Goal: Information Seeking & Learning: Learn about a topic

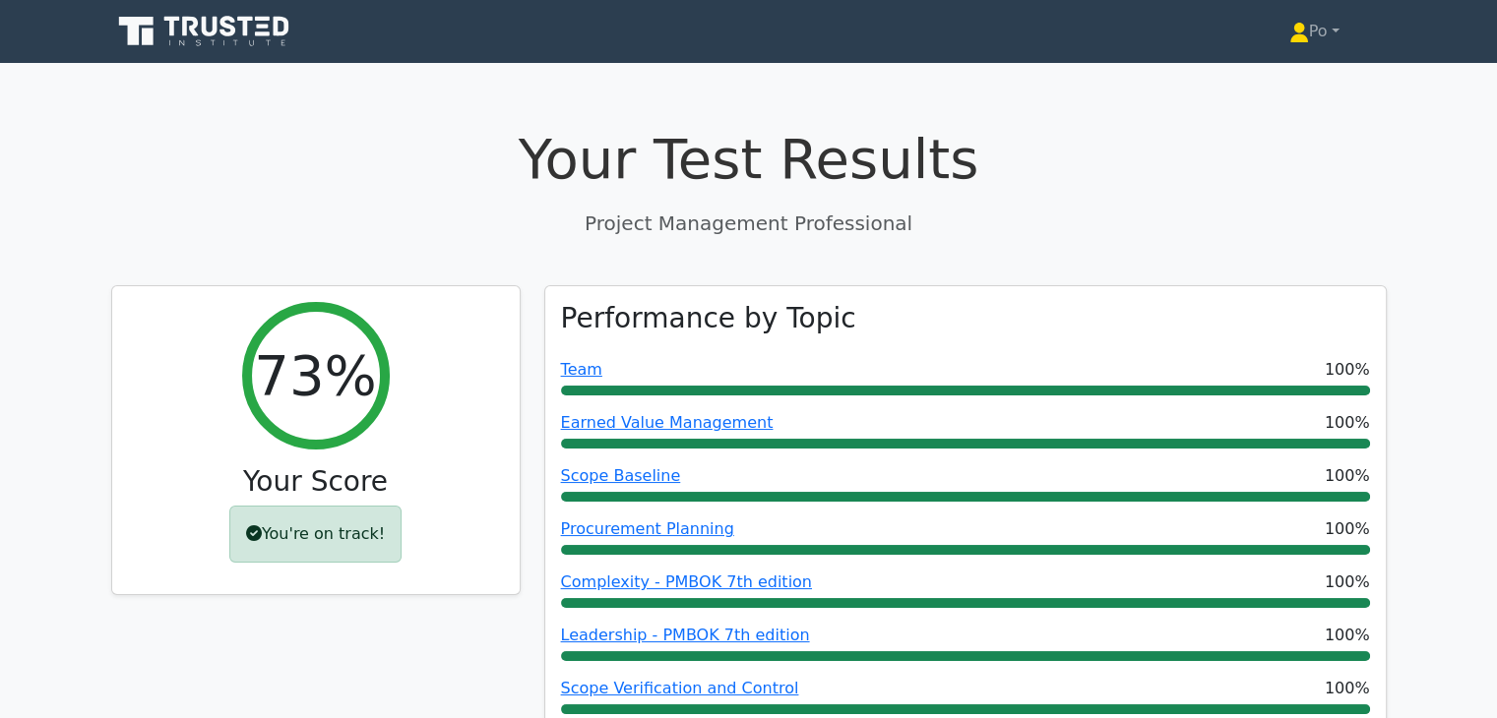
click at [233, 31] on icon at bounding box center [228, 26] width 16 height 21
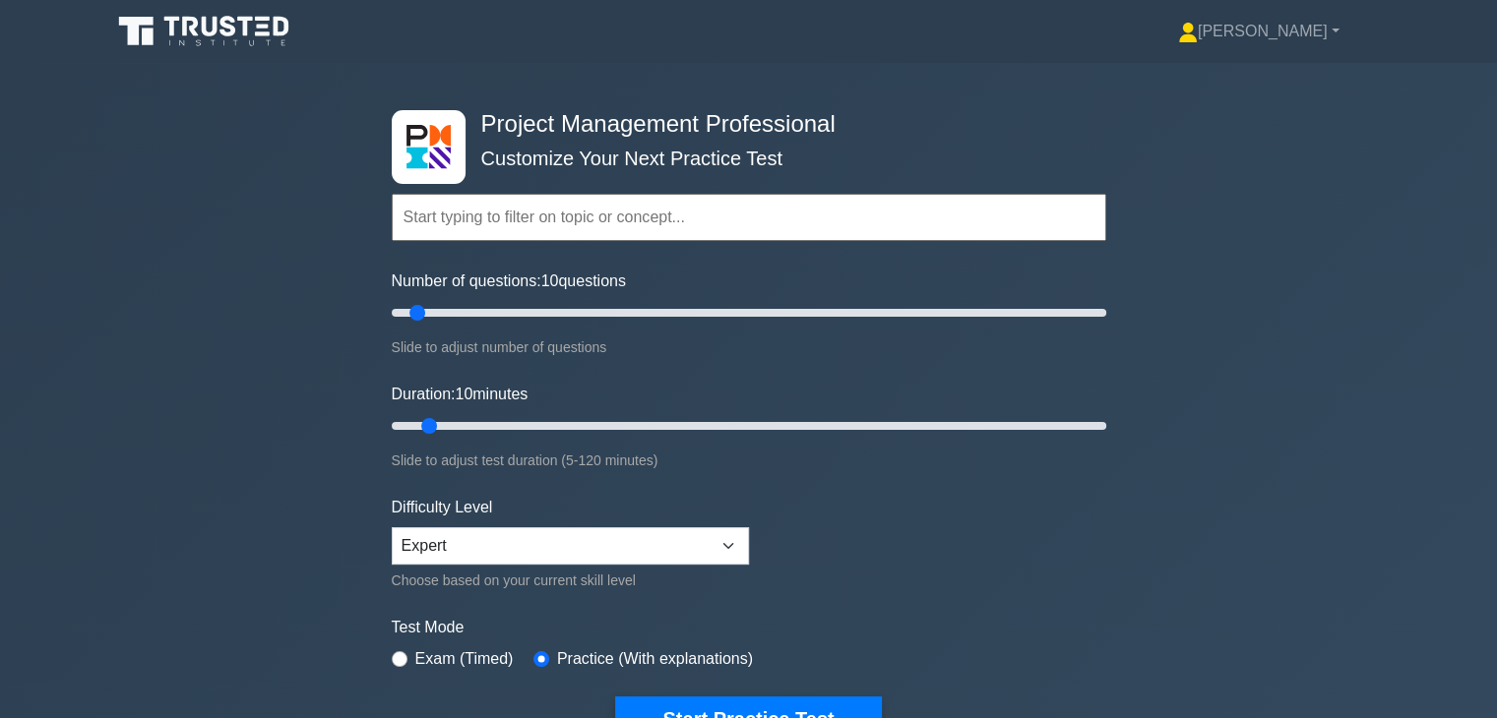
click at [953, 509] on form "Topics Scope Management Time Management Cost Management Quality Management Risk…" at bounding box center [749, 438] width 715 height 608
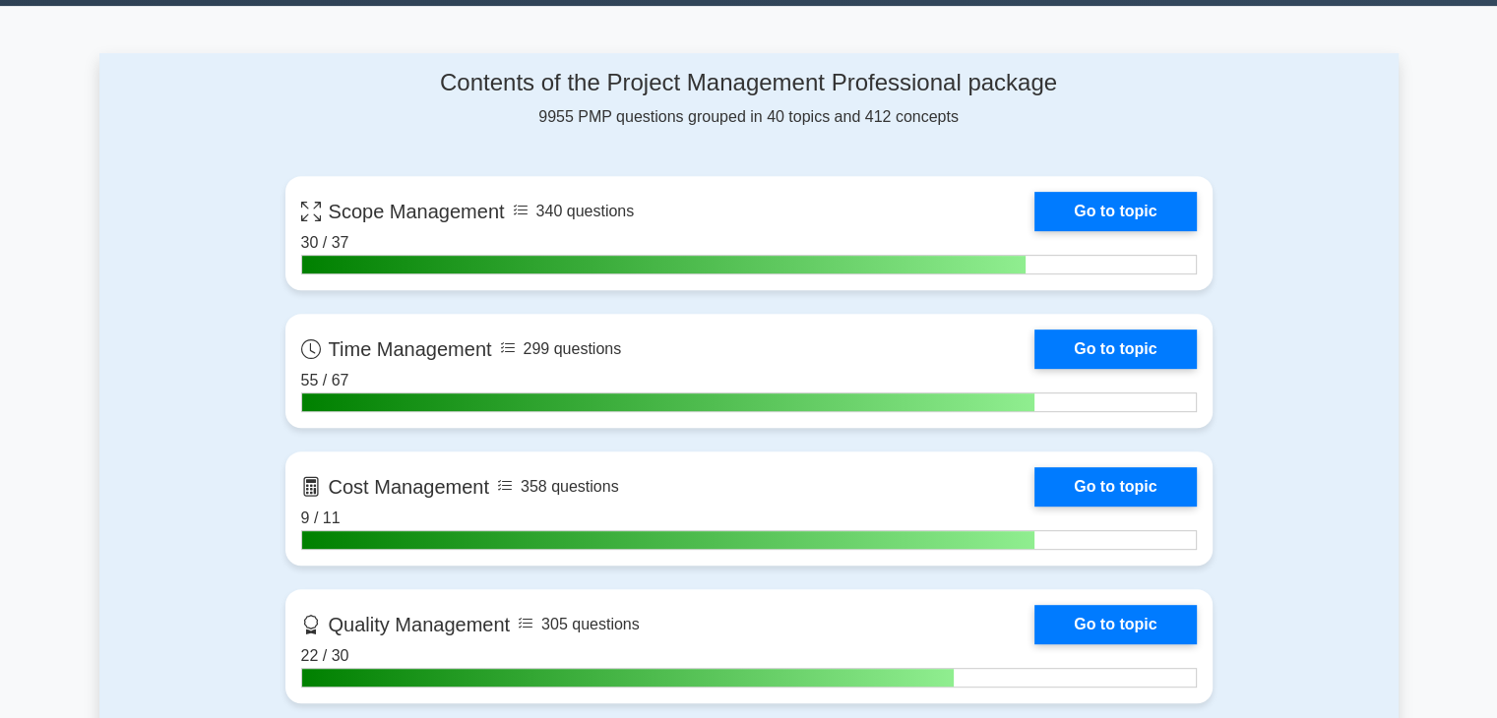
scroll to position [827, 0]
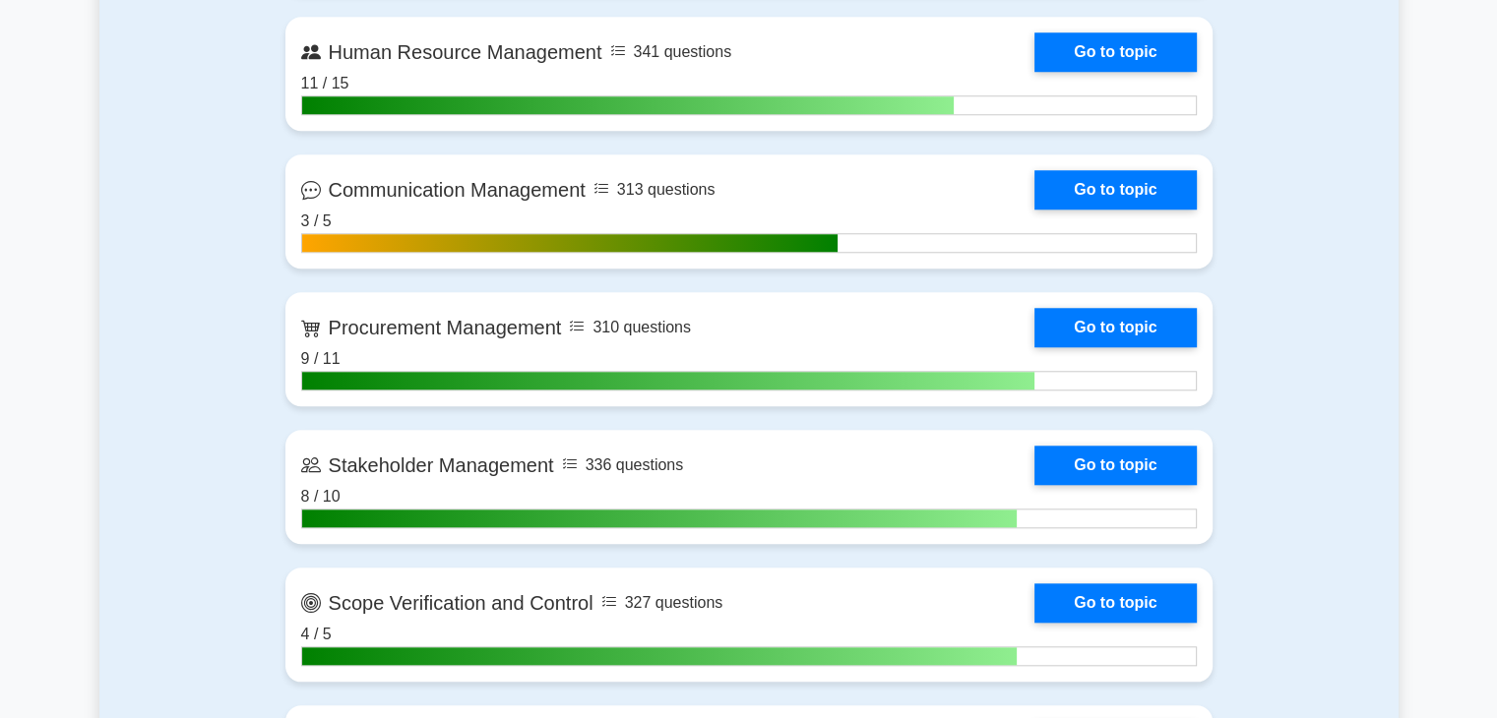
scroll to position [1772, 0]
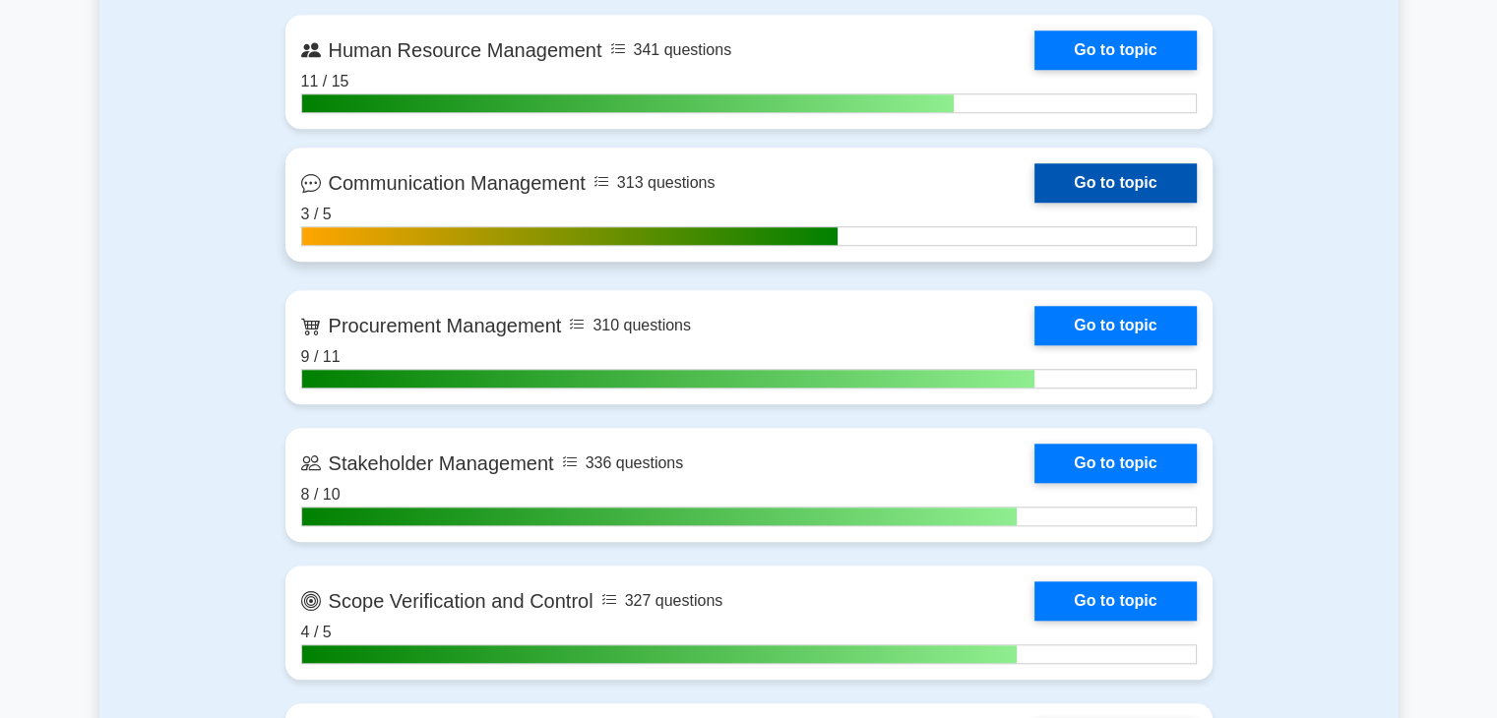
click at [1091, 170] on link "Go to topic" at bounding box center [1114, 182] width 161 height 39
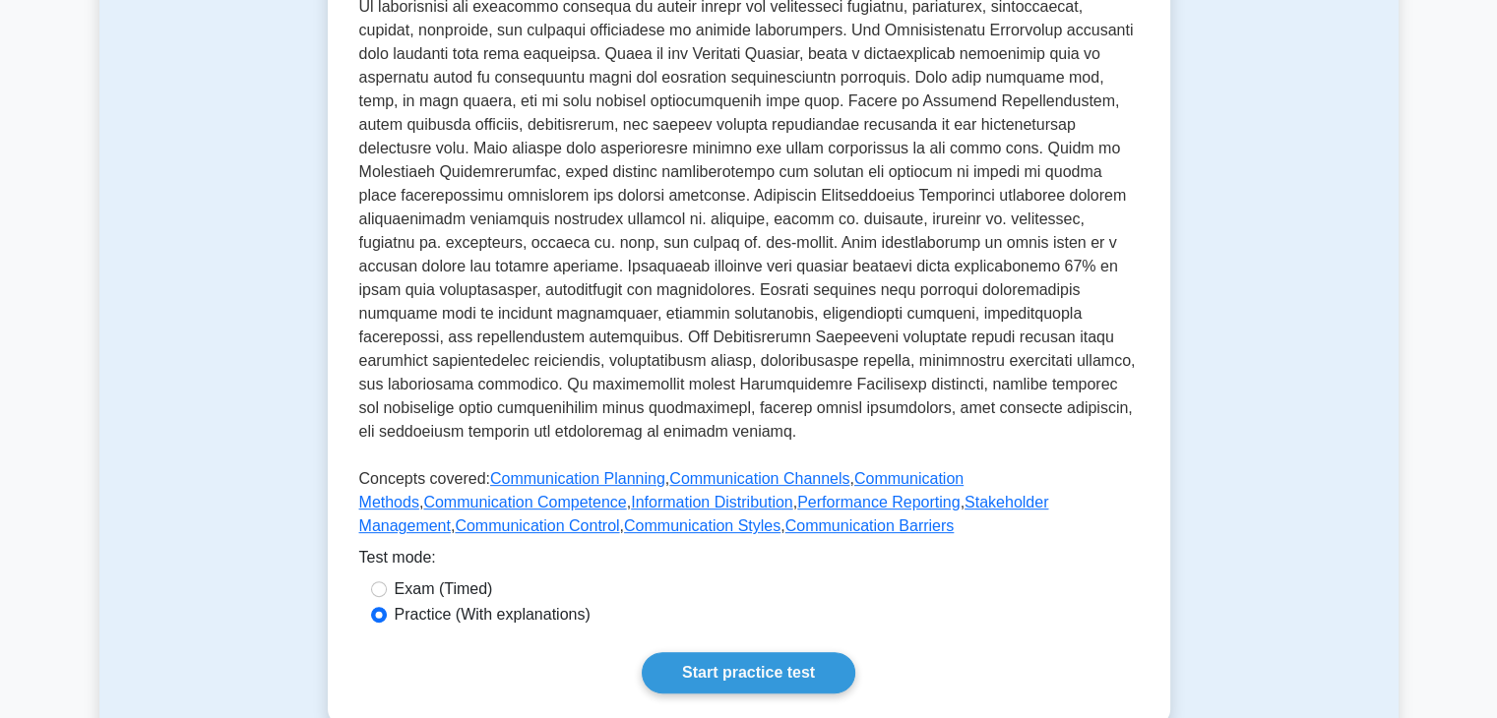
scroll to position [591, 0]
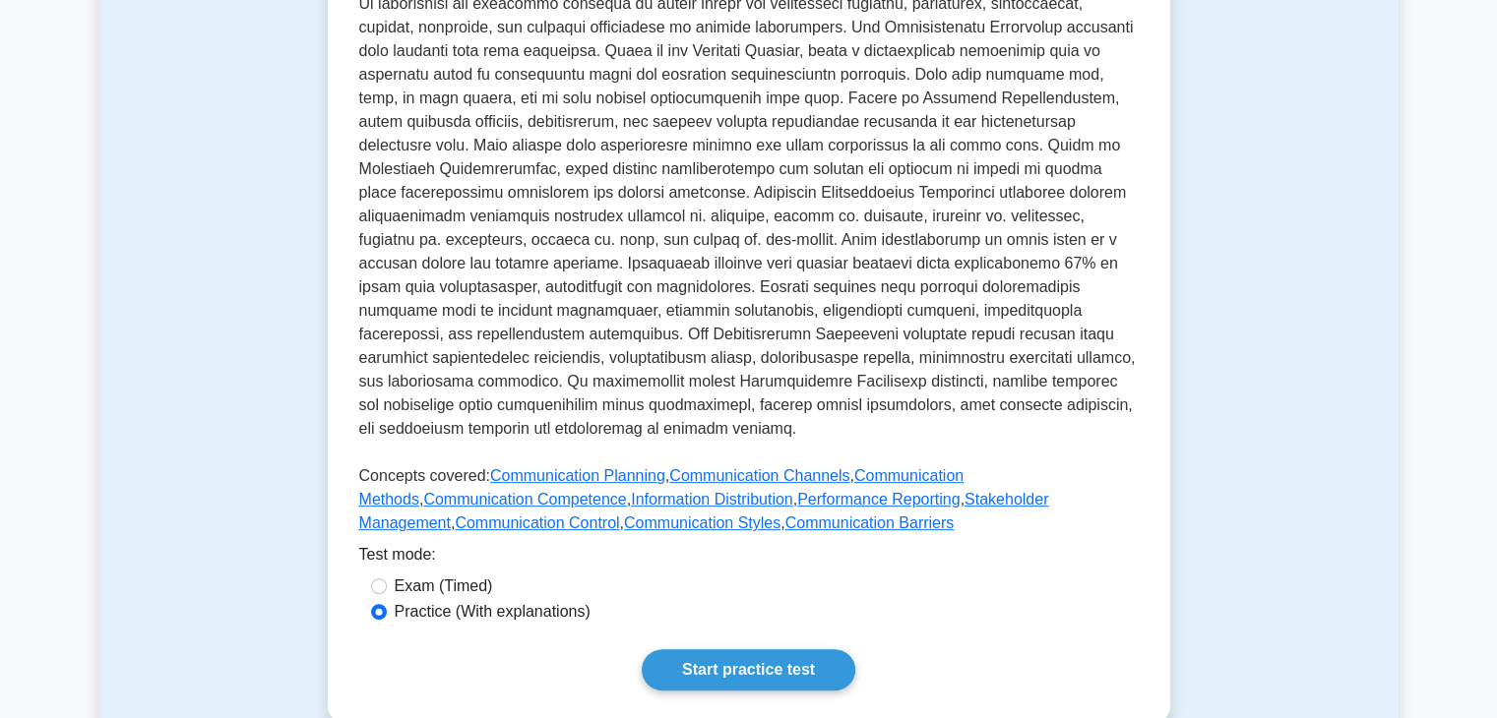
click at [1288, 296] on div "Test Flashcards Communication Management Effective communication among stakehol…" at bounding box center [748, 164] width 1299 height 1211
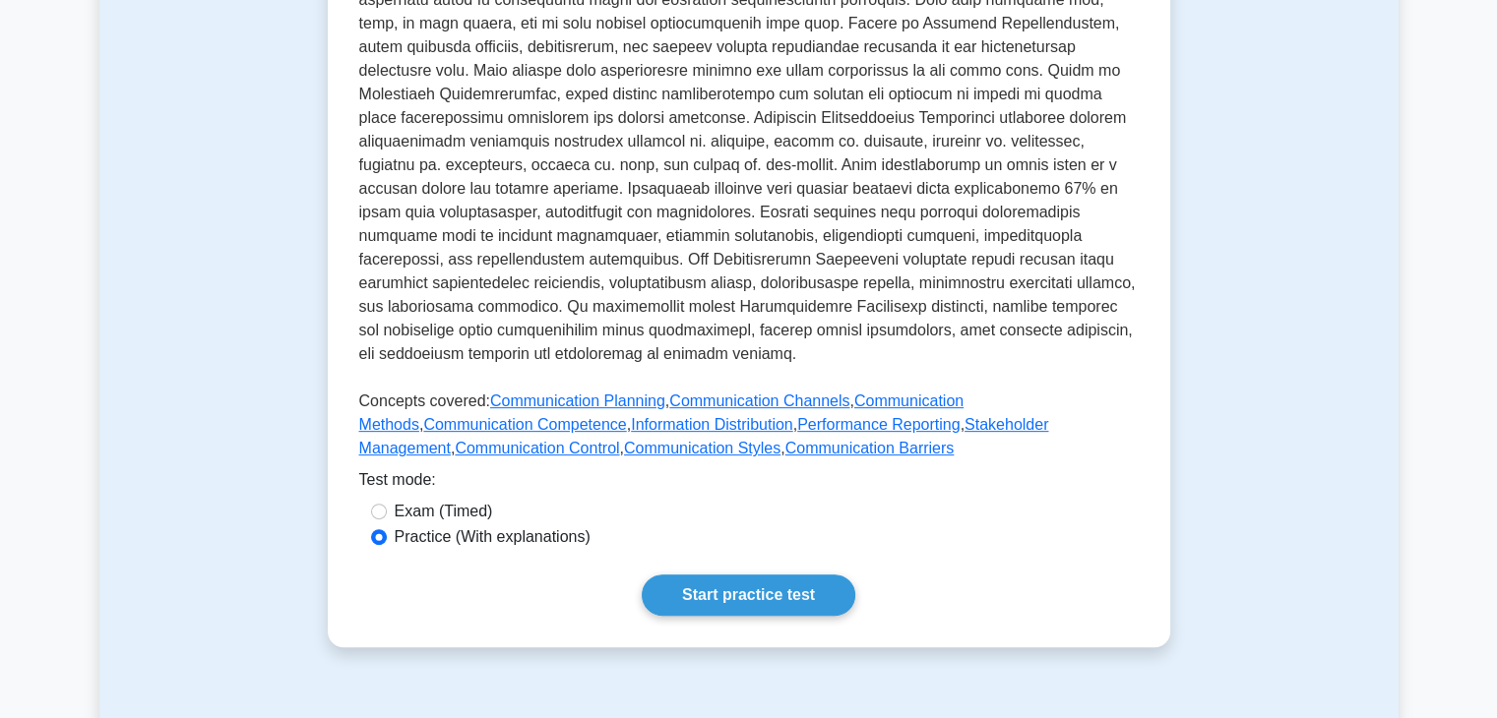
scroll to position [709, 0]
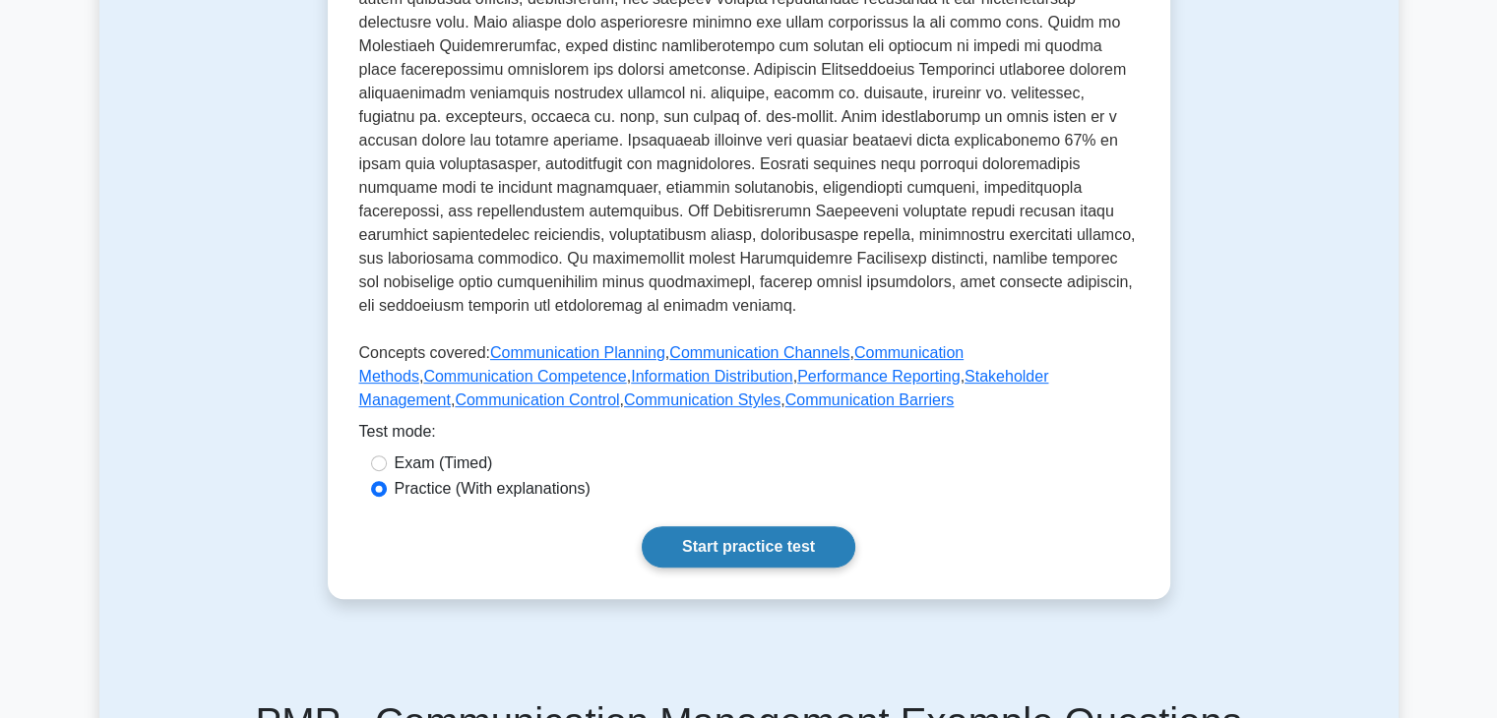
click at [765, 527] on link "Start practice test" at bounding box center [749, 547] width 214 height 41
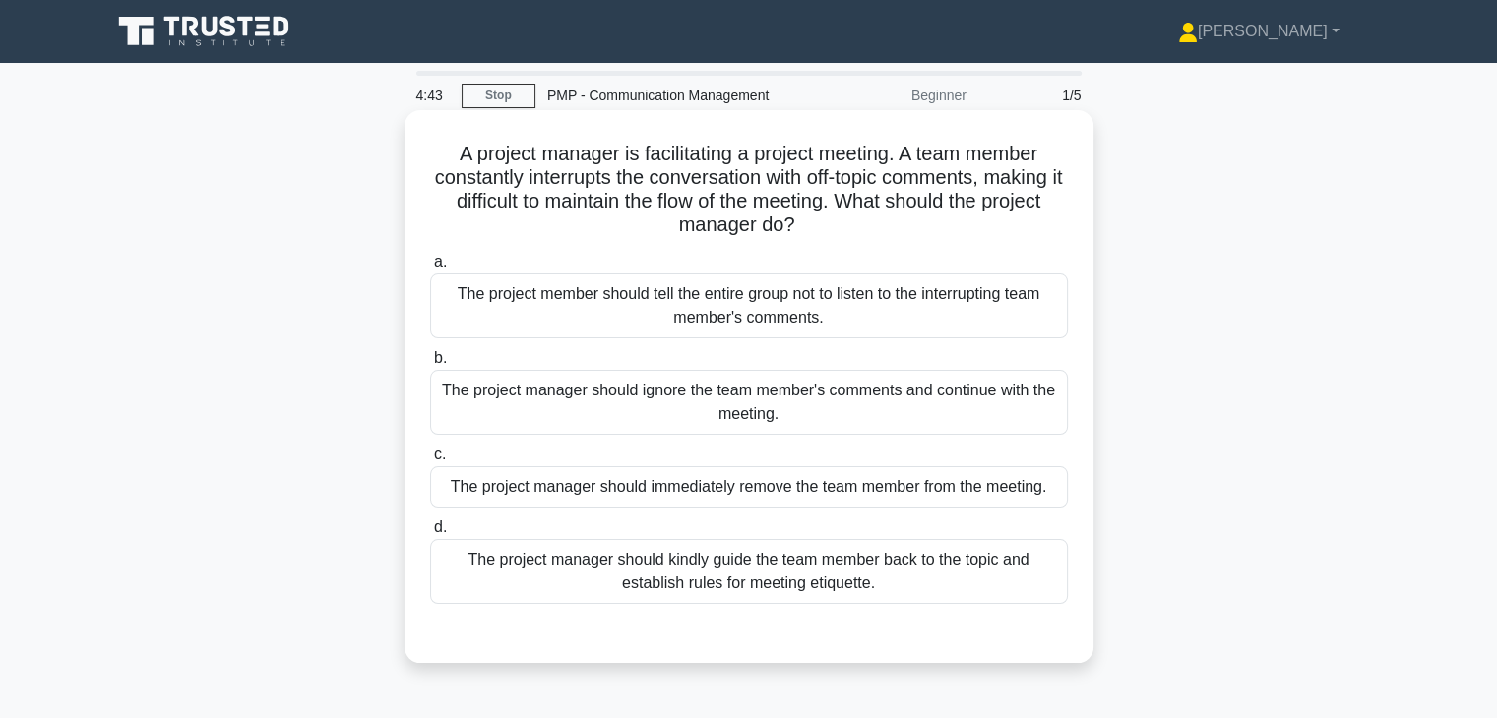
click at [850, 562] on div "The project manager should kindly guide the team member back to the topic and e…" at bounding box center [749, 571] width 638 height 65
click at [430, 534] on input "d. The project manager should kindly guide the team member back to the topic an…" at bounding box center [430, 528] width 0 height 13
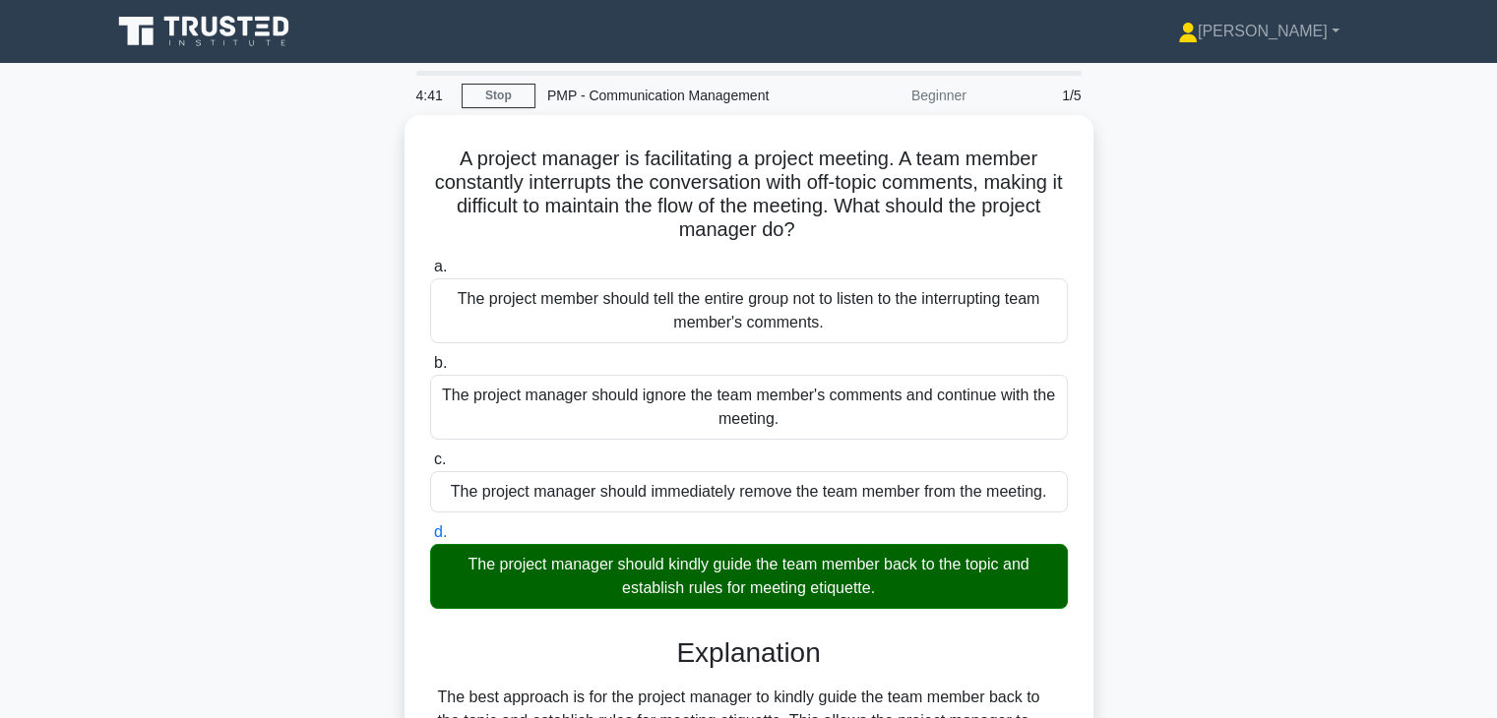
click at [1191, 567] on div "A project manager is facilitating a project meeting. A team member constantly i…" at bounding box center [748, 636] width 1299 height 1042
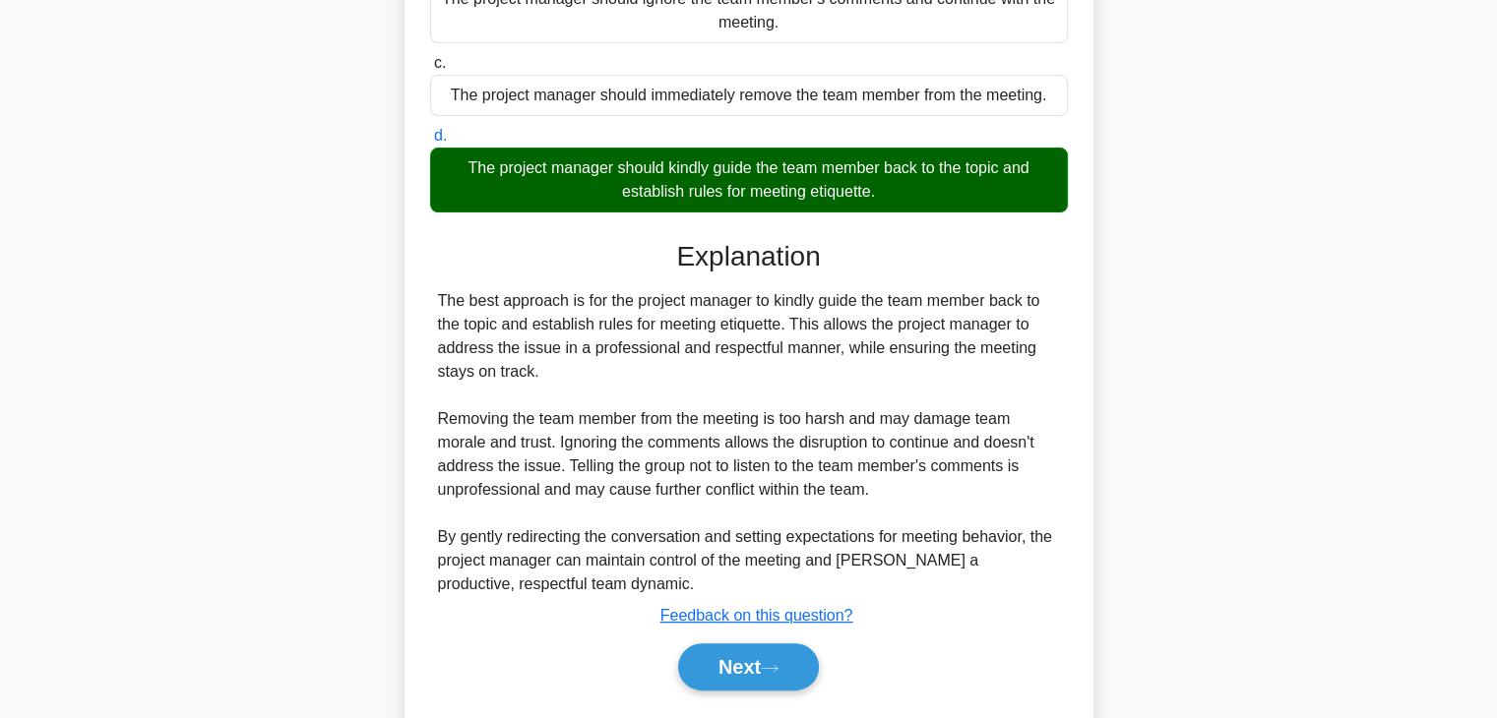
scroll to position [447, 0]
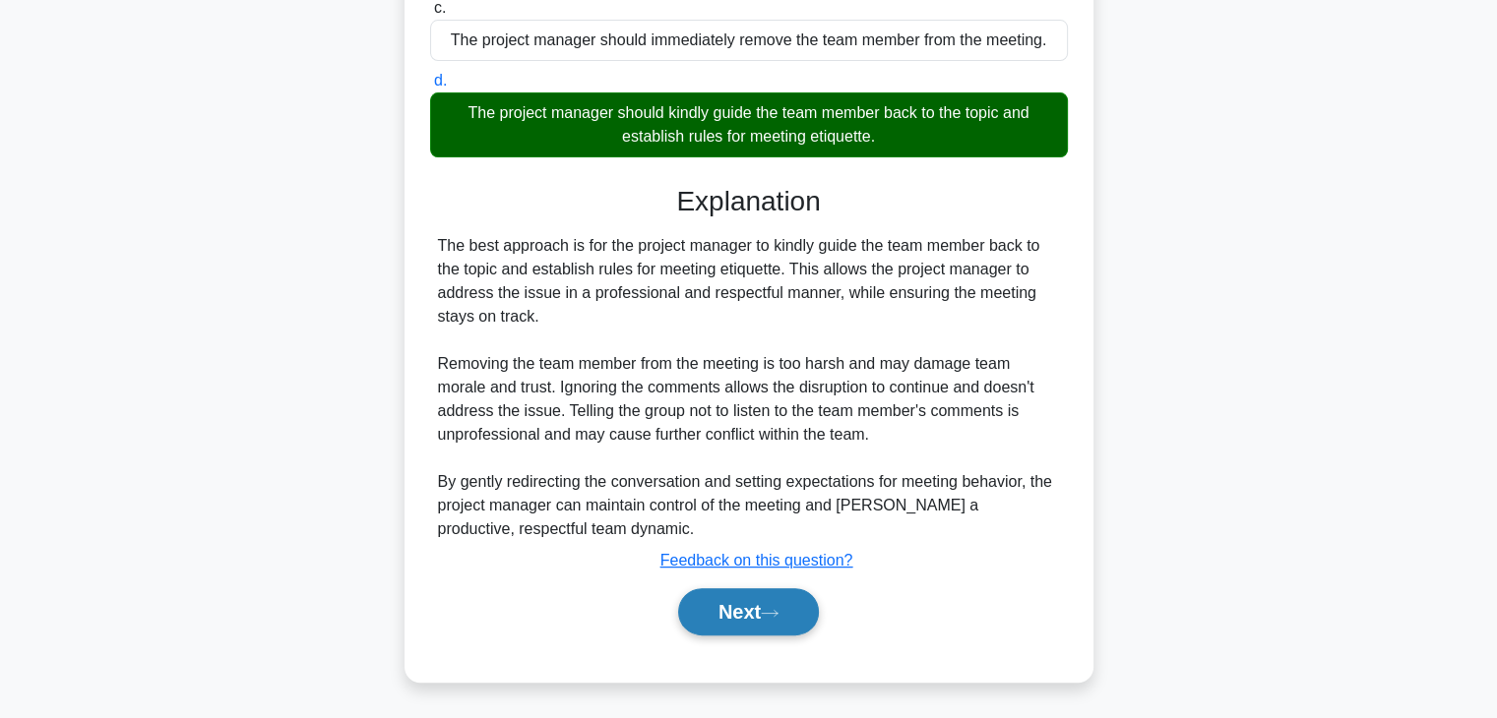
click at [724, 623] on button "Next" at bounding box center [748, 612] width 141 height 47
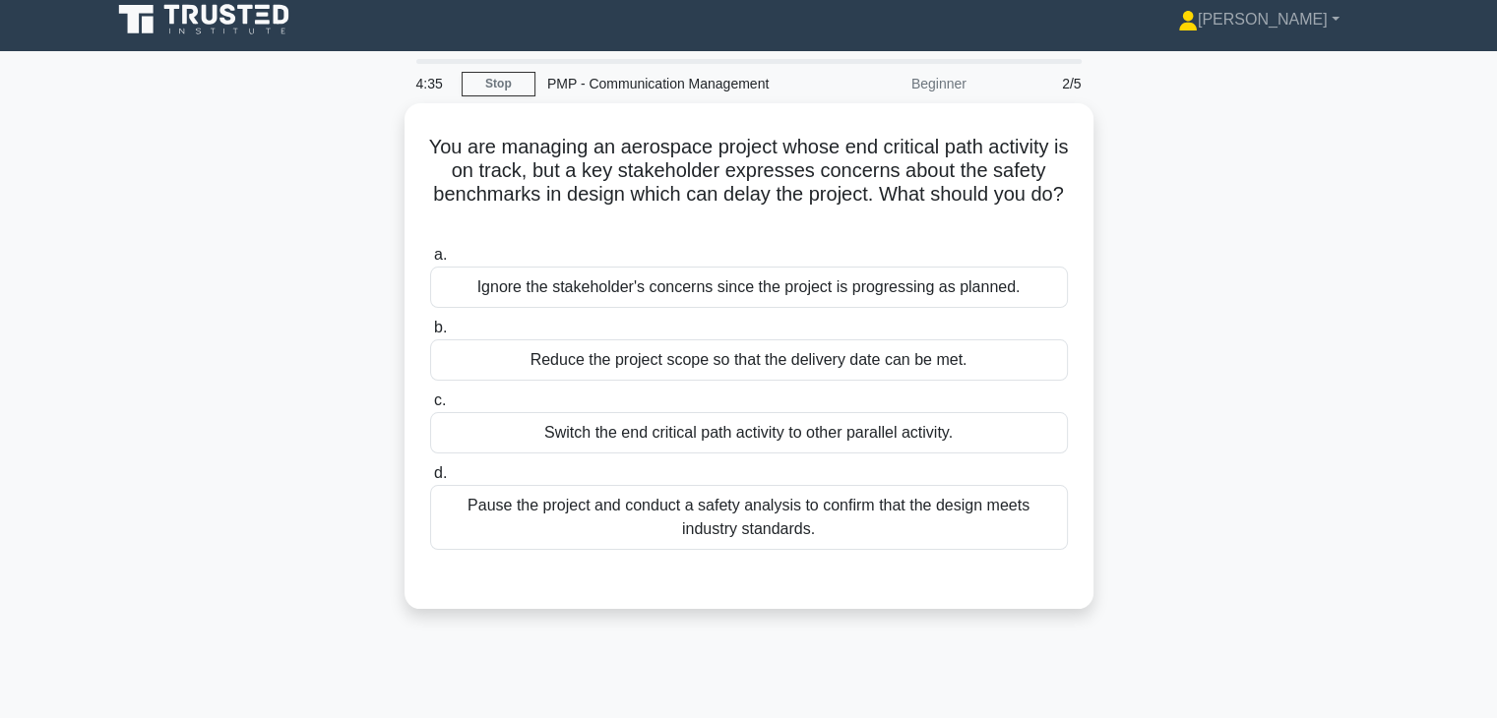
scroll to position [0, 0]
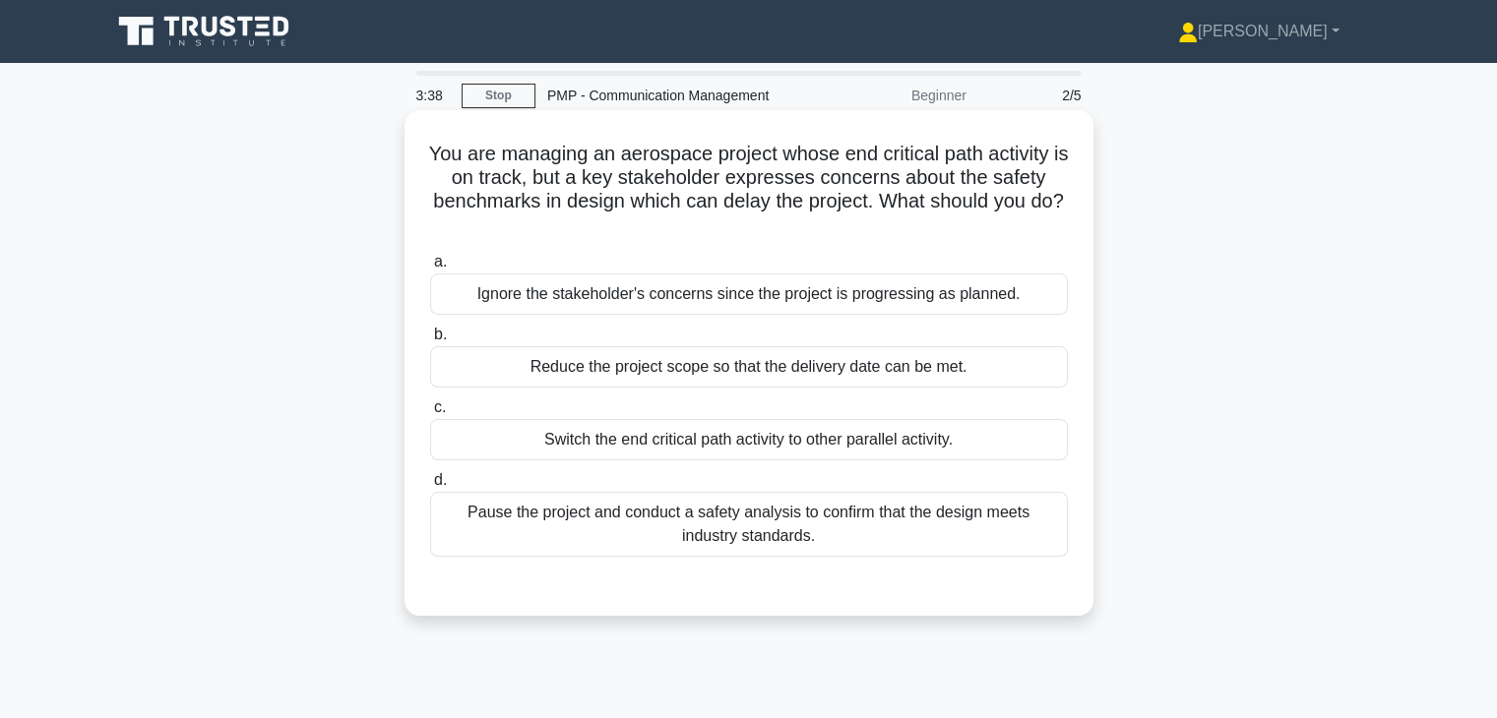
click at [895, 508] on div "Pause the project and conduct a safety analysis to confirm that the design meet…" at bounding box center [749, 524] width 638 height 65
click at [430, 487] on input "d. Pause the project and conduct a safety analysis to confirm that the design m…" at bounding box center [430, 480] width 0 height 13
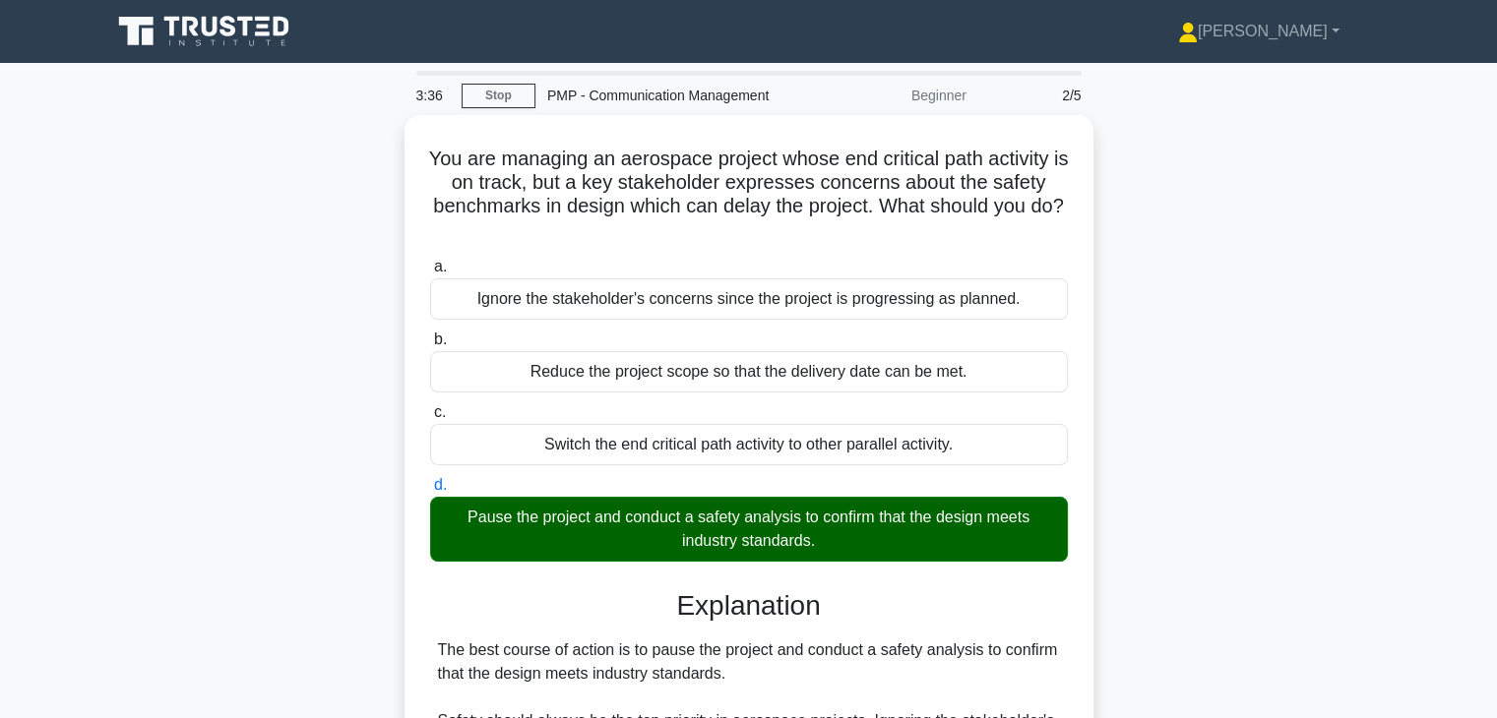
click at [1117, 561] on div "You are managing an aerospace project whose end critical path activity is on tr…" at bounding box center [748, 660] width 1299 height 1090
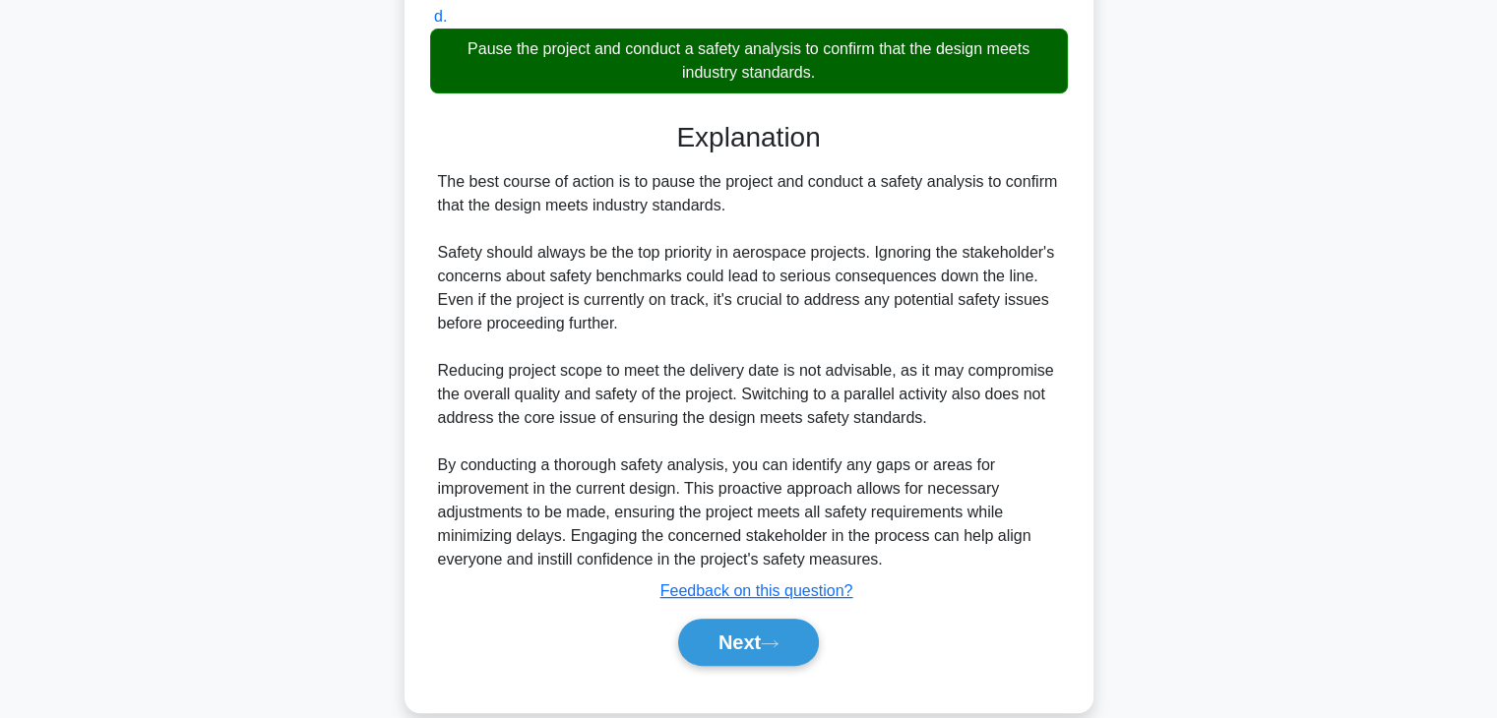
scroll to position [494, 0]
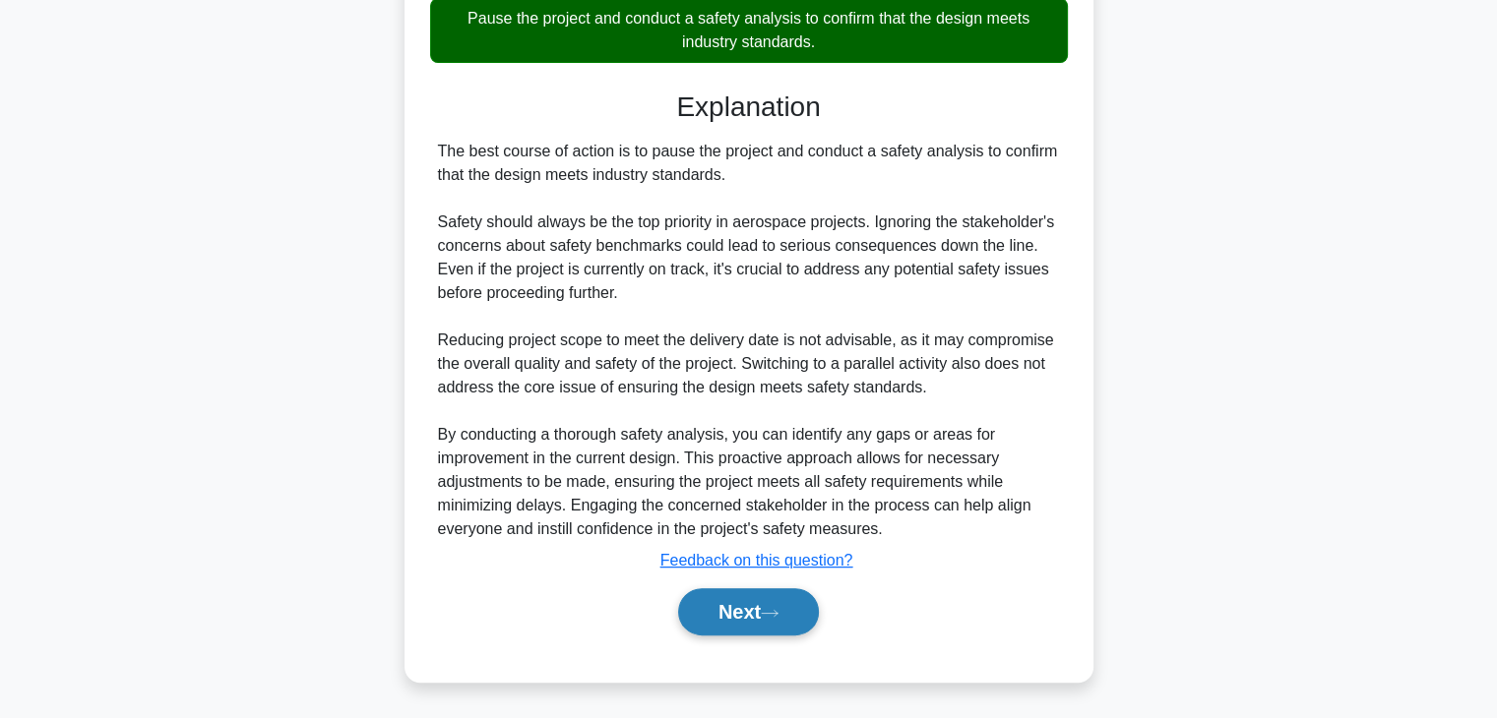
click at [713, 619] on button "Next" at bounding box center [748, 612] width 141 height 47
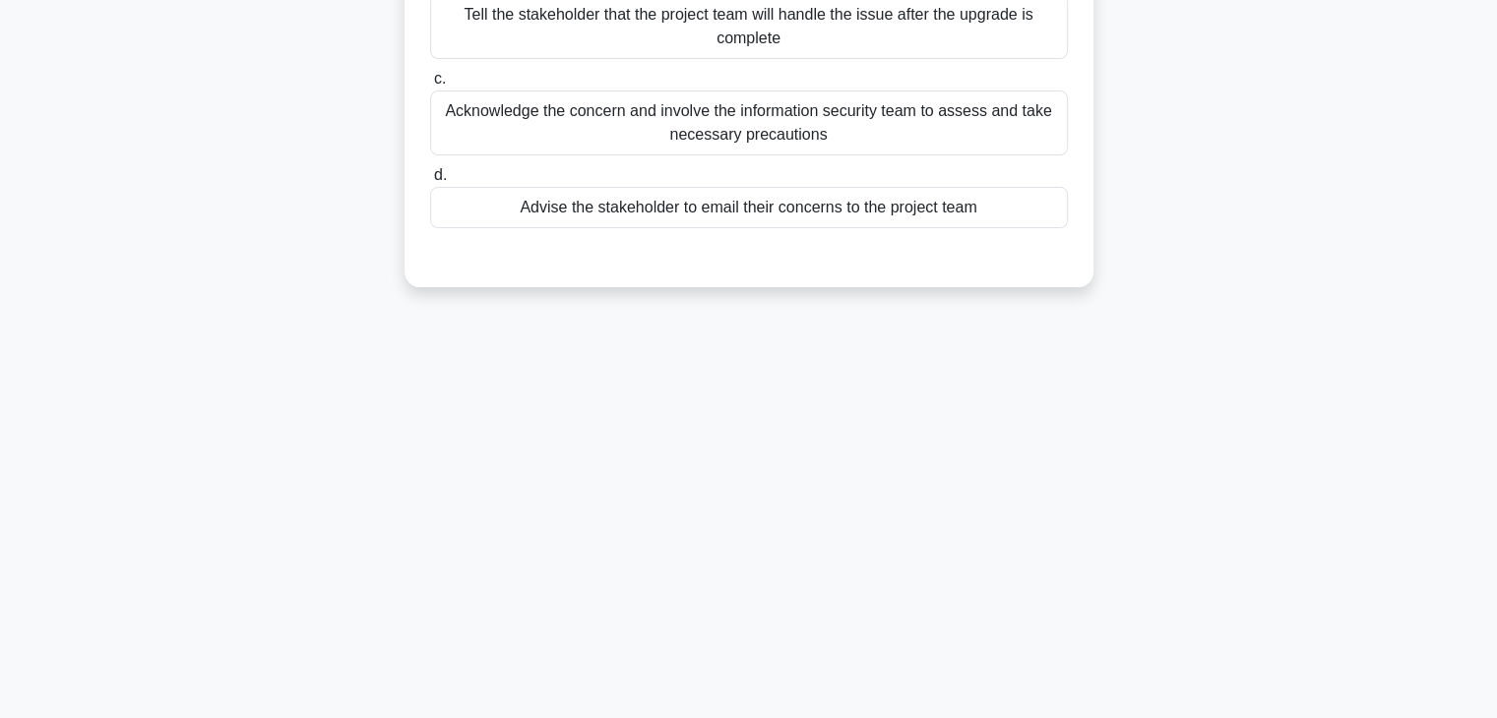
click at [1021, 462] on div "3:32 Stop PMP - Communication Management Beginner 3/5 You are managing an IT in…" at bounding box center [748, 229] width 1299 height 984
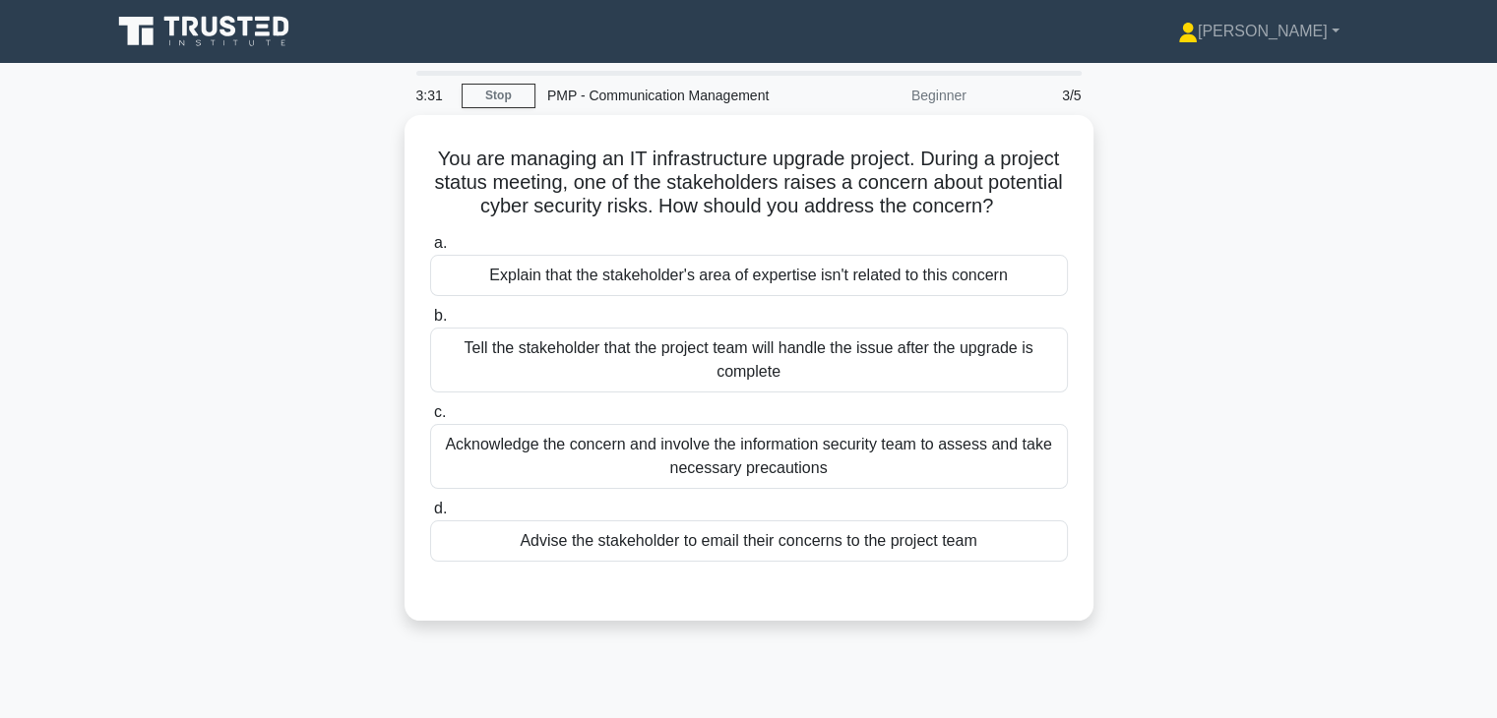
scroll to position [0, 0]
click at [1189, 305] on div "You are managing an IT infrastructure upgrade project. During a project status …" at bounding box center [748, 380] width 1299 height 530
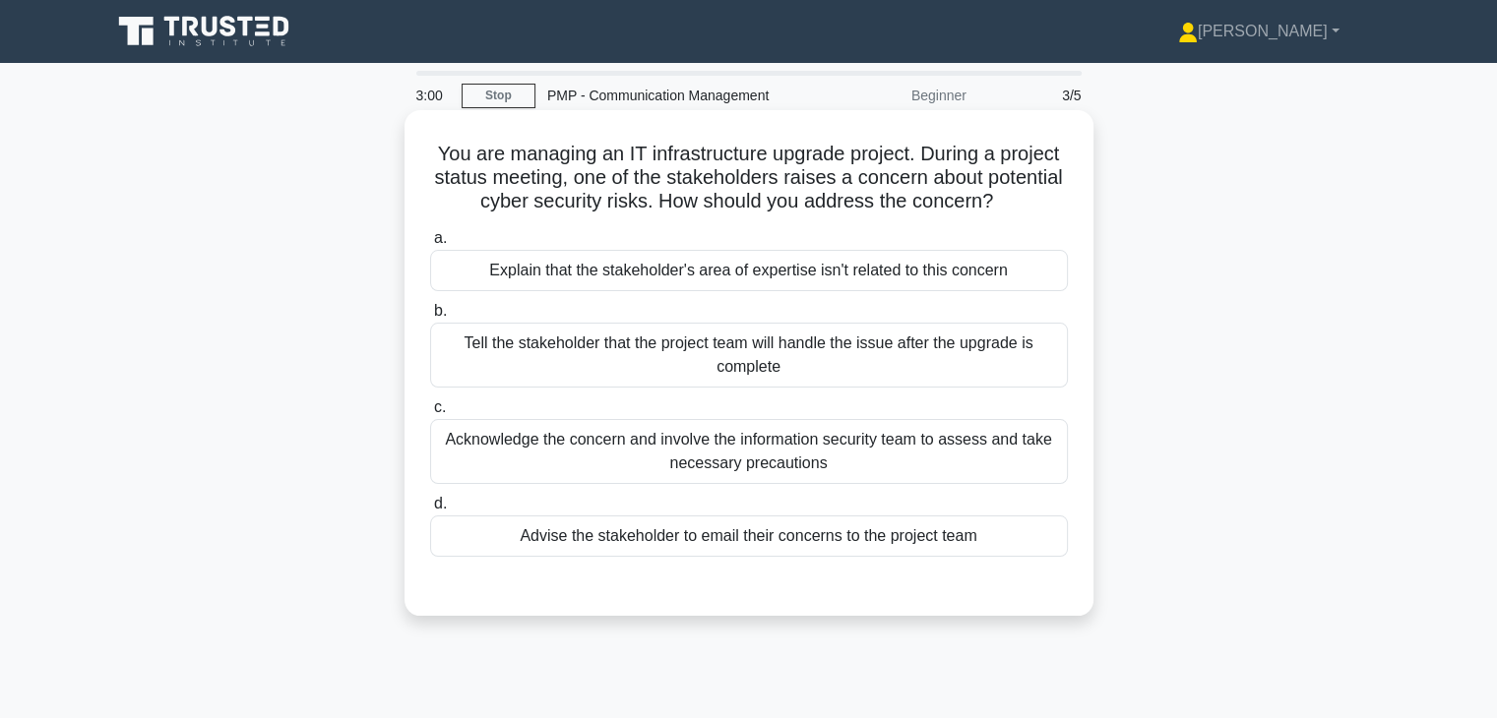
click at [989, 466] on div "Acknowledge the concern and involve the information security team to assess and…" at bounding box center [749, 451] width 638 height 65
click at [430, 414] on input "c. Acknowledge the concern and involve the information security team to assess …" at bounding box center [430, 408] width 0 height 13
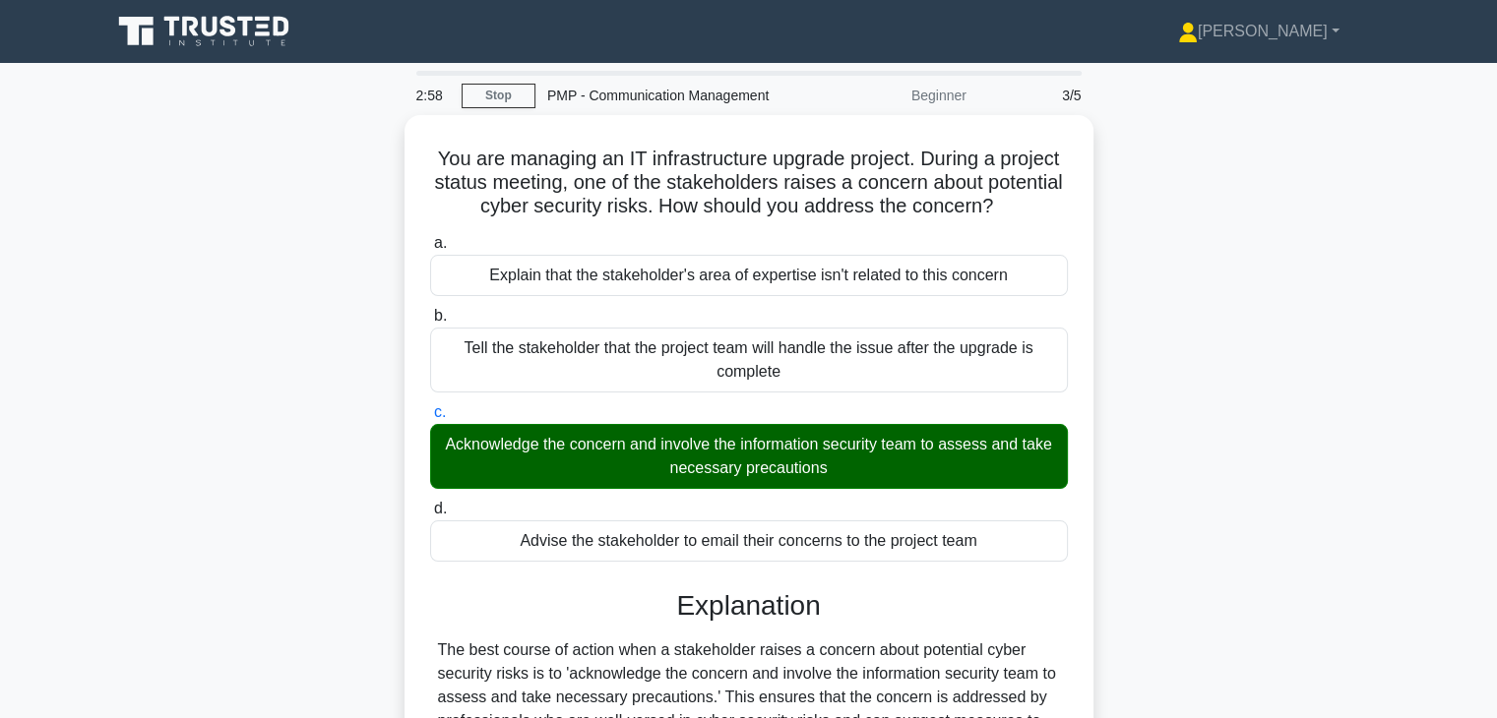
click at [1166, 524] on div "You are managing an IT infrastructure upgrade project. During a project status …" at bounding box center [748, 671] width 1299 height 1113
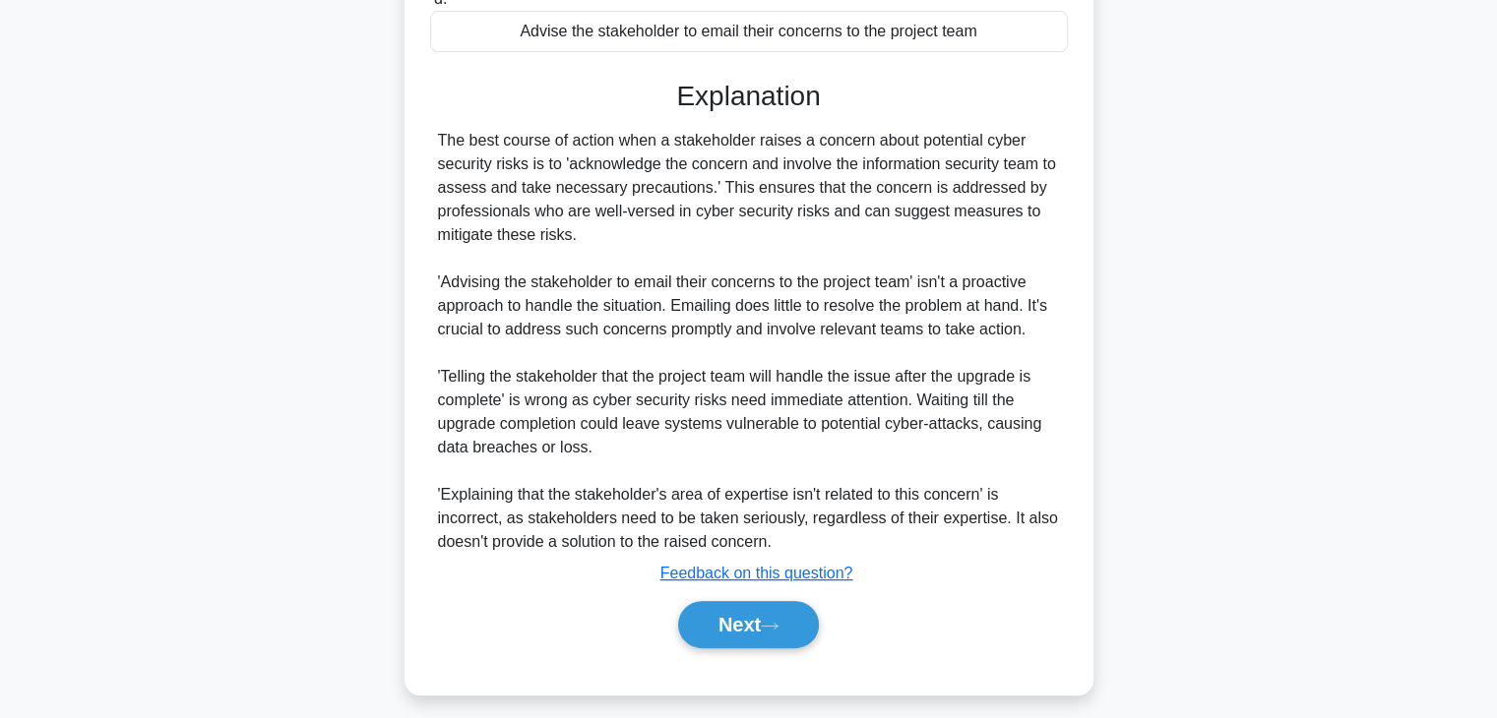
scroll to position [518, 0]
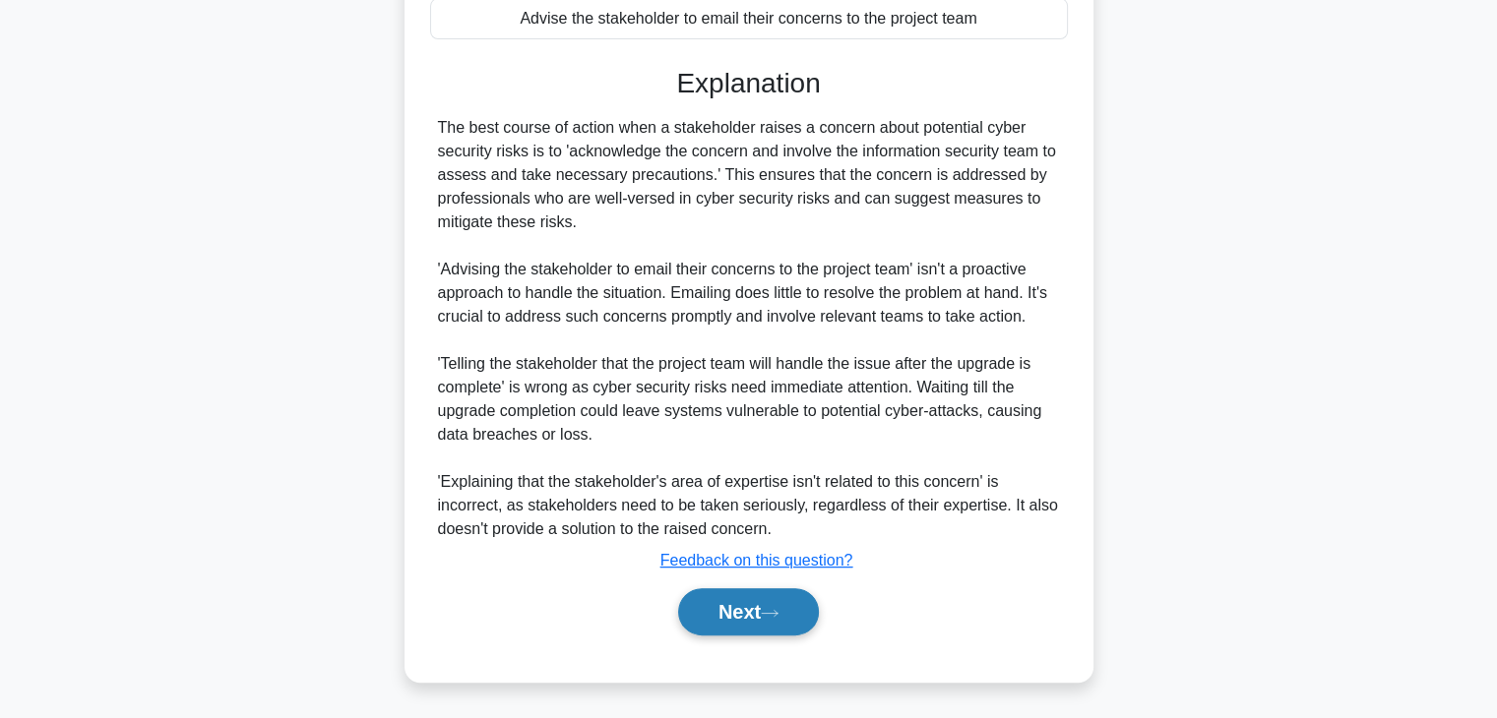
click at [722, 618] on button "Next" at bounding box center [748, 612] width 141 height 47
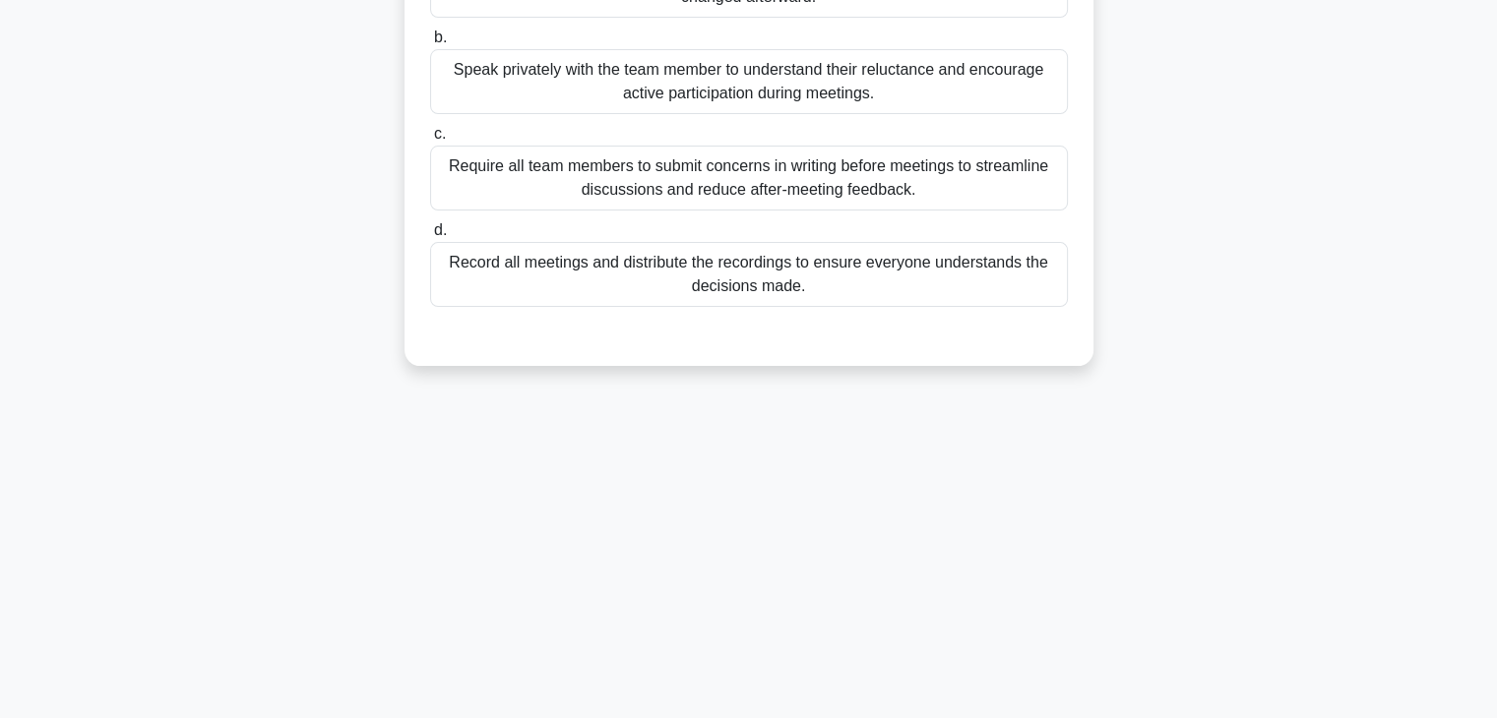
click at [1075, 369] on div "During team meetings, a project manager observes that one team member is consis…" at bounding box center [748, 83] width 1299 height 624
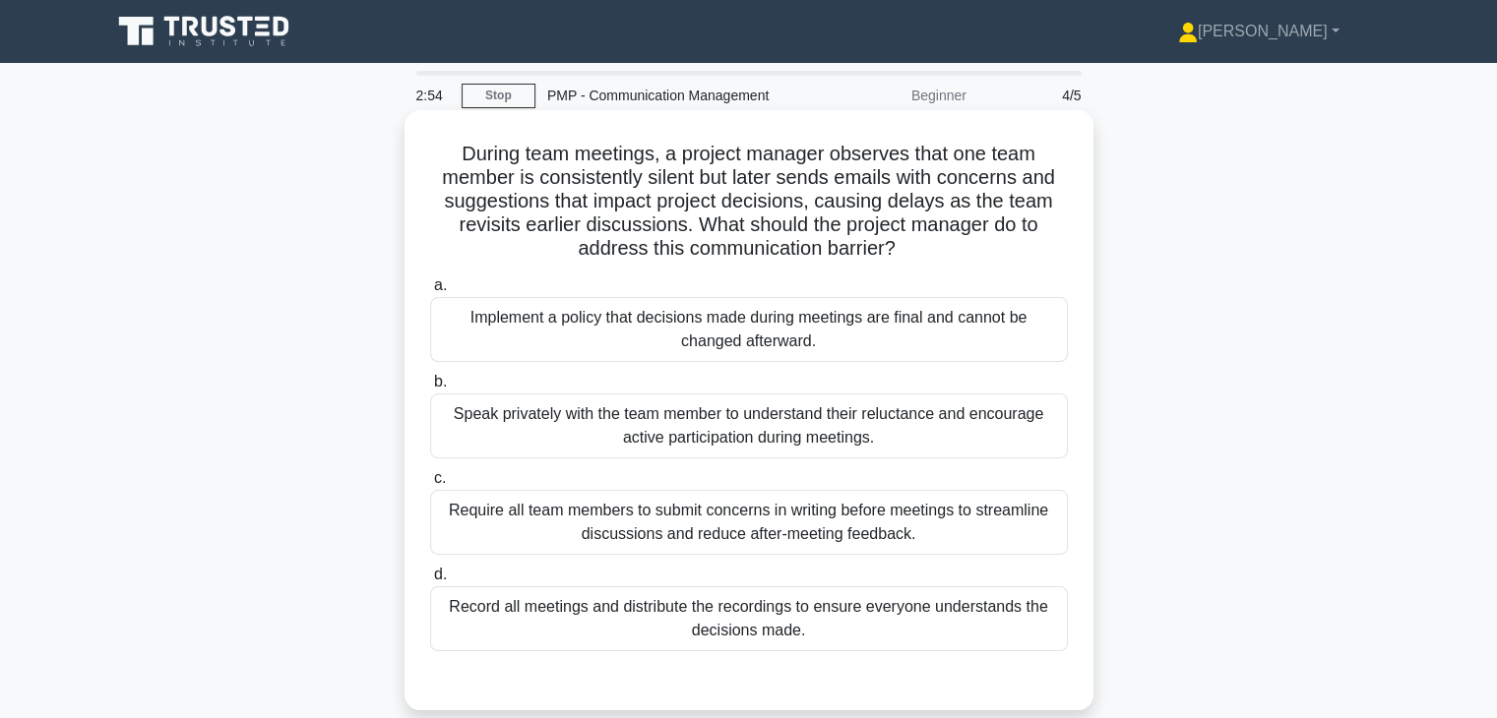
scroll to position [0, 0]
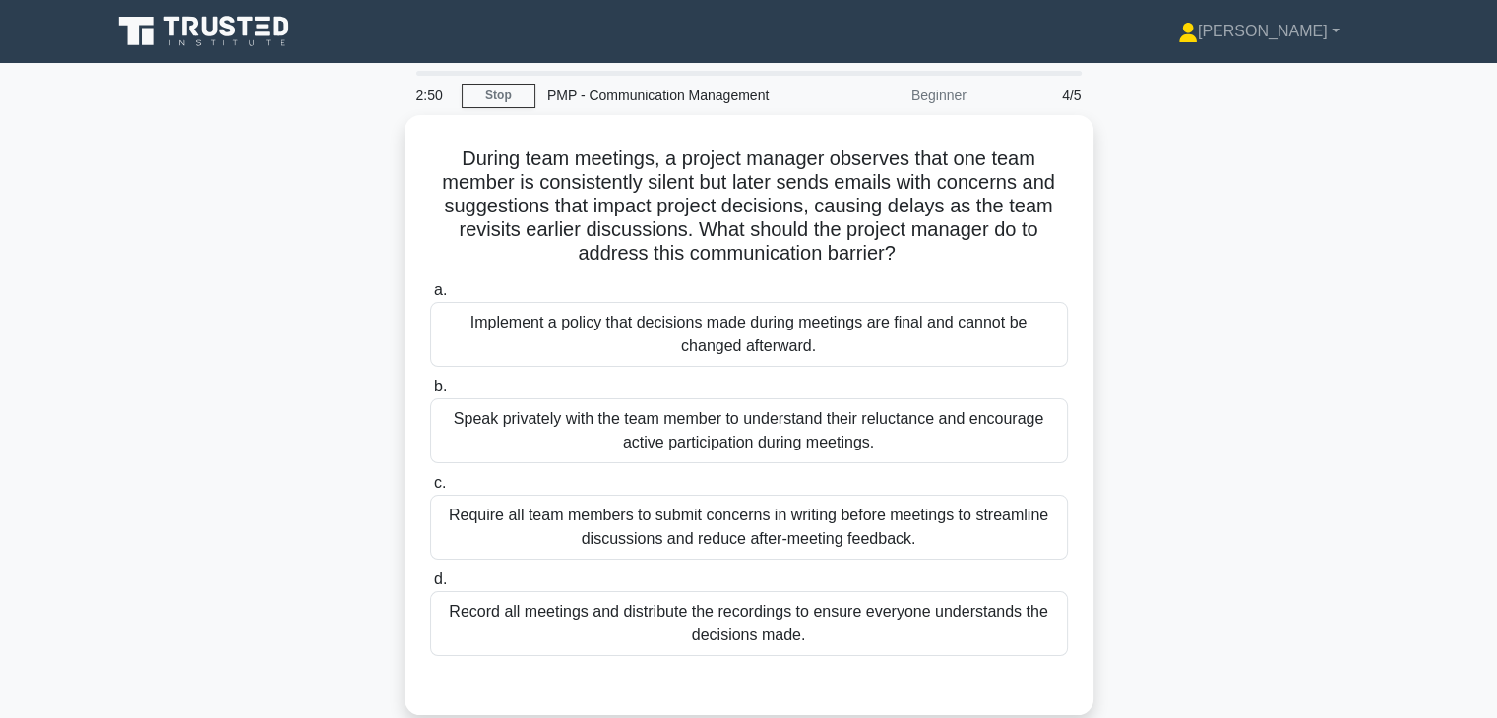
click at [1224, 334] on div "During team meetings, a project manager observes that one team member is consis…" at bounding box center [748, 427] width 1299 height 624
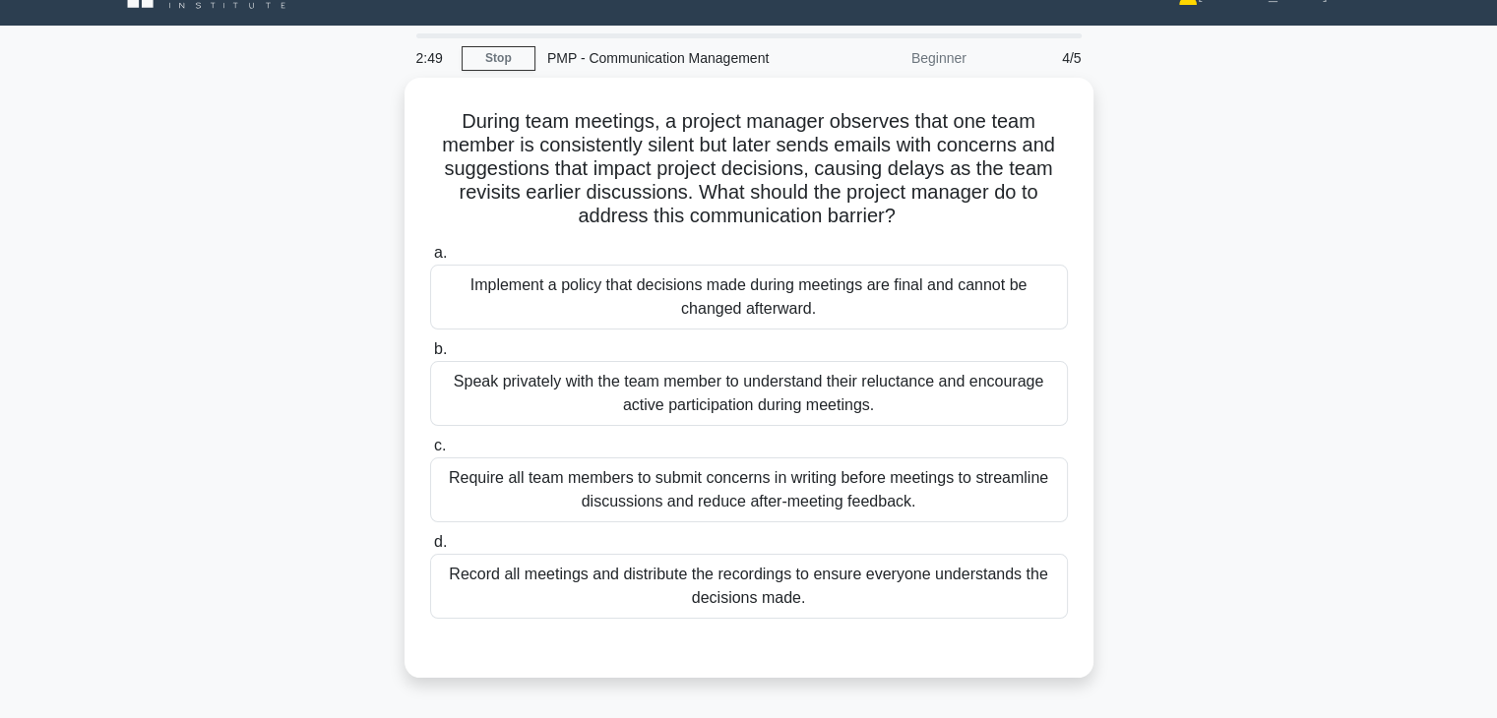
scroll to position [39, 0]
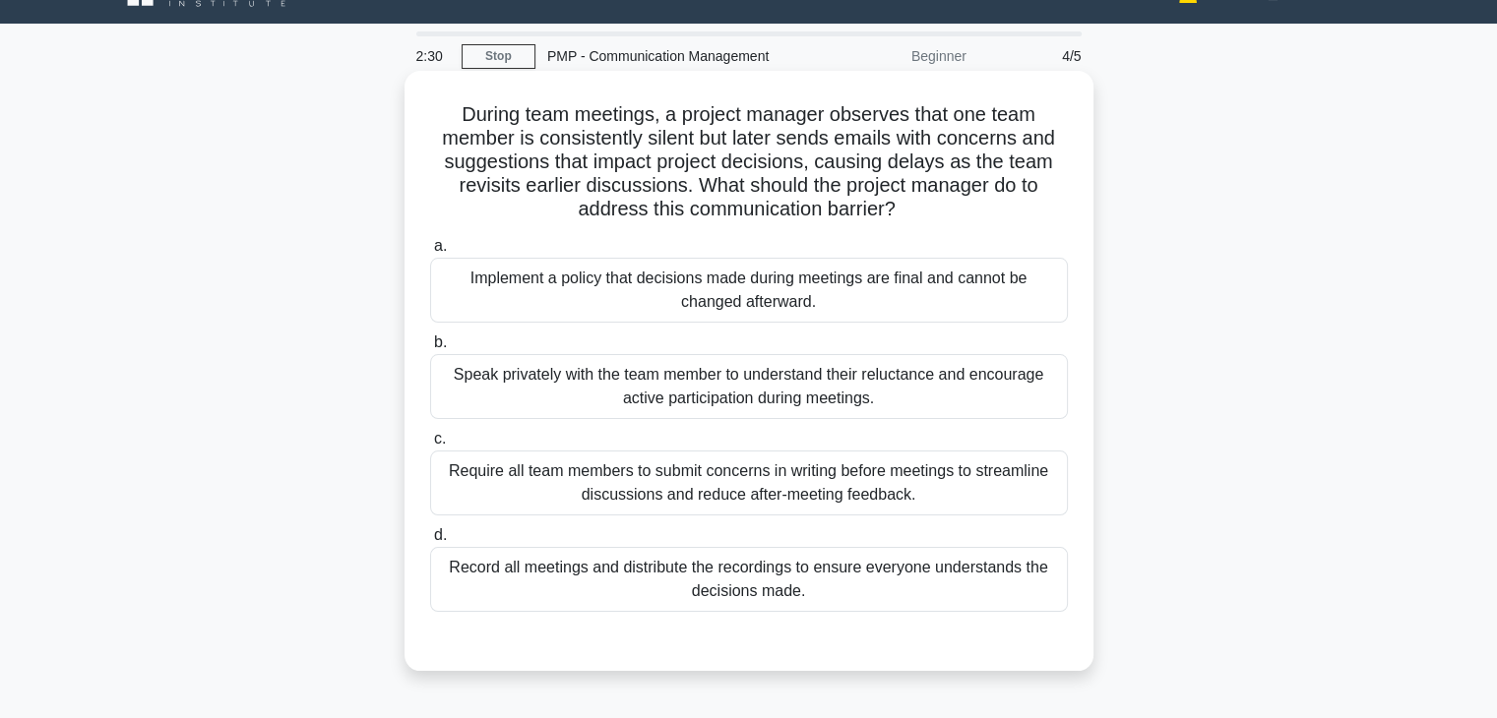
click at [958, 391] on div "Speak privately with the team member to understand their reluctance and encoura…" at bounding box center [749, 386] width 638 height 65
click at [430, 349] on input "b. Speak privately with the team member to understand their reluctance and enco…" at bounding box center [430, 343] width 0 height 13
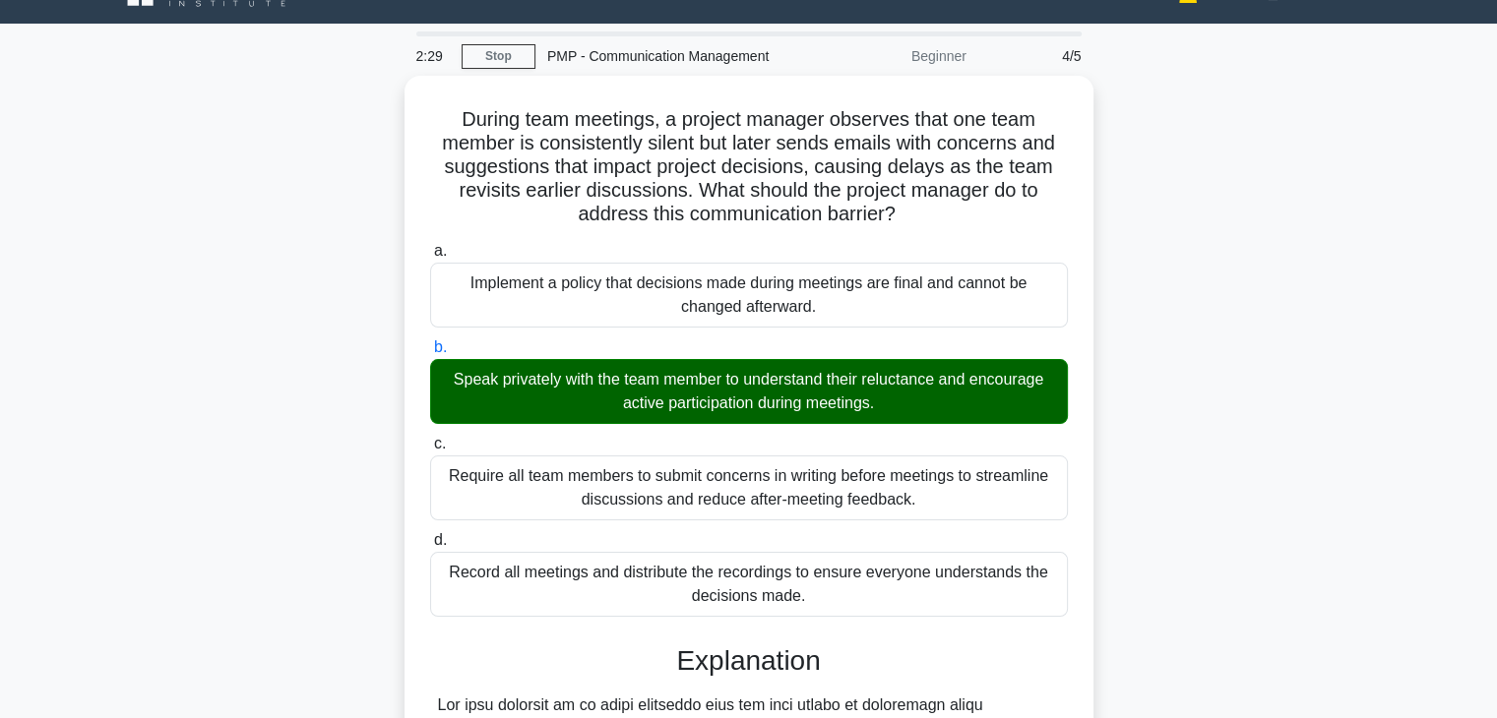
click at [1175, 450] on div "During team meetings, a project manager observes that one team member is consis…" at bounding box center [748, 621] width 1299 height 1090
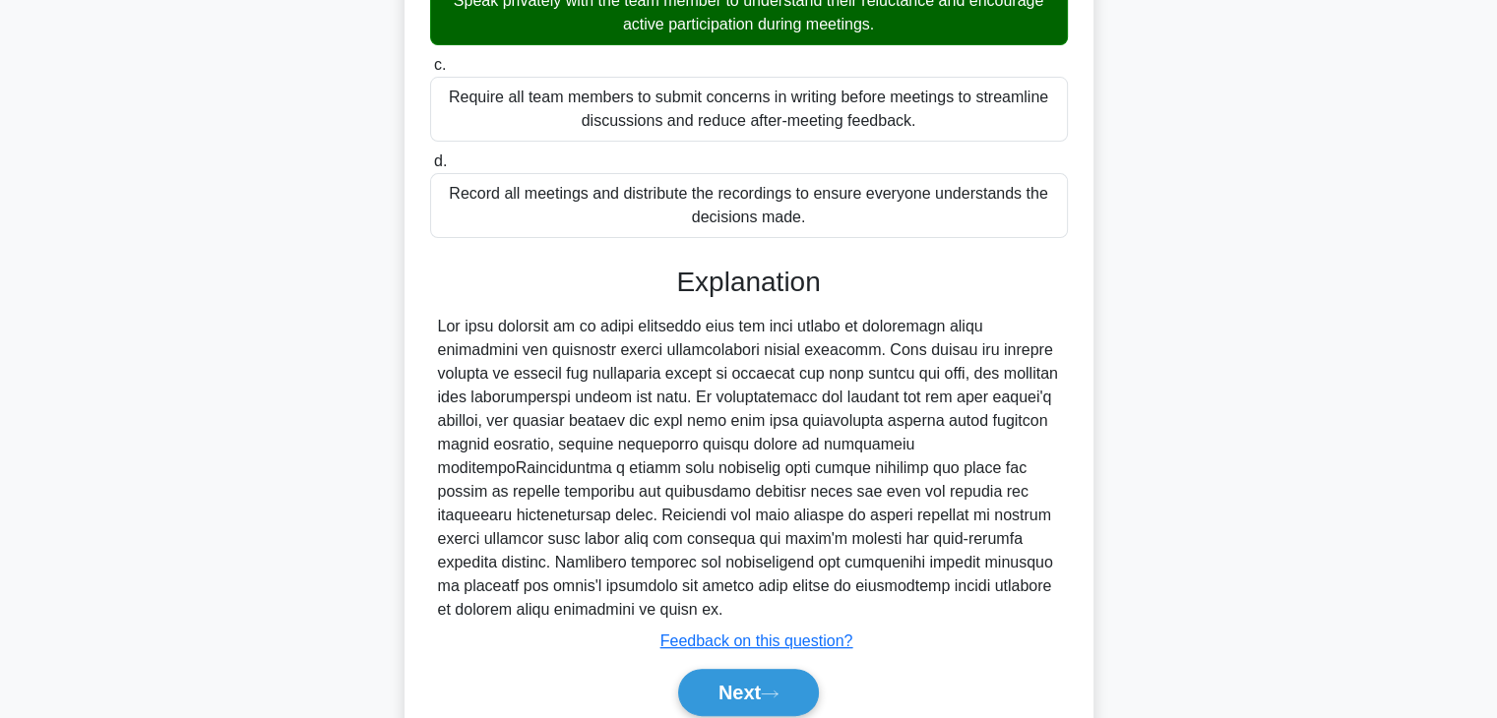
scroll to position [494, 0]
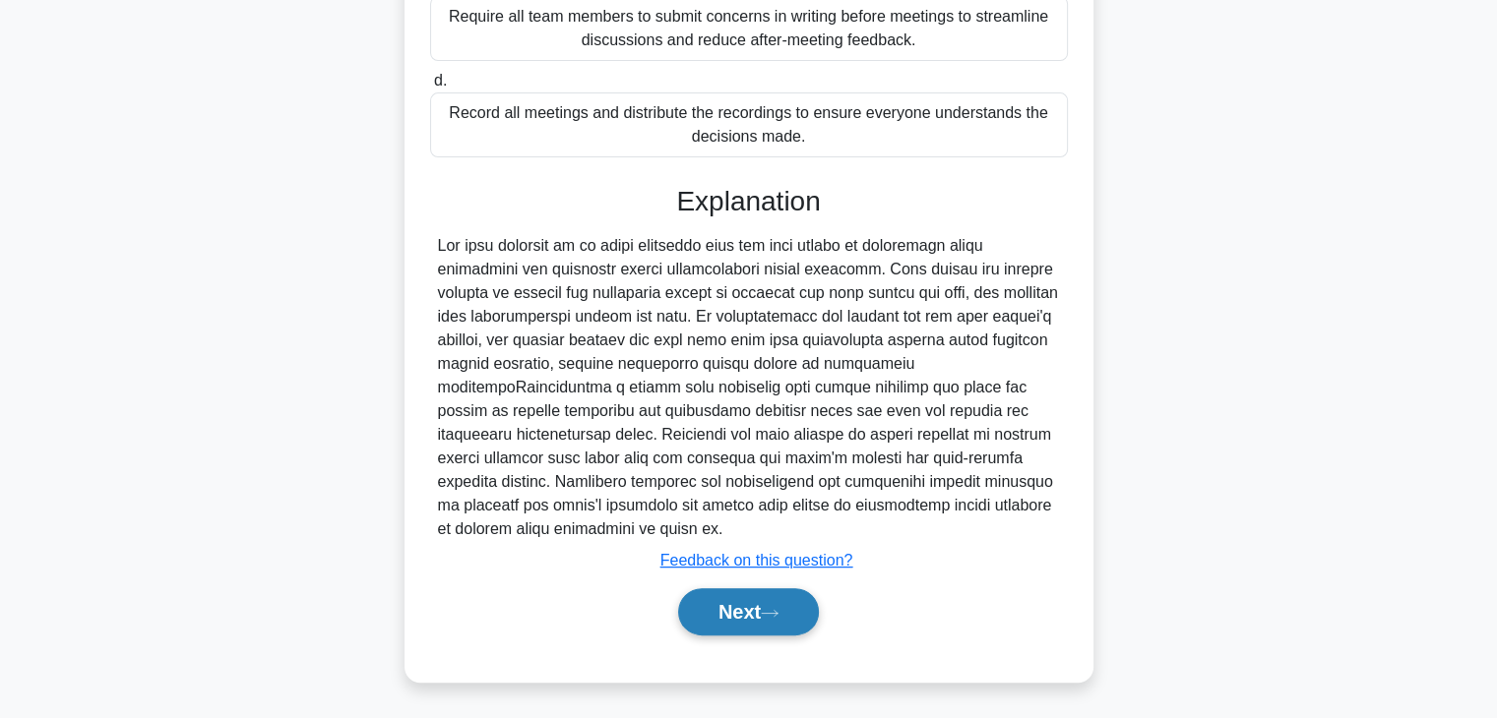
click at [739, 597] on button "Next" at bounding box center [748, 612] width 141 height 47
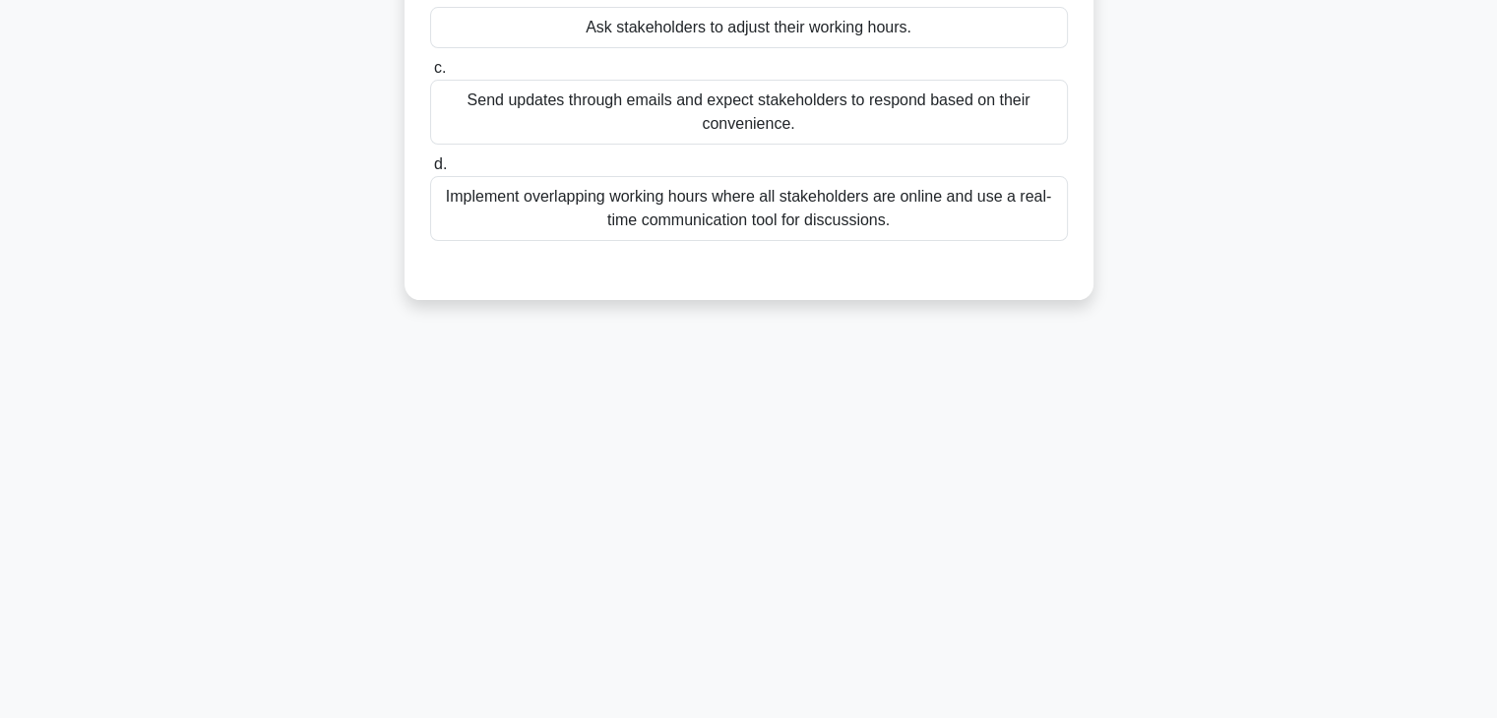
click at [1191, 445] on div "2:25 Stop PMP - Communication Management Beginner 5/5 Your project requires fre…" at bounding box center [748, 218] width 1299 height 984
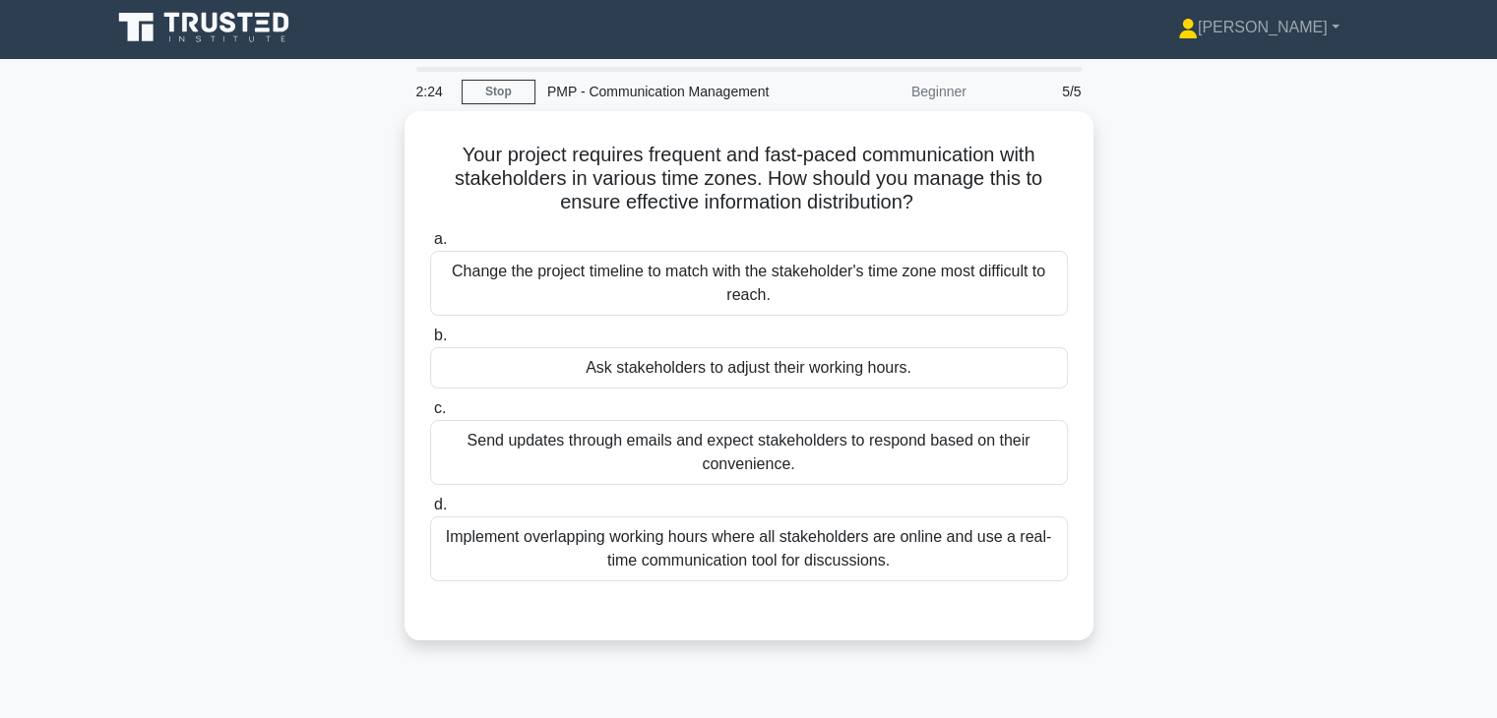
scroll to position [0, 0]
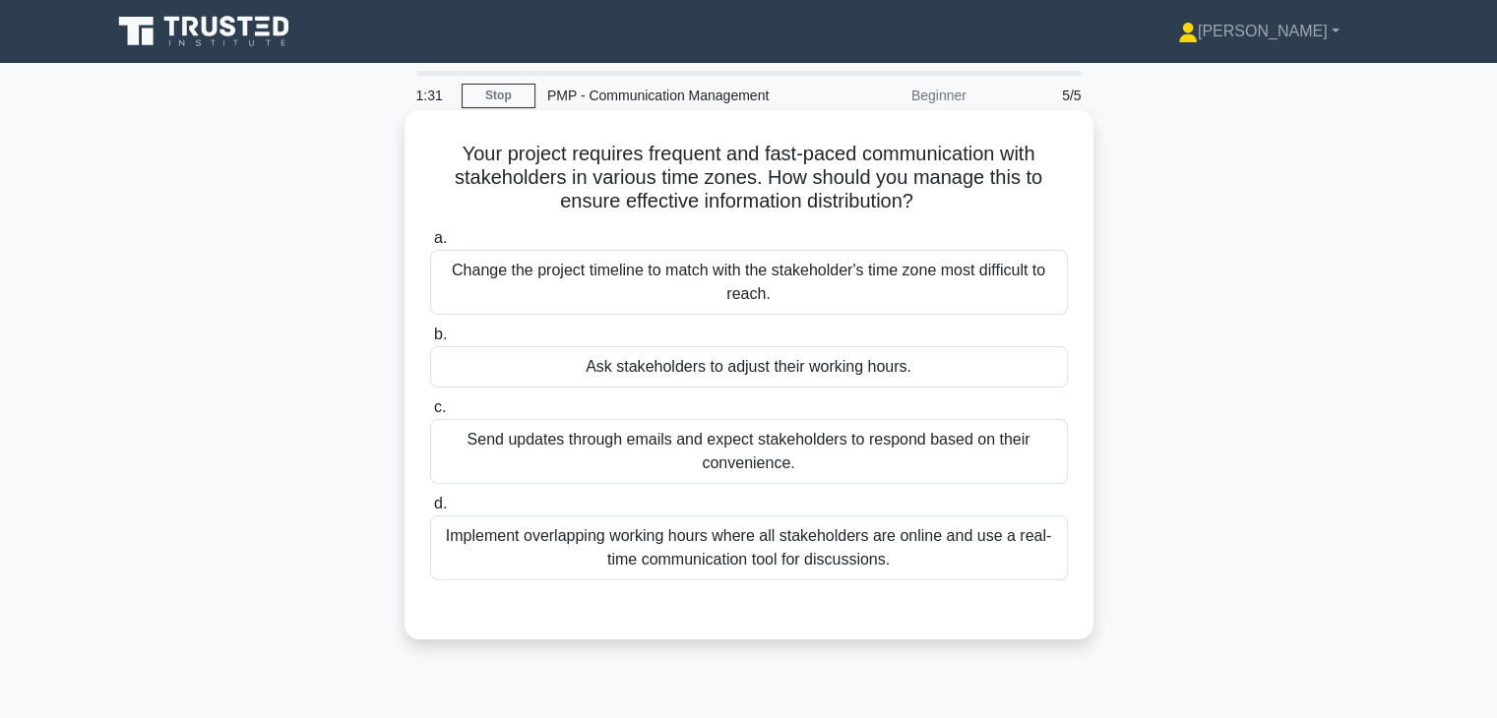
click at [968, 552] on div "Implement overlapping working hours where all stakeholders are online and use a…" at bounding box center [749, 548] width 638 height 65
click at [430, 511] on input "d. Implement overlapping working hours where all stakeholders are online and us…" at bounding box center [430, 504] width 0 height 13
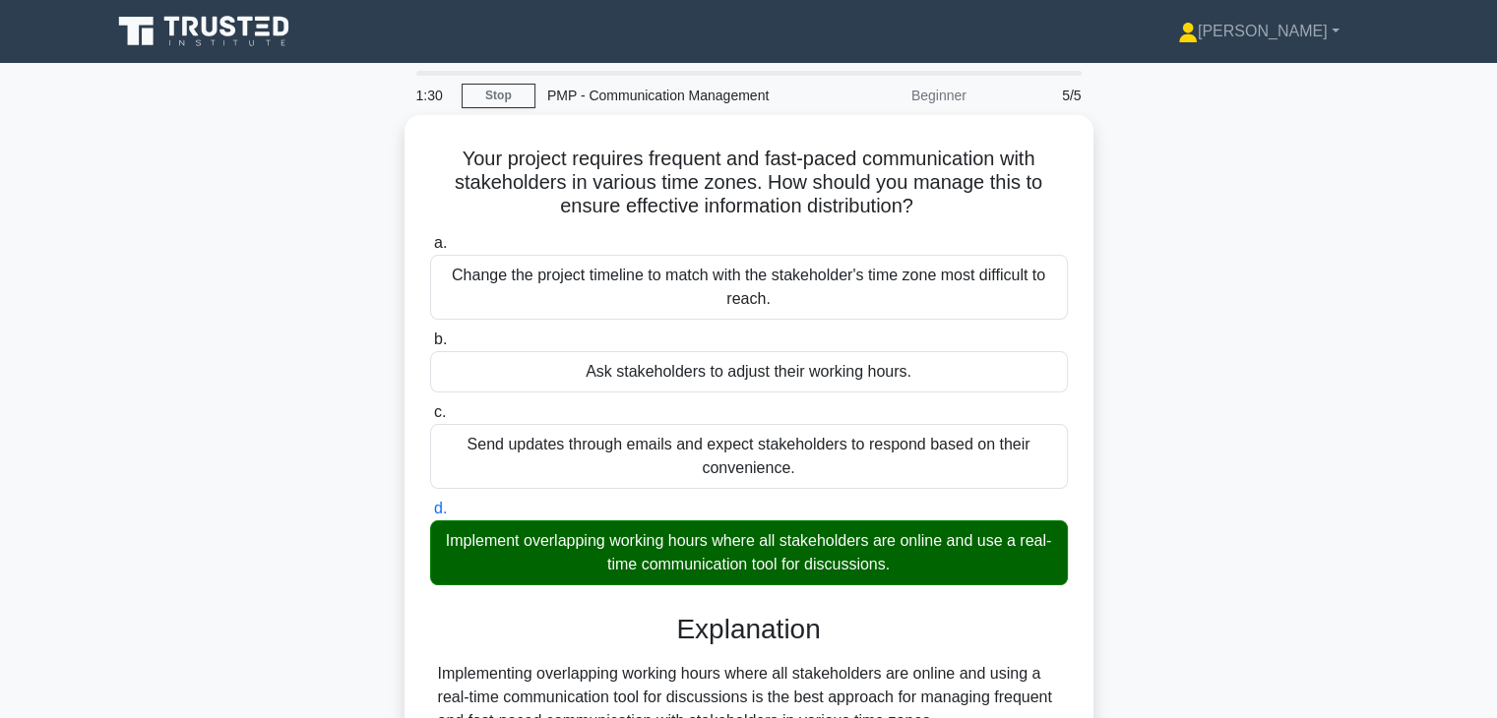
click at [1388, 580] on div "Your project requires frequent and fast-paced communication with stakeholders i…" at bounding box center [748, 695] width 1299 height 1160
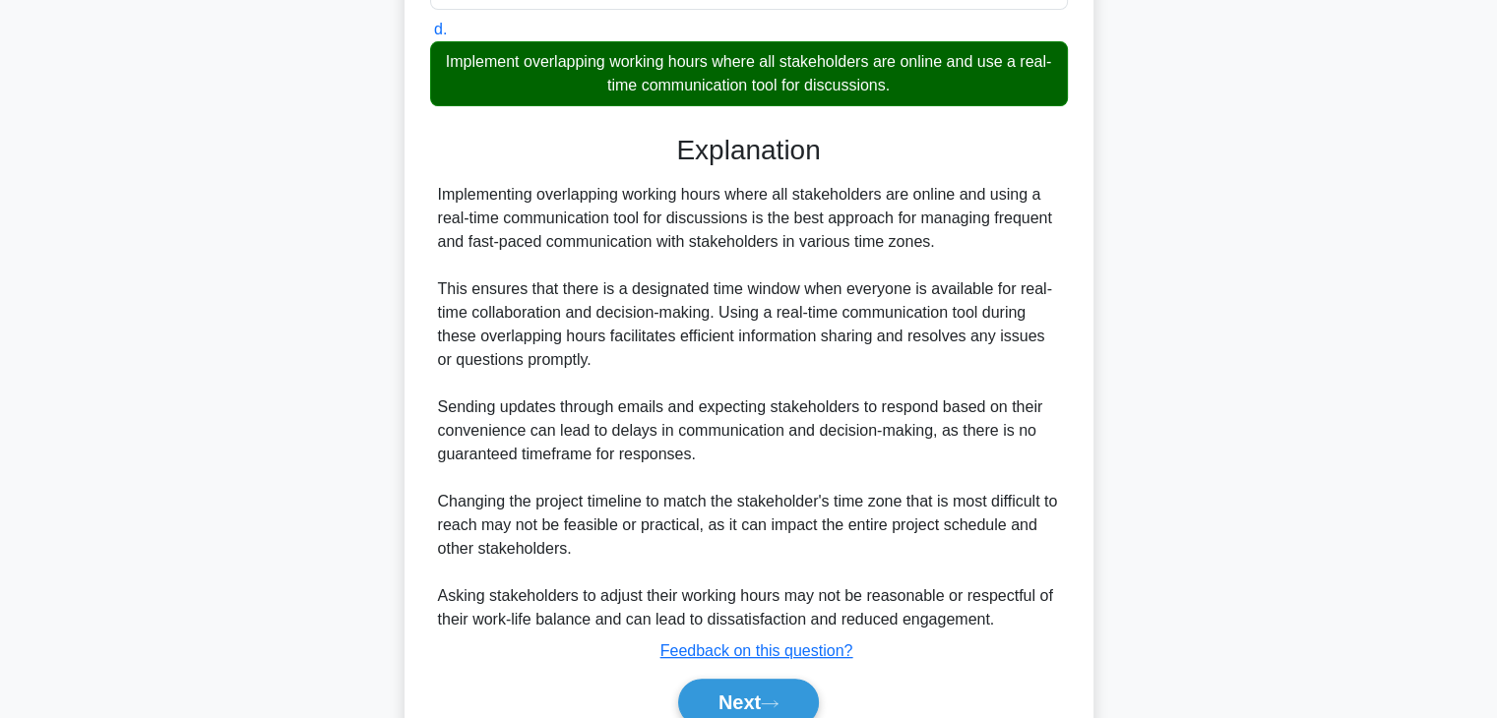
scroll to position [551, 0]
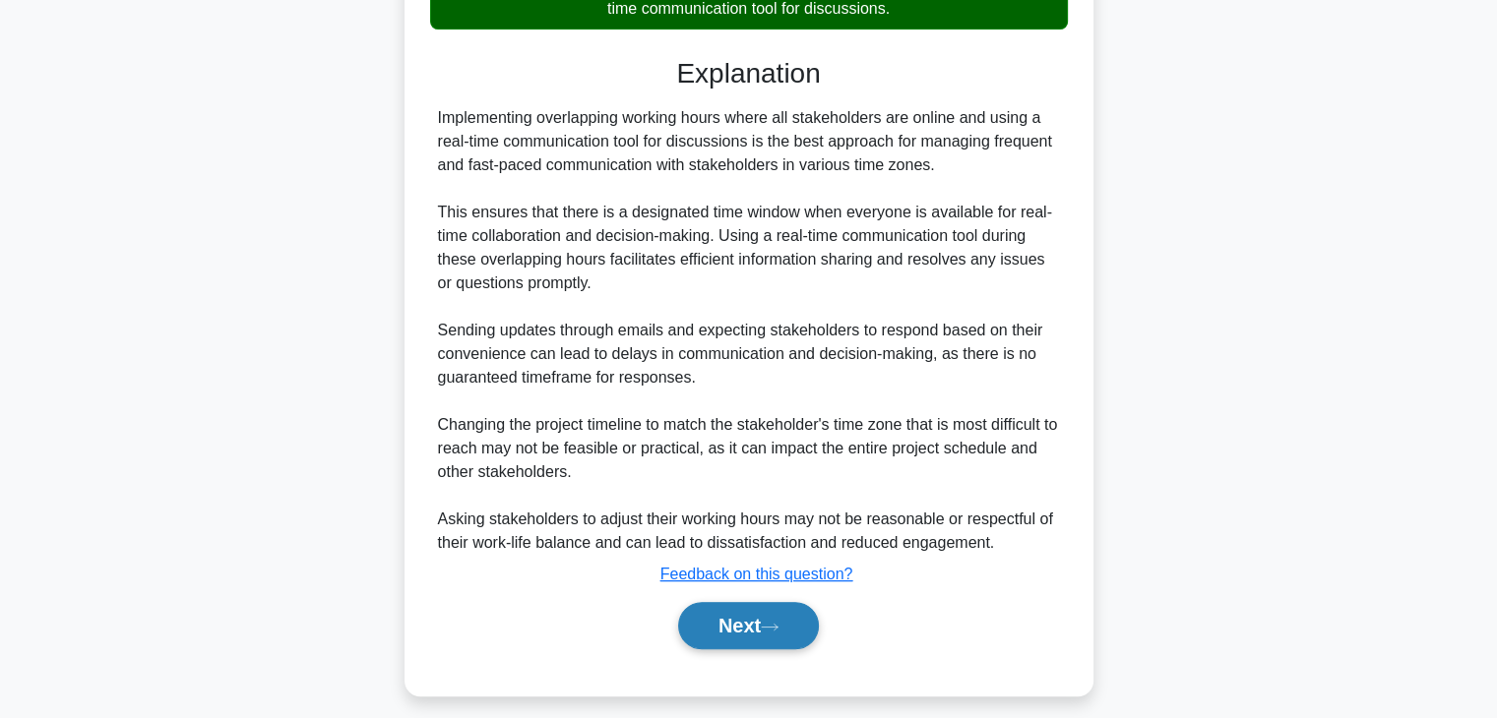
click at [746, 631] on button "Next" at bounding box center [748, 625] width 141 height 47
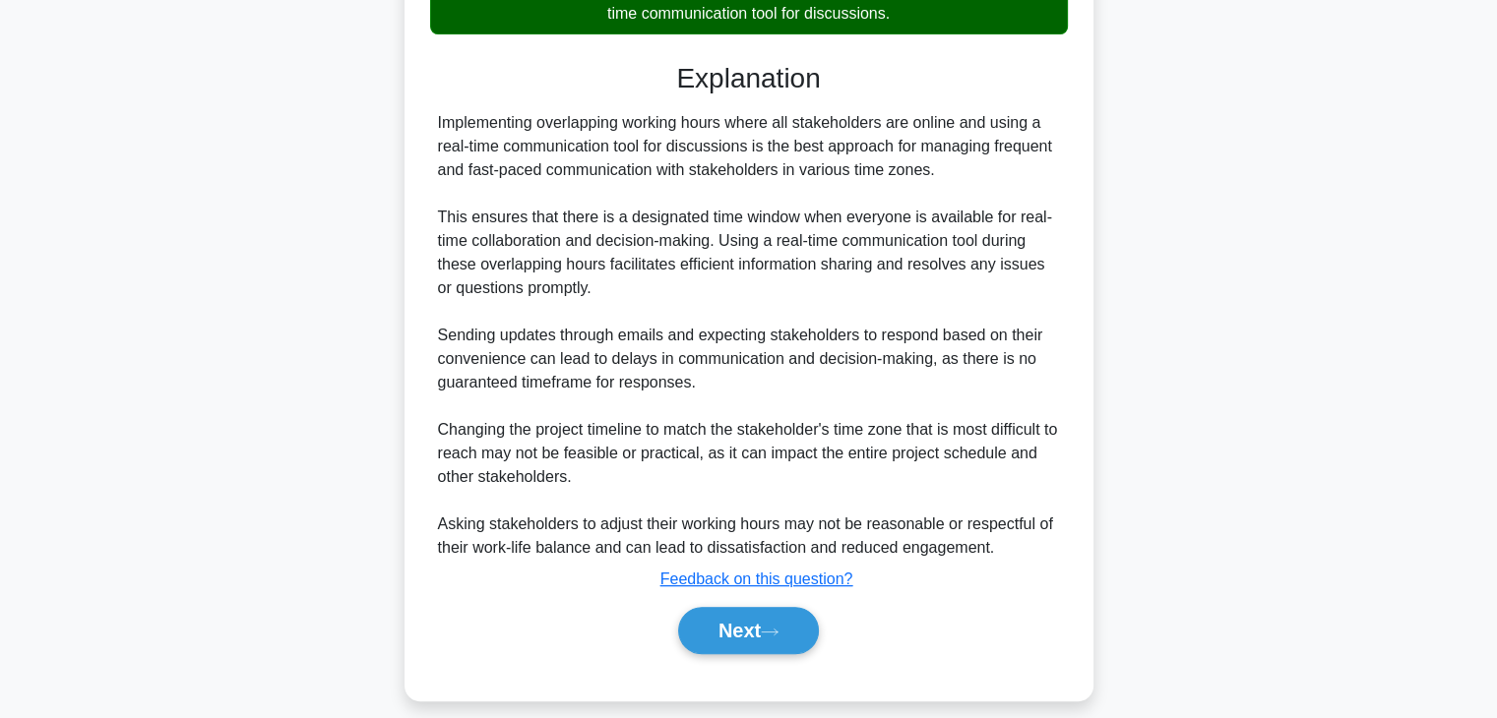
click at [1160, 487] on div "Your project requires frequent and fast-paced communication with stakeholders i…" at bounding box center [748, 144] width 1299 height 1160
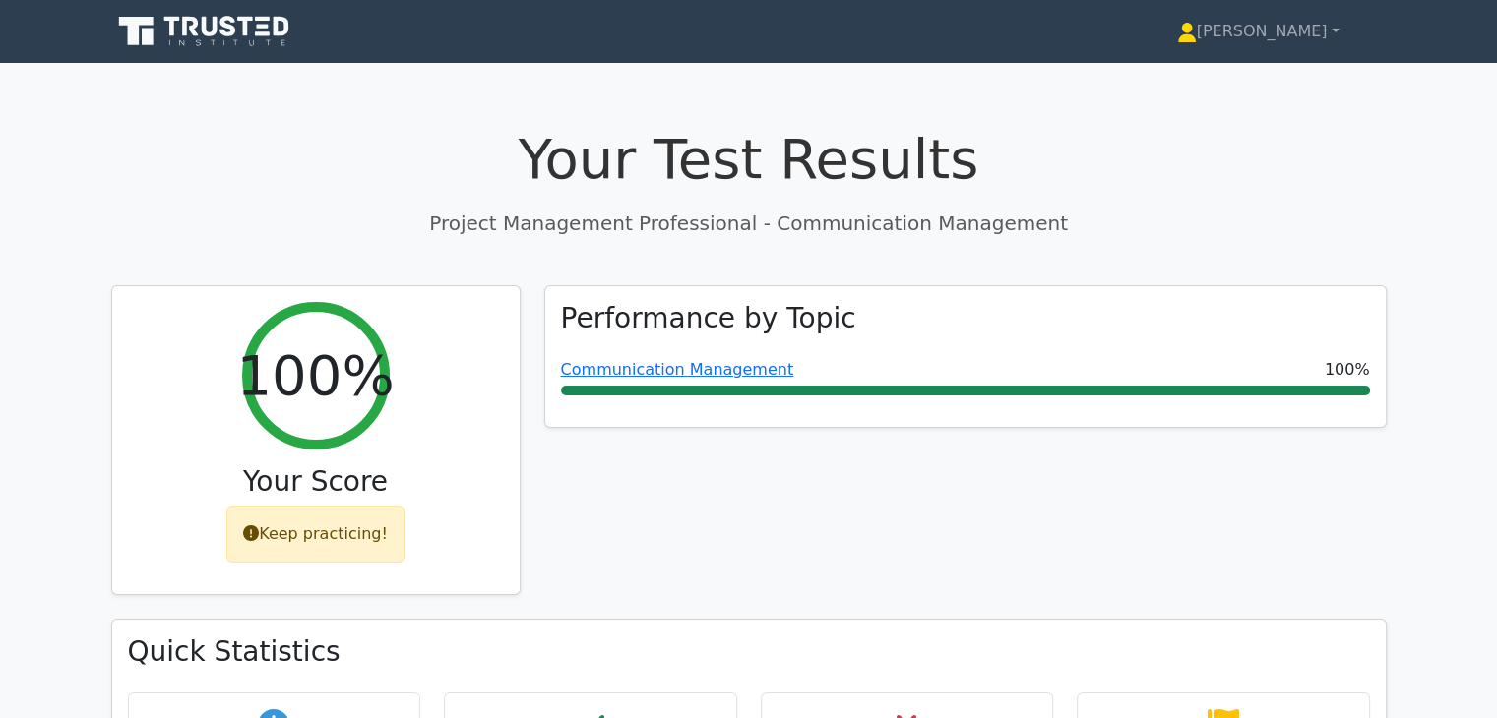
click at [240, 26] on icon at bounding box center [205, 31] width 189 height 37
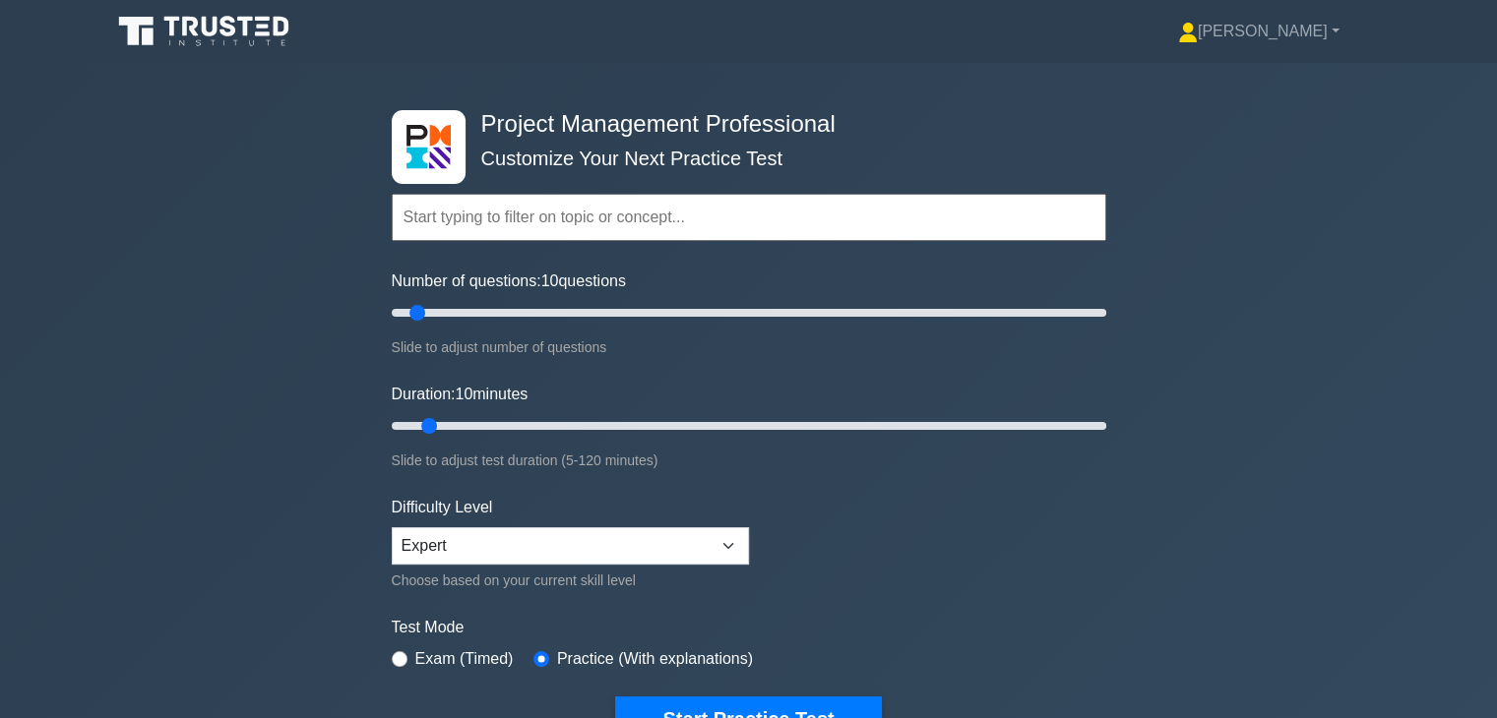
click at [1148, 494] on div "Project Management Professional Customize Your Next Practice Test Topics Scope …" at bounding box center [748, 426] width 1497 height 726
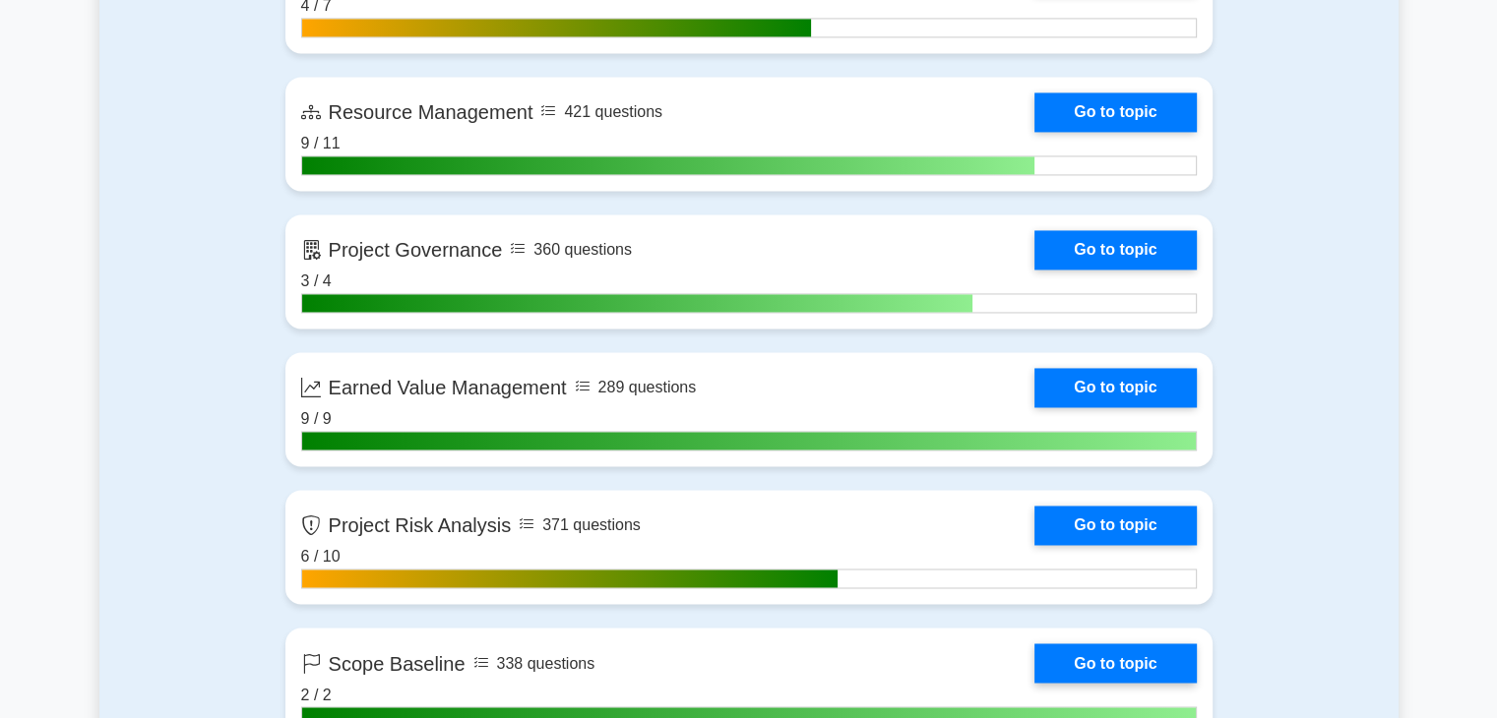
scroll to position [2913, 0]
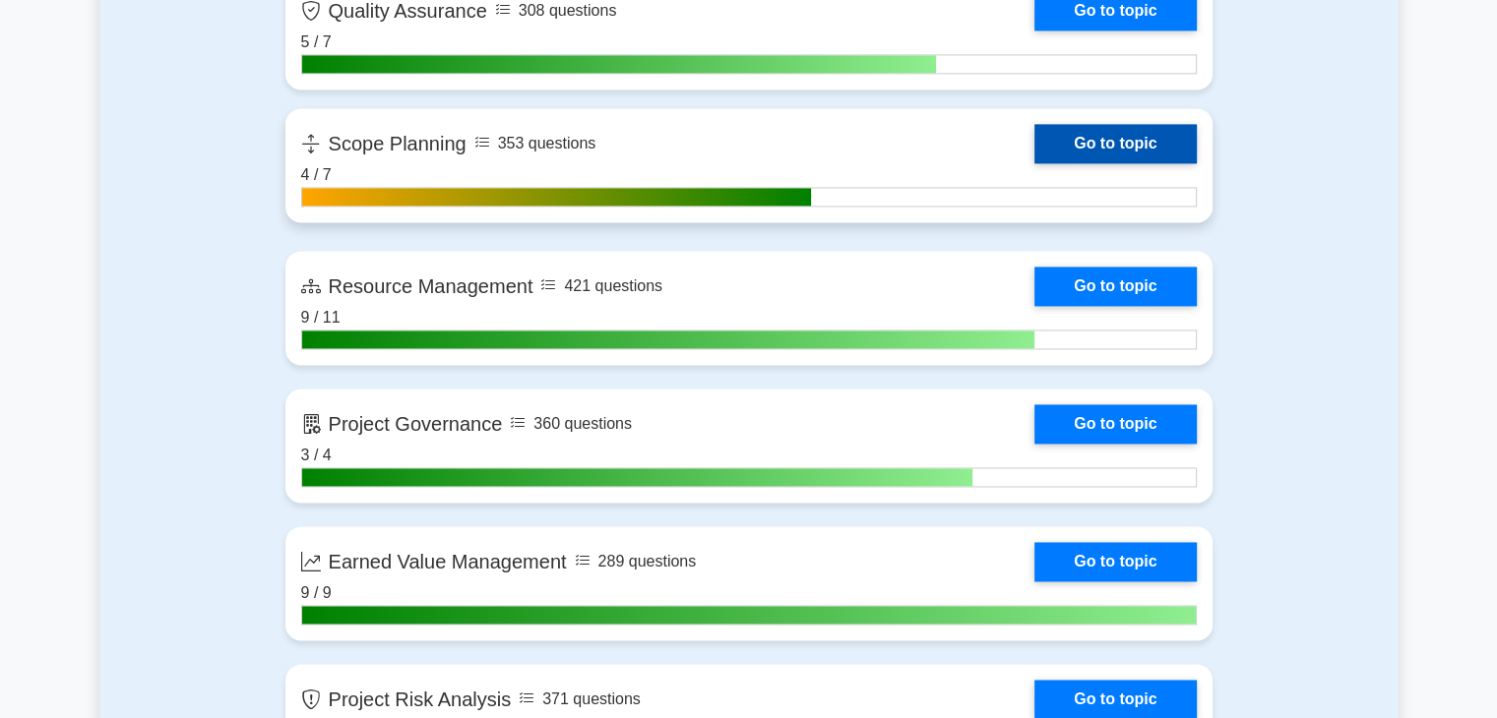
click at [1087, 146] on link "Go to topic" at bounding box center [1114, 143] width 161 height 39
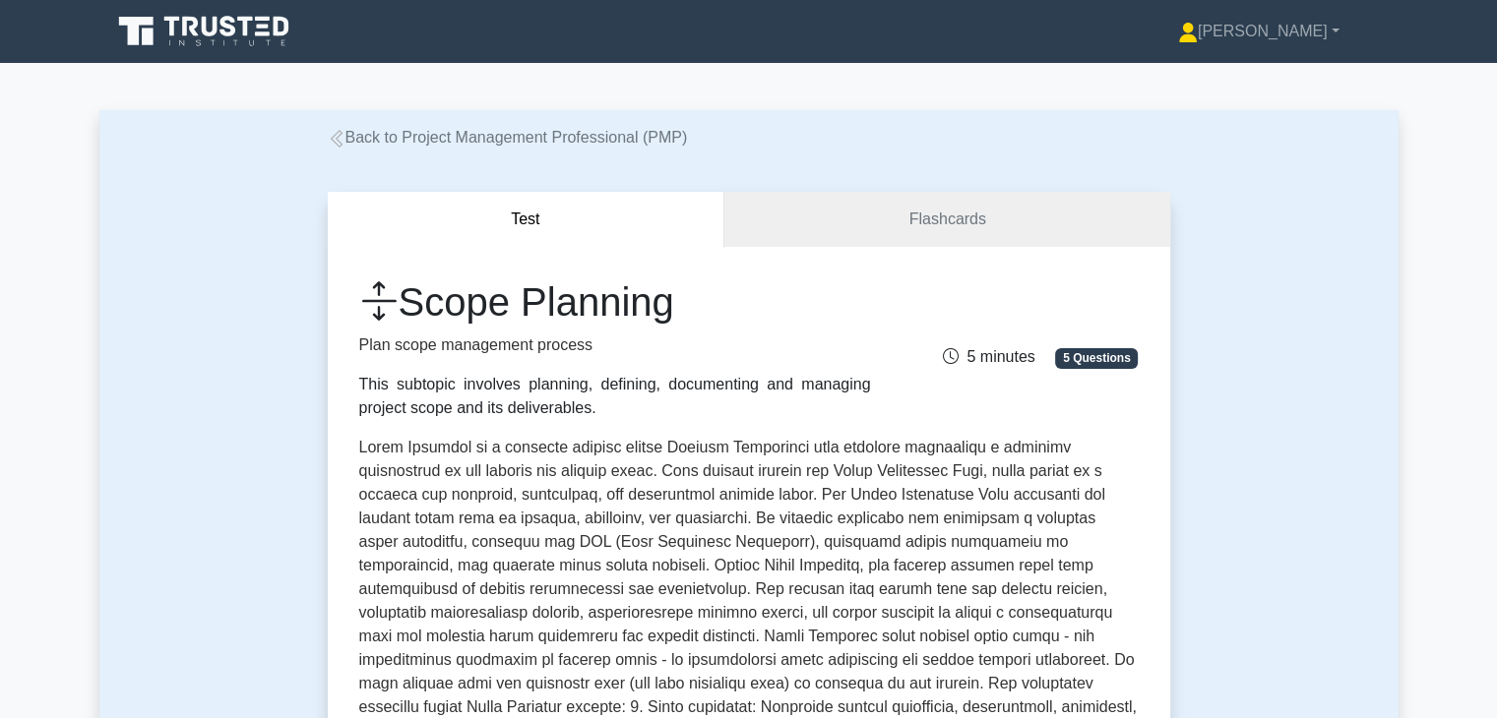
click at [970, 553] on p at bounding box center [748, 664] width 779 height 457
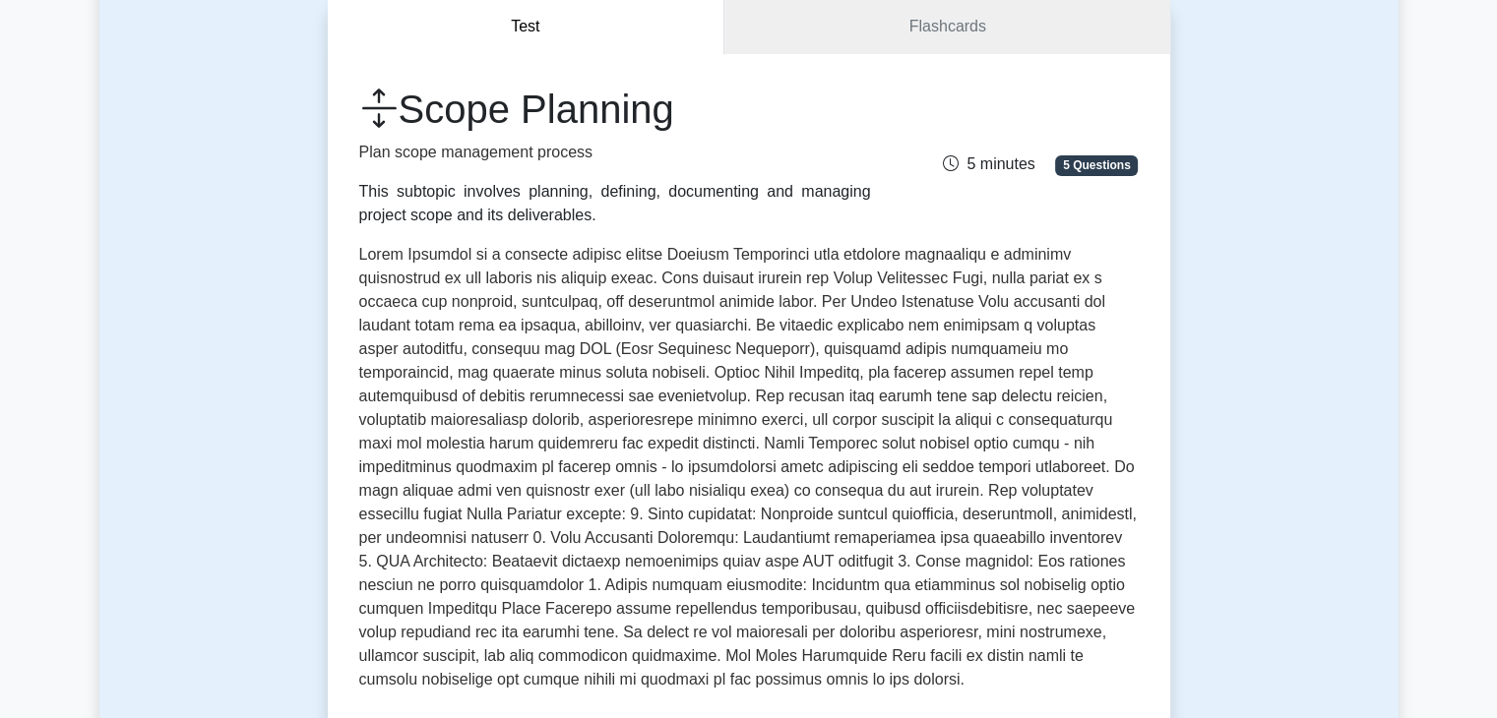
scroll to position [315, 0]
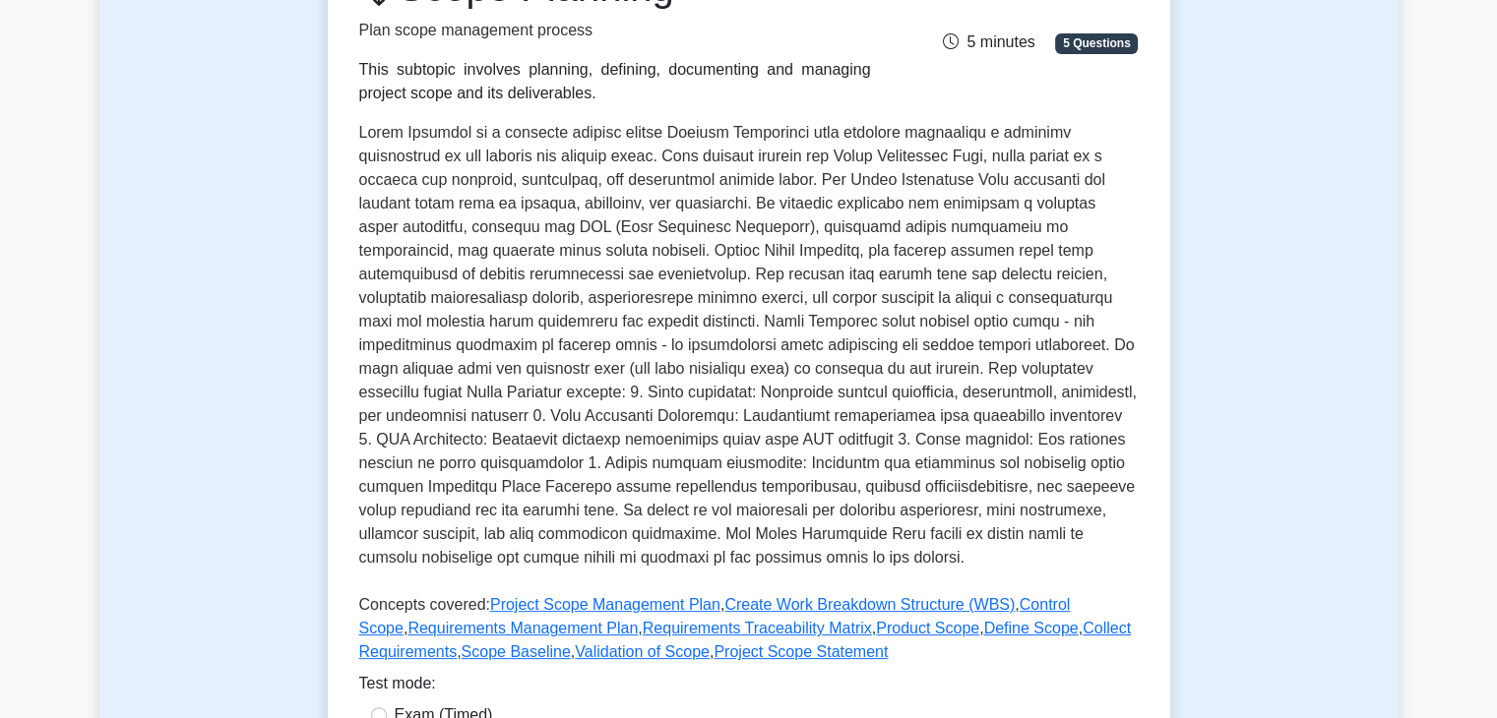
click at [908, 427] on p at bounding box center [748, 349] width 779 height 457
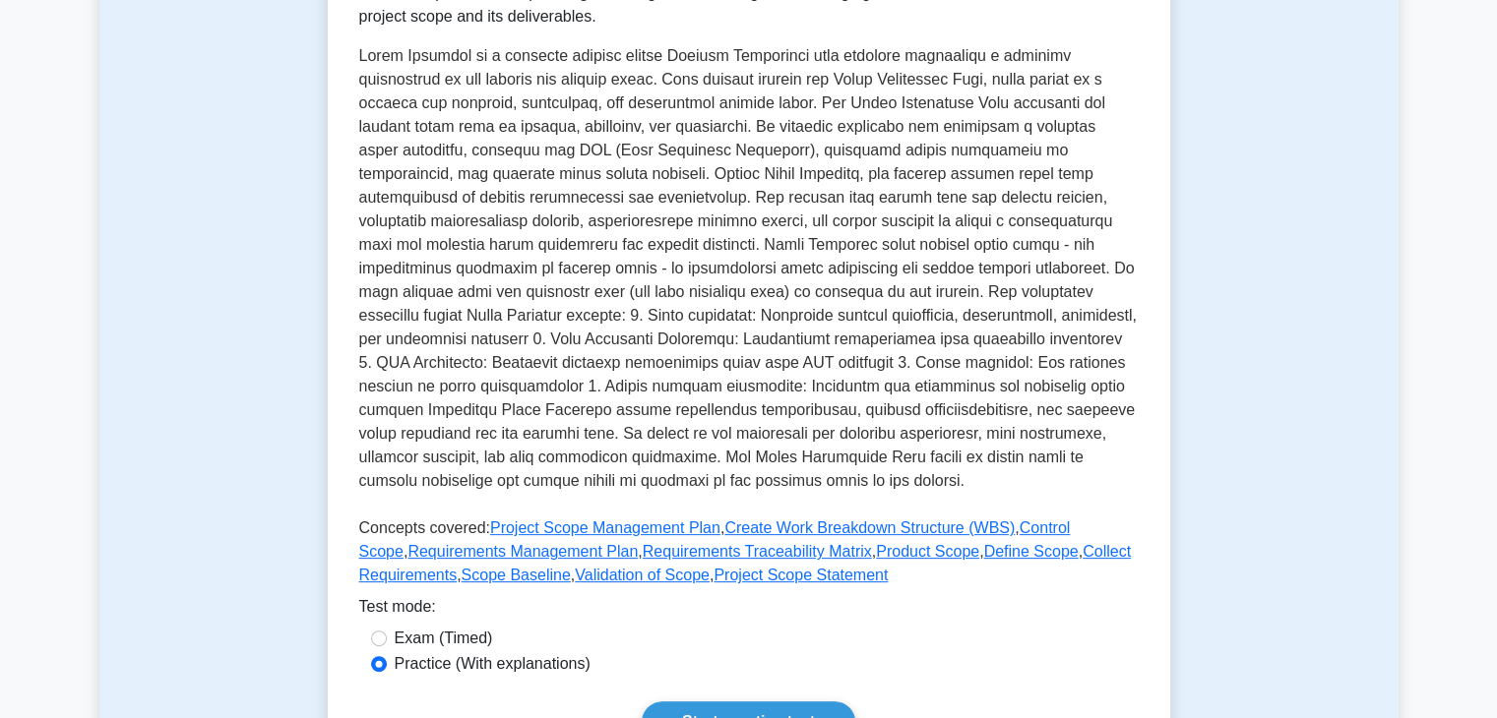
scroll to position [394, 0]
click at [792, 705] on link "Start practice test" at bounding box center [749, 720] width 214 height 41
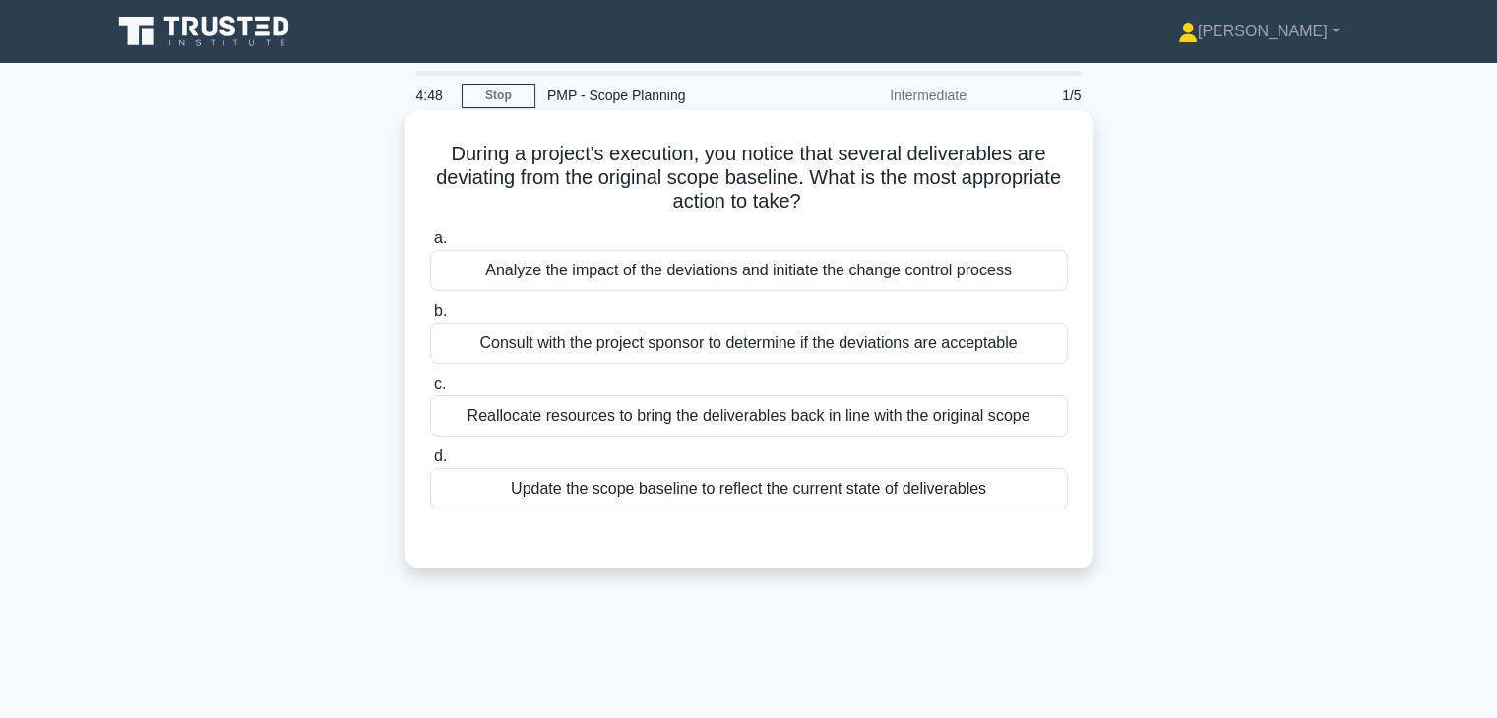
click at [878, 273] on div "Analyze the impact of the deviations and initiate the change control process" at bounding box center [749, 270] width 638 height 41
click at [430, 245] on input "a. Analyze the impact of the deviations and initiate the change control process" at bounding box center [430, 238] width 0 height 13
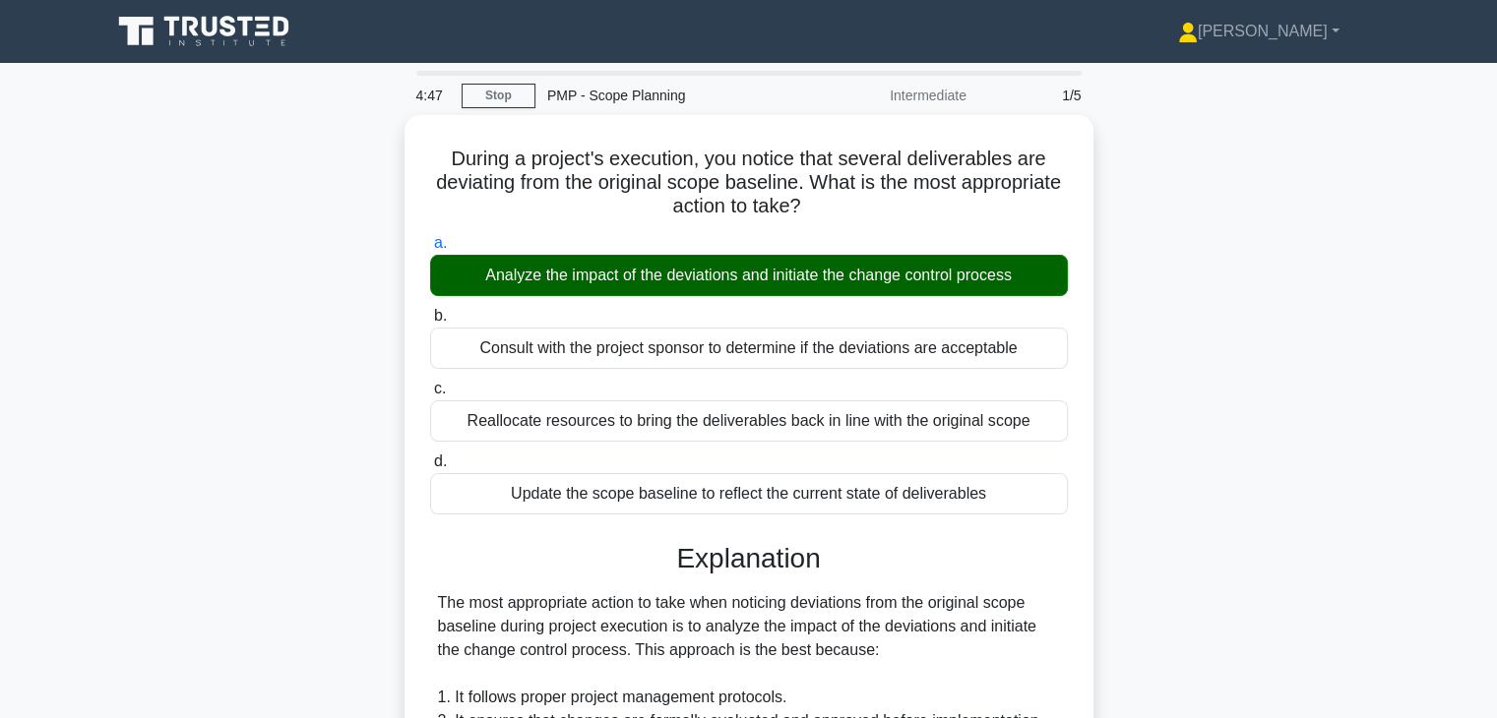
click at [1252, 592] on div "During a project's execution, you notice that several deliverables are deviatin…" at bounding box center [748, 707] width 1299 height 1184
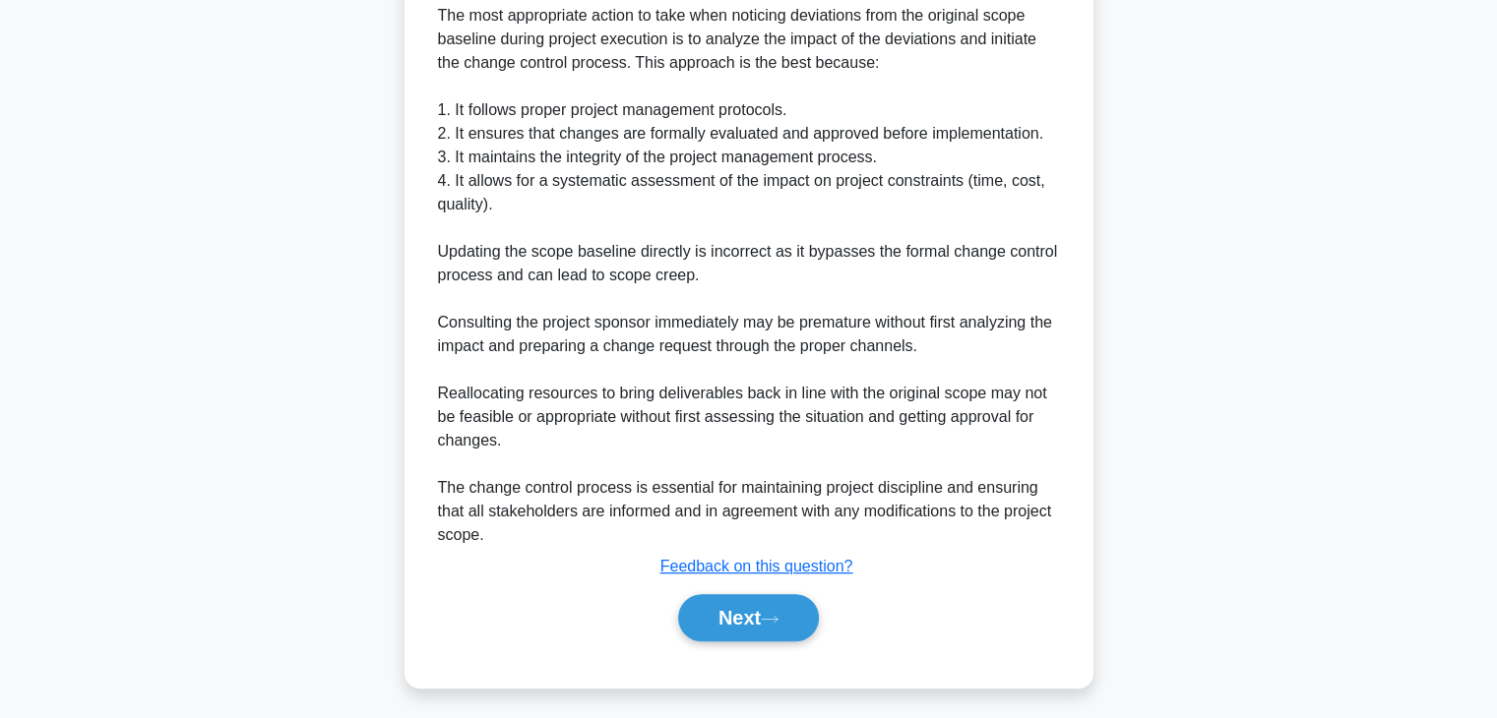
scroll to position [589, 0]
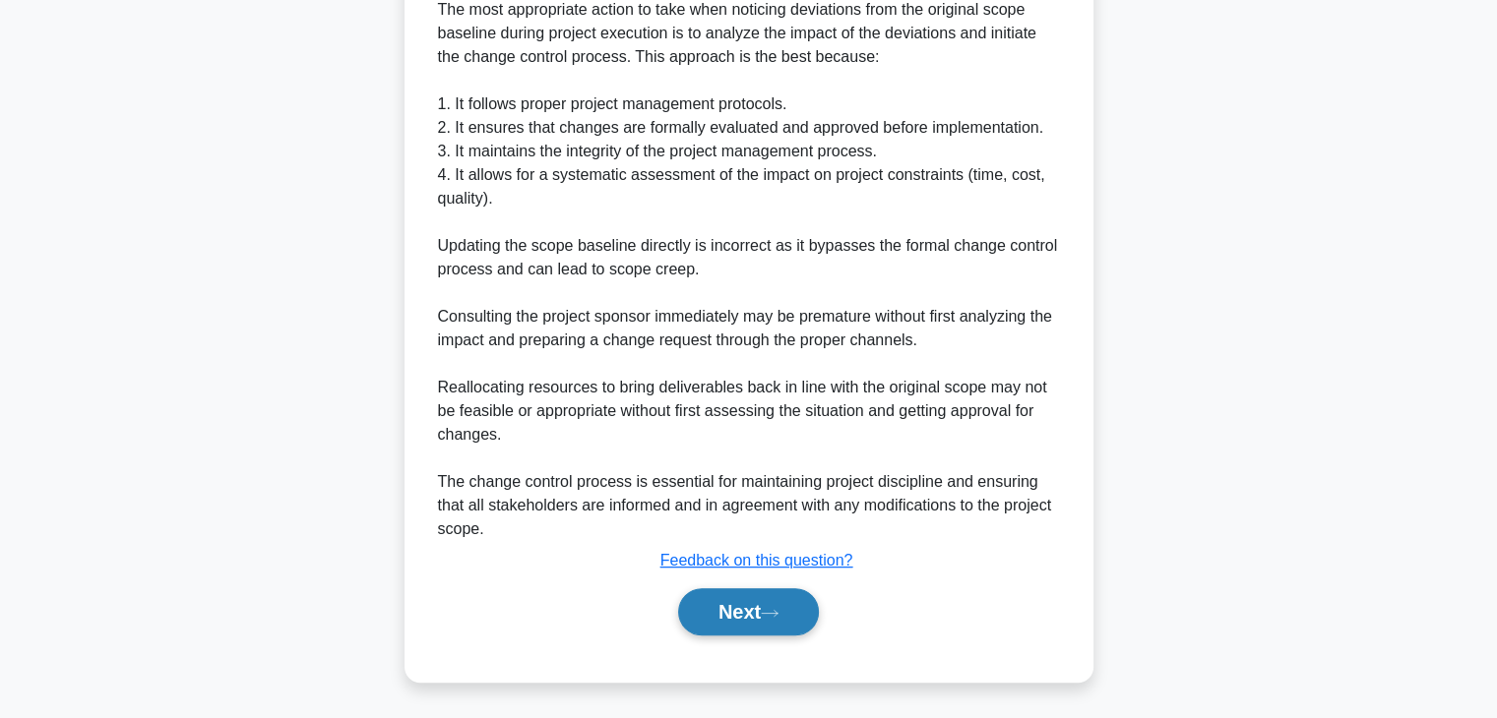
click at [742, 603] on button "Next" at bounding box center [748, 612] width 141 height 47
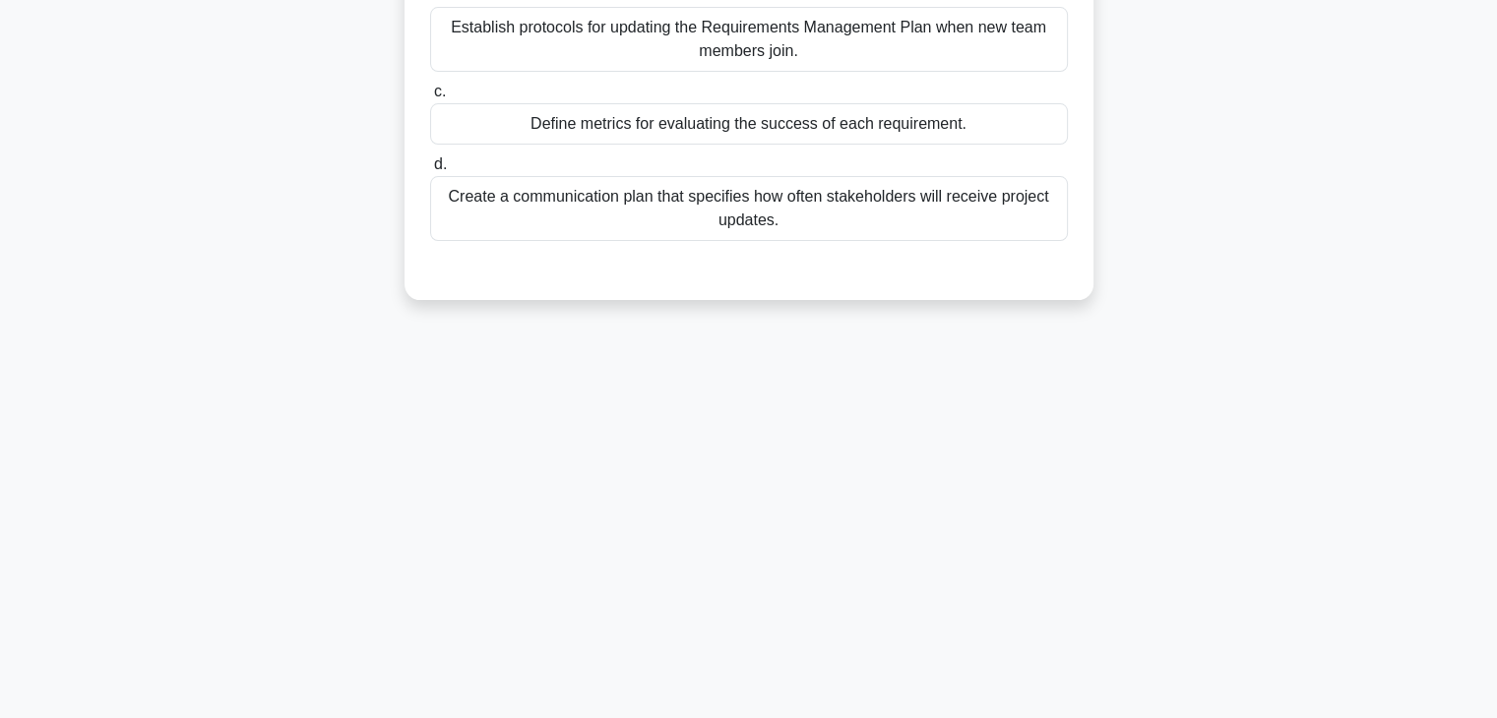
click at [831, 486] on div "4:41 Stop PMP - Scope Planning Intermediate 2/5 Your project team is working on…" at bounding box center [748, 218] width 1299 height 984
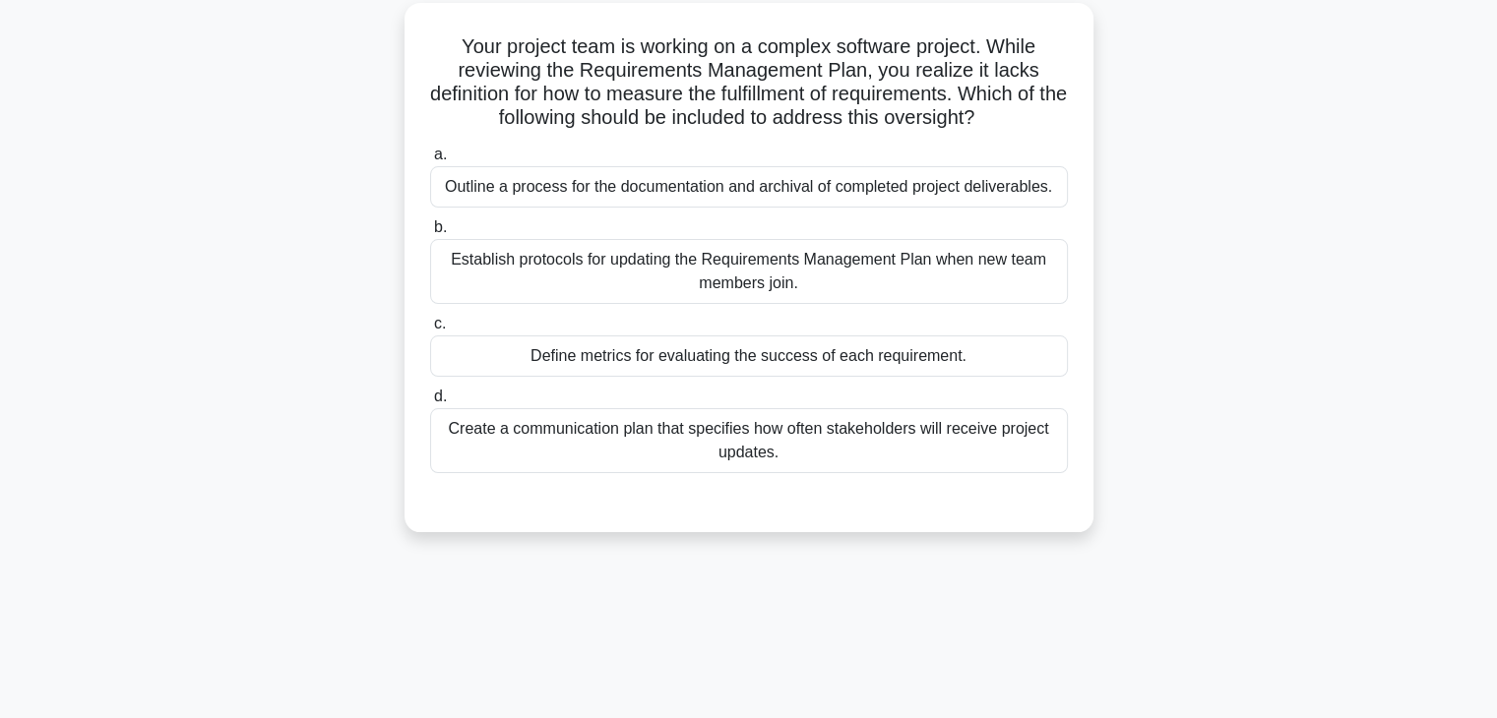
scroll to position [0, 0]
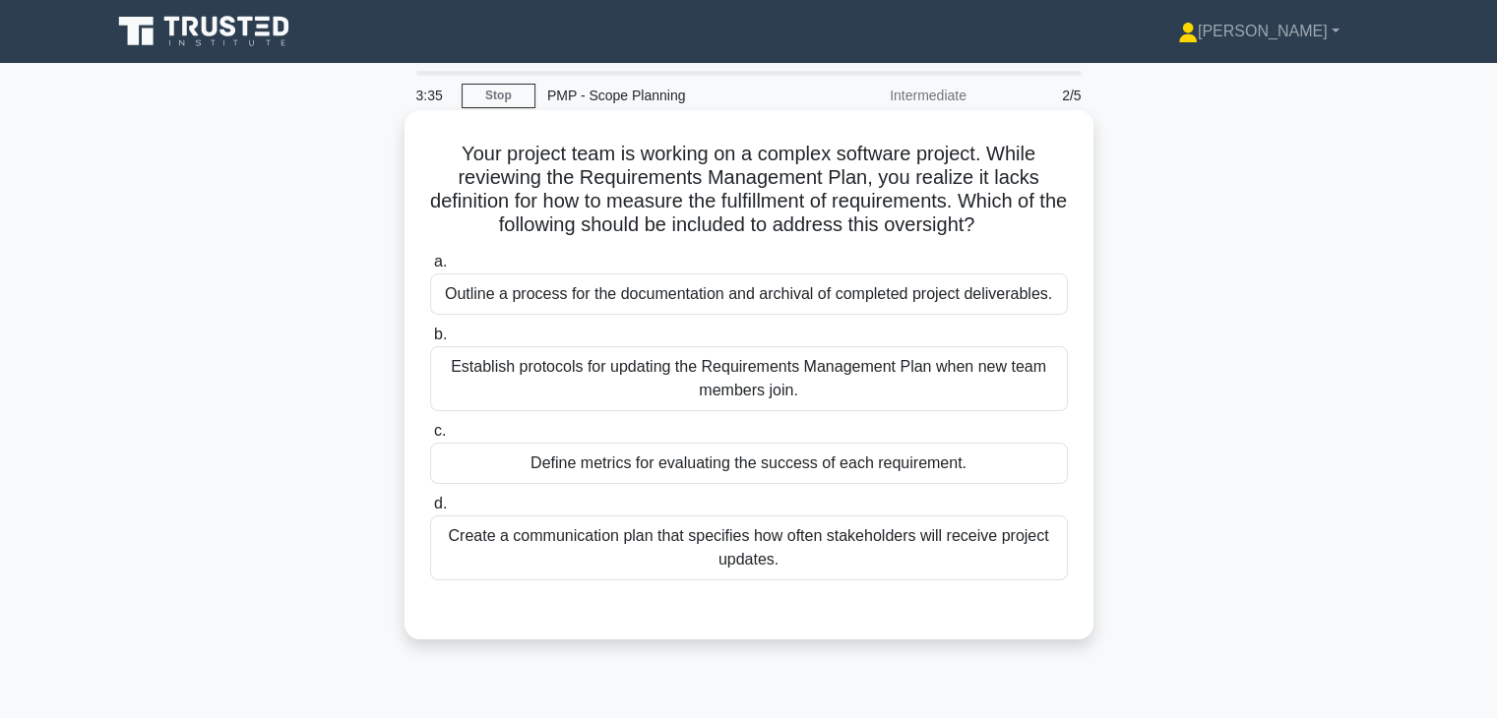
click at [918, 469] on div "Define metrics for evaluating the success of each requirement." at bounding box center [749, 463] width 638 height 41
click at [430, 438] on input "c. Define metrics for evaluating the success of each requirement." at bounding box center [430, 431] width 0 height 13
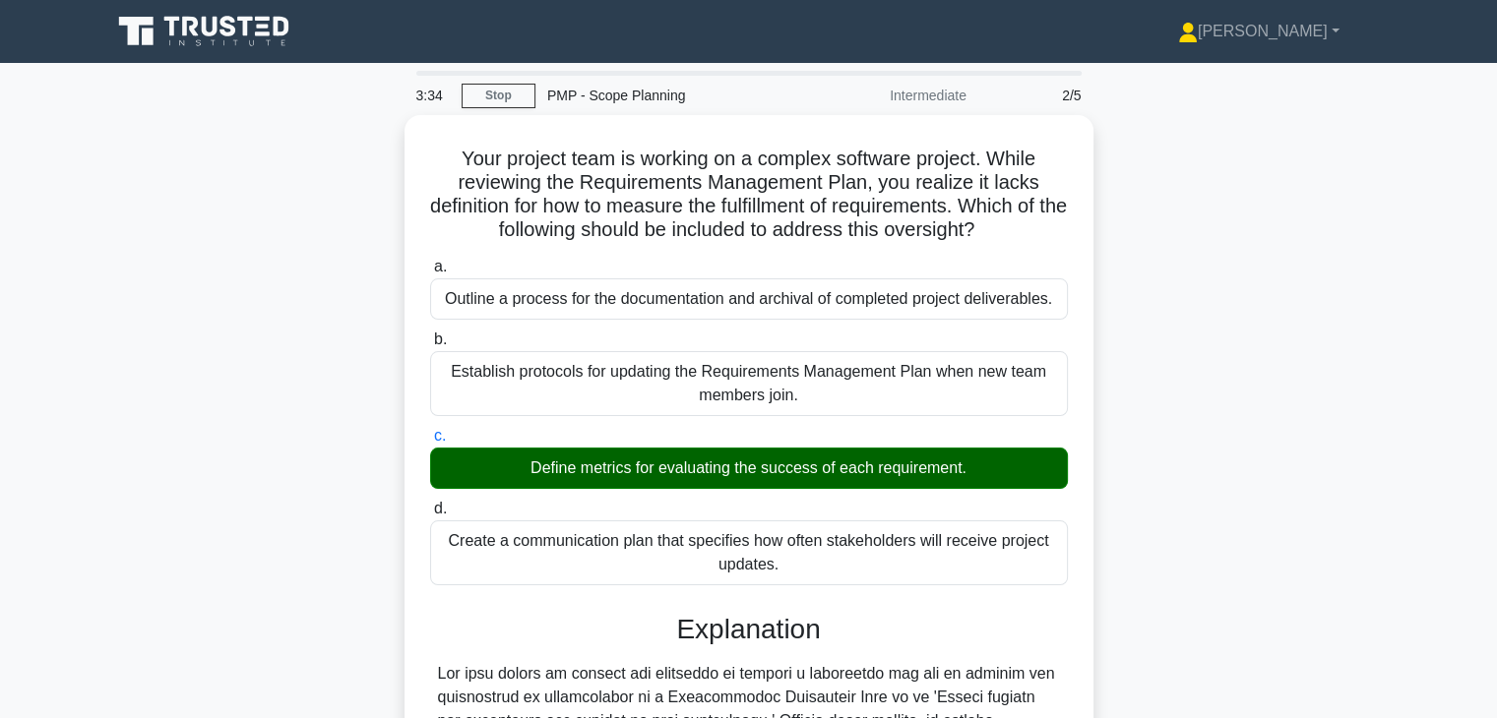
click at [1161, 483] on div "Your project team is working on a complex software project. While reviewing the…" at bounding box center [748, 624] width 1299 height 1019
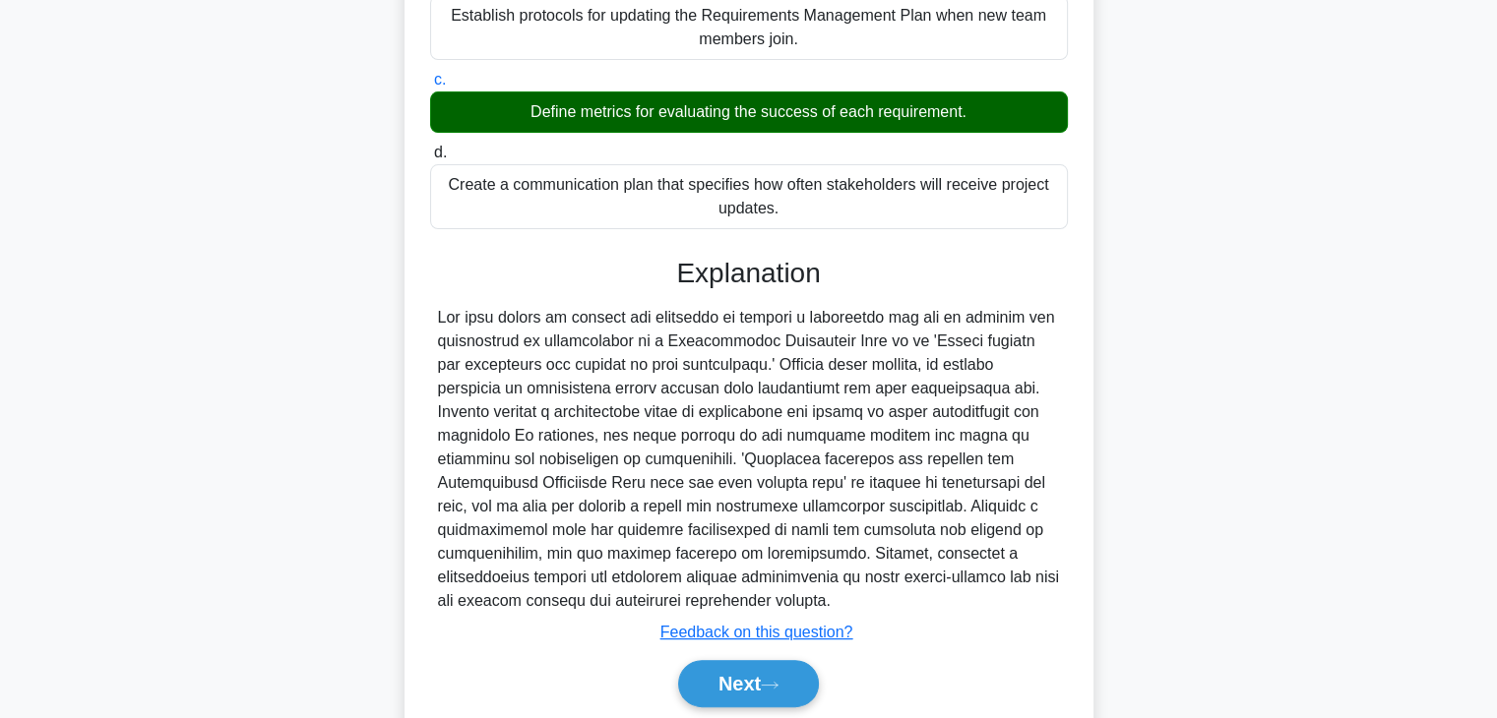
scroll to position [423, 0]
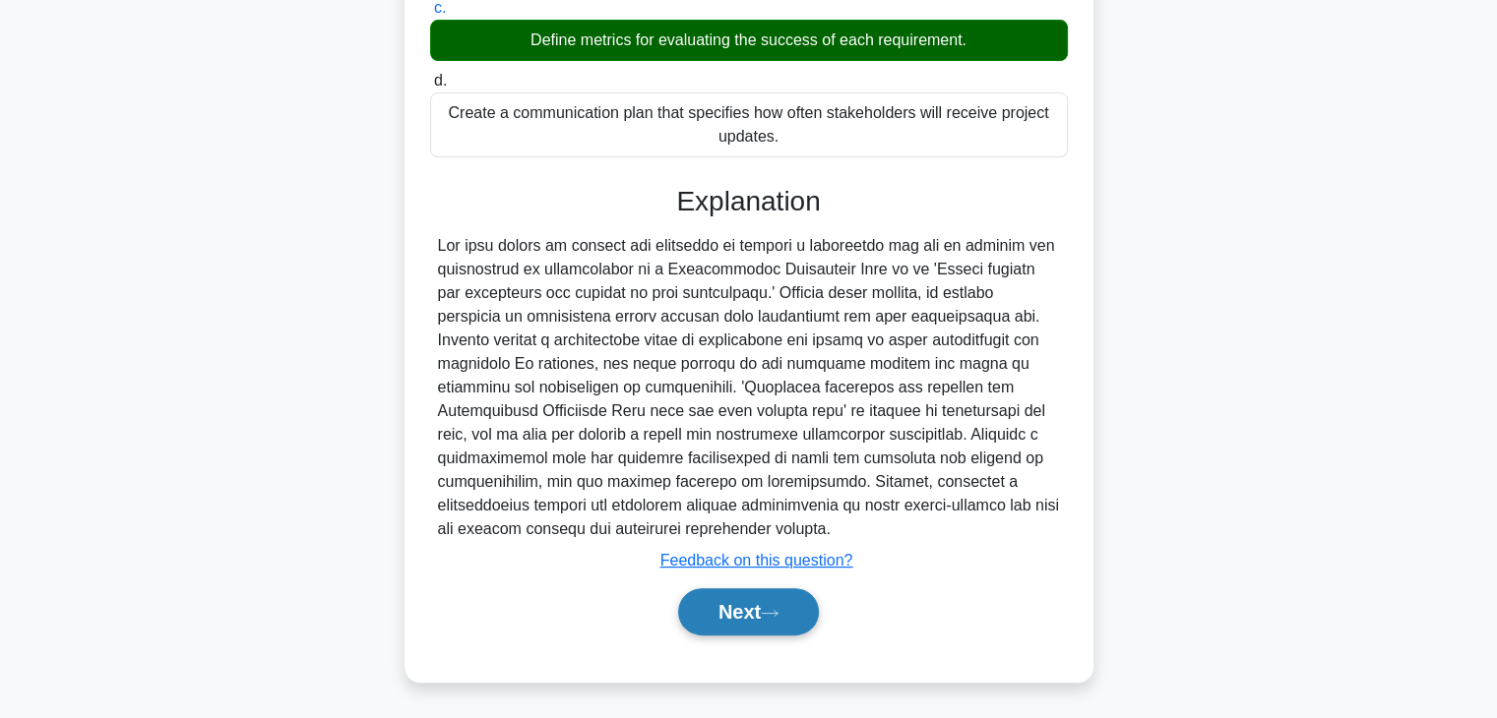
click at [726, 599] on button "Next" at bounding box center [748, 612] width 141 height 47
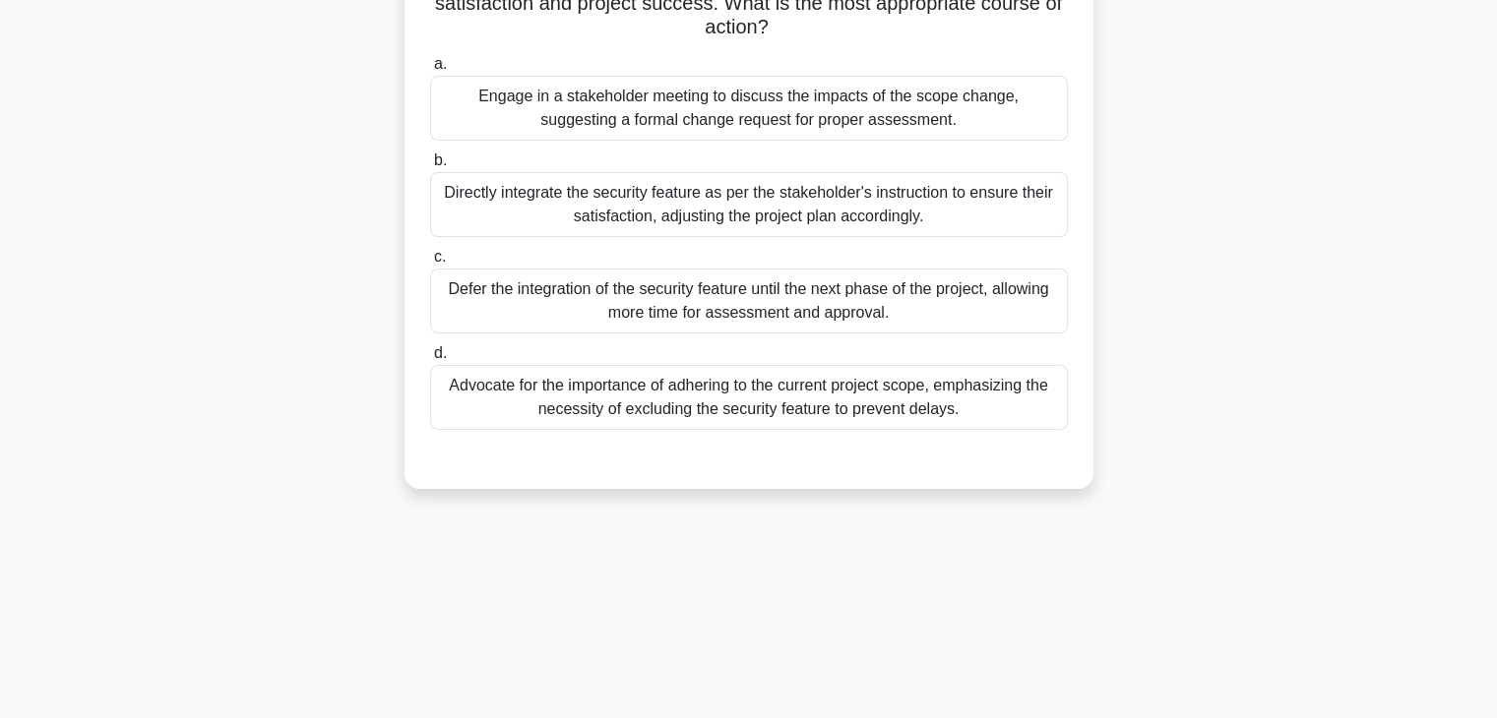
scroll to position [345, 0]
click at [1221, 460] on div "In the middle of a high-stakes financial software project, you discover that on…" at bounding box center [748, 142] width 1299 height 742
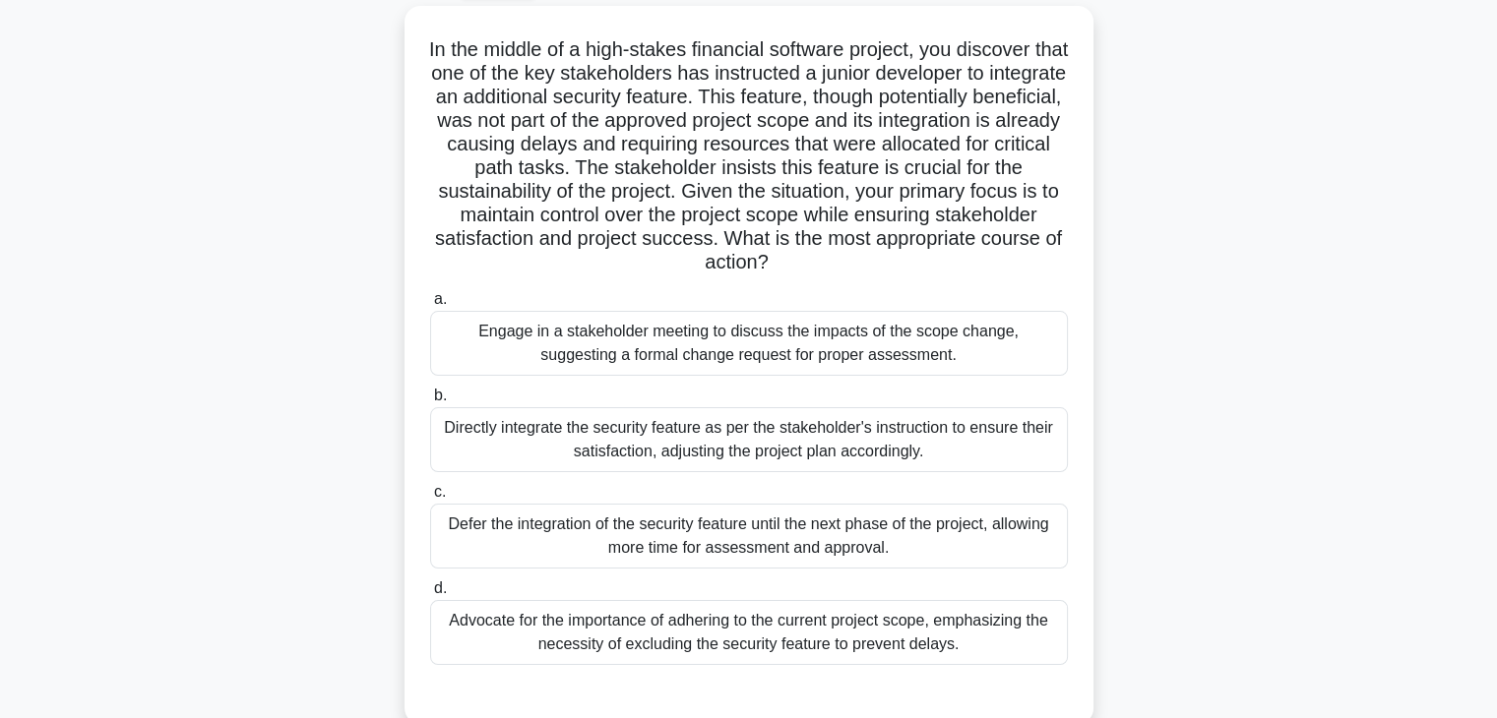
scroll to position [149, 0]
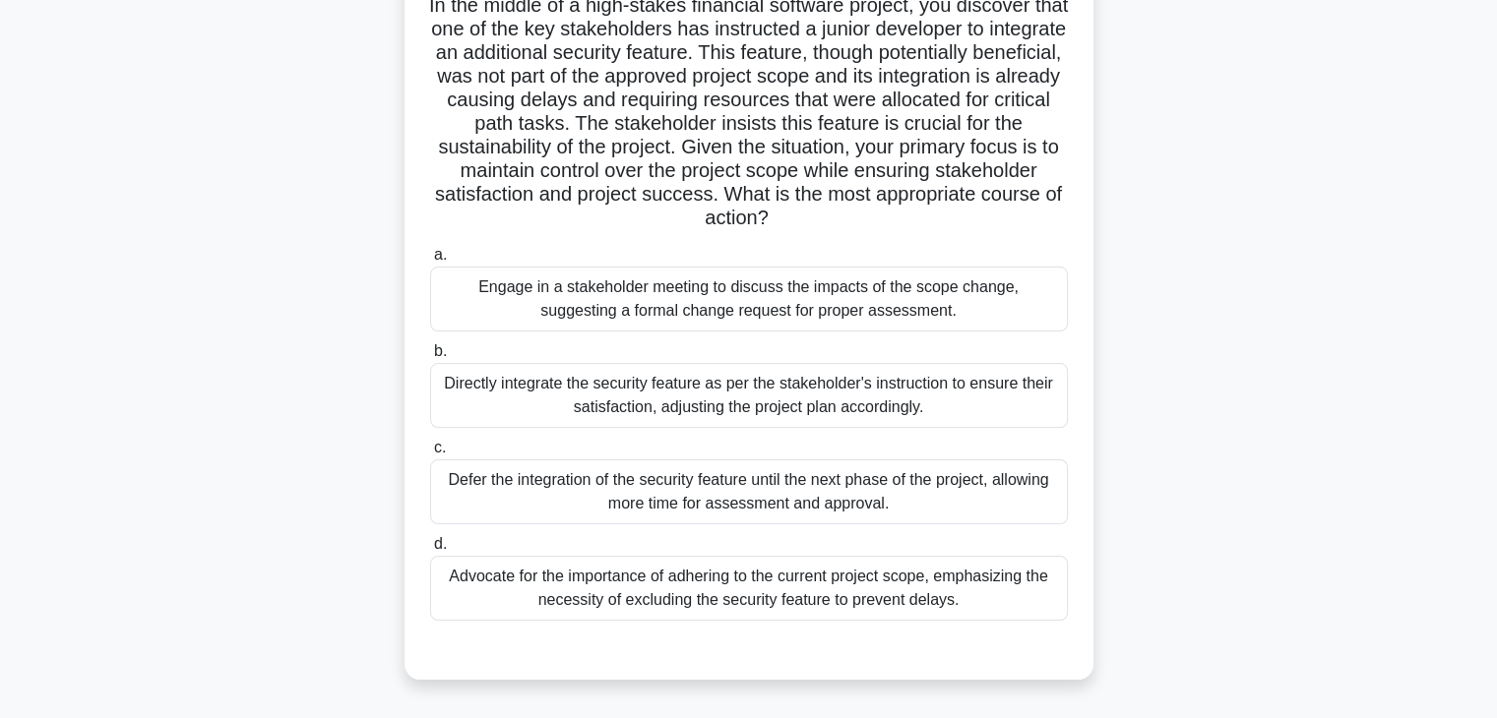
click at [957, 298] on div "Engage in a stakeholder meeting to discuss the impacts of the scope change, sug…" at bounding box center [749, 299] width 638 height 65
click at [430, 262] on input "a. Engage in a stakeholder meeting to discuss the impacts of the scope change, …" at bounding box center [430, 255] width 0 height 13
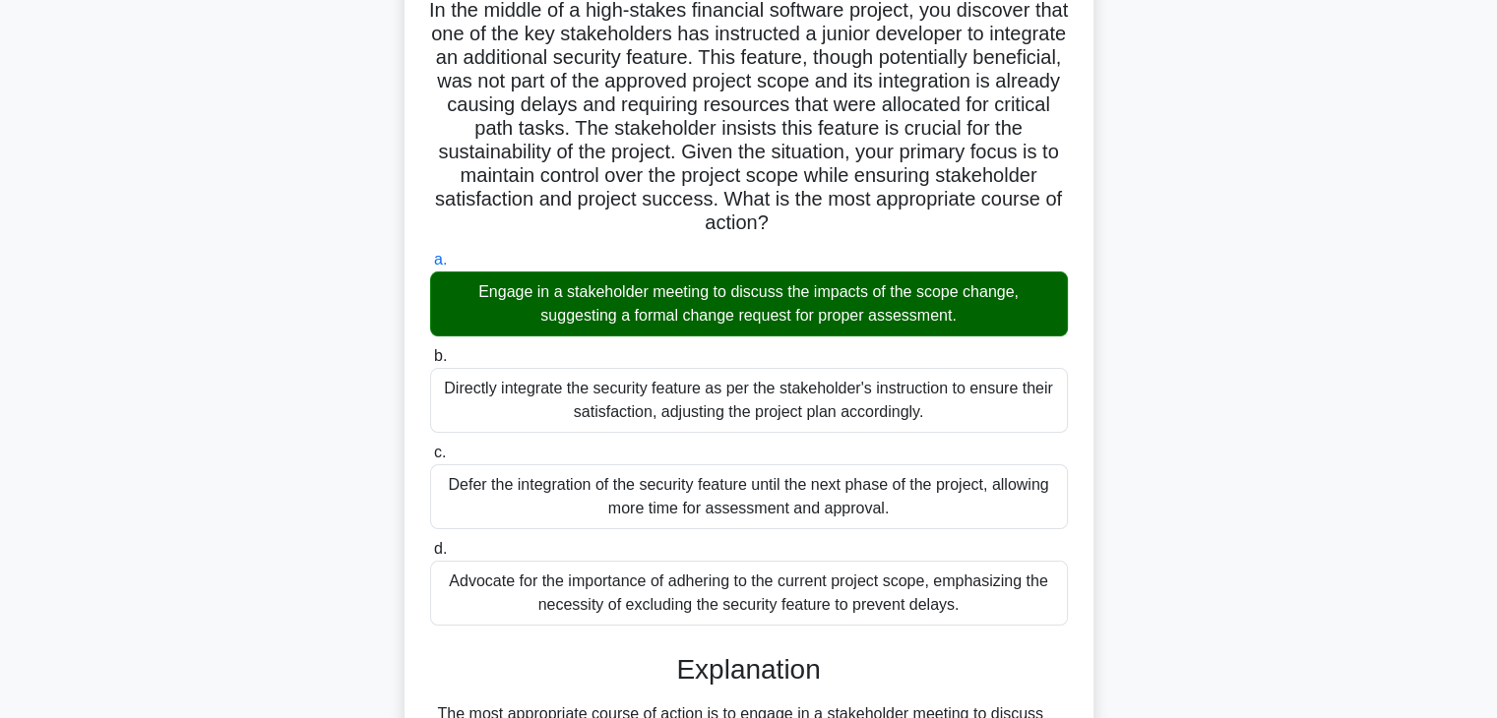
click at [1130, 364] on div "In the middle of a high-stakes financial software project, you discover that on…" at bounding box center [748, 630] width 1299 height 1326
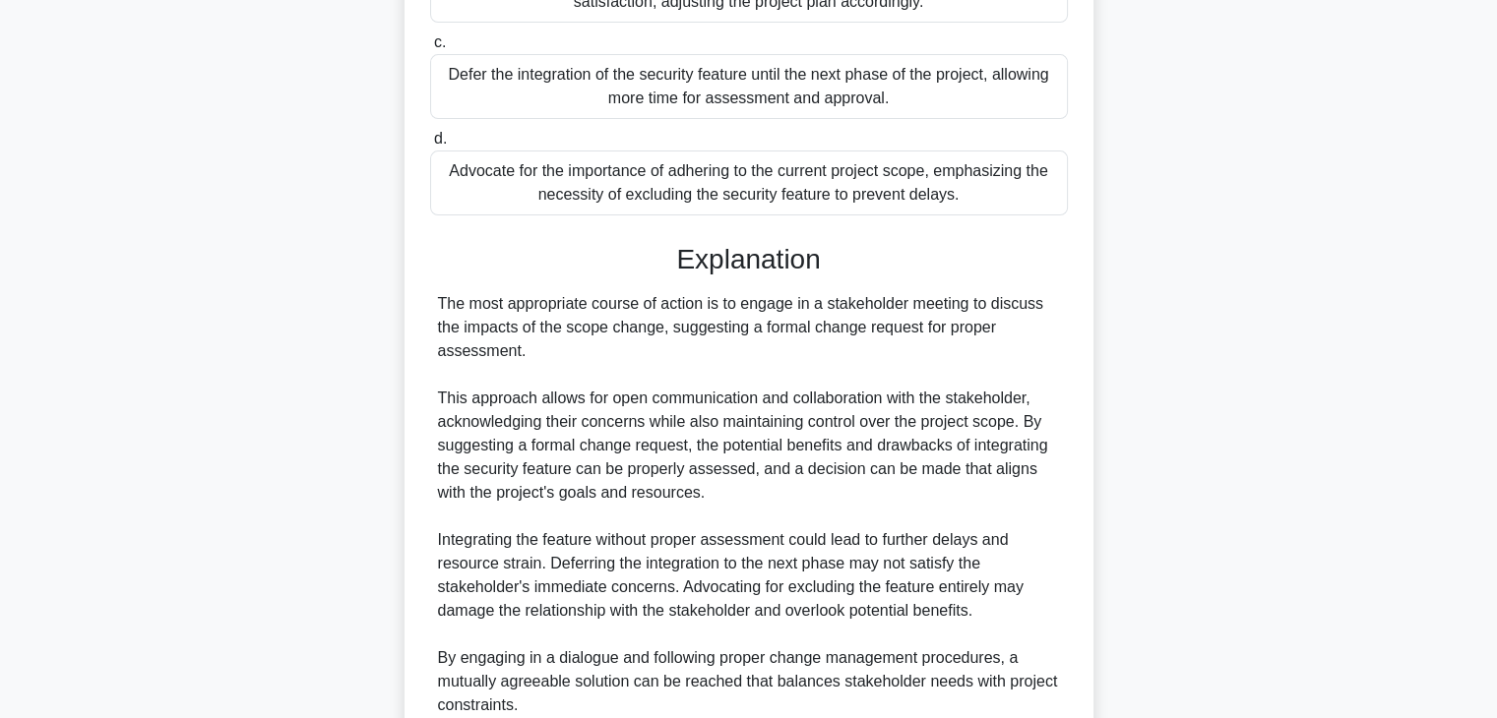
scroll to position [730, 0]
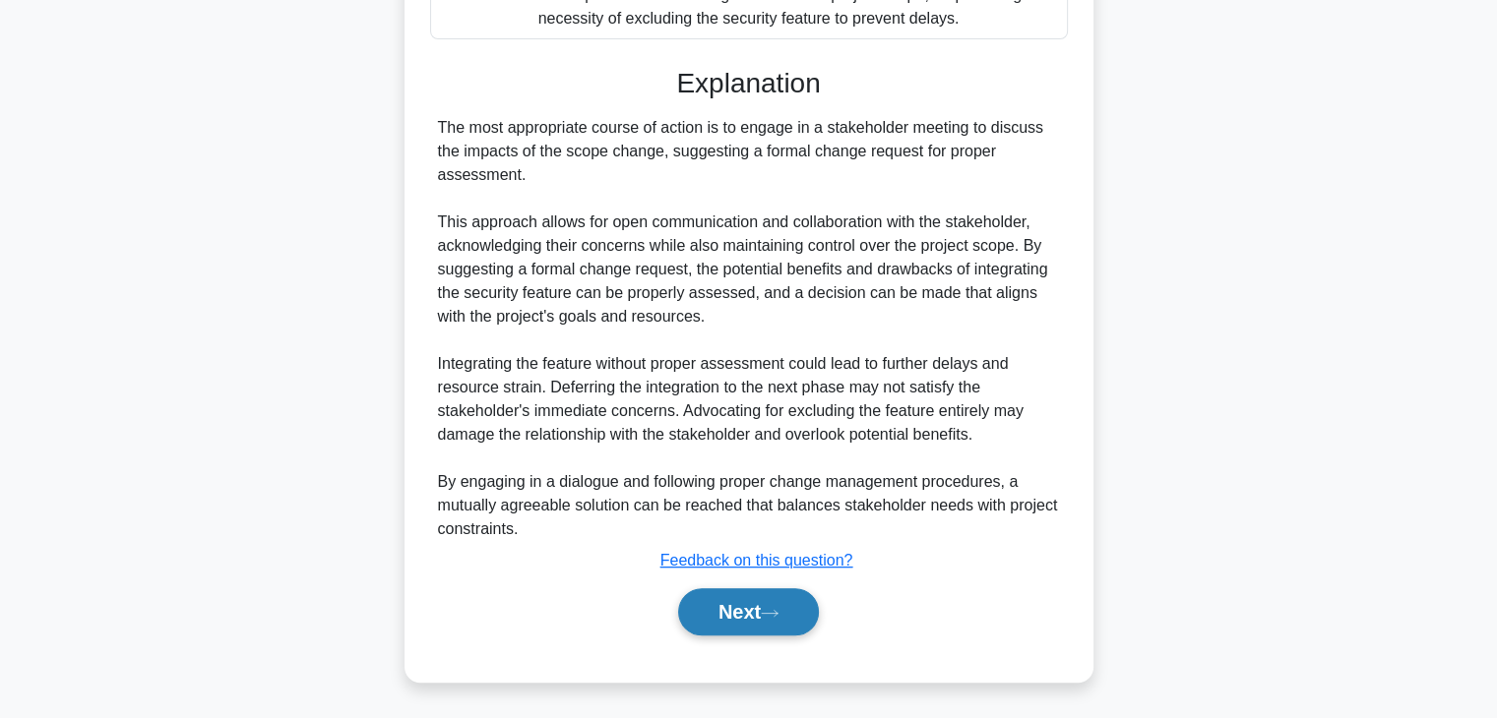
click at [697, 631] on button "Next" at bounding box center [748, 612] width 141 height 47
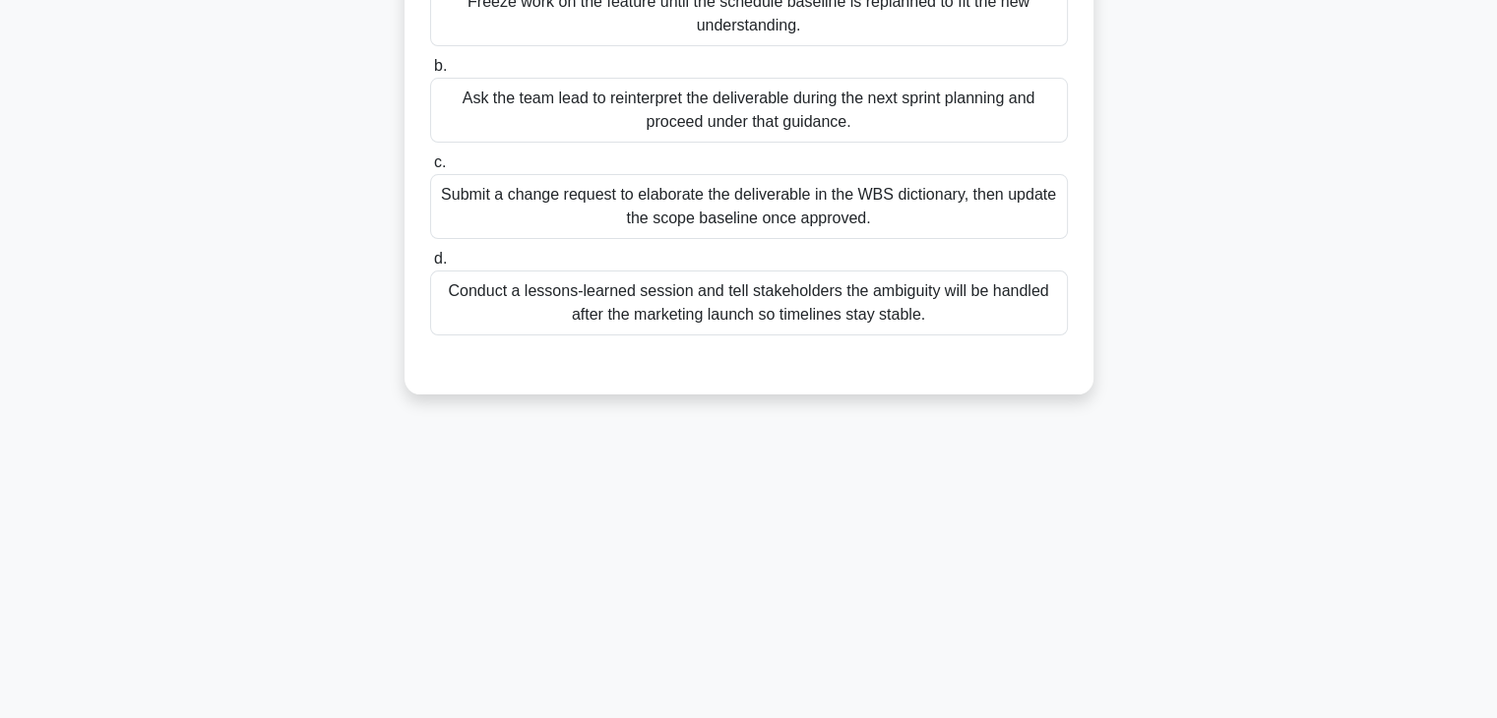
click at [927, 534] on div "2:28 Stop PMP - Scope Planning Intermediate 4/5 During a mid-project audit of a…" at bounding box center [748, 218] width 1299 height 984
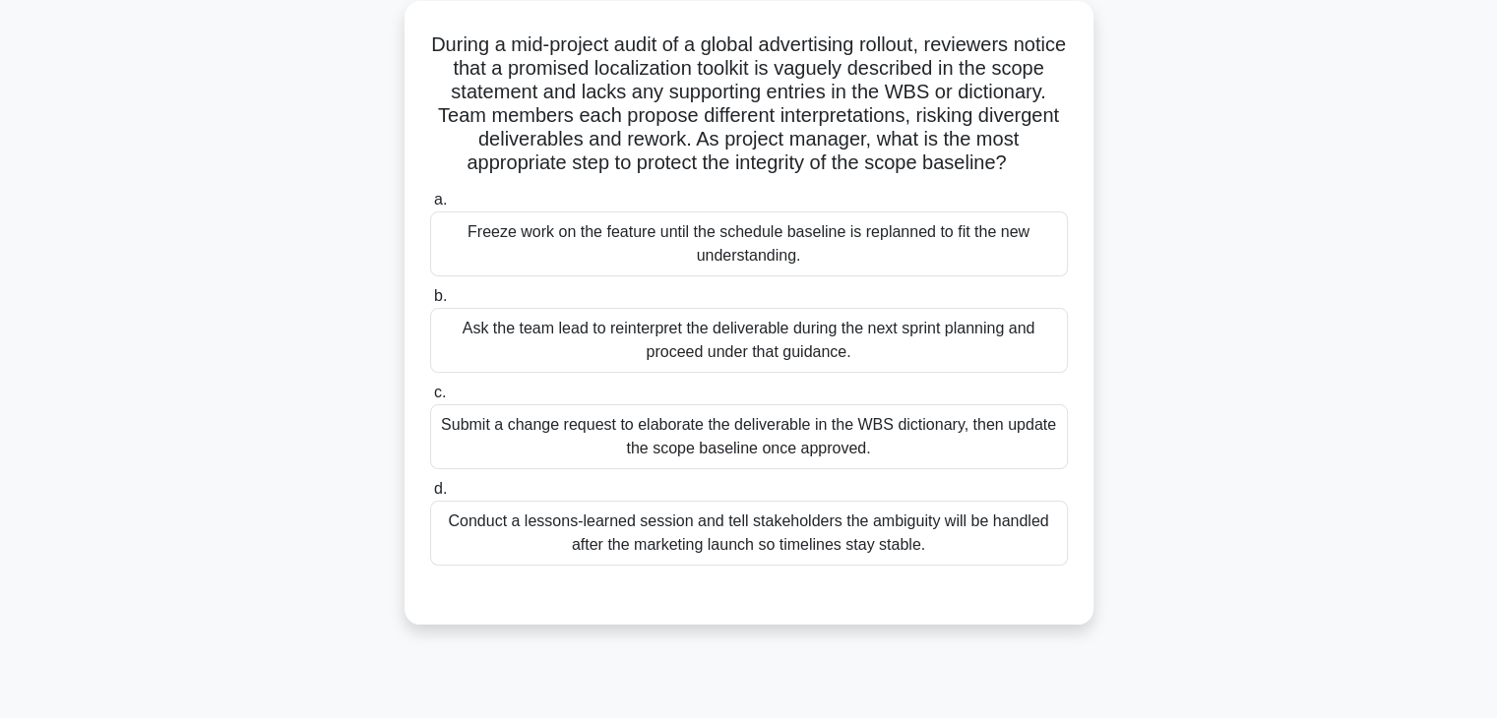
scroll to position [118, 0]
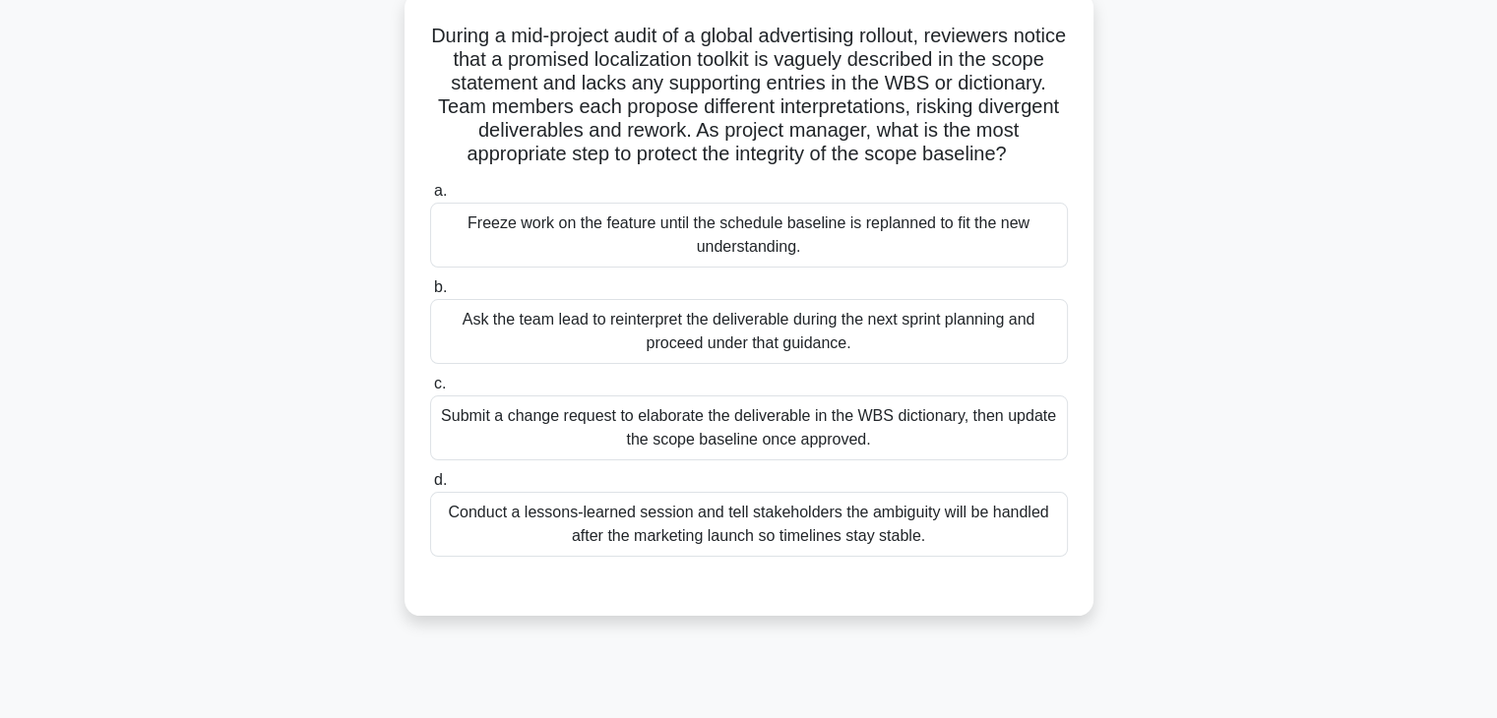
click at [949, 446] on div "Submit a change request to elaborate the deliverable in the WBS dictionary, the…" at bounding box center [749, 428] width 638 height 65
click at [430, 391] on input "c. Submit a change request to elaborate the deliverable in the WBS dictionary, …" at bounding box center [430, 384] width 0 height 13
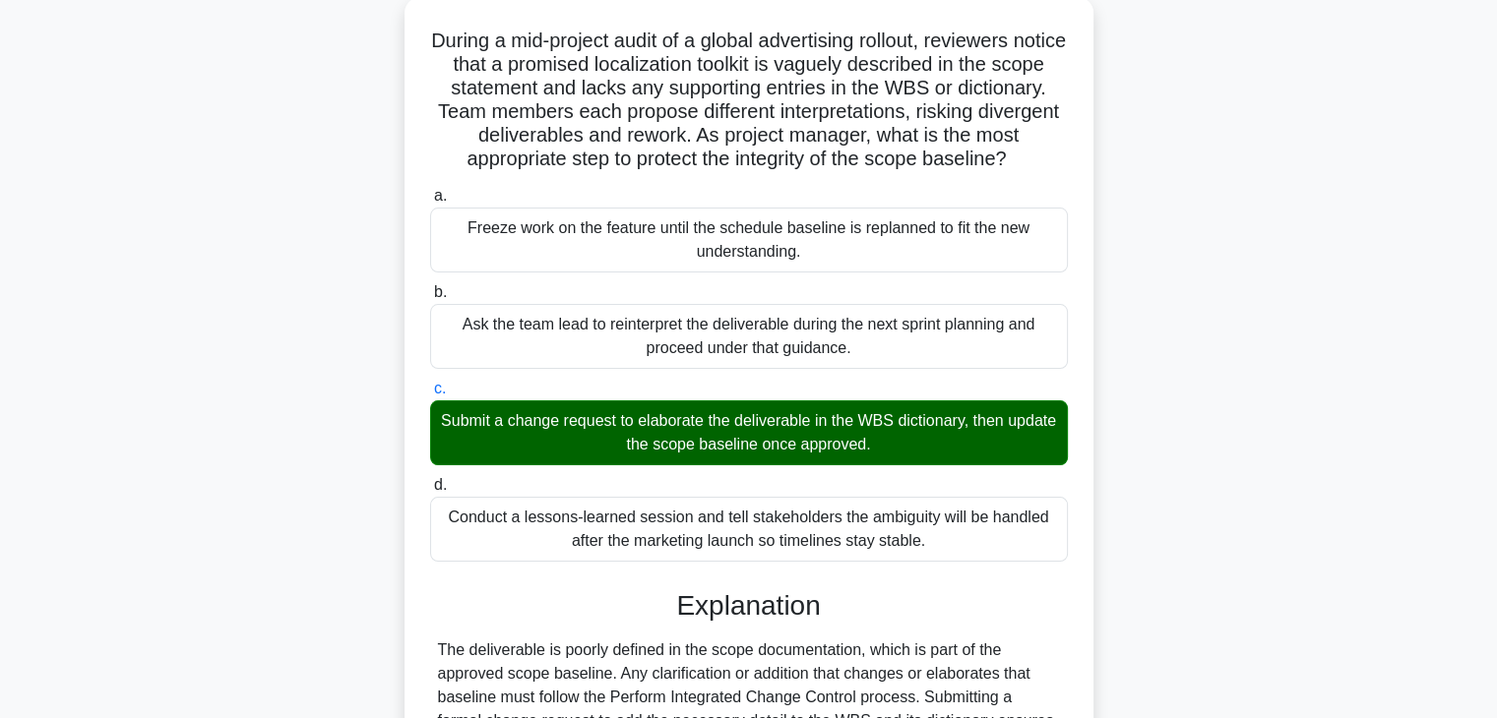
click at [1210, 418] on div "During a mid-project audit of a global advertising rollout, reviewers notice th…" at bounding box center [748, 542] width 1299 height 1090
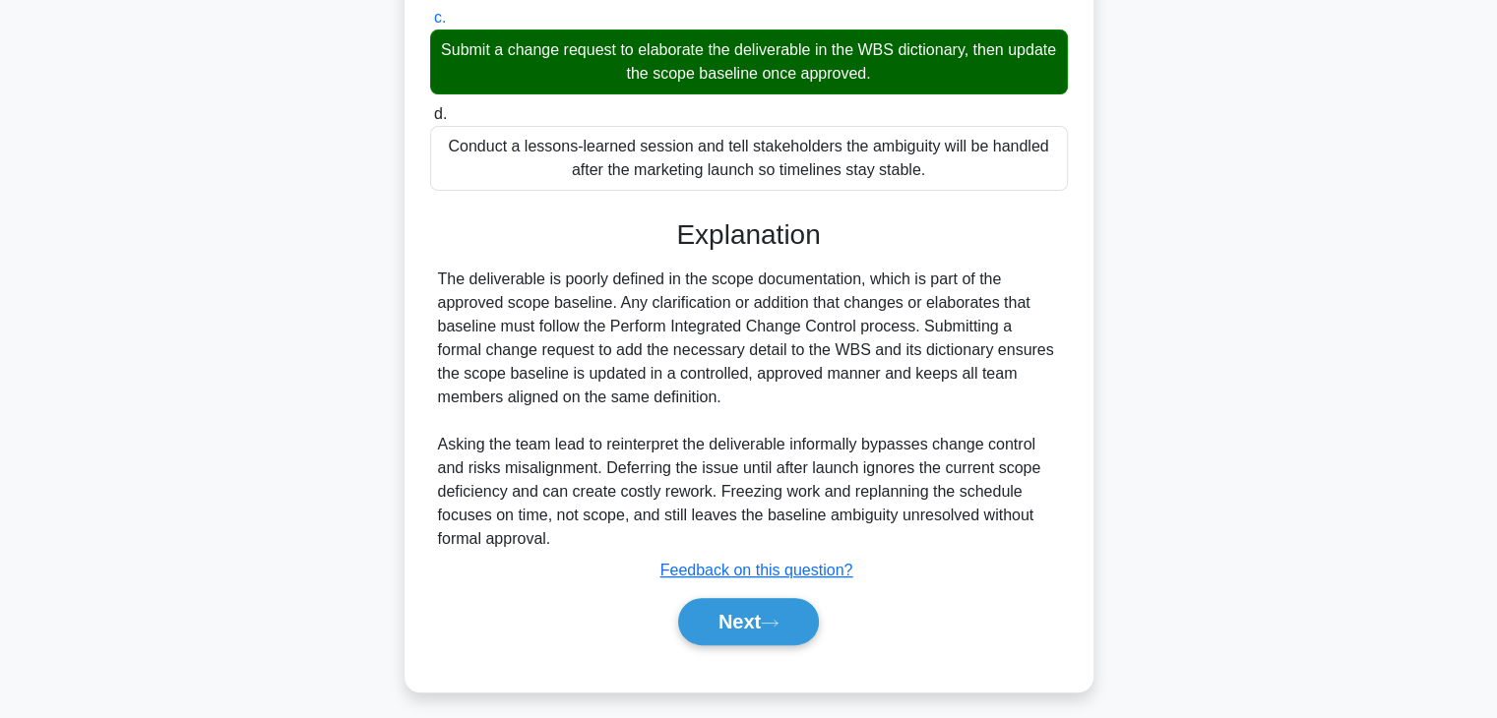
scroll to position [518, 0]
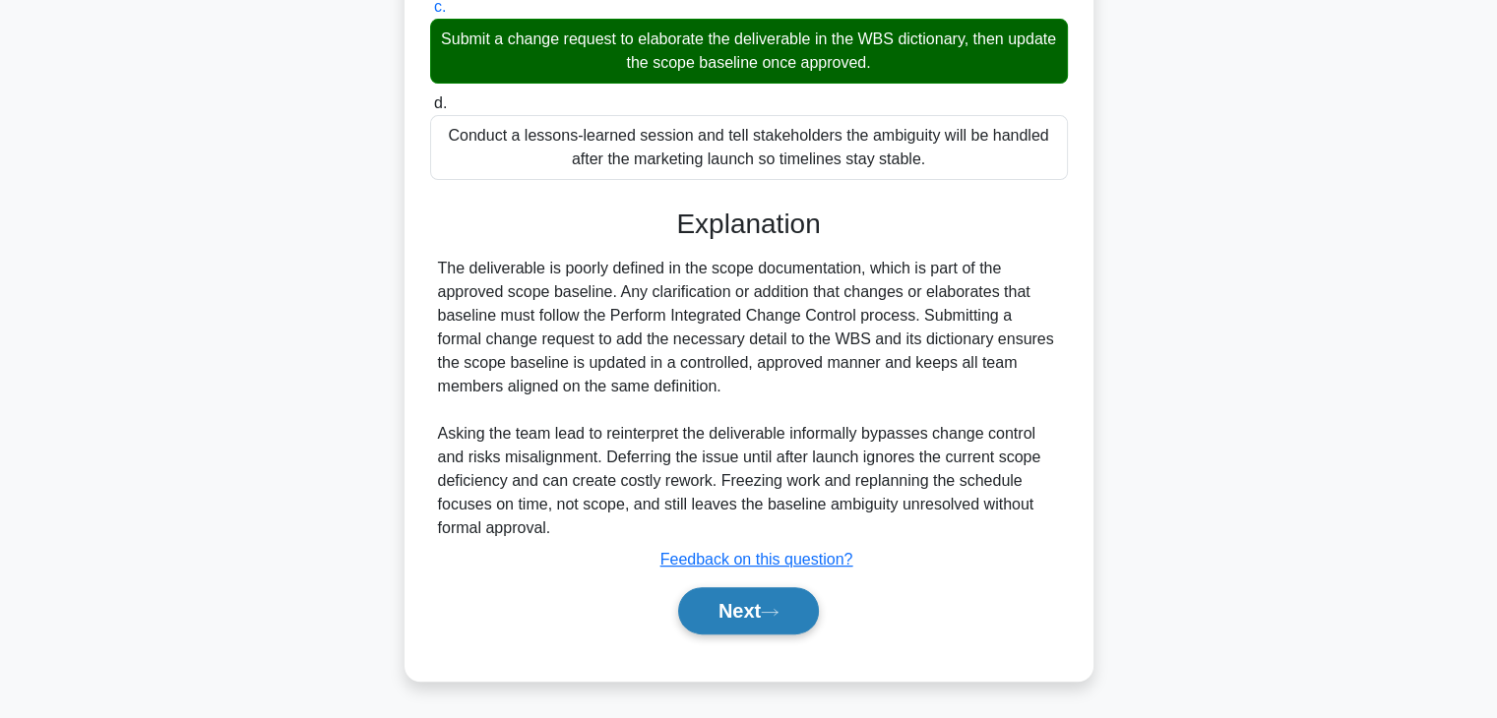
click at [717, 599] on button "Next" at bounding box center [748, 611] width 141 height 47
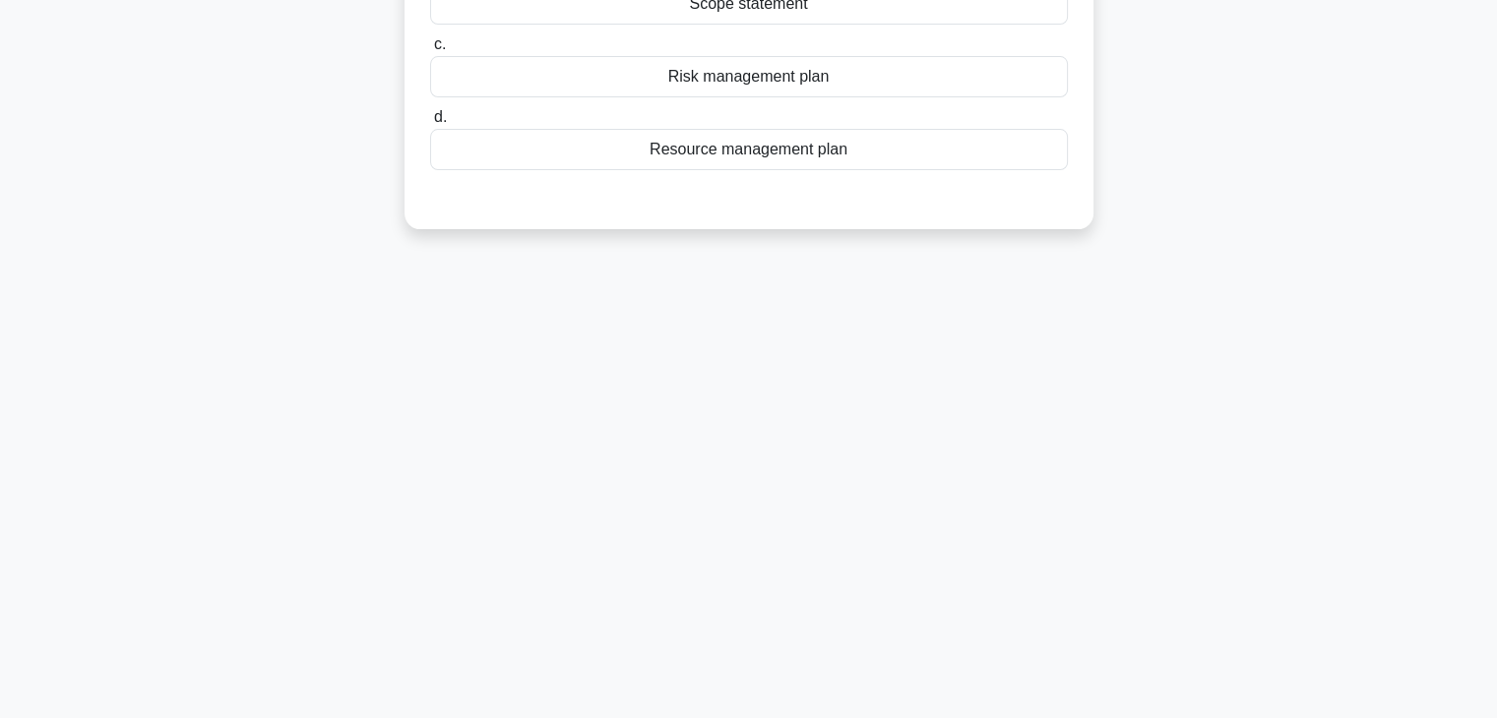
scroll to position [345, 0]
click at [937, 414] on div "1:00 Stop PMP - Scope Planning Intermediate 5/5 After several rounds of negotia…" at bounding box center [748, 218] width 1299 height 984
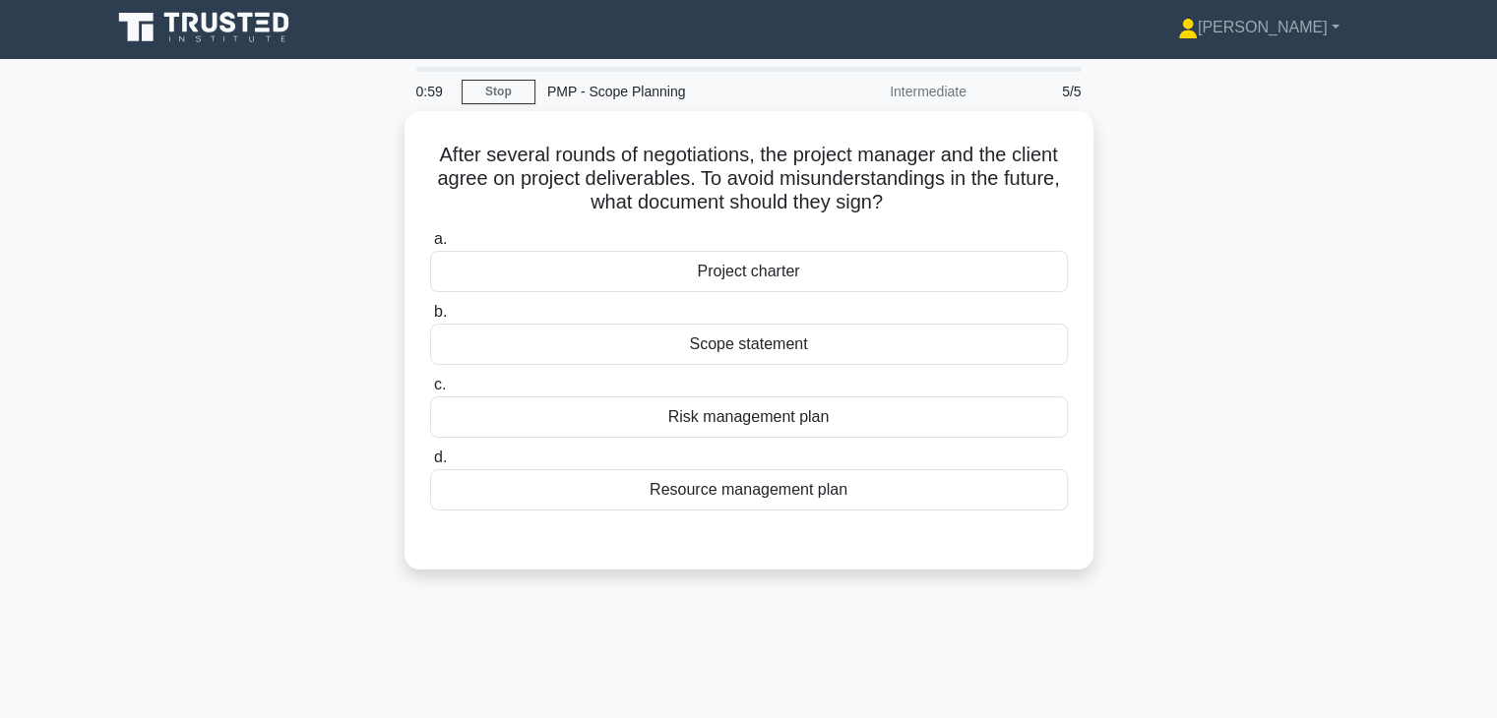
scroll to position [0, 0]
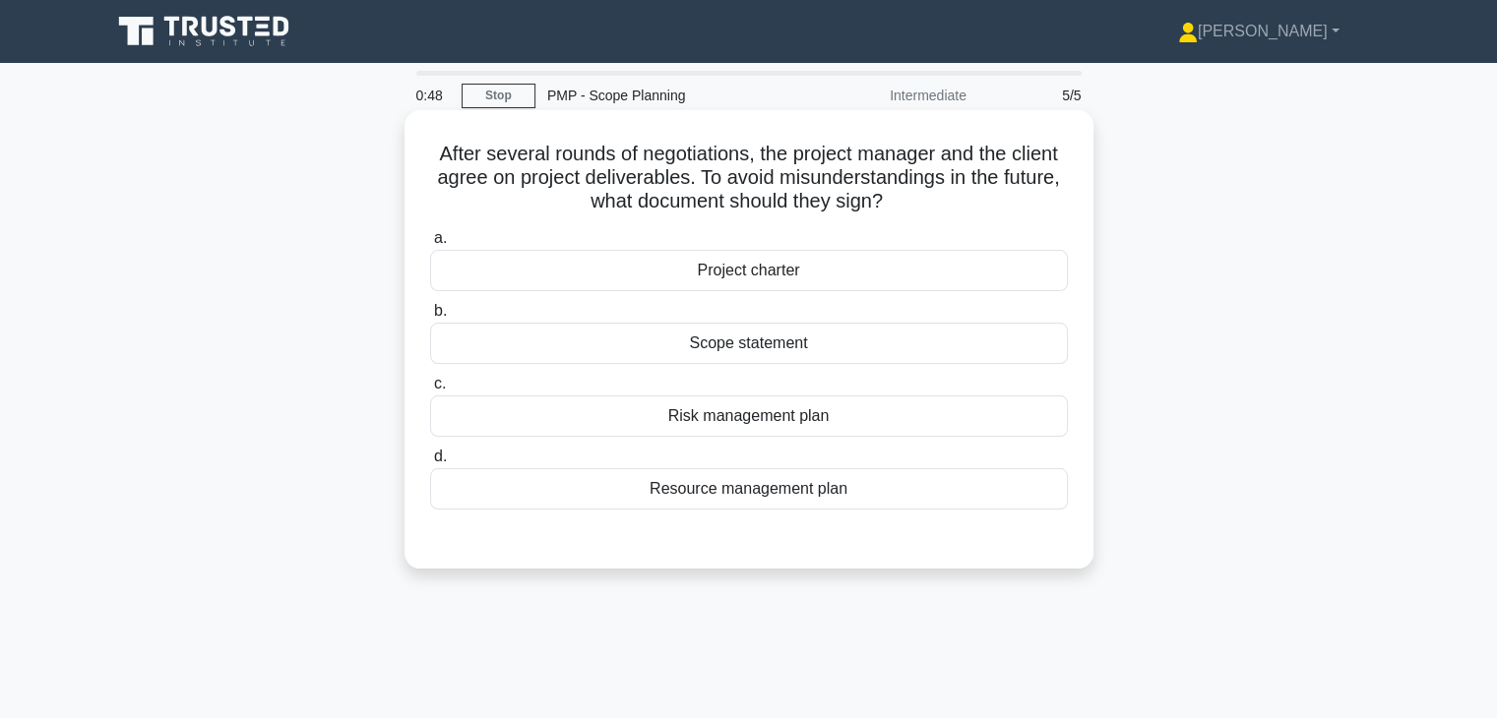
click at [825, 344] on div "Scope statement" at bounding box center [749, 343] width 638 height 41
click at [430, 318] on input "b. Scope statement" at bounding box center [430, 311] width 0 height 13
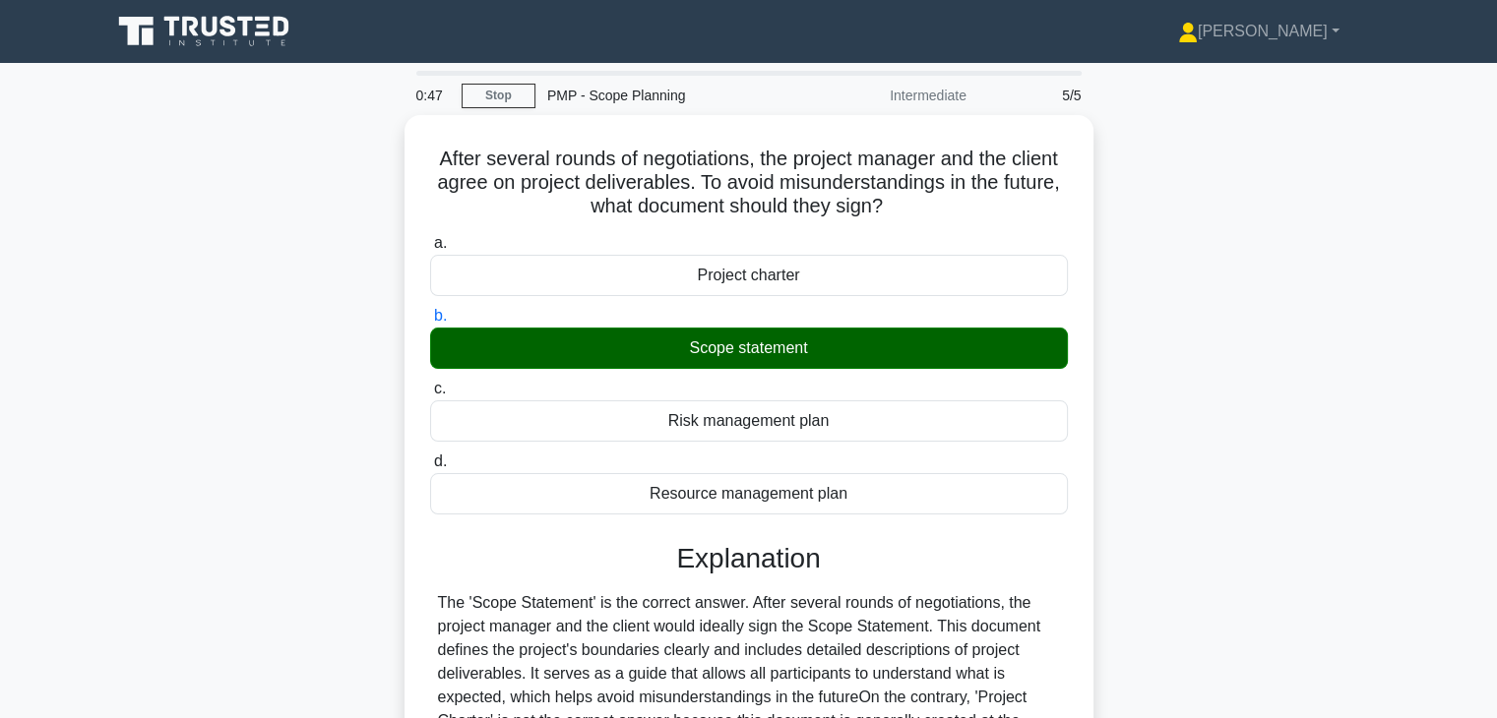
click at [1195, 457] on div "After several rounds of negotiations, the project manager and the client agree …" at bounding box center [748, 565] width 1299 height 901
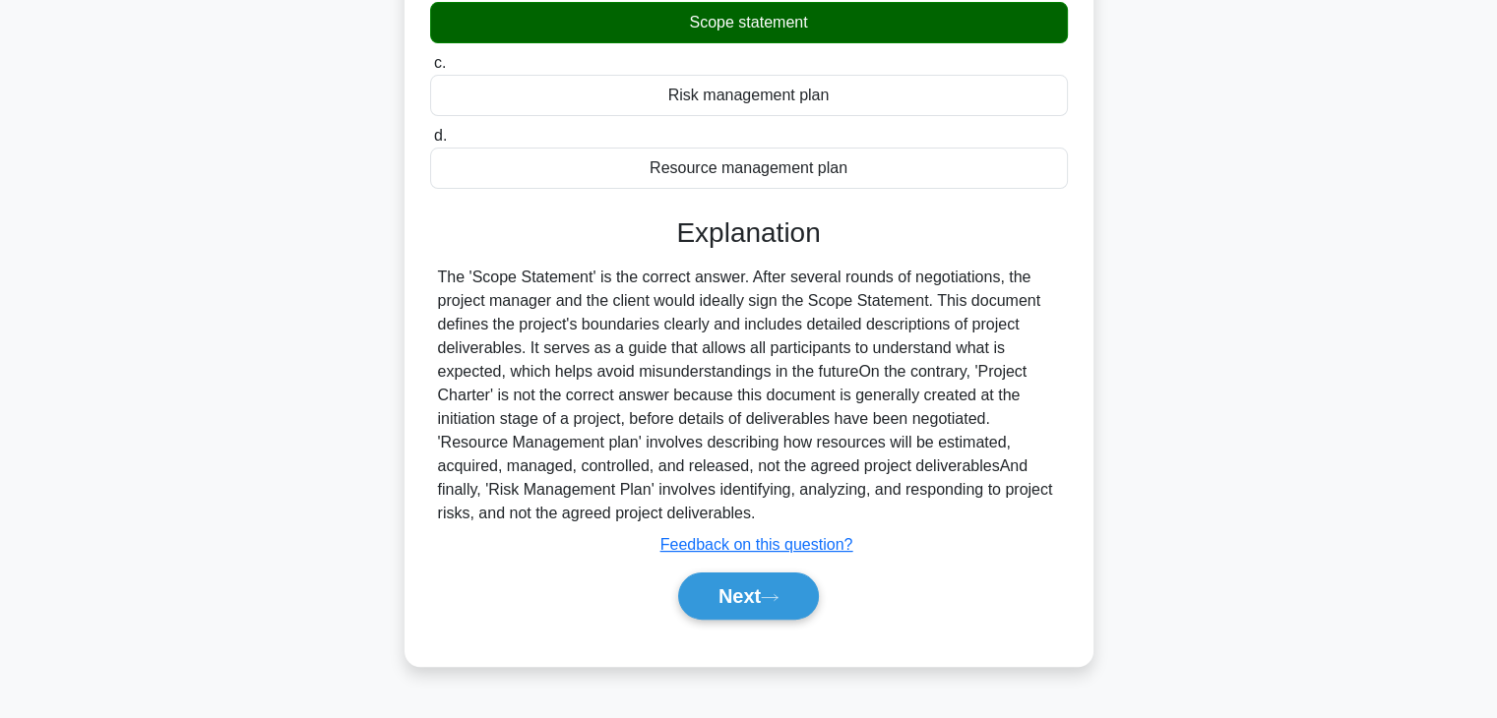
scroll to position [345, 0]
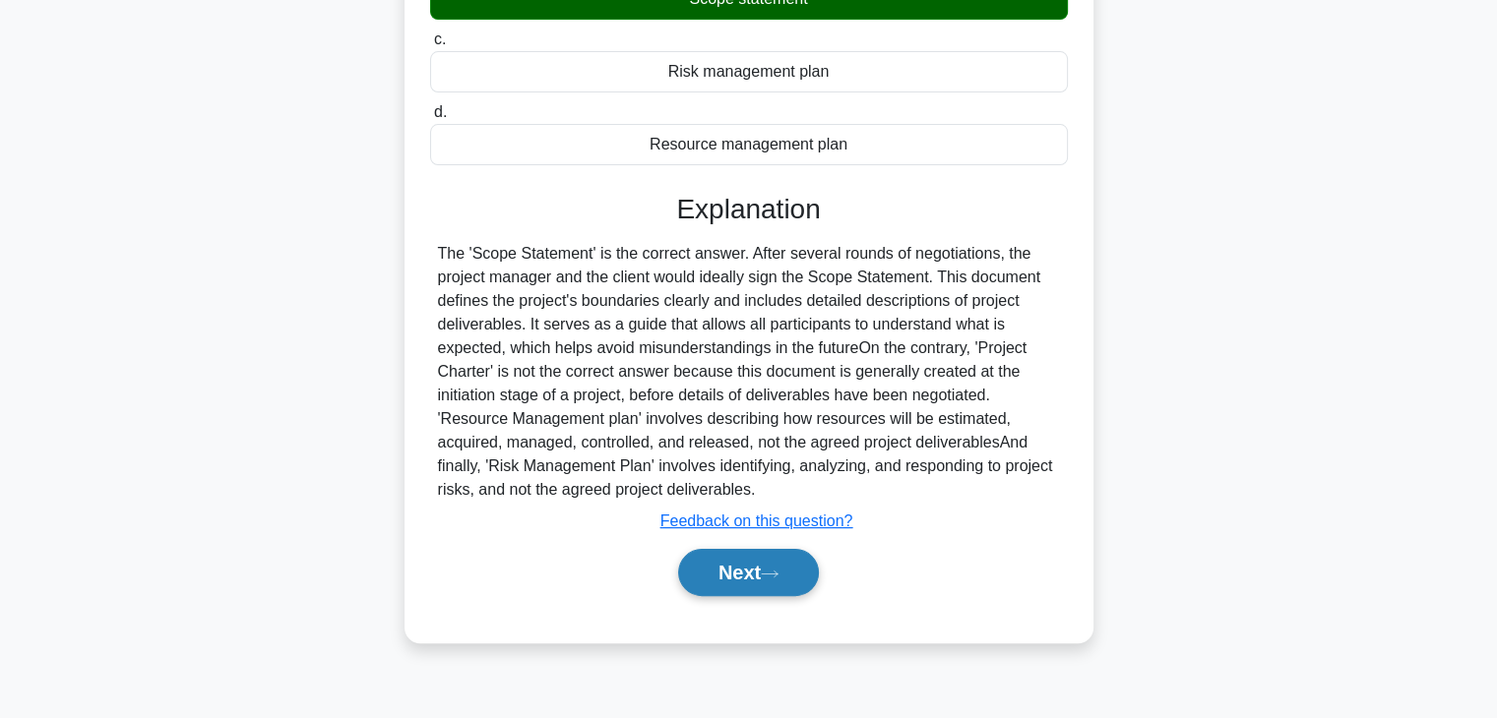
click at [745, 559] on button "Next" at bounding box center [748, 572] width 141 height 47
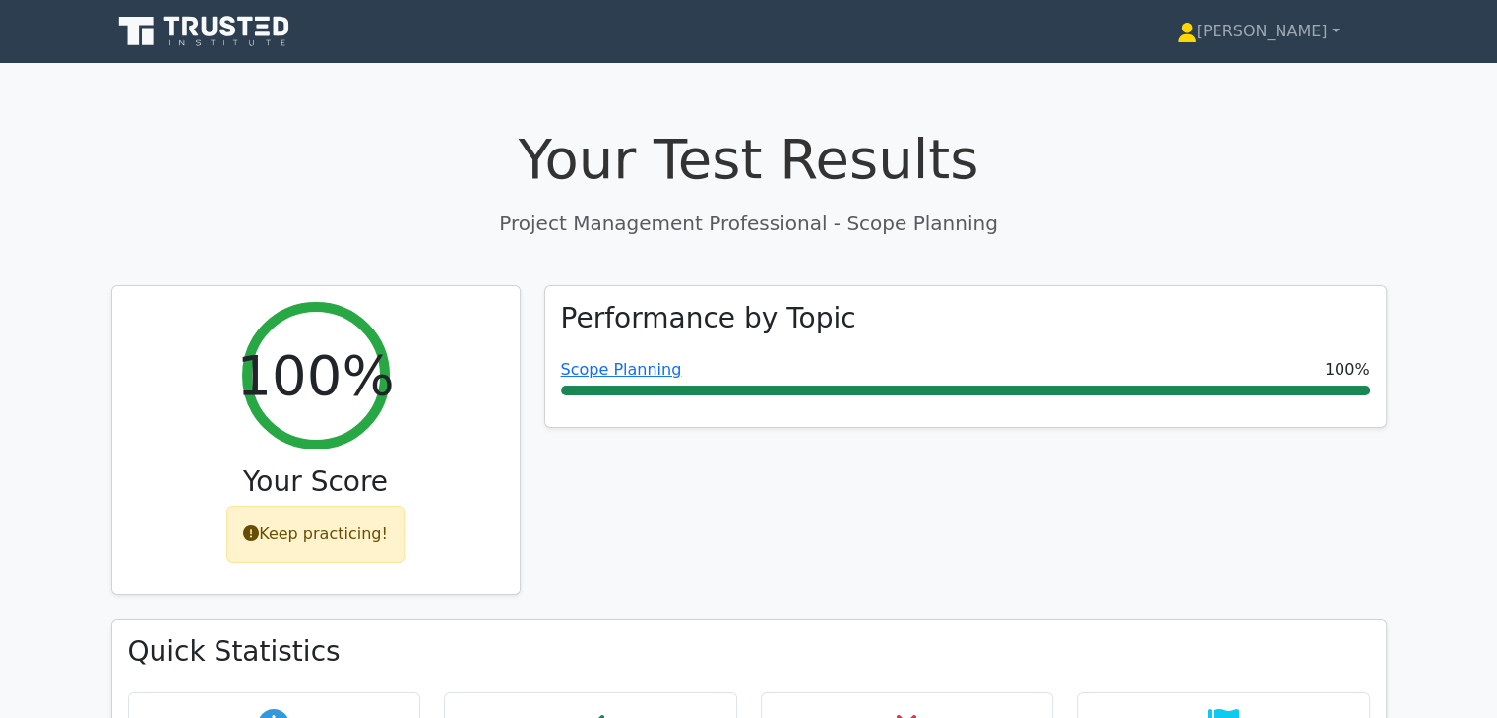
click at [900, 530] on div "Performance by Topic Scope Planning 100%" at bounding box center [965, 452] width 866 height 335
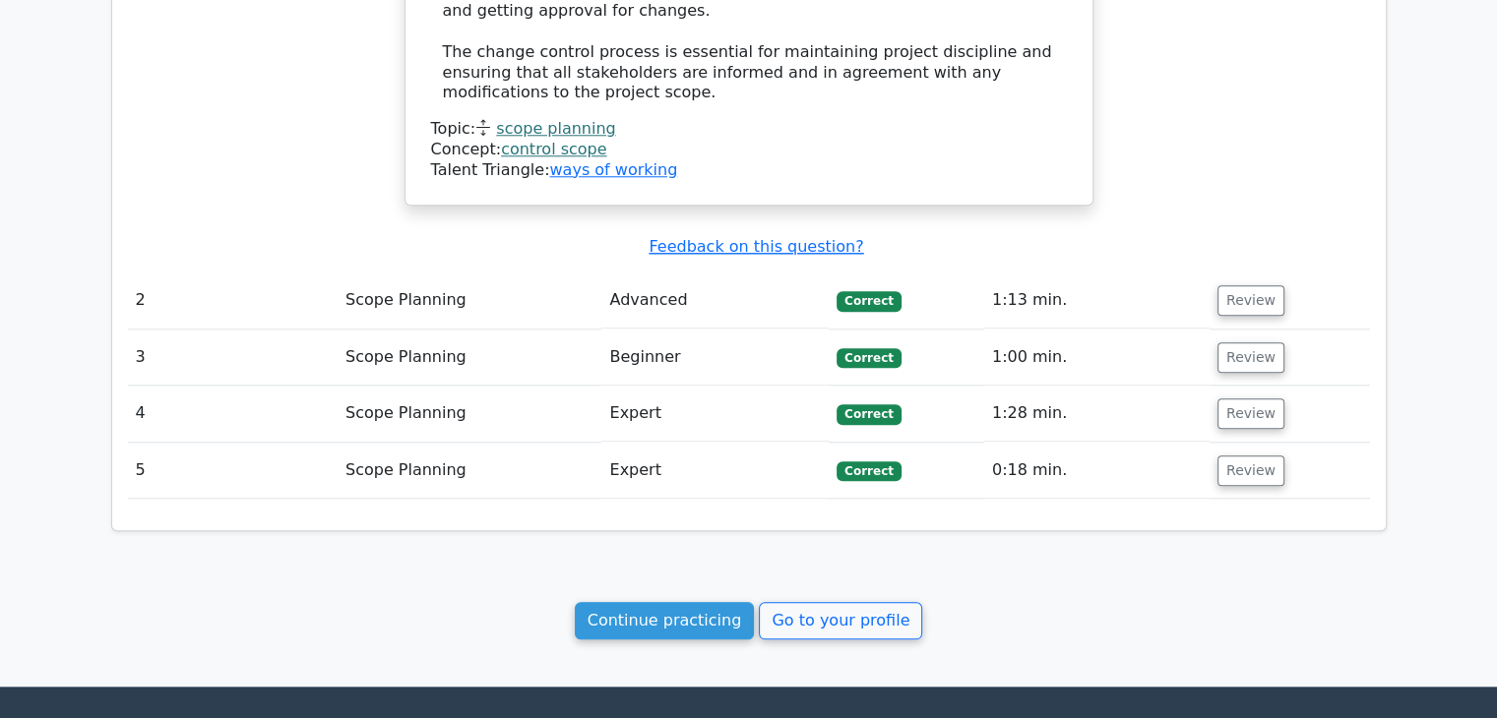
scroll to position [2095, 0]
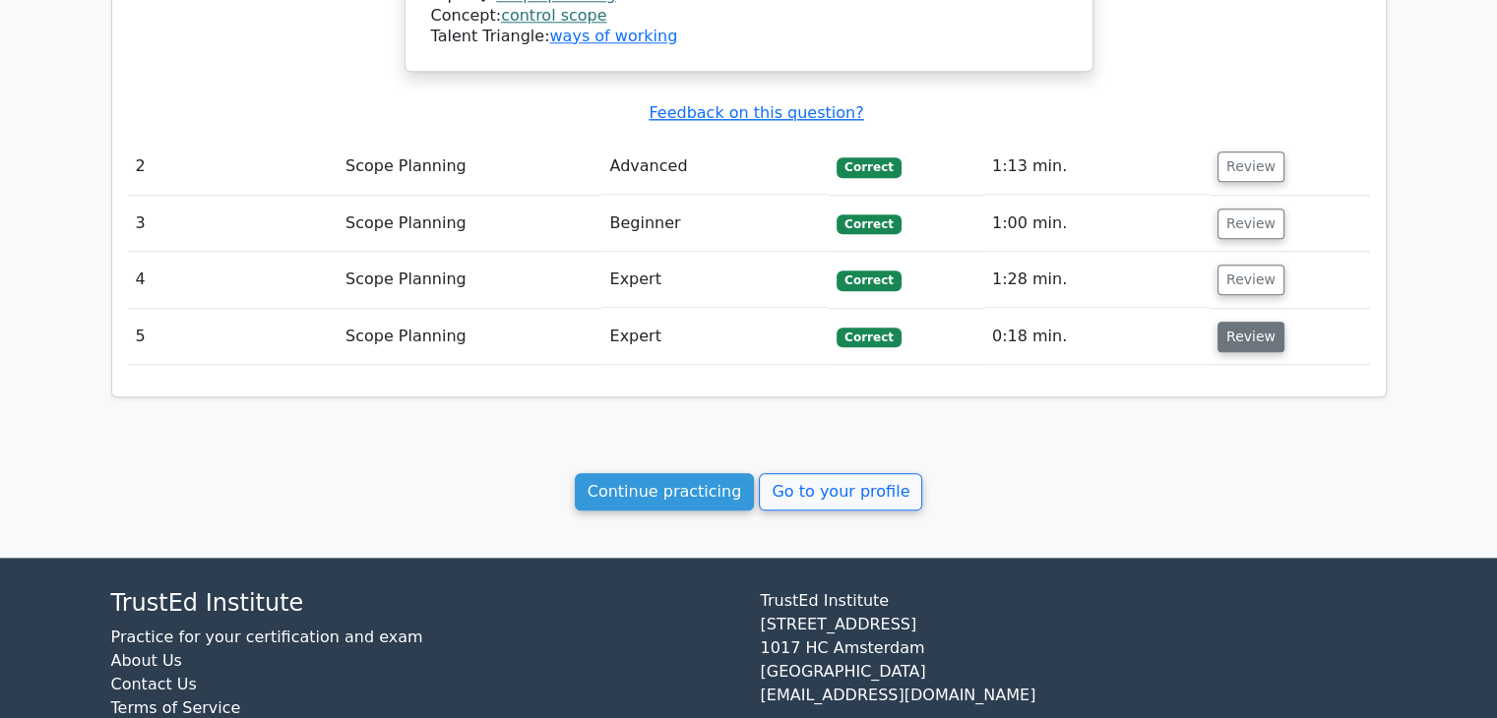
click at [1255, 322] on button "Review" at bounding box center [1250, 337] width 67 height 31
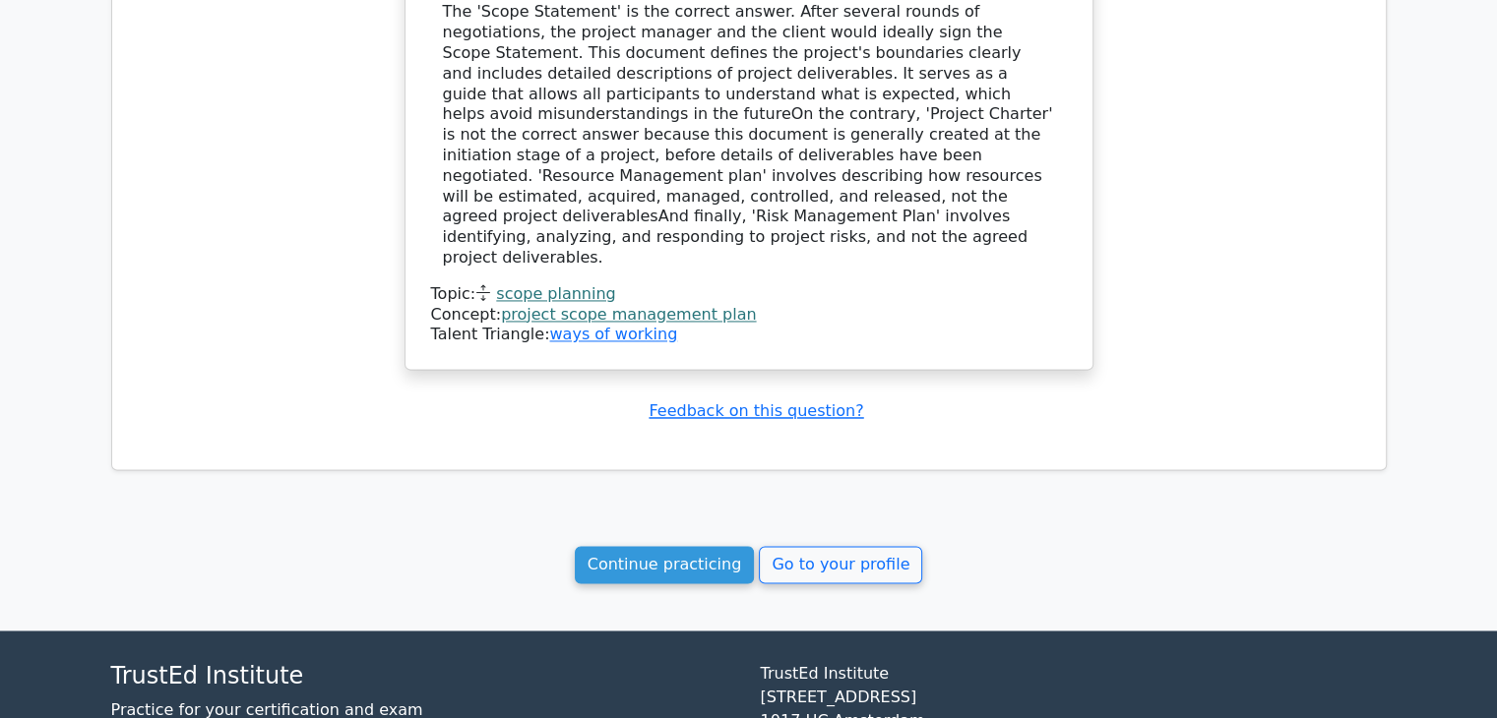
scroll to position [2938, 0]
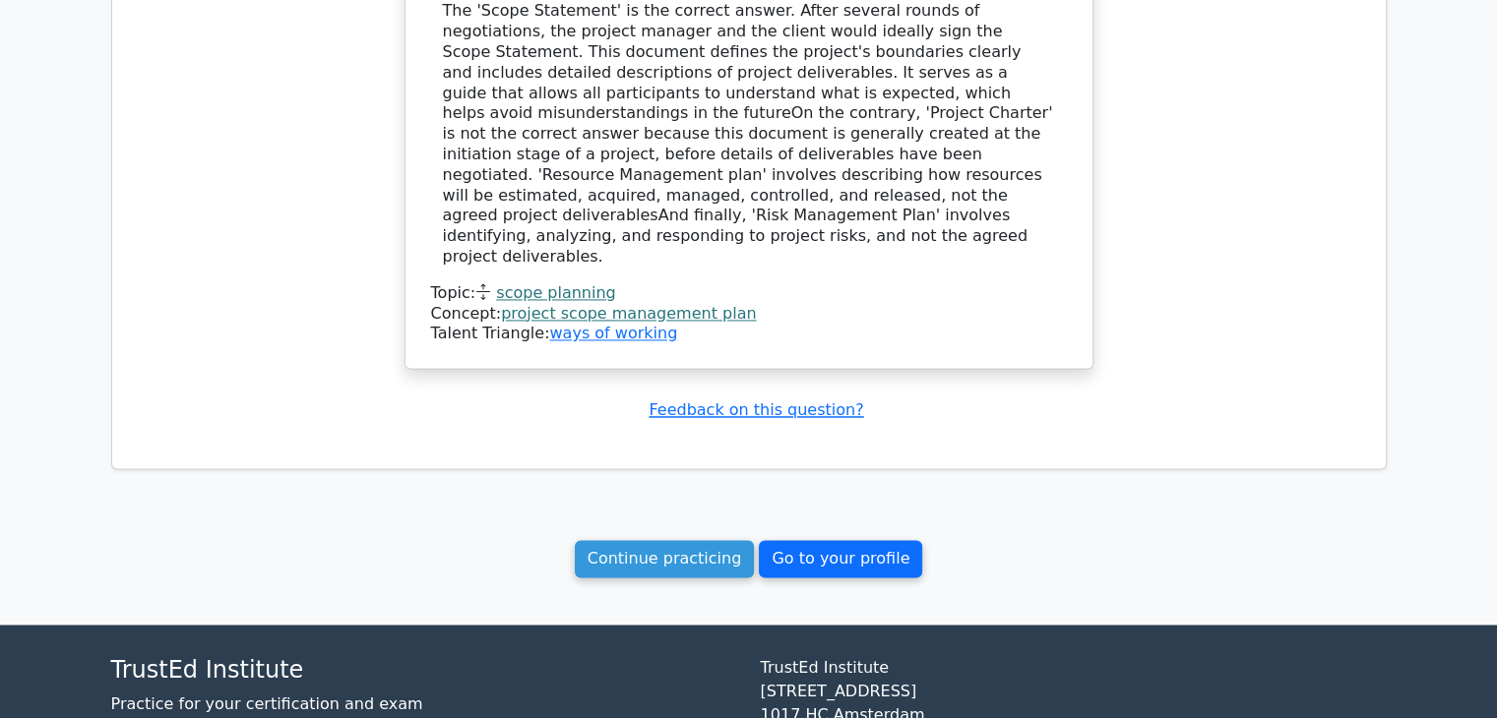
click at [855, 540] on link "Go to your profile" at bounding box center [840, 558] width 163 height 37
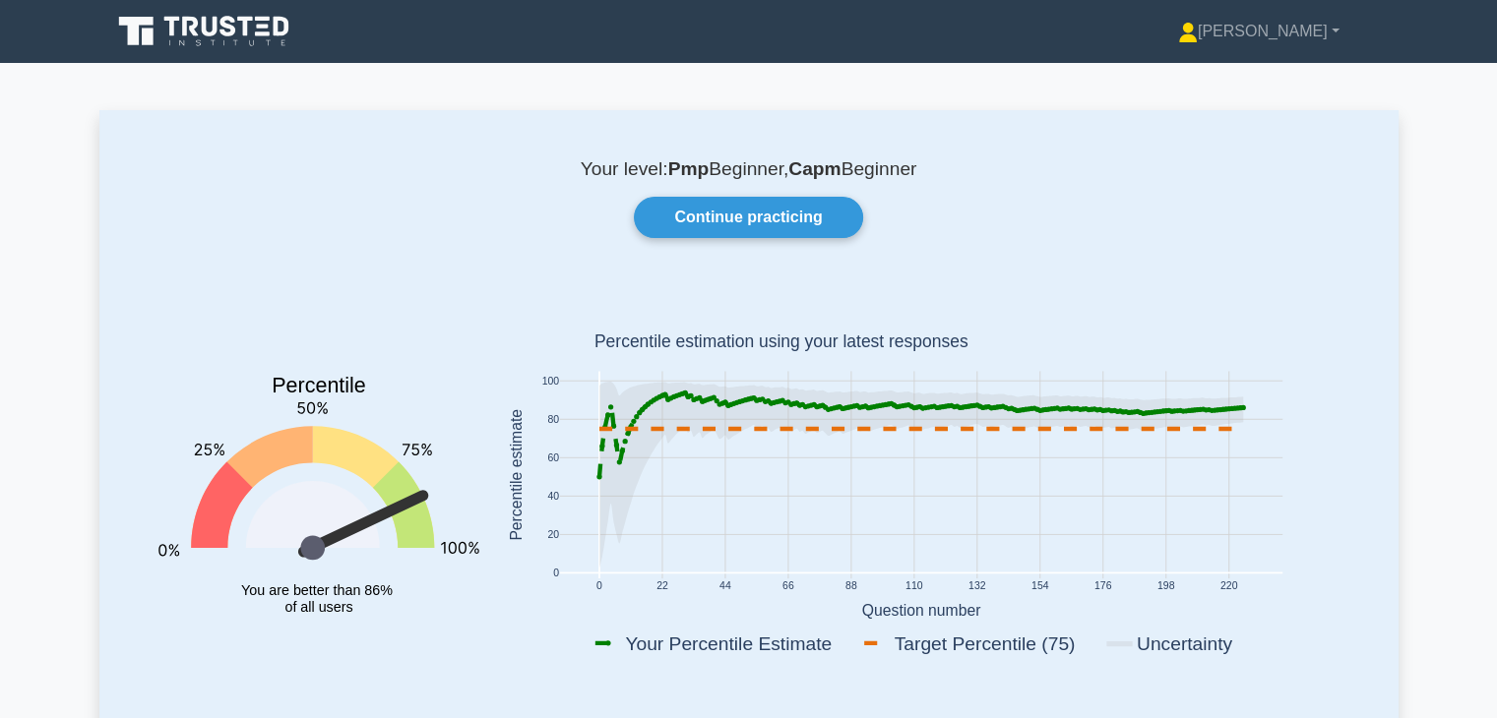
click at [1186, 316] on rect at bounding box center [921, 478] width 860 height 387
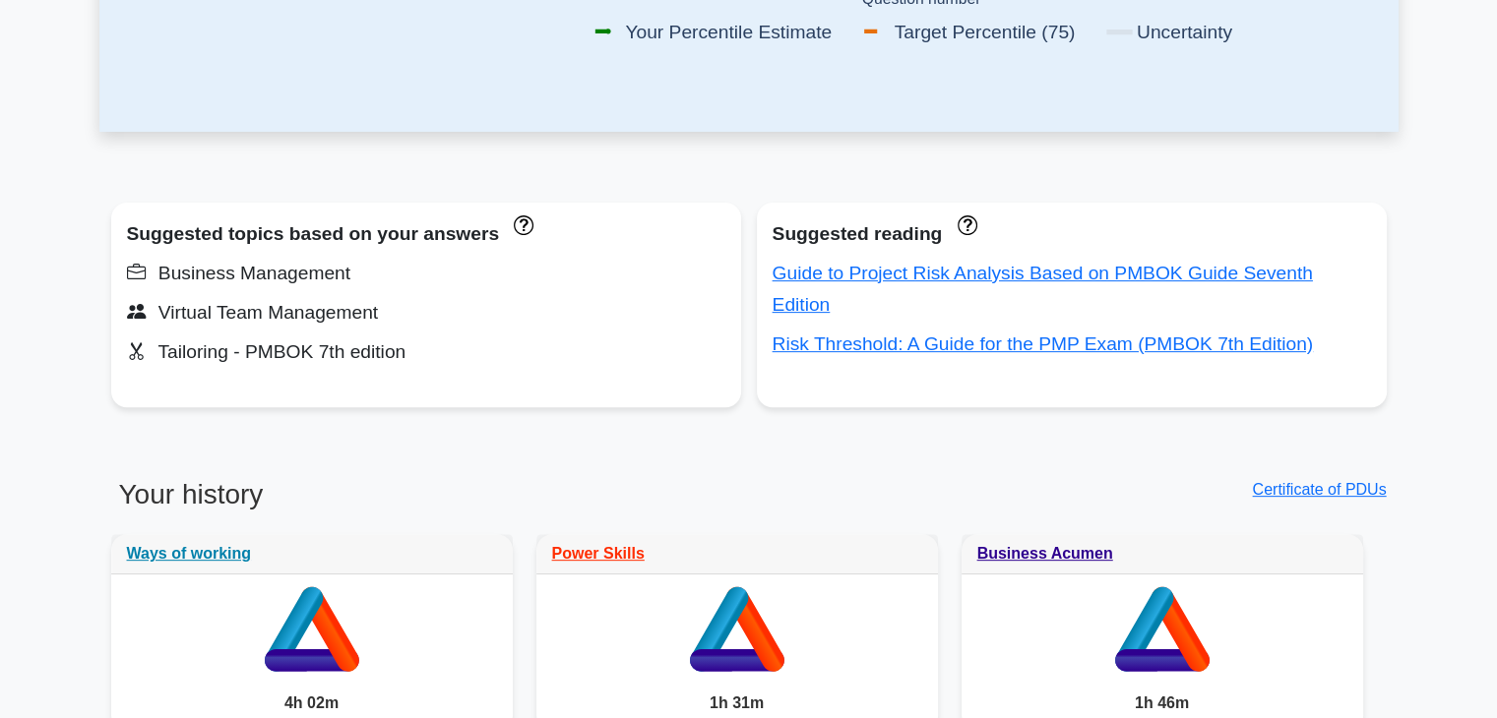
scroll to position [748, 0]
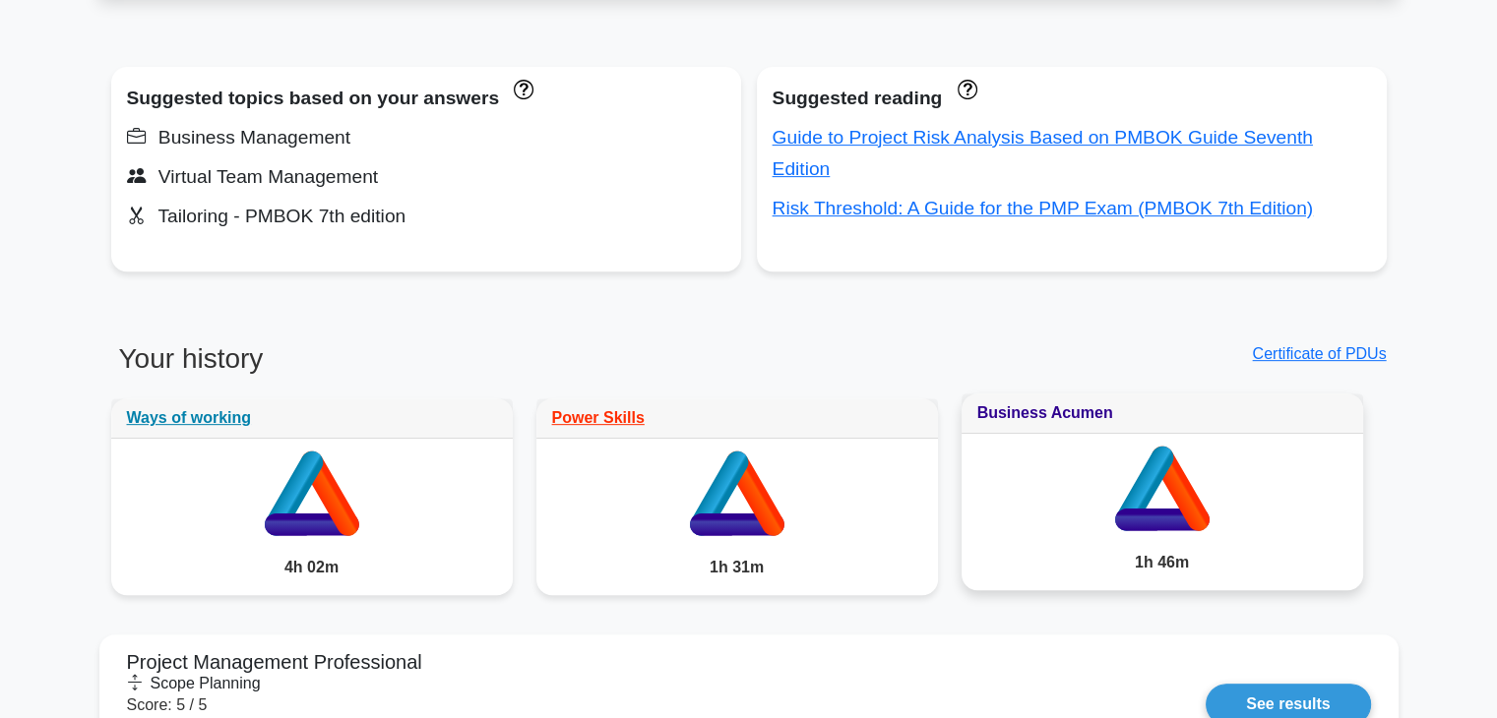
click at [1049, 414] on link "Business Acumen" at bounding box center [1045, 413] width 136 height 17
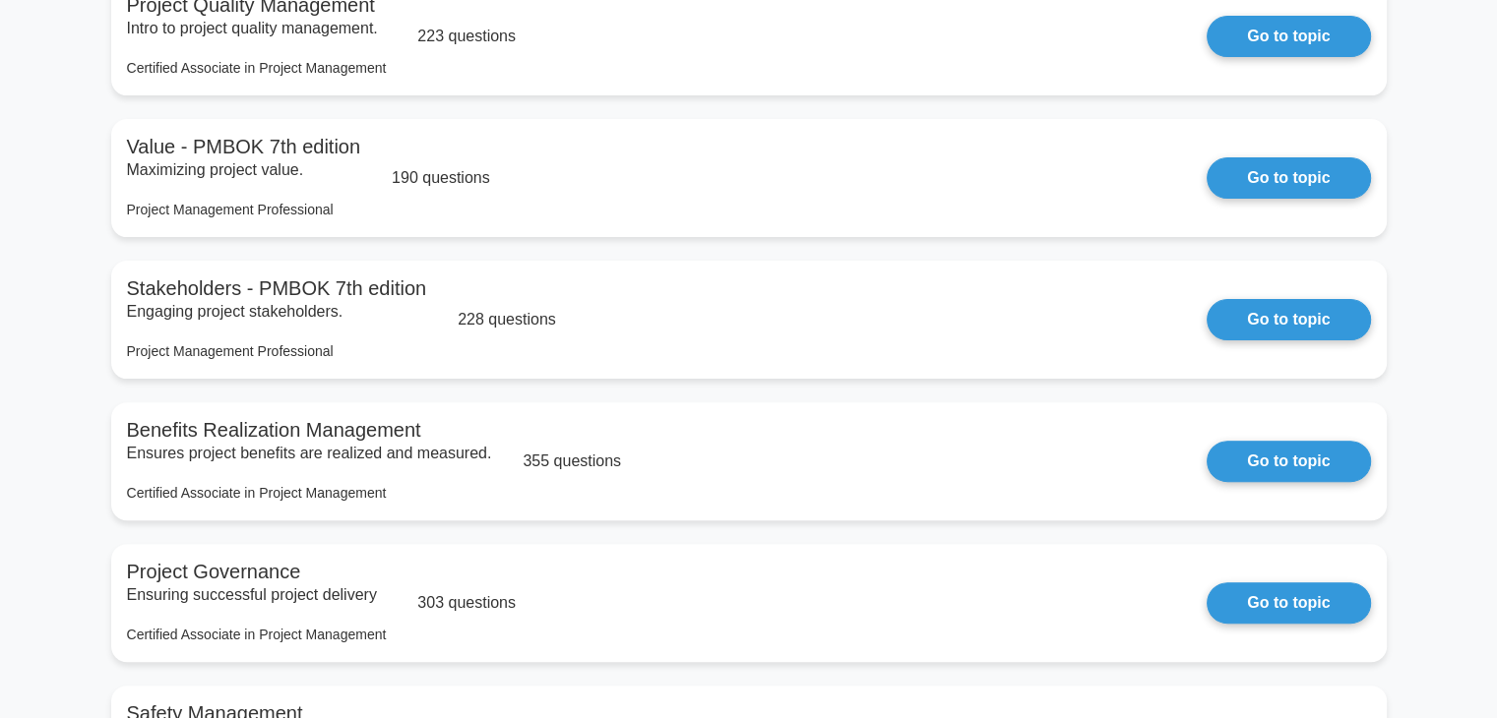
scroll to position [551, 0]
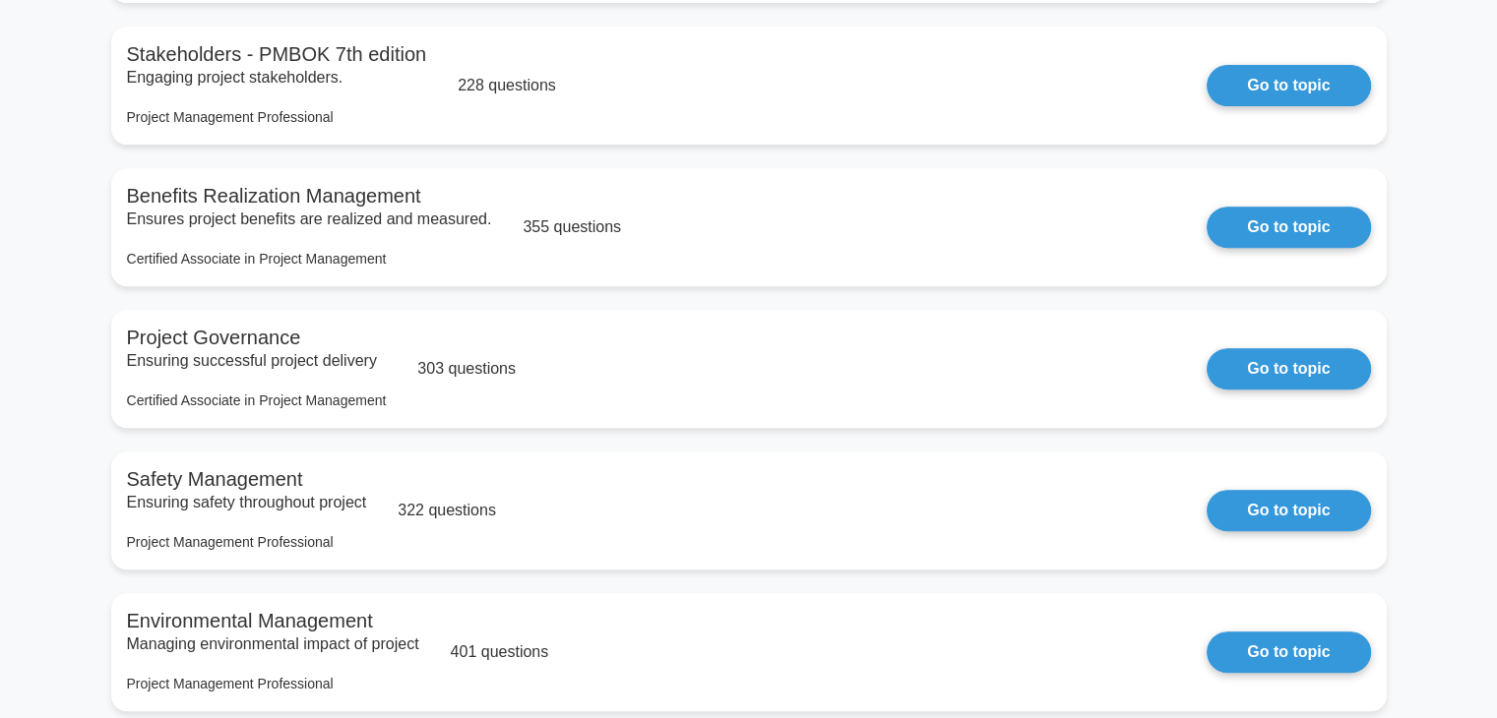
scroll to position [945, 0]
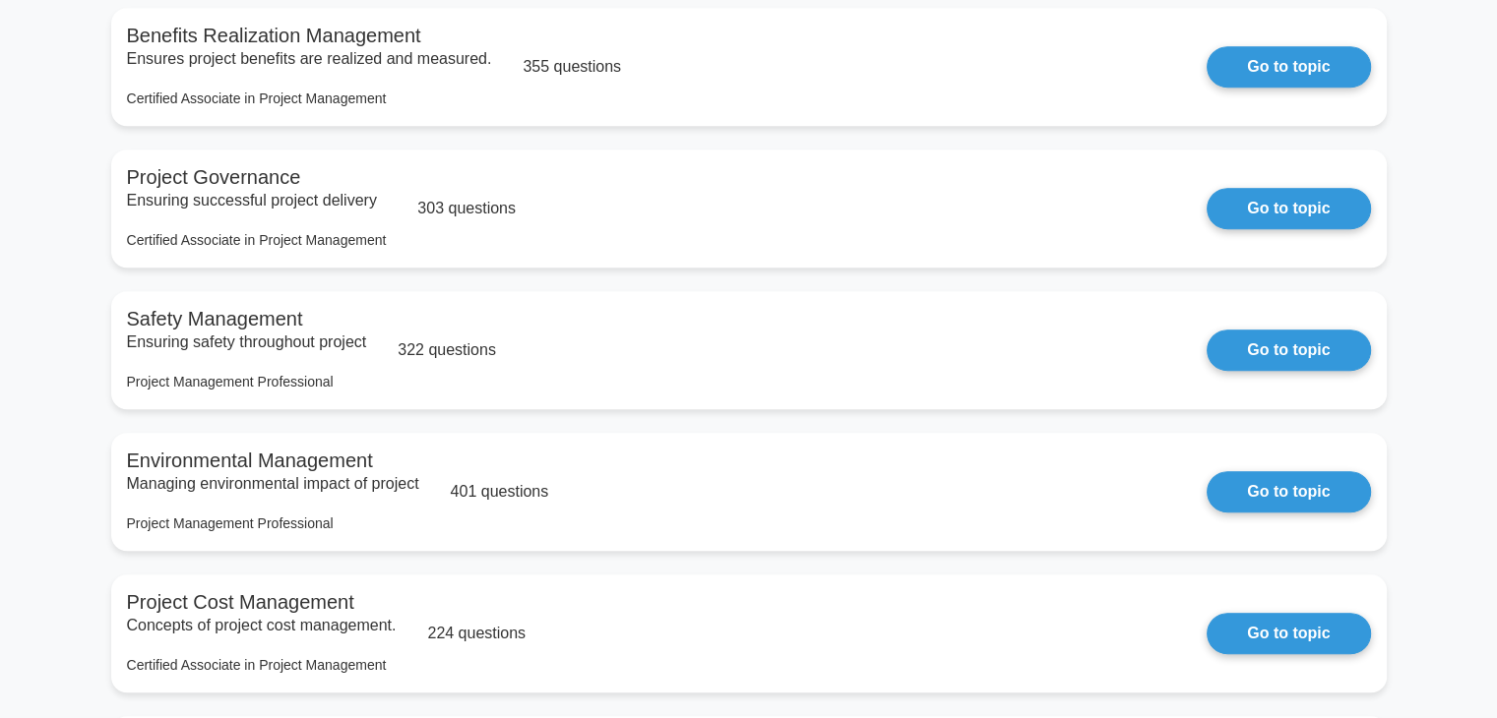
click at [1450, 275] on main "Business Acumen 1h 50m (estimated time spent) Practice more Business Acumen Qua…" at bounding box center [748, 507] width 1497 height 2779
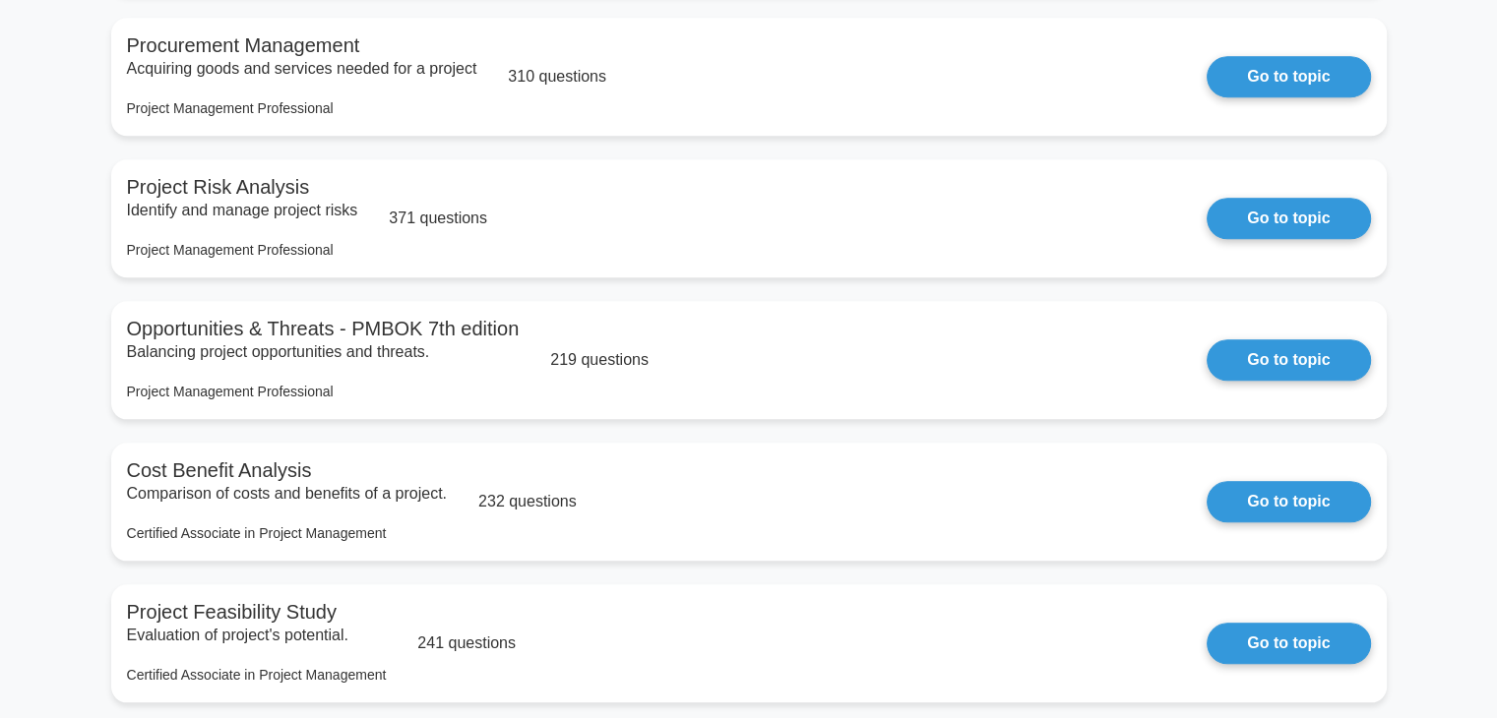
scroll to position [1929, 0]
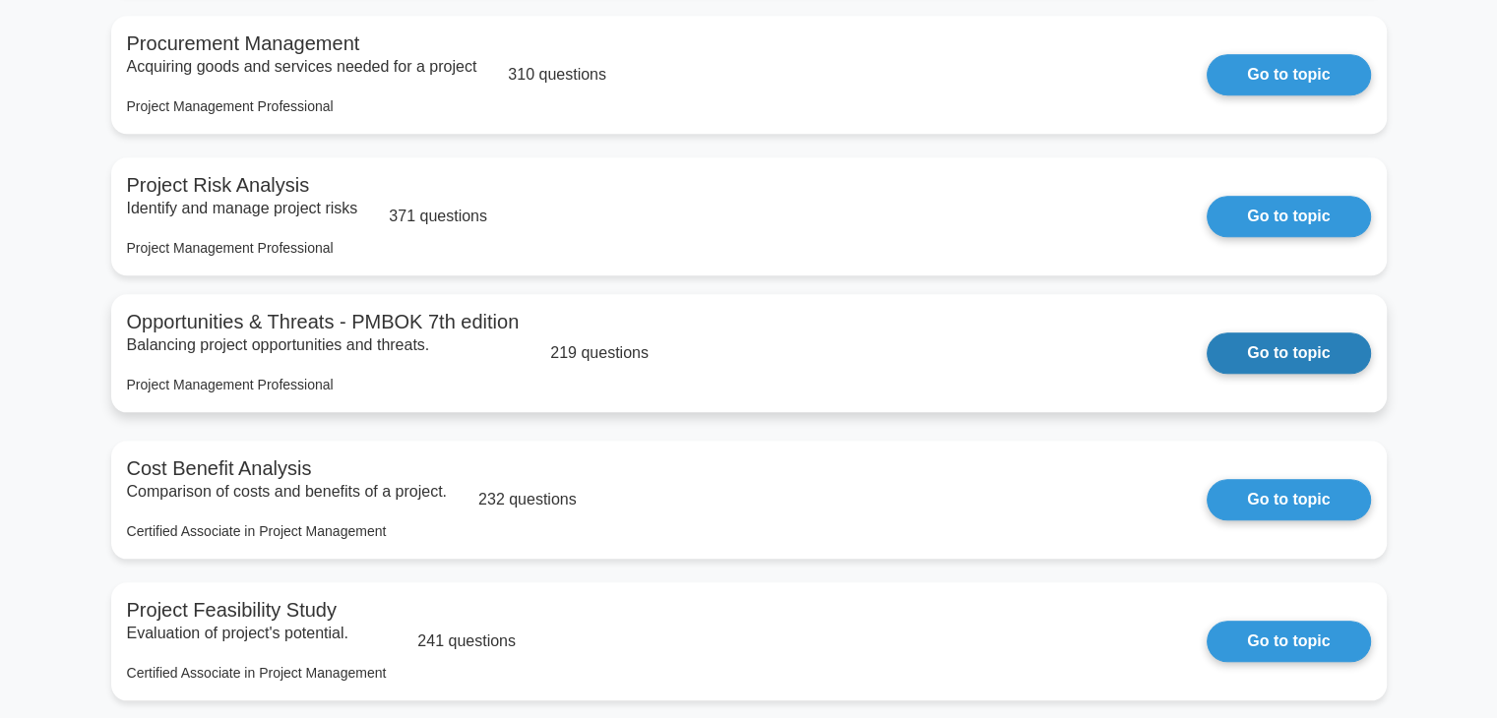
click at [1270, 362] on link "Go to topic" at bounding box center [1288, 353] width 163 height 41
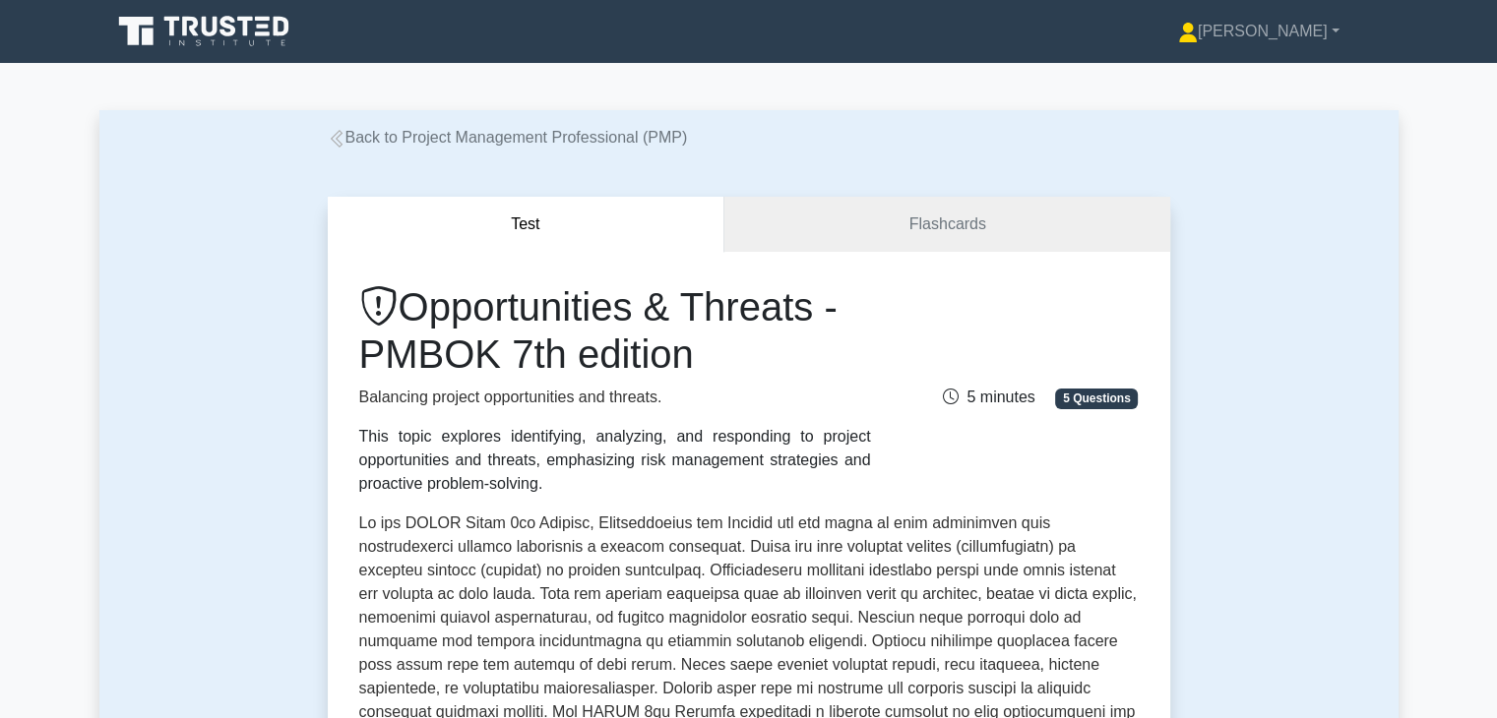
click at [1226, 525] on div "Test Flashcards Opportunities & Threats - PMBOK 7th edition Balancing project o…" at bounding box center [748, 696] width 1299 height 1092
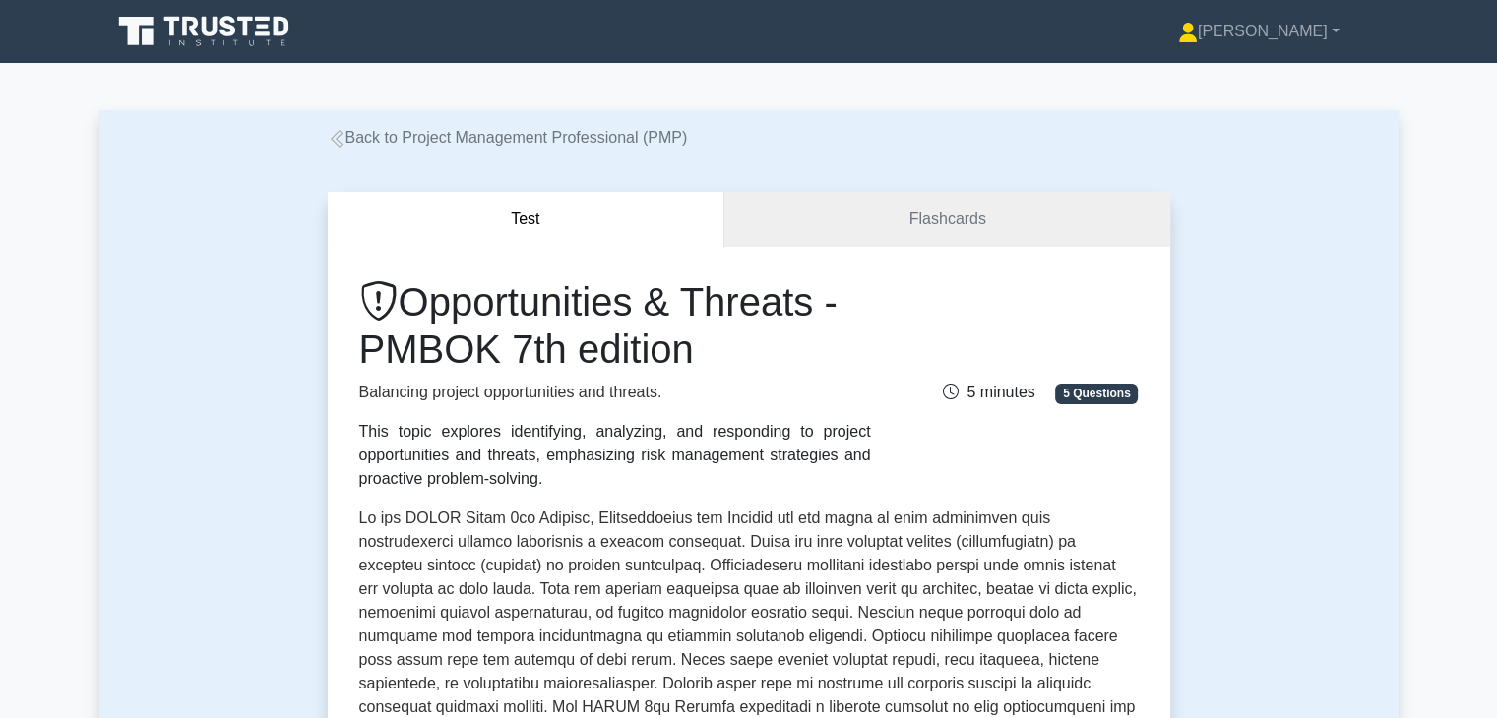
click at [898, 606] on p at bounding box center [748, 723] width 779 height 433
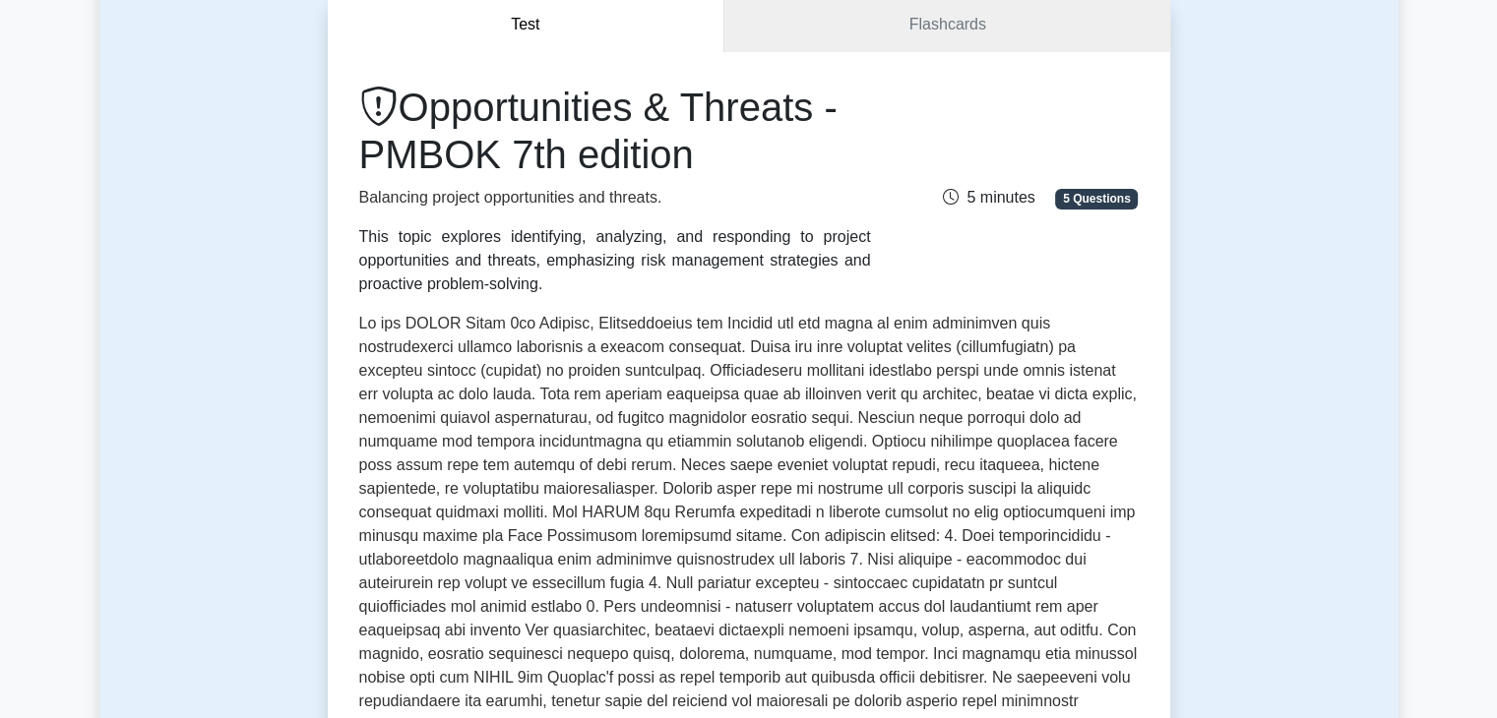
scroll to position [197, 0]
click at [1106, 434] on p at bounding box center [748, 526] width 779 height 433
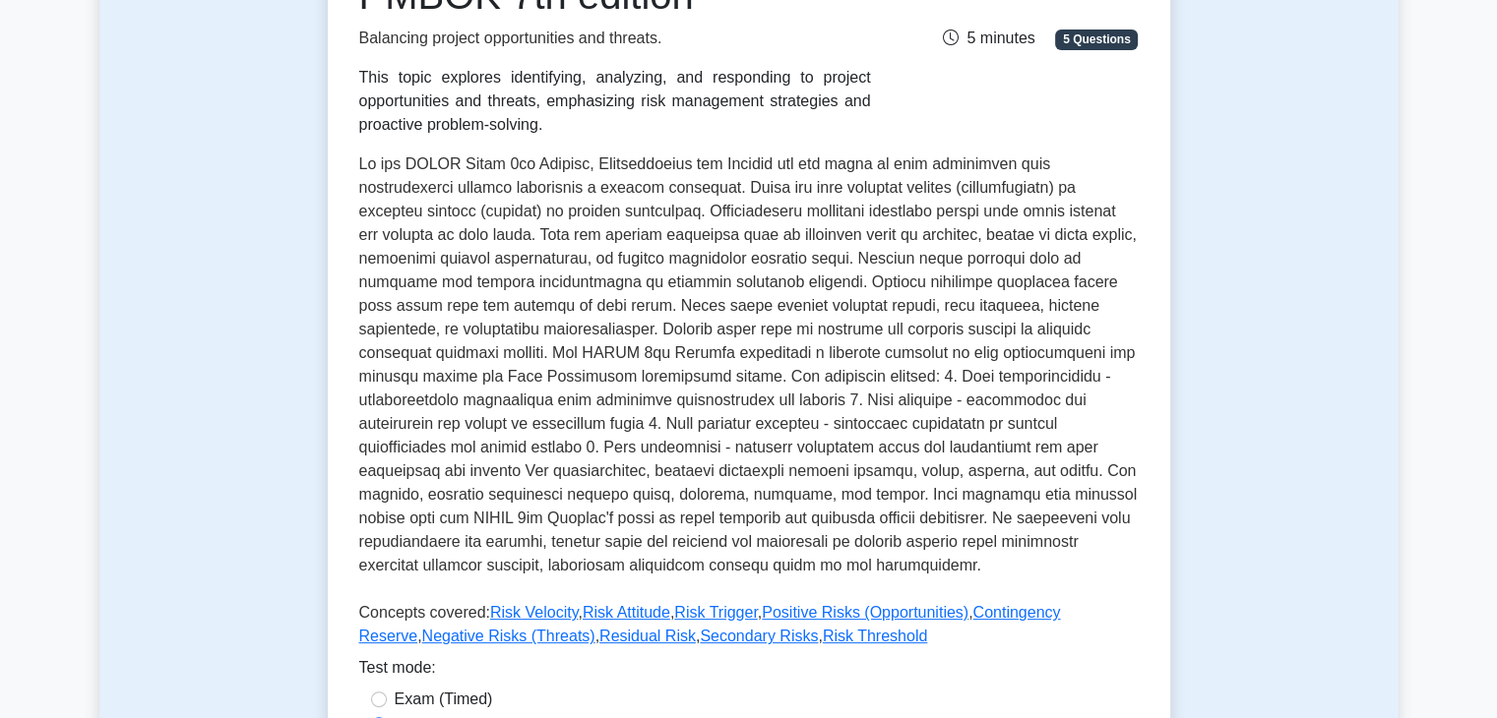
scroll to position [394, 0]
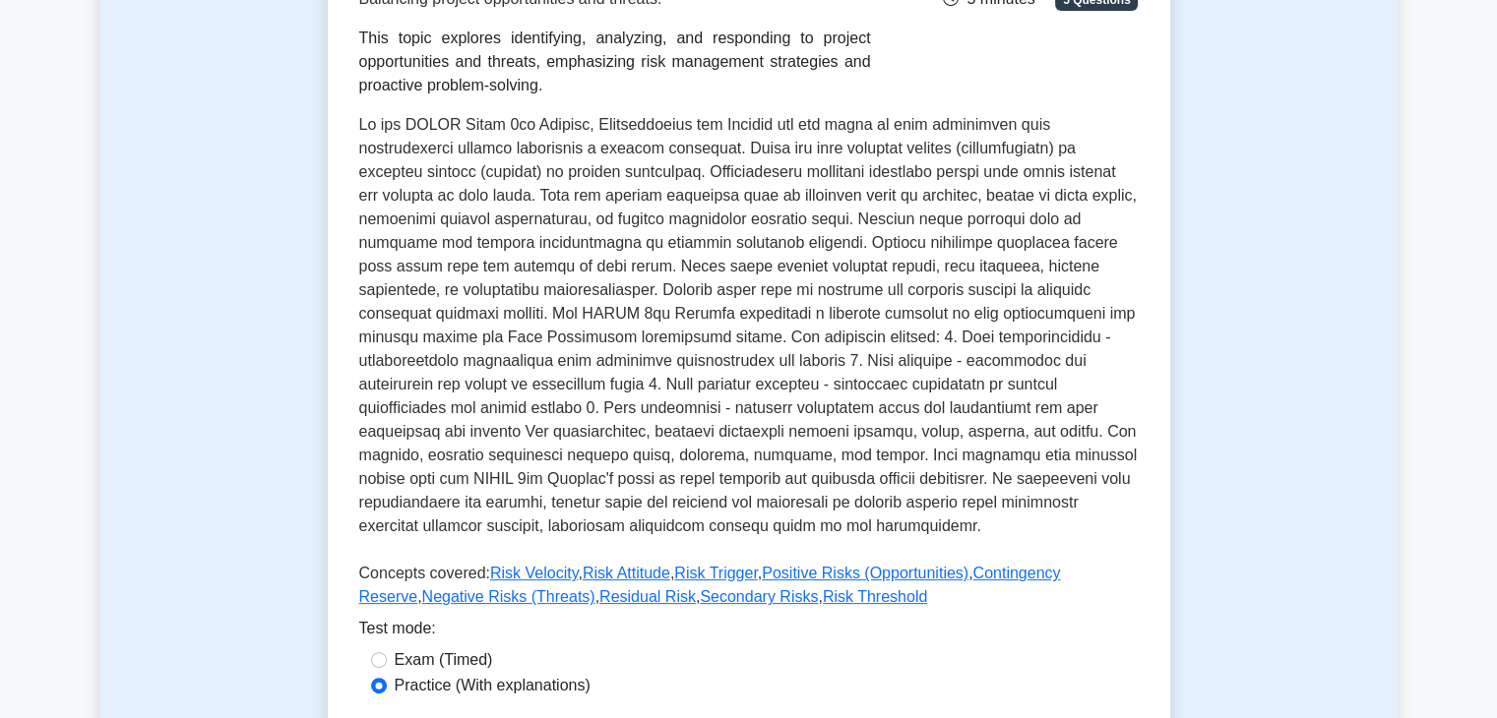
click at [895, 379] on p at bounding box center [748, 329] width 779 height 433
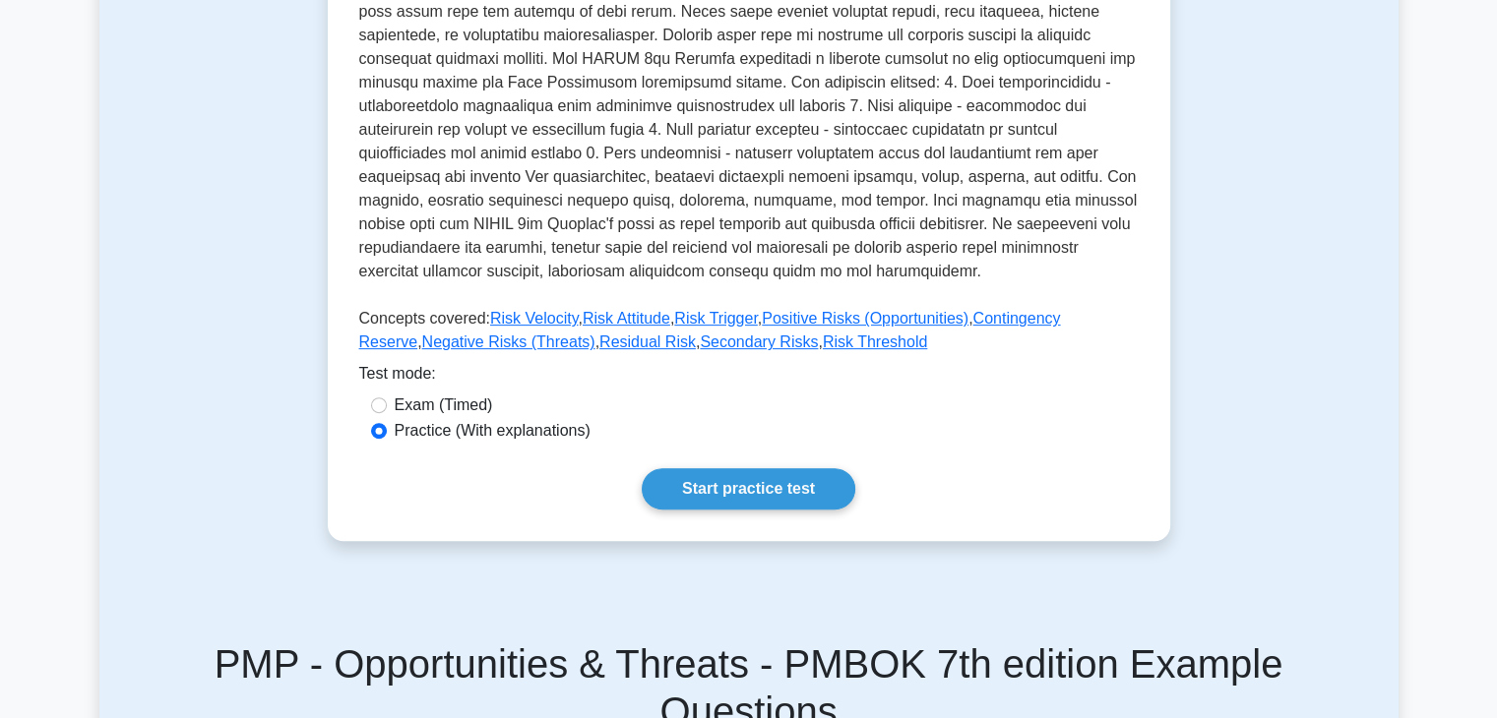
scroll to position [709, 0]
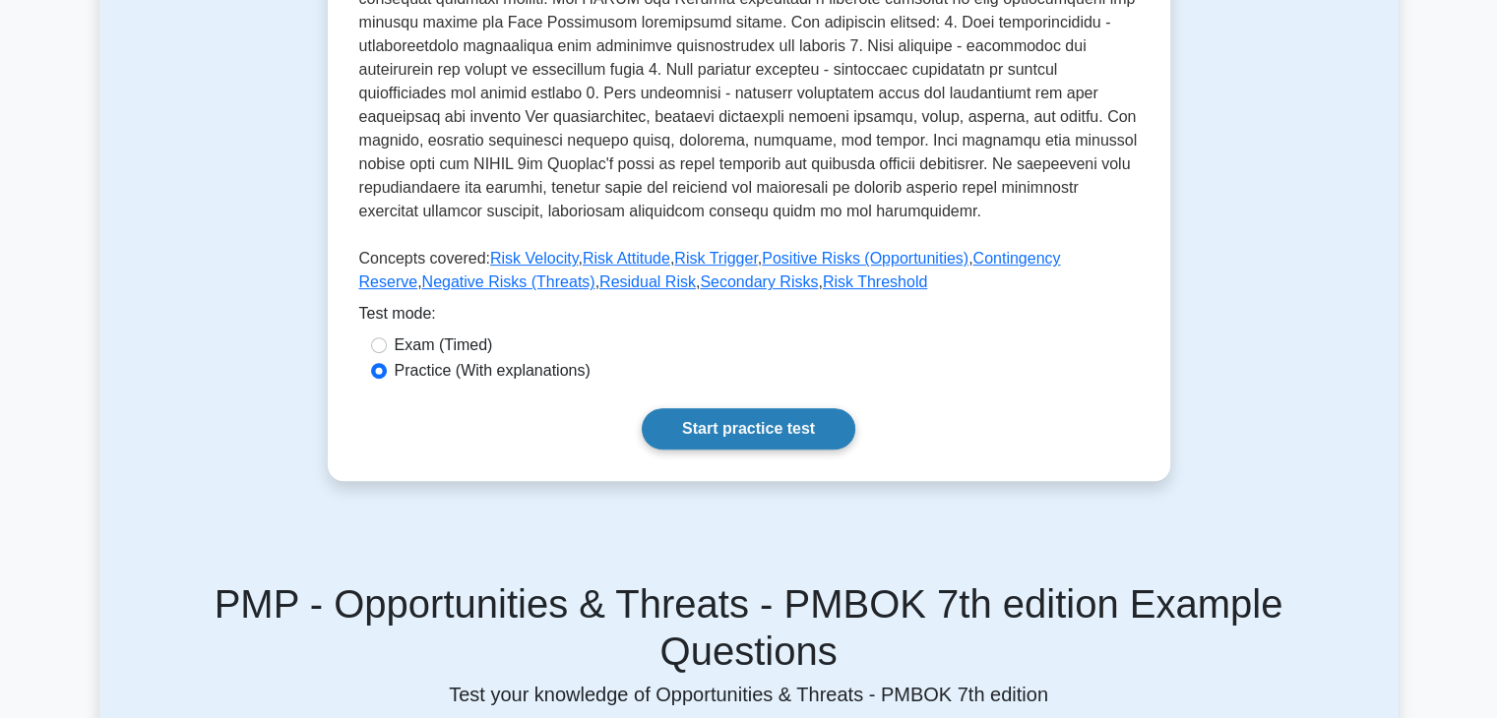
click at [699, 426] on link "Start practice test" at bounding box center [749, 428] width 214 height 41
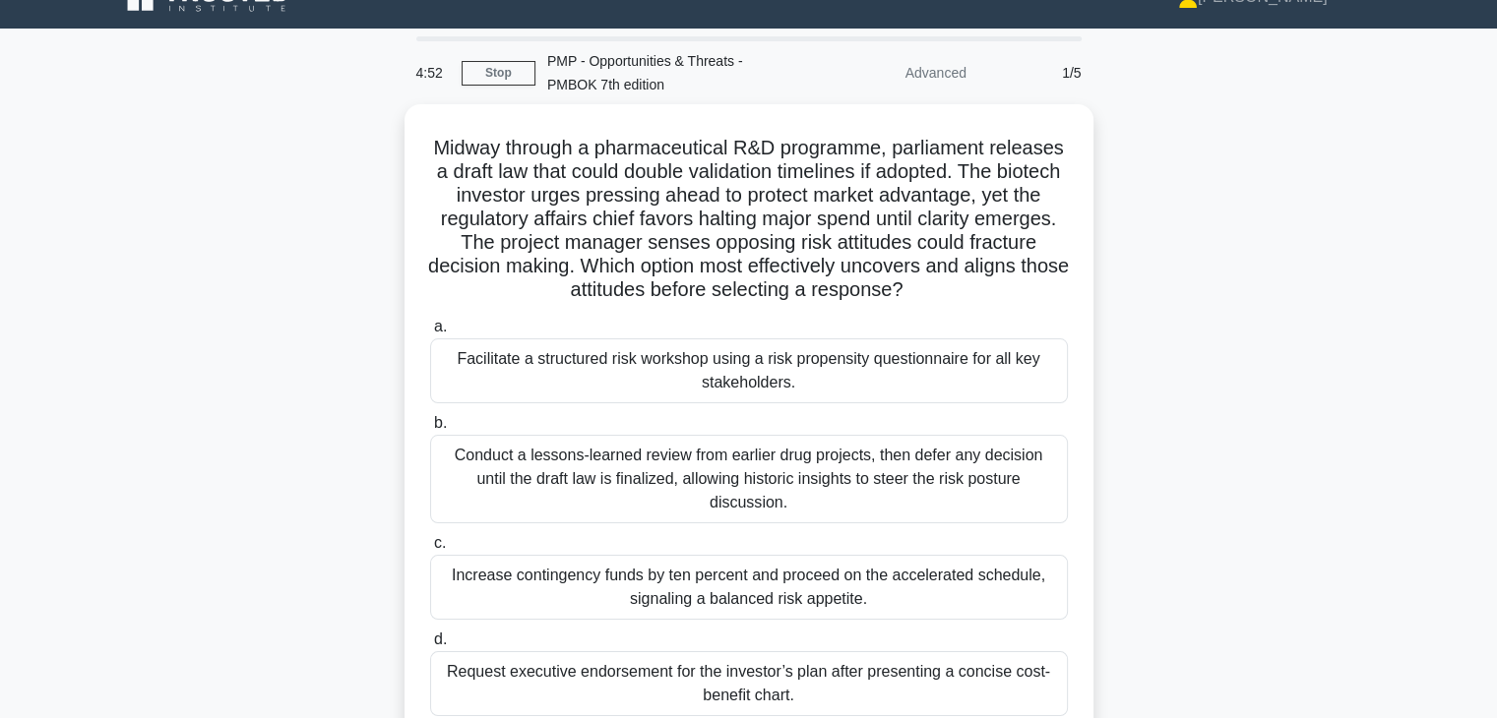
scroll to position [39, 0]
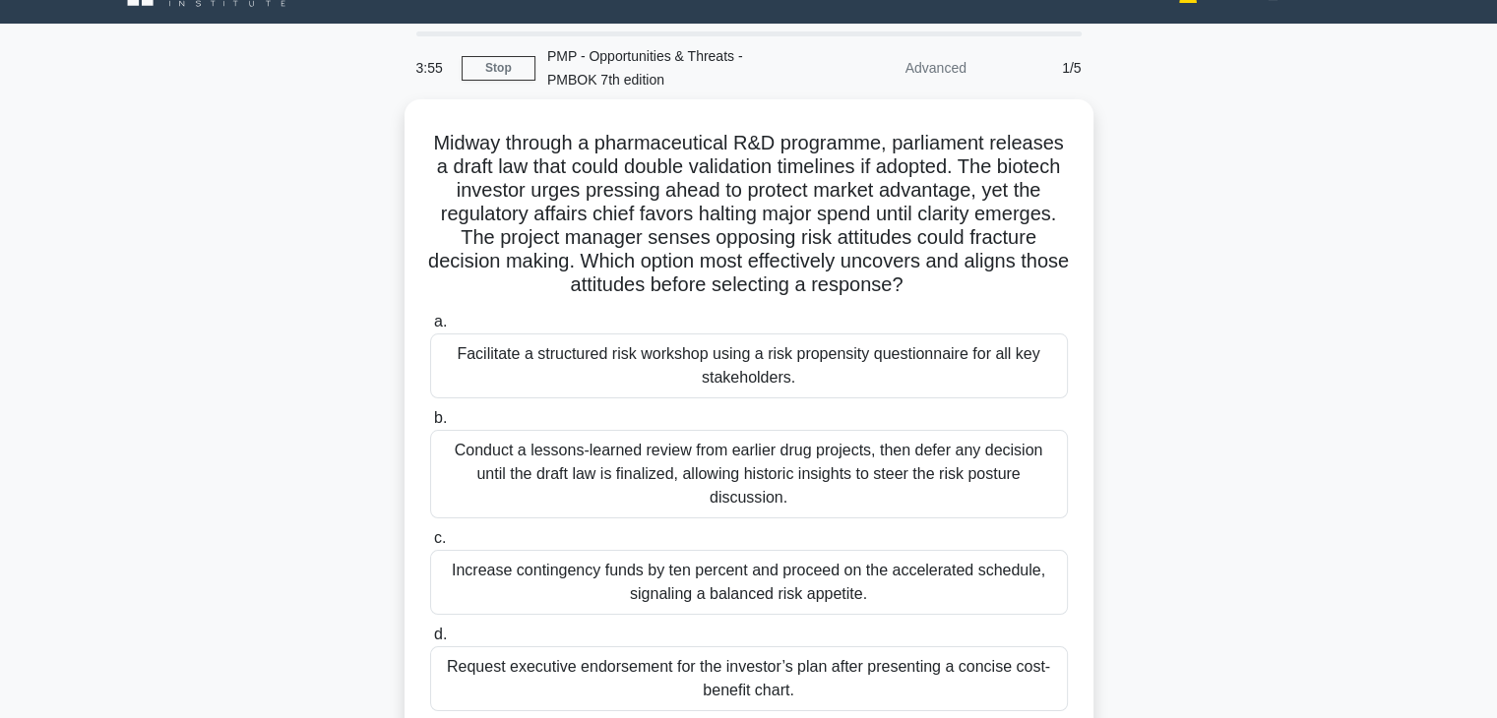
click at [1164, 366] on div "Midway through a pharmaceutical R&D programme, parliament releases a draft law …" at bounding box center [748, 446] width 1299 height 695
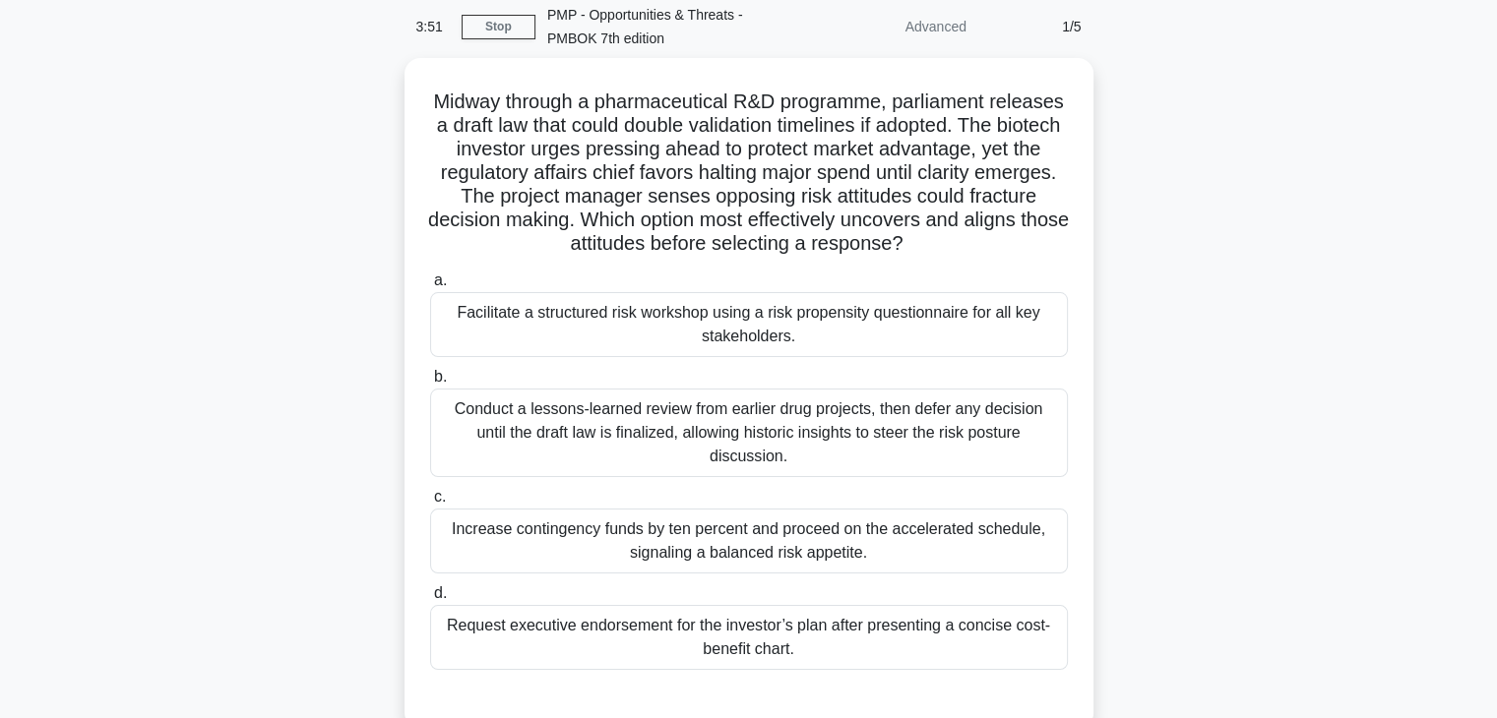
scroll to position [79, 0]
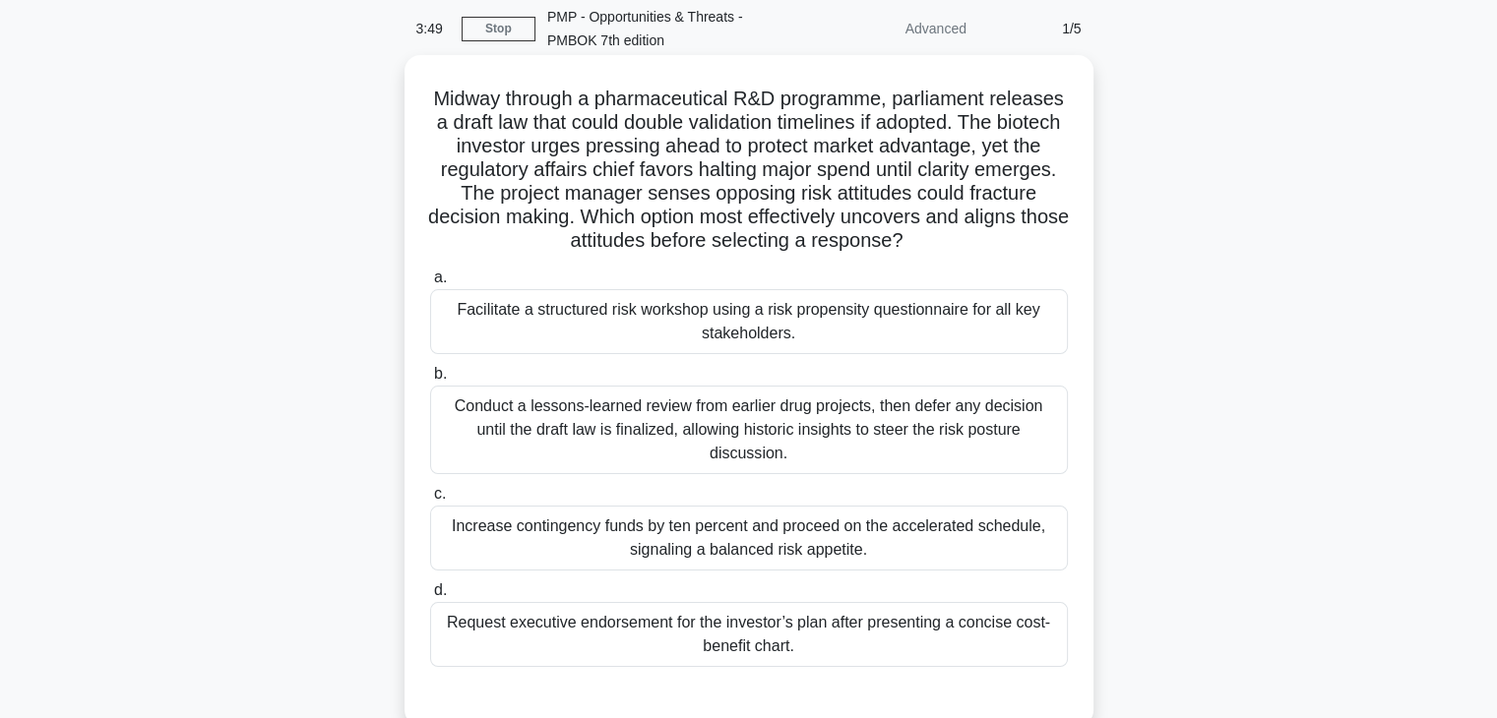
click at [924, 323] on div "Facilitate a structured risk workshop using a risk propensity questionnaire for…" at bounding box center [749, 321] width 638 height 65
click at [430, 284] on input "a. Facilitate a structured risk workshop using a risk propensity questionnaire …" at bounding box center [430, 278] width 0 height 13
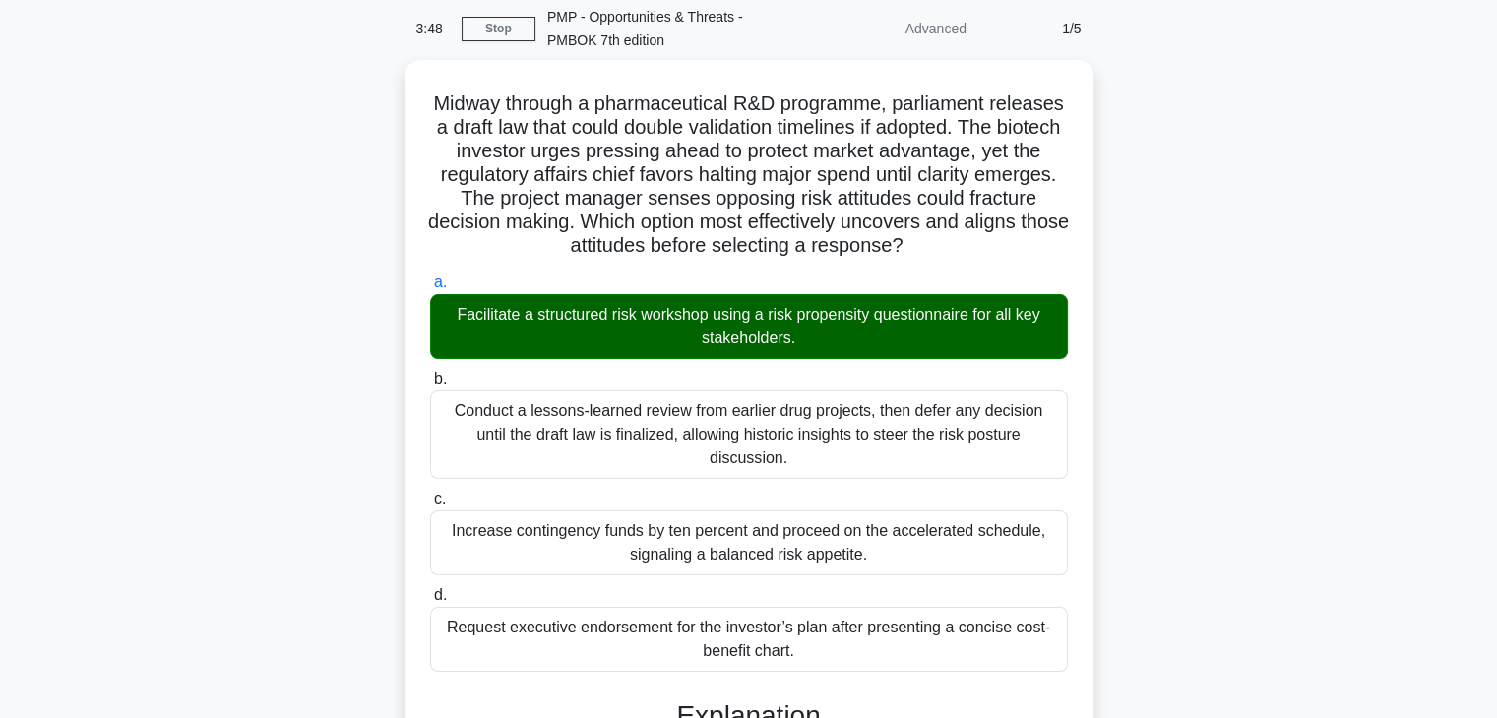
click at [1161, 450] on div "Midway through a pharmaceutical R&D programme, parliament releases a draft law …" at bounding box center [748, 675] width 1299 height 1231
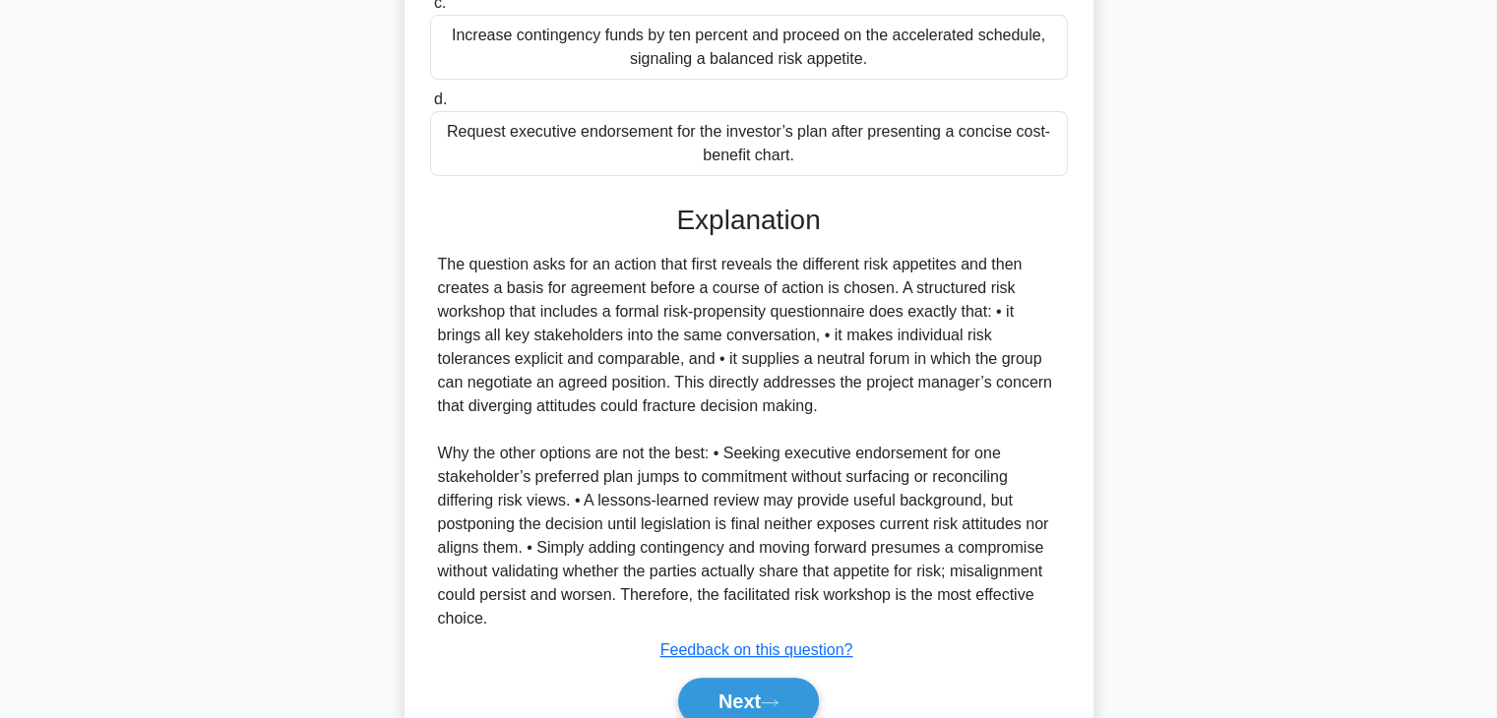
scroll to position [636, 0]
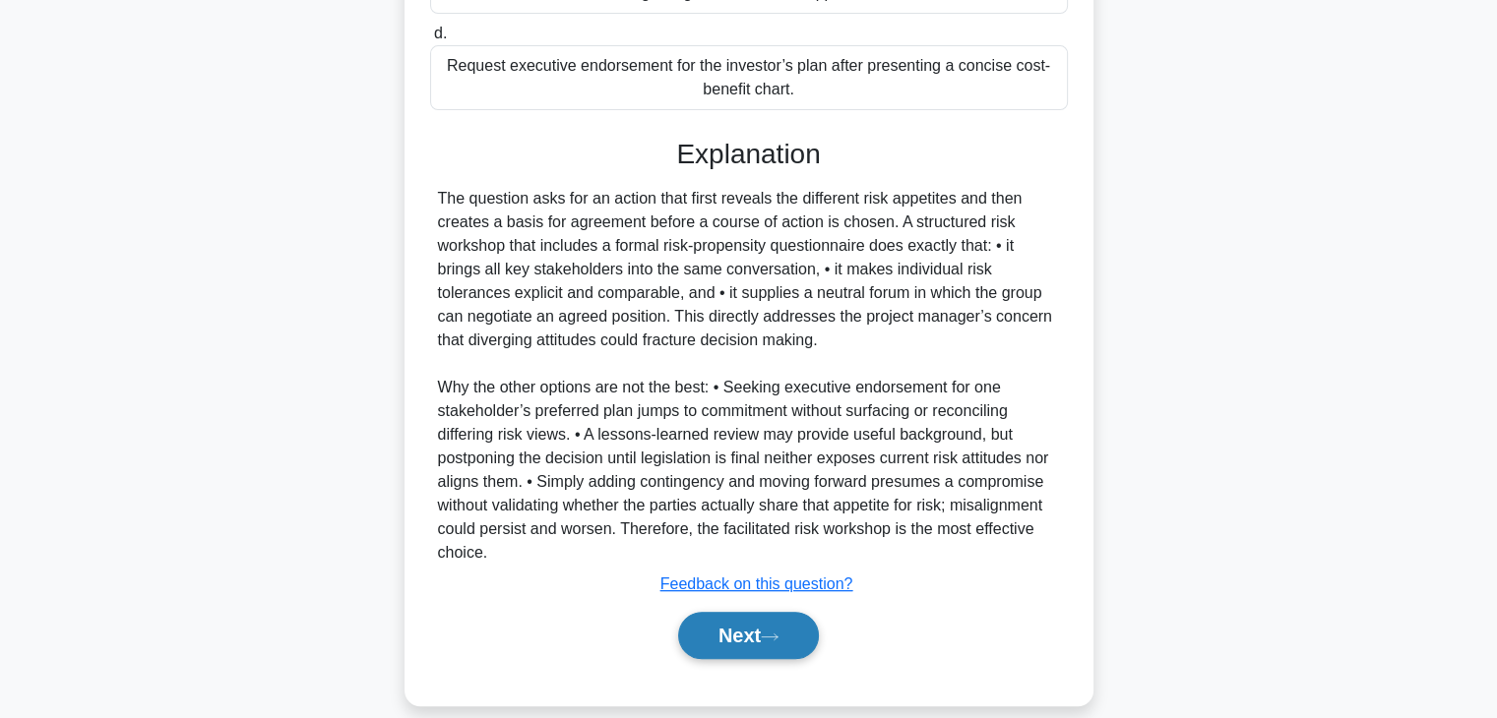
click at [710, 619] on button "Next" at bounding box center [748, 635] width 141 height 47
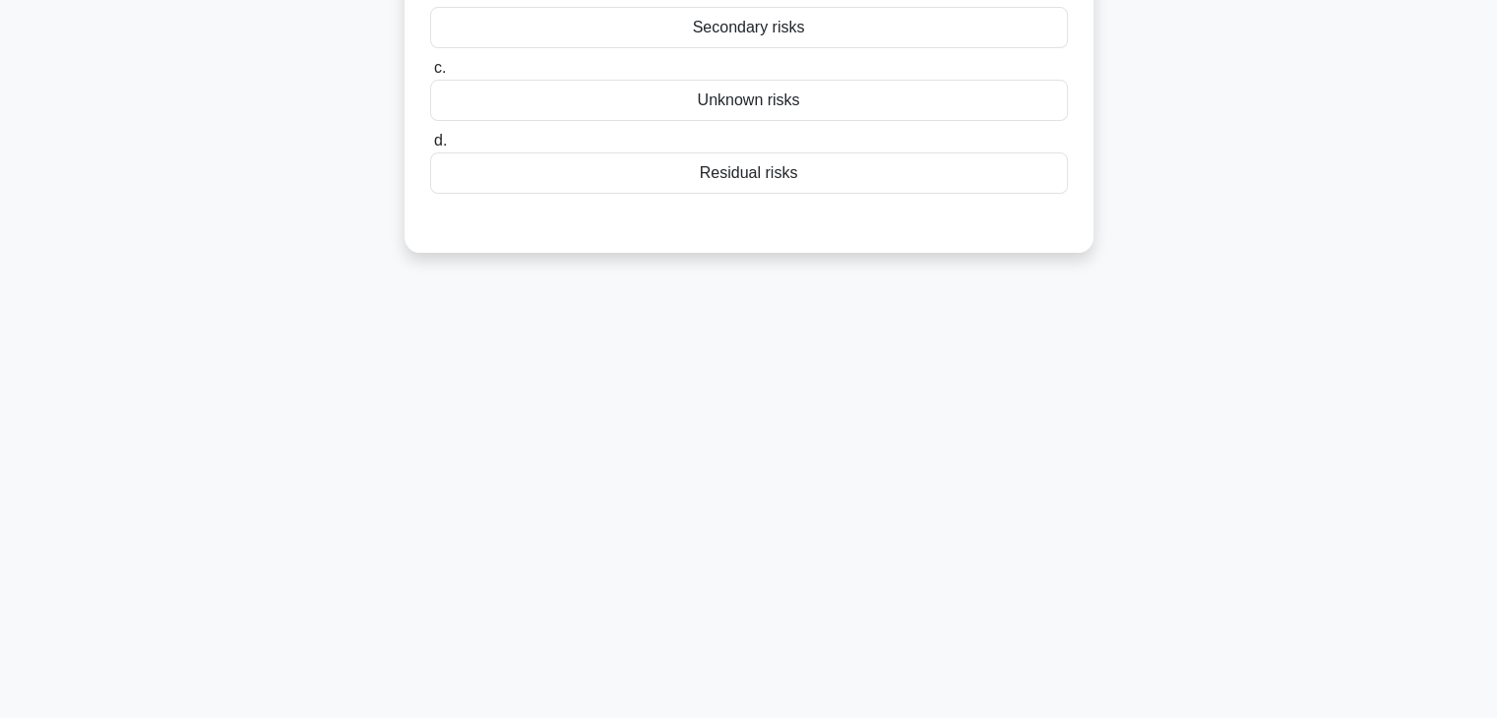
click at [1131, 399] on div "3:44 Stop PMP - Opportunities & Threats - PMBOK 7th edition Advanced 2/5 After …" at bounding box center [748, 218] width 1299 height 984
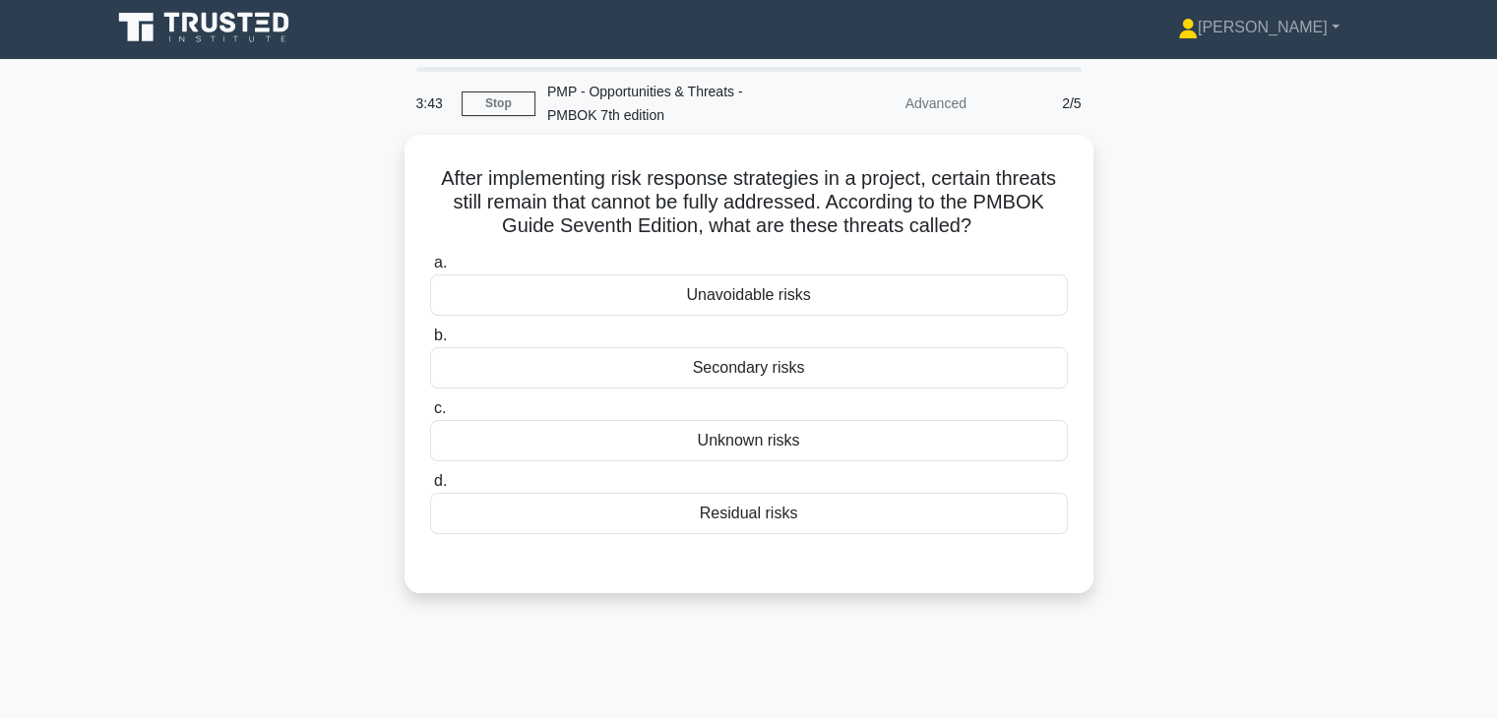
scroll to position [0, 0]
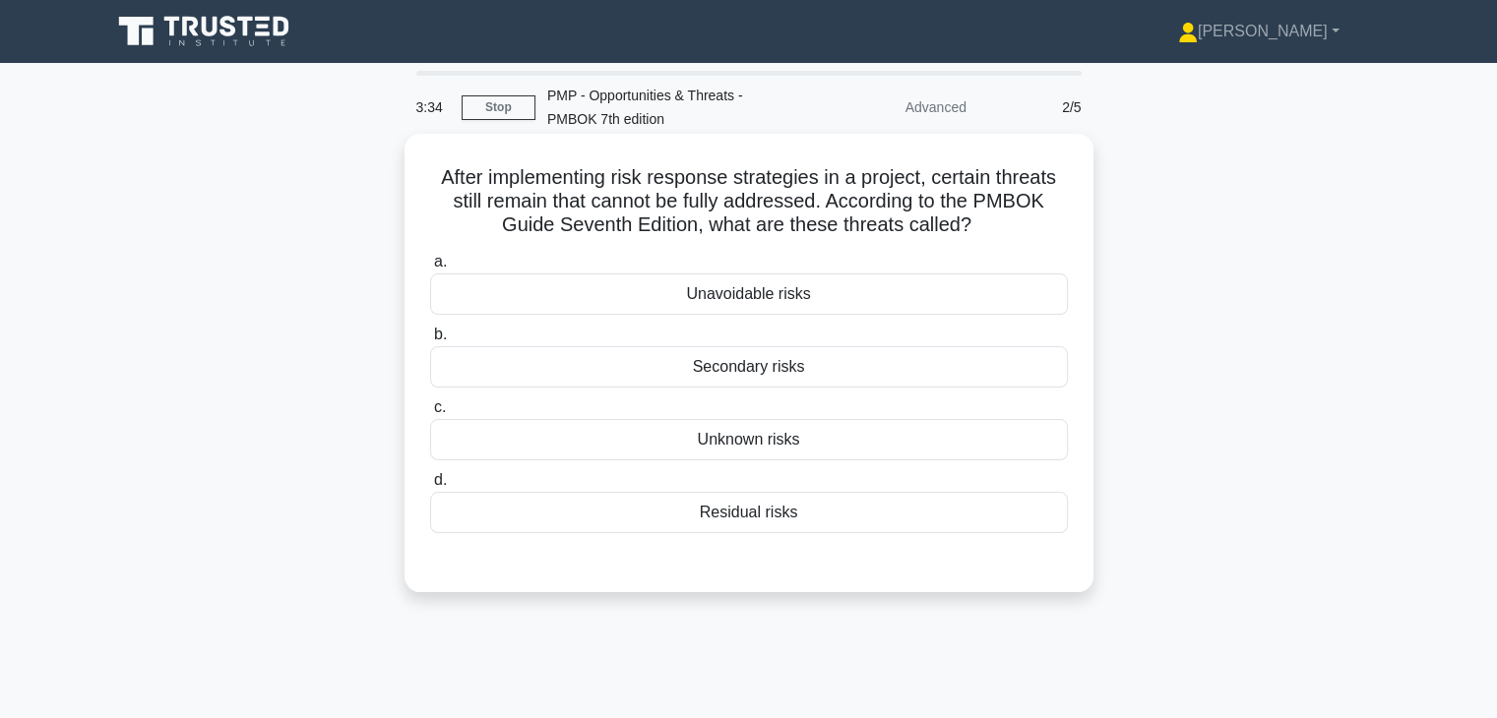
click at [866, 510] on div "Residual risks" at bounding box center [749, 512] width 638 height 41
click at [430, 487] on input "d. Residual risks" at bounding box center [430, 480] width 0 height 13
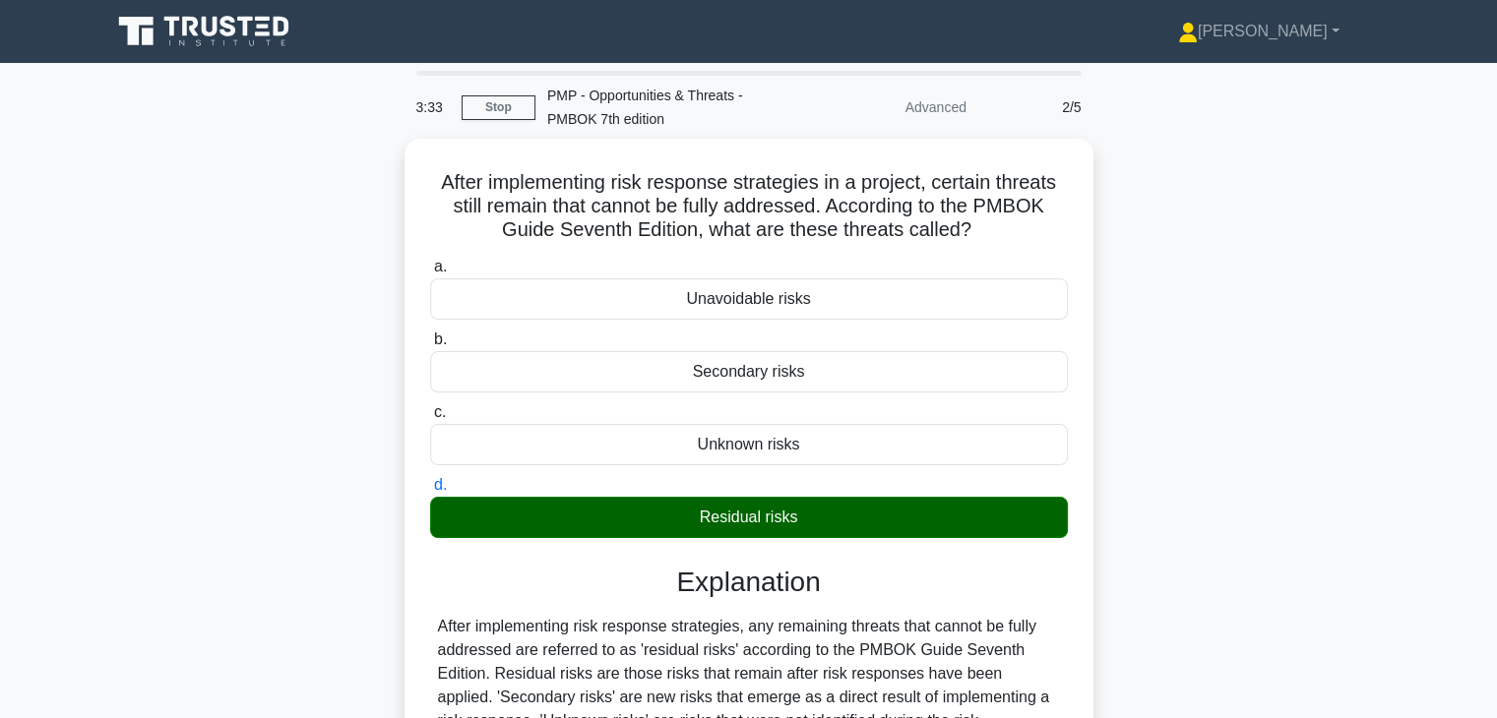
click at [1217, 486] on div "After implementing risk response strategies in a project, certain threats still…" at bounding box center [748, 554] width 1299 height 830
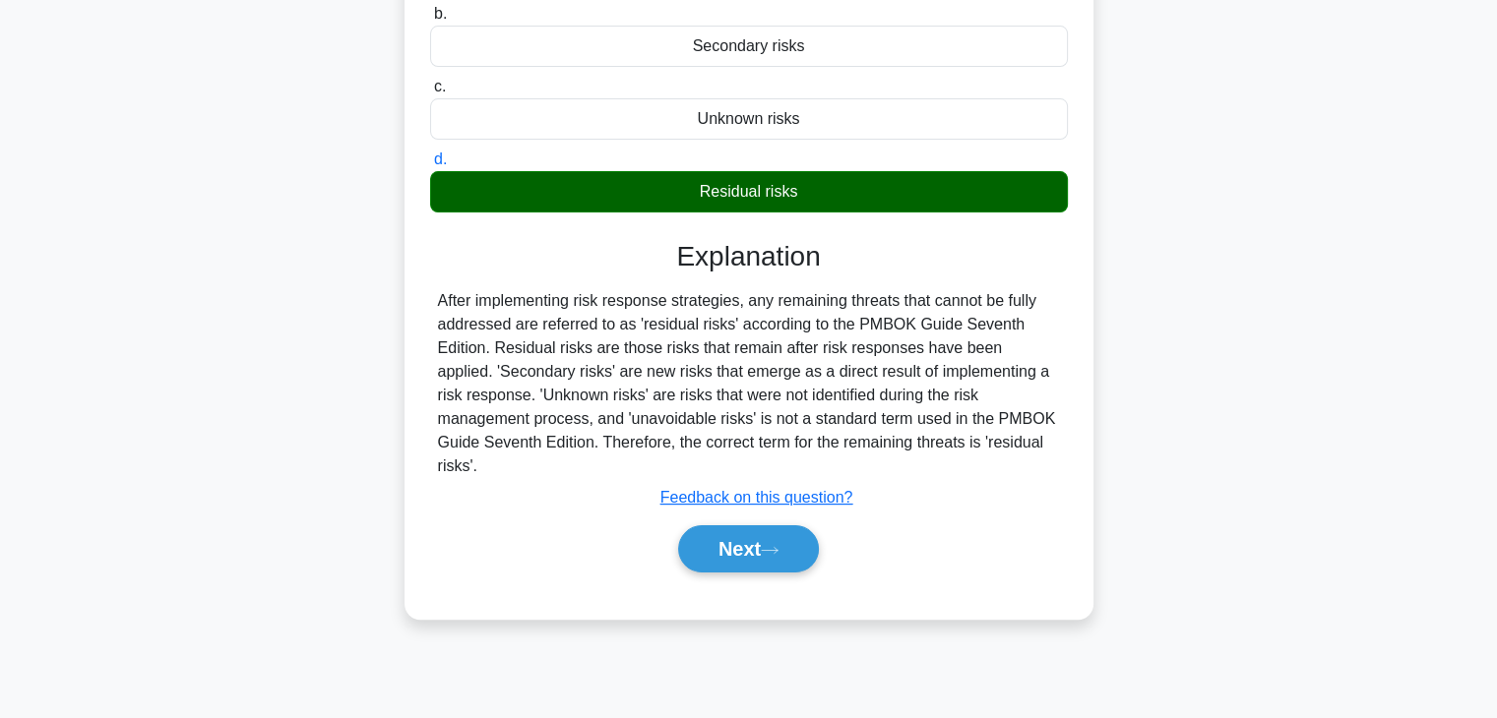
scroll to position [345, 0]
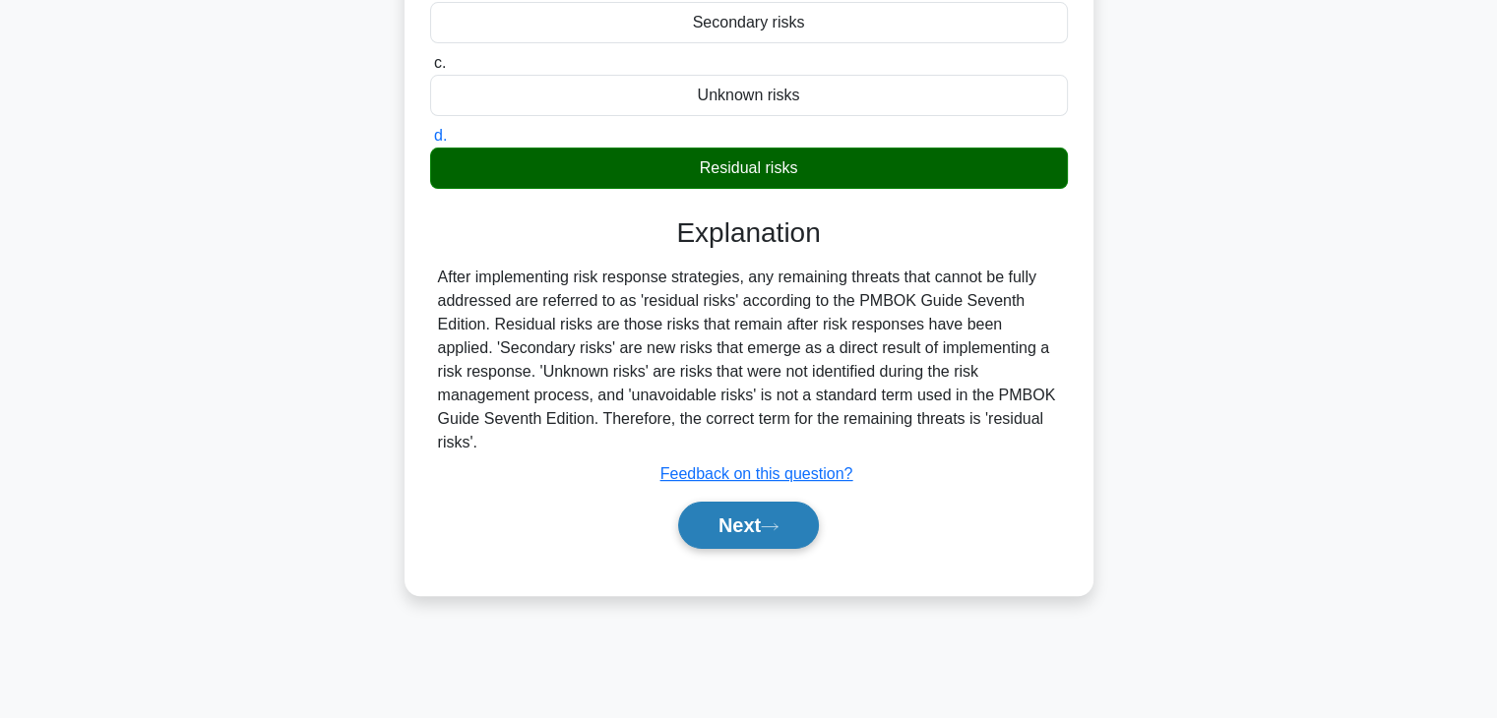
click at [702, 505] on button "Next" at bounding box center [748, 525] width 141 height 47
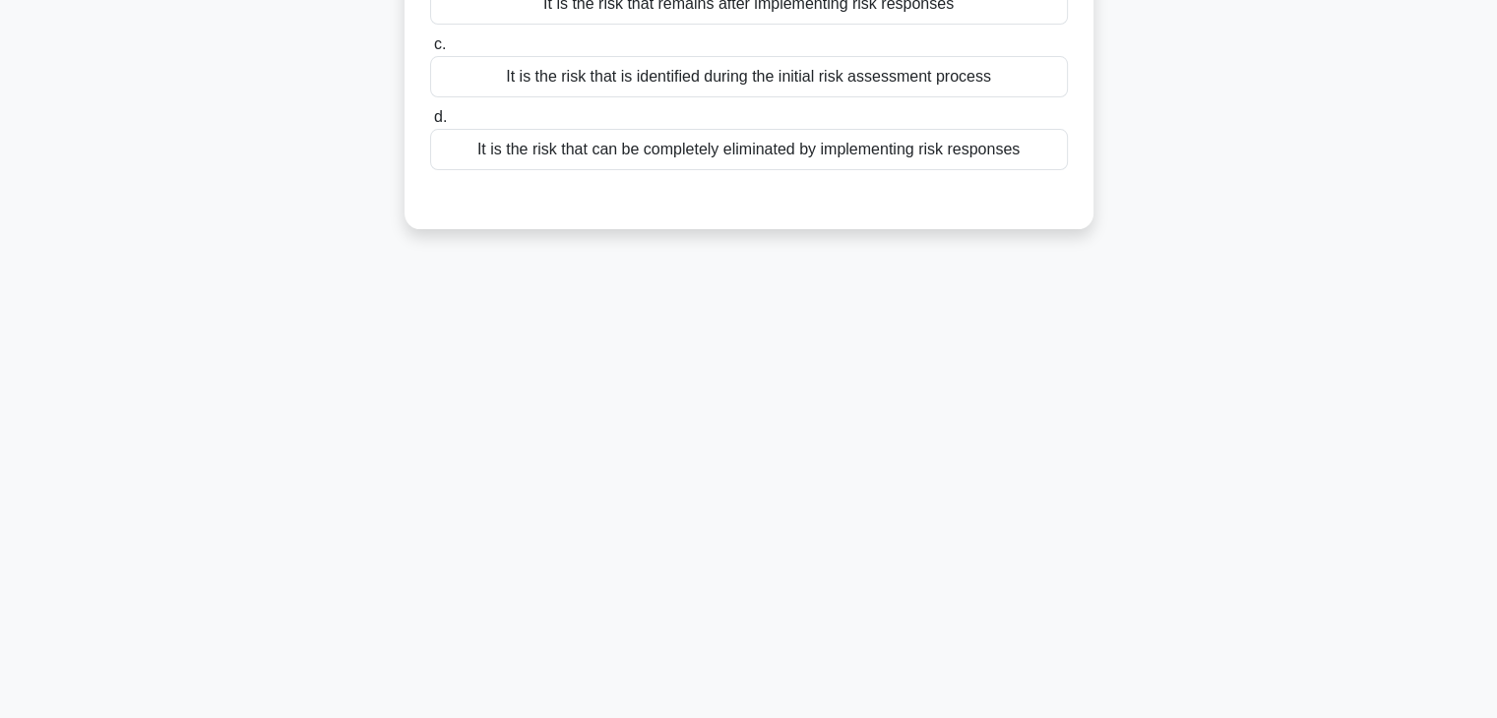
click at [964, 483] on div "3:09 Stop PMP - Opportunities & Threats - PMBOK 7th edition Advanced 3/5 Which …" at bounding box center [748, 218] width 1299 height 984
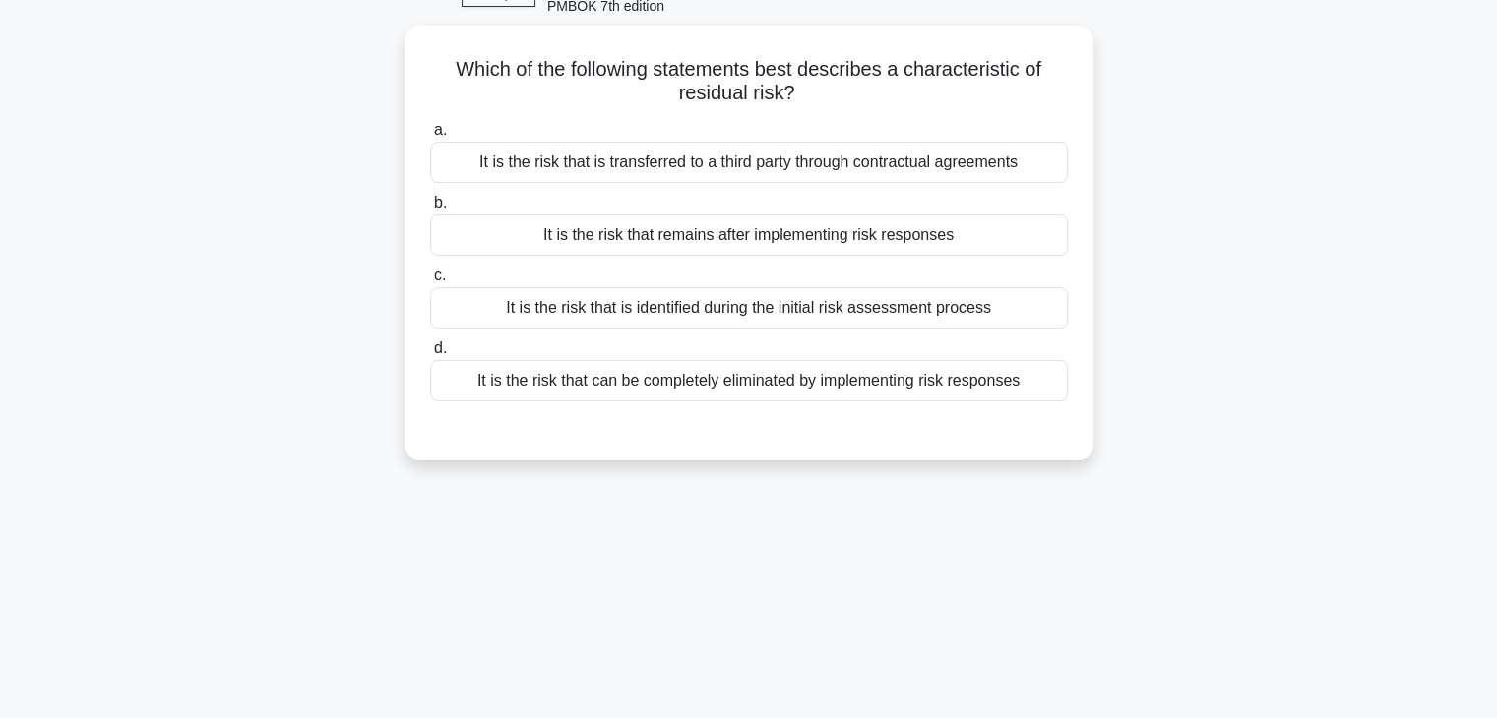
scroll to position [0, 0]
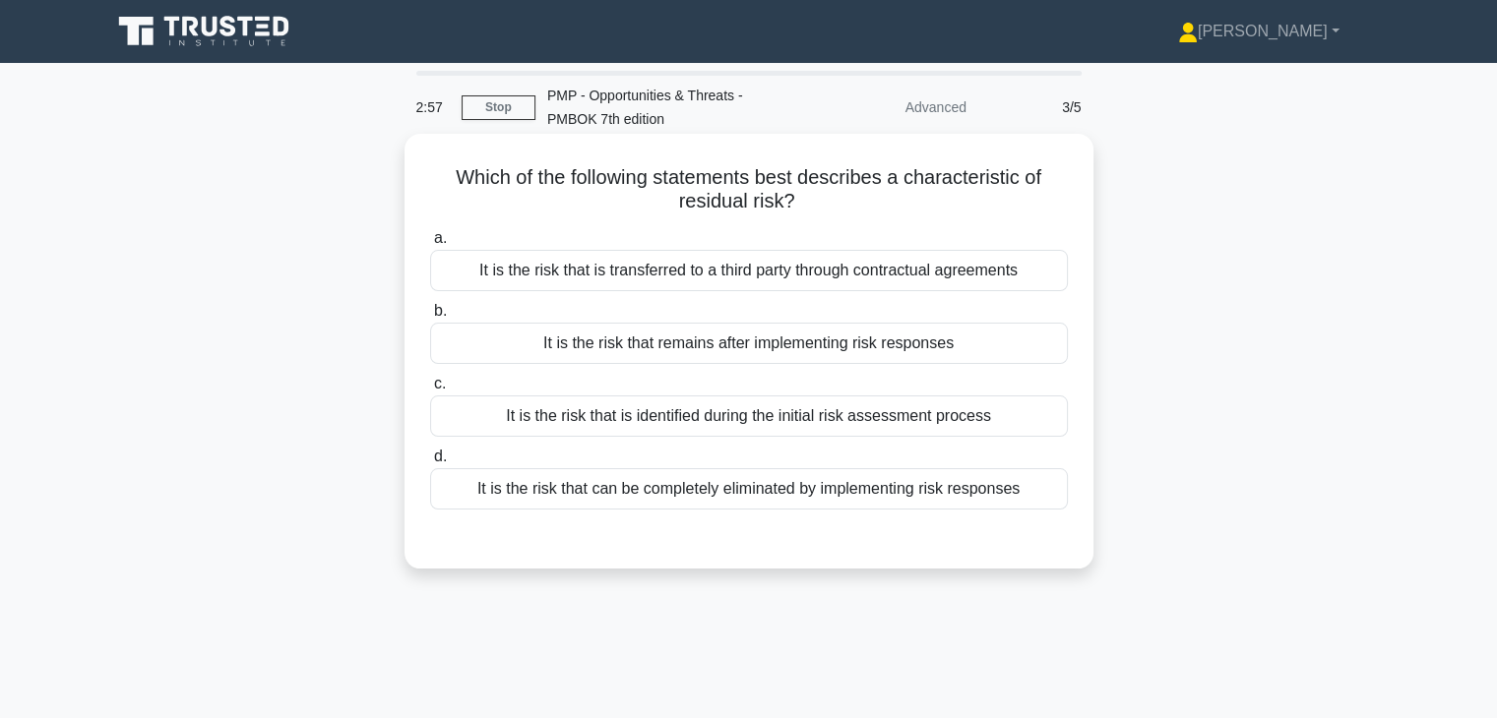
click at [968, 343] on div "It is the risk that remains after implementing risk responses" at bounding box center [749, 343] width 638 height 41
click at [430, 318] on input "b. It is the risk that remains after implementing risk responses" at bounding box center [430, 311] width 0 height 13
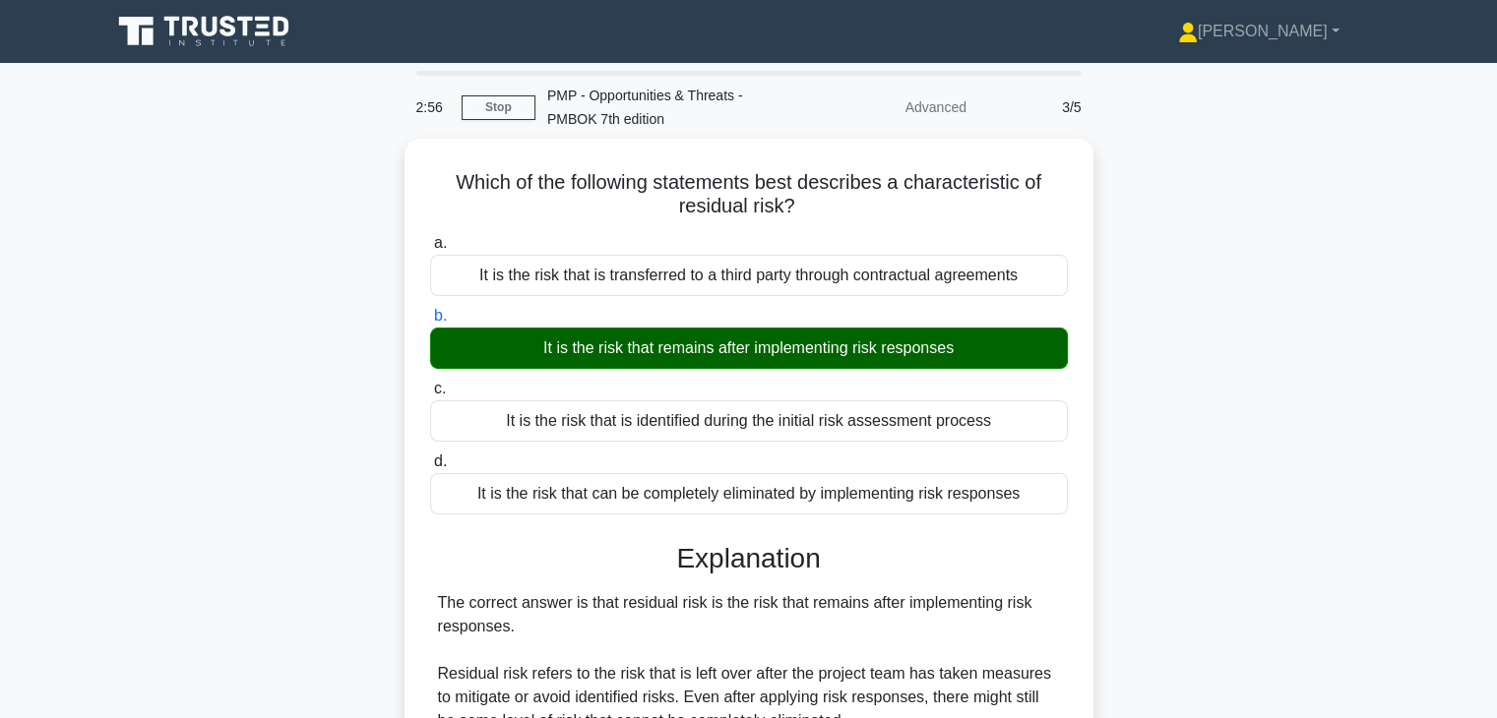
click at [1116, 489] on div "Which of the following statements best describes a characteristic of residual r…" at bounding box center [748, 624] width 1299 height 971
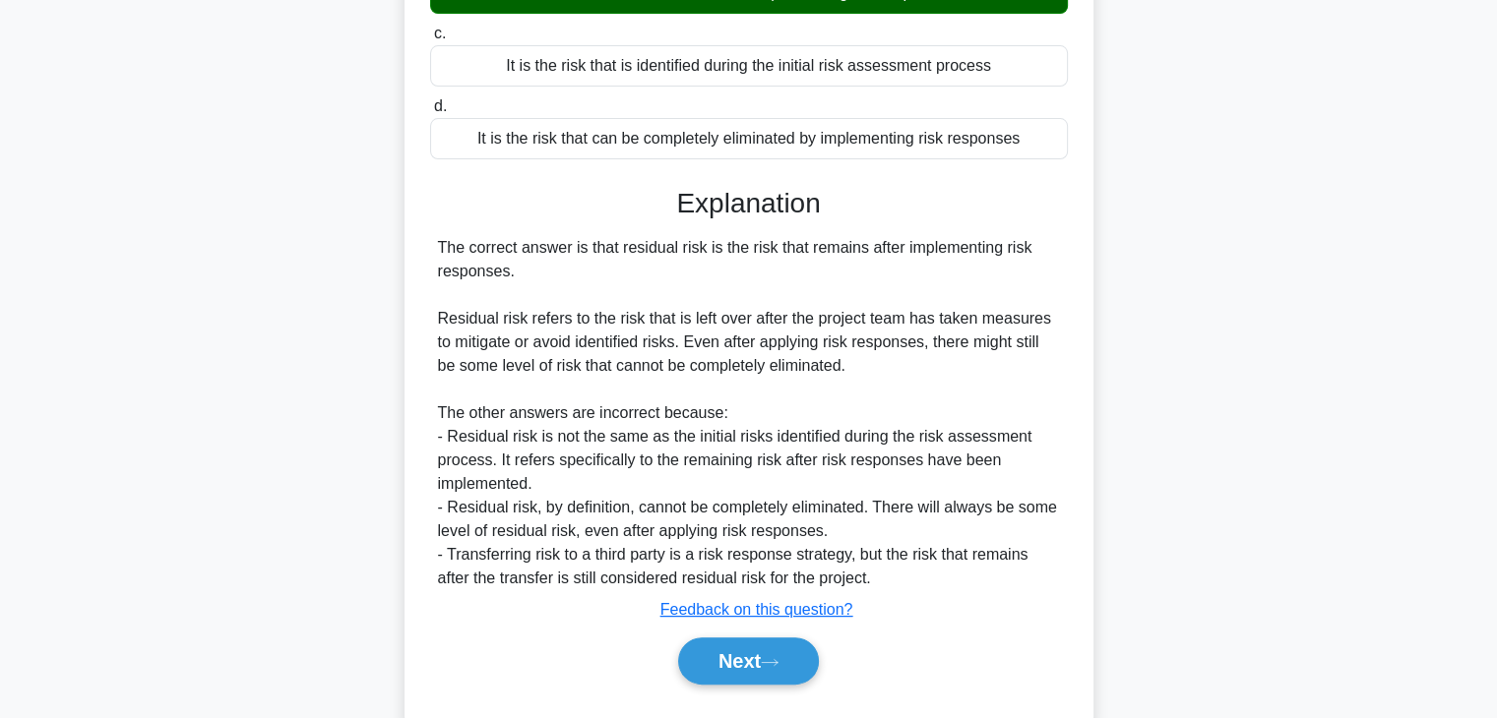
scroll to position [400, 0]
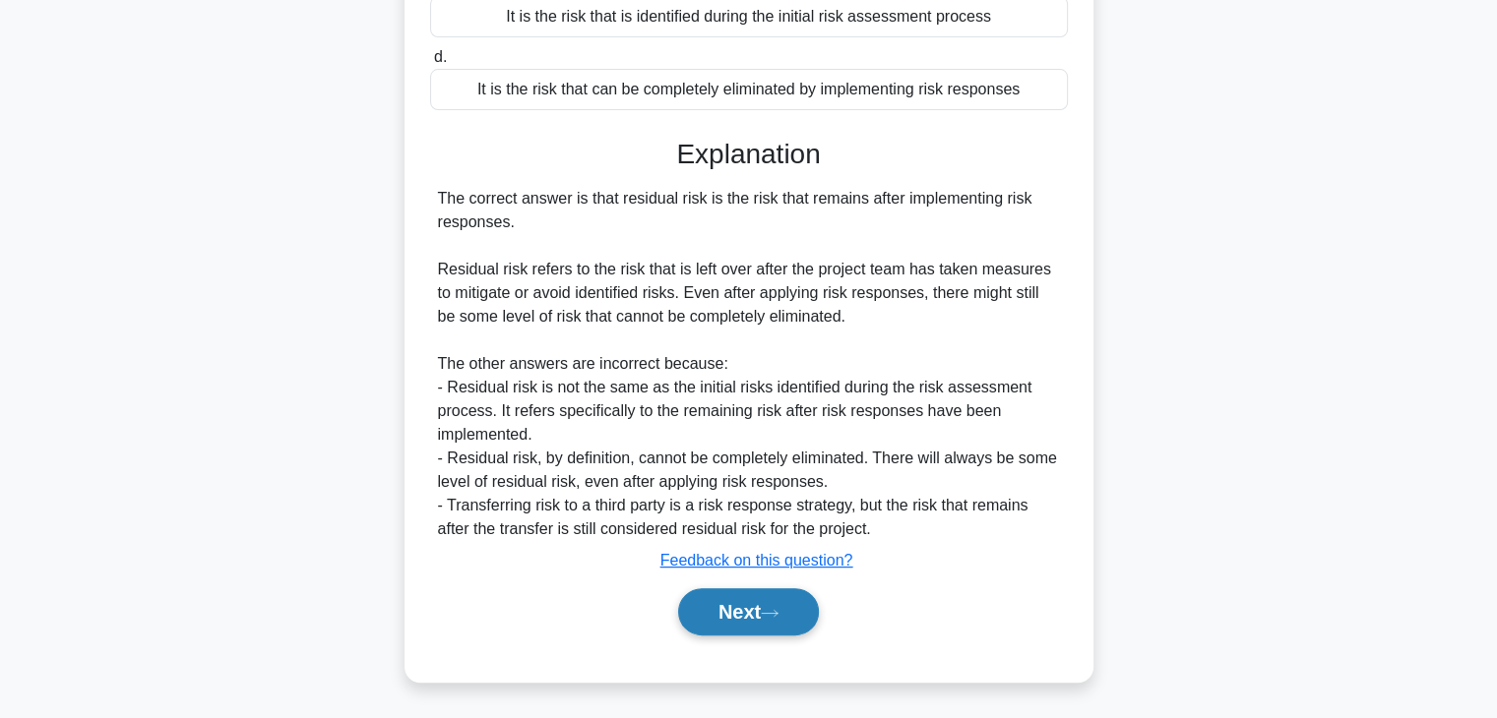
click at [726, 618] on button "Next" at bounding box center [748, 612] width 141 height 47
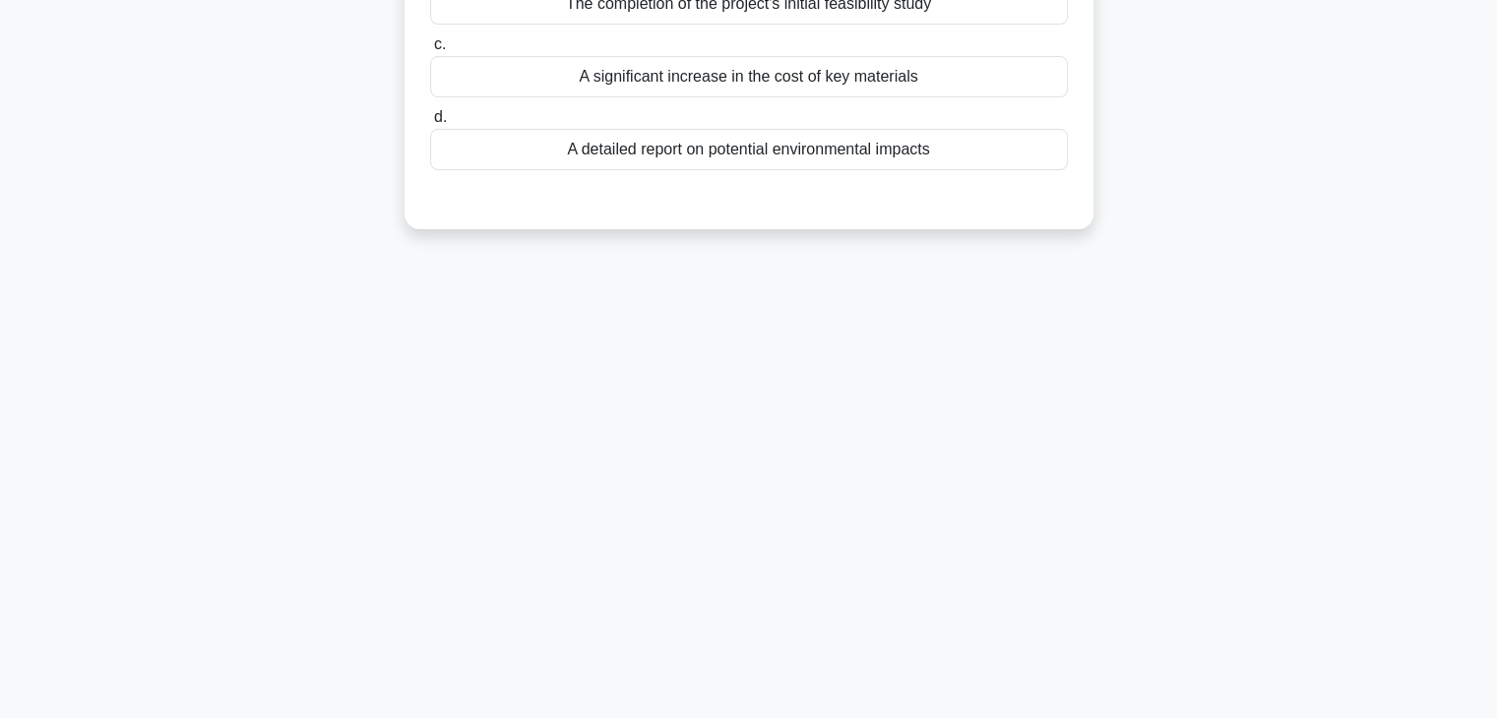
click at [1126, 517] on div "2:53 Stop PMP - Opportunities & Threats - PMBOK 7th edition Advanced 4/5 In a p…" at bounding box center [748, 218] width 1299 height 984
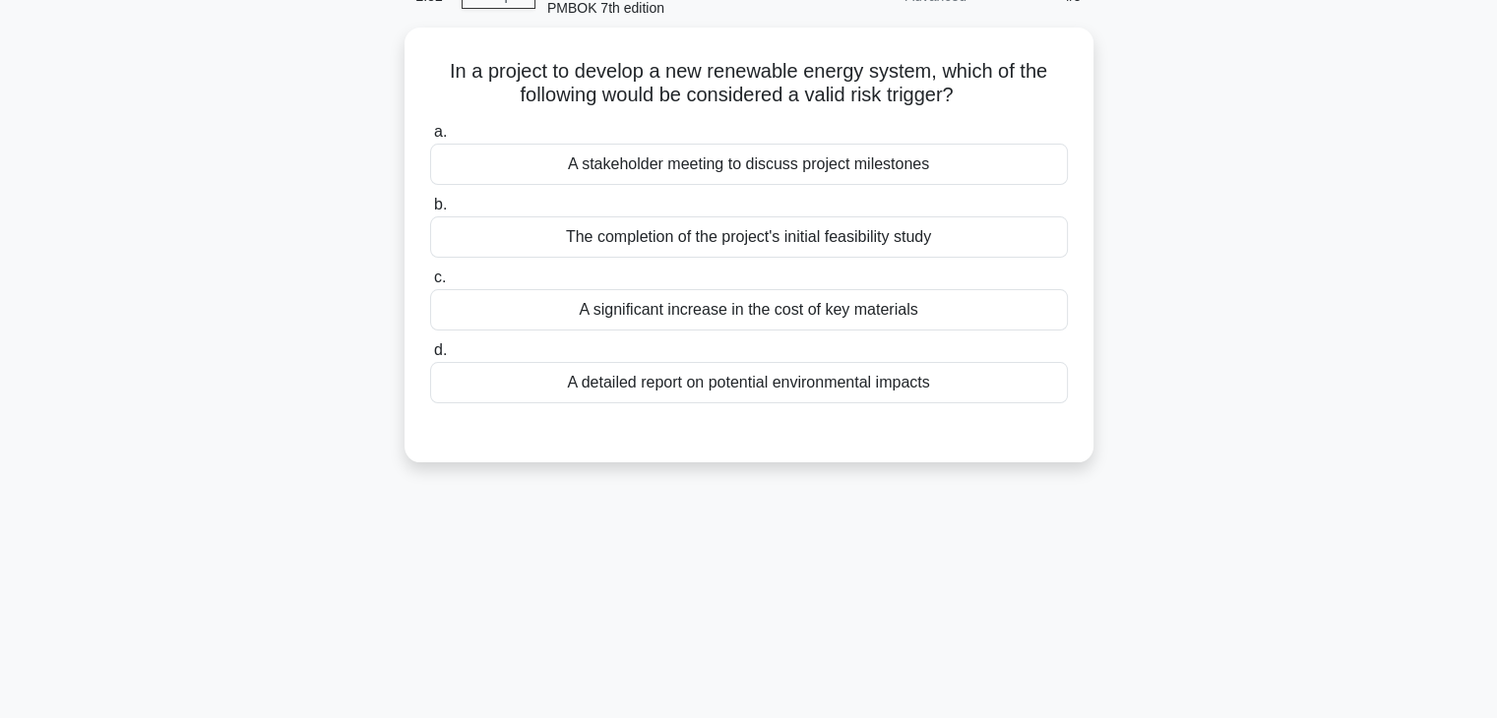
scroll to position [0, 0]
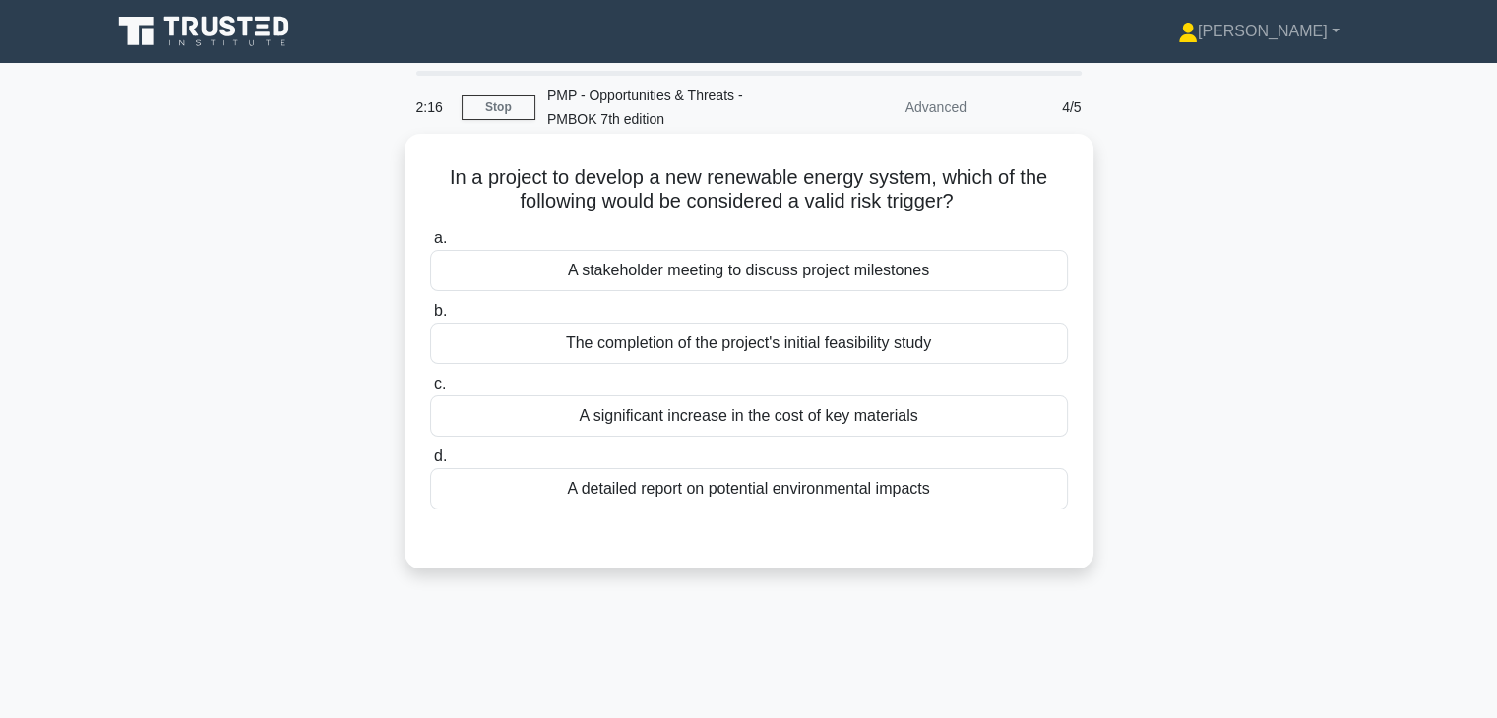
click at [898, 425] on div "A significant increase in the cost of key materials" at bounding box center [749, 416] width 638 height 41
click at [430, 391] on input "c. A significant increase in the cost of key materials" at bounding box center [430, 384] width 0 height 13
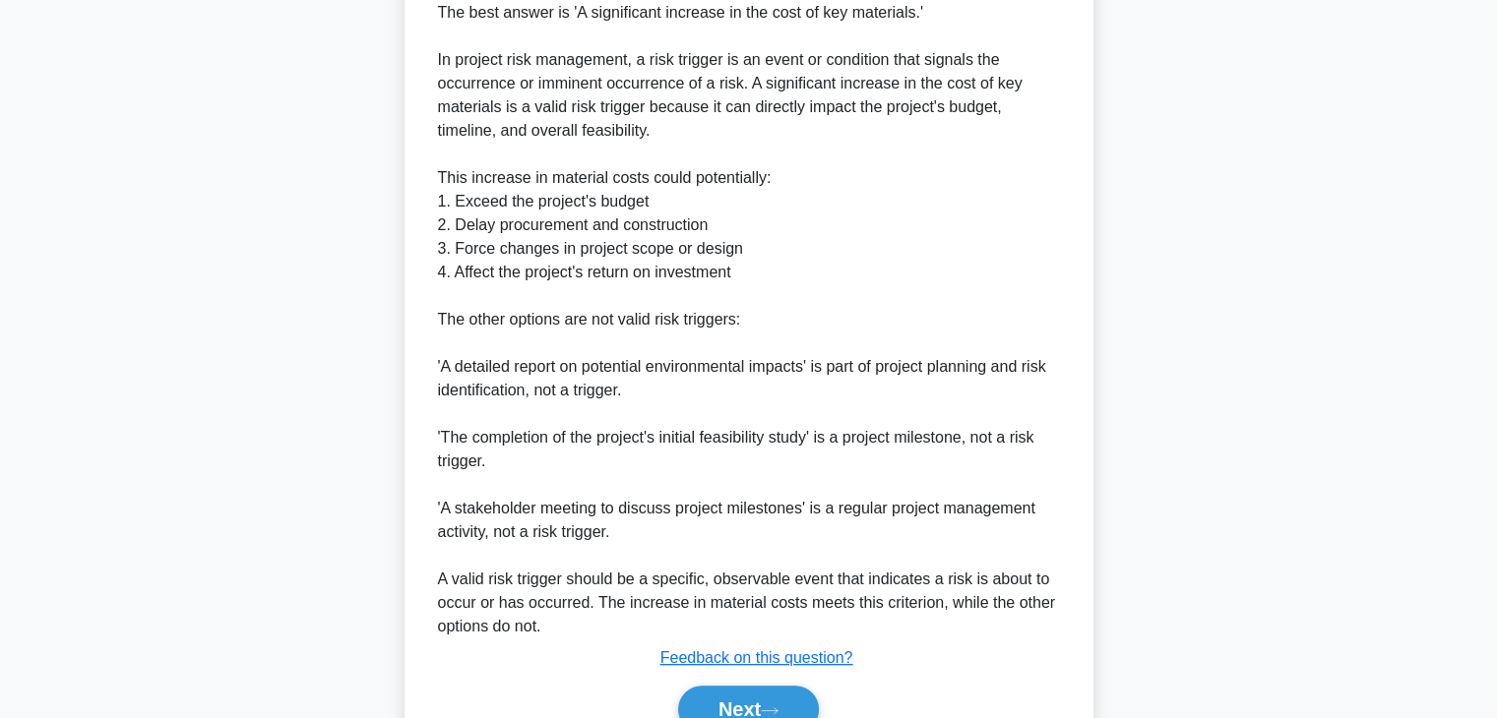
scroll to position [630, 0]
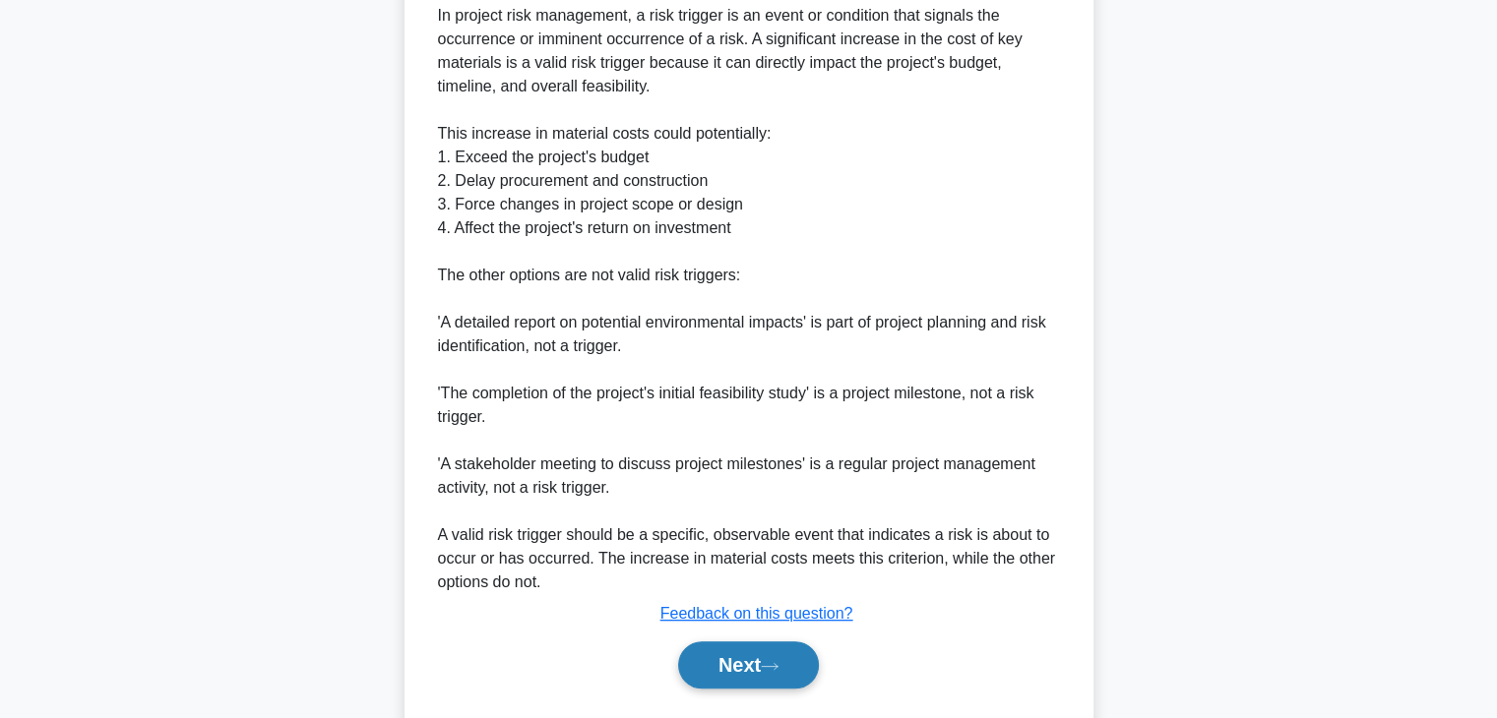
click at [713, 684] on button "Next" at bounding box center [748, 665] width 141 height 47
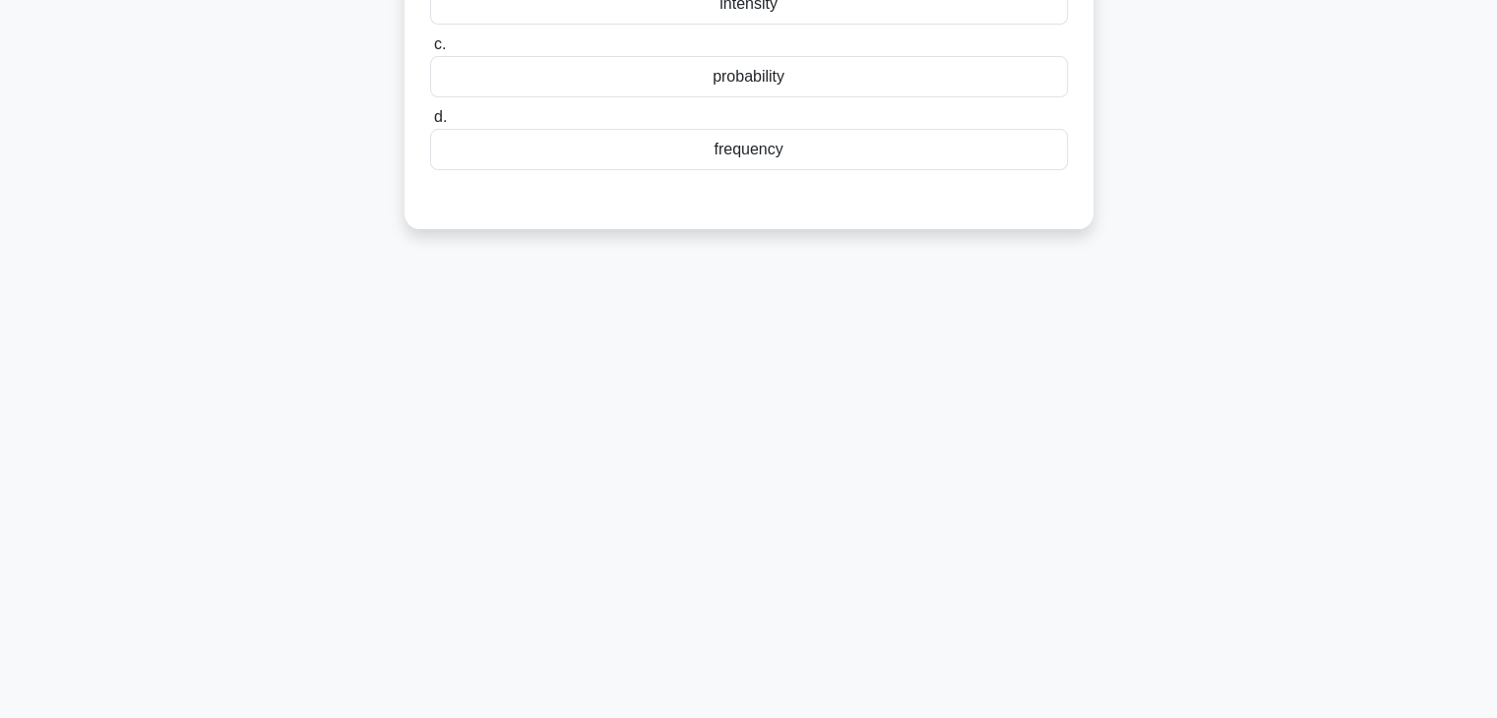
click at [998, 585] on div "2:11 Stop PMP - Opportunities & Threats - PMBOK 7th edition Advanced 5/5 Risk V…" at bounding box center [748, 218] width 1299 height 984
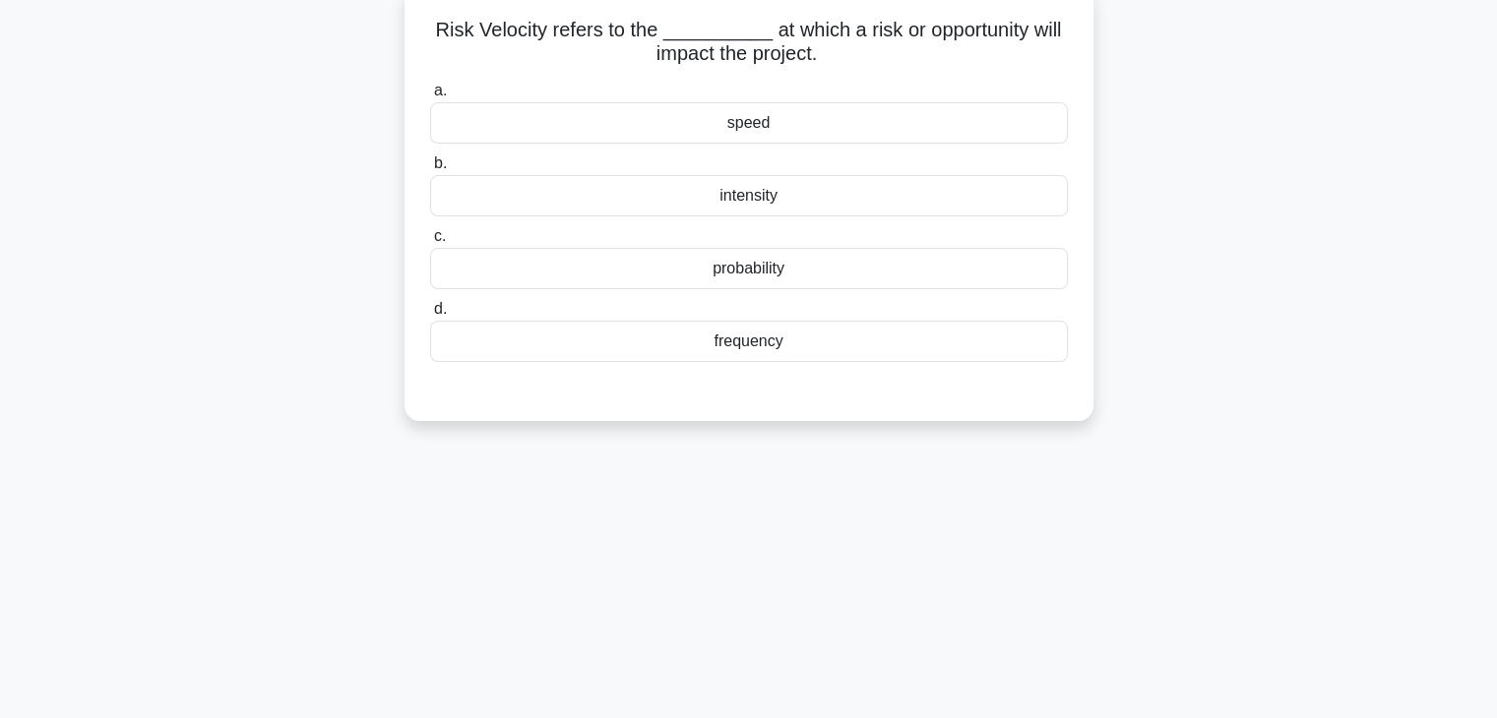
scroll to position [0, 0]
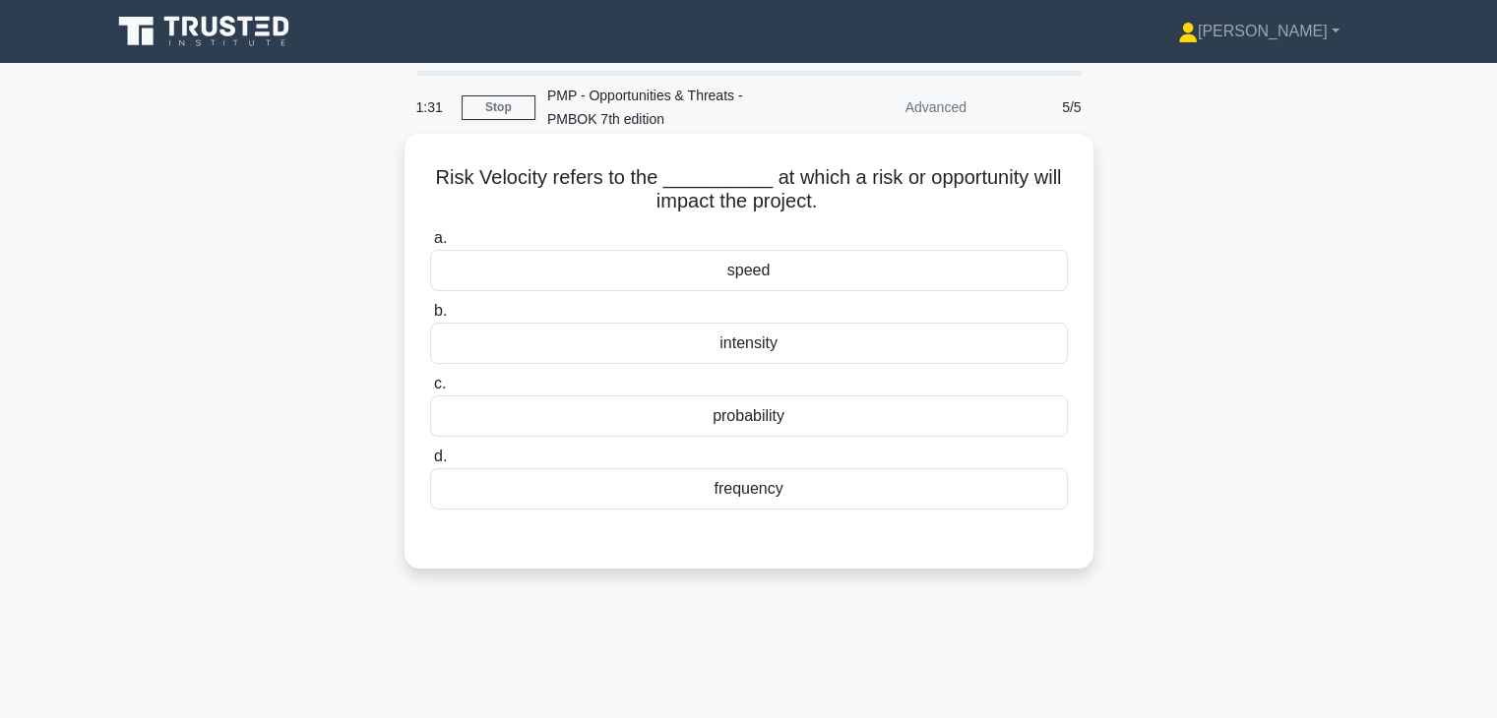
click at [862, 286] on div "speed" at bounding box center [749, 270] width 638 height 41
click at [430, 245] on input "a. speed" at bounding box center [430, 238] width 0 height 13
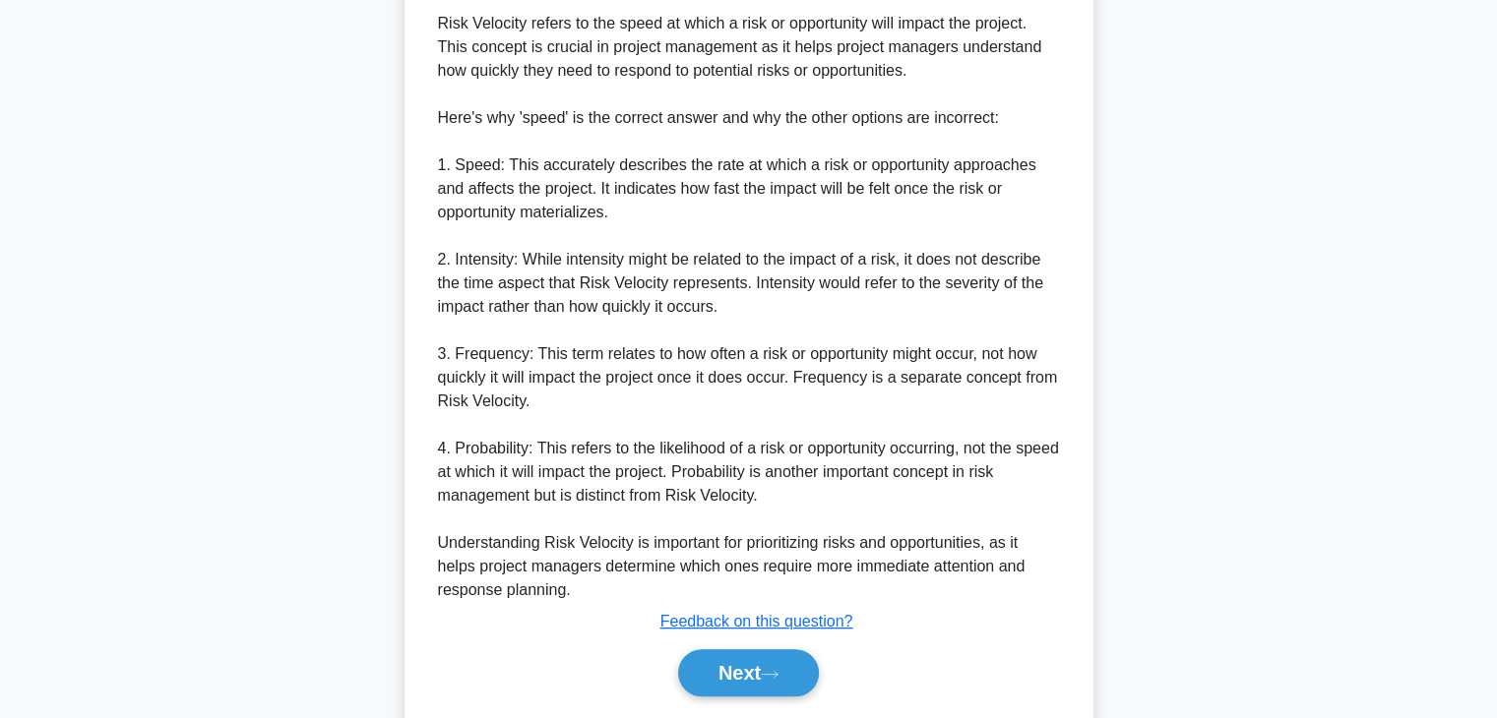
scroll to position [630, 0]
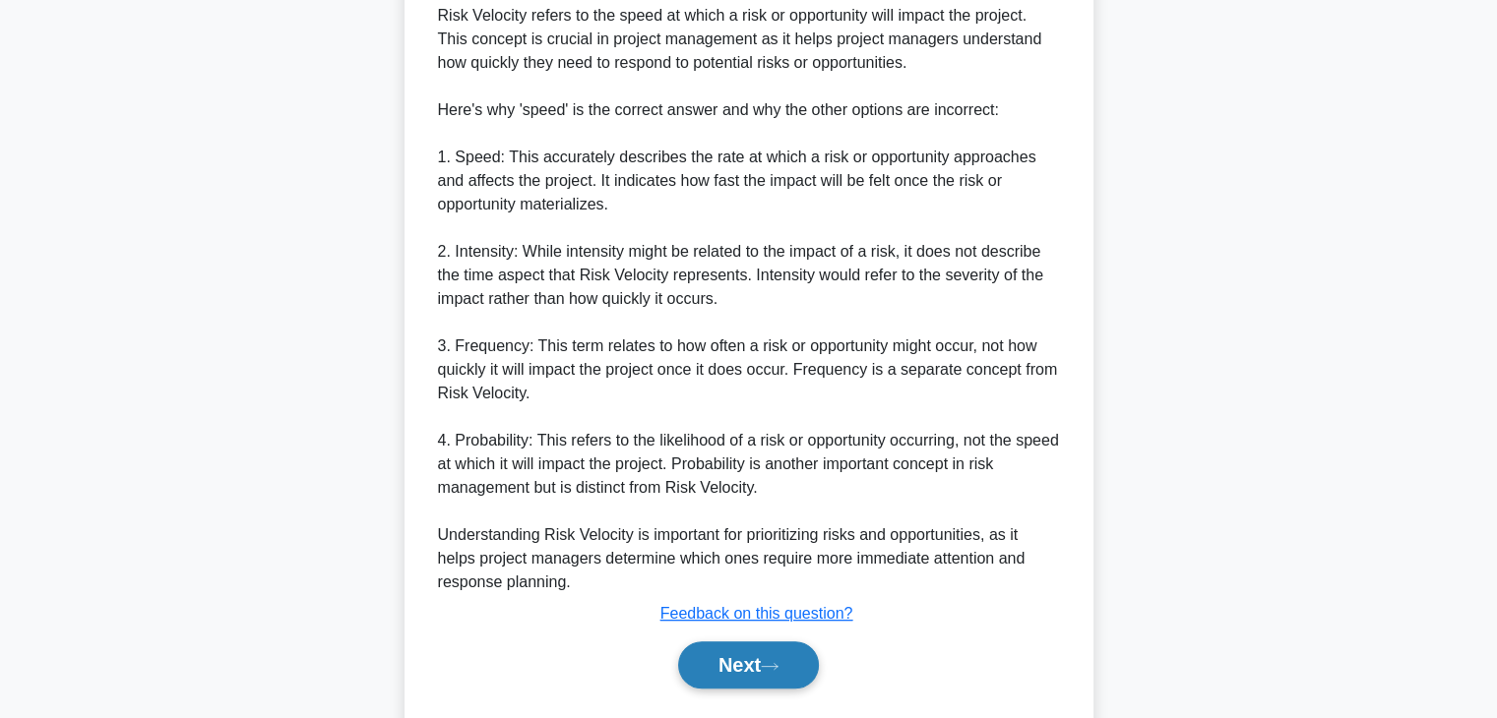
click at [755, 646] on button "Next" at bounding box center [748, 665] width 141 height 47
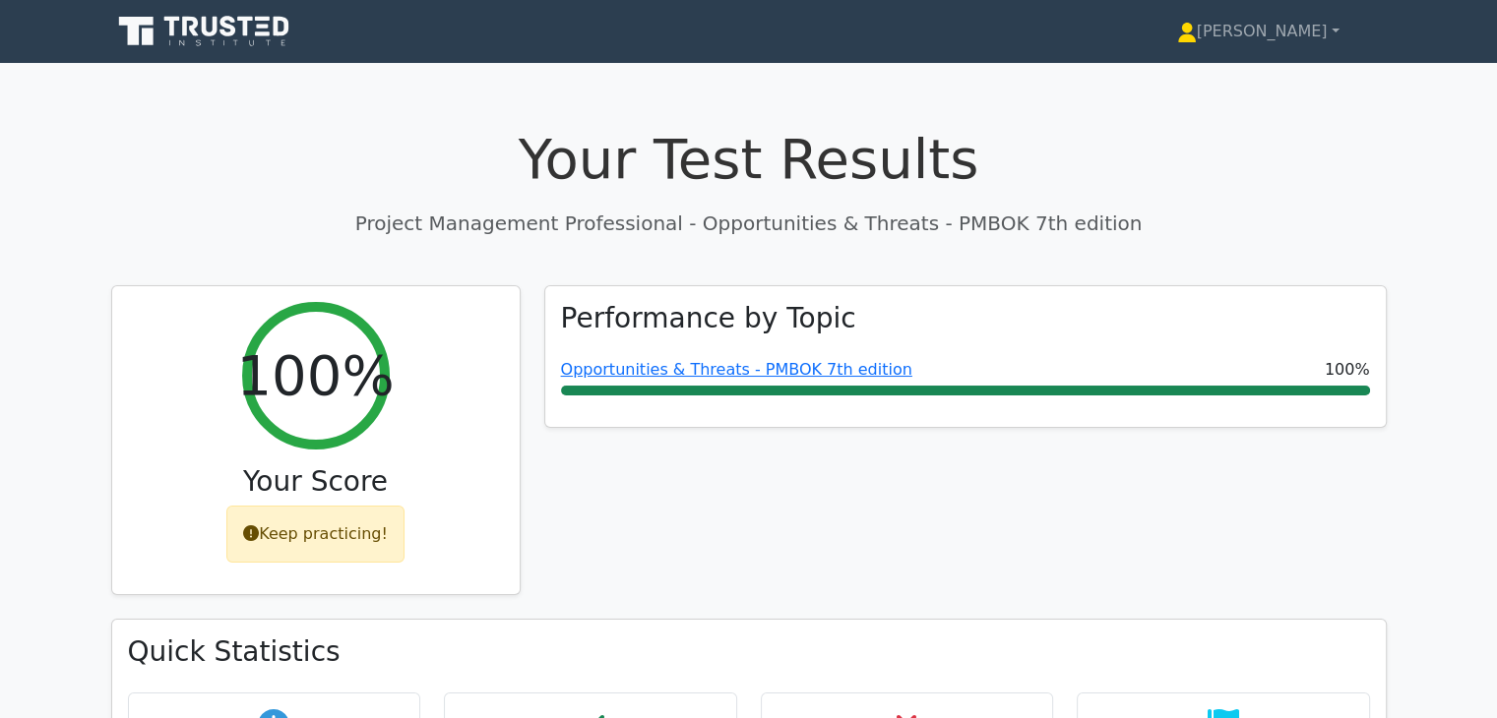
click at [964, 556] on div "Performance by Topic Opportunities & Threats - PMBOK 7th edition 100%" at bounding box center [965, 452] width 866 height 335
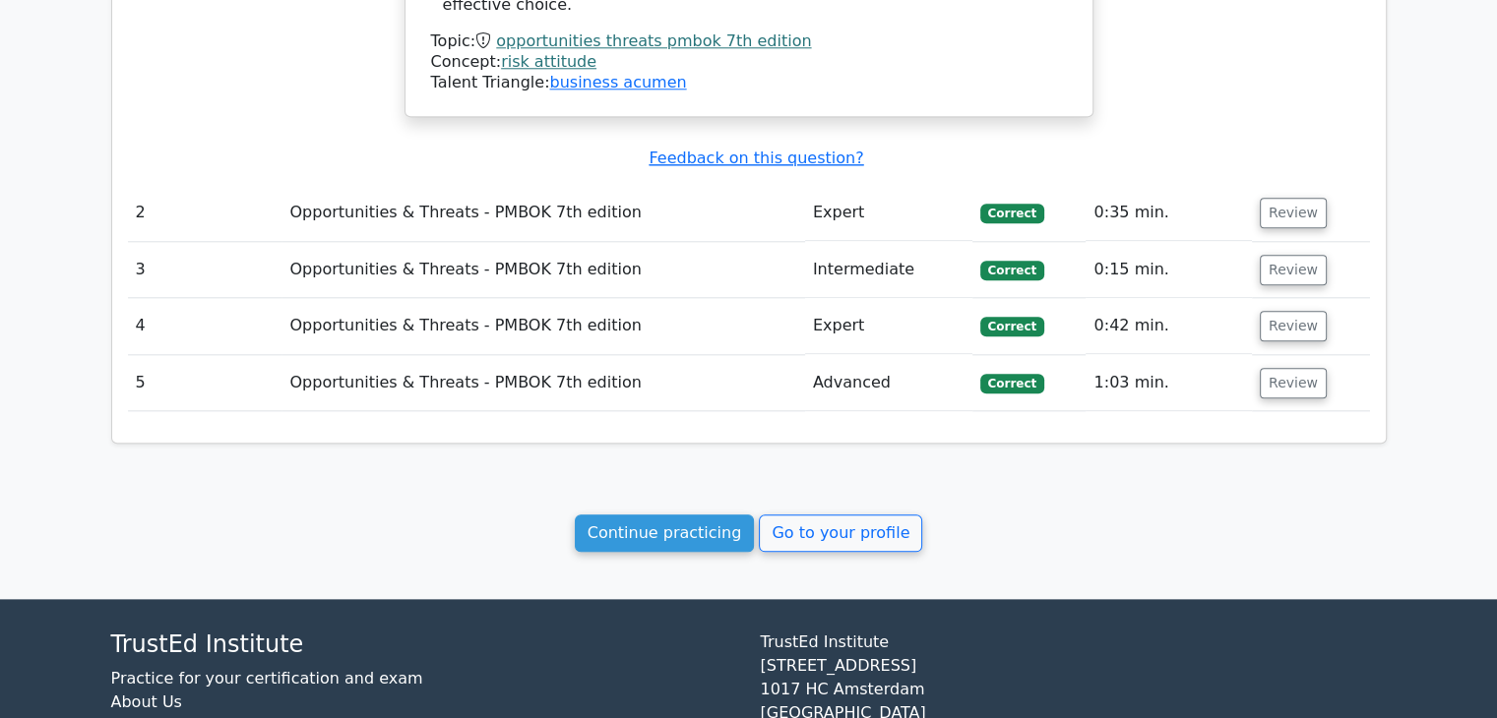
scroll to position [2150, 0]
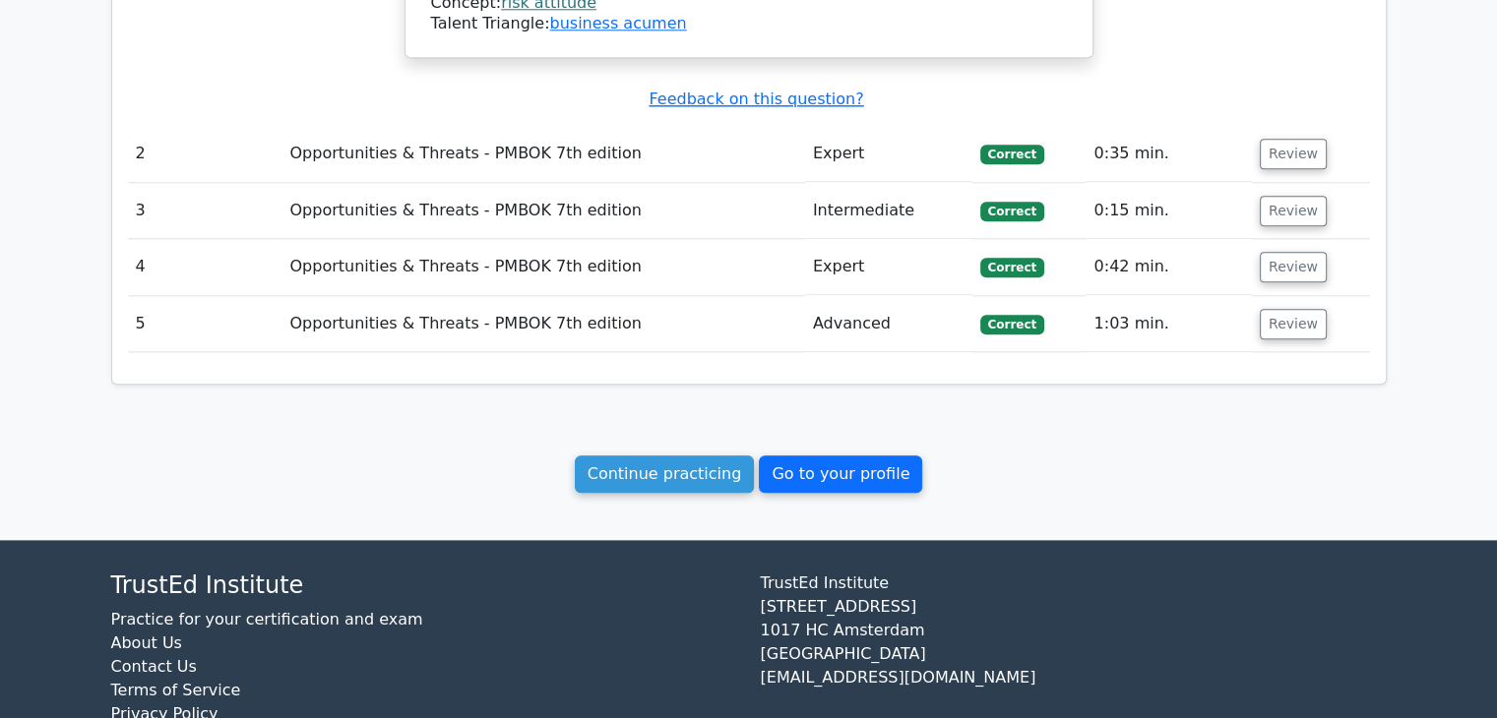
click at [835, 456] on link "Go to your profile" at bounding box center [840, 474] width 163 height 37
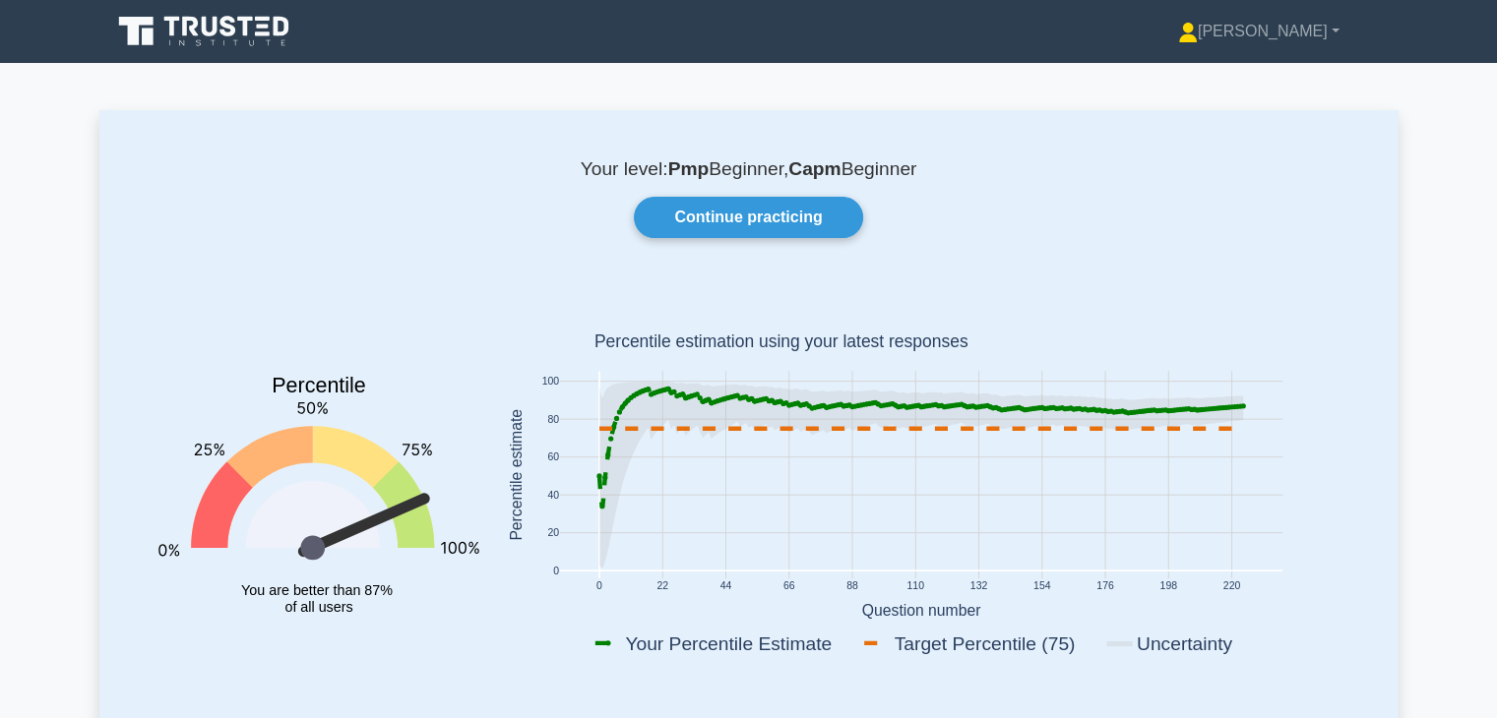
click at [1284, 316] on rect at bounding box center [921, 478] width 860 height 387
click at [183, 40] on icon at bounding box center [205, 31] width 189 height 37
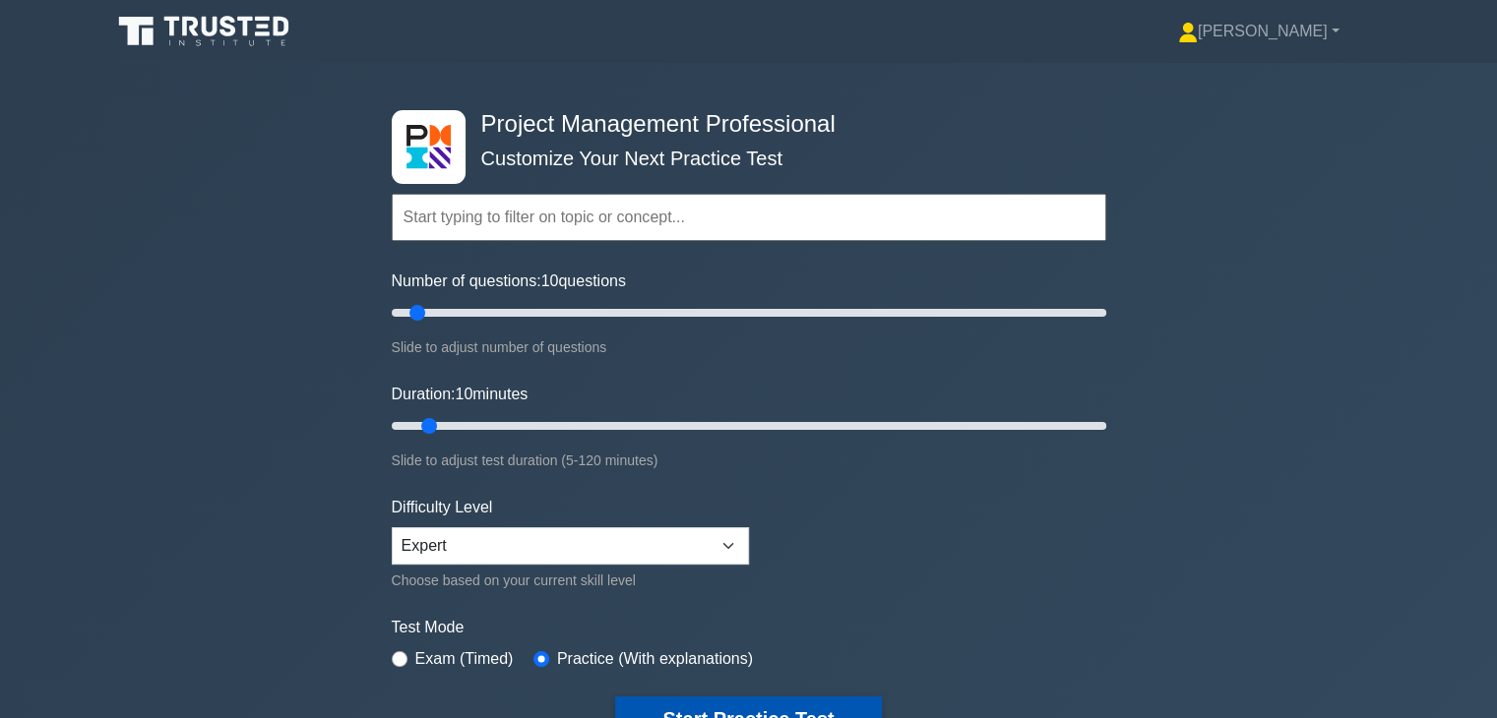
click at [742, 703] on button "Start Practice Test" at bounding box center [748, 719] width 266 height 45
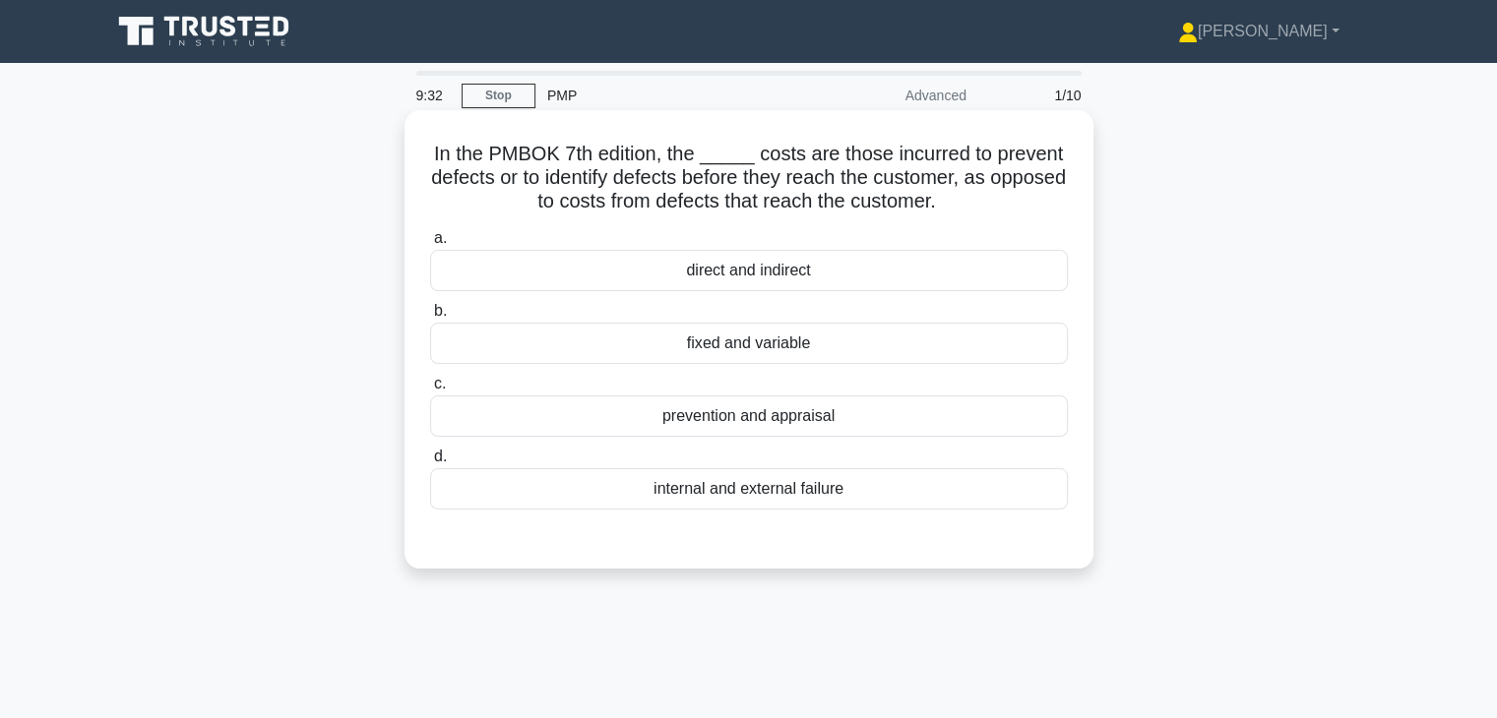
click at [790, 488] on div "internal and external failure" at bounding box center [749, 488] width 638 height 41
click at [430, 464] on input "d. internal and external failure" at bounding box center [430, 457] width 0 height 13
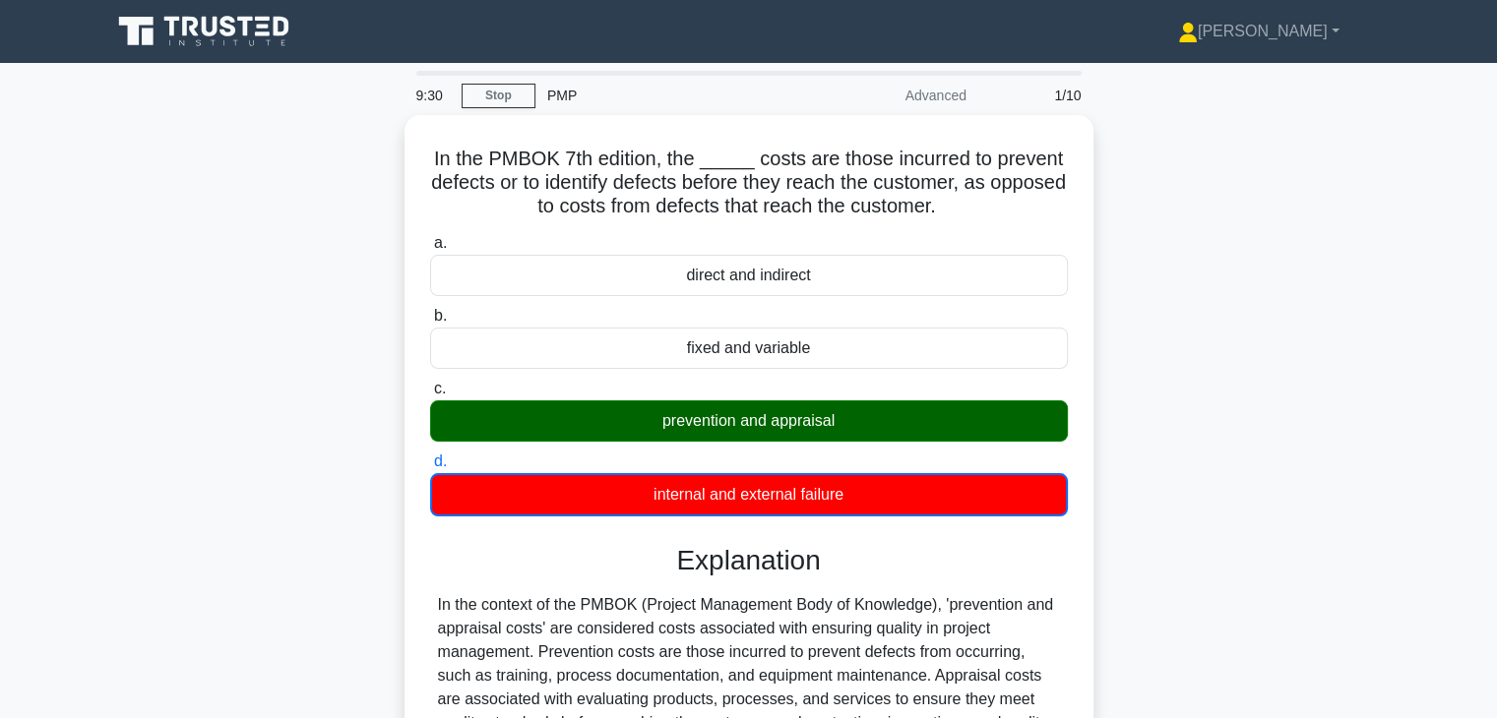
click at [430, 237] on input "a. direct and indirect" at bounding box center [430, 243] width 0 height 13
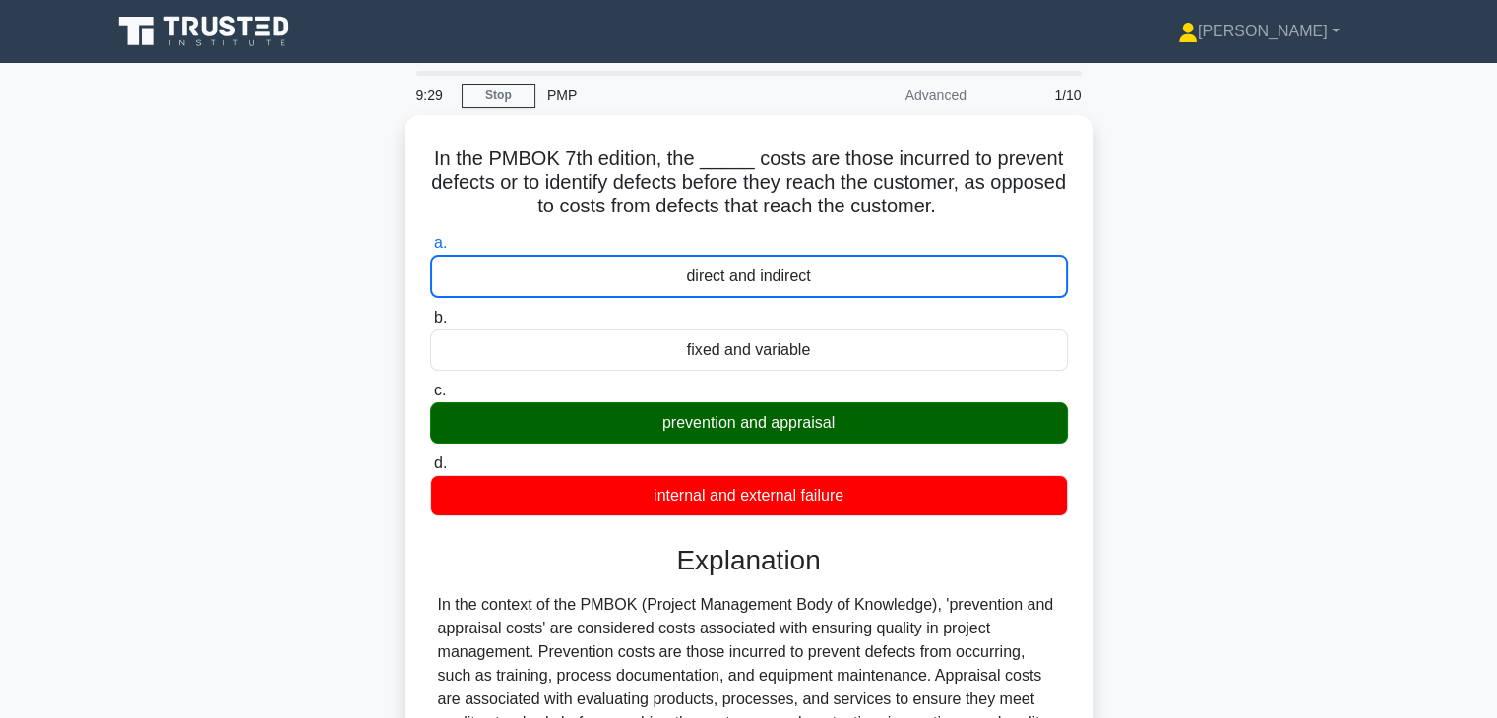
click at [430, 312] on input "b. fixed and variable" at bounding box center [430, 318] width 0 height 13
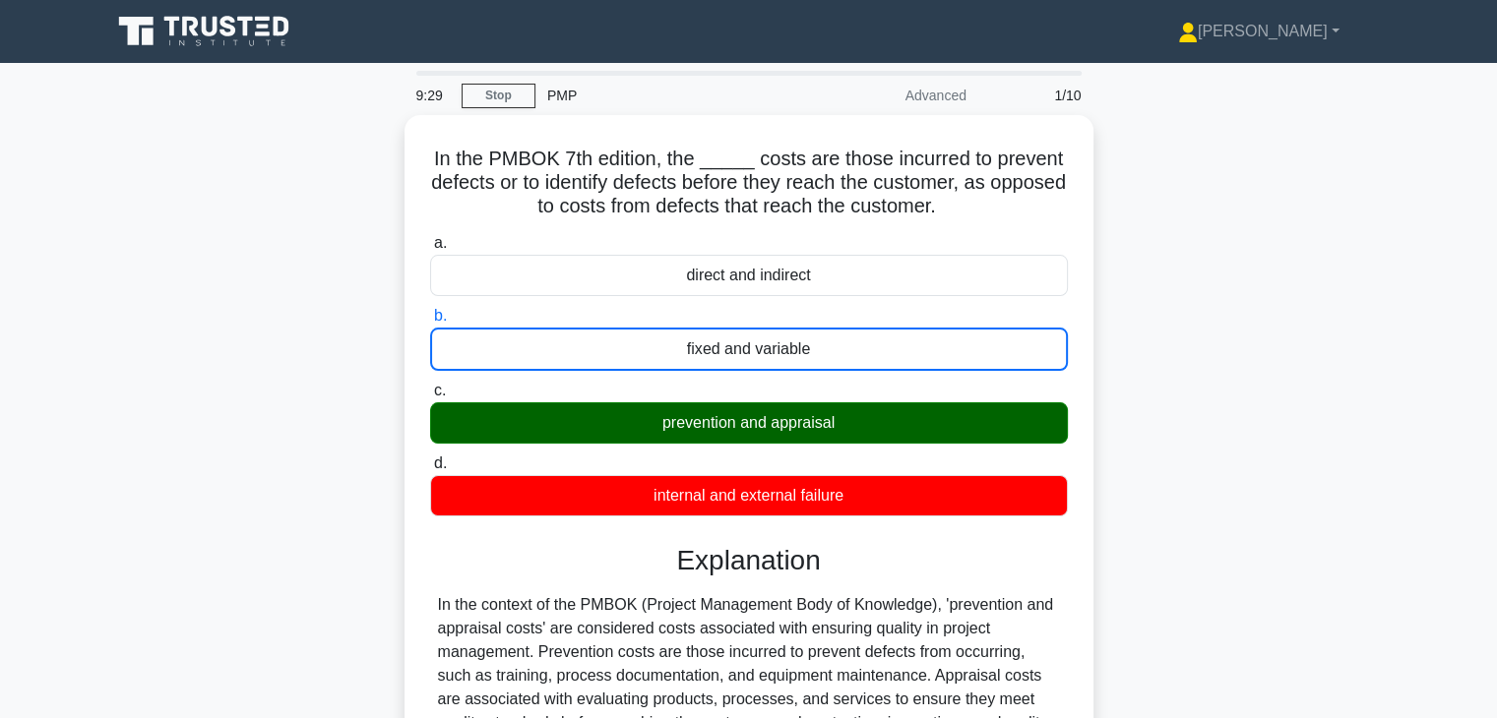
click at [430, 385] on input "c. prevention and appraisal" at bounding box center [430, 391] width 0 height 13
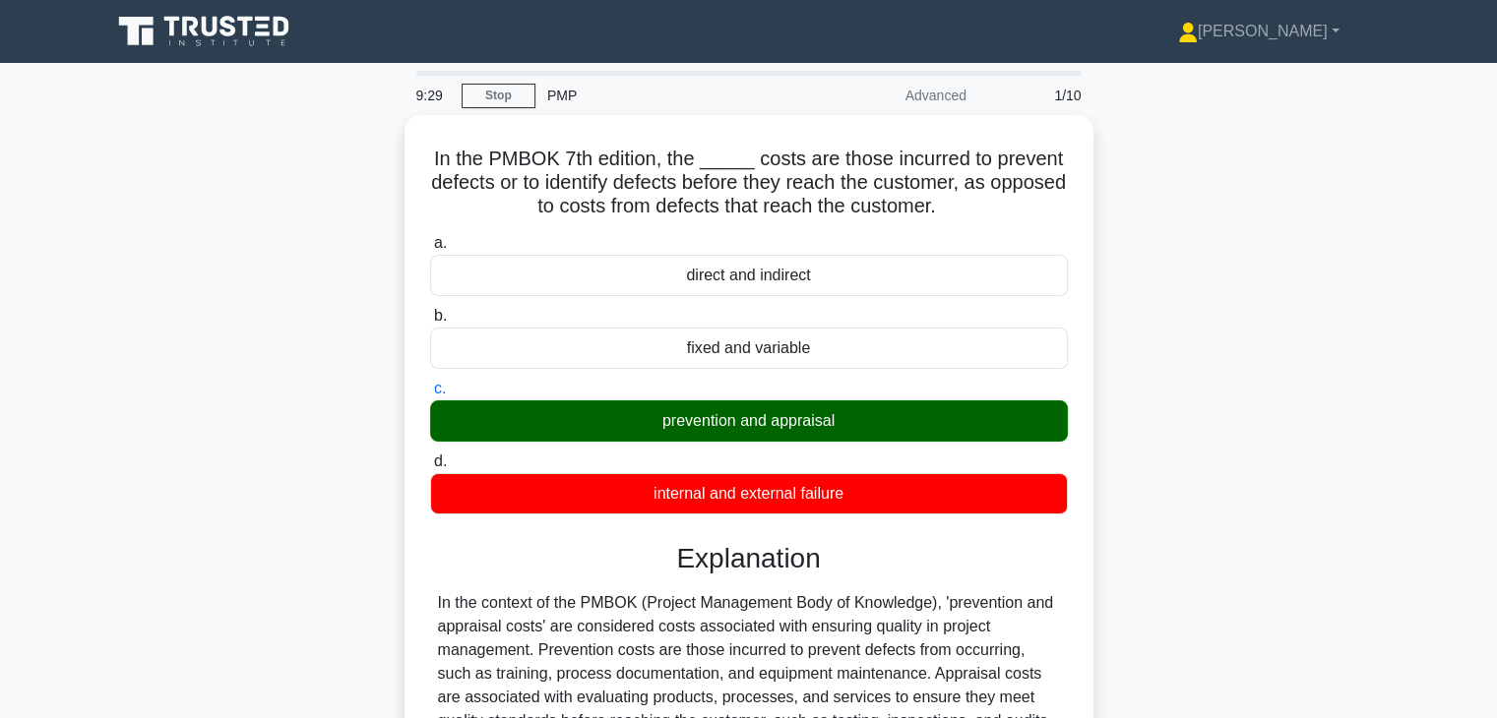
click at [430, 456] on input "d. internal and external failure" at bounding box center [430, 462] width 0 height 13
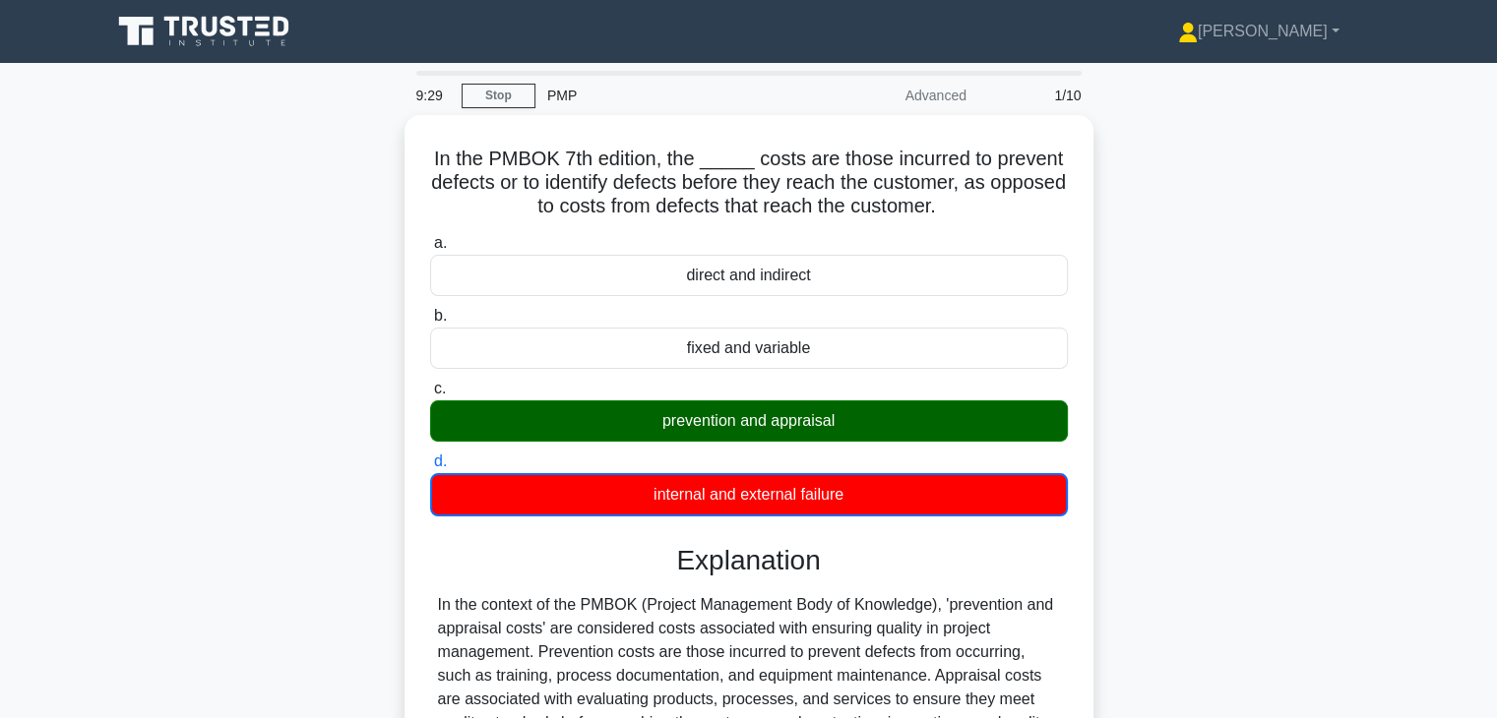
click at [430, 237] on input "a. direct and indirect" at bounding box center [430, 243] width 0 height 13
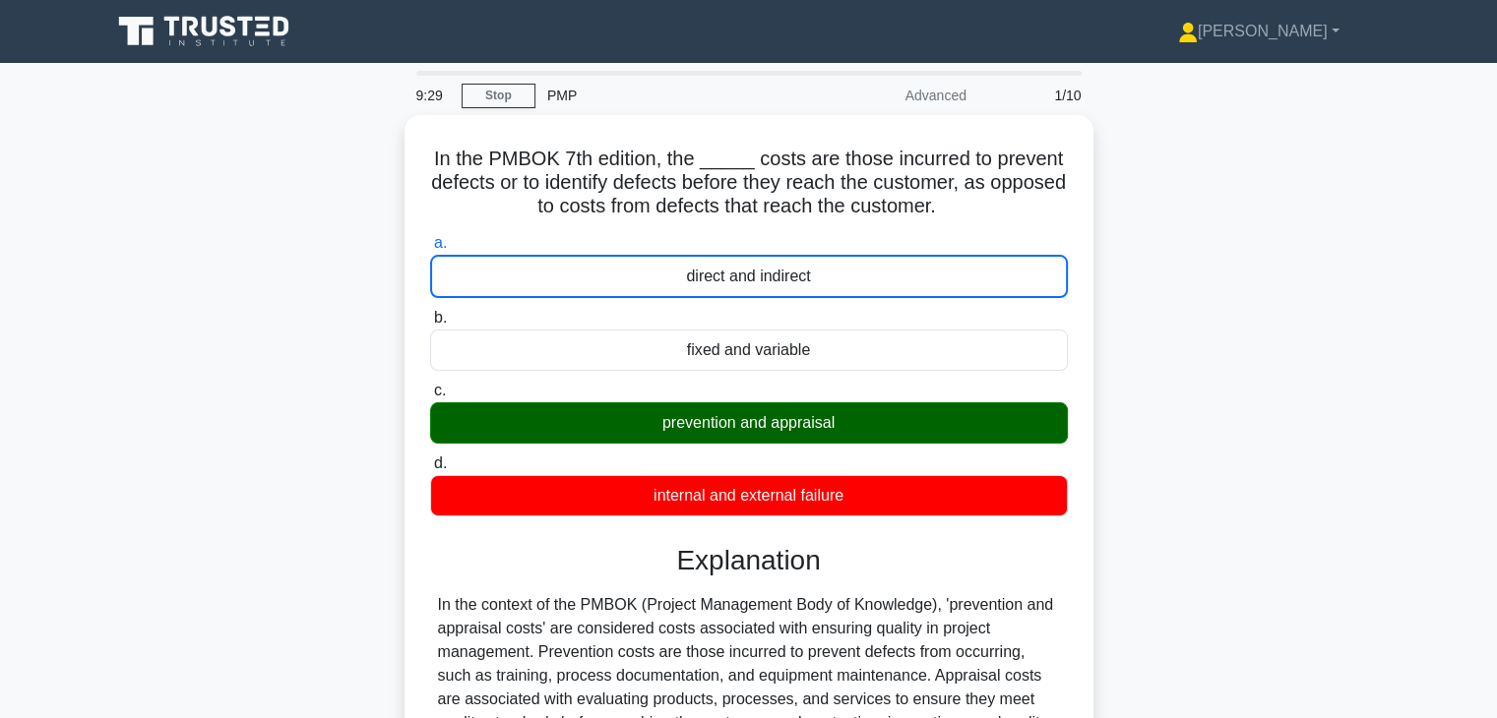
click at [430, 312] on input "b. fixed and variable" at bounding box center [430, 318] width 0 height 13
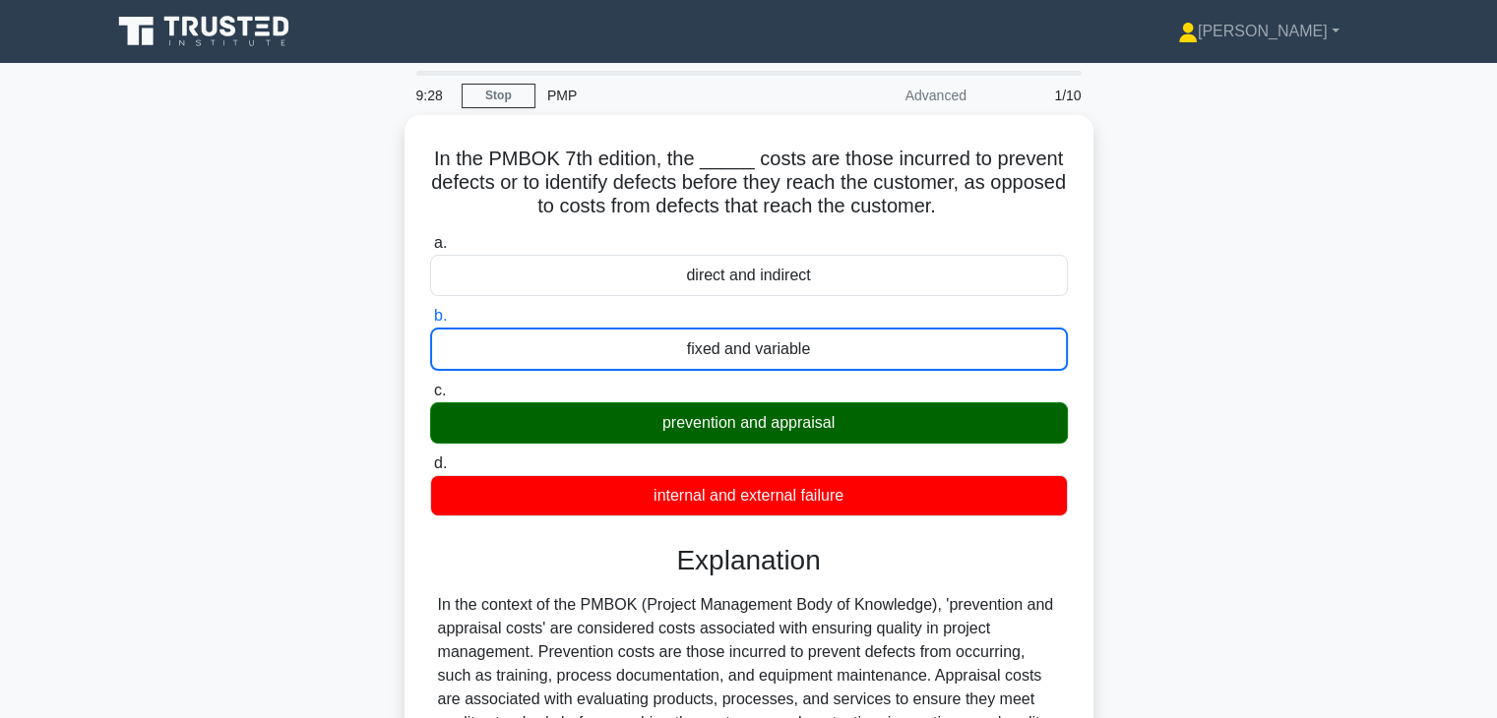
click at [430, 385] on input "c. prevention and appraisal" at bounding box center [430, 391] width 0 height 13
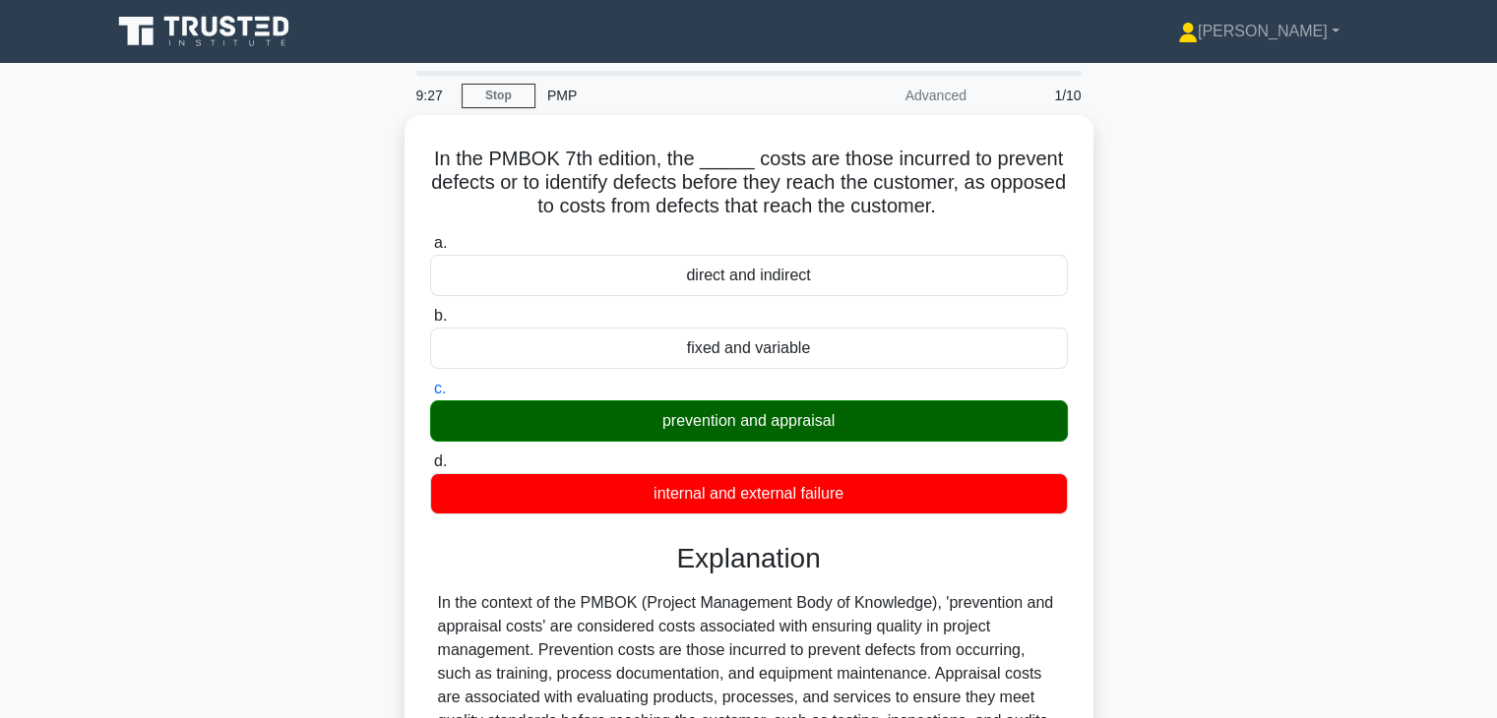
click at [430, 456] on input "d. internal and external failure" at bounding box center [430, 462] width 0 height 13
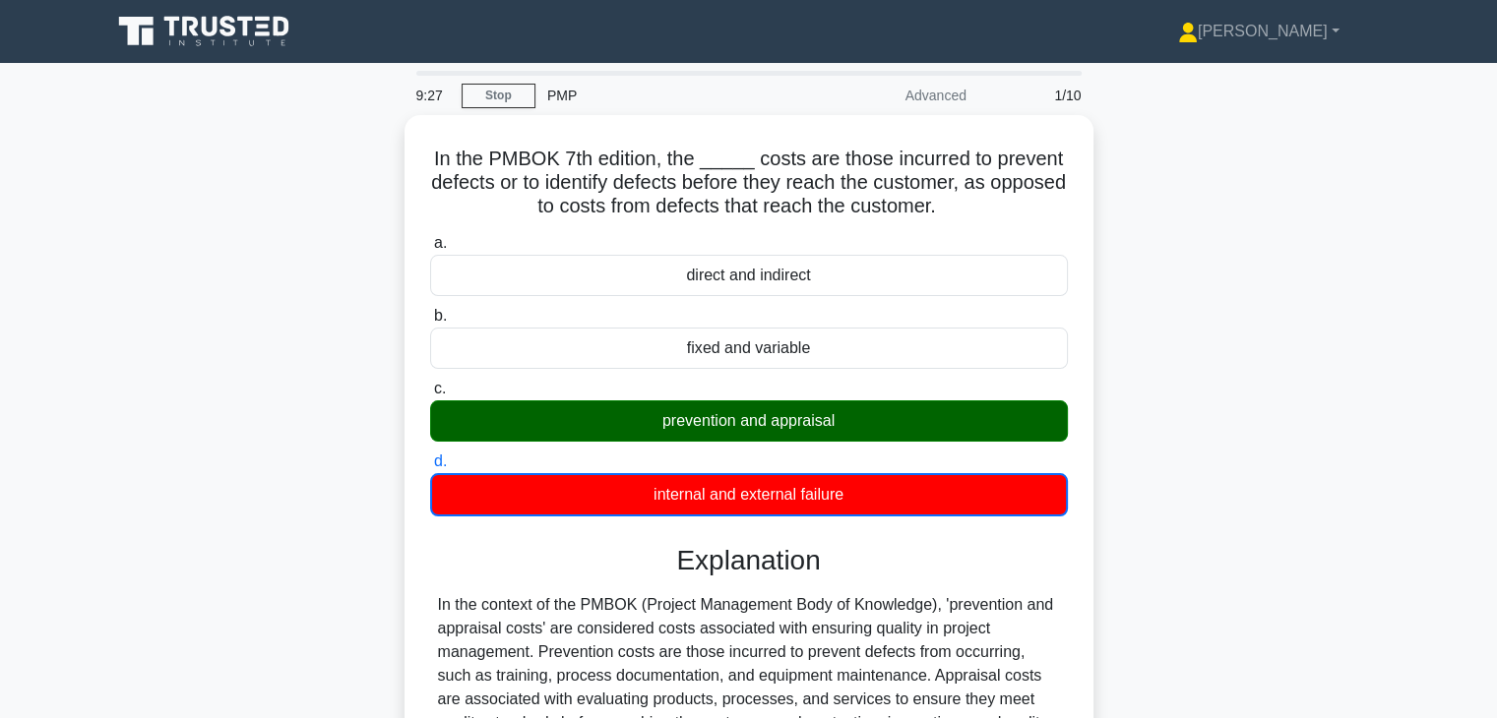
click at [430, 237] on input "a. direct and indirect" at bounding box center [430, 243] width 0 height 13
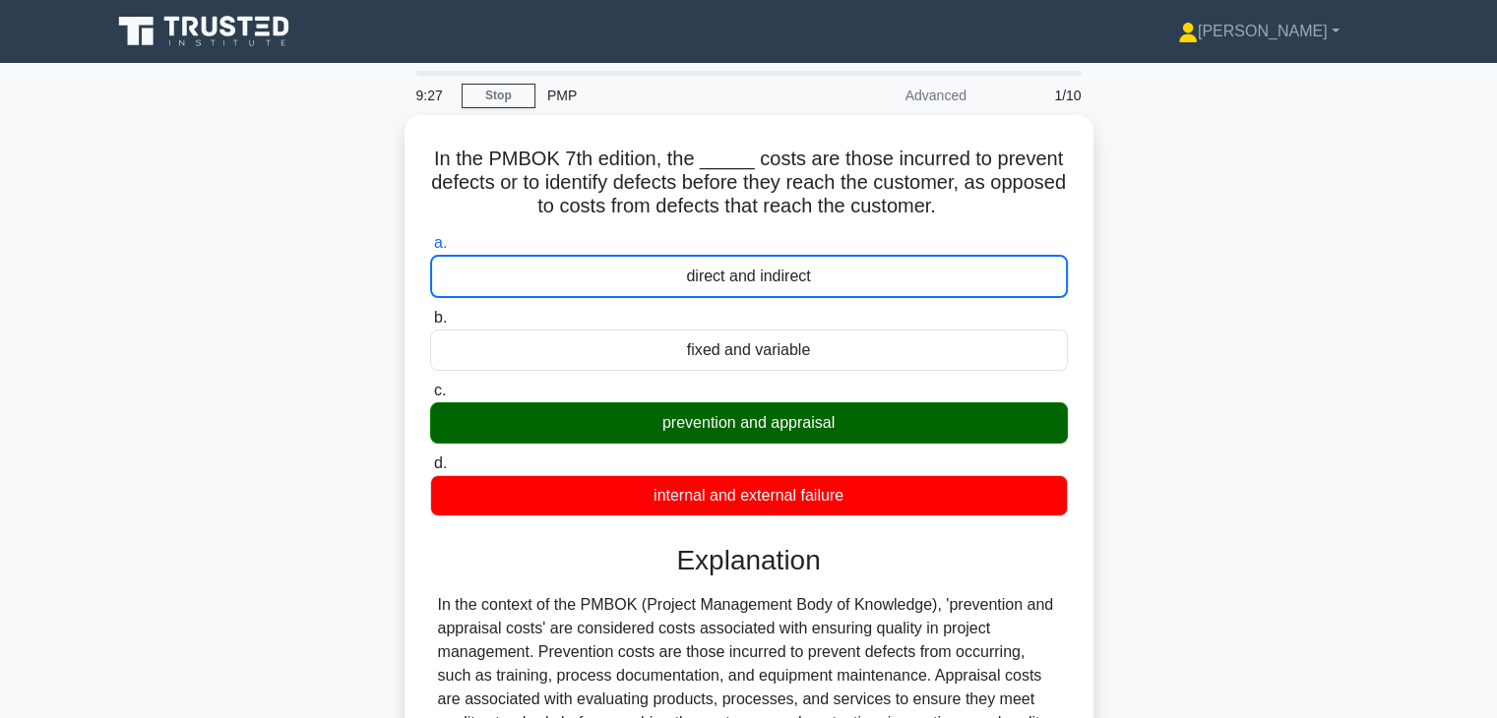
click at [430, 312] on input "b. fixed and variable" at bounding box center [430, 318] width 0 height 13
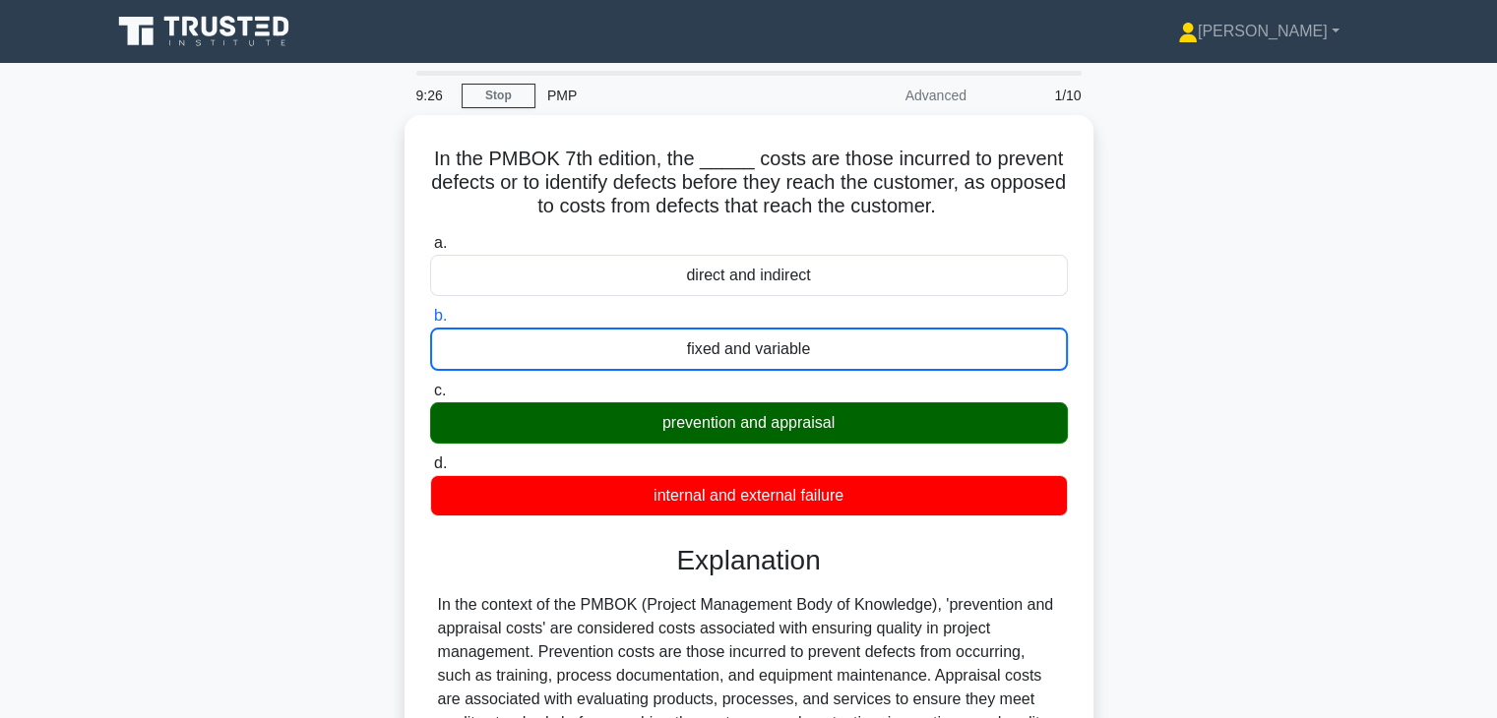
click at [430, 385] on input "c. prevention and appraisal" at bounding box center [430, 391] width 0 height 13
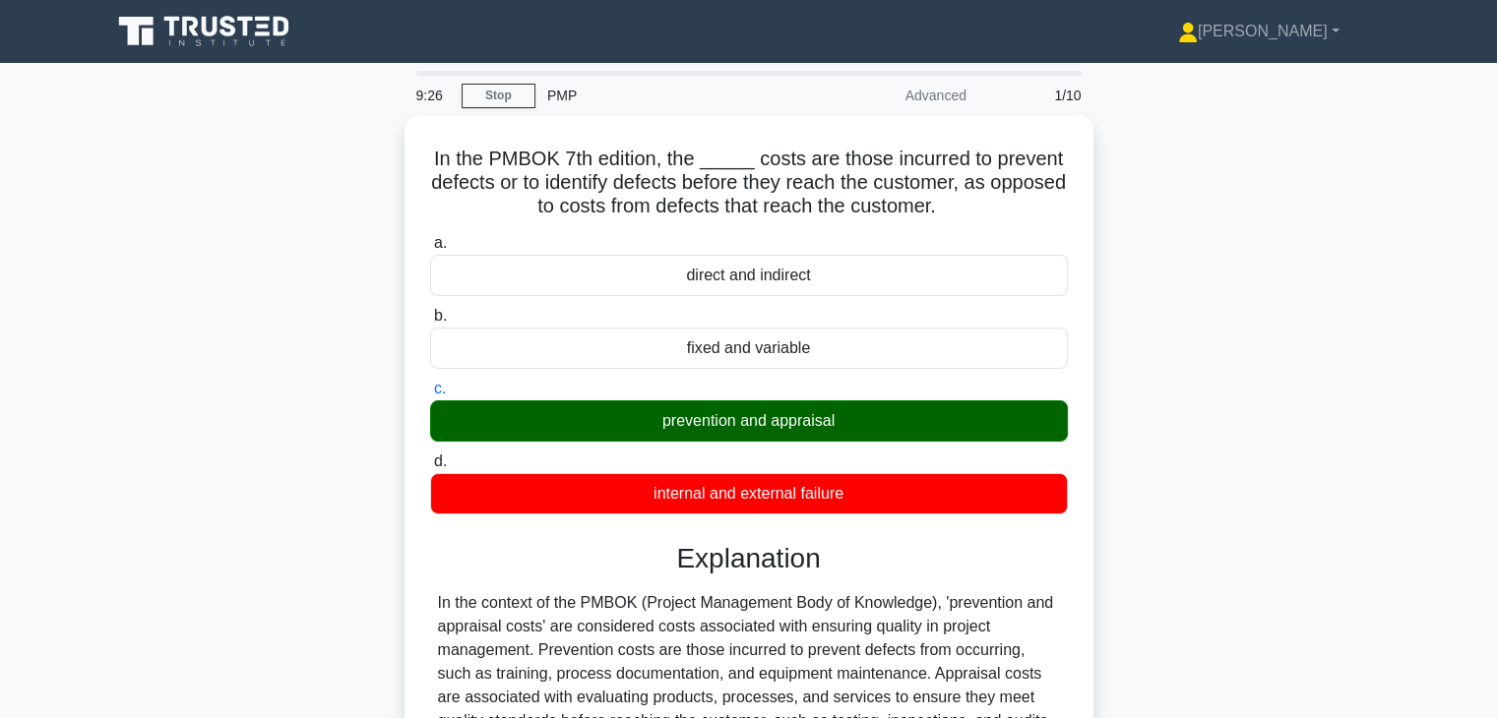
click at [430, 456] on input "d. internal and external failure" at bounding box center [430, 462] width 0 height 13
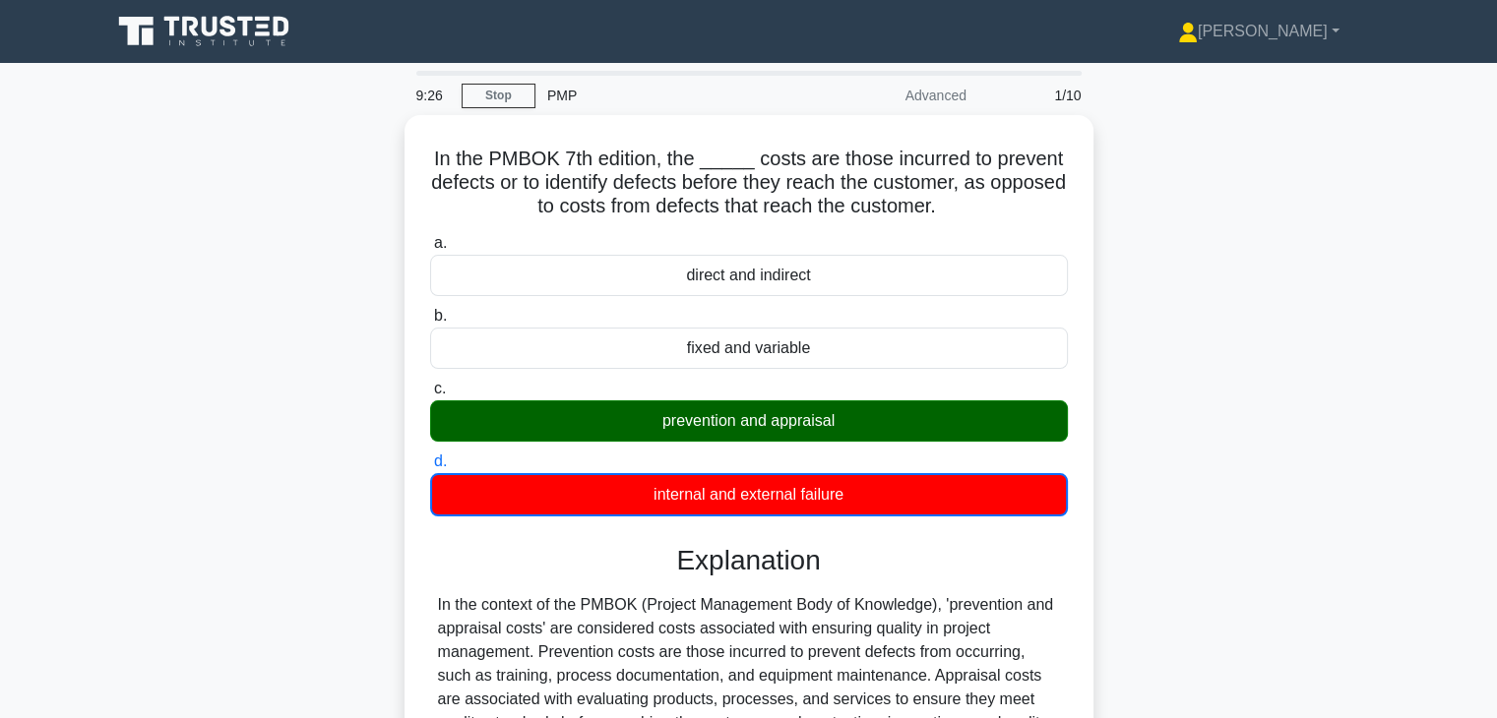
click at [430, 237] on input "a. direct and indirect" at bounding box center [430, 243] width 0 height 13
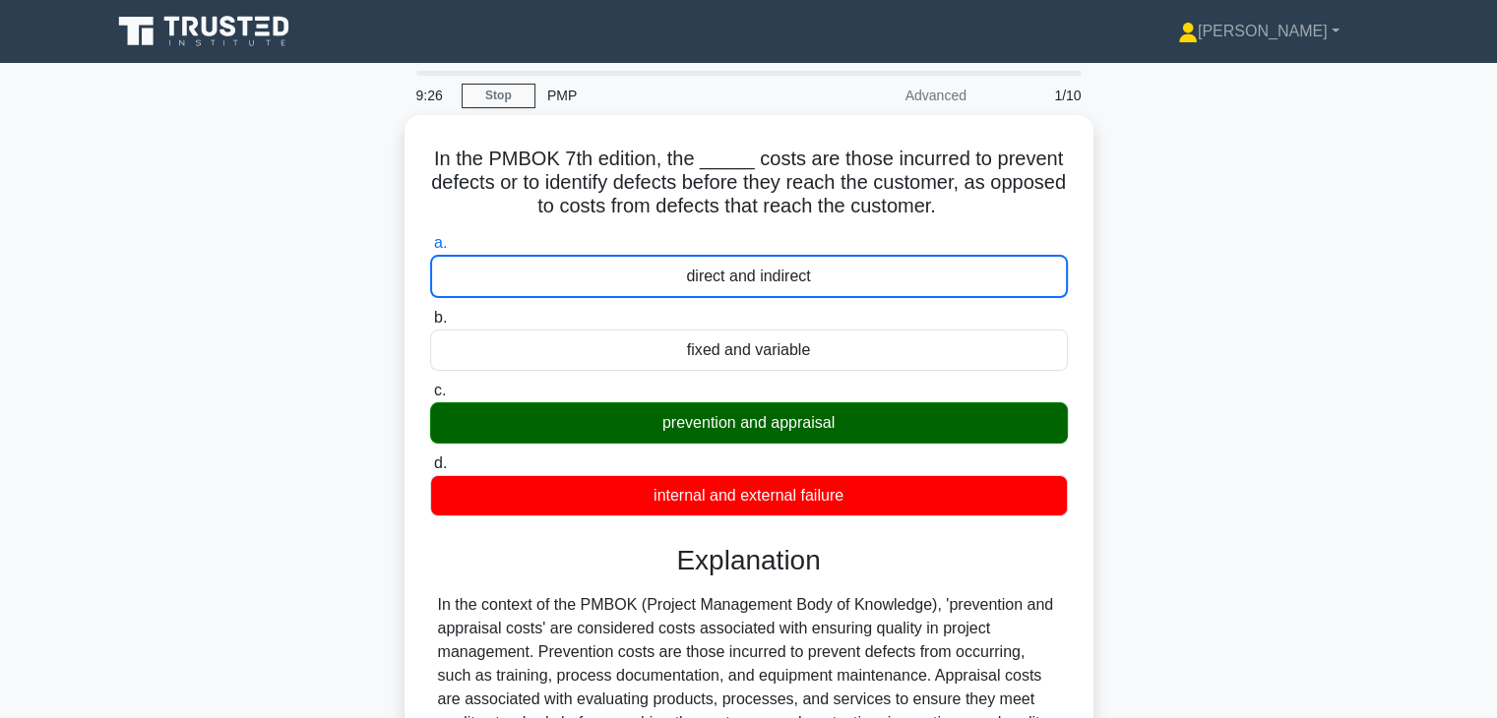
click at [430, 312] on input "b. fixed and variable" at bounding box center [430, 318] width 0 height 13
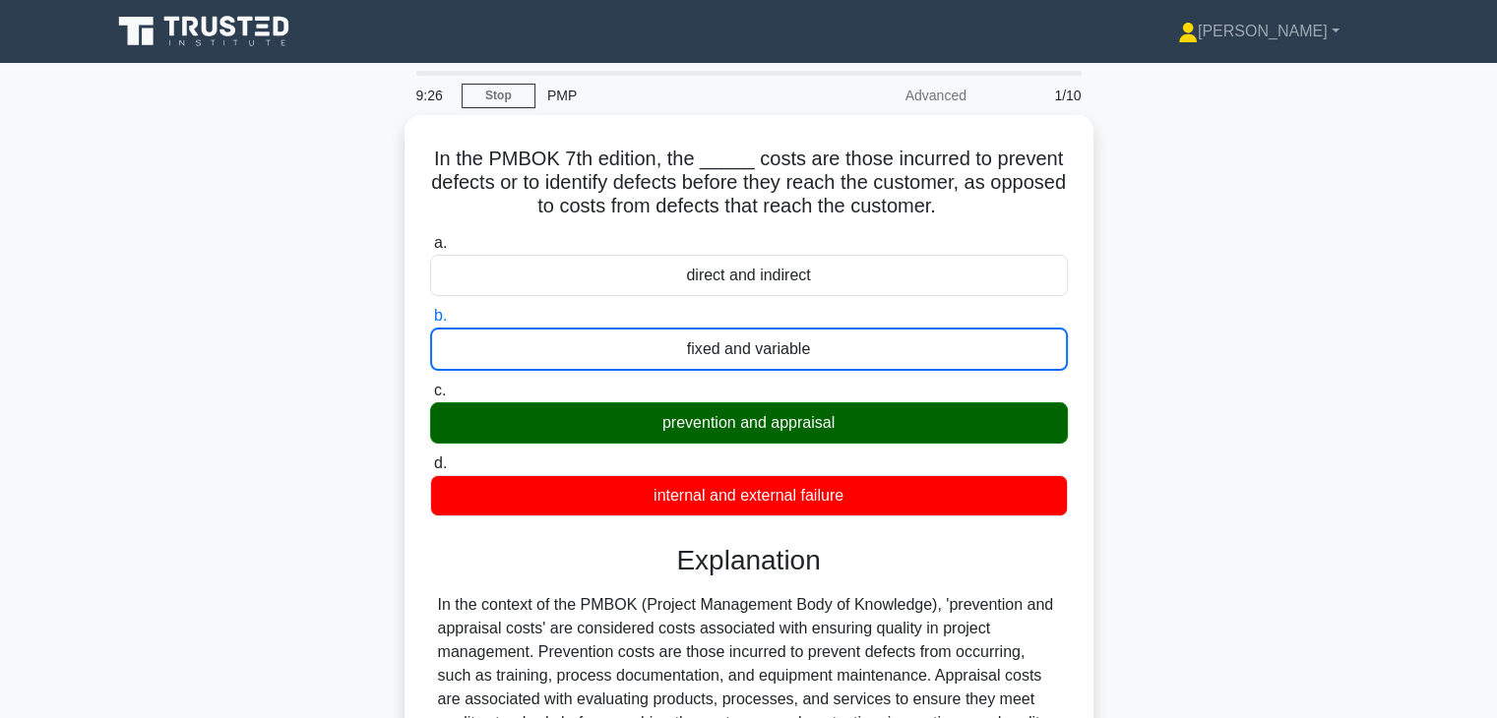
click at [430, 385] on input "c. prevention and appraisal" at bounding box center [430, 391] width 0 height 13
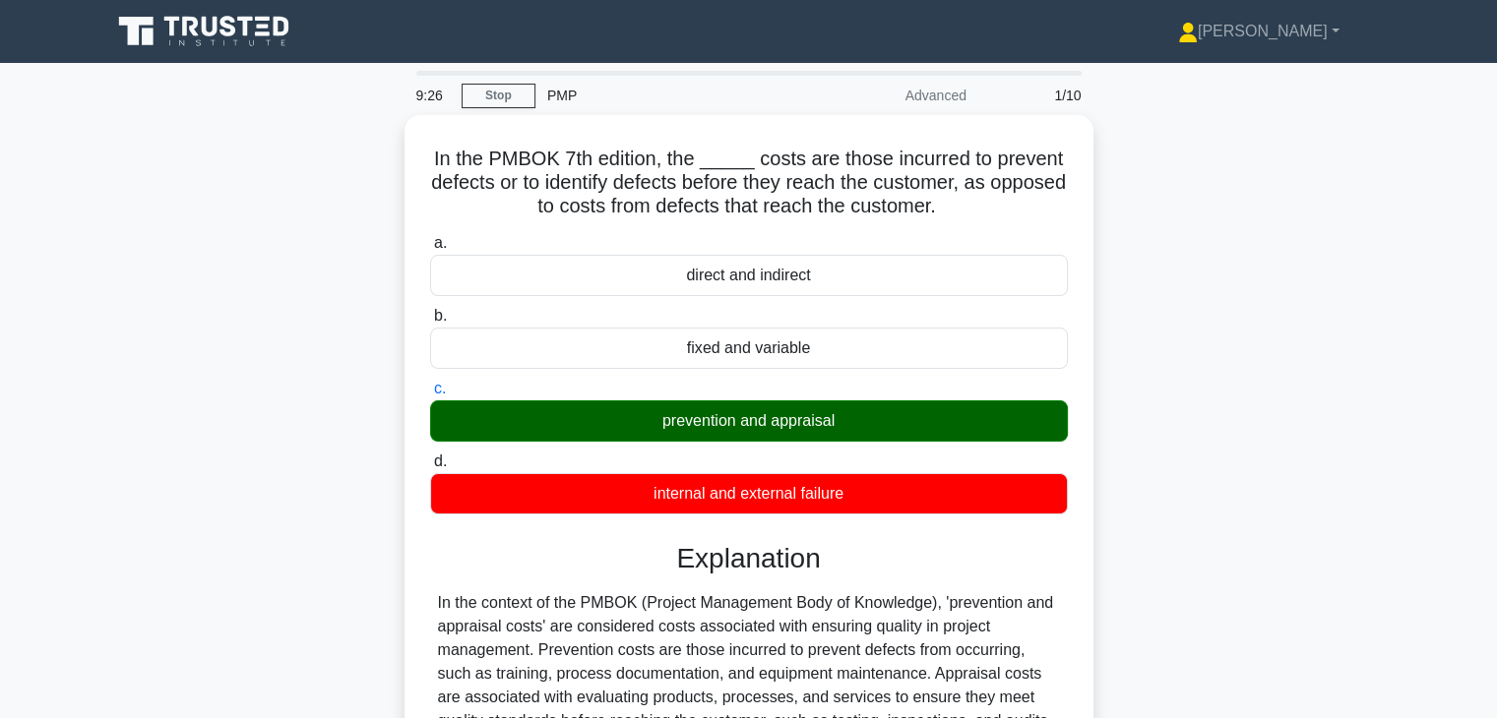
click at [430, 456] on input "d. internal and external failure" at bounding box center [430, 462] width 0 height 13
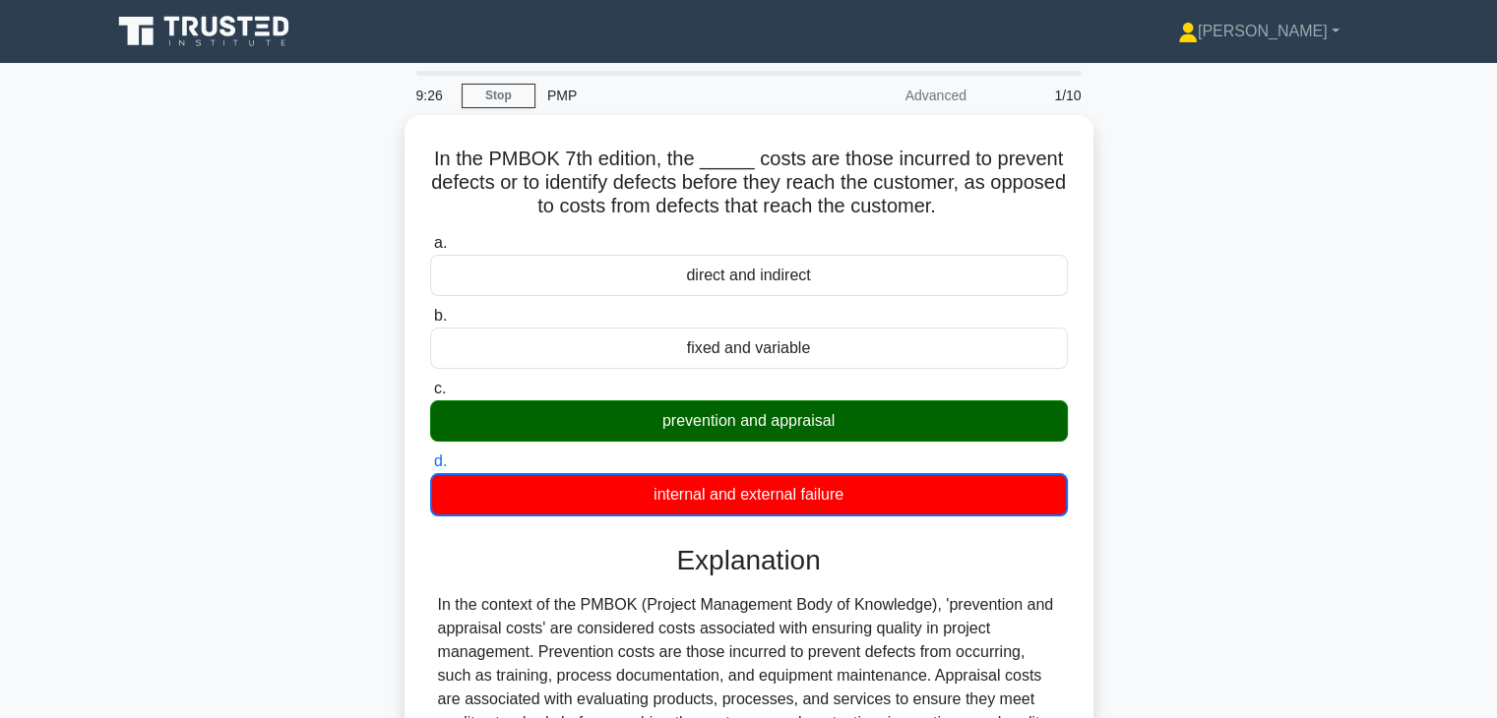
click at [430, 237] on input "a. direct and indirect" at bounding box center [430, 243] width 0 height 13
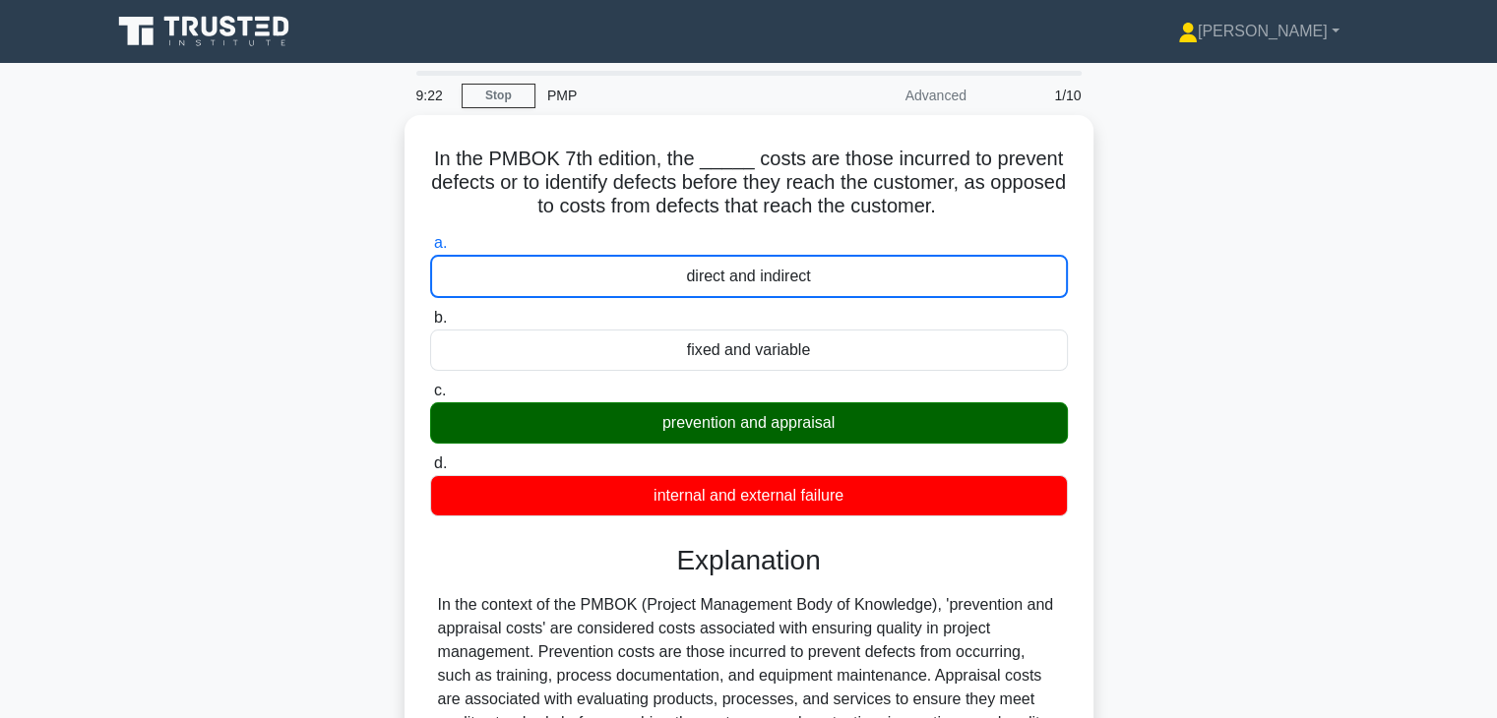
click at [1209, 525] on div "In the PMBOK 7th edition, the _____ costs are those incurred to prevent defects…" at bounding box center [748, 601] width 1299 height 973
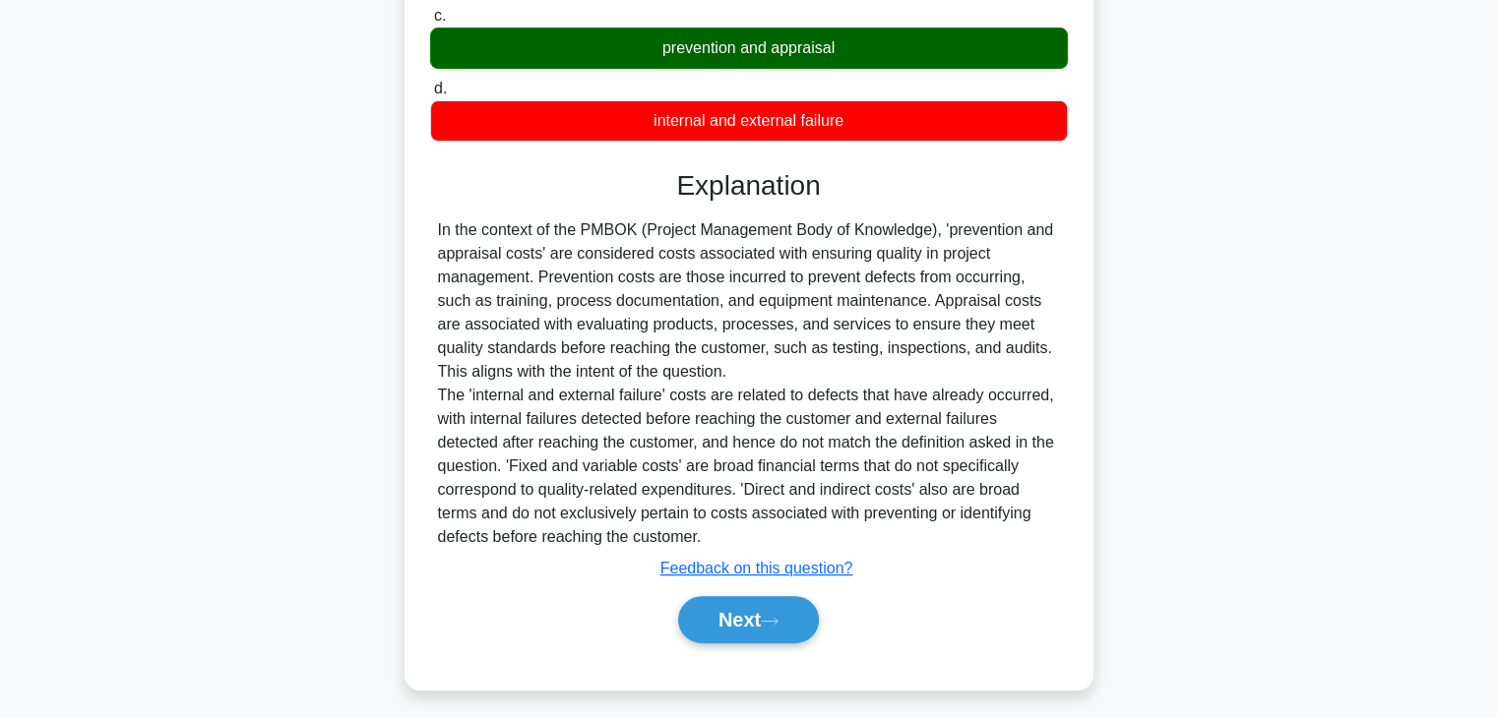
scroll to position [378, 0]
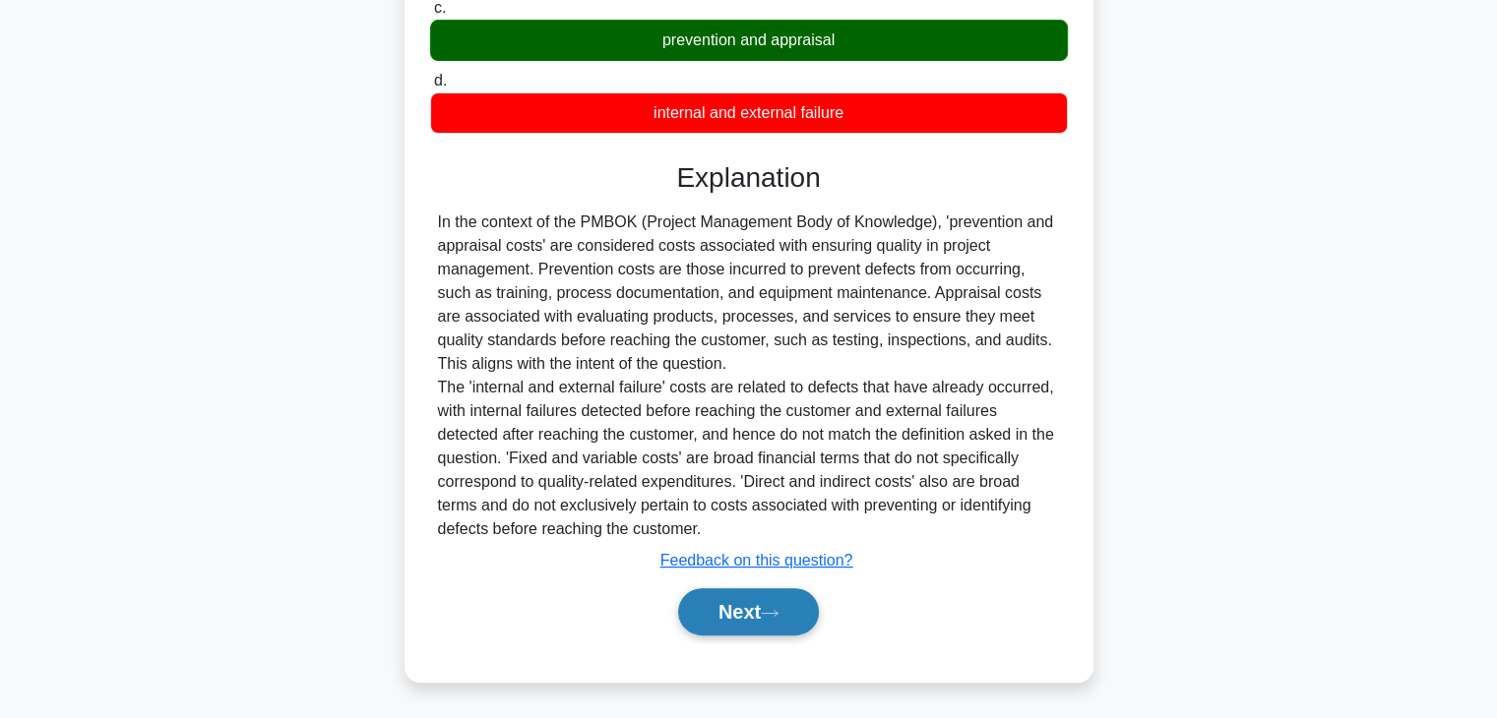
click at [699, 612] on button "Next" at bounding box center [748, 612] width 141 height 47
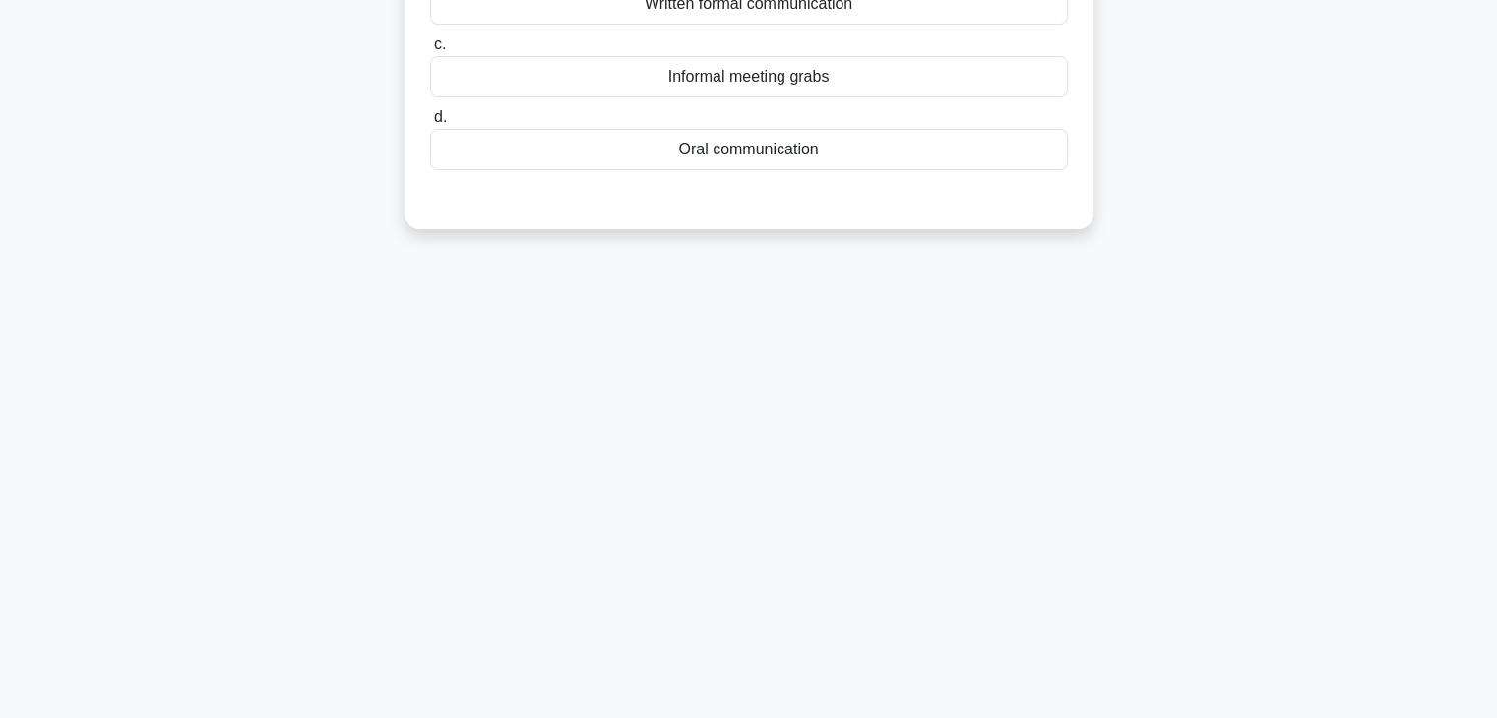
click at [964, 449] on div "9:18 Stop PMP Advanced 2/10 Your project has several sensitive matters which re…" at bounding box center [748, 218] width 1299 height 984
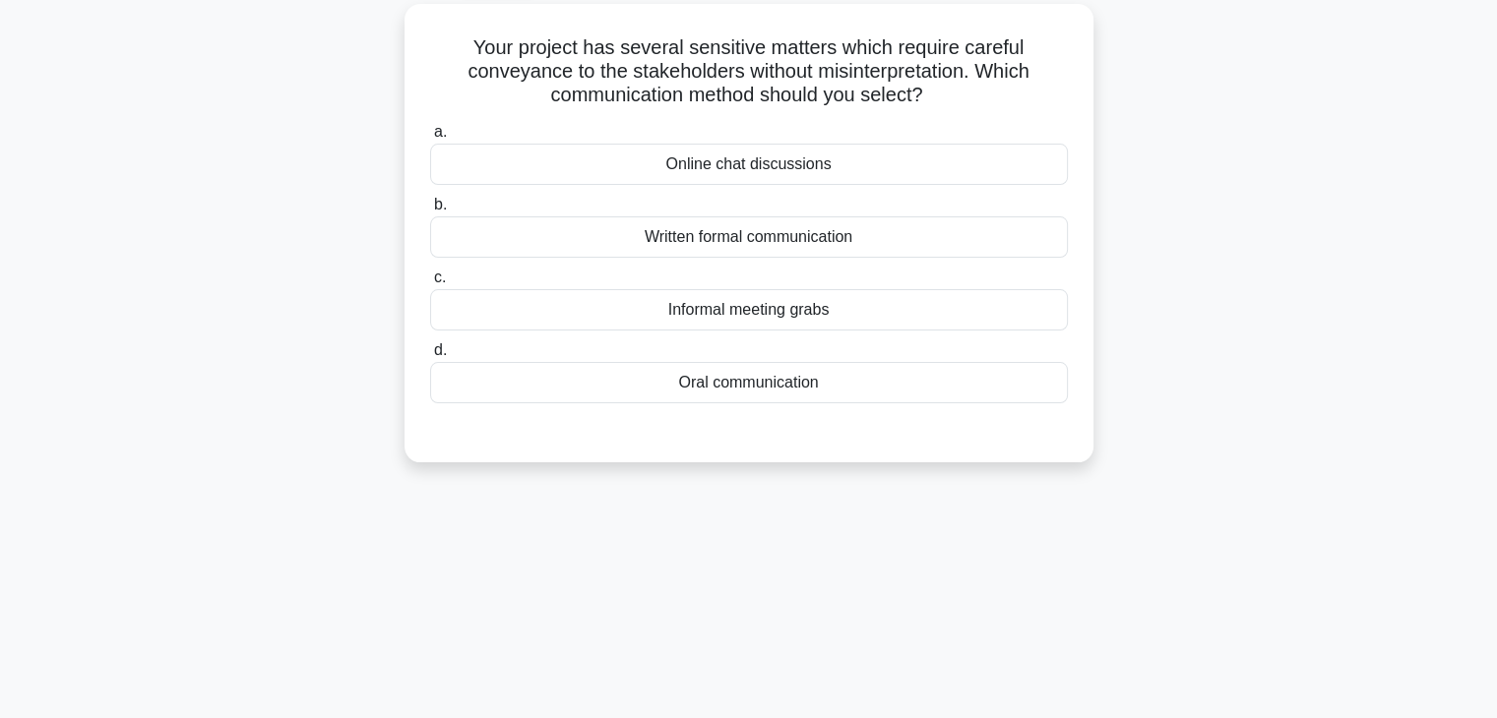
scroll to position [0, 0]
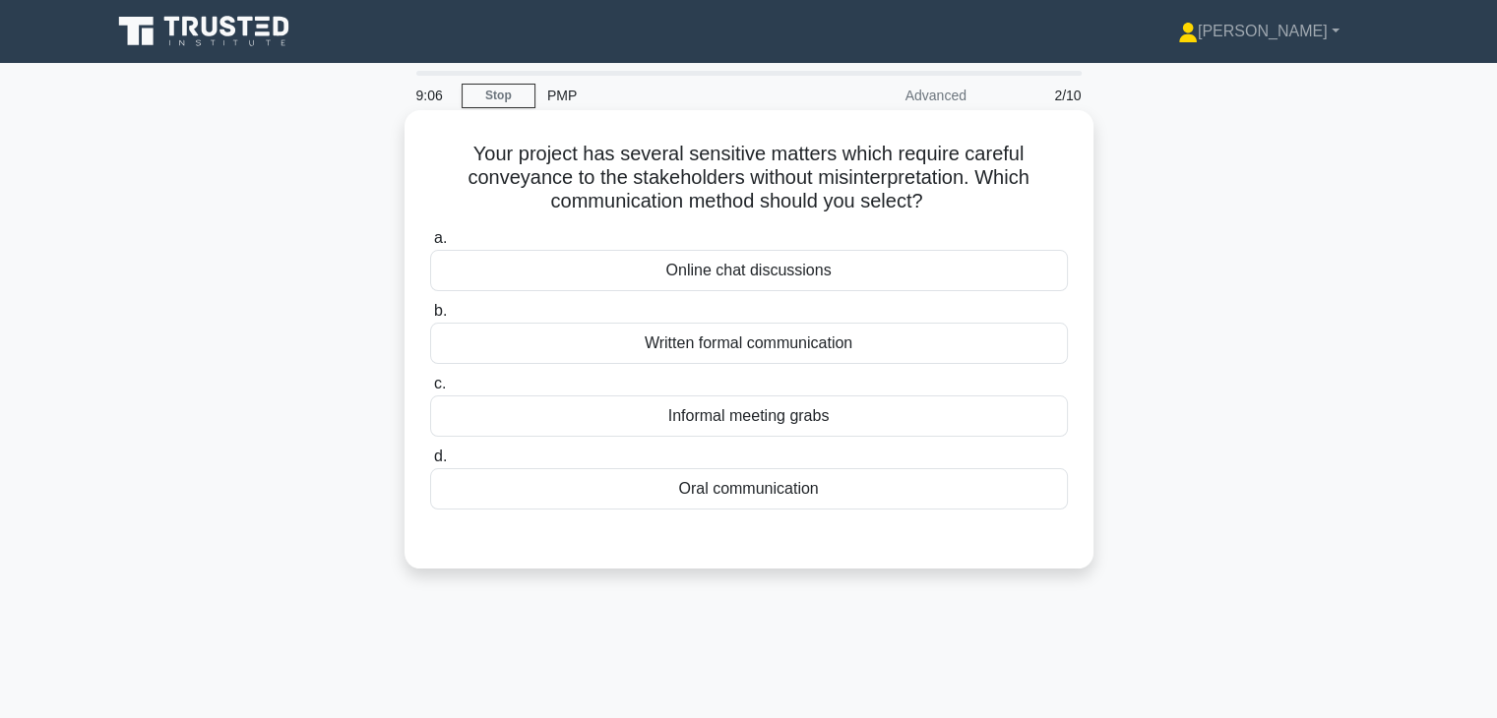
click at [783, 493] on div "Oral communication" at bounding box center [749, 488] width 638 height 41
click at [430, 464] on input "d. Oral communication" at bounding box center [430, 457] width 0 height 13
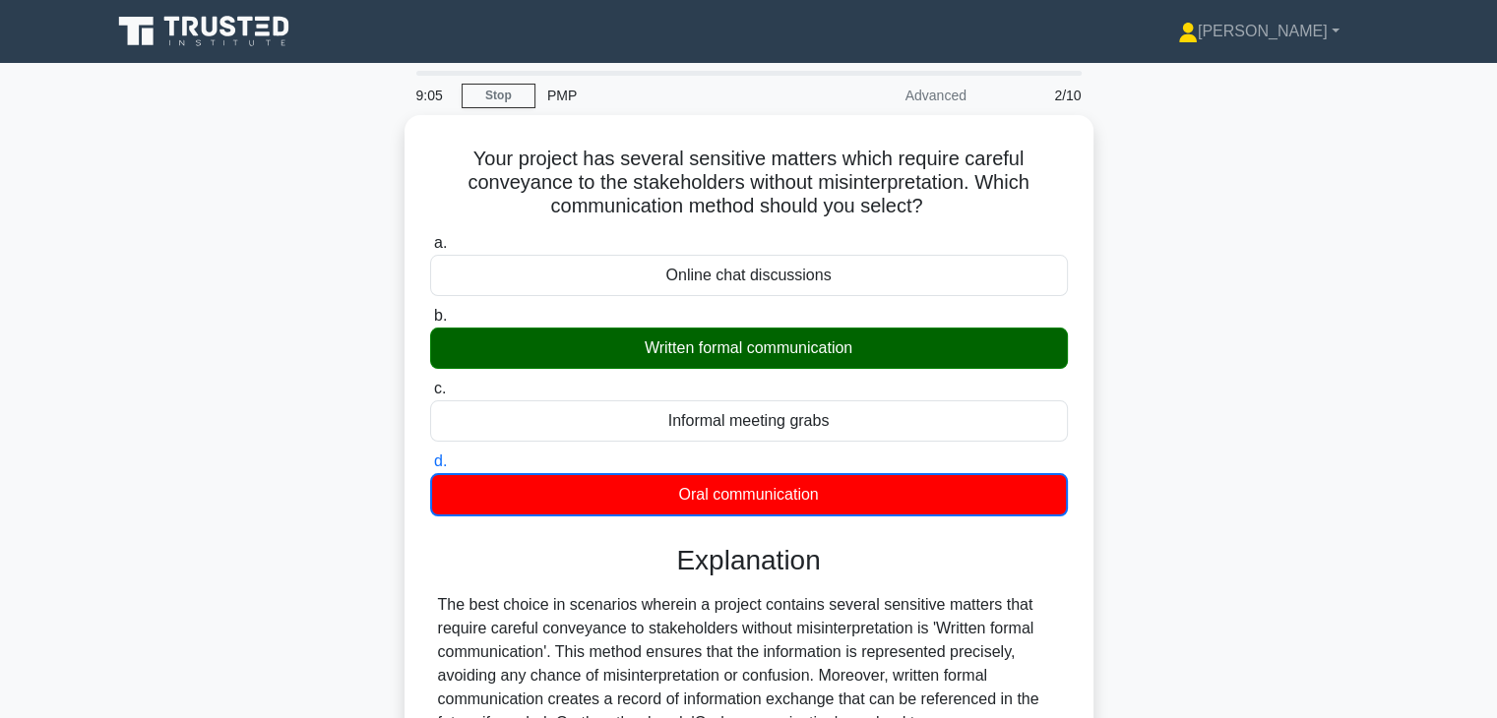
click at [1153, 502] on div "Your project has several sensitive matters which require careful conveyance to …" at bounding box center [748, 554] width 1299 height 879
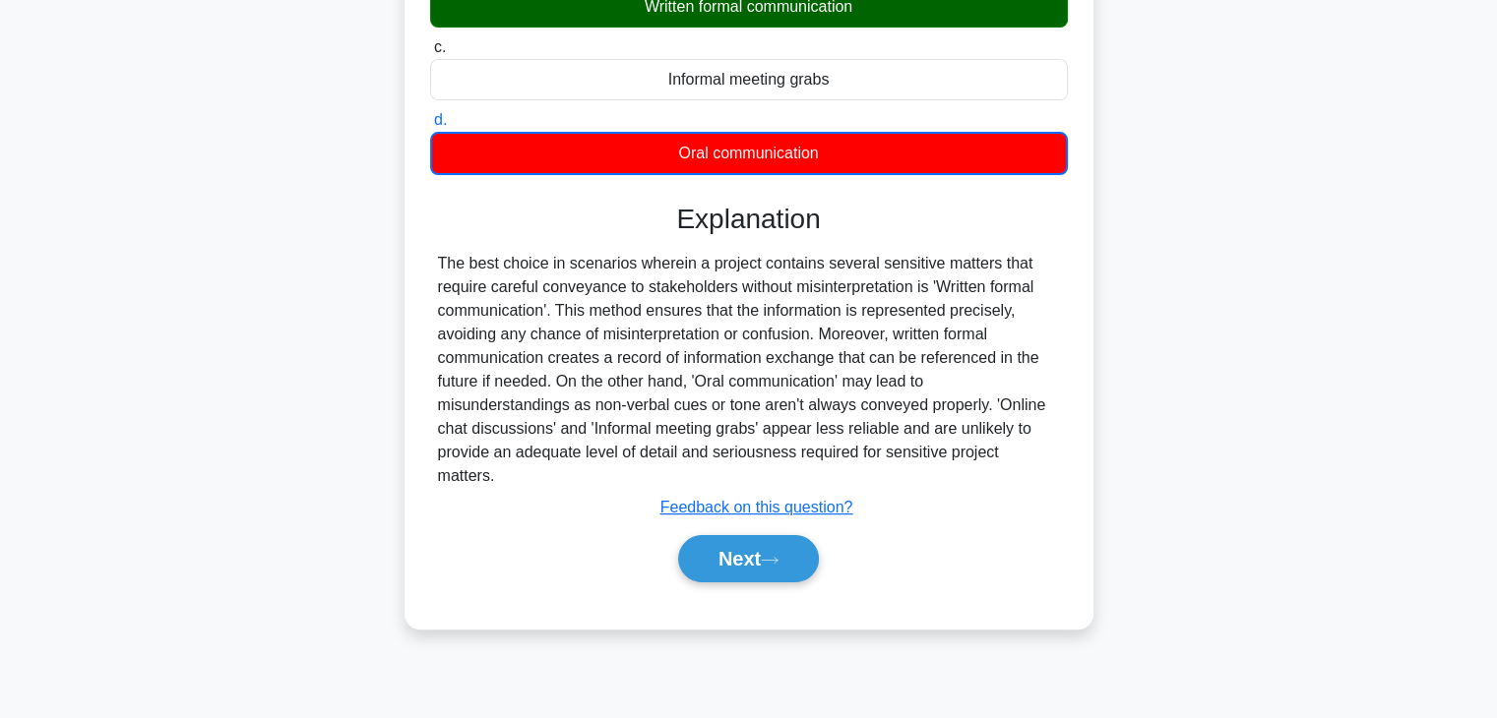
scroll to position [345, 0]
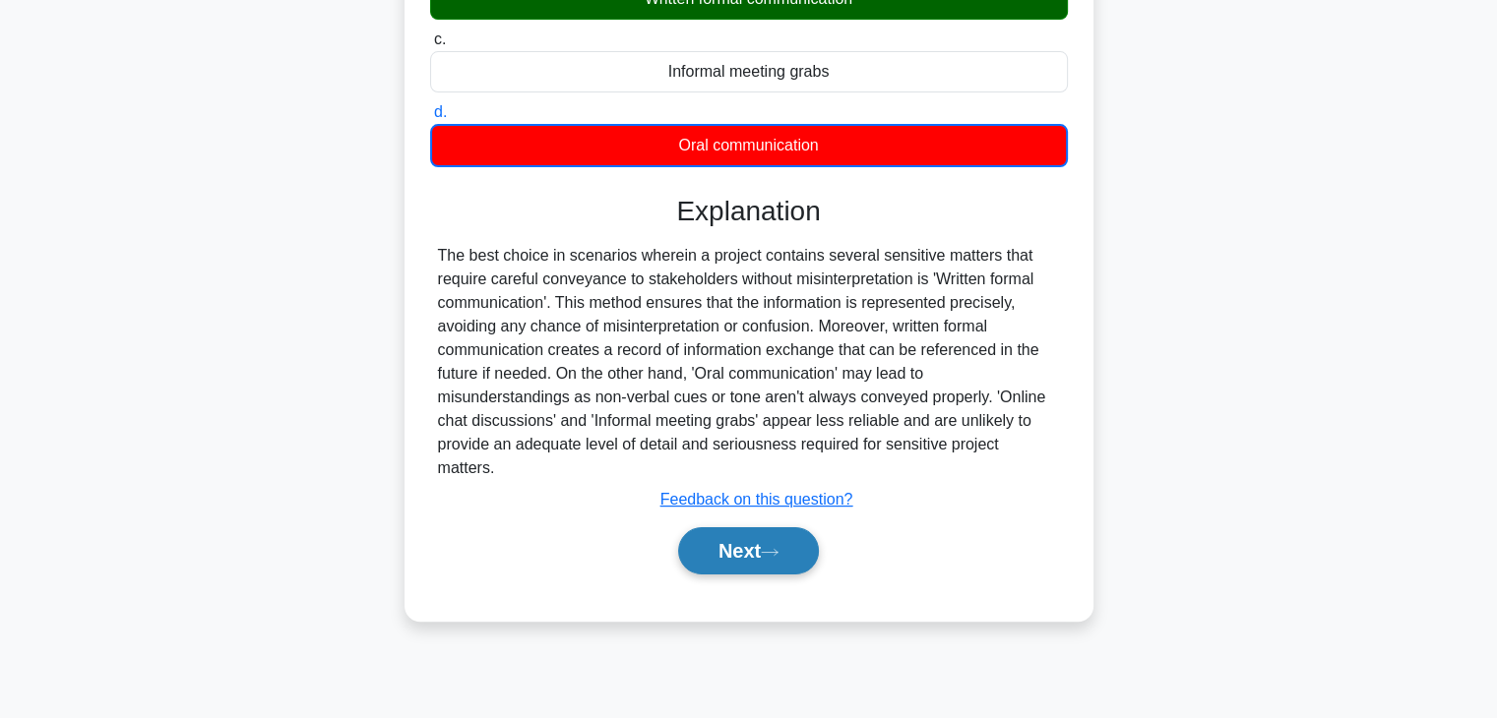
click at [708, 528] on button "Next" at bounding box center [748, 551] width 141 height 47
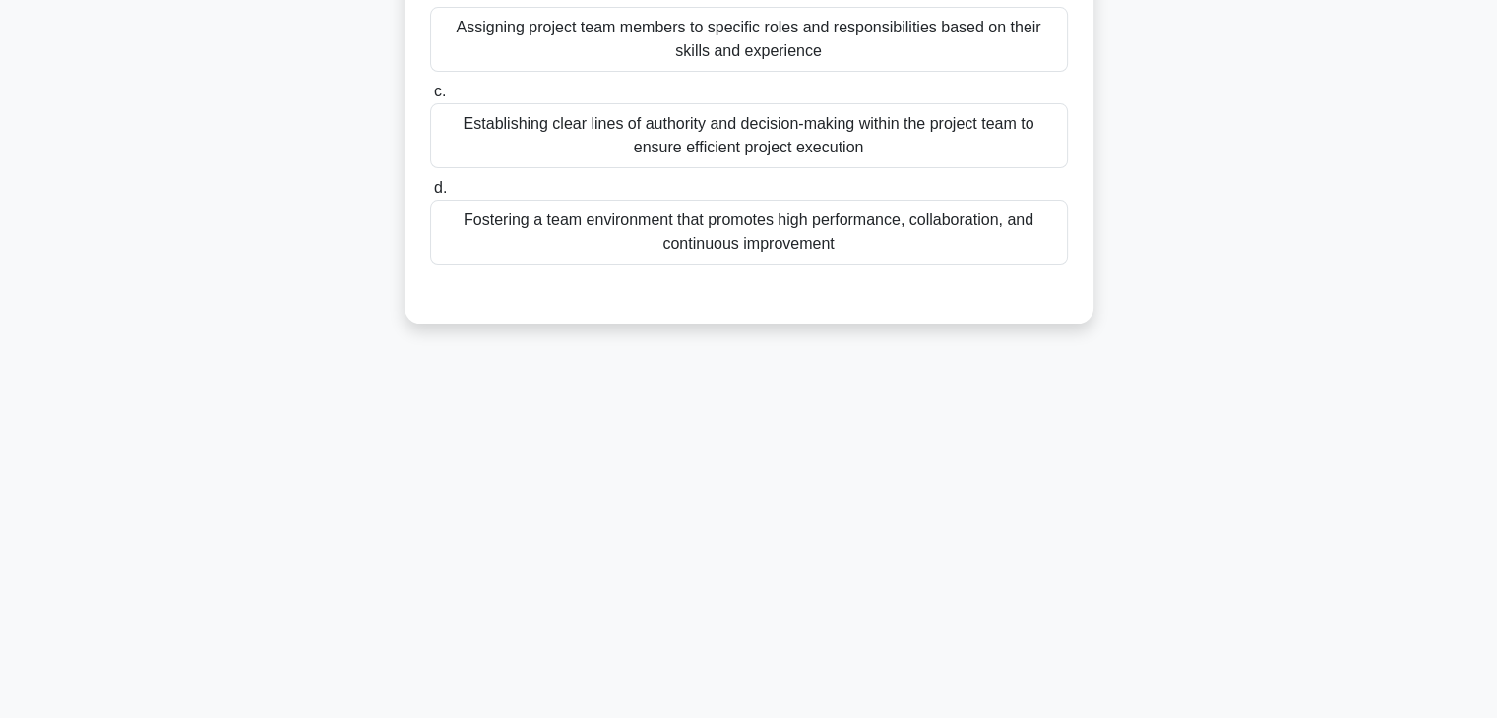
click at [1046, 430] on div "9:01 Stop PMP Advanced 3/10 According to the PMBOK Guide Seventh Edition, which…" at bounding box center [748, 218] width 1299 height 984
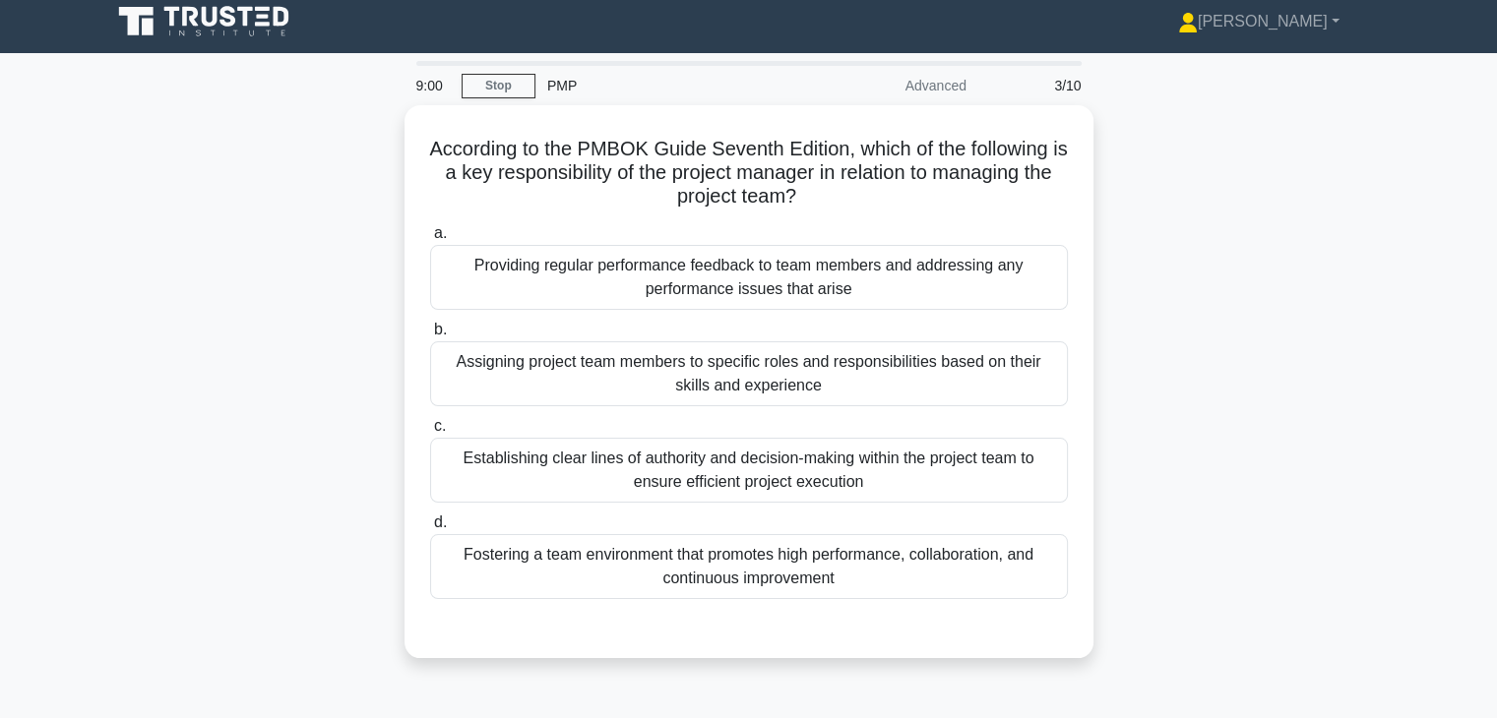
scroll to position [0, 0]
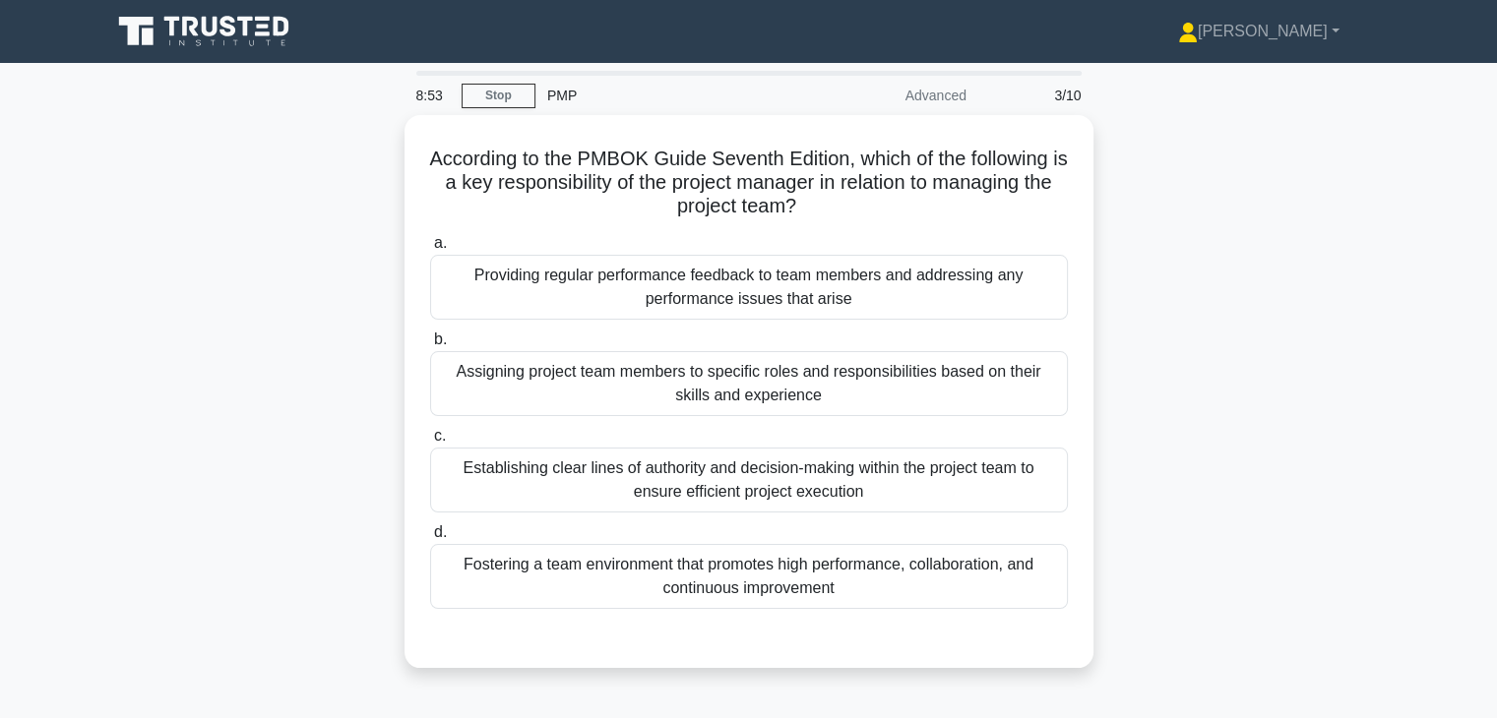
click at [1146, 448] on div "According to the PMBOK Guide Seventh Edition, which of the following is a key r…" at bounding box center [748, 403] width 1299 height 577
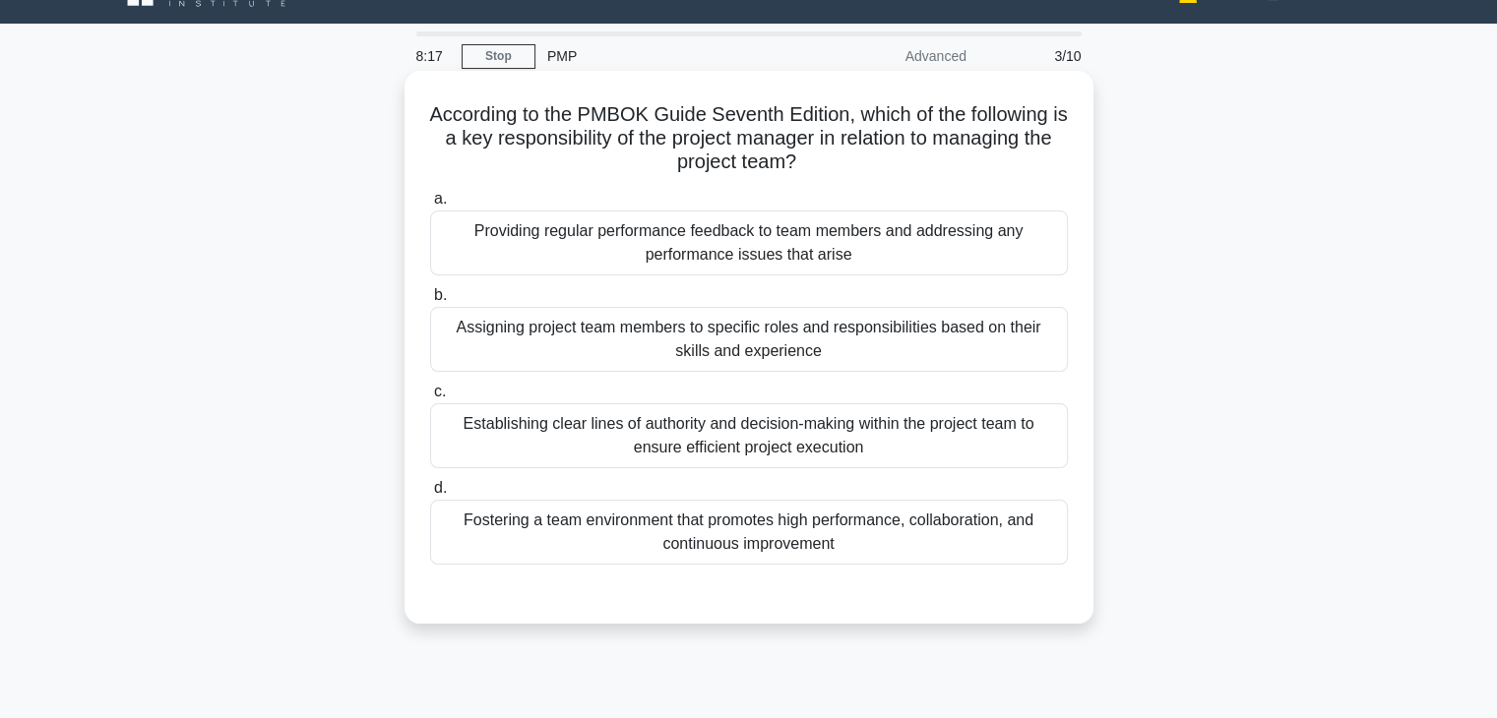
click at [710, 436] on div "Establishing clear lines of authority and decision-making within the project te…" at bounding box center [749, 436] width 638 height 65
click at [430, 399] on input "c. Establishing clear lines of authority and decision-making within the project…" at bounding box center [430, 392] width 0 height 13
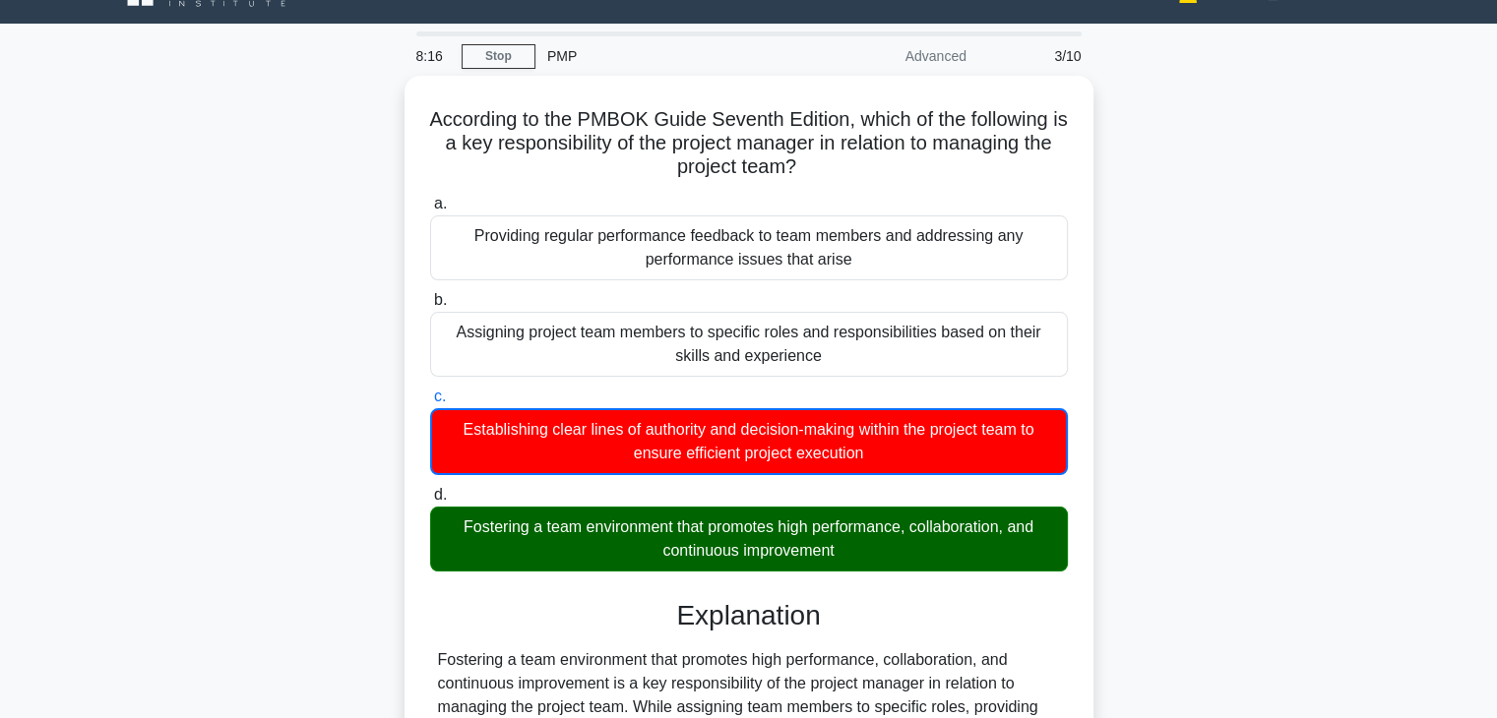
click at [1138, 515] on div "According to the PMBOK Guide Seventh Edition, which of the following is a key r…" at bounding box center [748, 551] width 1299 height 950
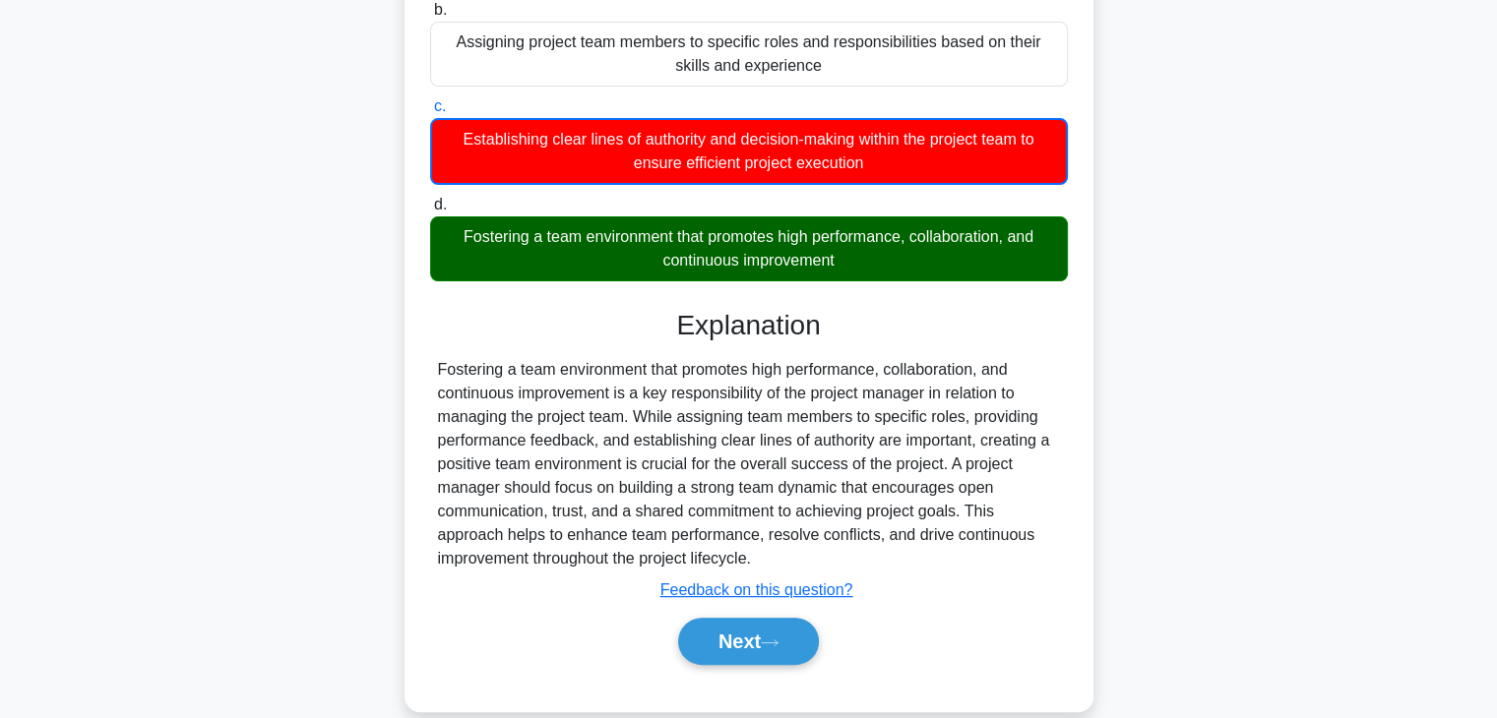
scroll to position [354, 0]
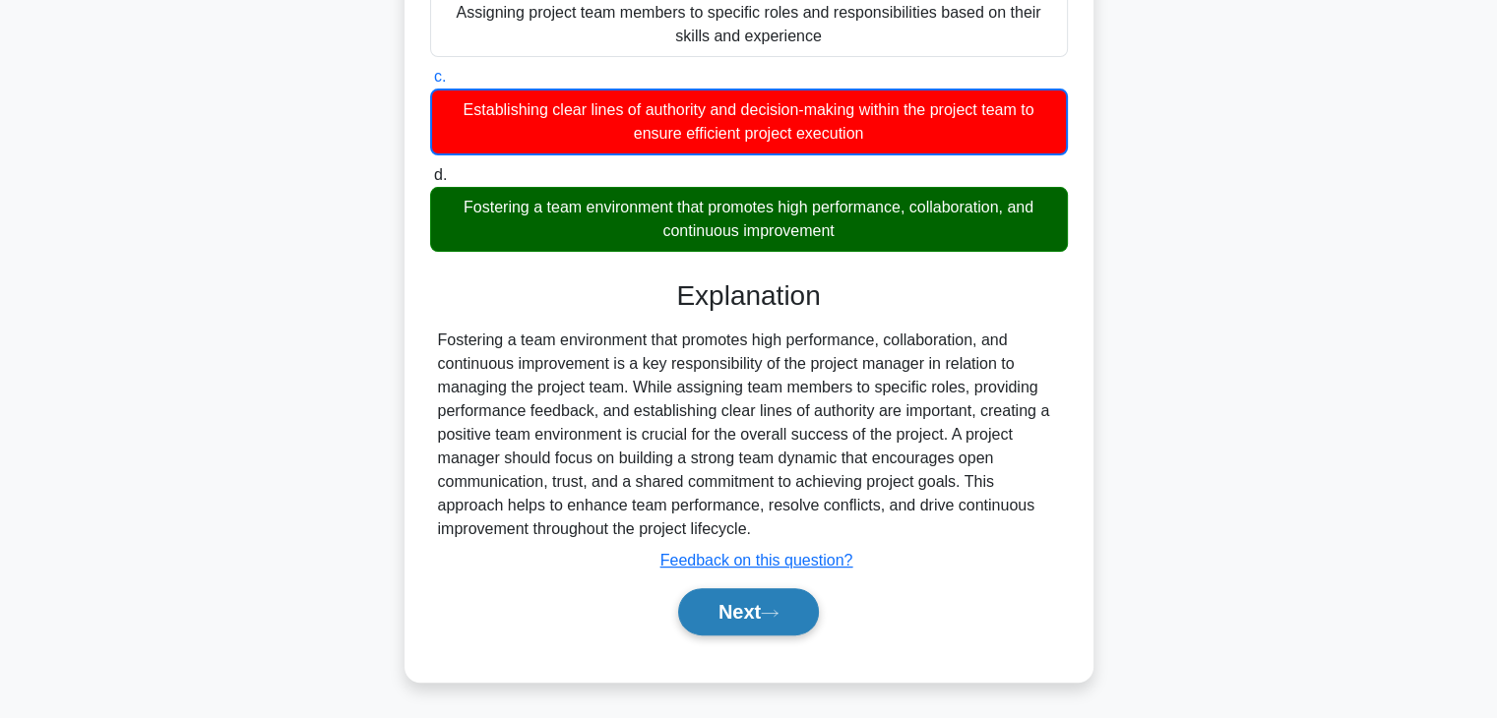
click at [707, 606] on button "Next" at bounding box center [748, 612] width 141 height 47
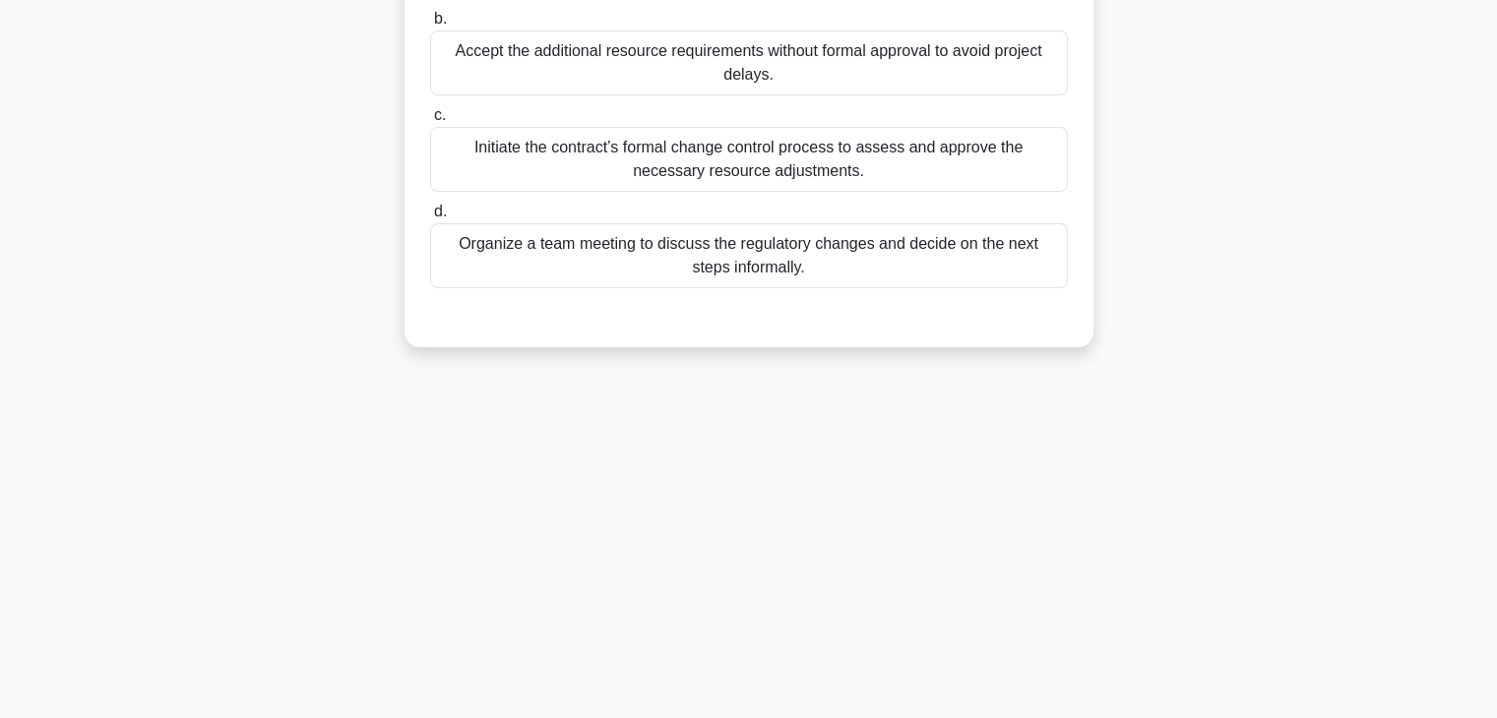
click at [1114, 519] on div "8:11 Stop PMP Advanced 4/10 While executing a project under a Time and Material…" at bounding box center [748, 218] width 1299 height 984
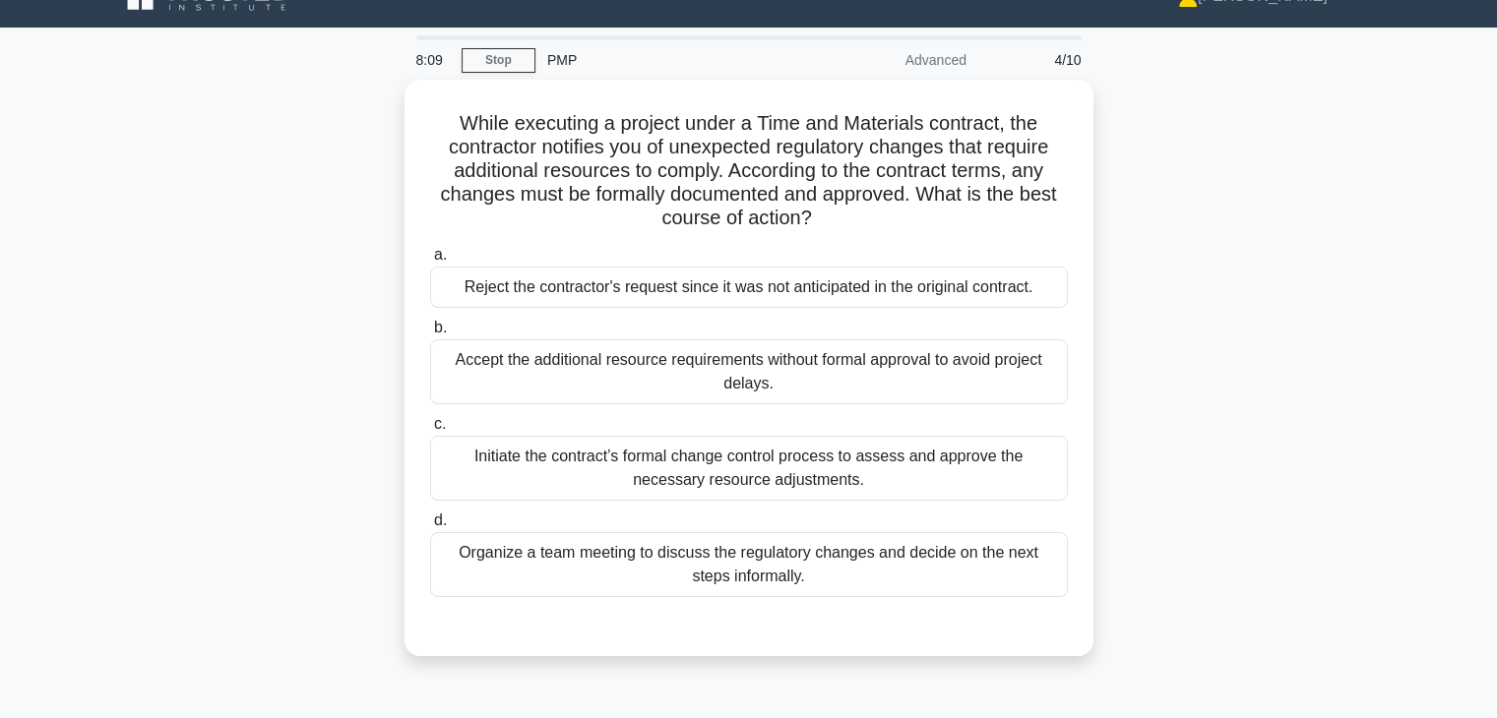
scroll to position [39, 0]
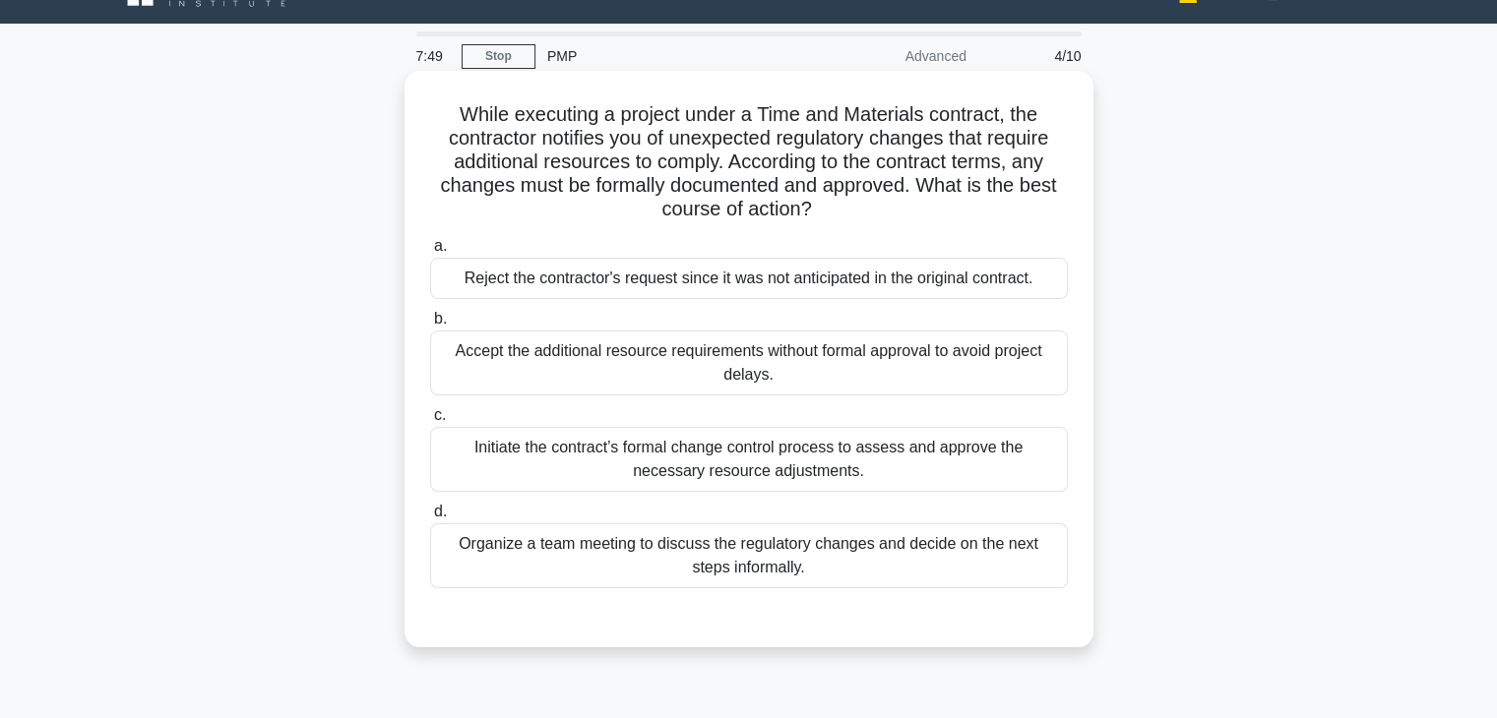
click at [898, 472] on div "Initiate the contract’s formal change control process to assess and approve the…" at bounding box center [749, 459] width 638 height 65
click at [430, 422] on input "c. Initiate the contract’s formal change control process to assess and approve …" at bounding box center [430, 415] width 0 height 13
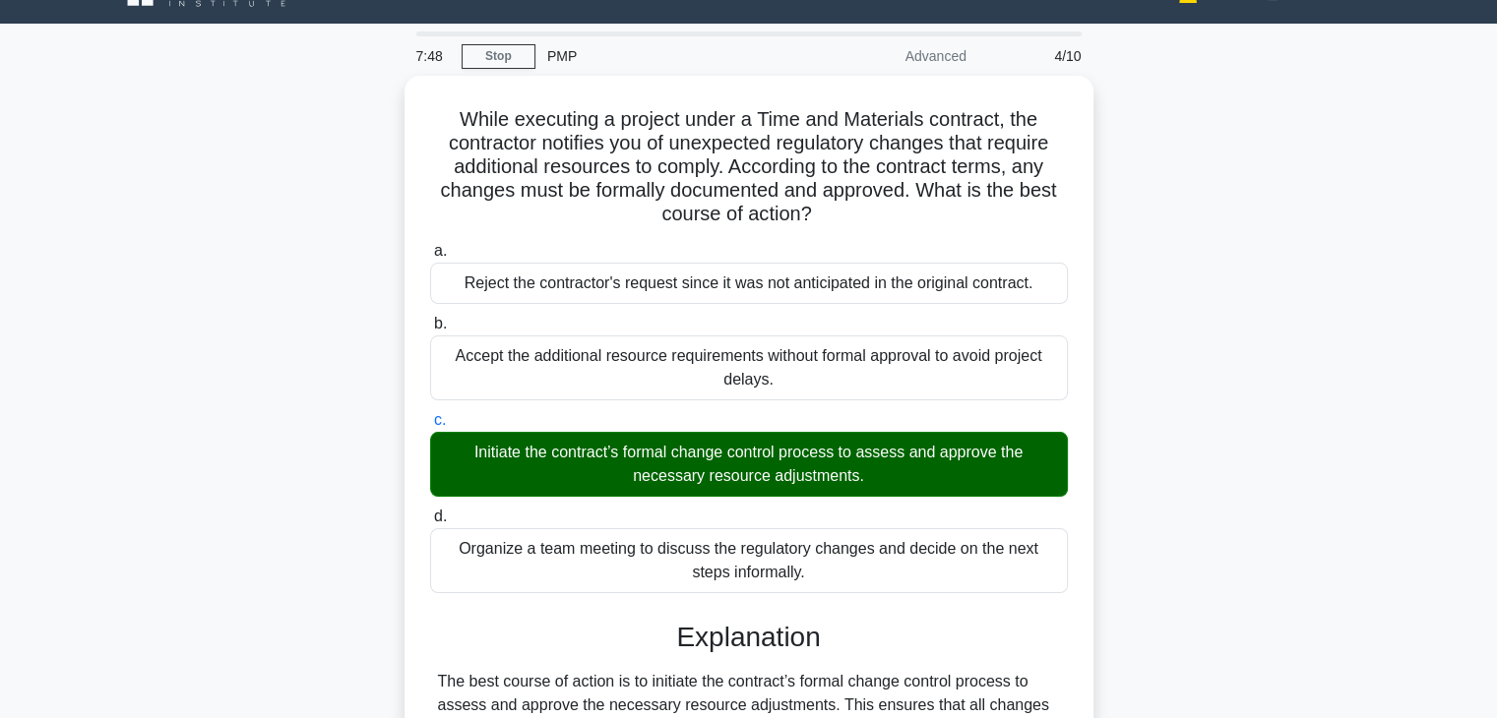
click at [1188, 527] on div "While executing a project under a Time and Materials contract, the contractor n…" at bounding box center [748, 526] width 1299 height 901
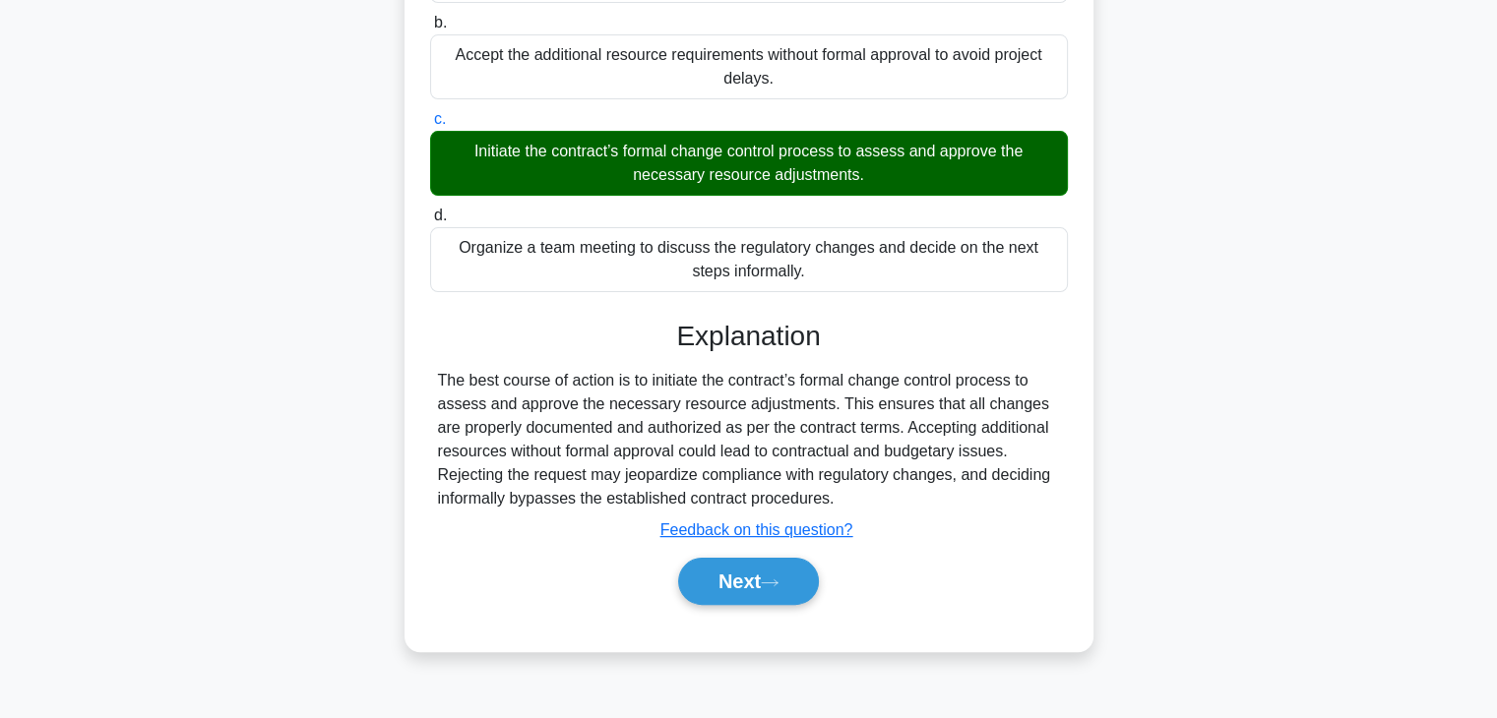
scroll to position [345, 0]
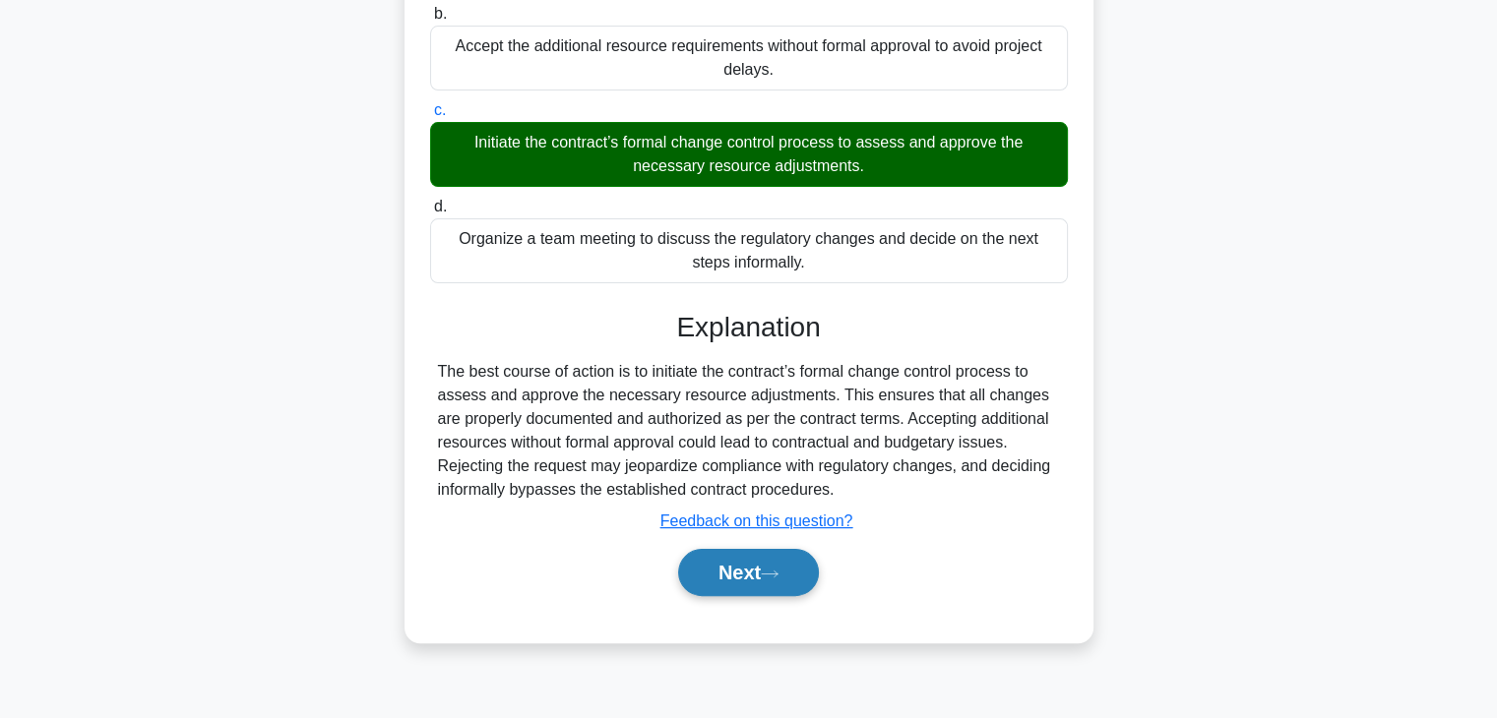
click at [720, 573] on button "Next" at bounding box center [748, 572] width 141 height 47
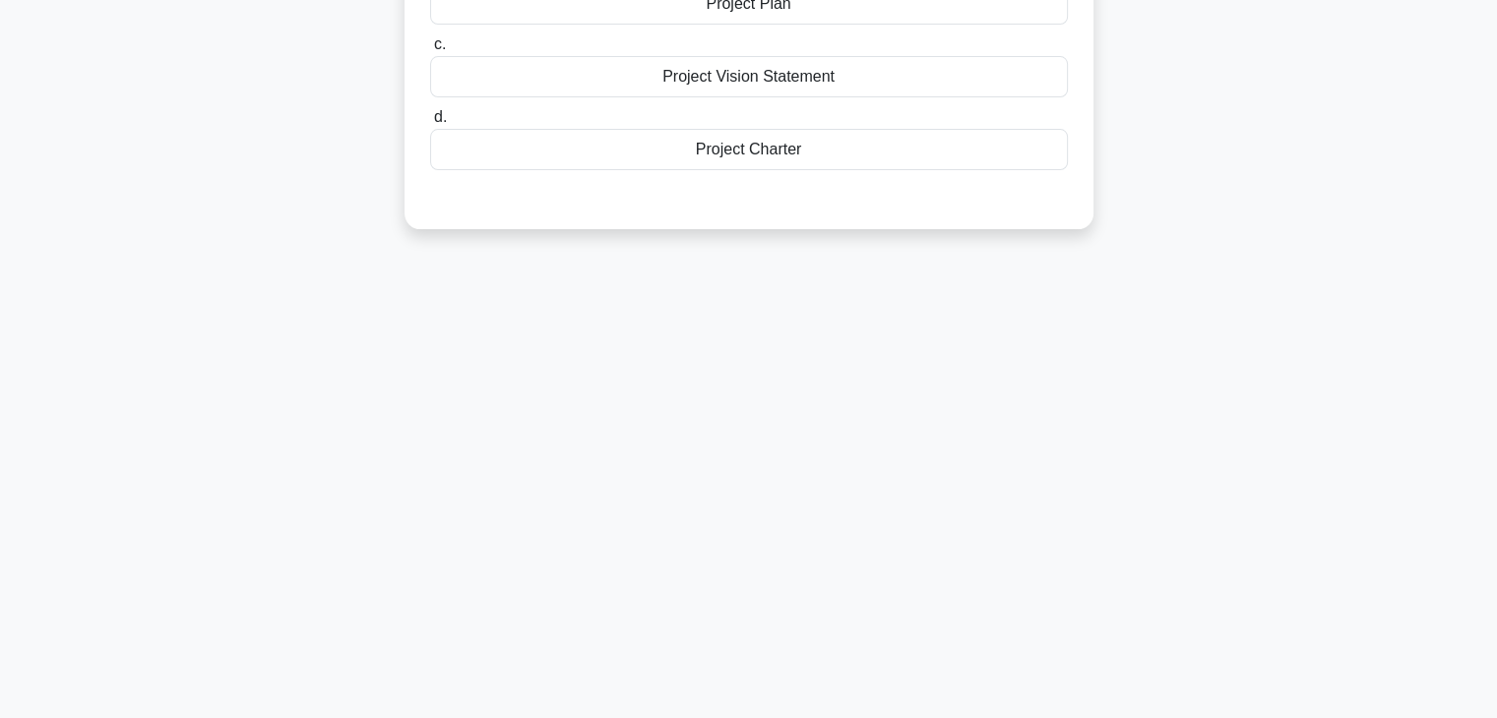
click at [1069, 472] on div "7:45 Stop PMP Advanced 5/10 During the initiation phase of a project, what docu…" at bounding box center [748, 218] width 1299 height 984
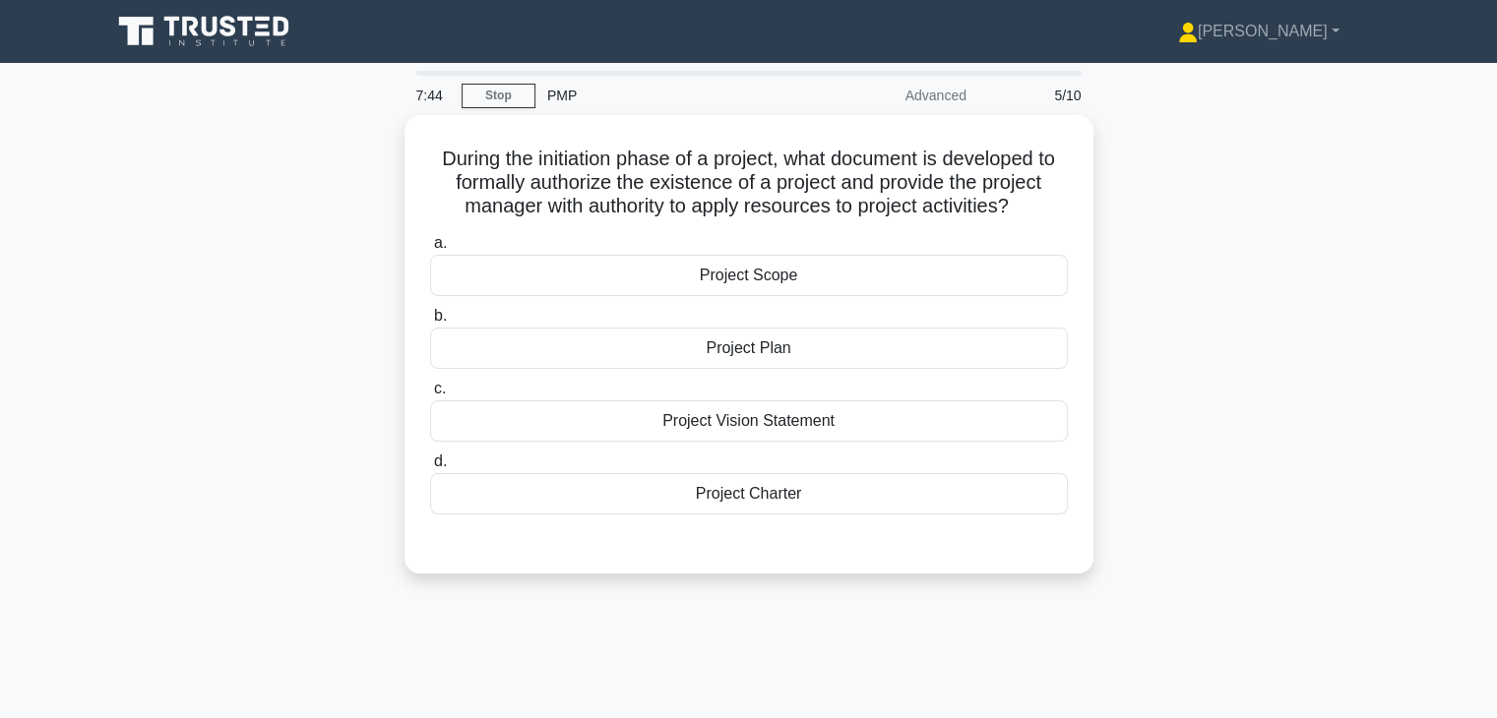
scroll to position [0, 0]
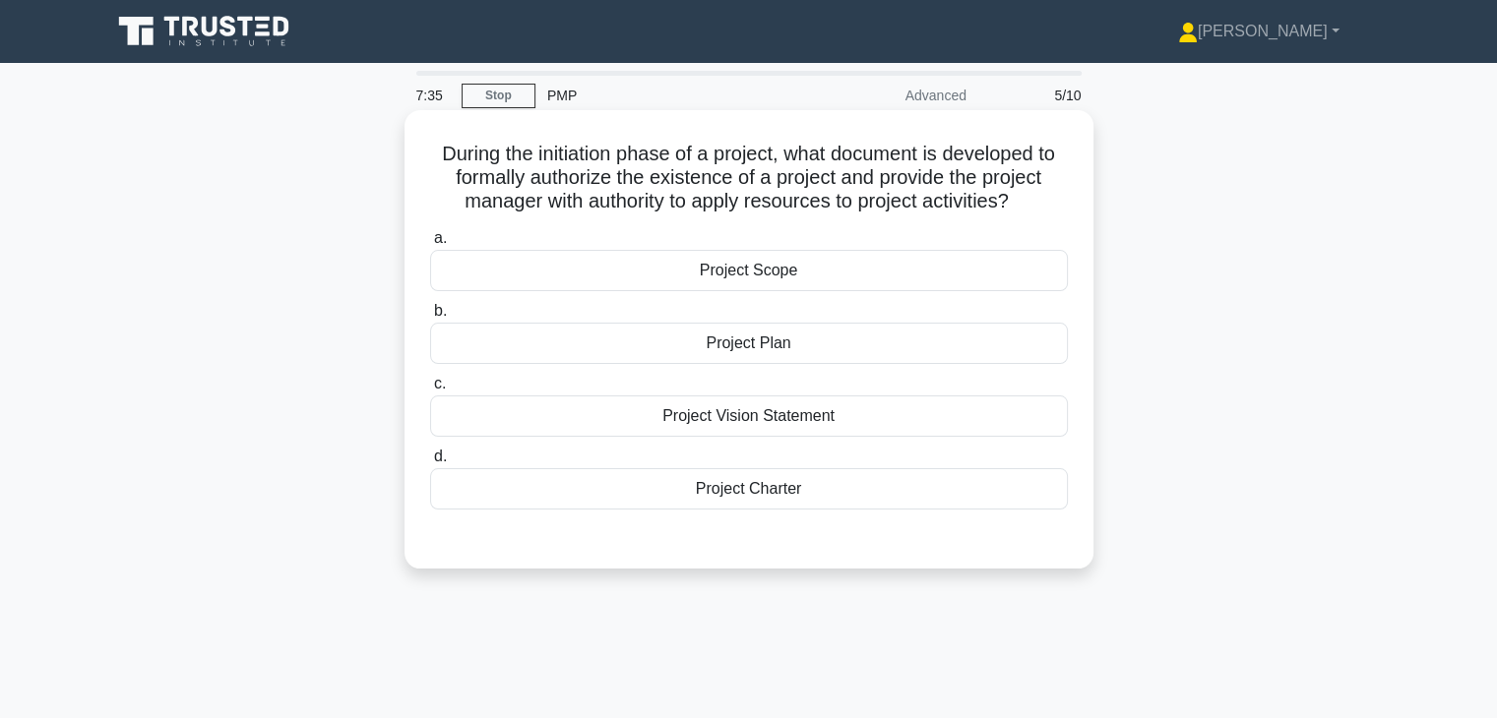
click at [814, 493] on div "Project Charter" at bounding box center [749, 488] width 638 height 41
click at [430, 464] on input "d. Project Charter" at bounding box center [430, 457] width 0 height 13
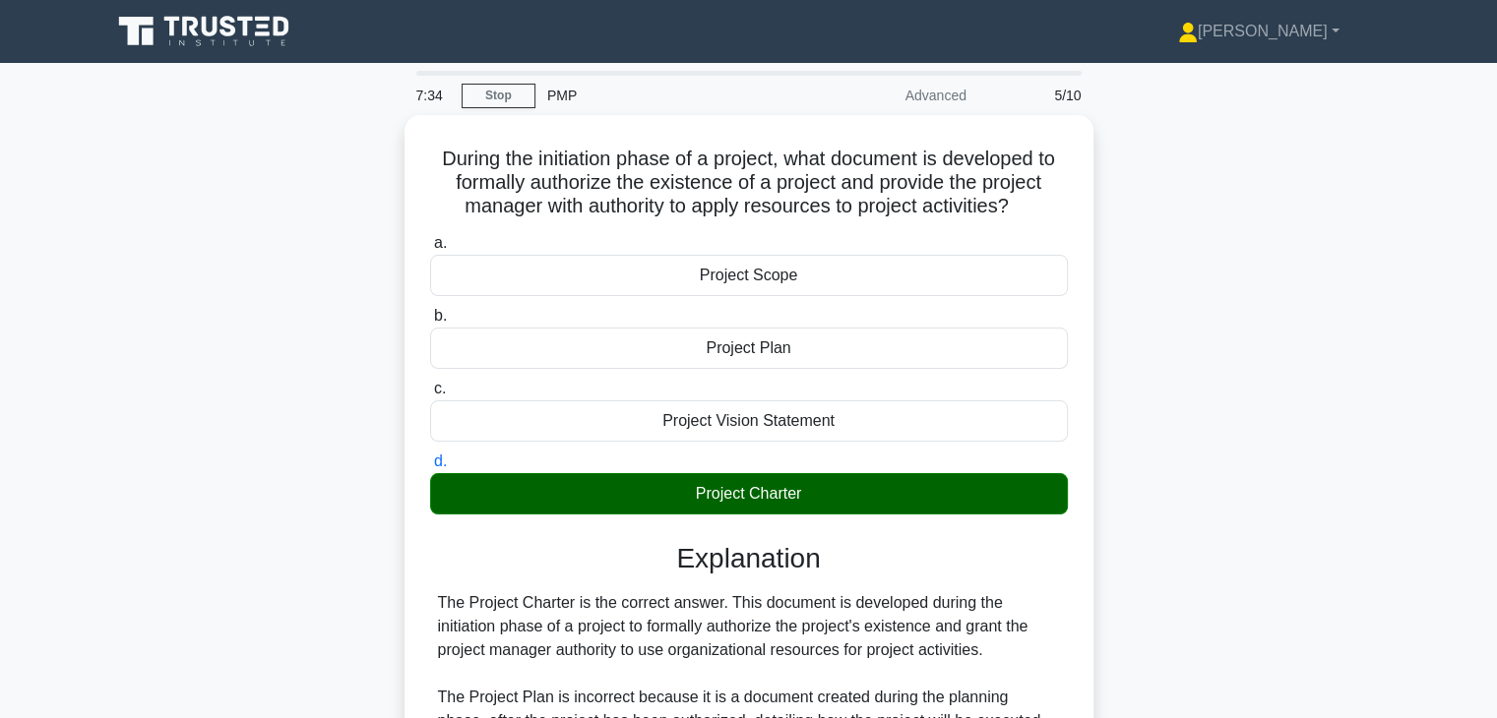
click at [1230, 471] on div "During the initiation phase of a project, what document is developed to formall…" at bounding box center [748, 612] width 1299 height 995
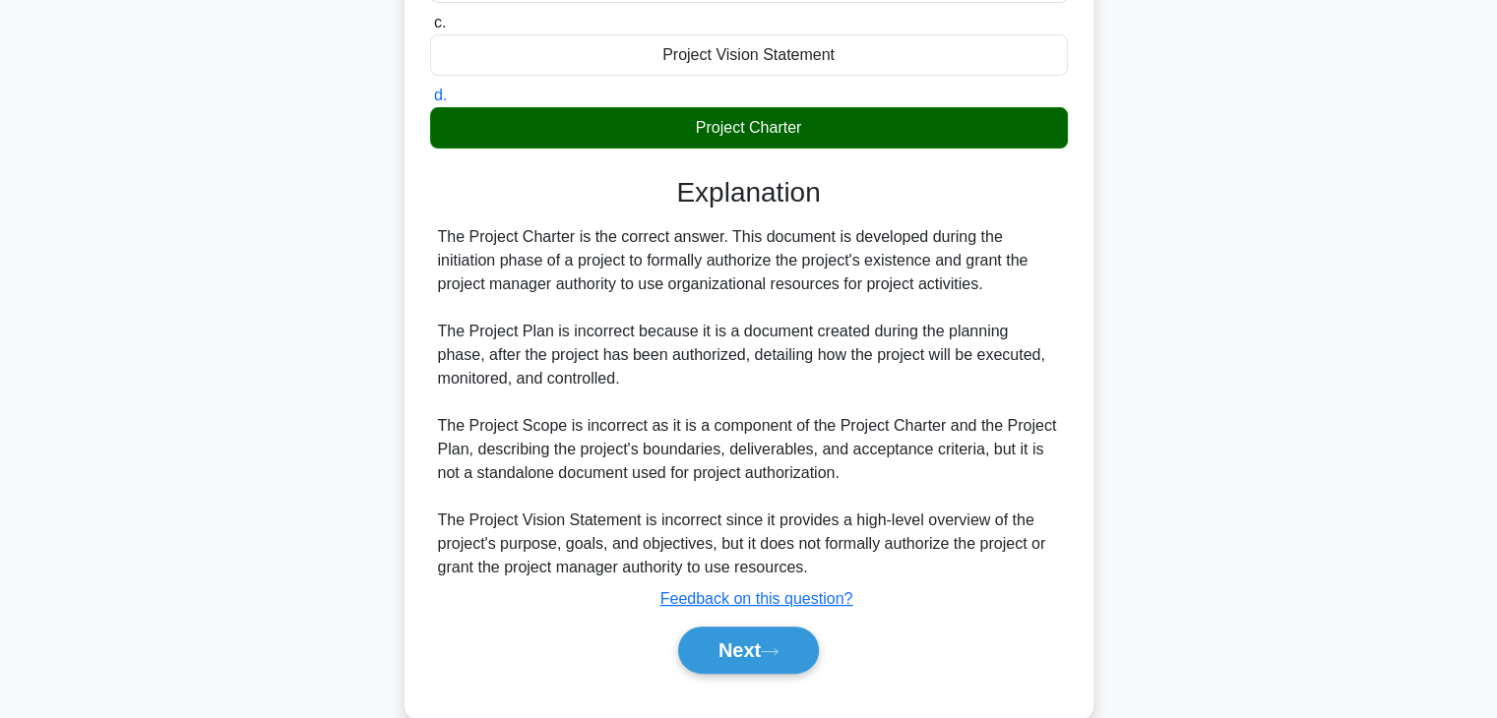
scroll to position [400, 0]
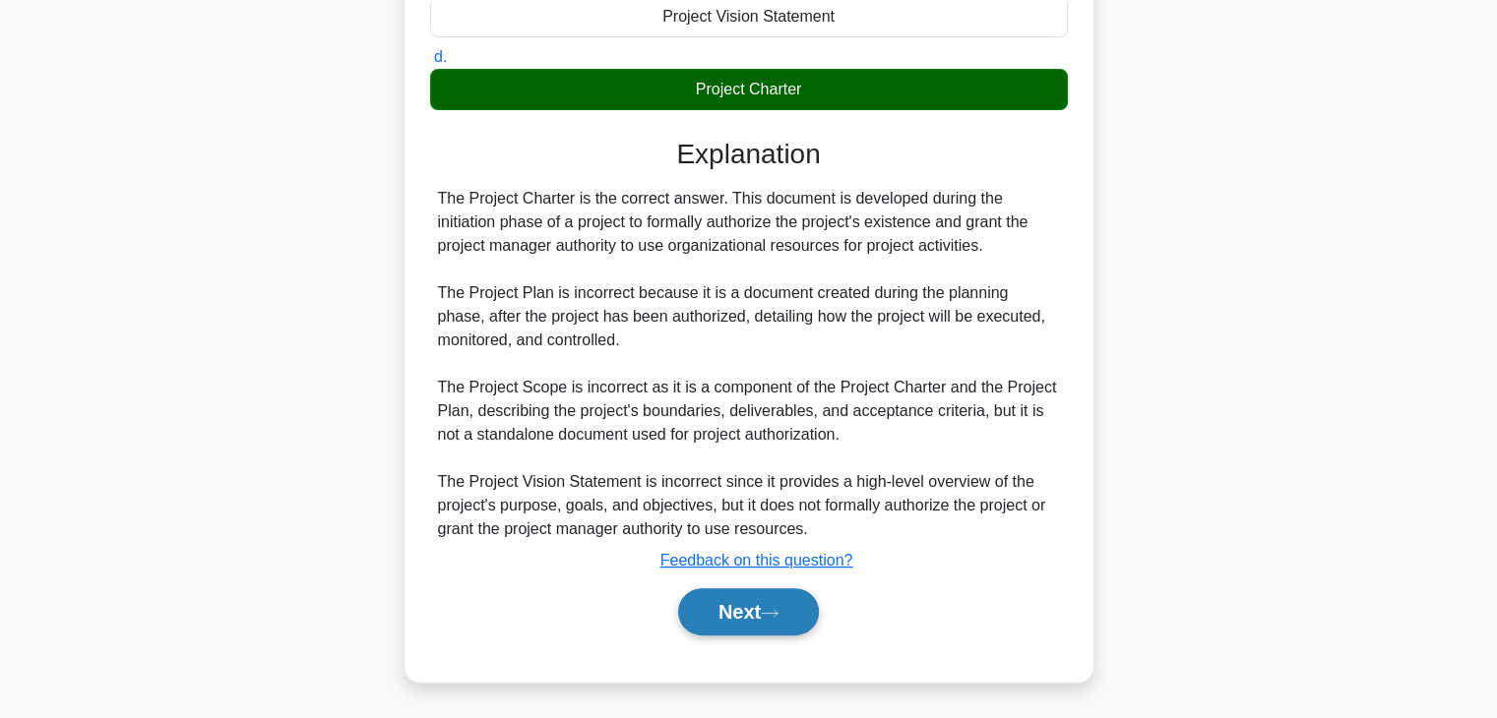
click at [739, 614] on button "Next" at bounding box center [748, 612] width 141 height 47
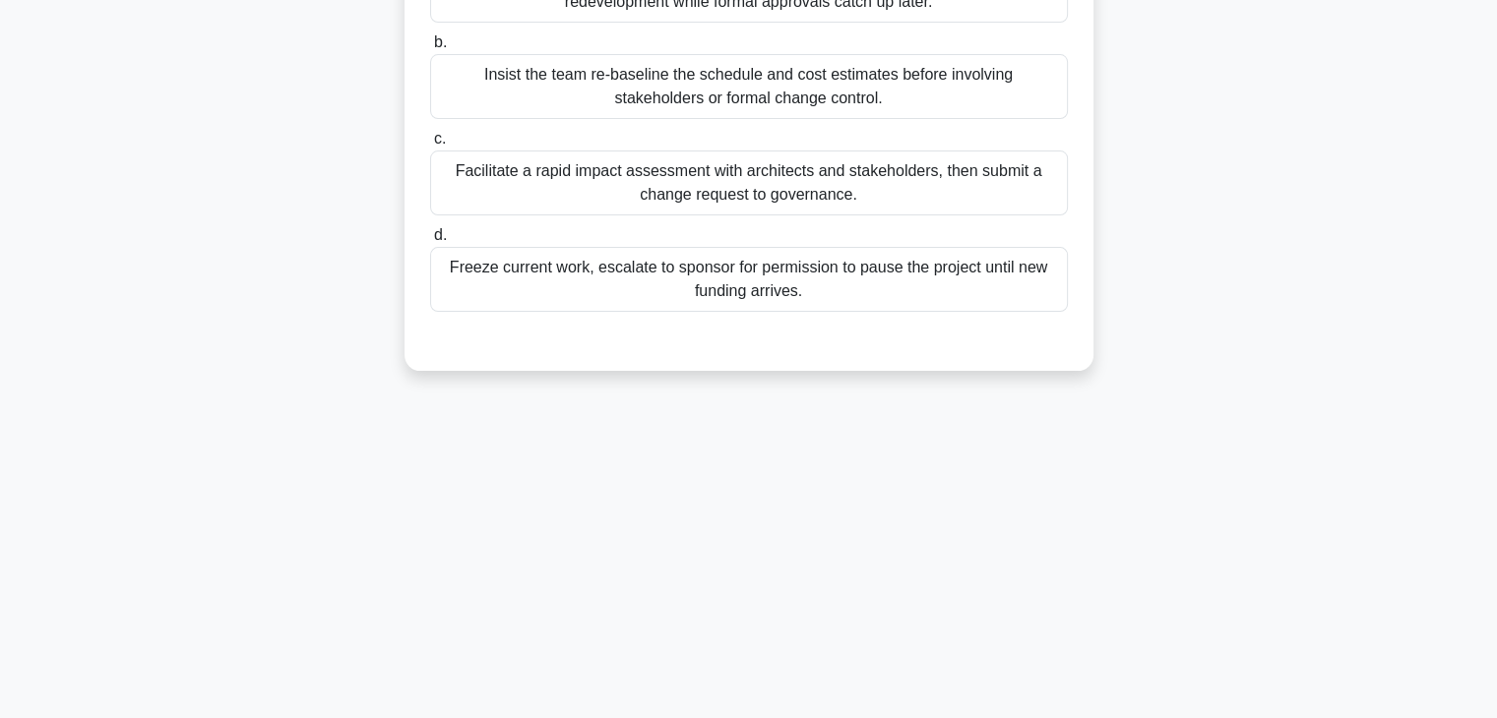
scroll to position [345, 0]
click at [1031, 454] on div "7:29 Stop PMP Advanced 6/10 A multinational retailer is halfway through migrati…" at bounding box center [748, 218] width 1299 height 984
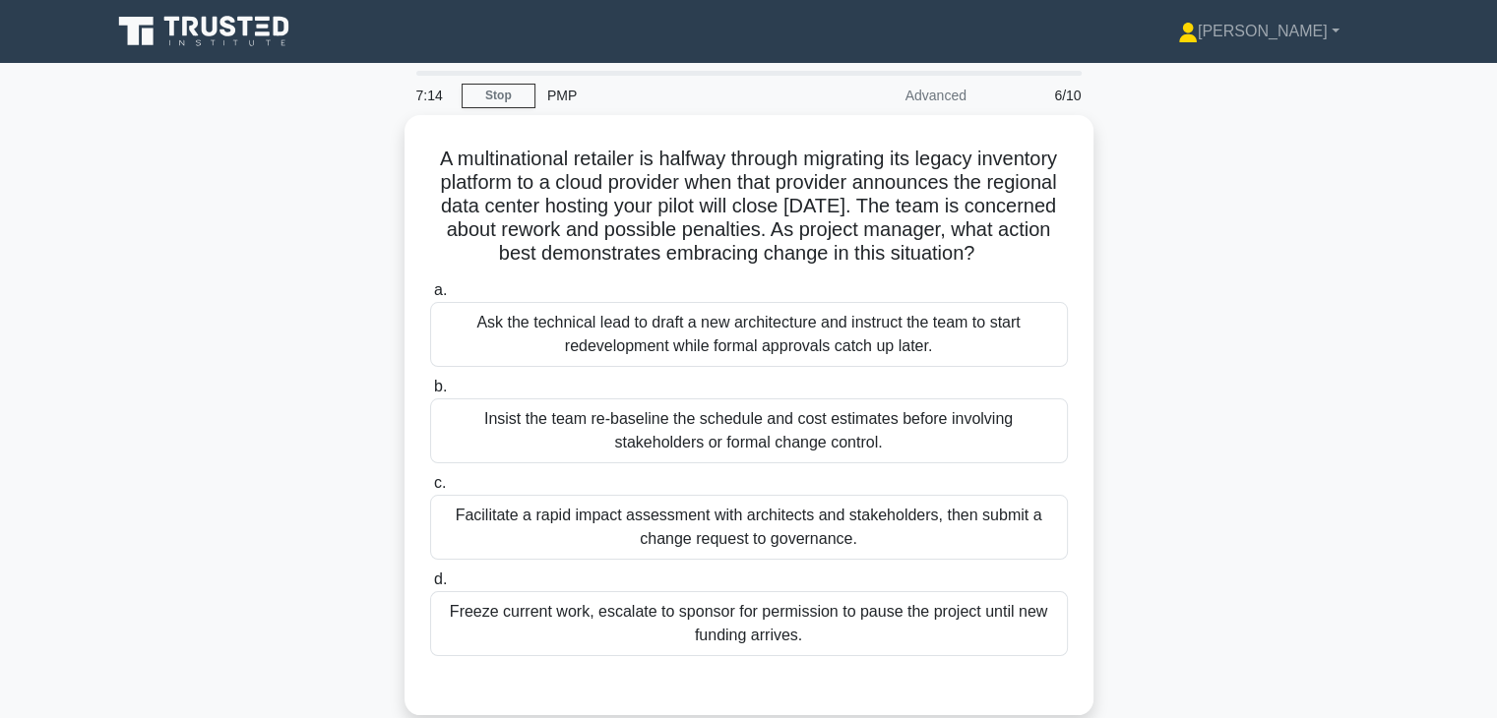
scroll to position [39, 0]
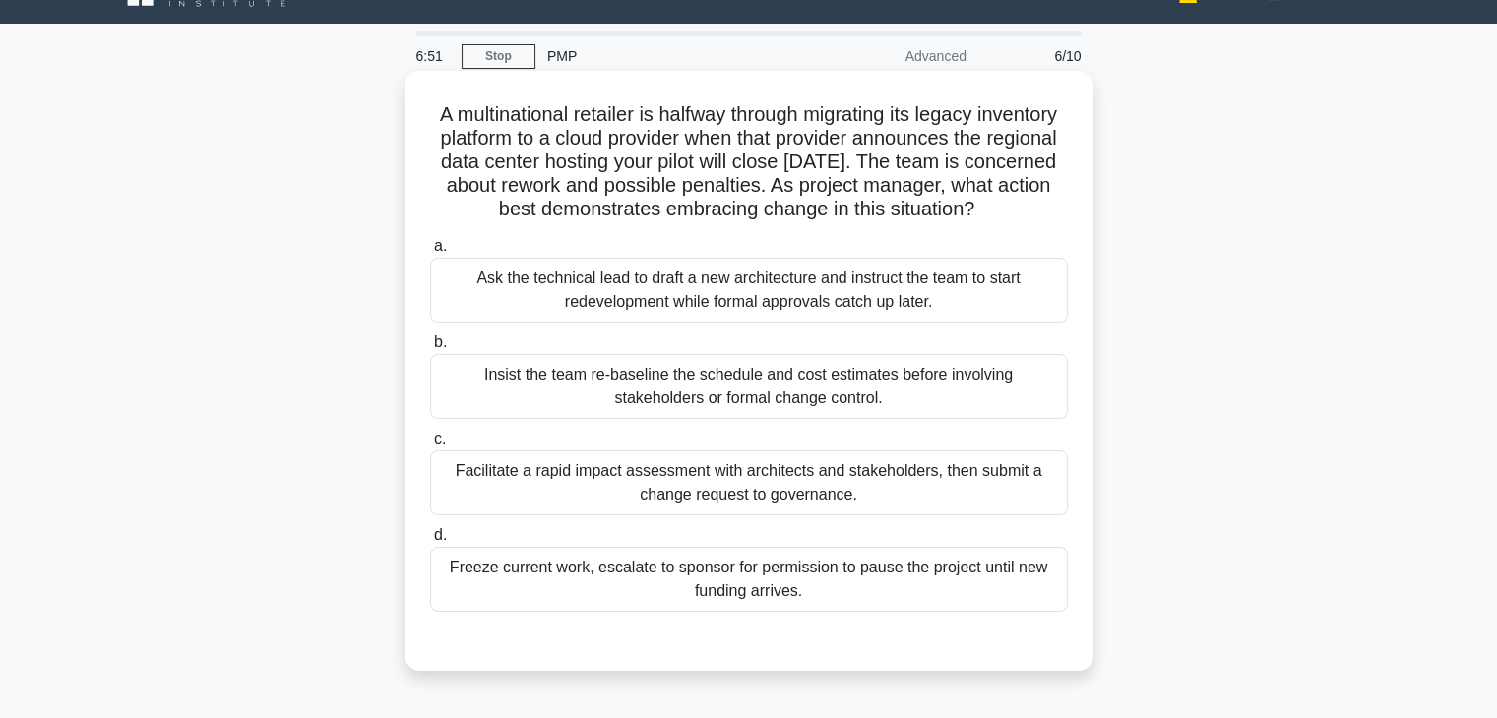
click at [880, 516] on div "Facilitate a rapid impact assessment with architects and stakeholders, then sub…" at bounding box center [749, 483] width 638 height 65
click at [430, 446] on input "c. Facilitate a rapid impact assessment with architects and stakeholders, then …" at bounding box center [430, 439] width 0 height 13
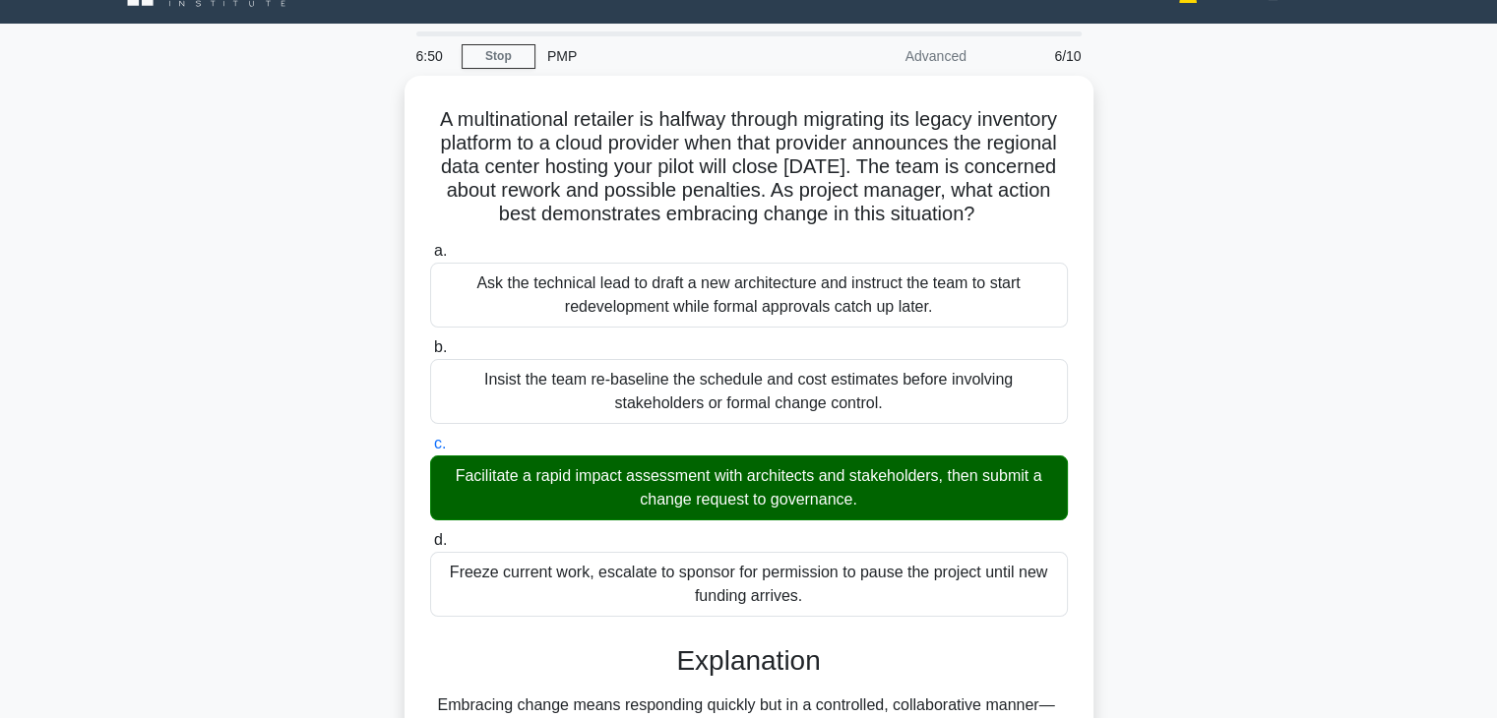
click at [1119, 540] on div "A multinational retailer is halfway through migrating its legacy inventory plat…" at bounding box center [748, 609] width 1299 height 1066
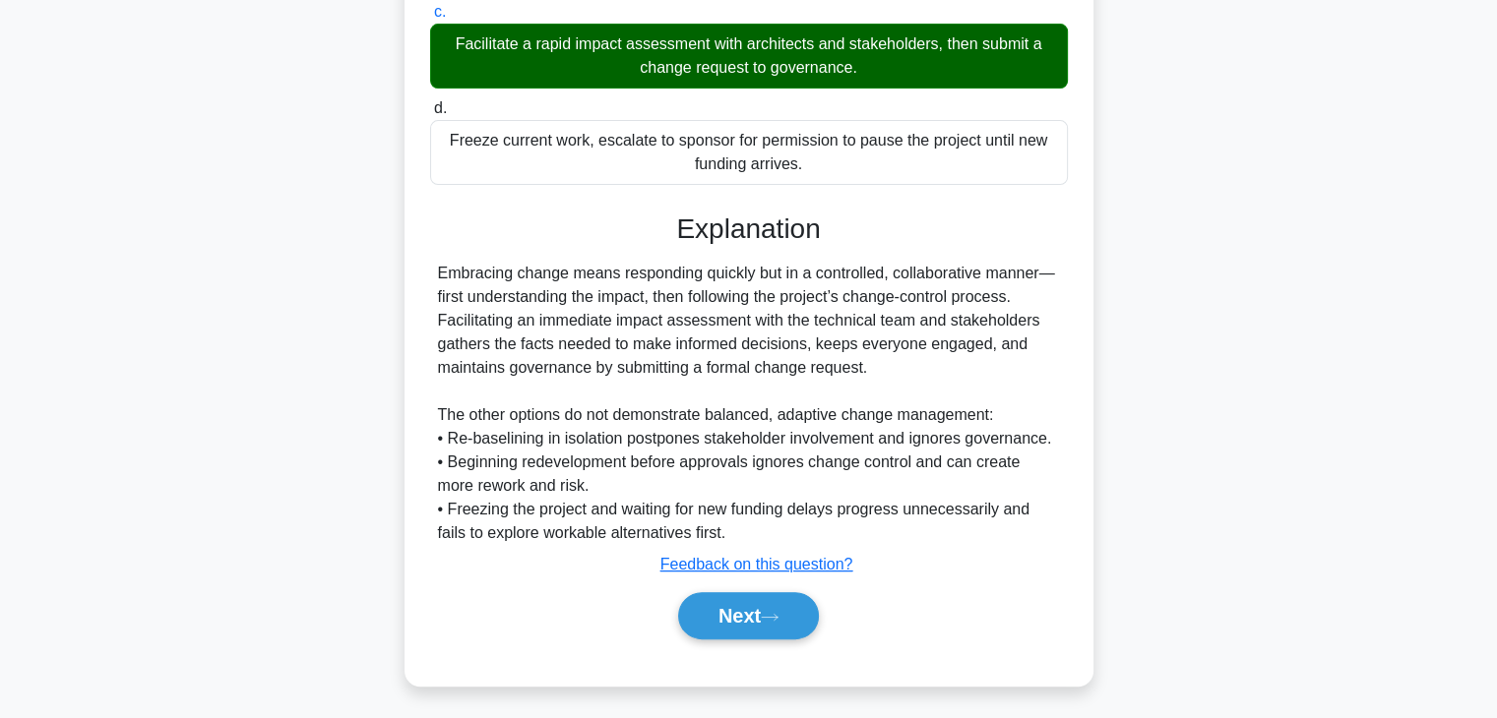
scroll to position [494, 0]
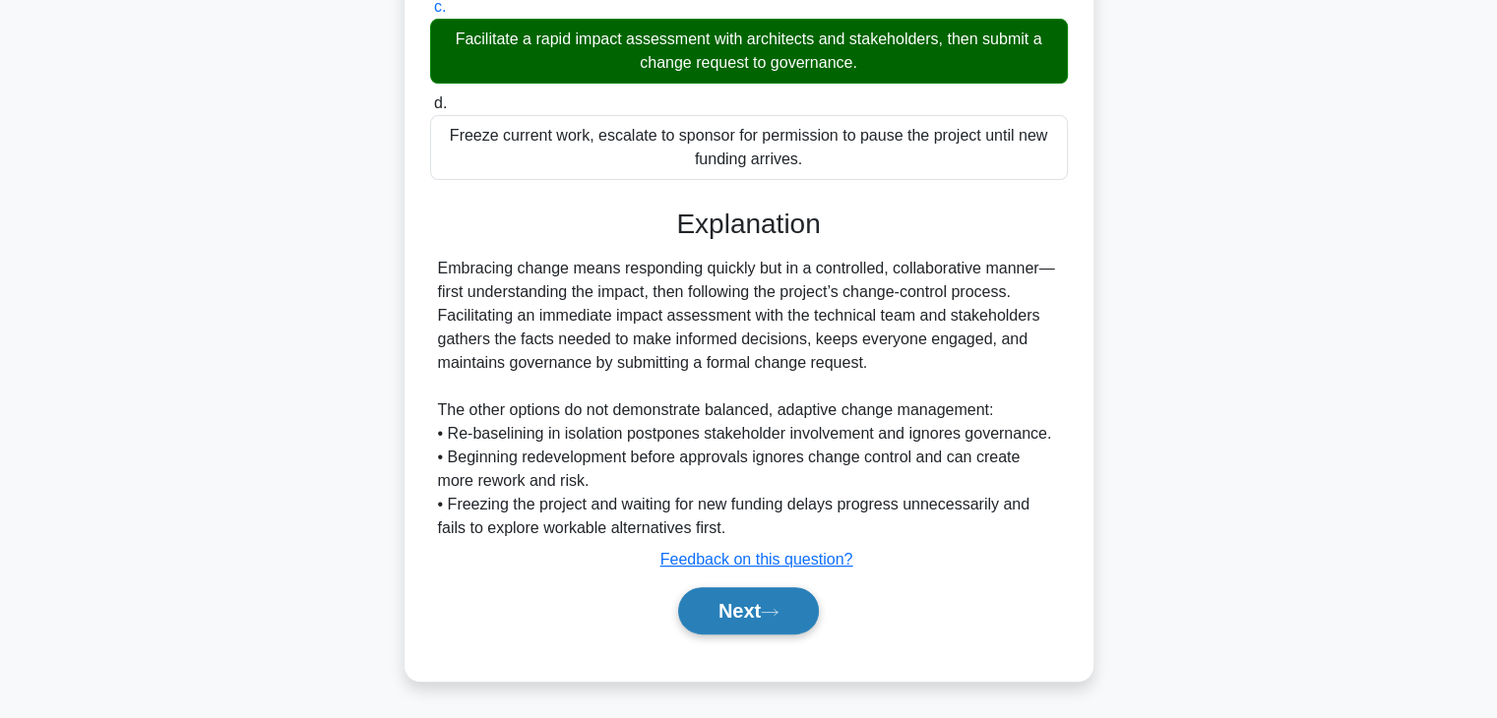
click at [701, 606] on button "Next" at bounding box center [748, 611] width 141 height 47
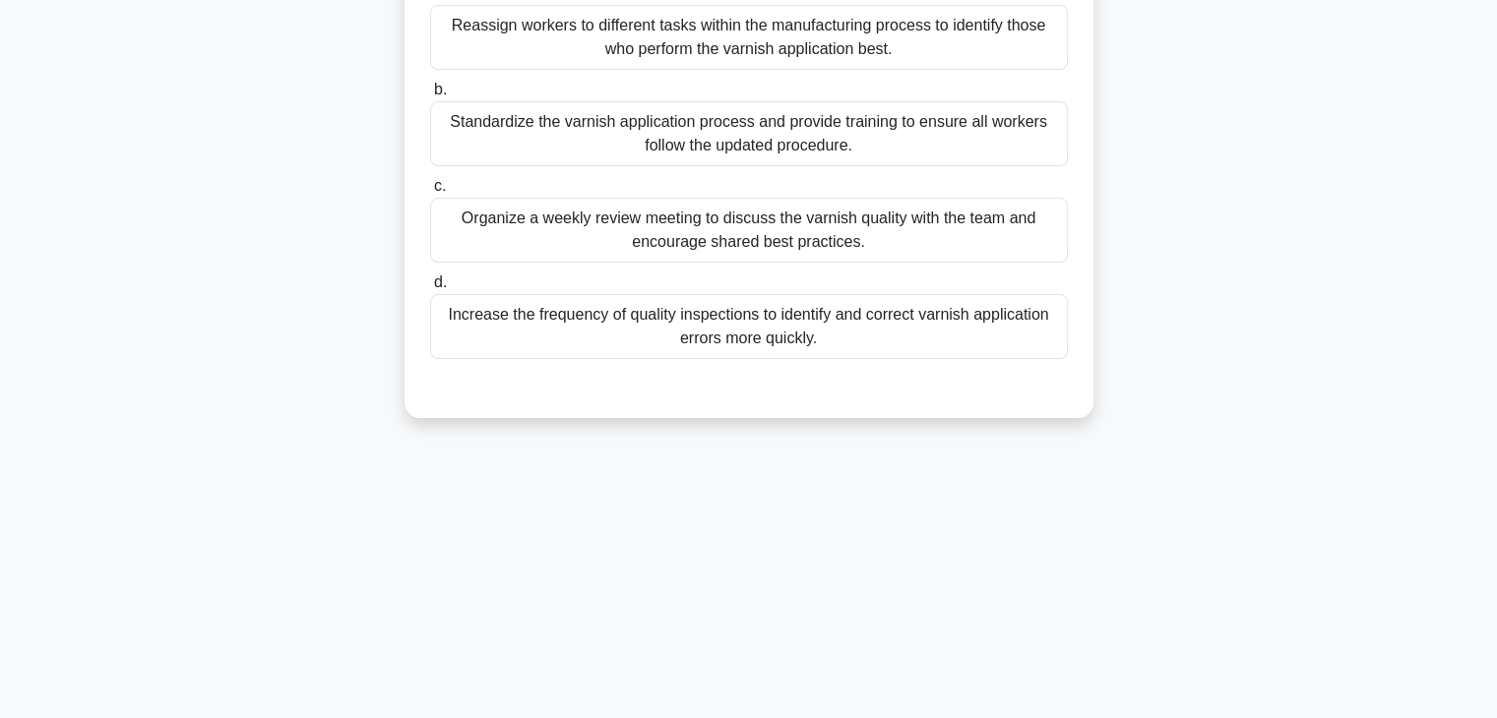
click at [947, 509] on div "6:46 Stop PMP Advanced 7/10 A project in the furniture manufacturing sector is …" at bounding box center [748, 218] width 1299 height 984
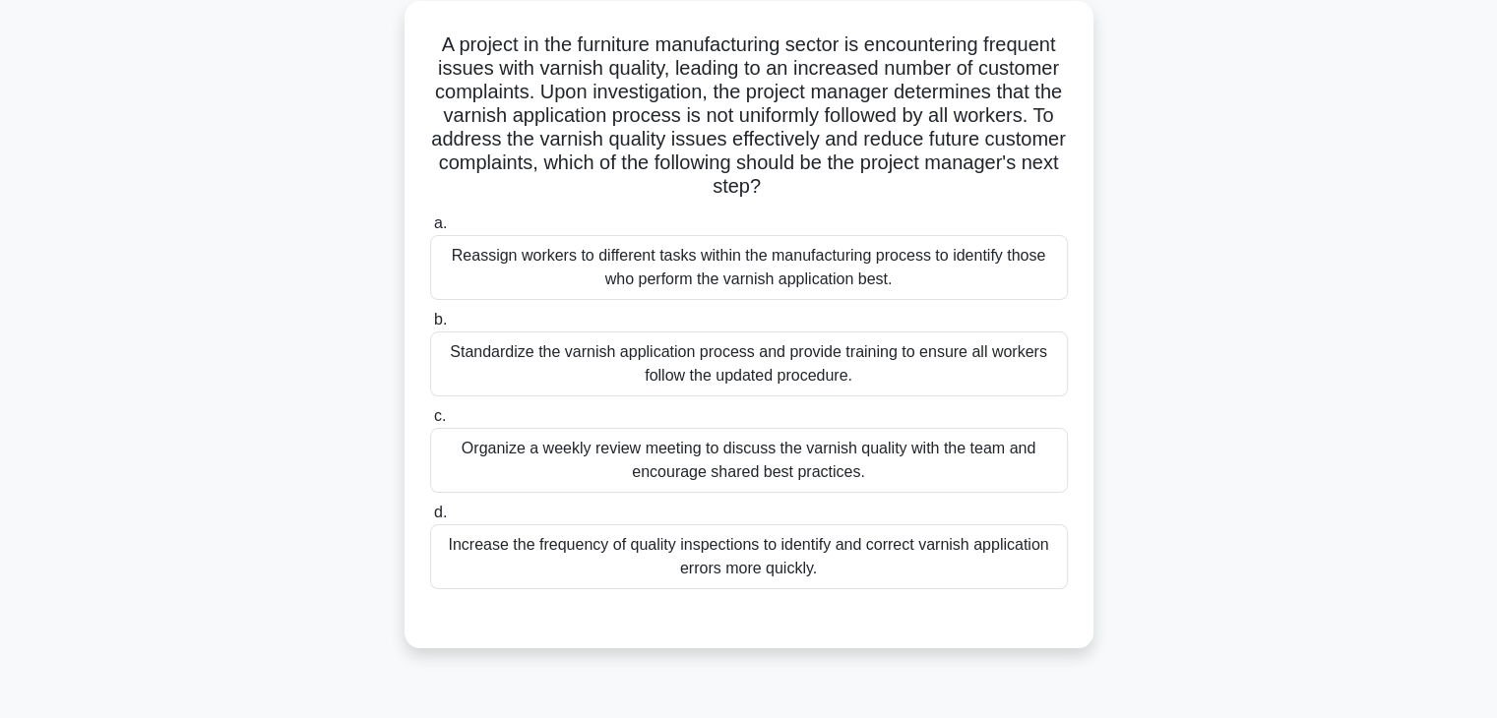
scroll to position [118, 0]
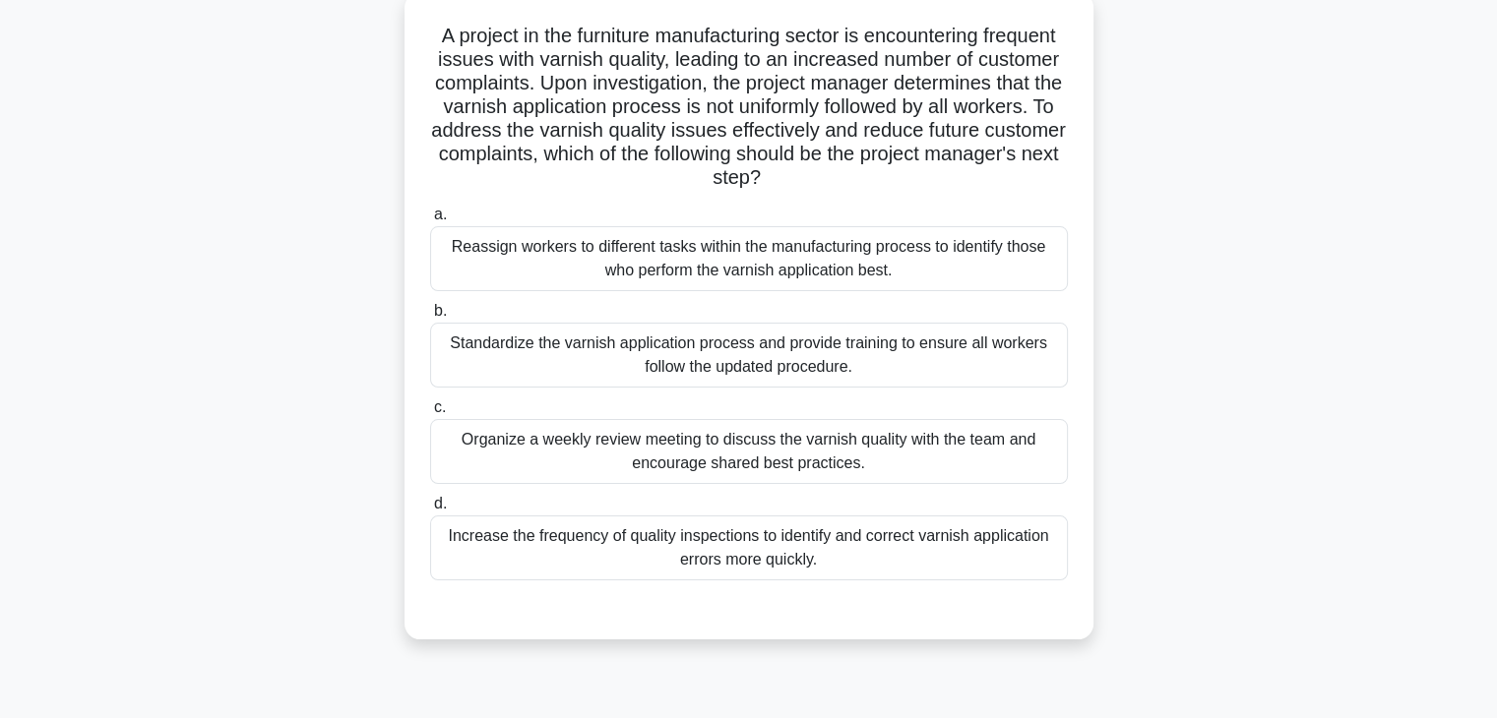
click at [882, 359] on div "Standardize the varnish application process and provide training to ensure all …" at bounding box center [749, 355] width 638 height 65
click at [430, 318] on input "b. Standardize the varnish application process and provide training to ensure a…" at bounding box center [430, 311] width 0 height 13
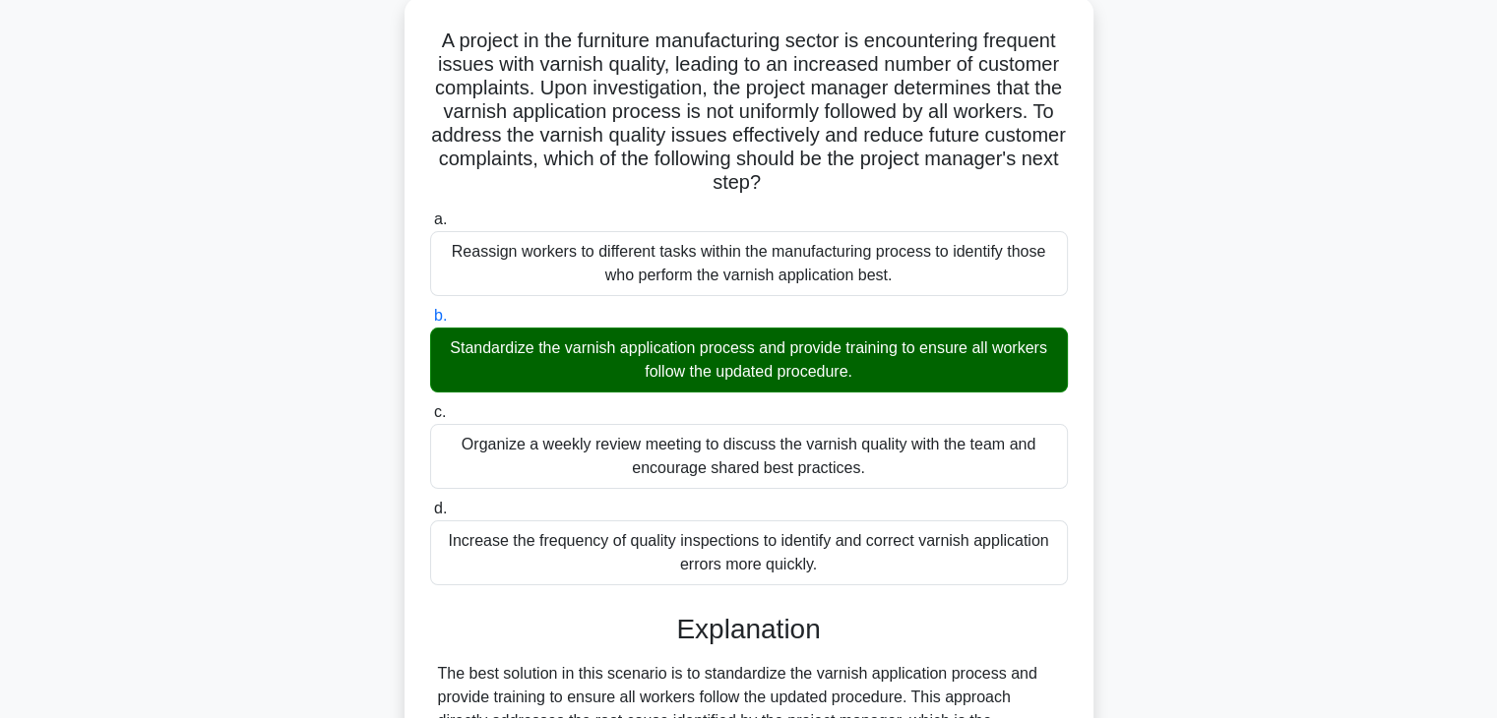
click at [1175, 469] on div "A project in the furniture manufacturing sector is encountering frequent issues…" at bounding box center [748, 589] width 1299 height 1184
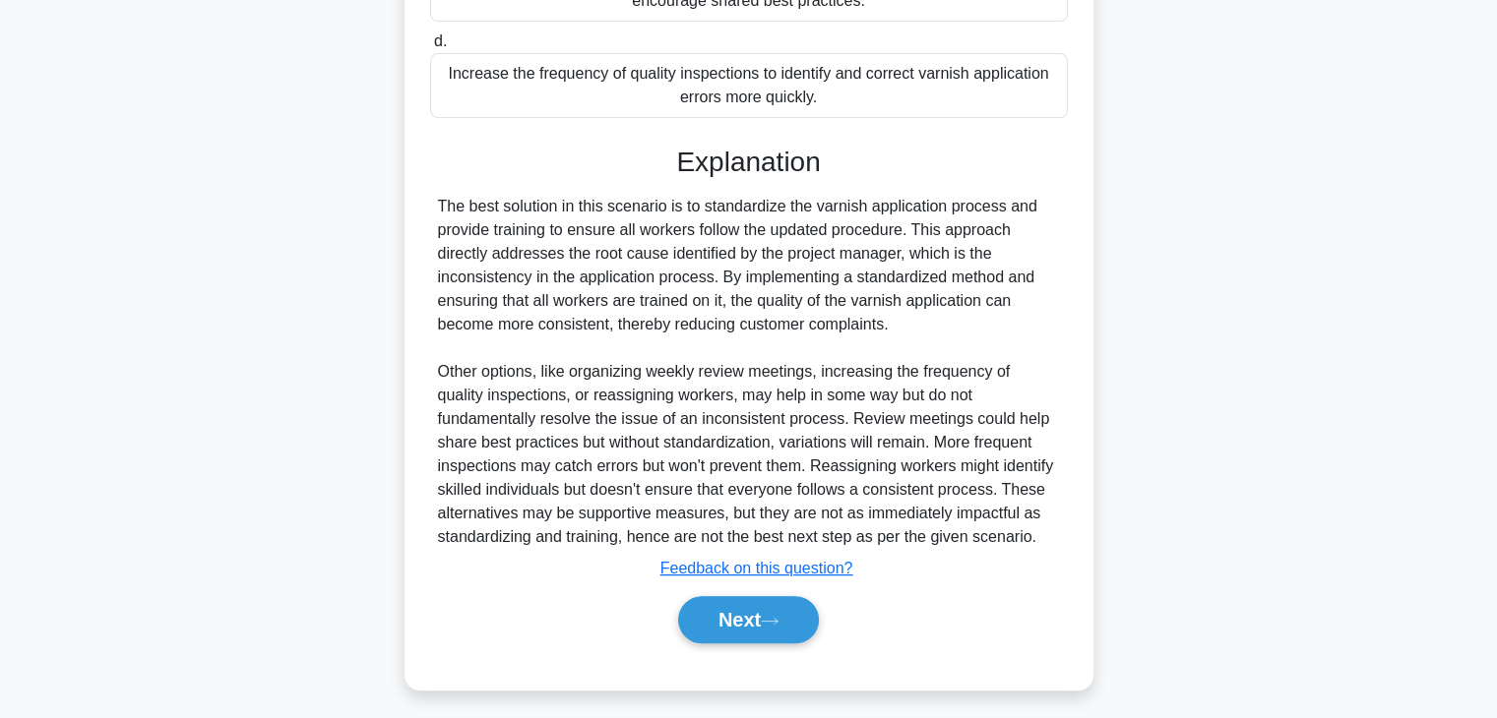
scroll to position [589, 0]
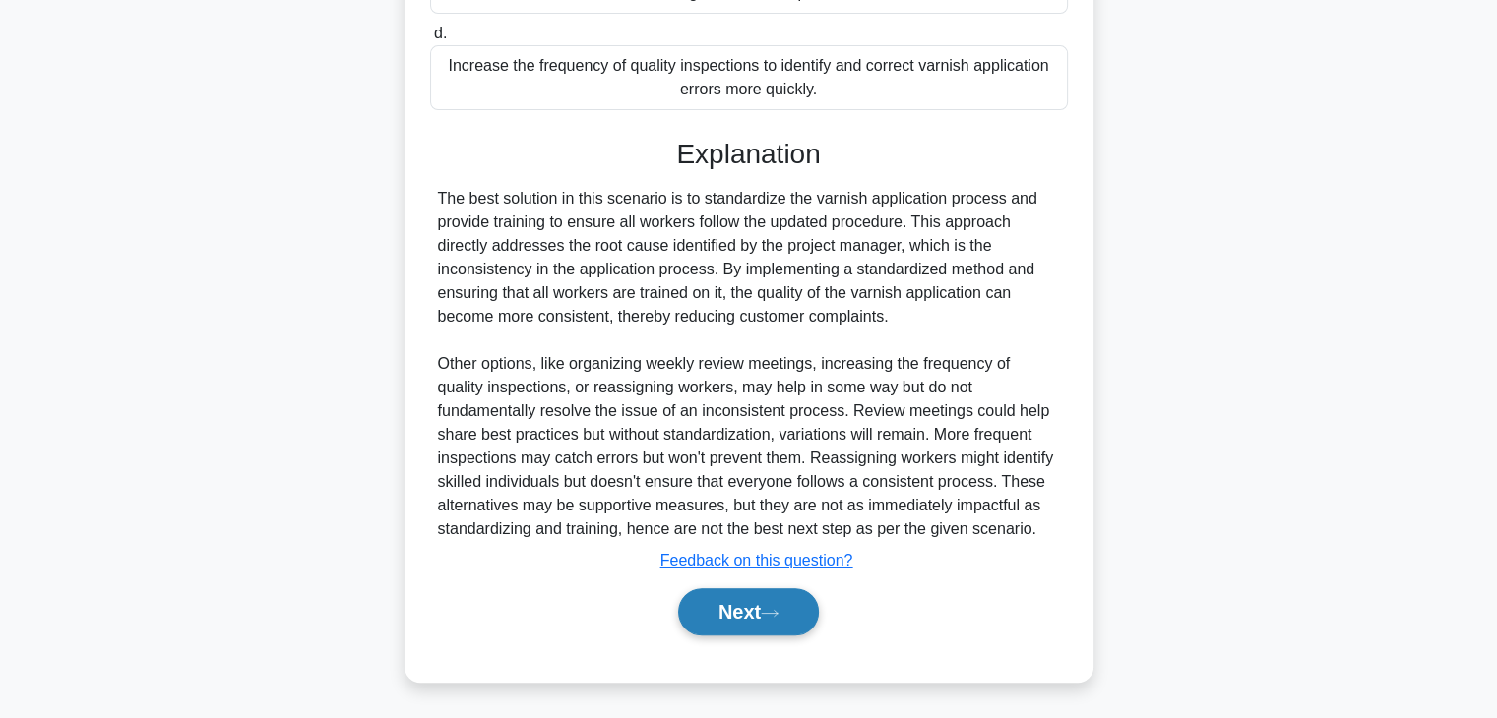
click at [716, 604] on button "Next" at bounding box center [748, 612] width 141 height 47
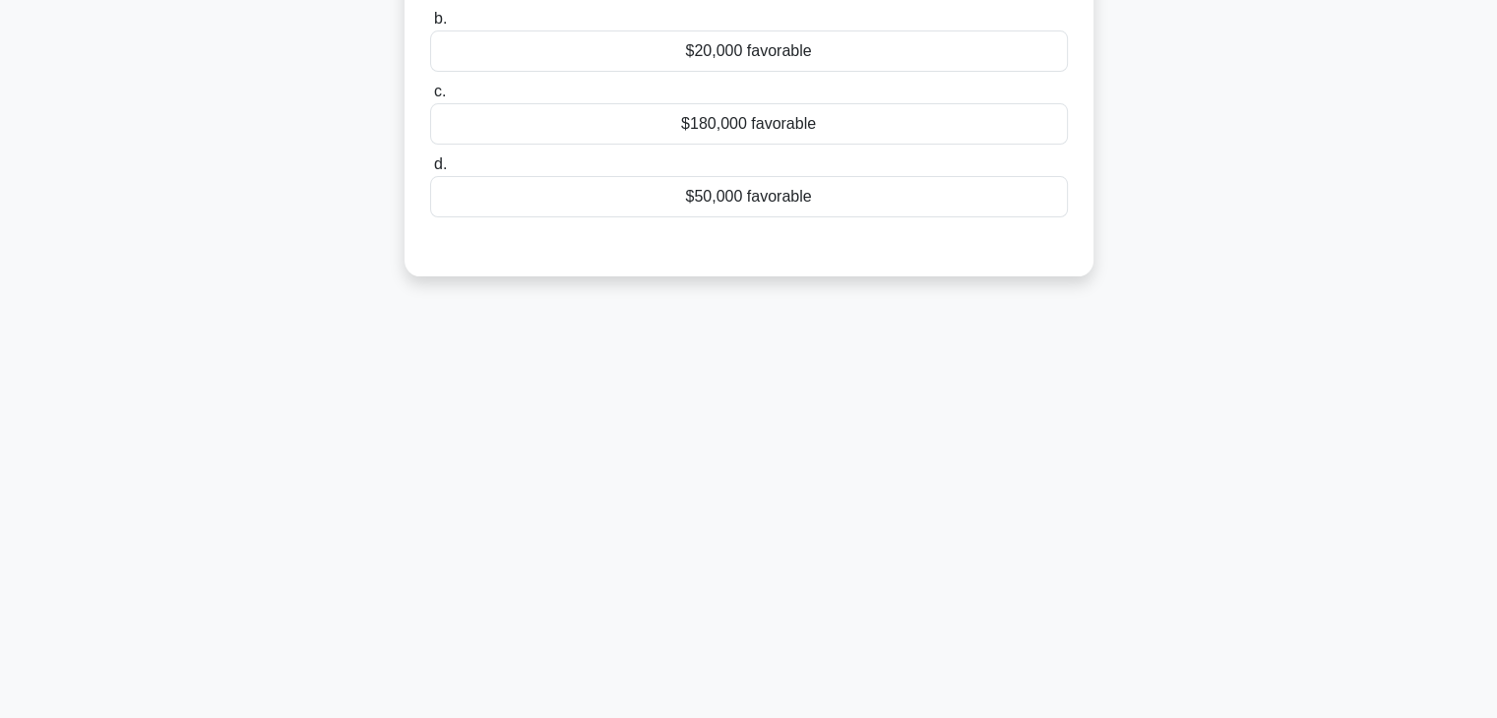
click at [1075, 551] on div "5:41 Stop PMP Advanced 8/10 During a project in construction industry, the proj…" at bounding box center [748, 218] width 1299 height 984
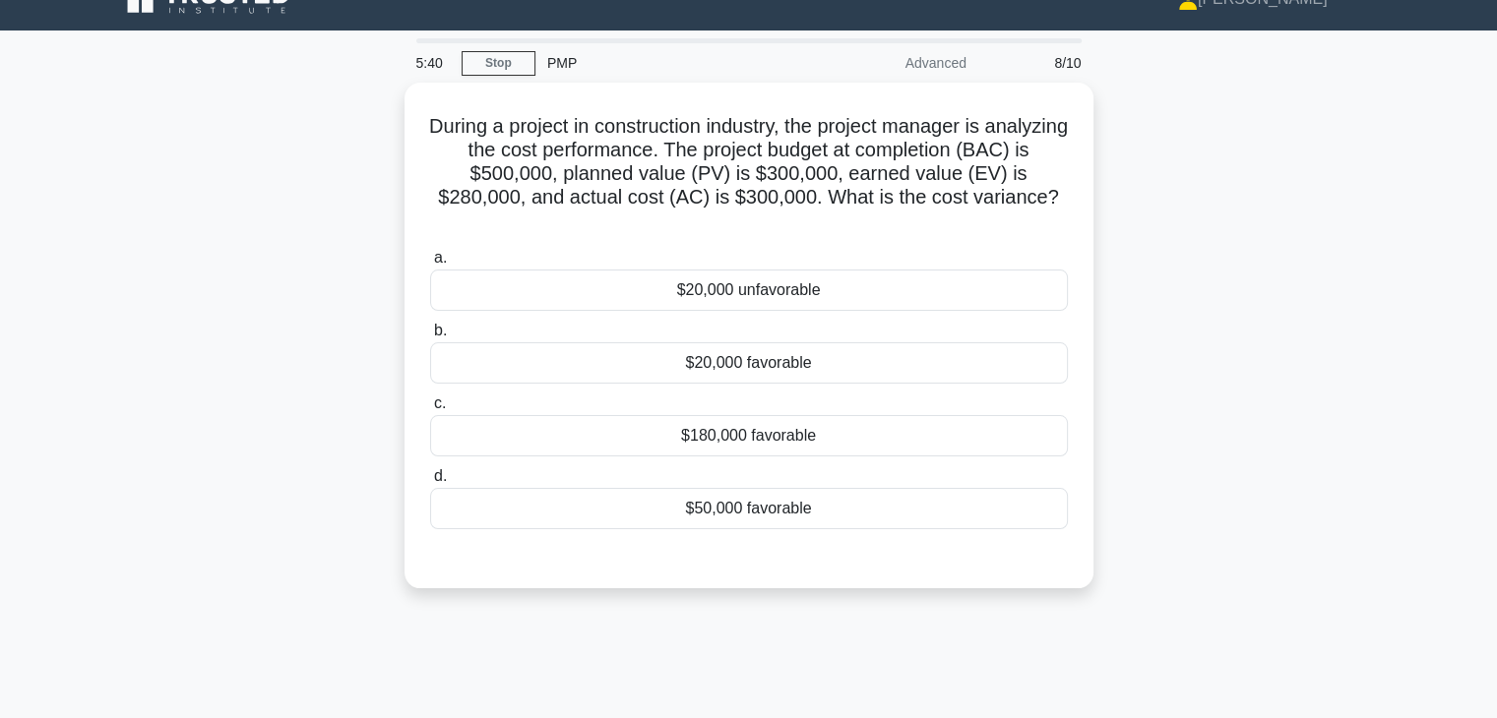
scroll to position [0, 0]
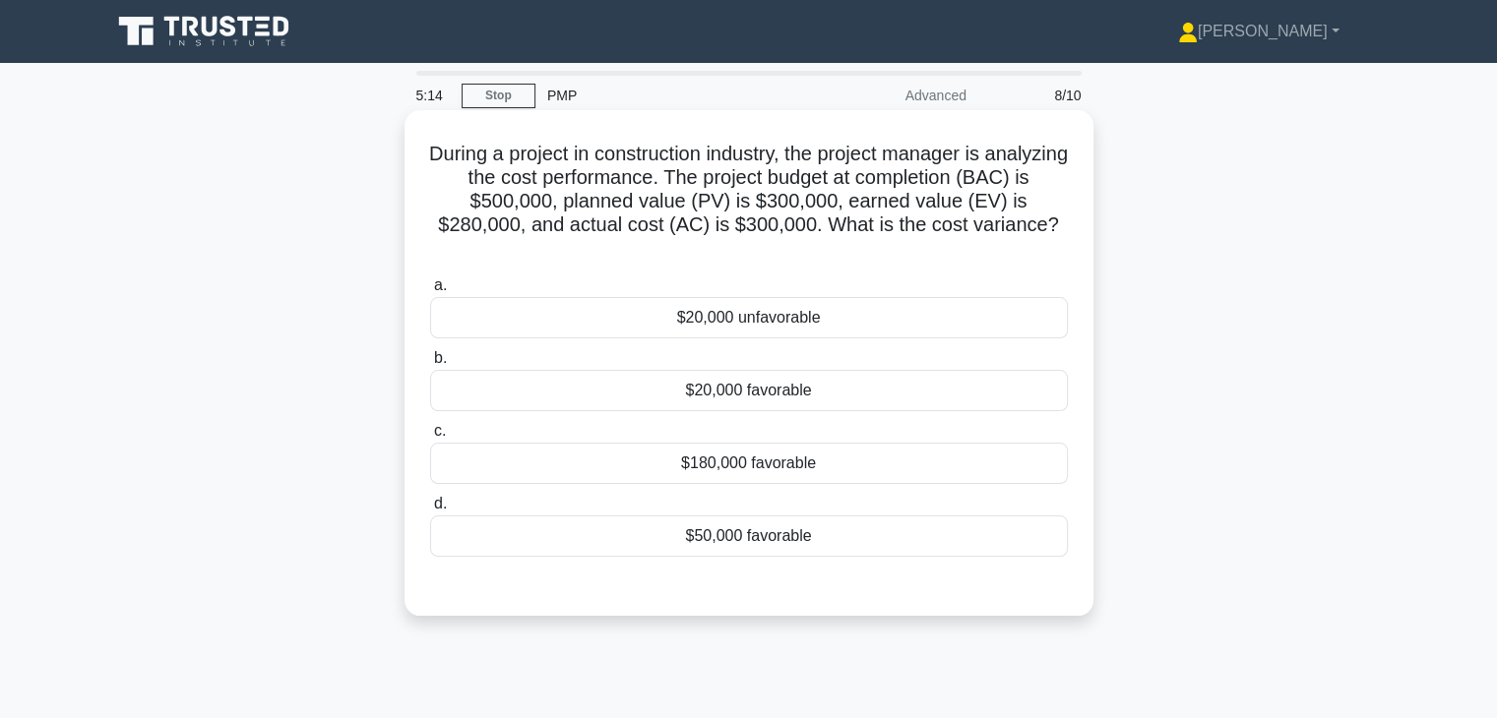
click at [1022, 313] on div "$20,000 unfavorable" at bounding box center [749, 317] width 638 height 41
click at [430, 292] on input "a. $20,000 unfavorable" at bounding box center [430, 286] width 0 height 13
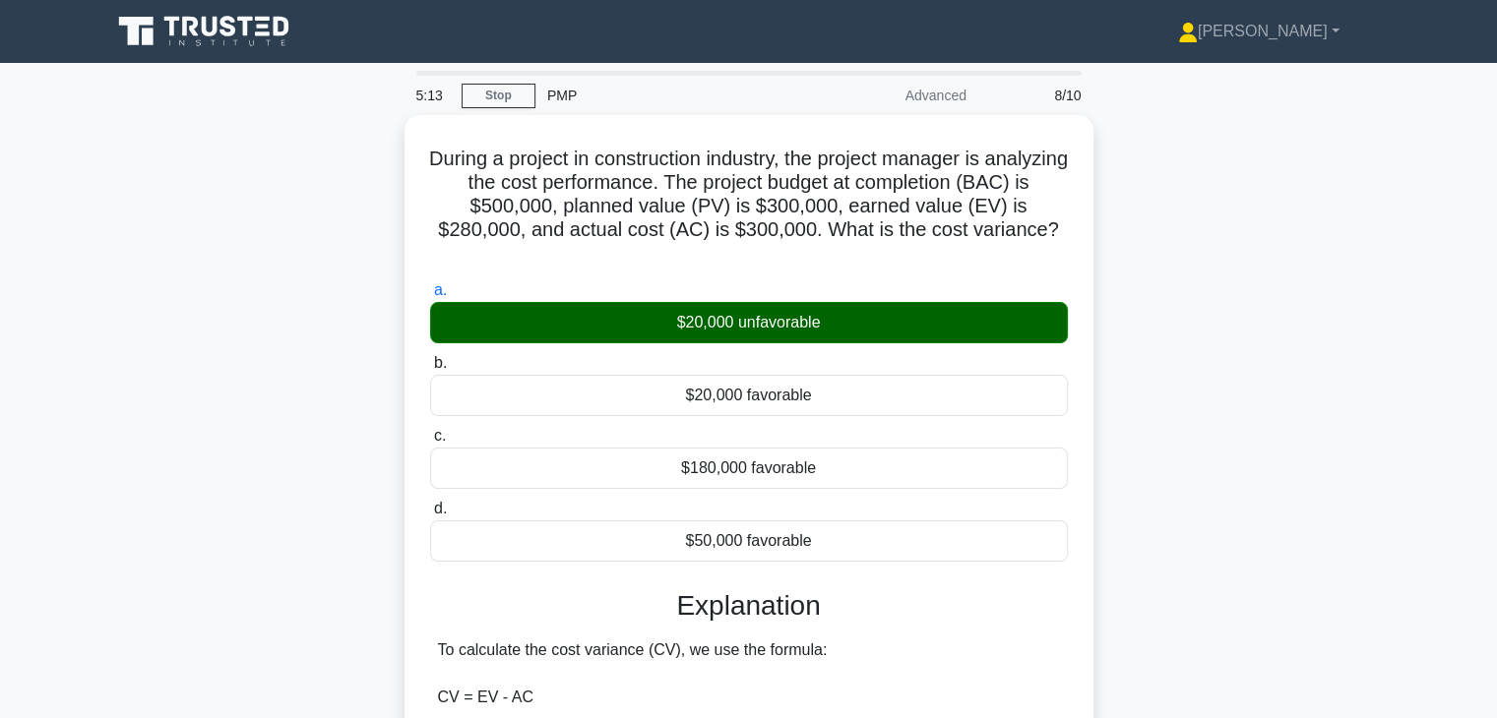
click at [1267, 472] on div "During a project in construction industry, the project manager is analyzing the…" at bounding box center [748, 707] width 1299 height 1184
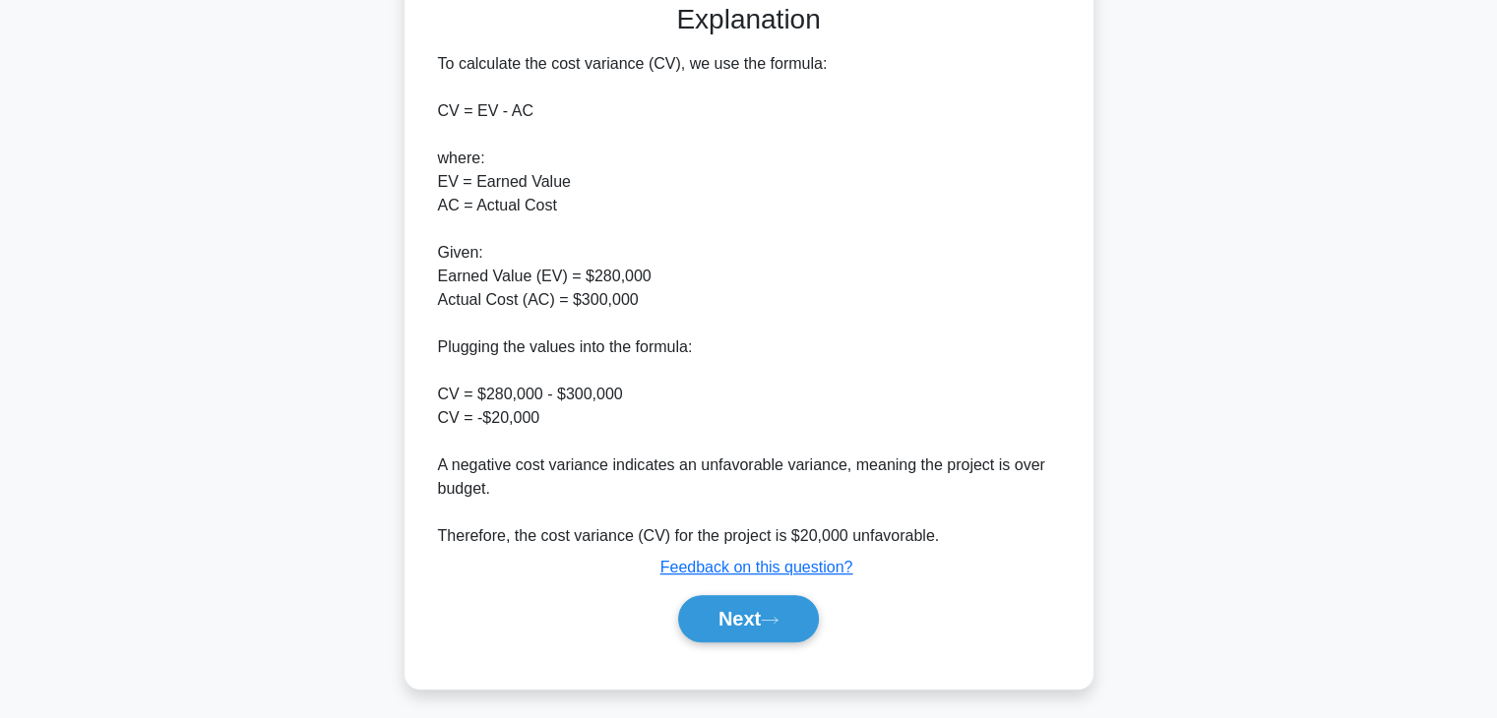
scroll to position [589, 0]
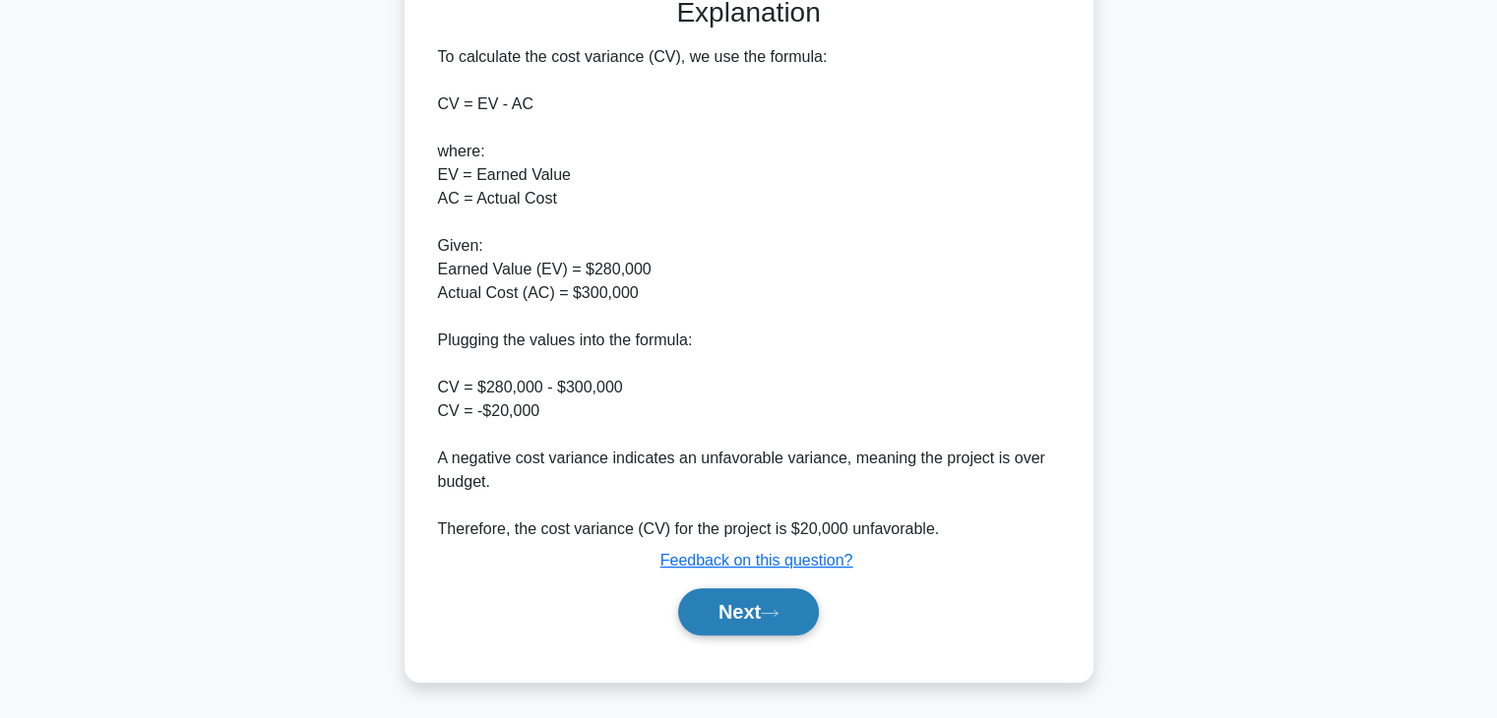
click at [717, 607] on button "Next" at bounding box center [748, 612] width 141 height 47
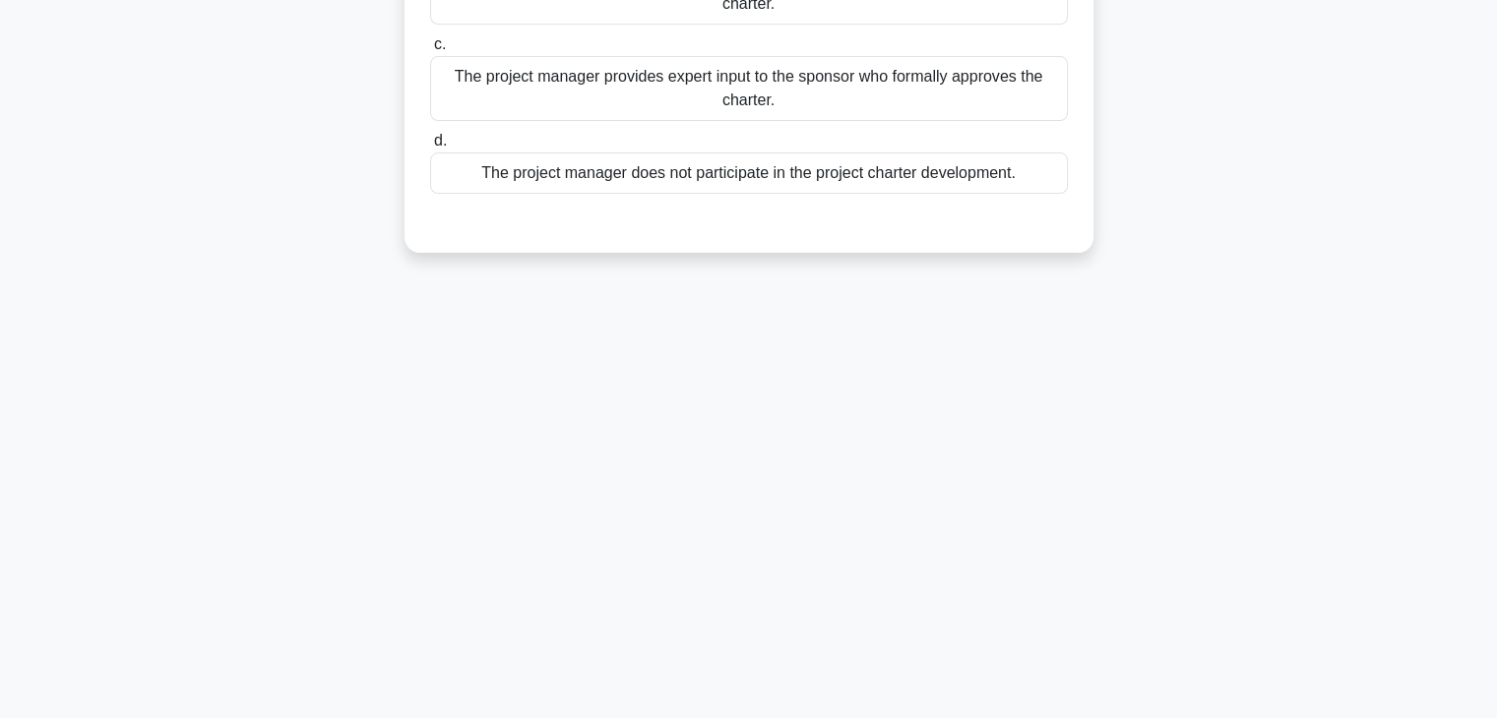
click at [1090, 497] on div "5:09 Stop PMP Advanced 9/10 What is the role of the project manager in the deve…" at bounding box center [748, 218] width 1299 height 984
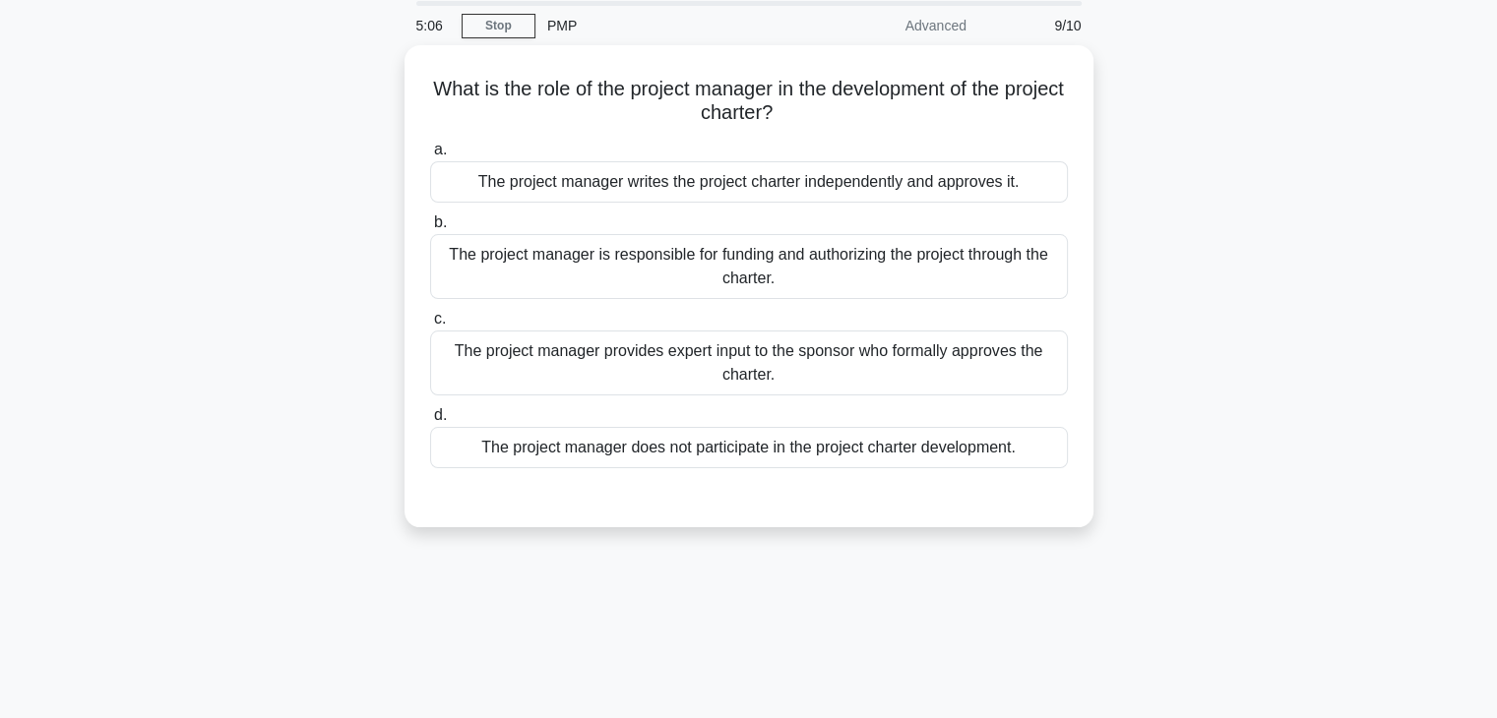
scroll to position [31, 0]
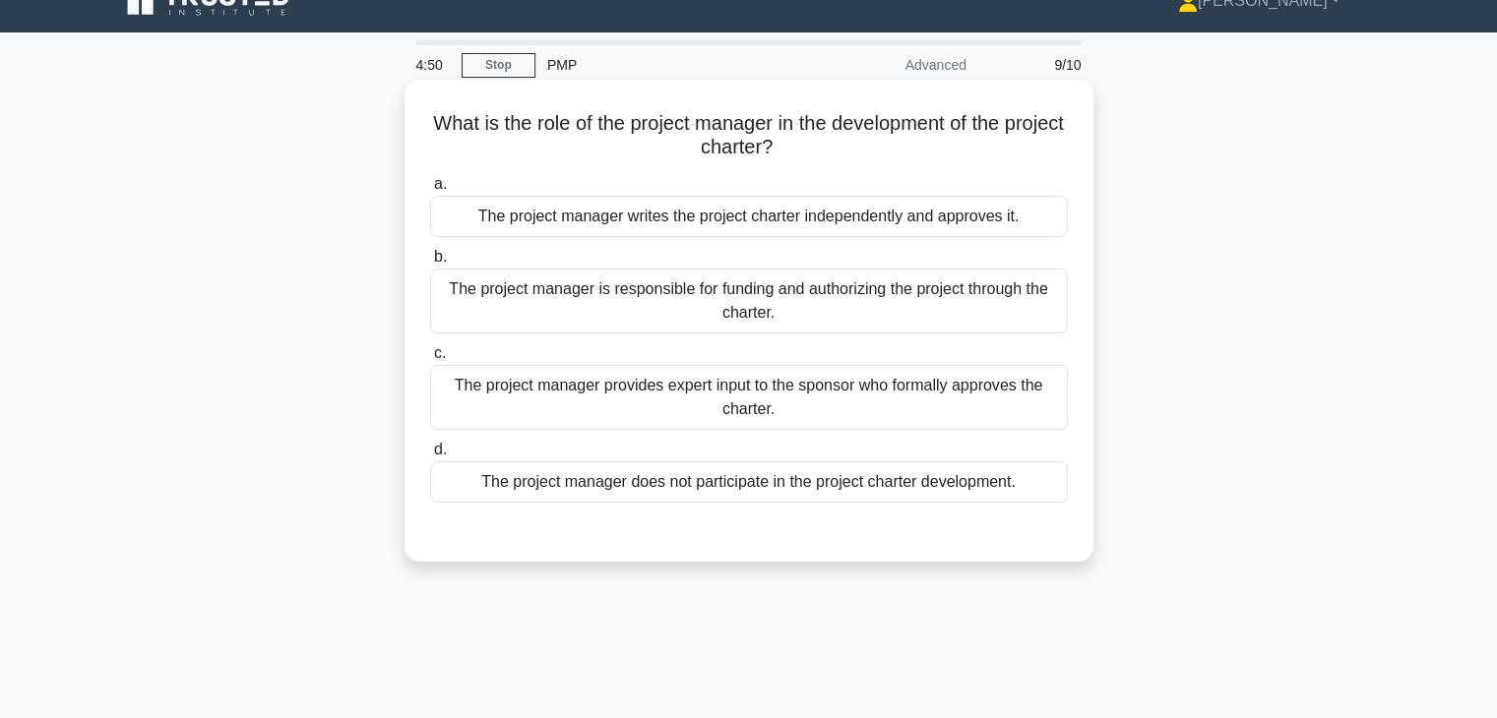
click at [843, 403] on div "The project manager provides expert input to the sponsor who formally approves …" at bounding box center [749, 397] width 638 height 65
click at [430, 360] on input "c. The project manager provides expert input to the sponsor who formally approv…" at bounding box center [430, 353] width 0 height 13
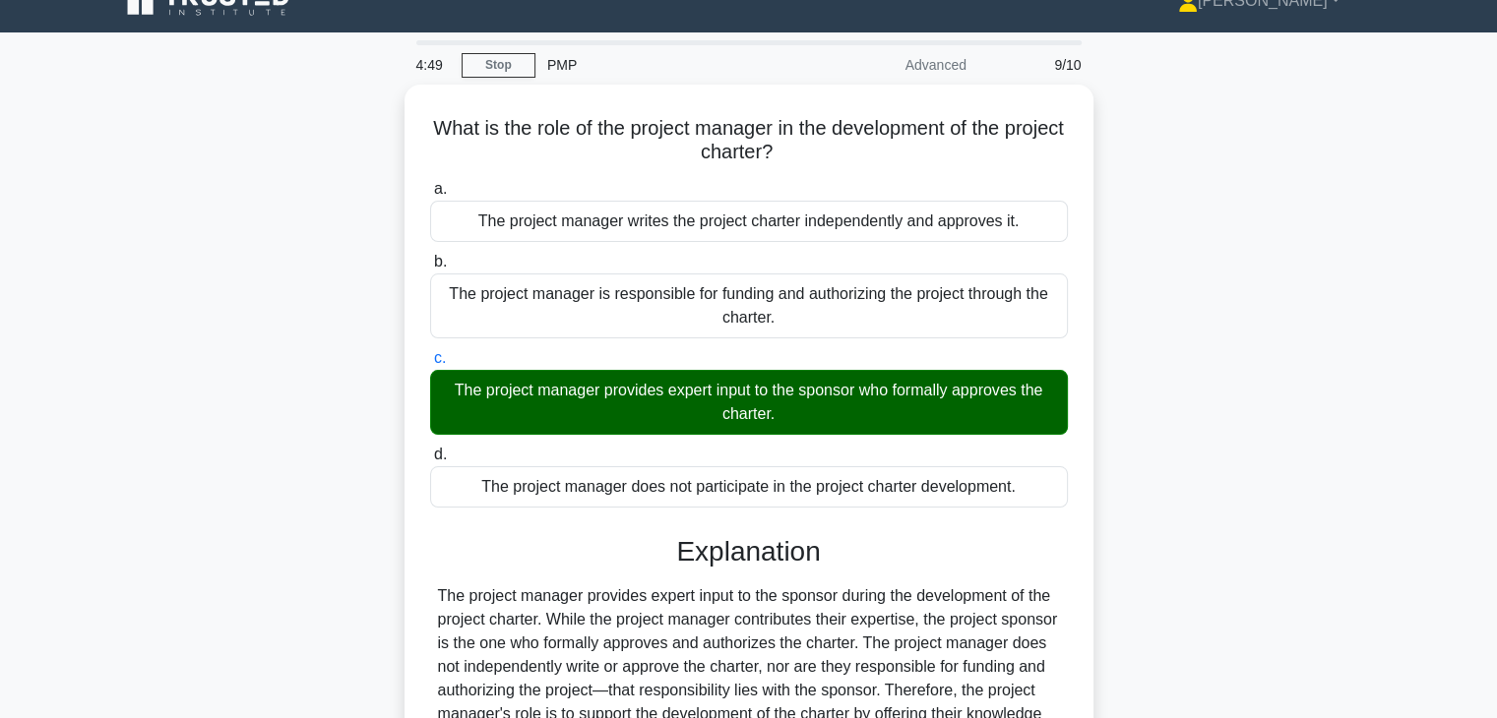
click at [1139, 413] on div "What is the role of the project manager in the development of the project chart…" at bounding box center [748, 500] width 1299 height 830
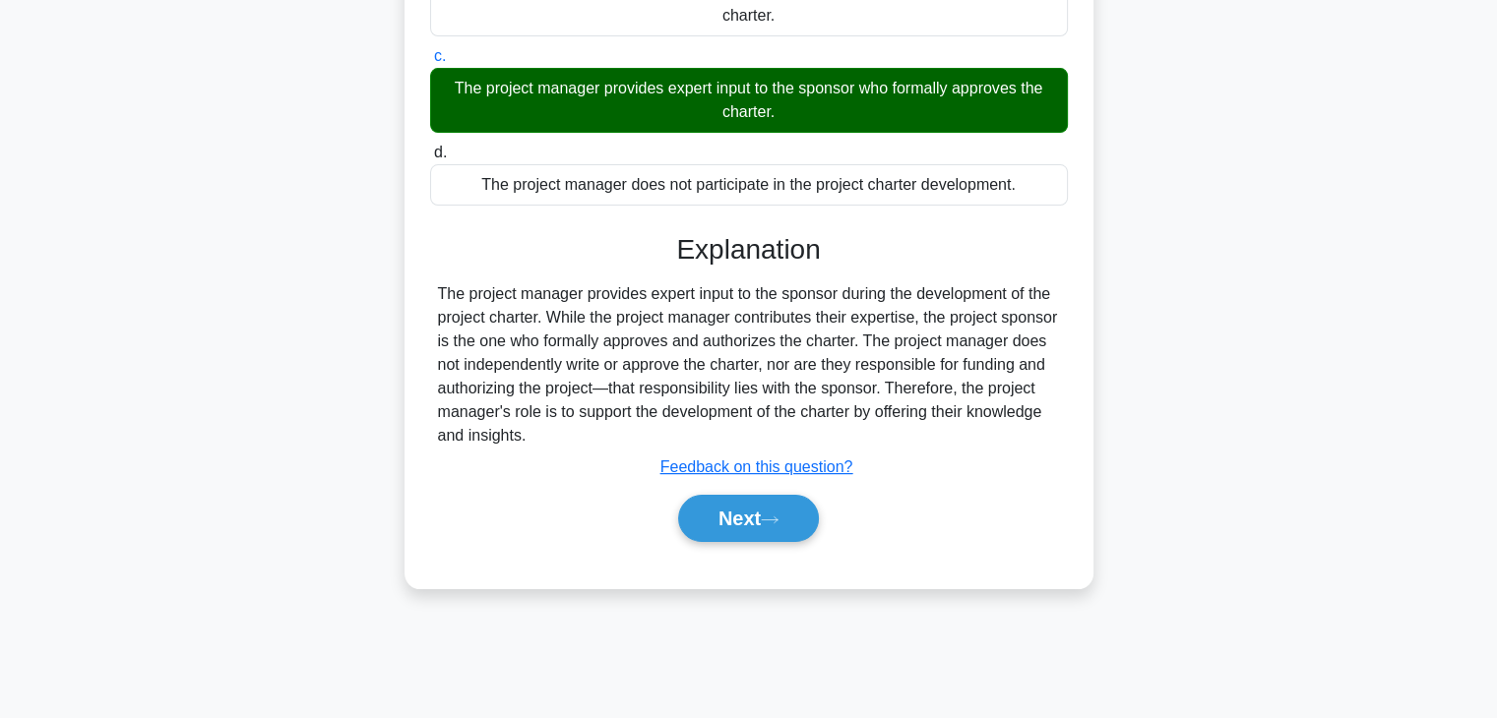
scroll to position [345, 0]
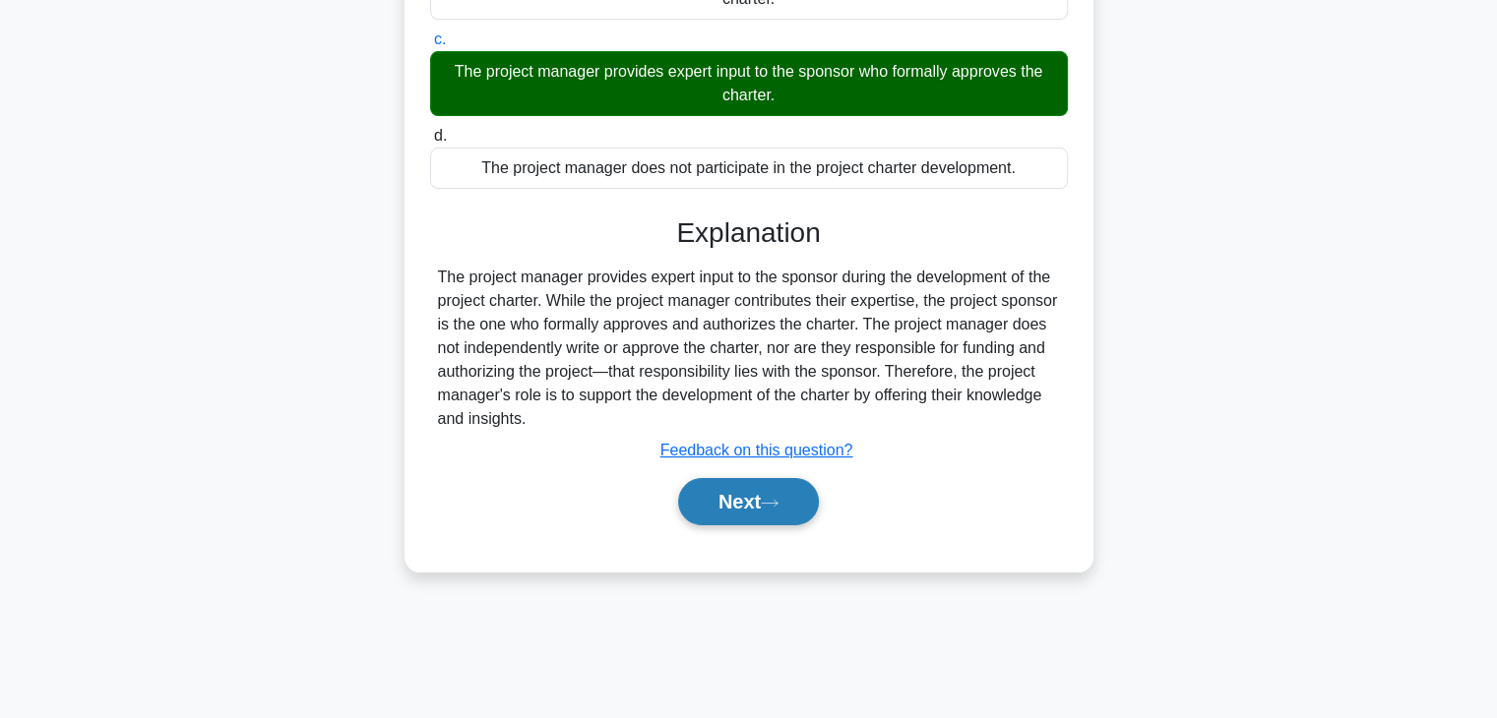
click at [736, 499] on button "Next" at bounding box center [748, 501] width 141 height 47
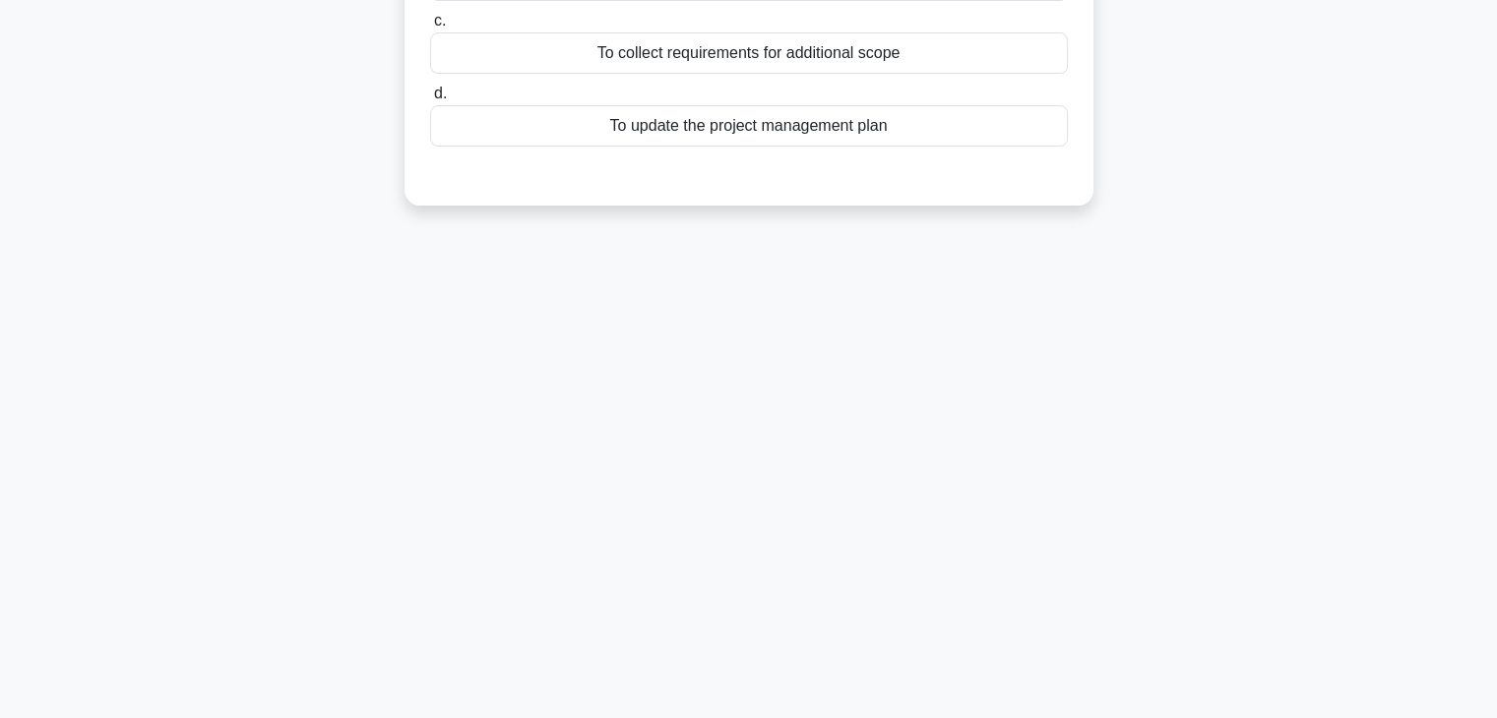
click at [907, 503] on div "4:44 Stop PMP Advanced 10/10 During the Validate Scope process, what is the pri…" at bounding box center [748, 218] width 1299 height 984
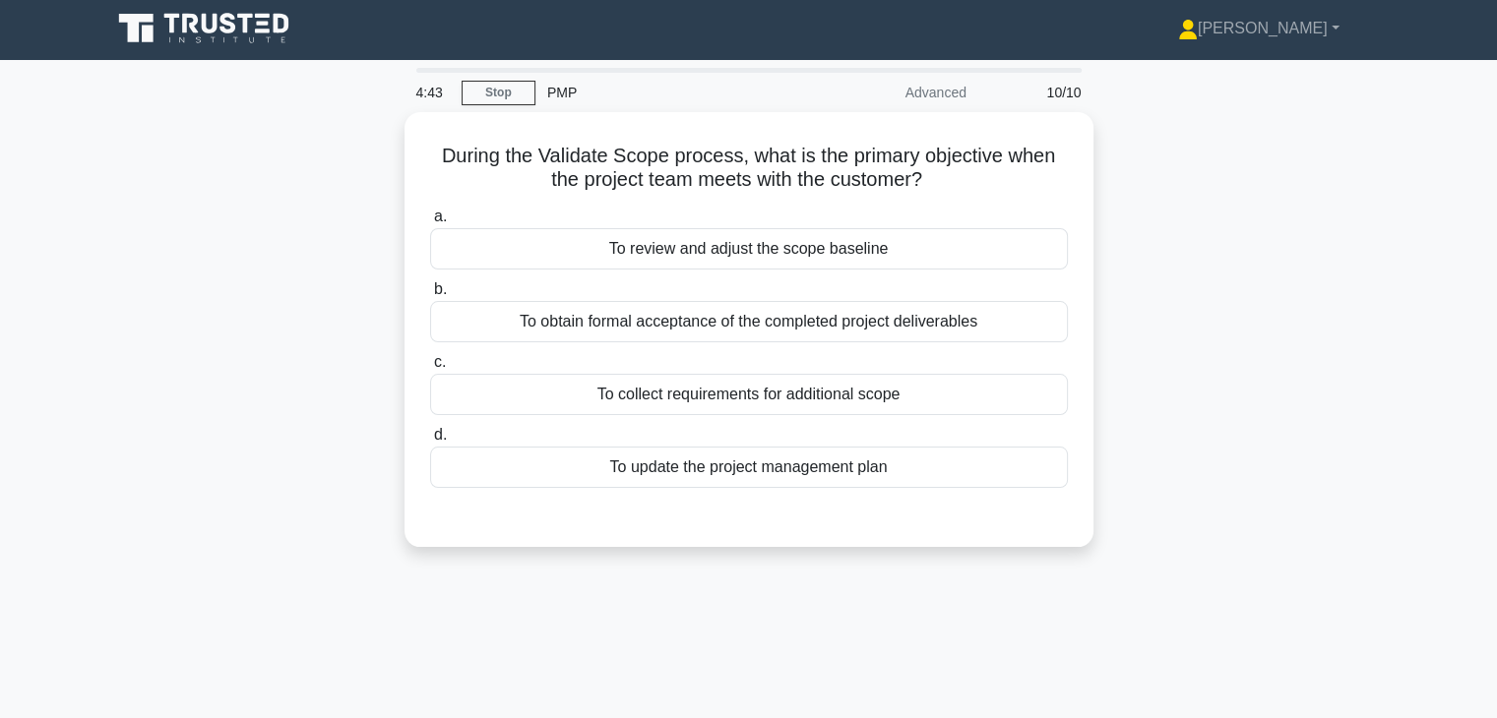
scroll to position [0, 0]
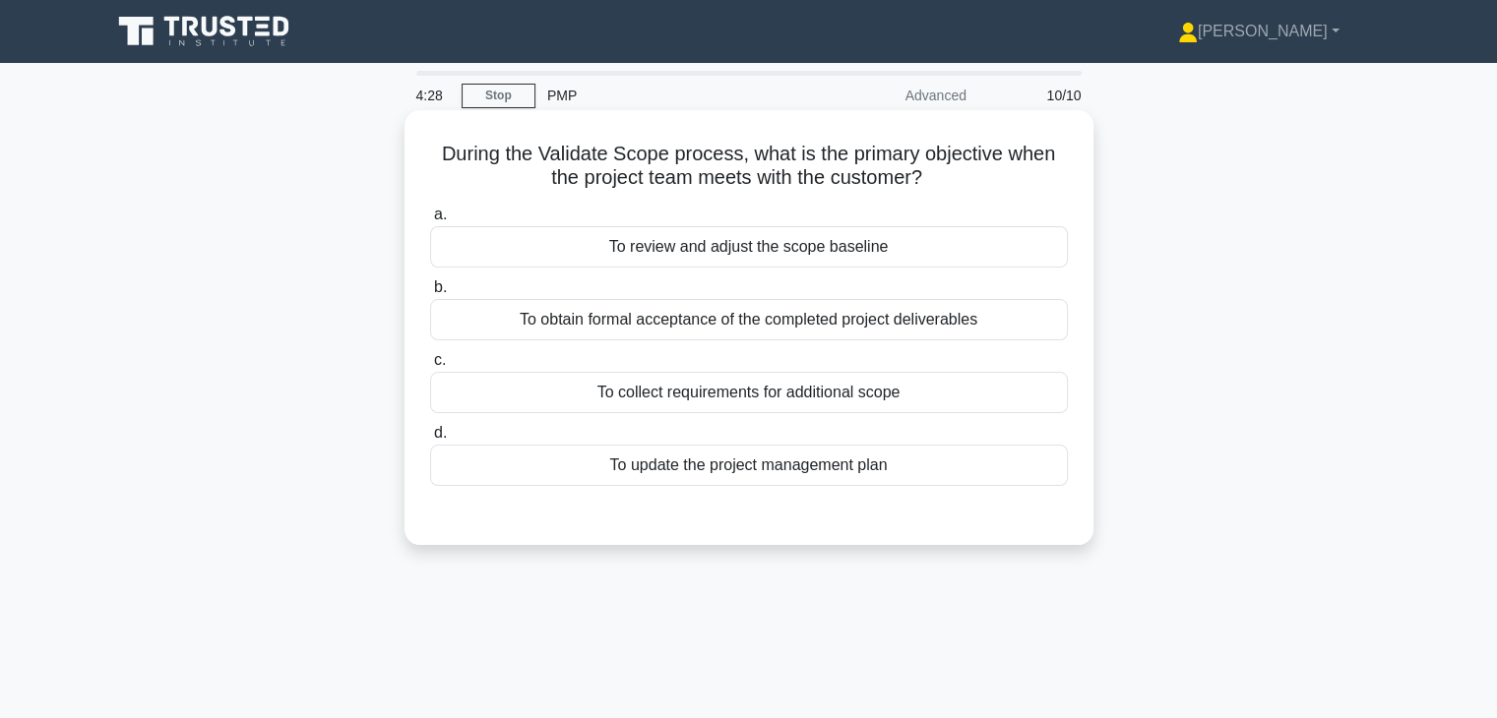
click at [1010, 316] on div "To obtain formal acceptance of the completed project deliverables" at bounding box center [749, 319] width 638 height 41
click at [430, 294] on input "b. To obtain formal acceptance of the completed project deliverables" at bounding box center [430, 287] width 0 height 13
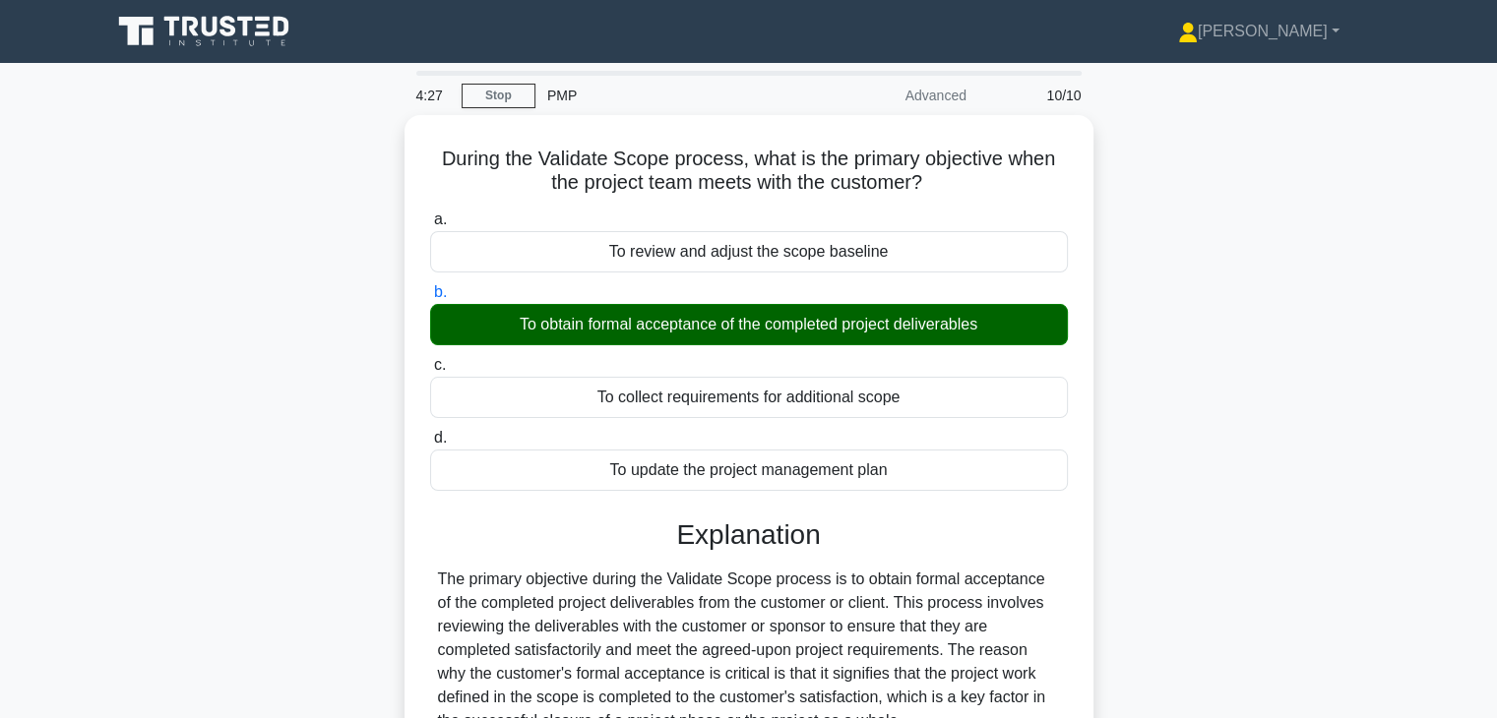
click at [1215, 539] on div "During the Validate Scope process, what is the primary objective when the proje…" at bounding box center [748, 612] width 1299 height 995
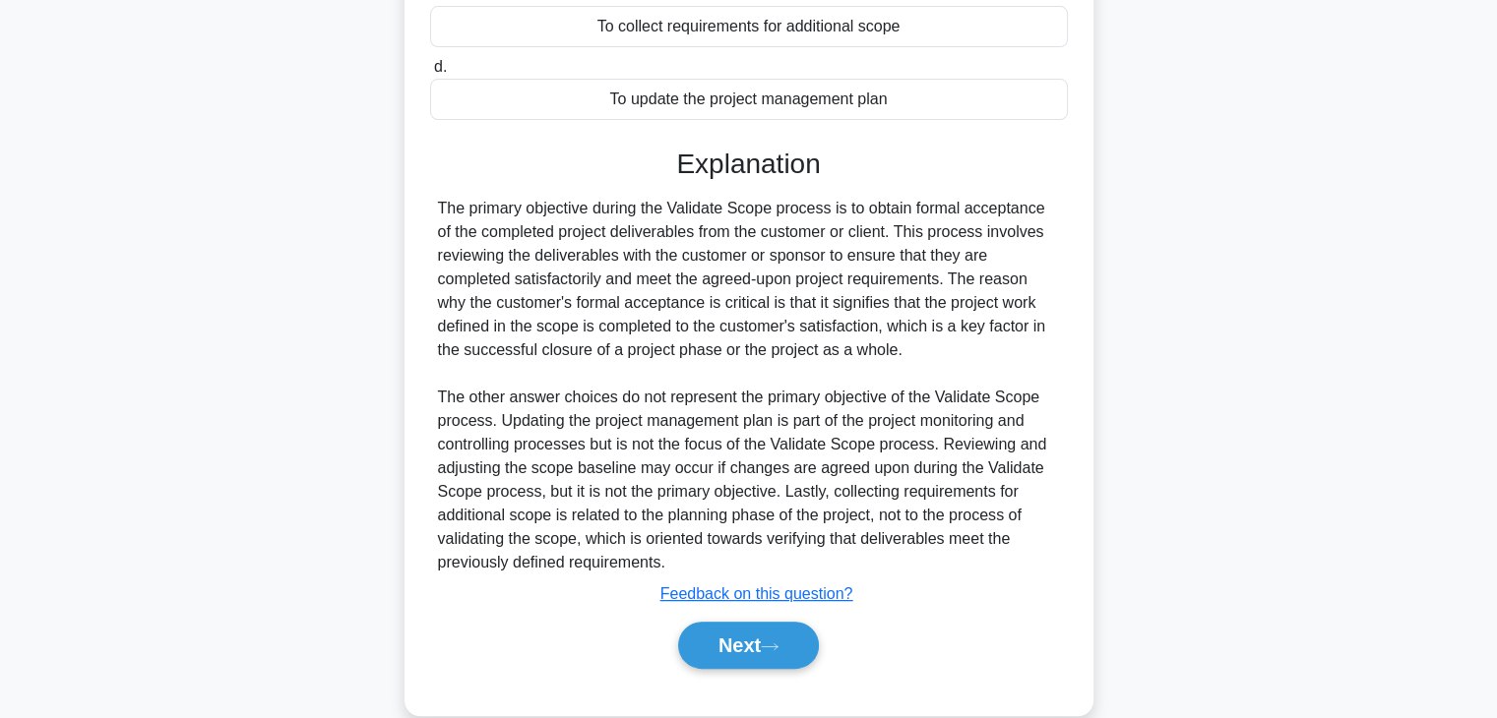
scroll to position [400, 0]
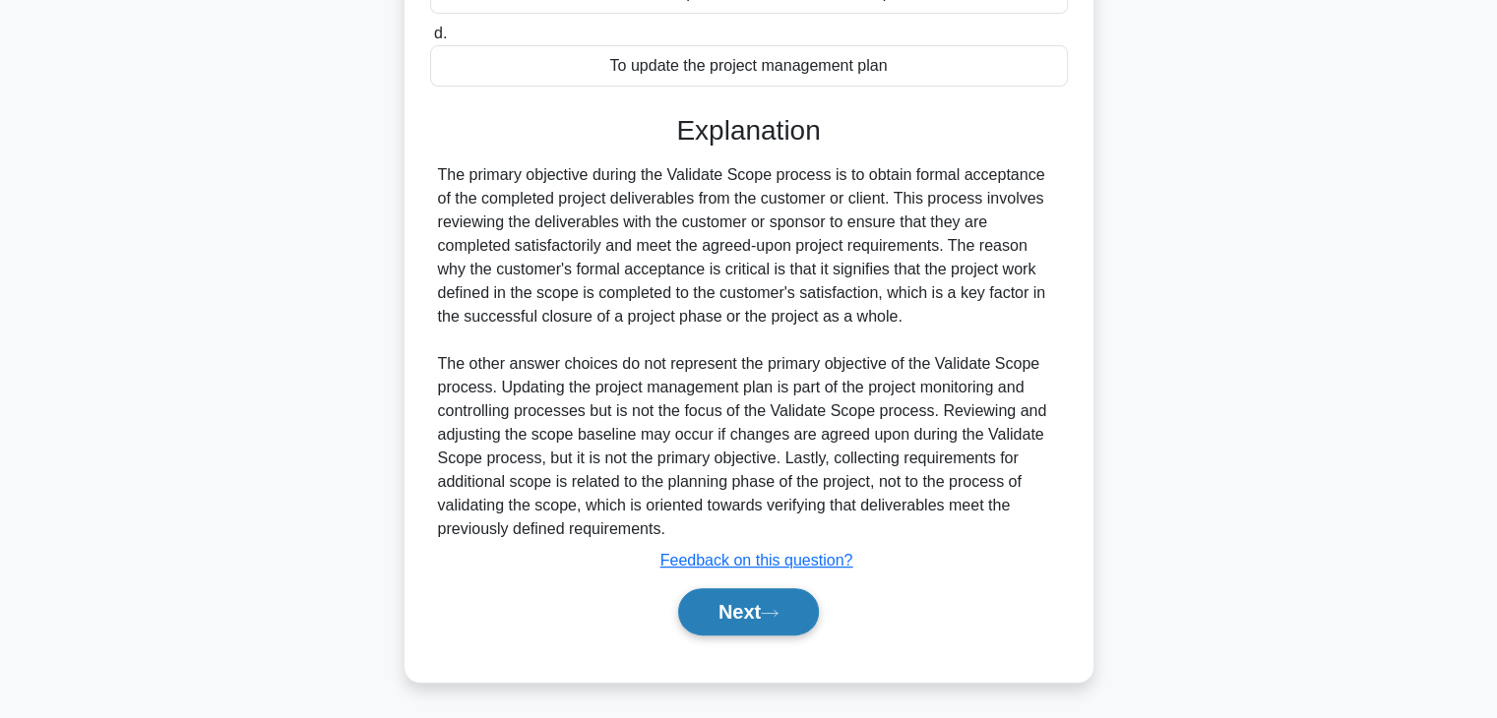
click at [737, 612] on button "Next" at bounding box center [748, 612] width 141 height 47
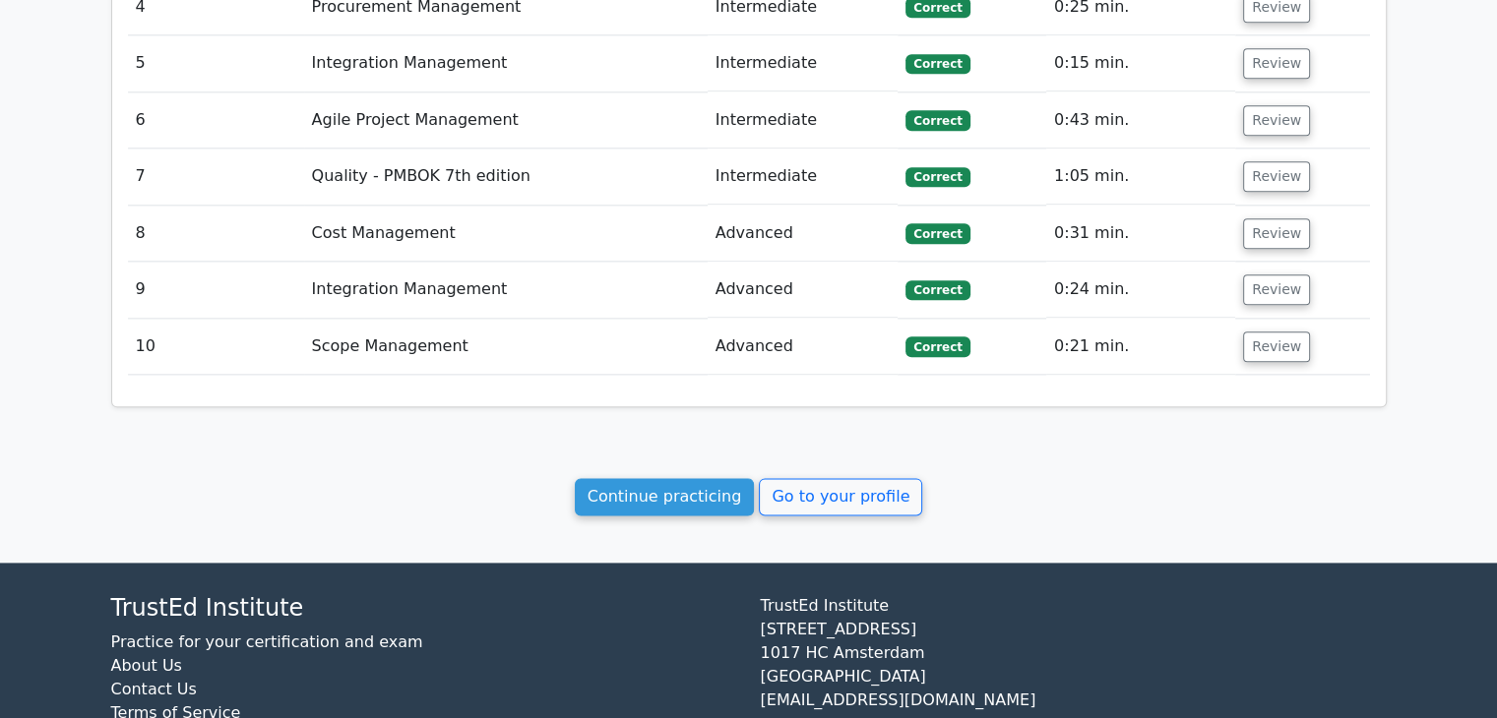
scroll to position [2398, 0]
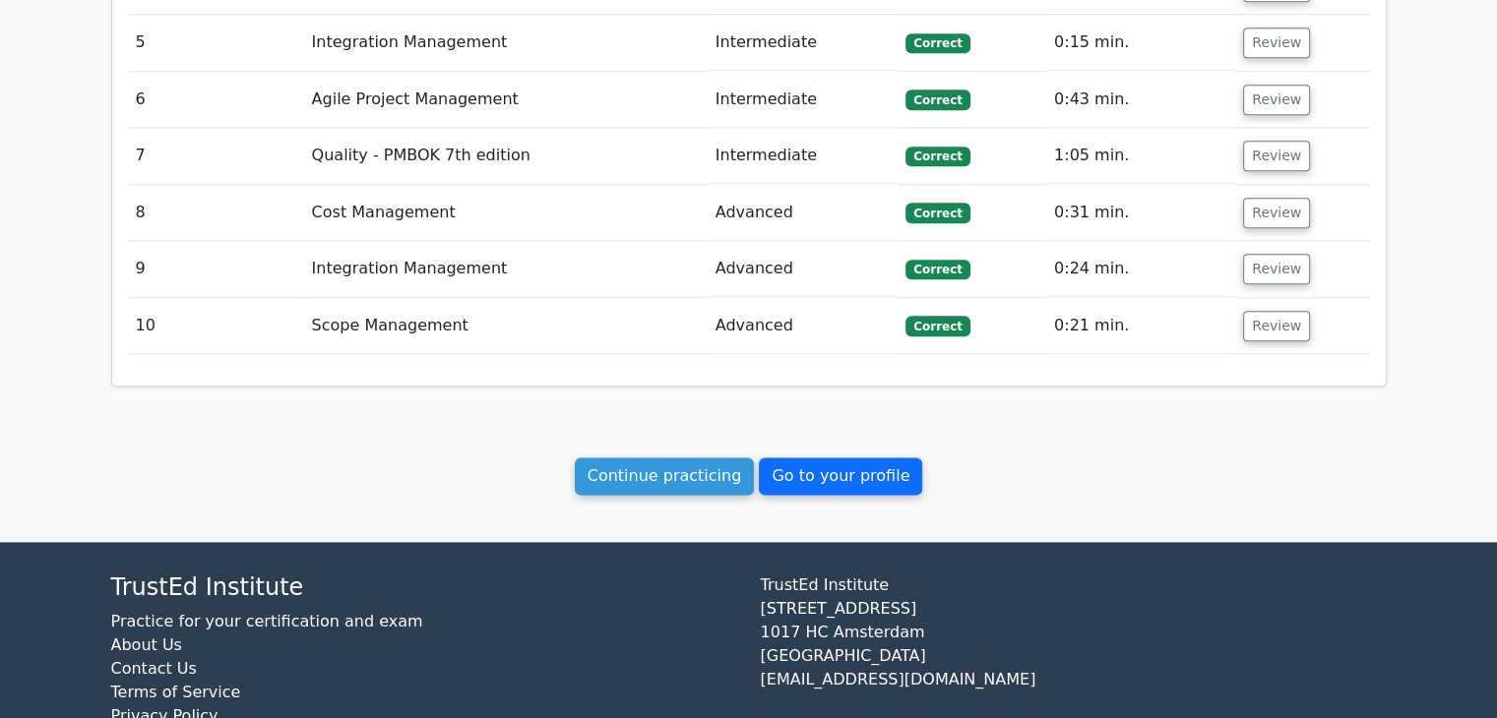
click at [839, 458] on link "Go to your profile" at bounding box center [840, 476] width 163 height 37
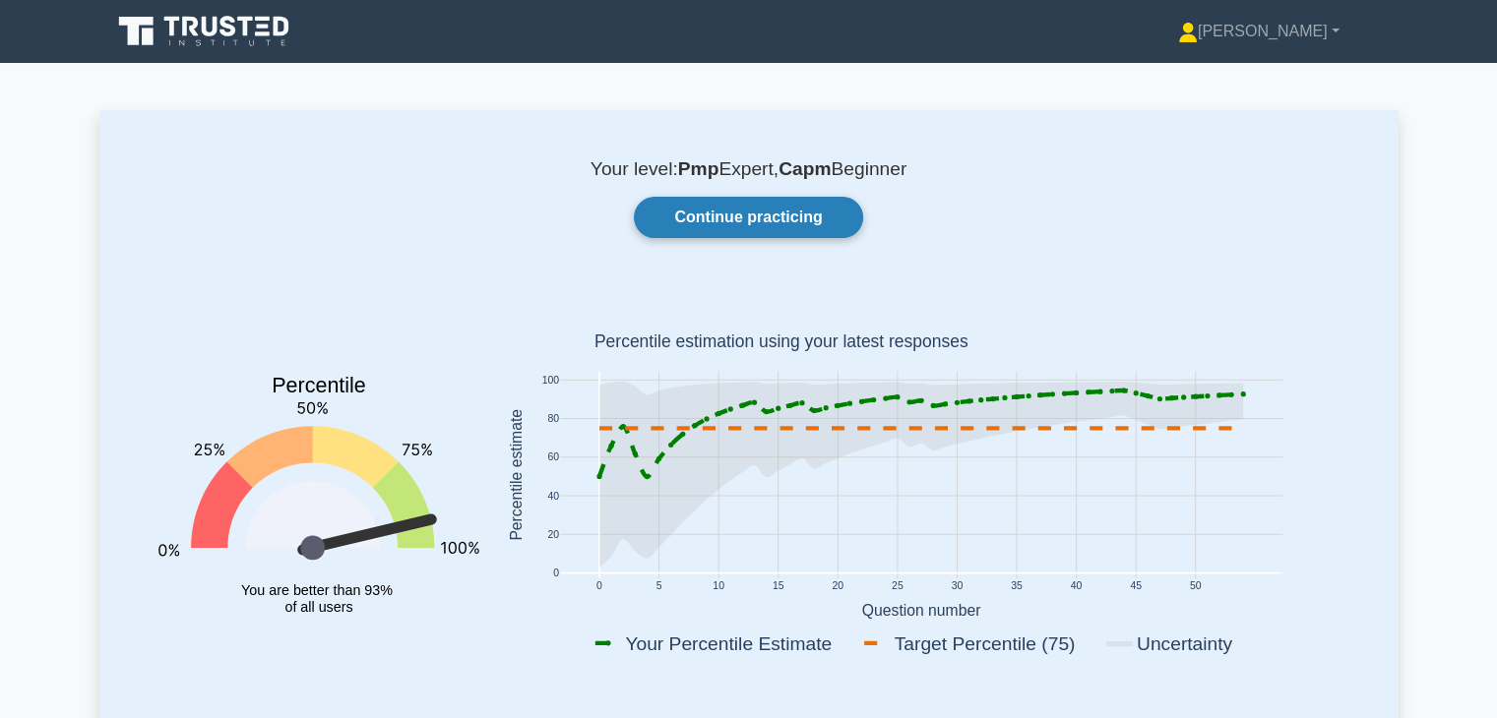
click at [786, 228] on link "Continue practicing" at bounding box center [748, 217] width 228 height 41
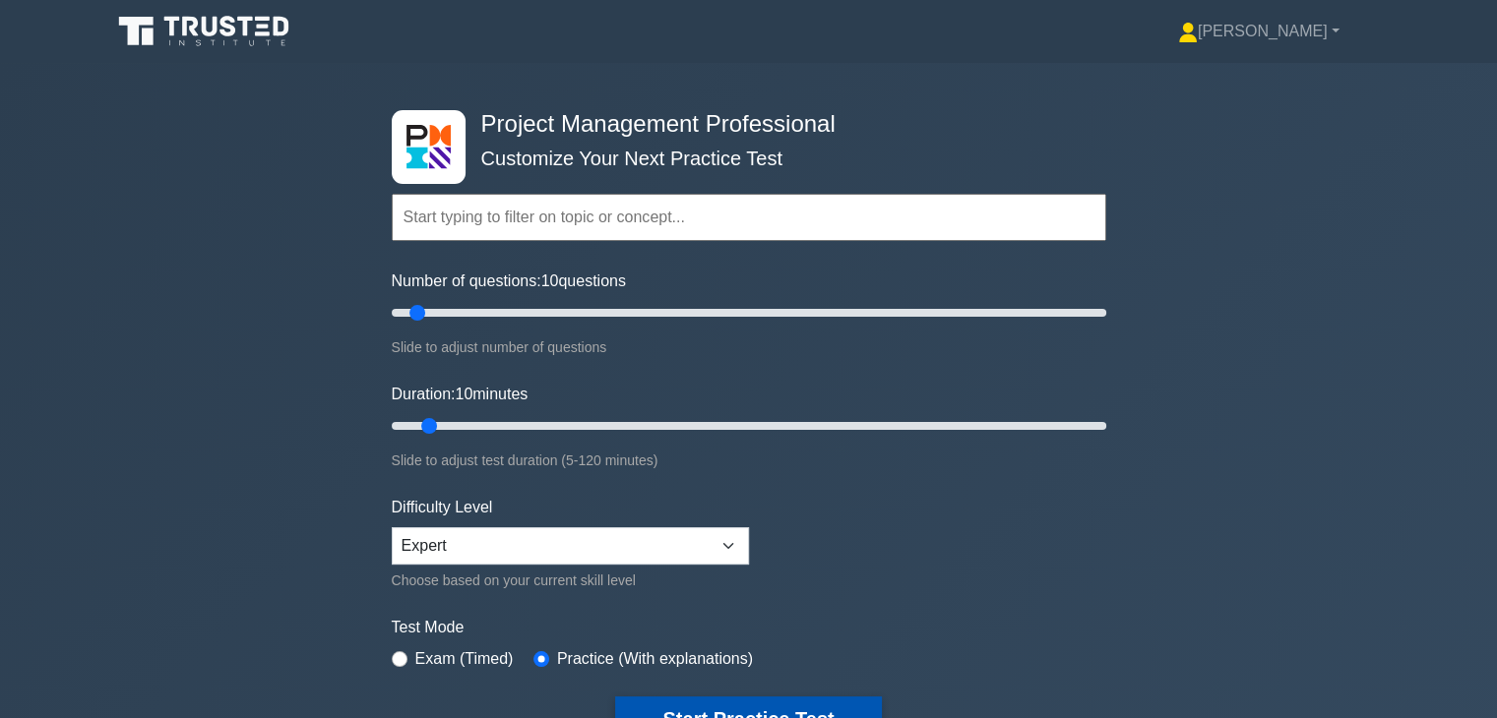
click at [736, 707] on button "Start Practice Test" at bounding box center [748, 719] width 266 height 45
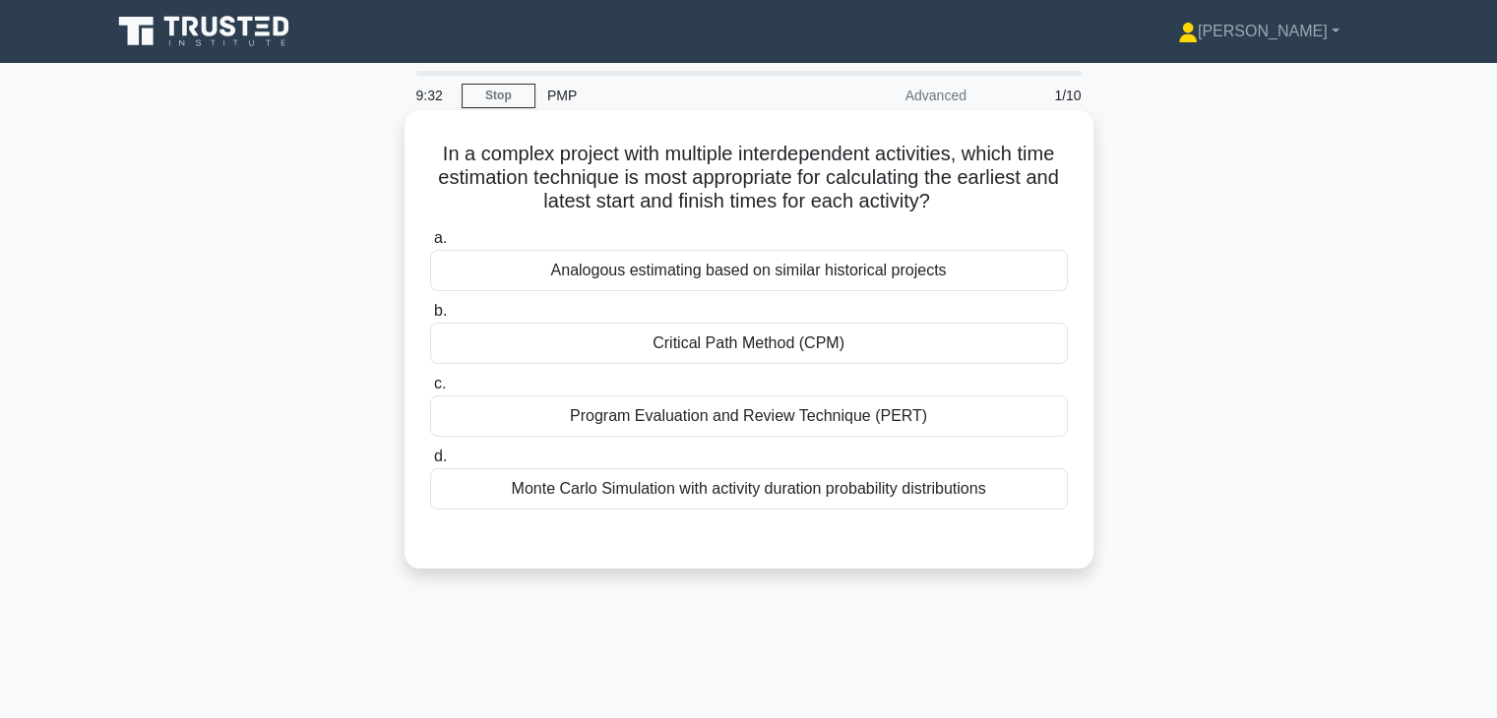
click at [909, 421] on div "Program Evaluation and Review Technique (PERT)" at bounding box center [749, 416] width 638 height 41
click at [430, 391] on input "c. Program Evaluation and Review Technique (PERT)" at bounding box center [430, 384] width 0 height 13
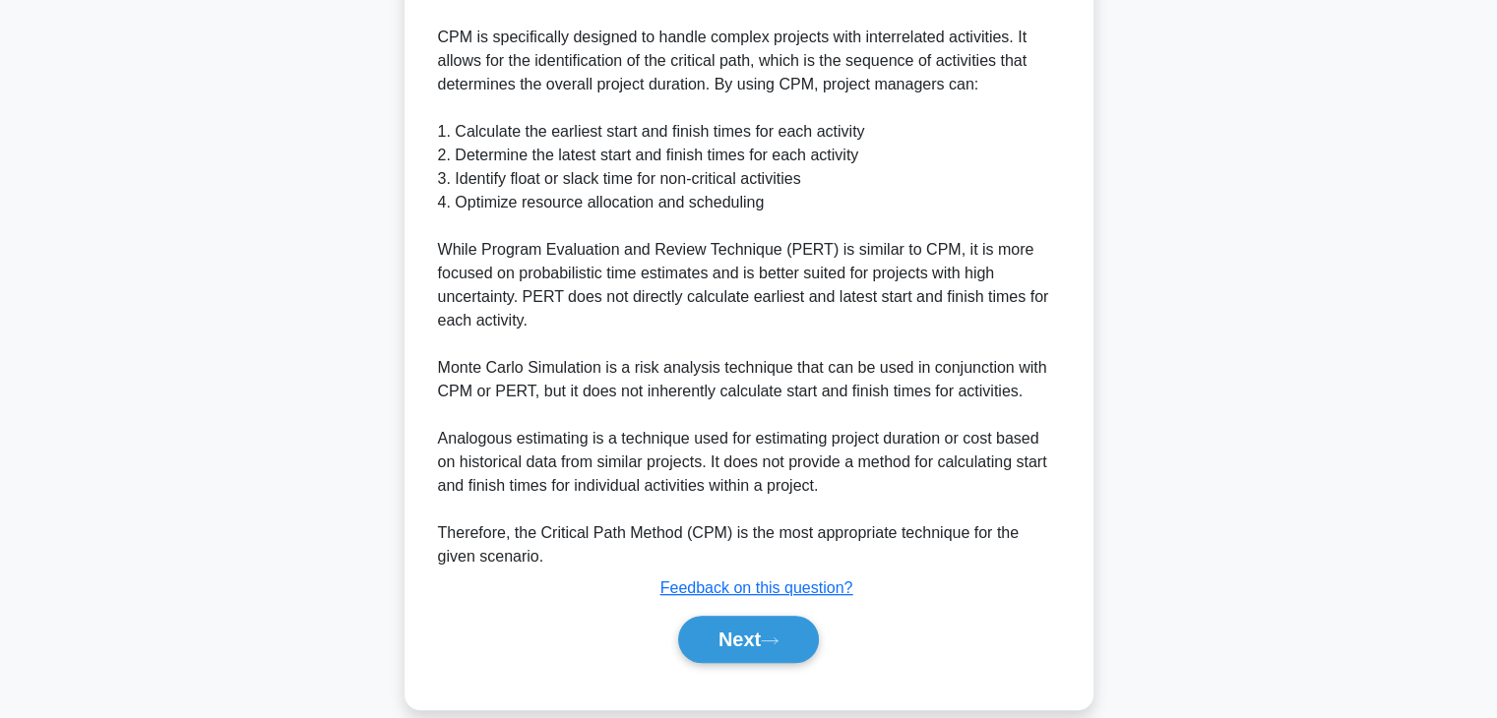
scroll to position [685, 0]
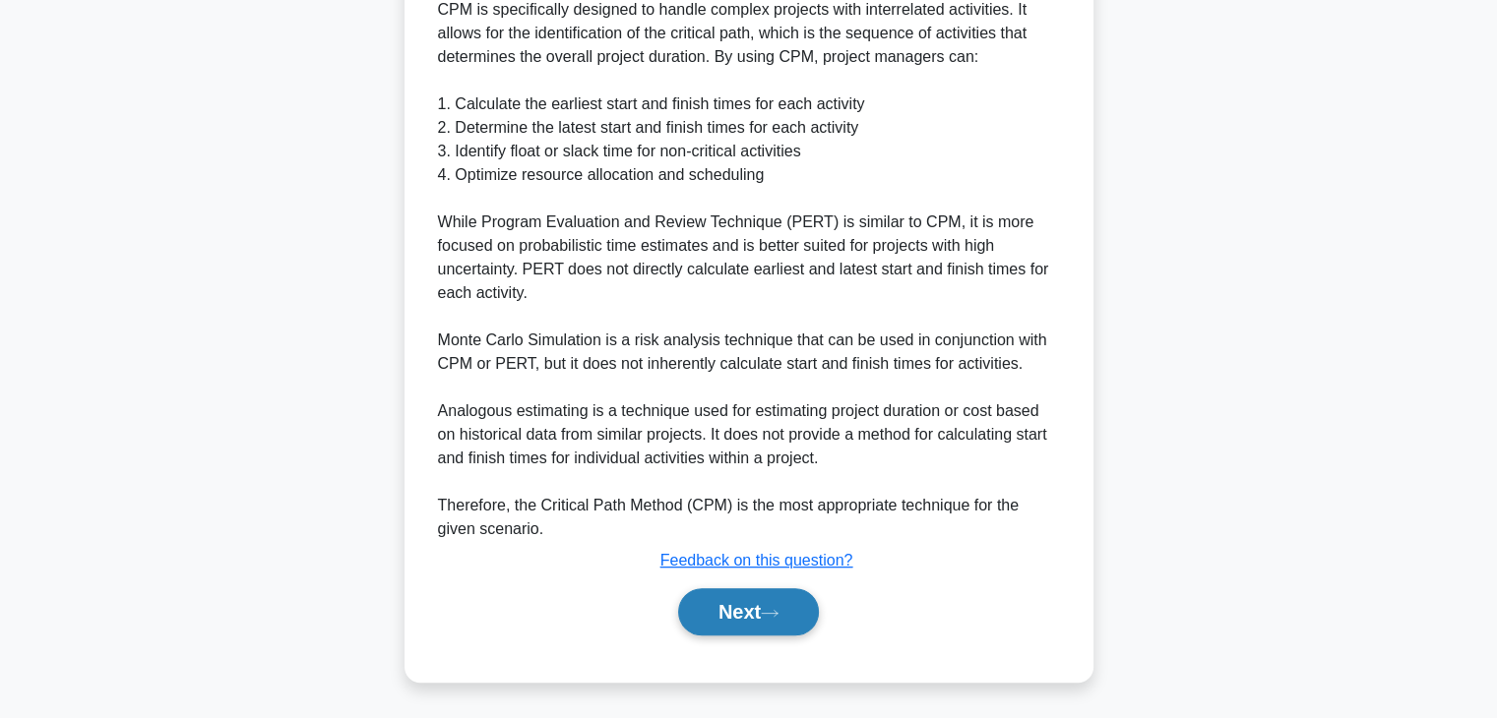
click at [726, 619] on button "Next" at bounding box center [748, 612] width 141 height 47
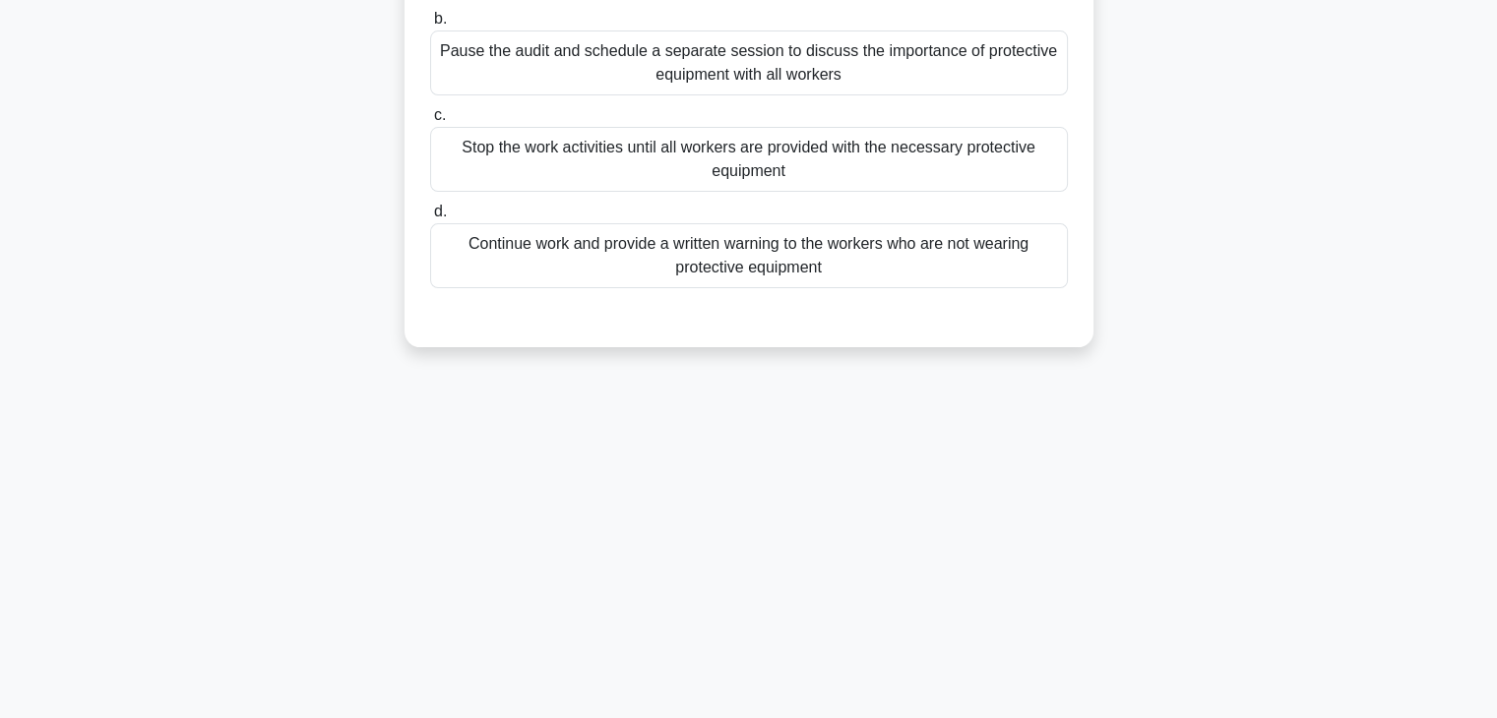
click at [937, 493] on div "9:27 Stop PMP Advanced 2/10 During a safety audit on a construction site, the p…" at bounding box center [748, 218] width 1299 height 984
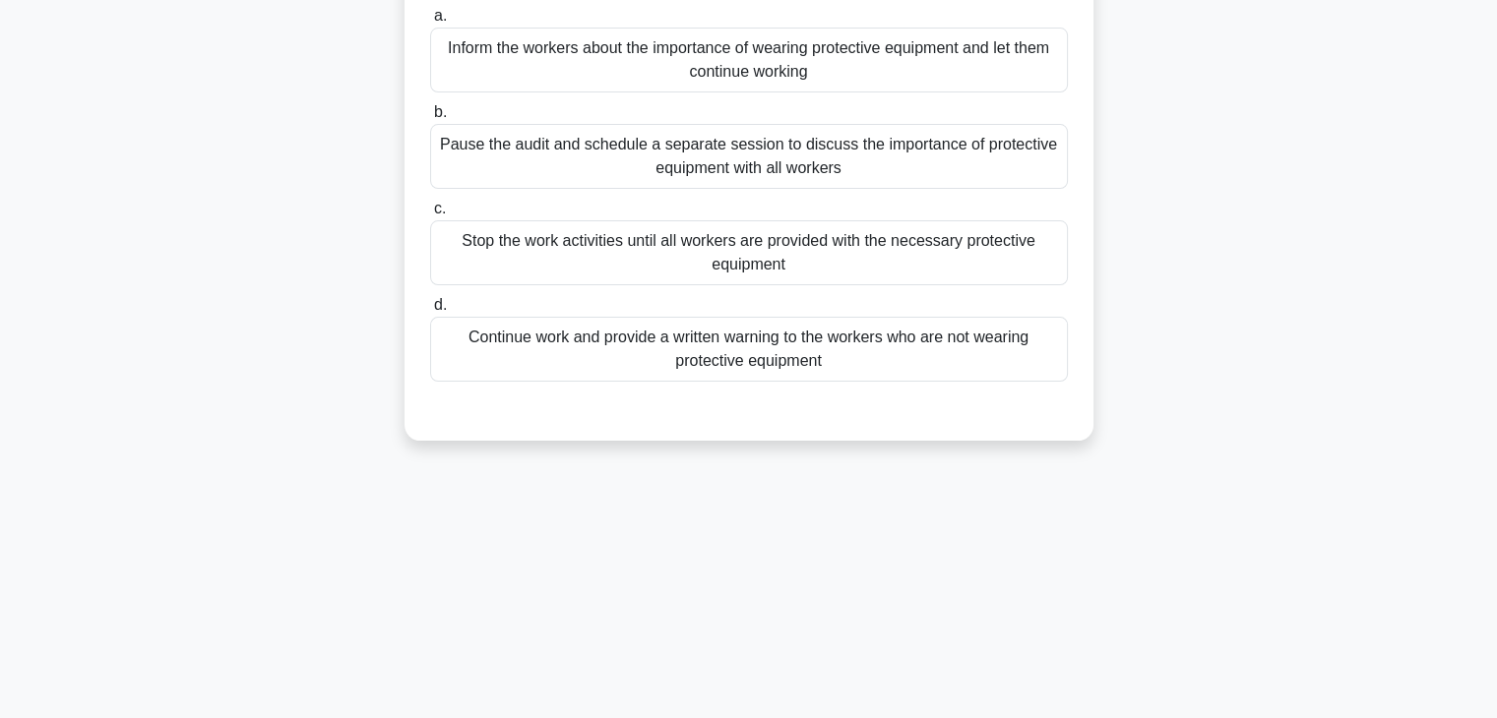
scroll to position [31, 0]
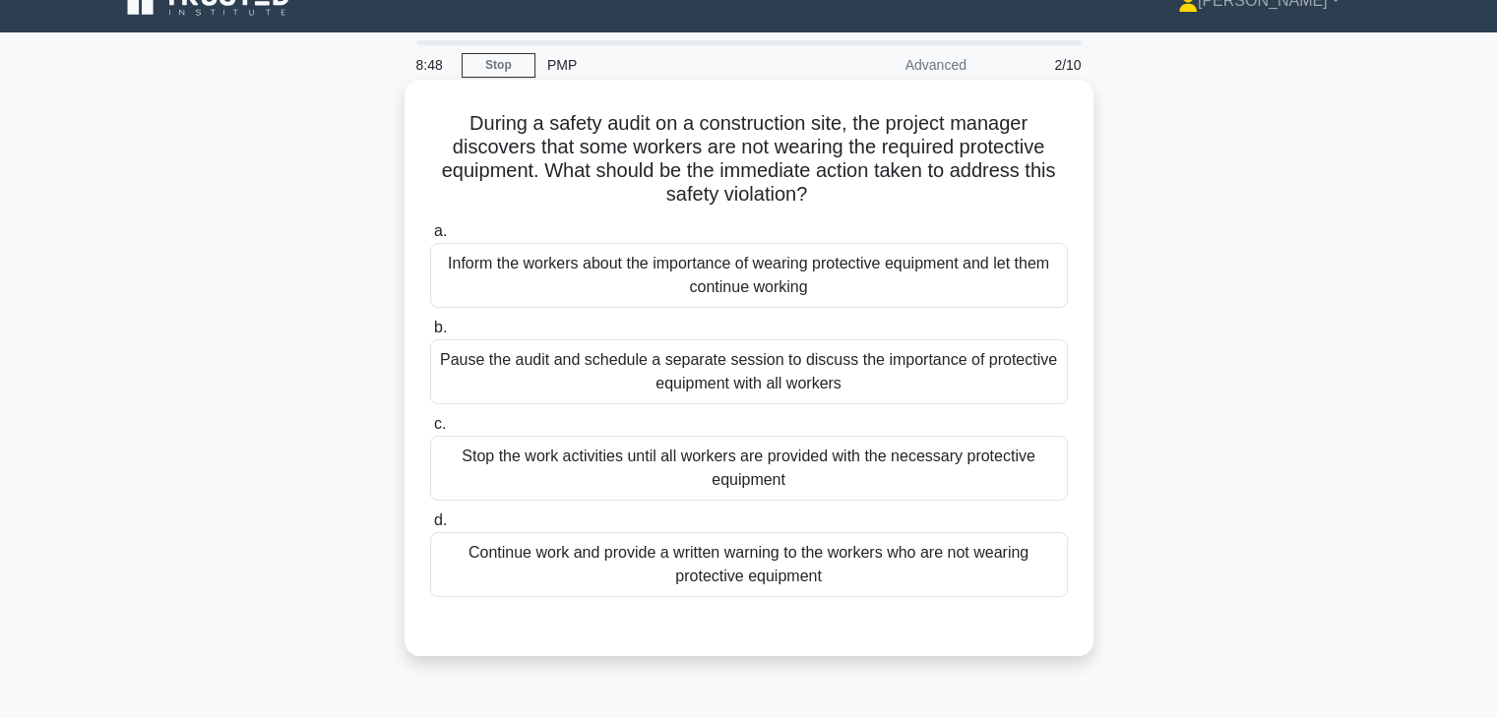
click at [855, 471] on div "Stop the work activities until all workers are provided with the necessary prot…" at bounding box center [749, 468] width 638 height 65
click at [430, 431] on input "c. Stop the work activities until all workers are provided with the necessary p…" at bounding box center [430, 424] width 0 height 13
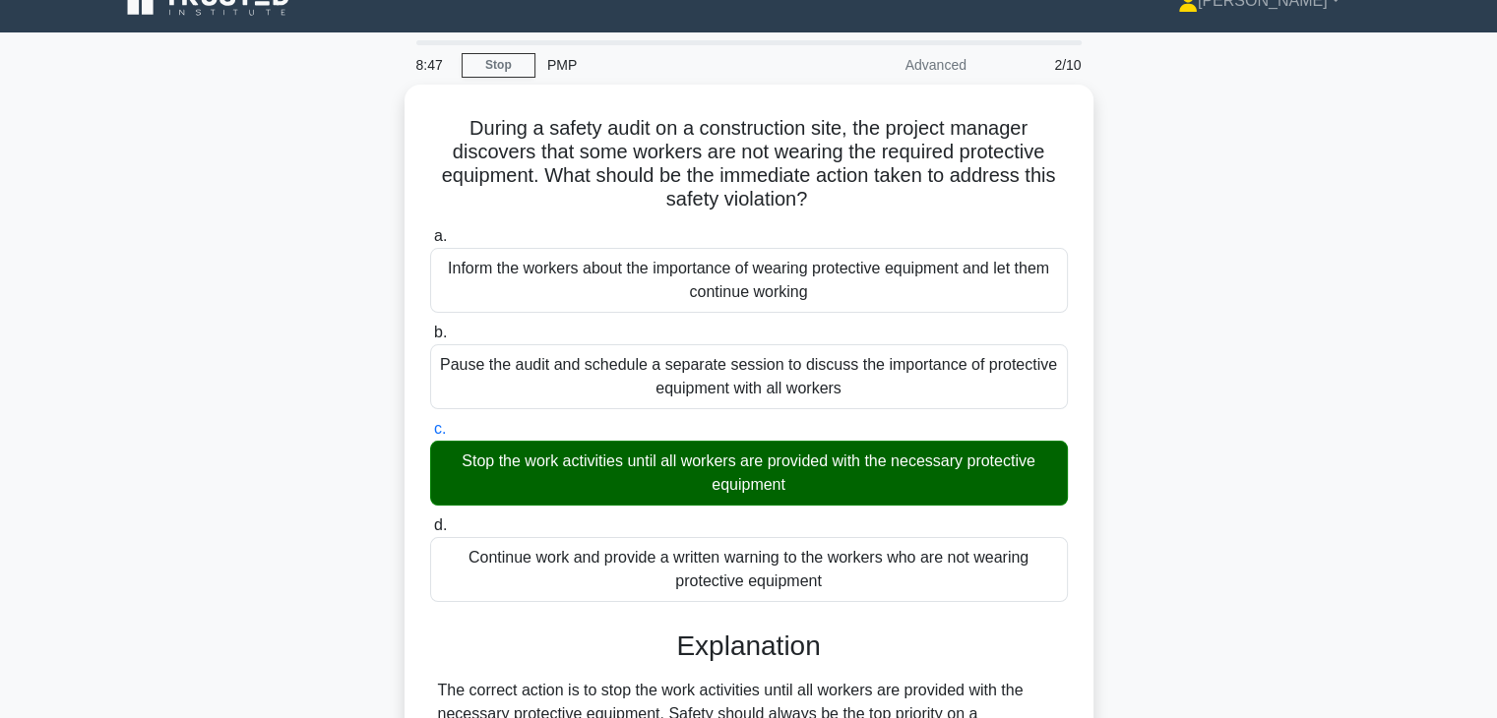
click at [1099, 498] on div "During a safety audit on a construction site, the project manager discovers tha…" at bounding box center [748, 641] width 1299 height 1113
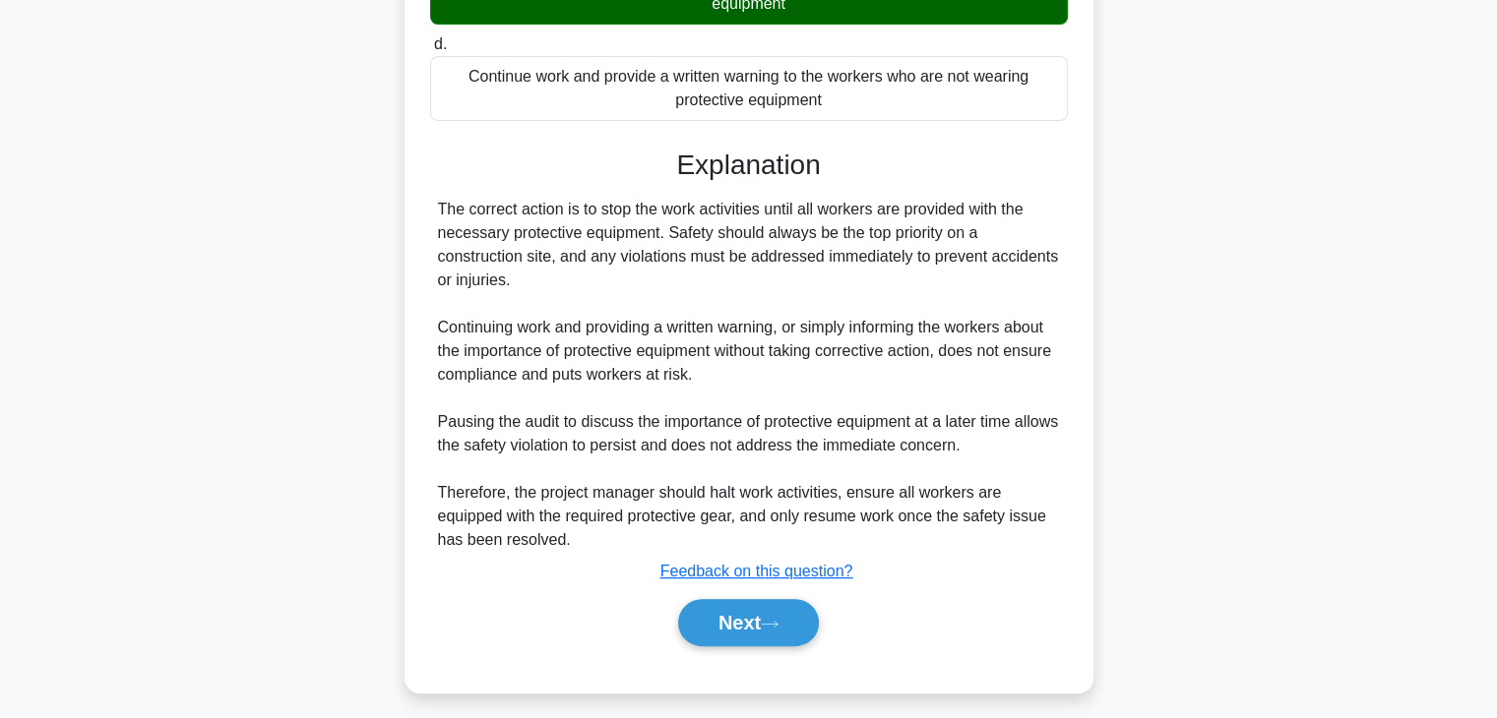
scroll to position [518, 0]
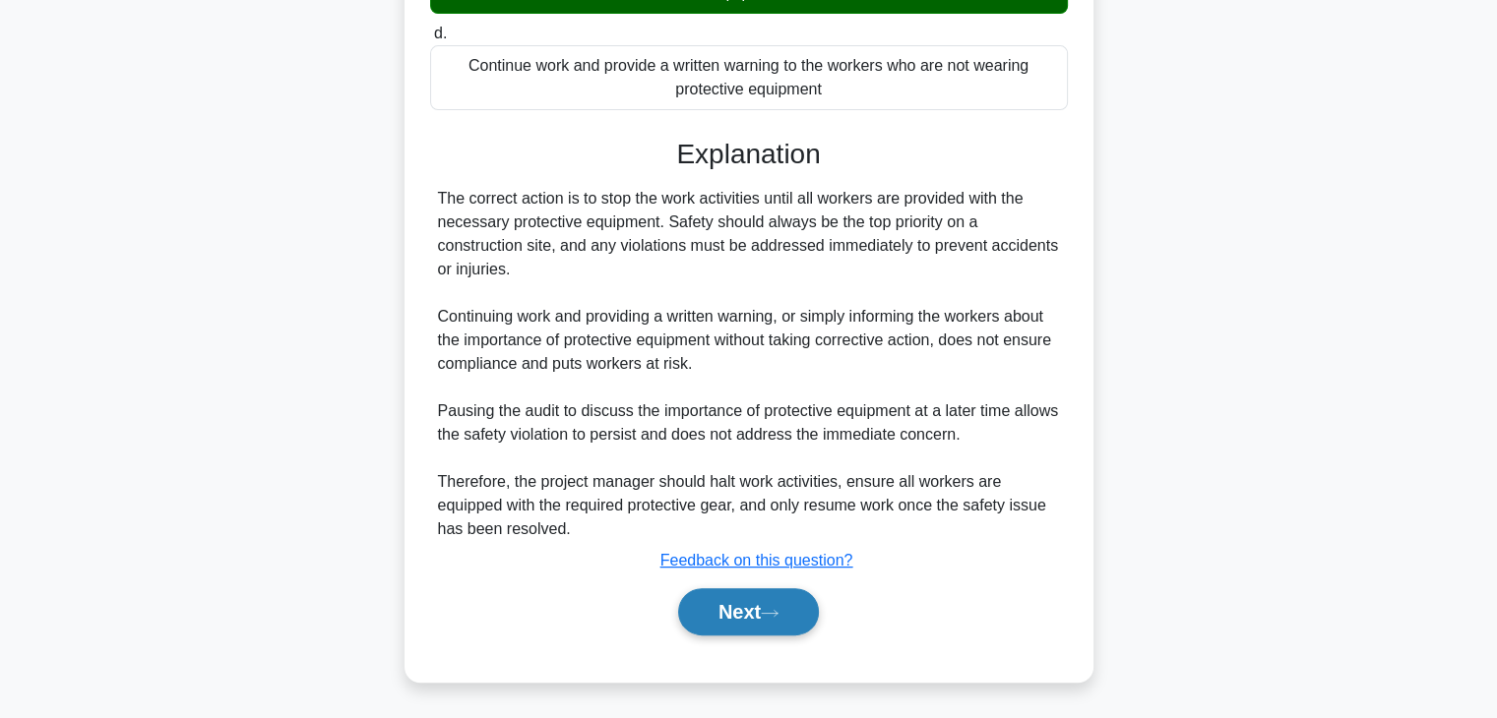
click at [710, 621] on button "Next" at bounding box center [748, 612] width 141 height 47
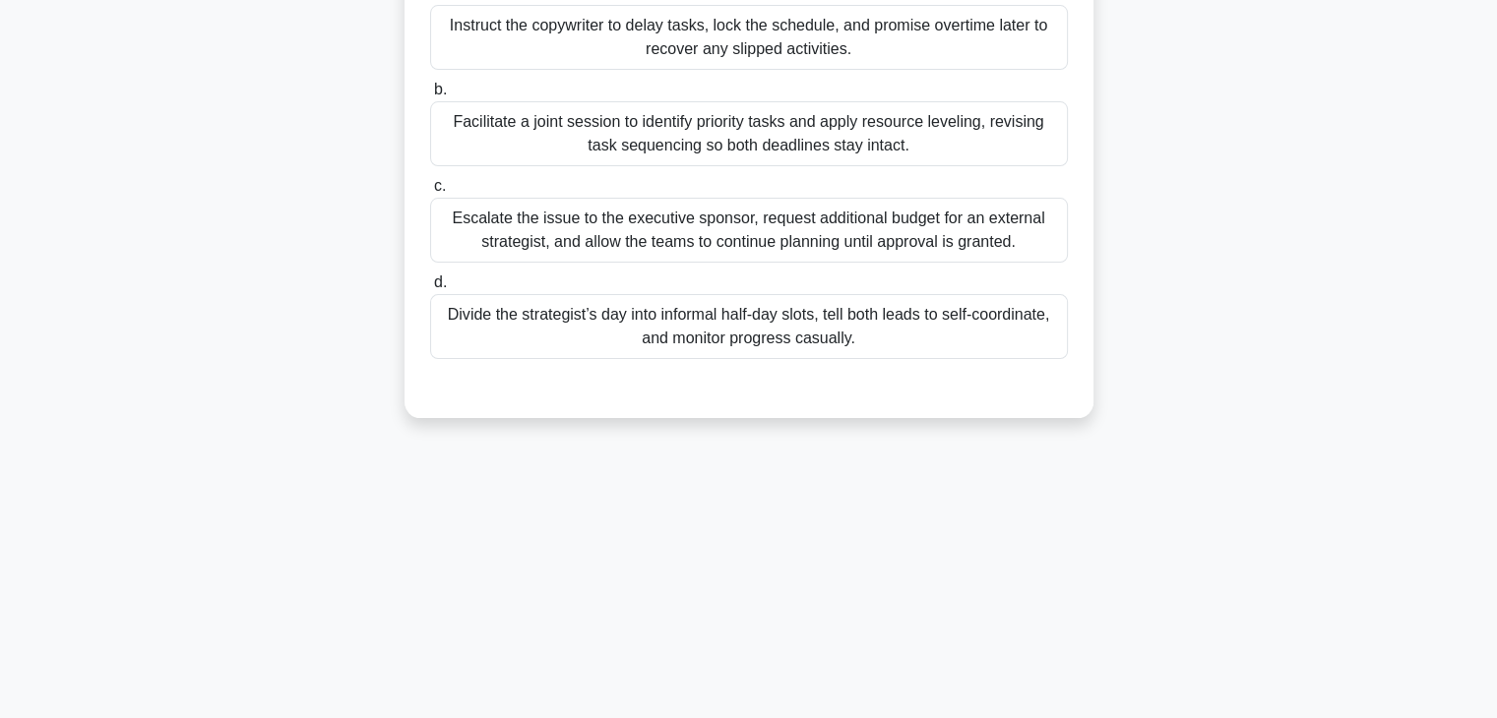
scroll to position [345, 0]
click at [1136, 281] on div "During a fast-tracked social media campaign, the only brand strategist is doubl…" at bounding box center [748, 106] width 1299 height 671
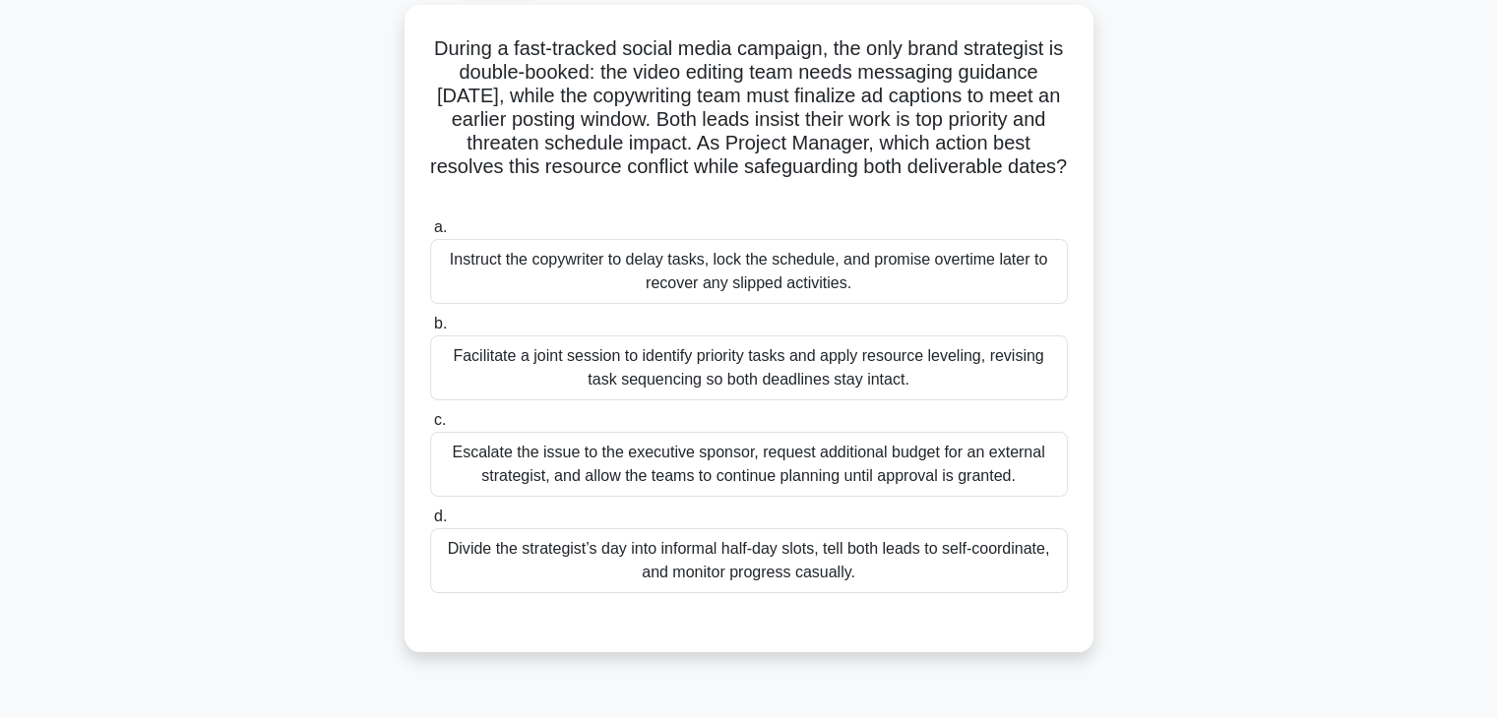
scroll to position [109, 0]
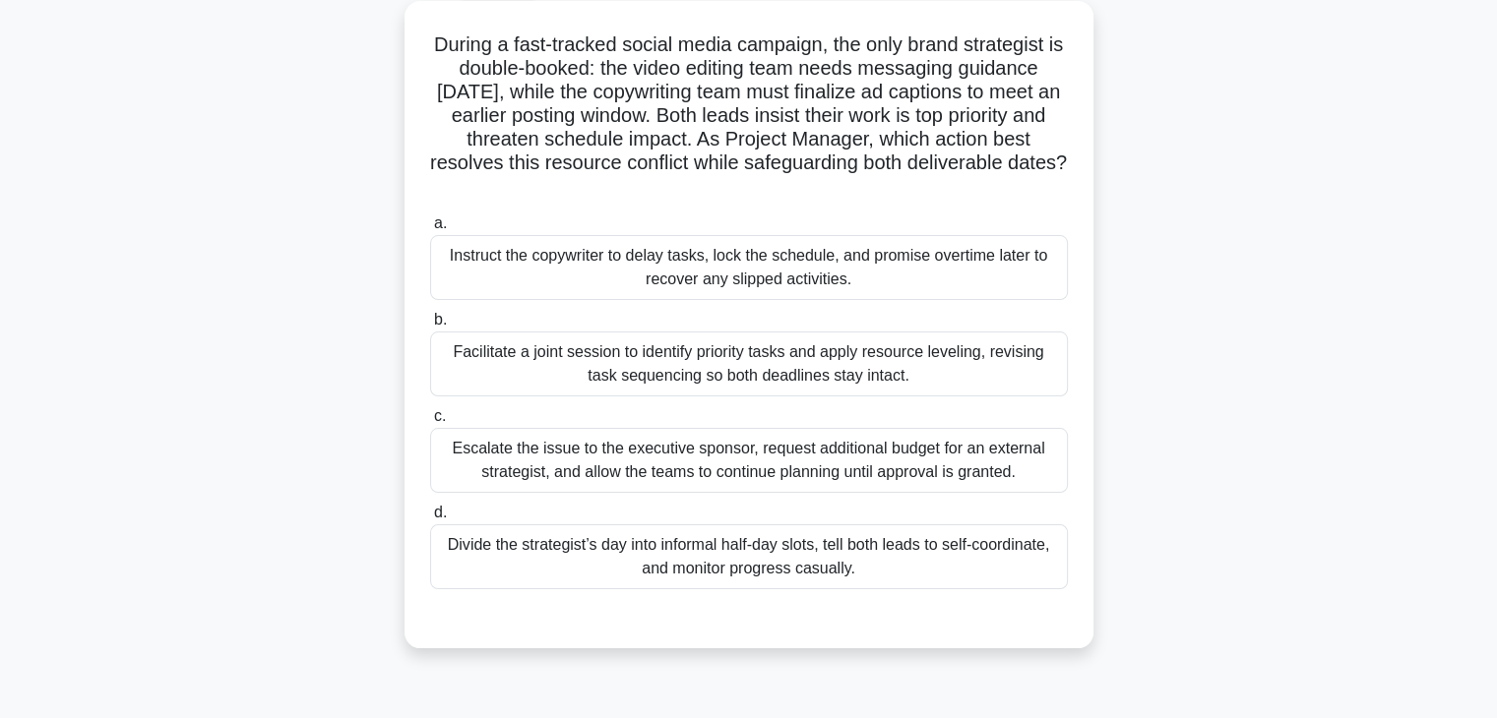
click at [736, 361] on div "Facilitate a joint session to identify priority tasks and apply resource leveli…" at bounding box center [749, 364] width 638 height 65
click at [430, 327] on input "b. Facilitate a joint session to identify priority tasks and apply resource lev…" at bounding box center [430, 320] width 0 height 13
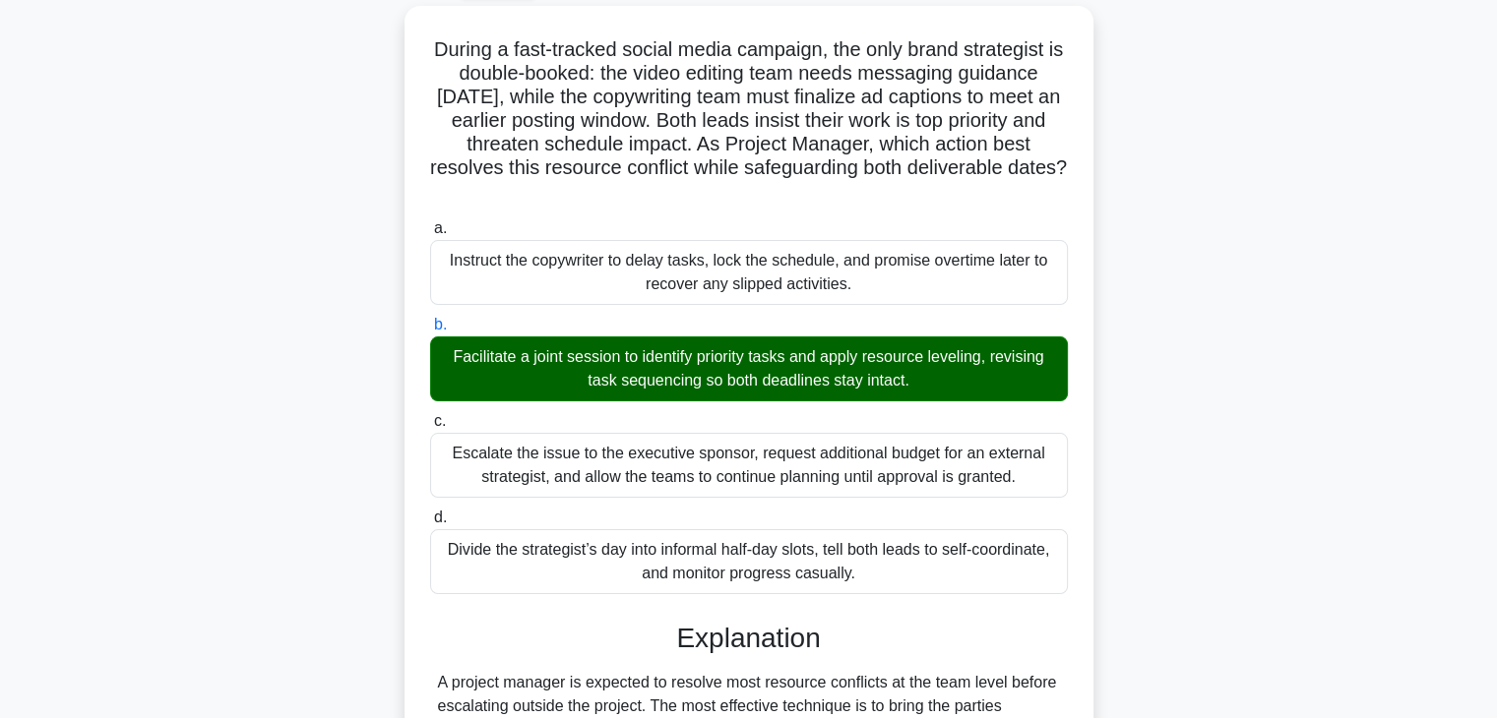
click at [1152, 464] on div "During a fast-tracked social media campaign, the only brand strategist is doubl…" at bounding box center [748, 598] width 1299 height 1184
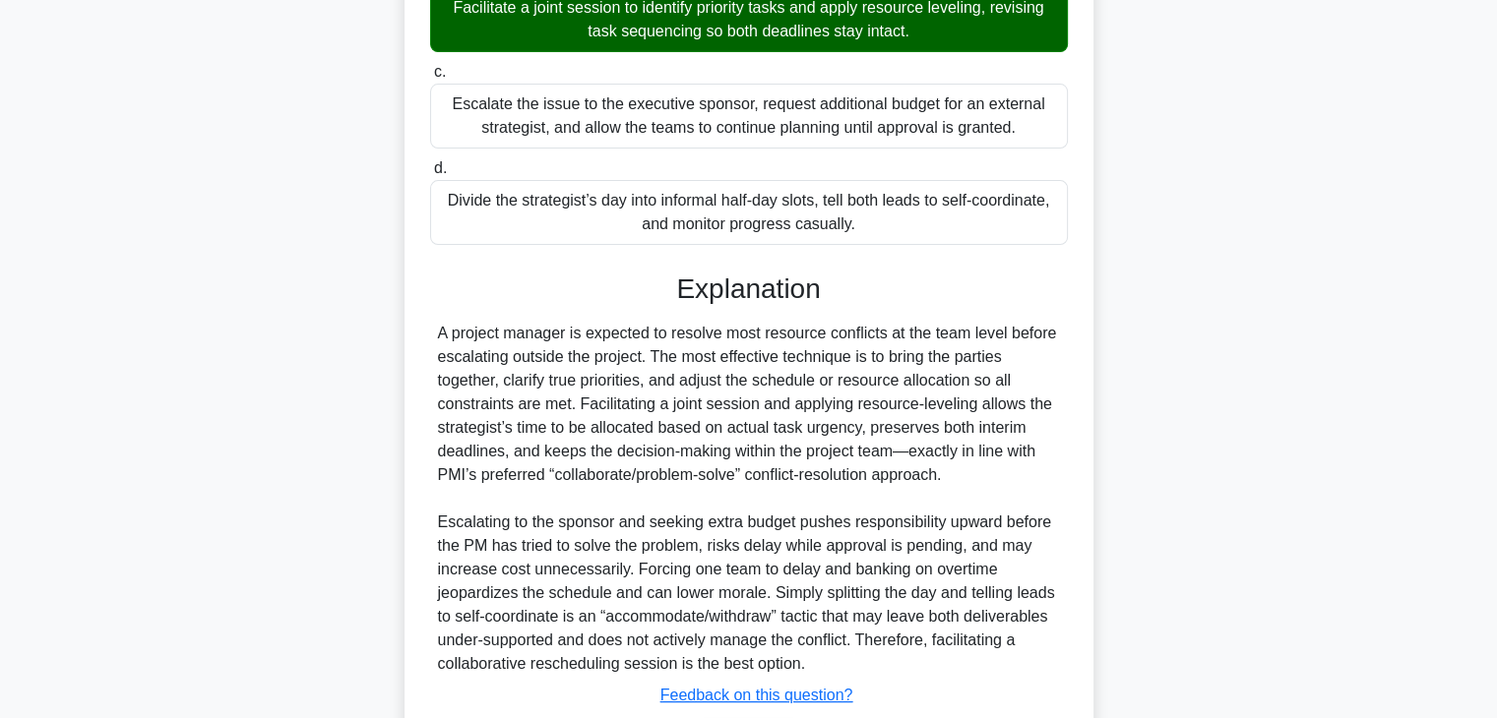
scroll to position [589, 0]
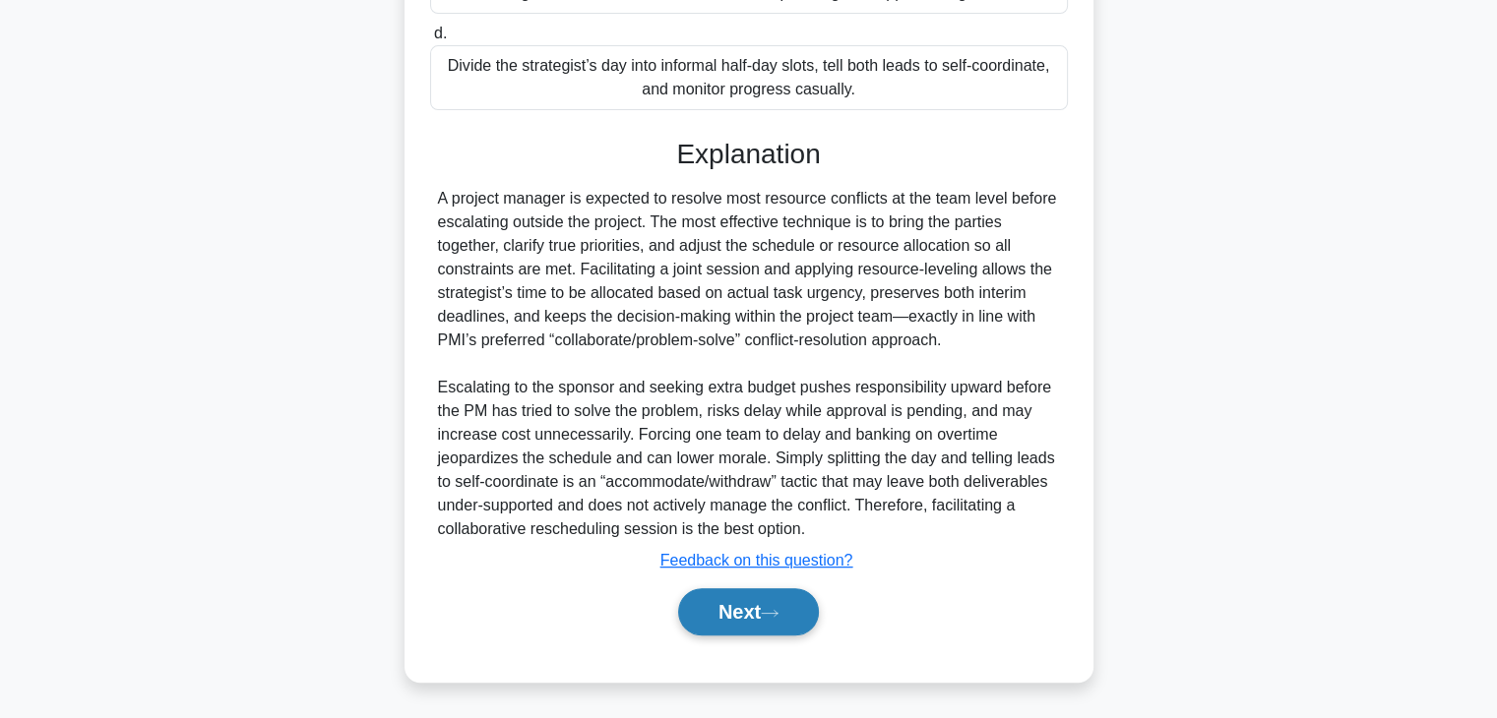
click at [716, 607] on button "Next" at bounding box center [748, 612] width 141 height 47
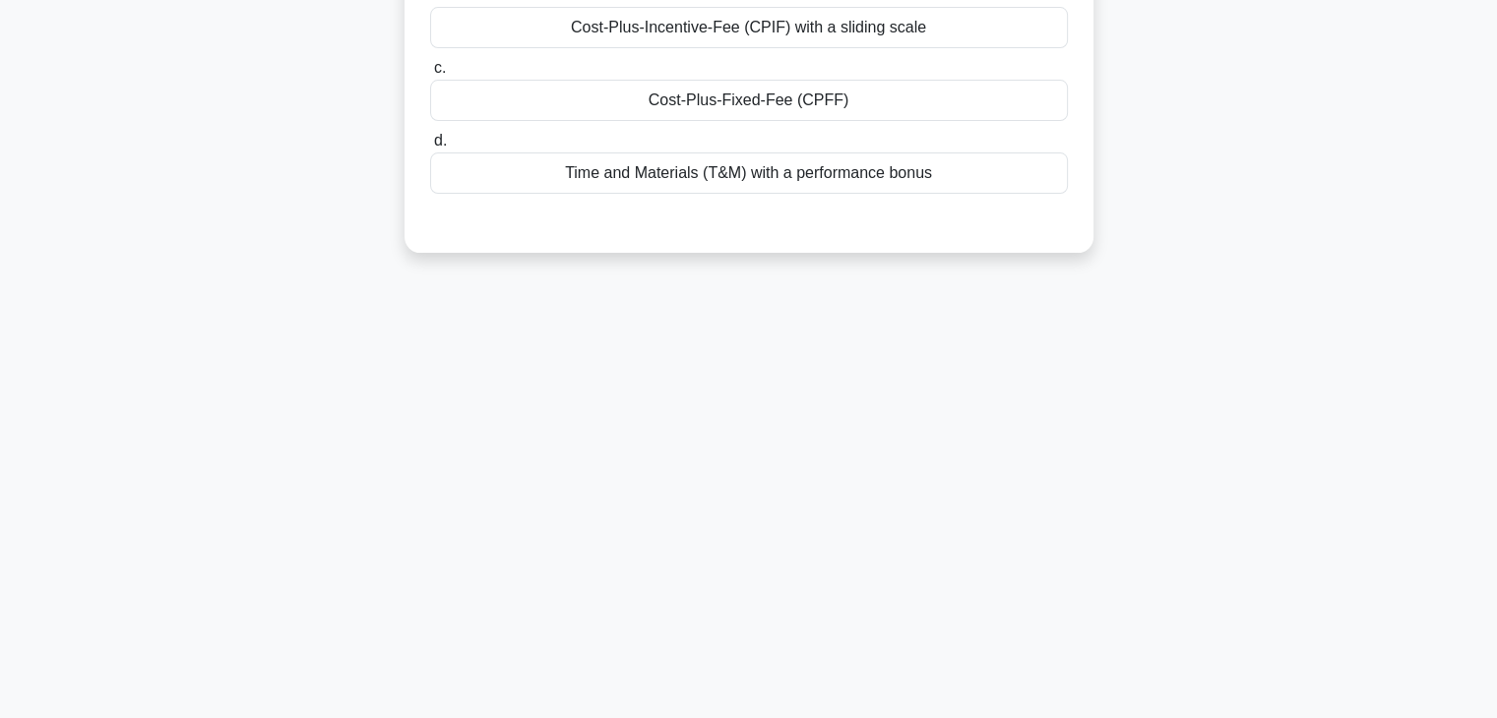
click at [850, 451] on div "7:45 Stop PMP Advanced 4/10 A government agency is contracting a company for a …" at bounding box center [748, 218] width 1299 height 984
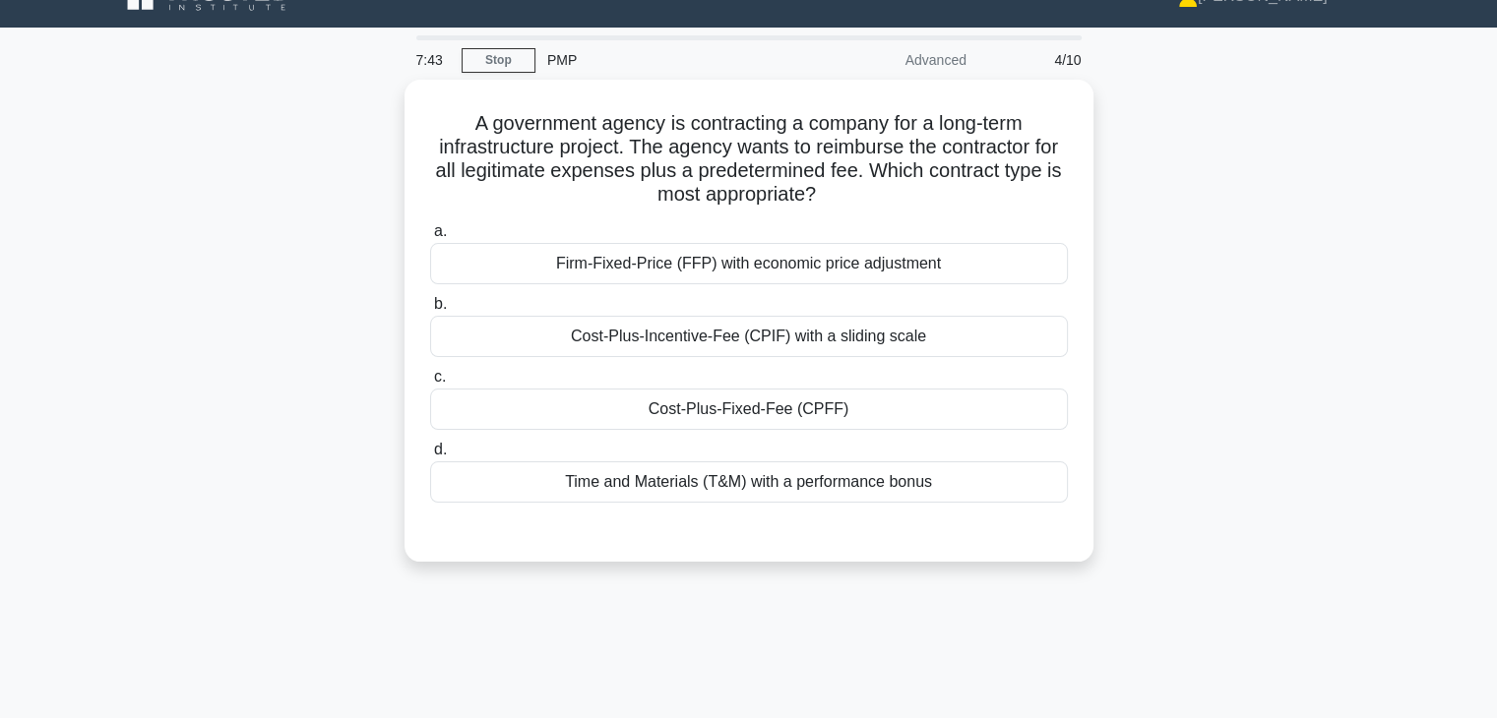
scroll to position [39, 0]
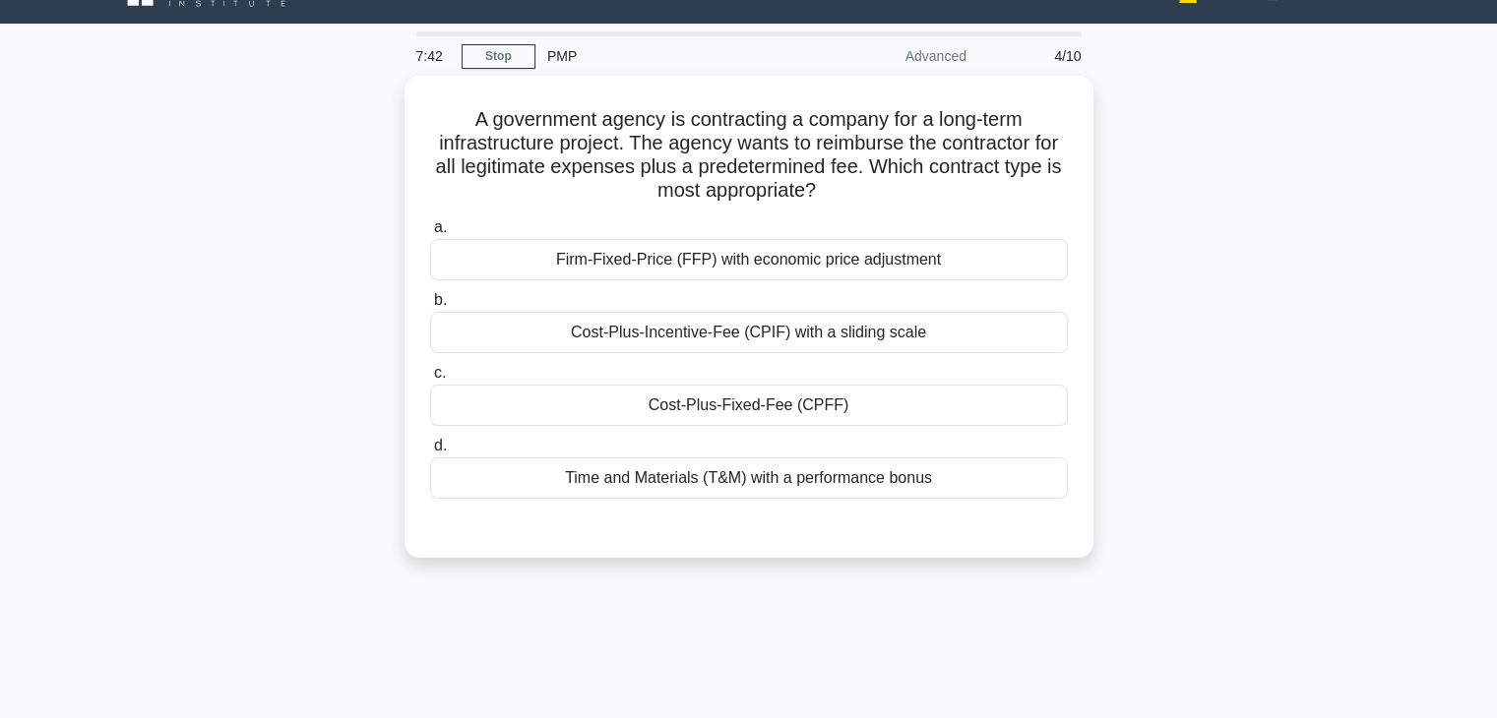
click at [1181, 453] on div "A government agency is contracting a company for a long-term infrastructure pro…" at bounding box center [748, 329] width 1299 height 506
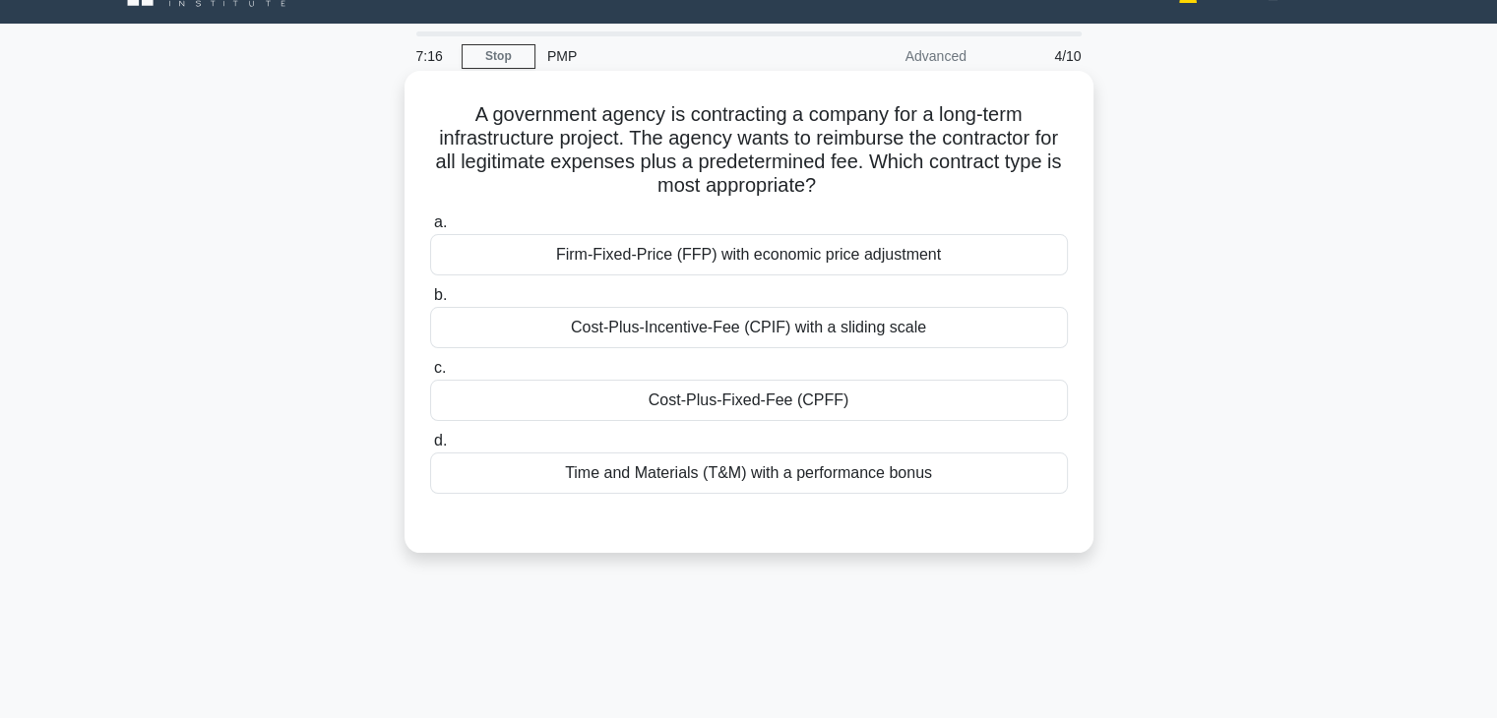
click at [779, 405] on div "Cost-Plus-Fixed-Fee (CPFF)" at bounding box center [749, 400] width 638 height 41
click at [430, 375] on input "c. Cost-Plus-Fixed-Fee (CPFF)" at bounding box center [430, 368] width 0 height 13
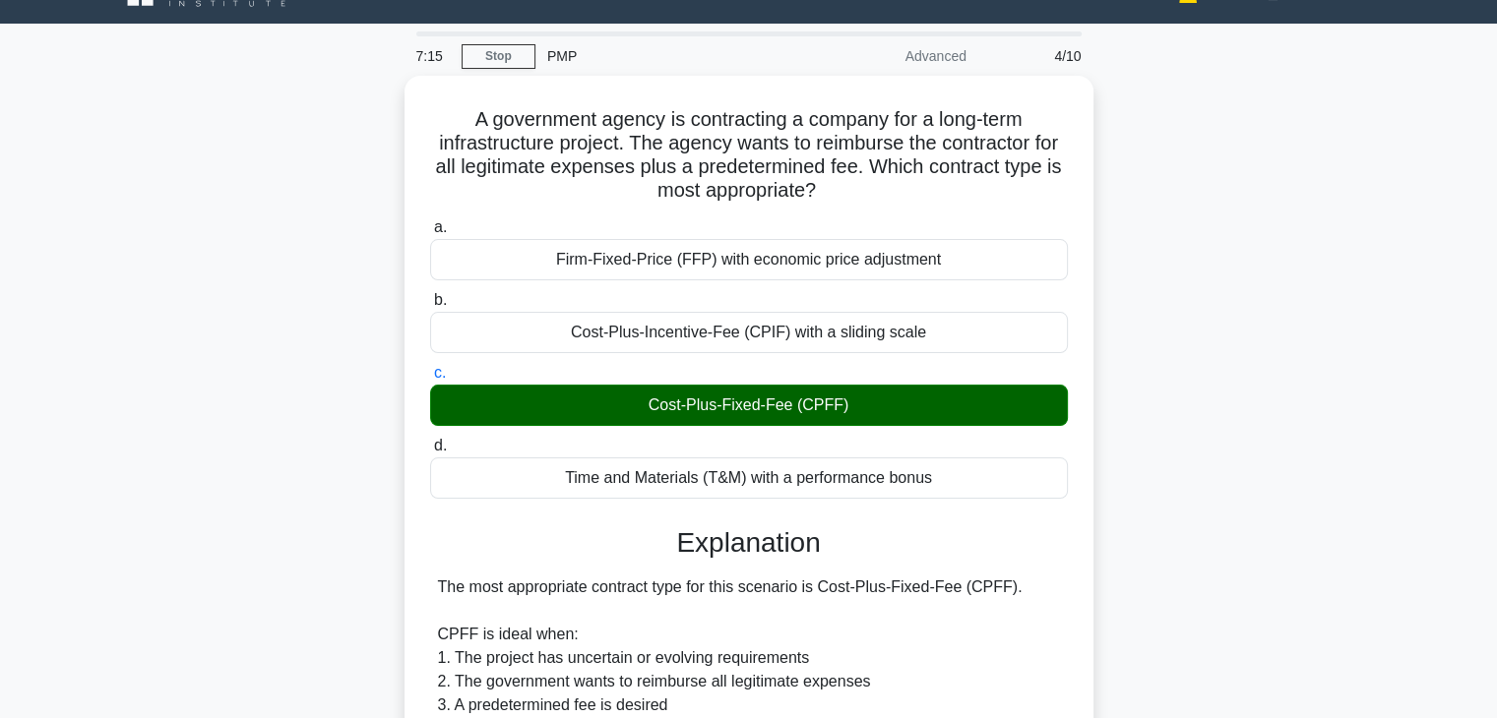
click at [1217, 475] on div "A government agency is contracting a company for a long-term infrastructure pro…" at bounding box center [748, 727] width 1299 height 1302
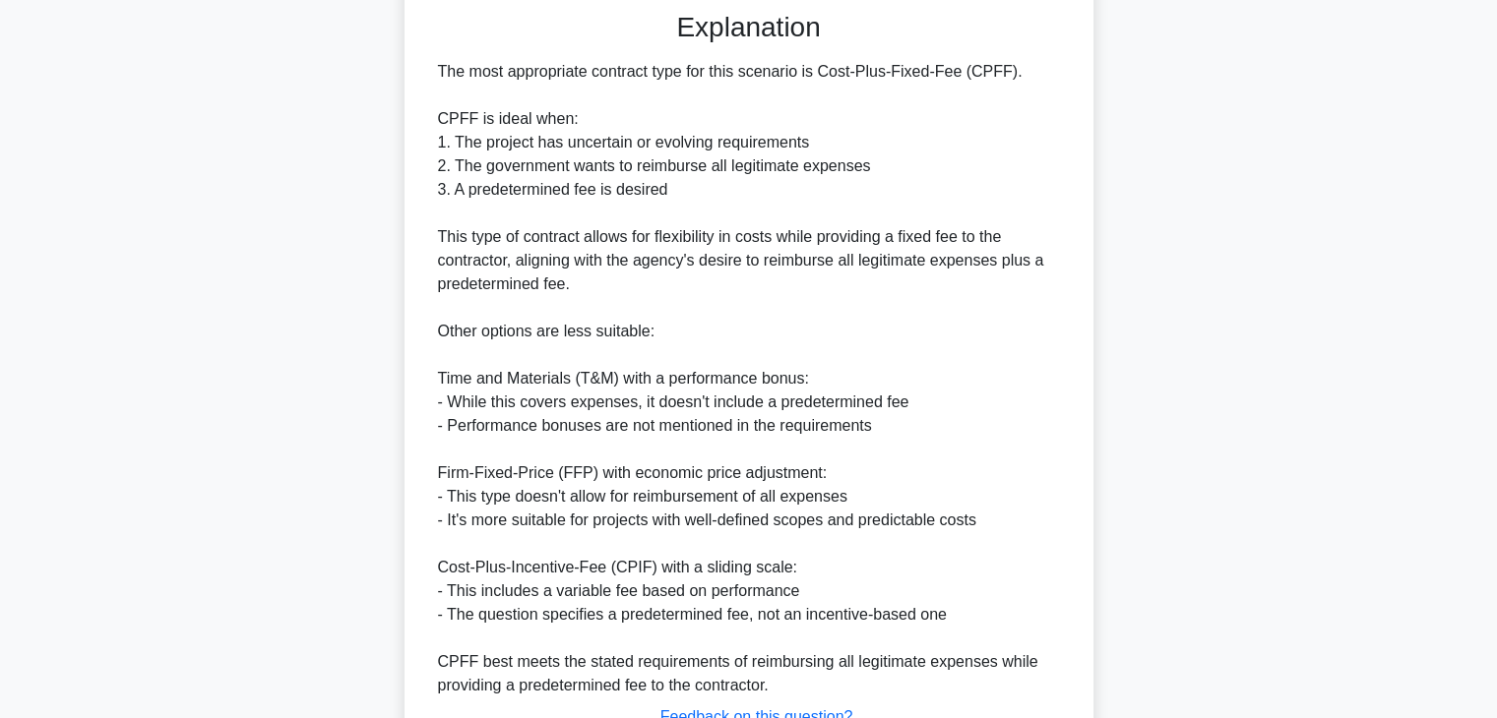
scroll to position [707, 0]
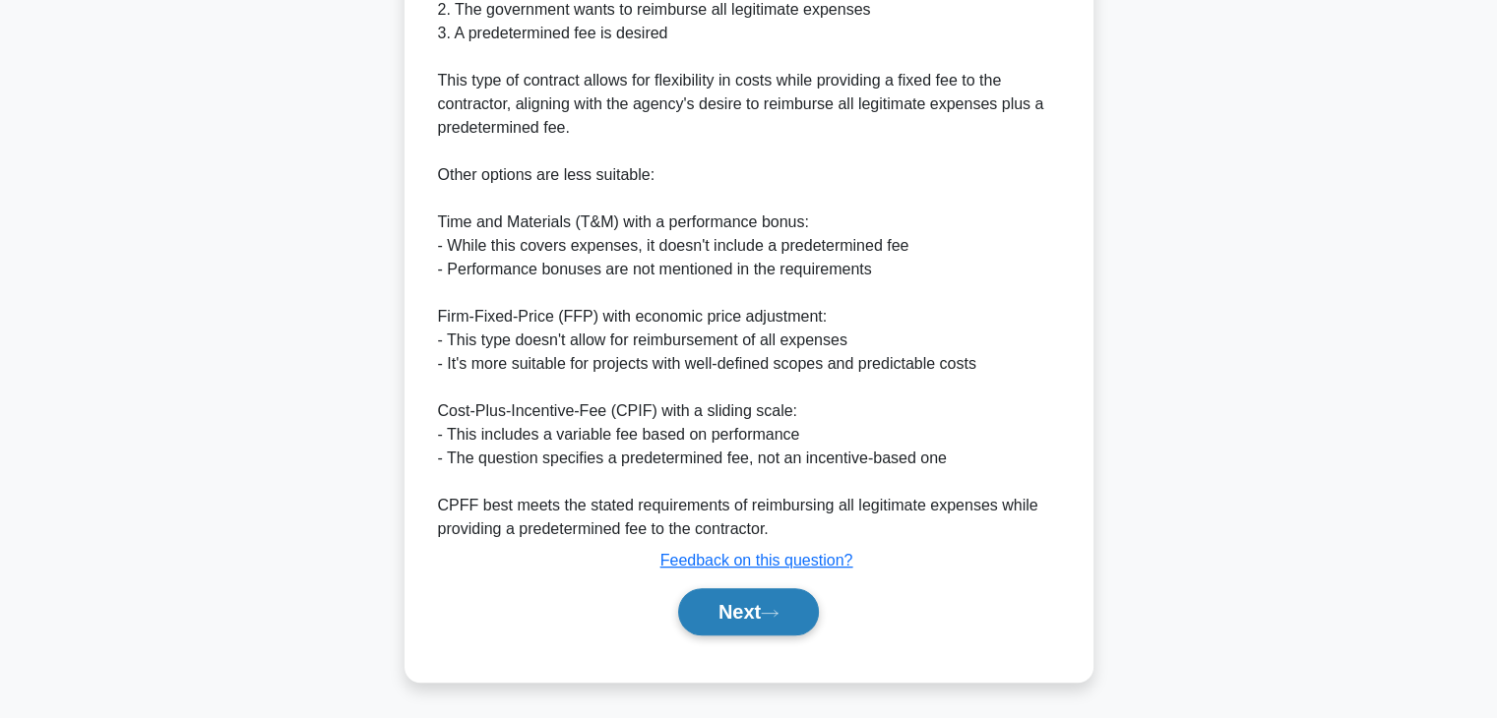
click at [738, 608] on button "Next" at bounding box center [748, 612] width 141 height 47
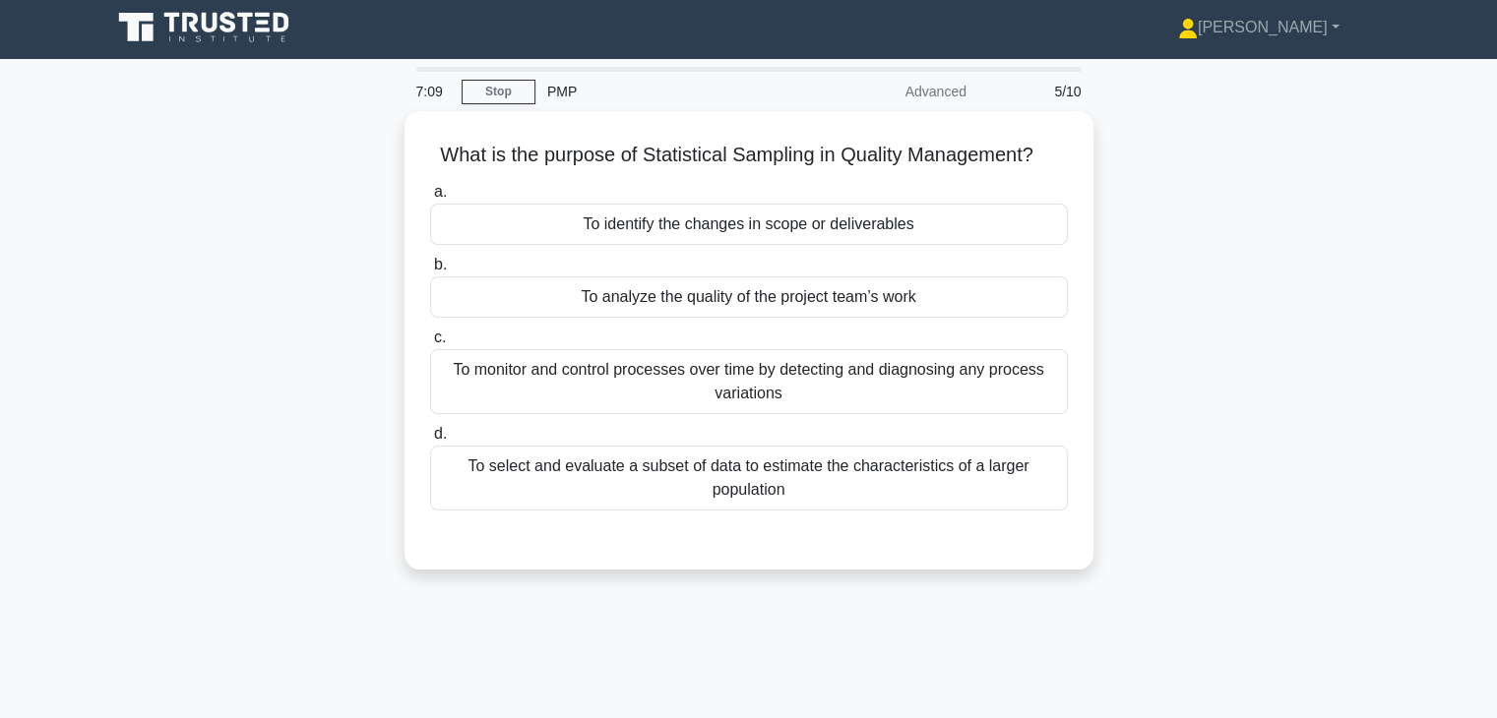
scroll to position [0, 0]
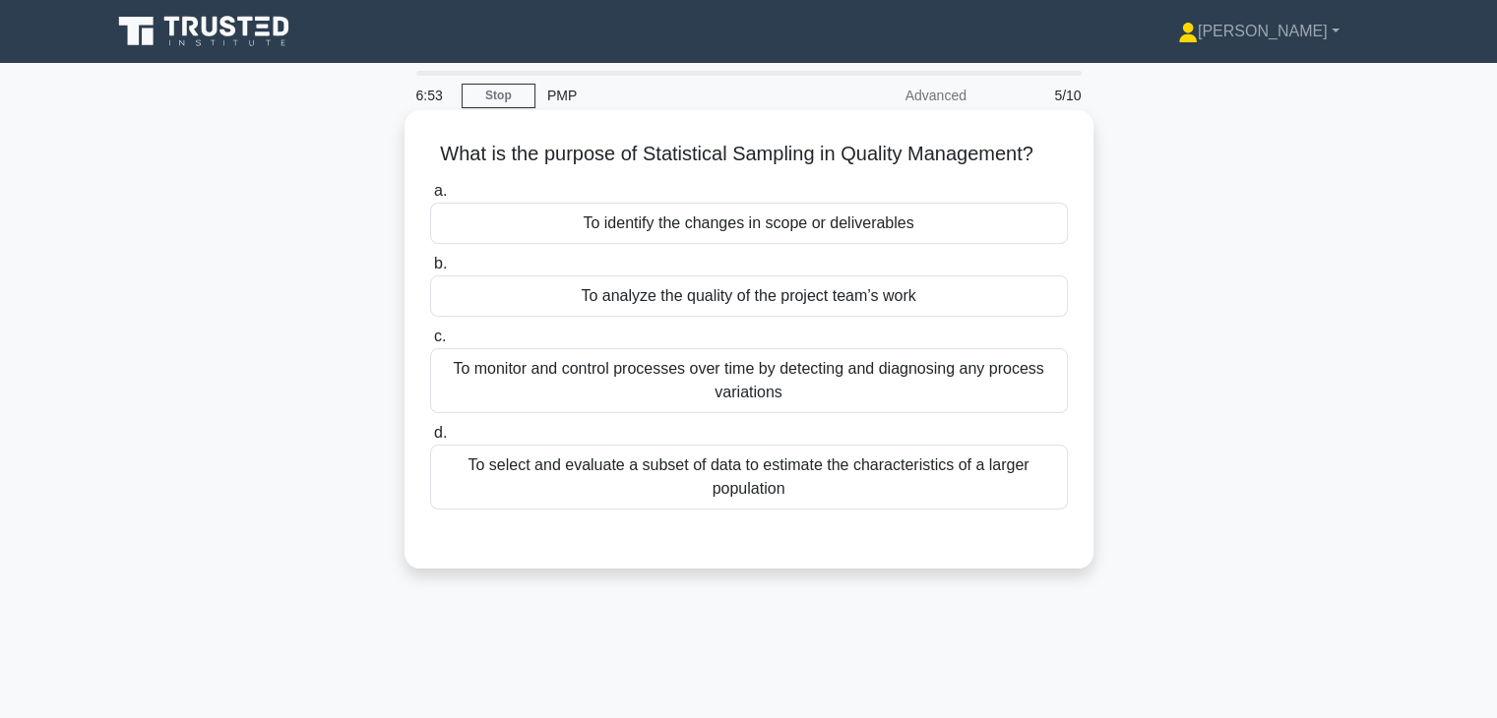
click at [895, 481] on div "To select and evaluate a subset of data to estimate the characteristics of a la…" at bounding box center [749, 477] width 638 height 65
click at [430, 440] on input "d. To select and evaluate a subset of data to estimate the characteristics of a…" at bounding box center [430, 433] width 0 height 13
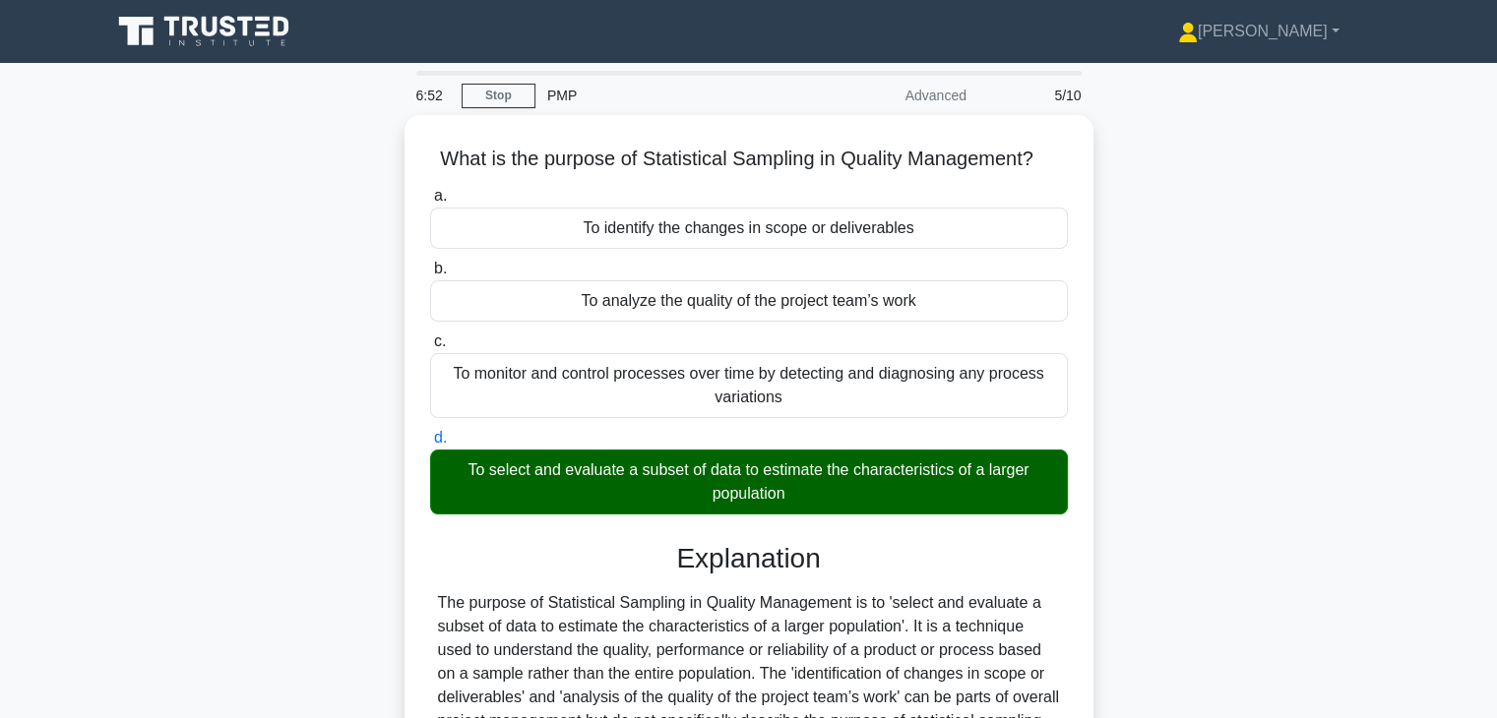
click at [1158, 485] on div "What is the purpose of Statistical Sampling in Quality Management? .spinner_0XT…" at bounding box center [748, 541] width 1299 height 853
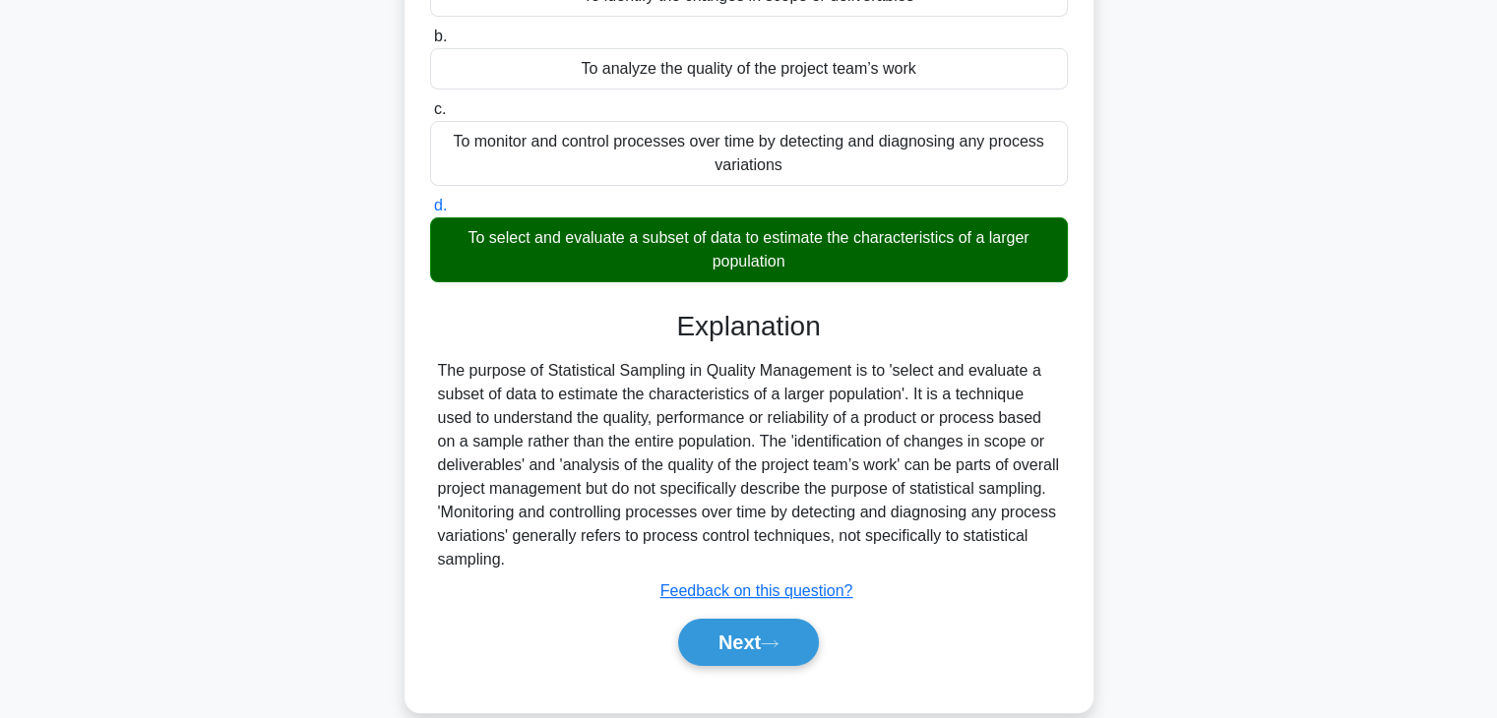
scroll to position [345, 0]
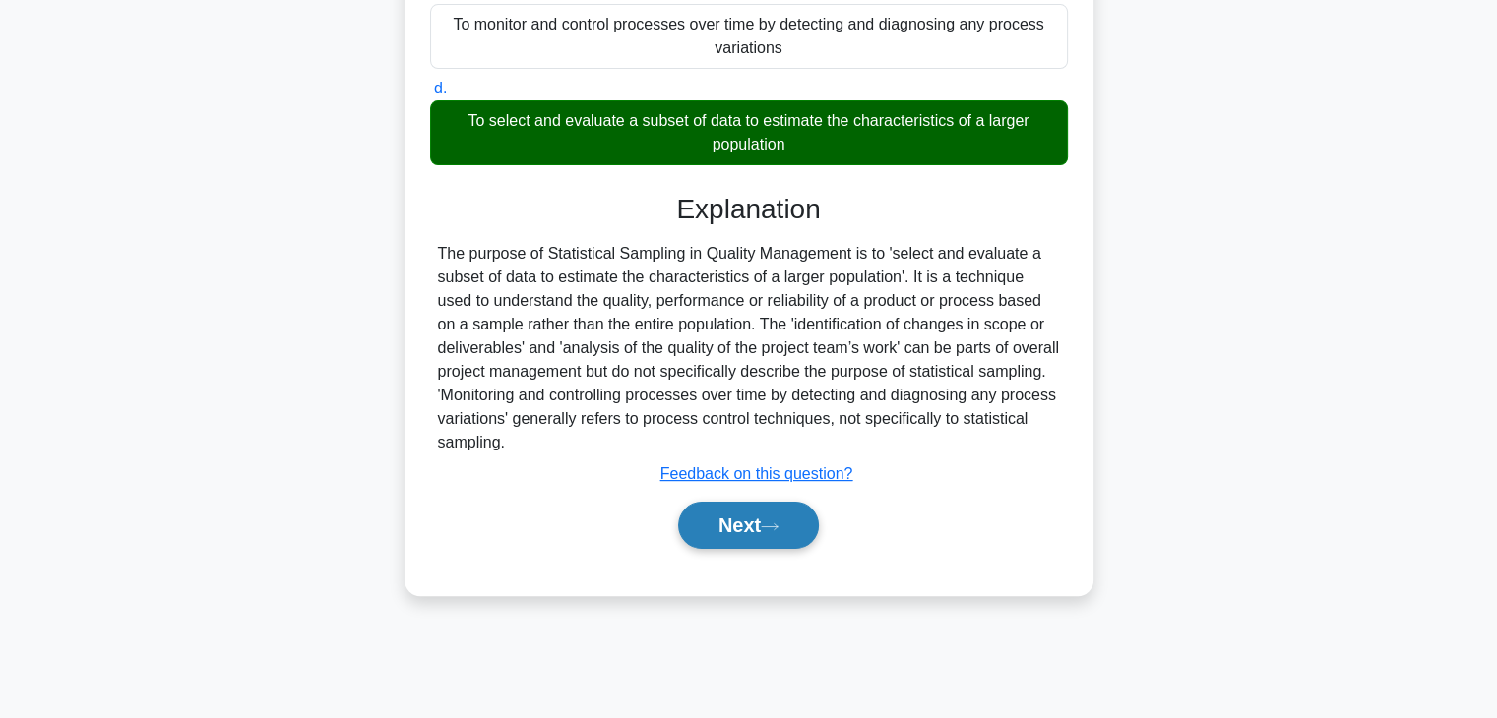
click at [729, 515] on button "Next" at bounding box center [748, 525] width 141 height 47
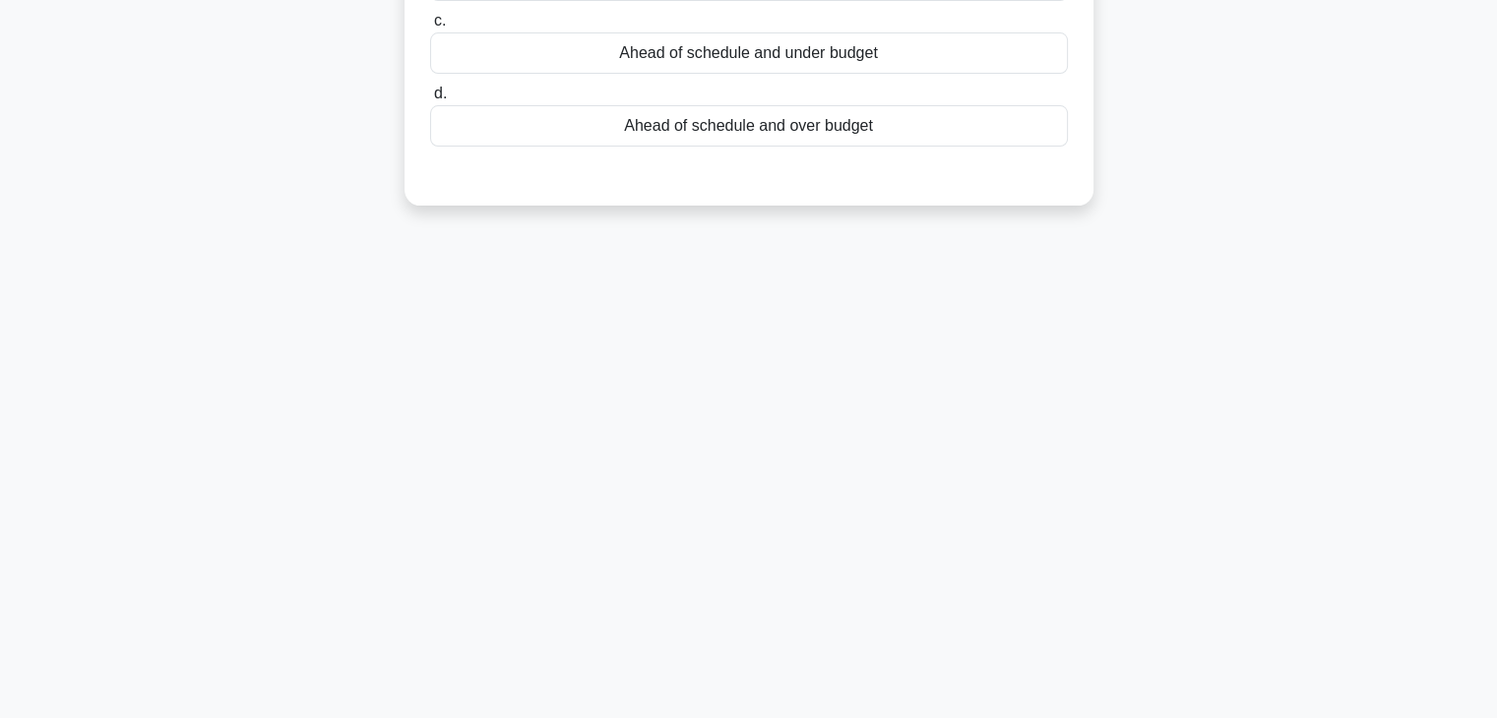
click at [1000, 363] on div "6:49 Stop PMP Advanced 6/10 In a project for building an app, the schedule vari…" at bounding box center [748, 218] width 1299 height 984
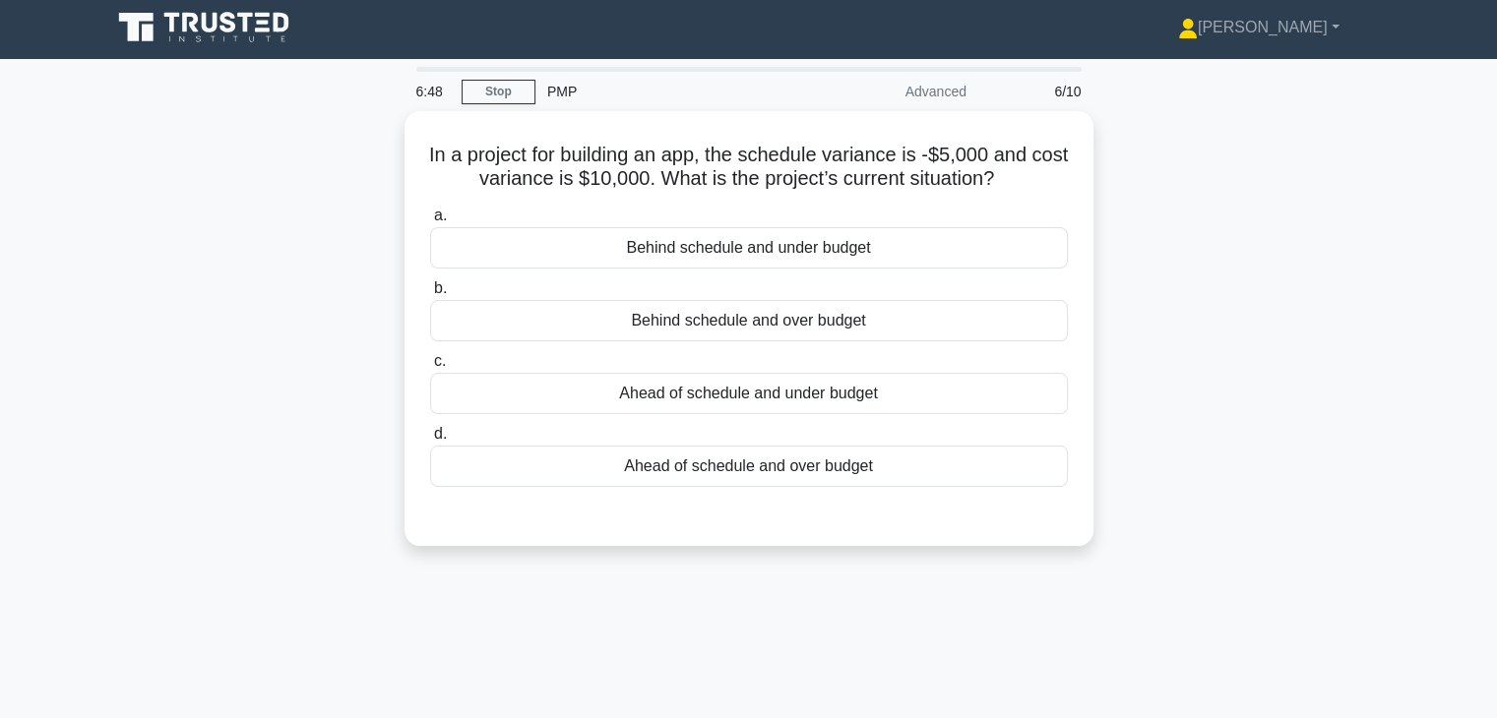
scroll to position [0, 0]
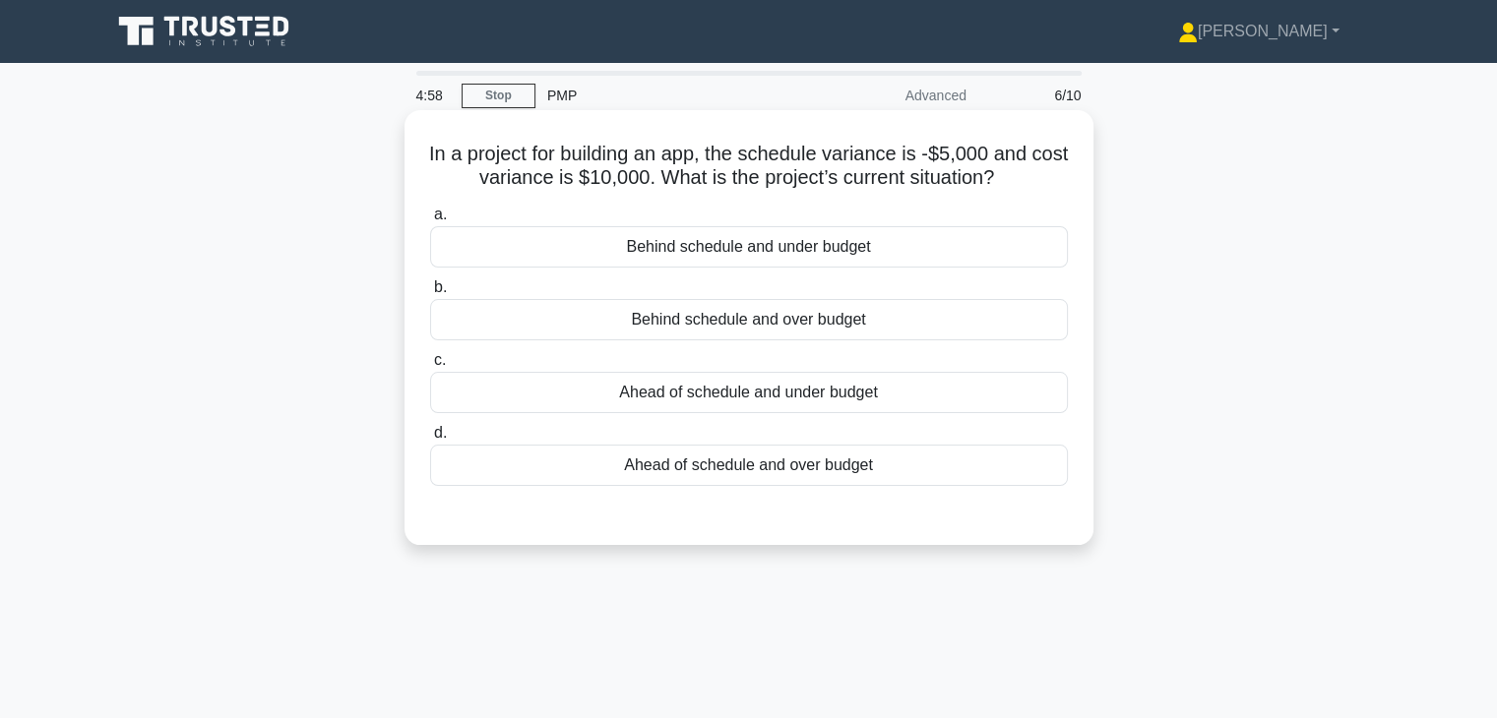
click at [812, 325] on div "Behind schedule and over budget" at bounding box center [749, 319] width 638 height 41
click at [430, 294] on input "b. Behind schedule and over budget" at bounding box center [430, 287] width 0 height 13
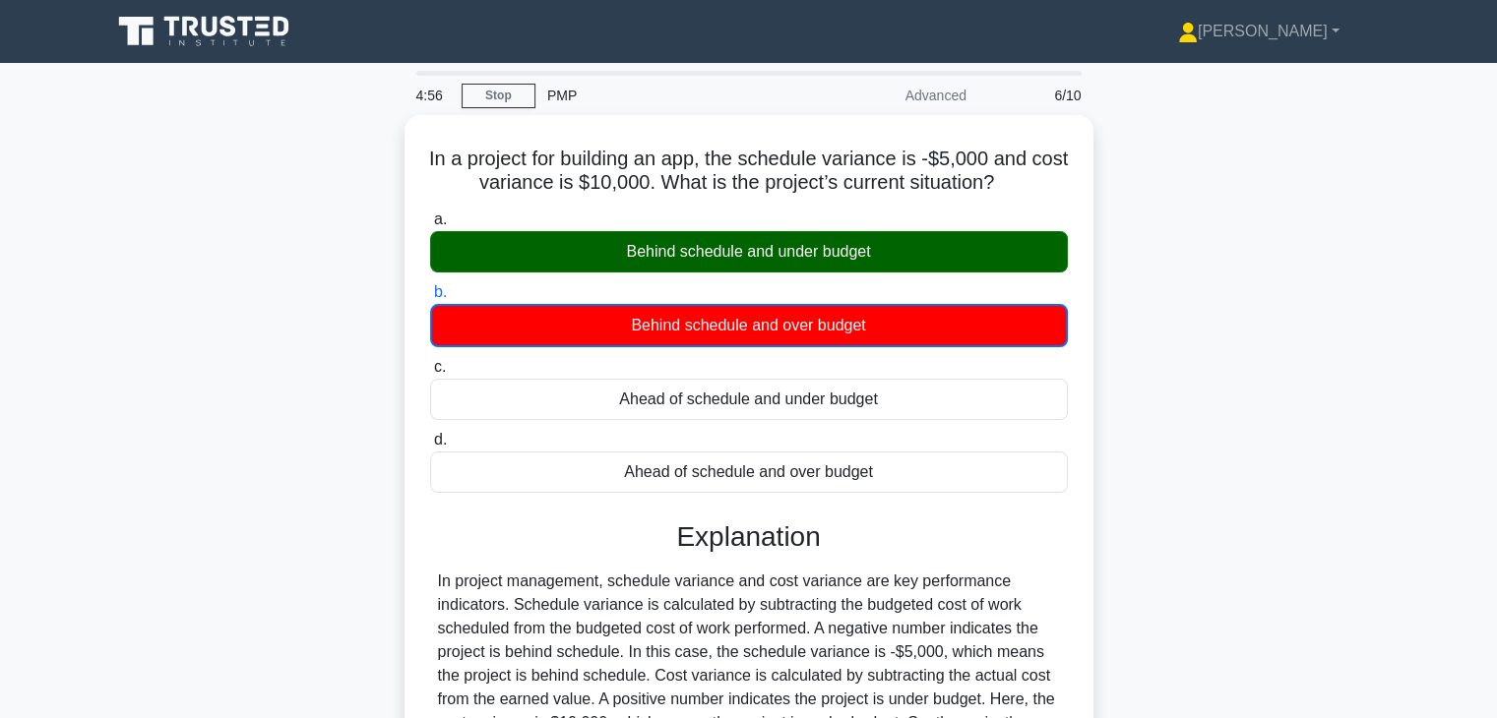
click at [1134, 399] on div "In a project for building an app, the schedule variance is -$5,000 and cost var…" at bounding box center [748, 542] width 1299 height 855
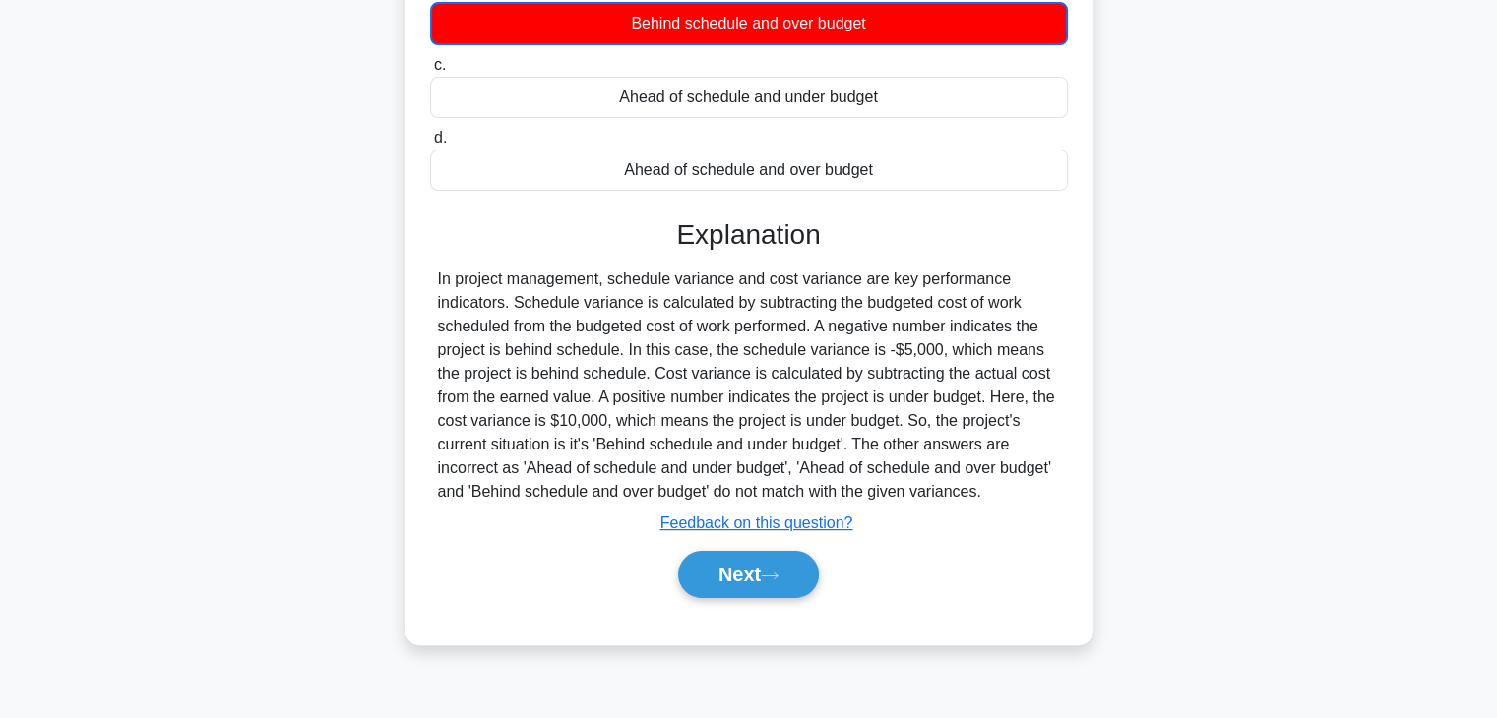
scroll to position [315, 0]
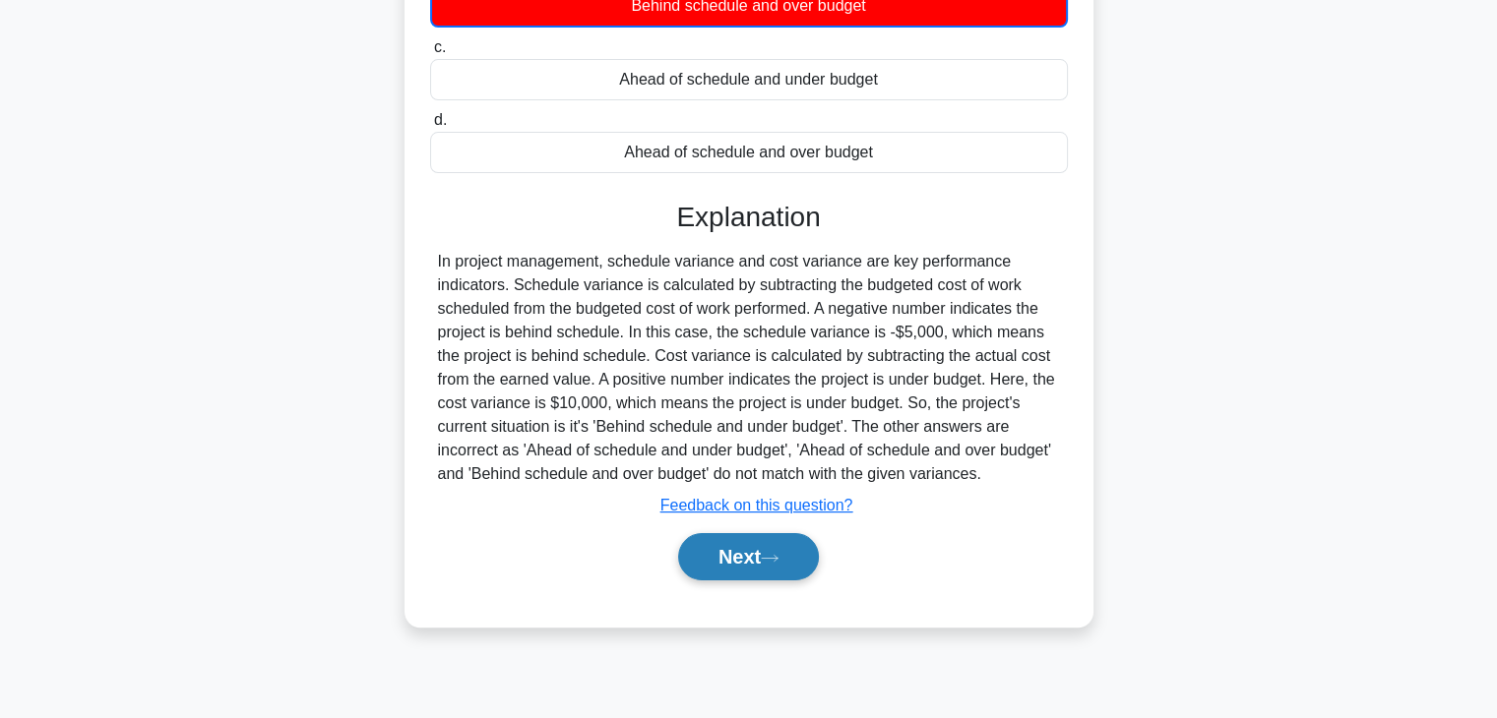
click at [720, 554] on button "Next" at bounding box center [748, 556] width 141 height 47
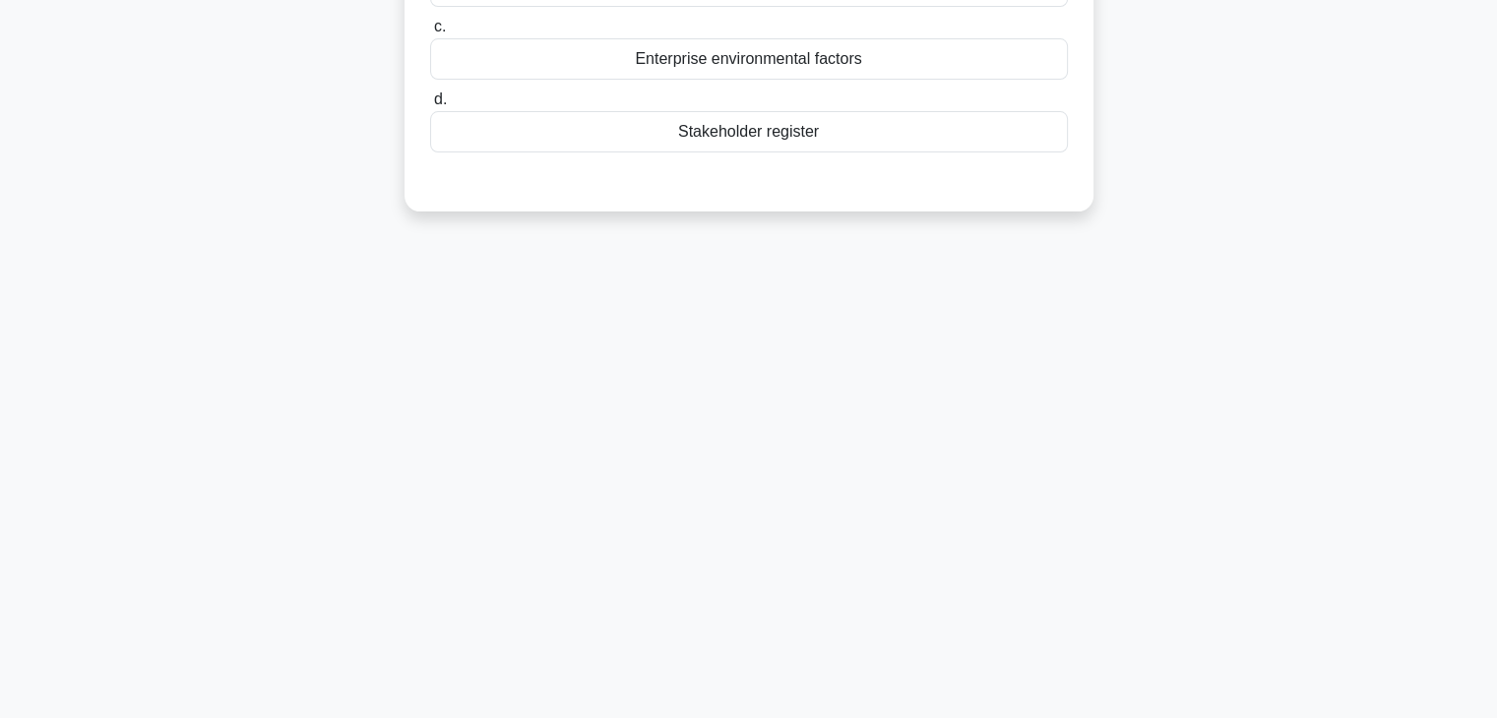
click at [952, 429] on div "3:24 Stop PMP Advanced 7/10 Which of the following is NOT an input to the Defin…" at bounding box center [748, 248] width 1299 height 984
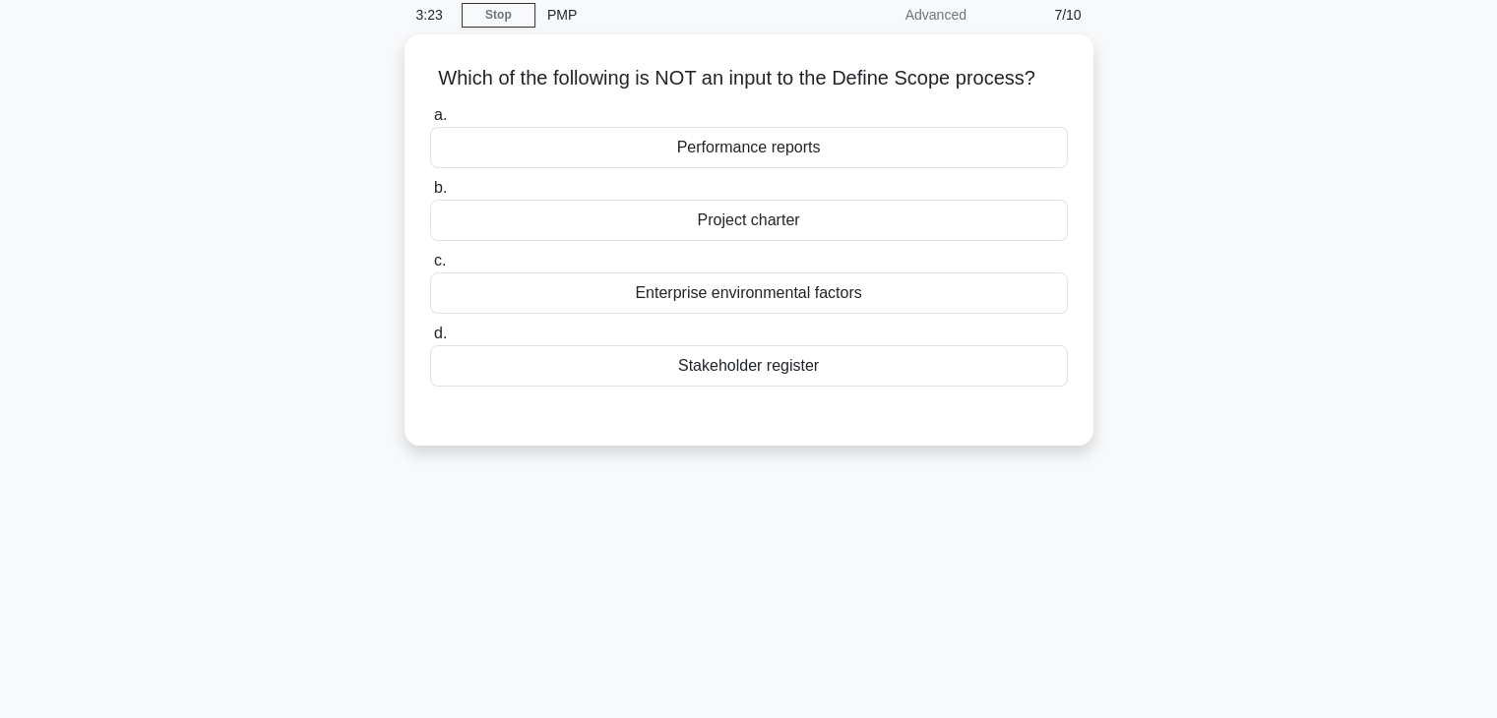
scroll to position [0, 0]
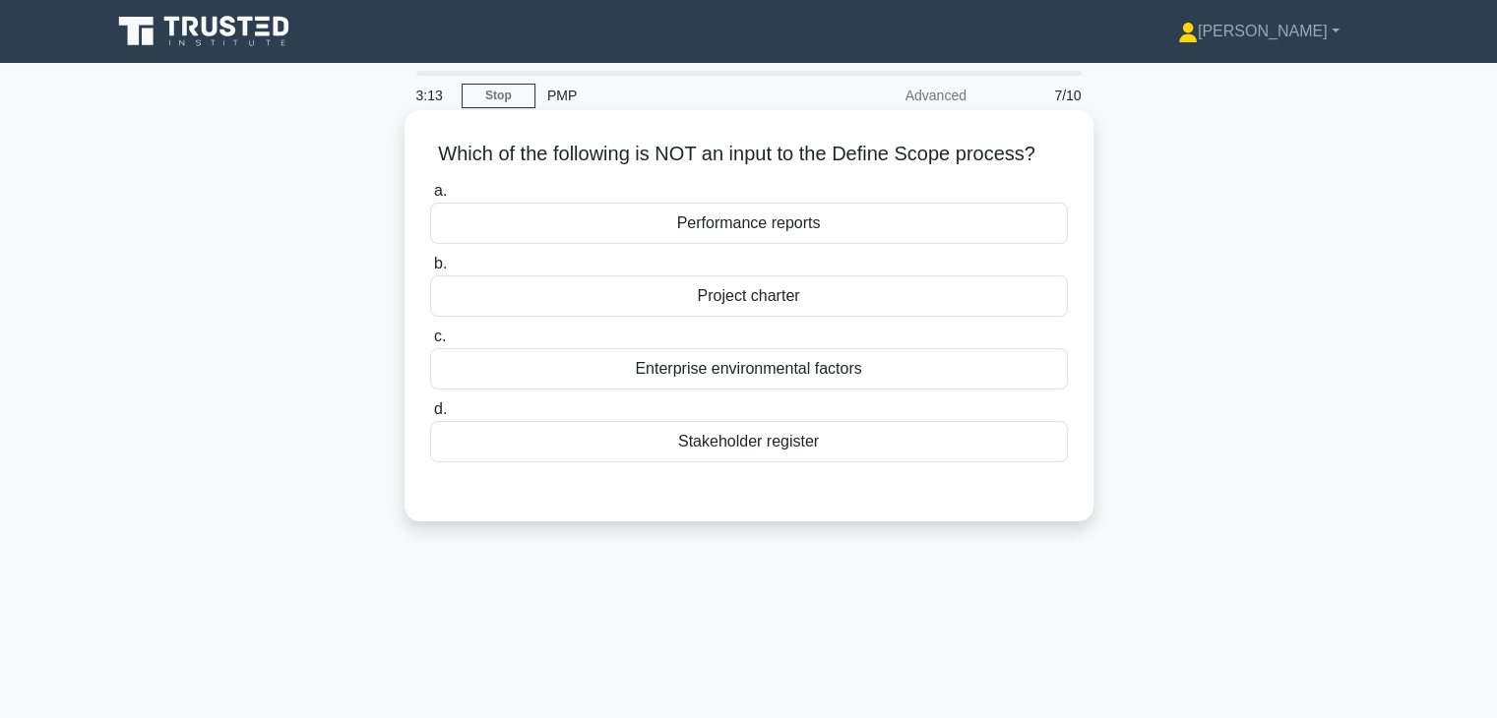
click at [831, 221] on div "Performance reports" at bounding box center [749, 223] width 638 height 41
click at [430, 198] on input "a. Performance reports" at bounding box center [430, 191] width 0 height 13
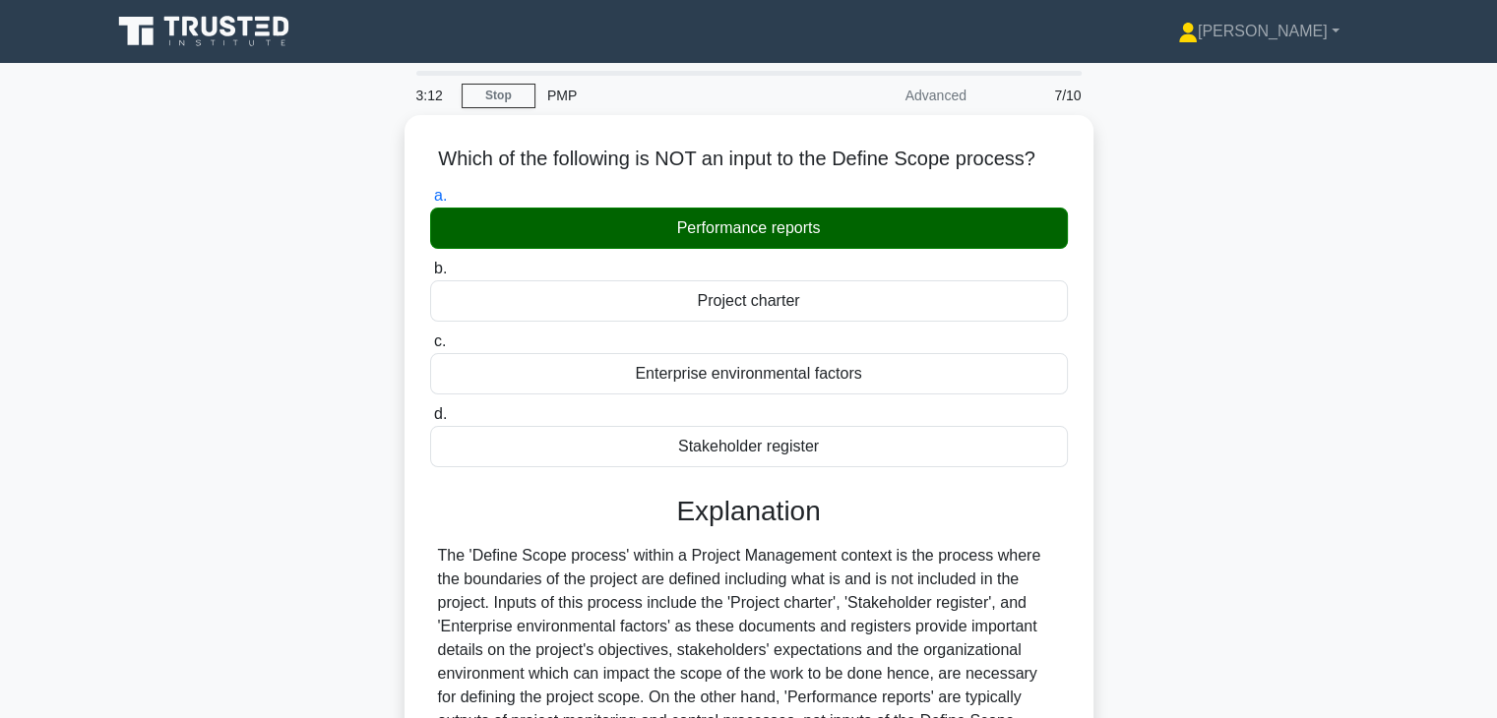
click at [1173, 425] on div "Which of the following is NOT an input to the Define Scope process? .spinner_0X…" at bounding box center [748, 541] width 1299 height 853
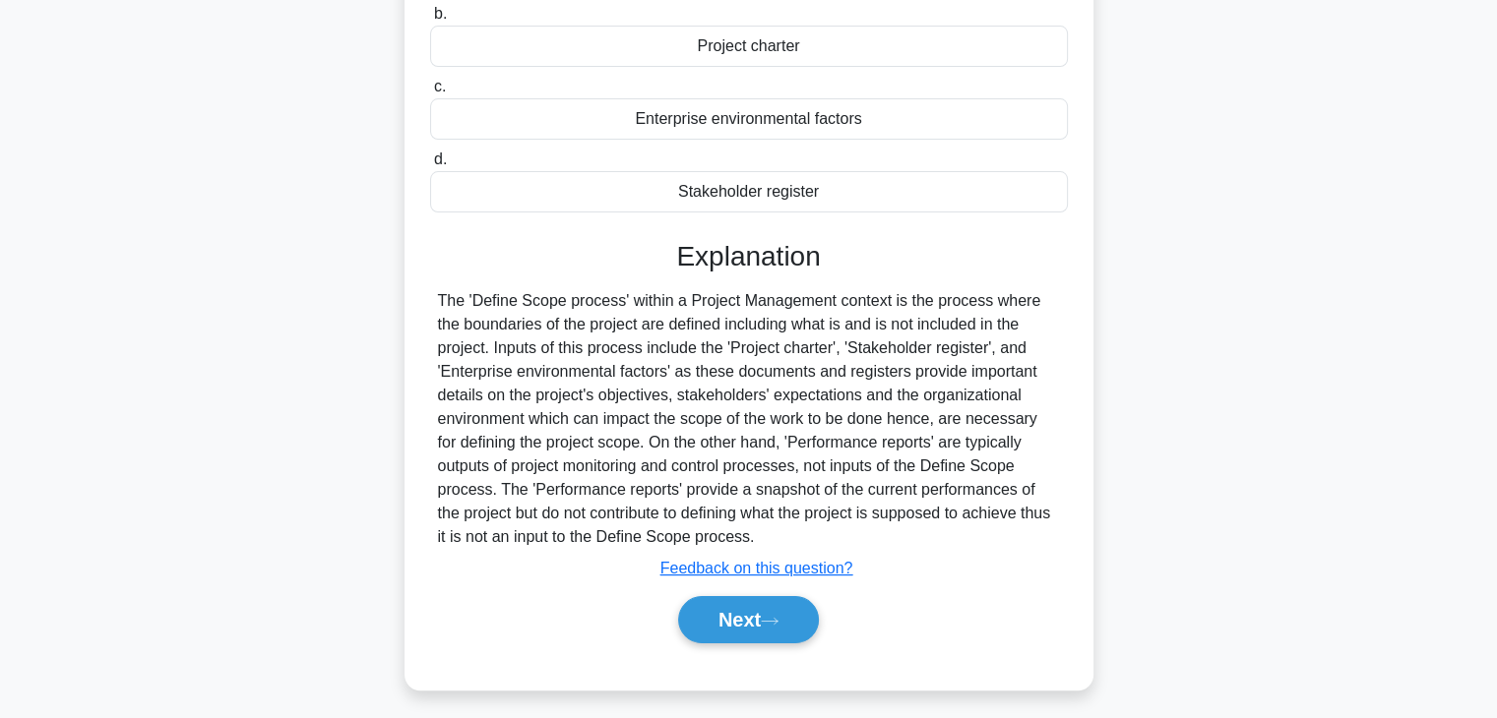
scroll to position [345, 0]
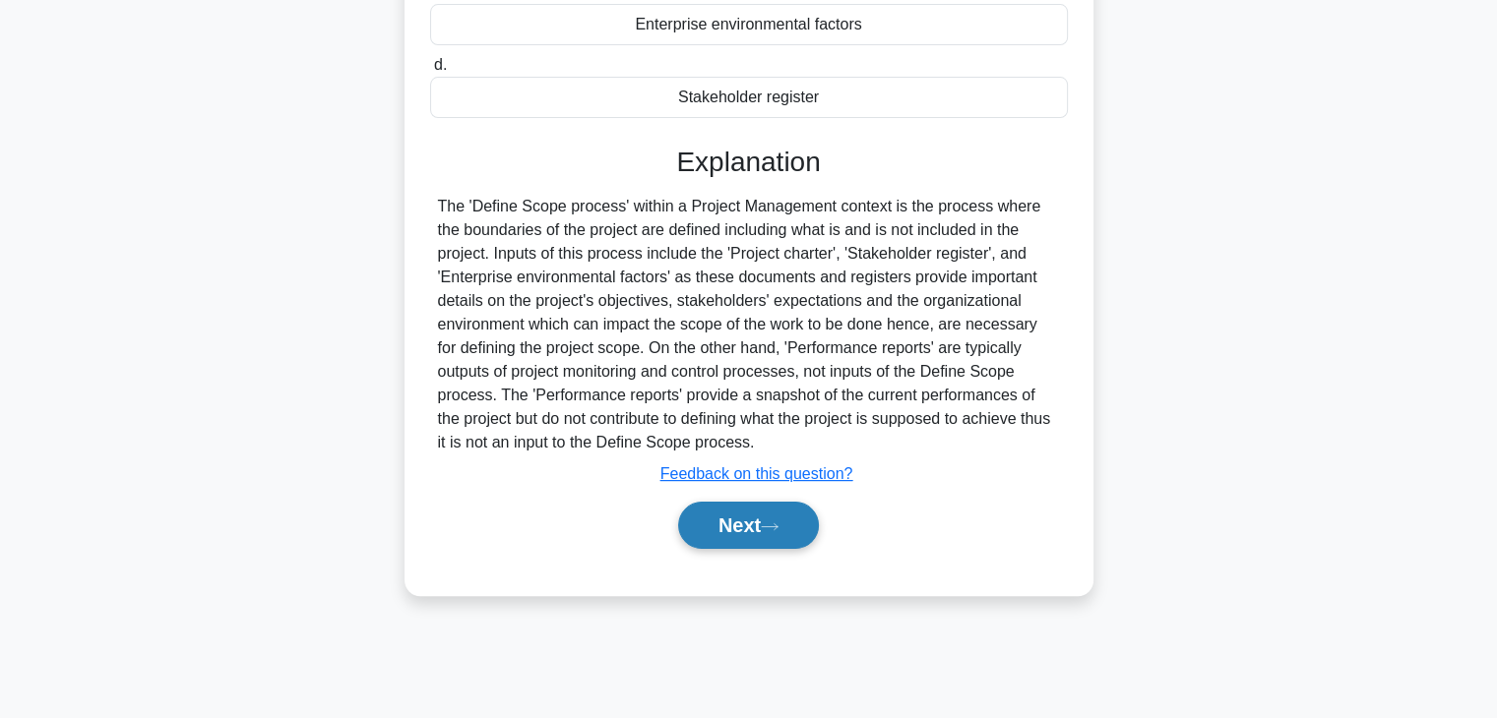
click at [720, 534] on button "Next" at bounding box center [748, 525] width 141 height 47
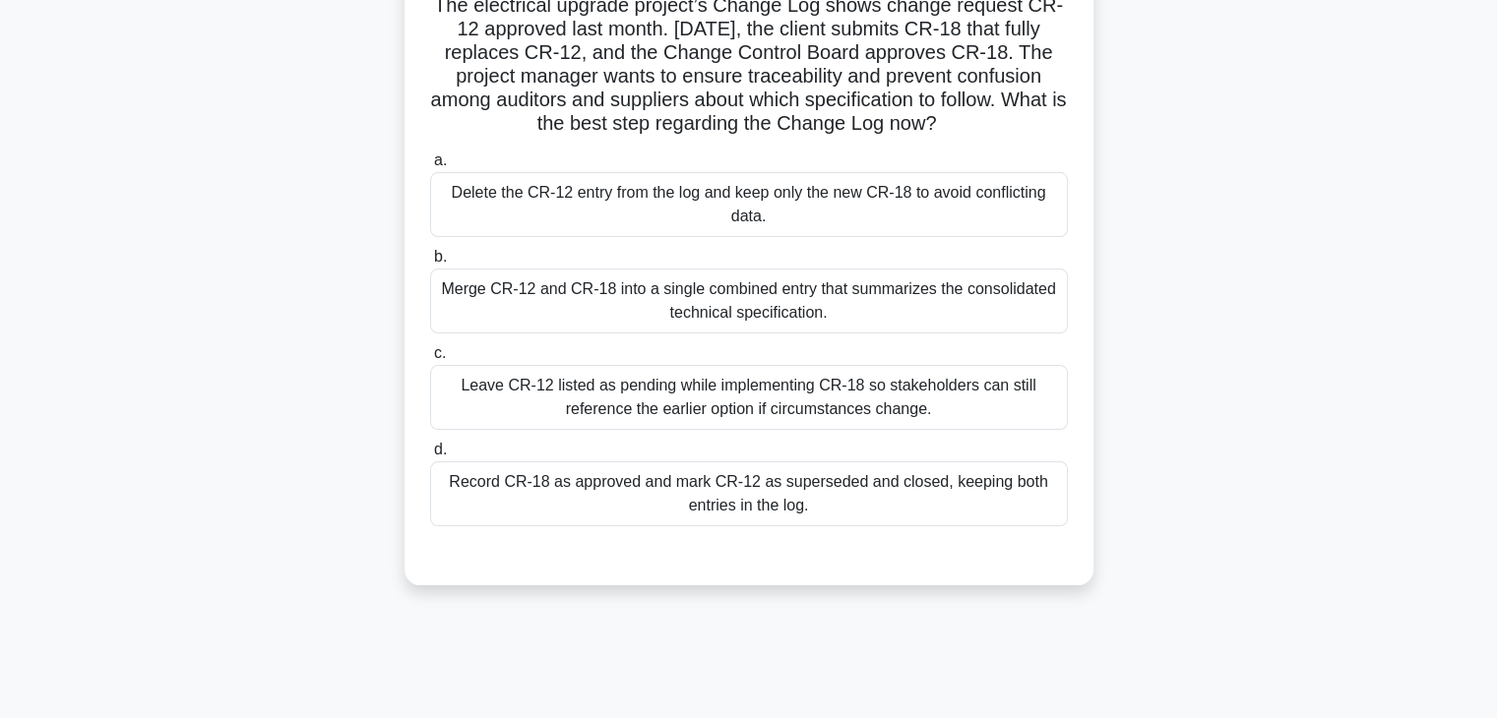
scroll to position [70, 0]
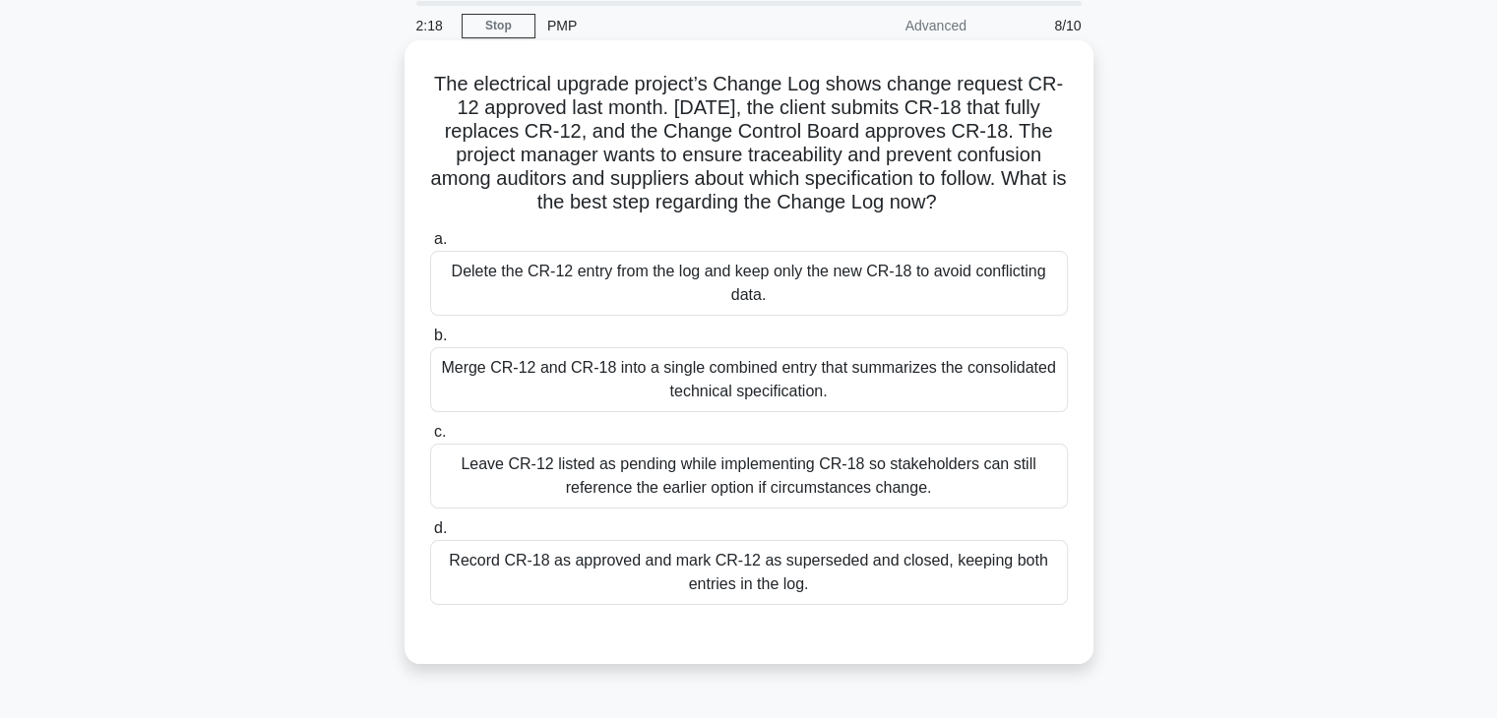
click at [815, 566] on div "Record CR-18 as approved and mark CR-12 as superseded and closed, keeping both …" at bounding box center [749, 572] width 638 height 65
click at [430, 535] on input "d. Record CR-18 as approved and mark CR-12 as superseded and closed, keeping bo…" at bounding box center [430, 529] width 0 height 13
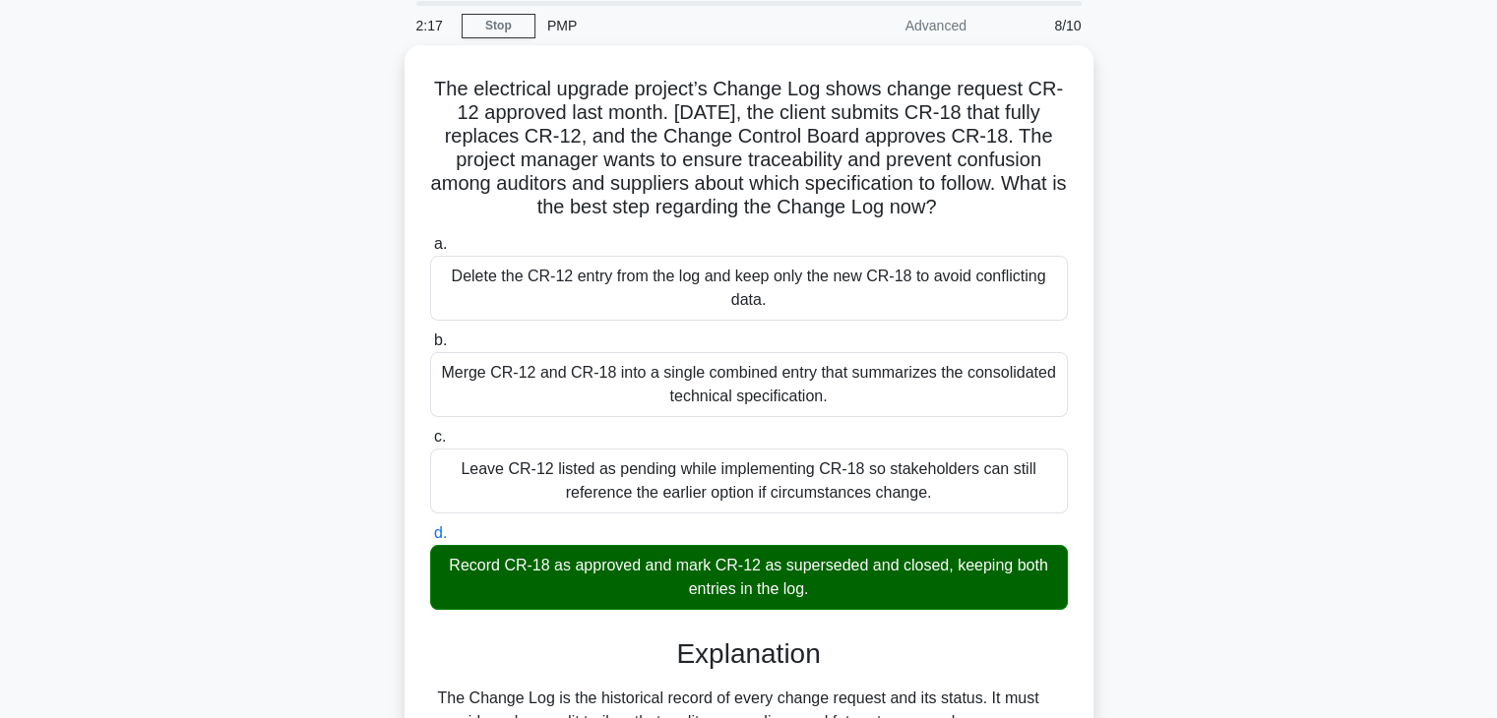
click at [1162, 560] on div "The electrical upgrade project’s Change Log shows change request CR-12 approved…" at bounding box center [748, 590] width 1299 height 1090
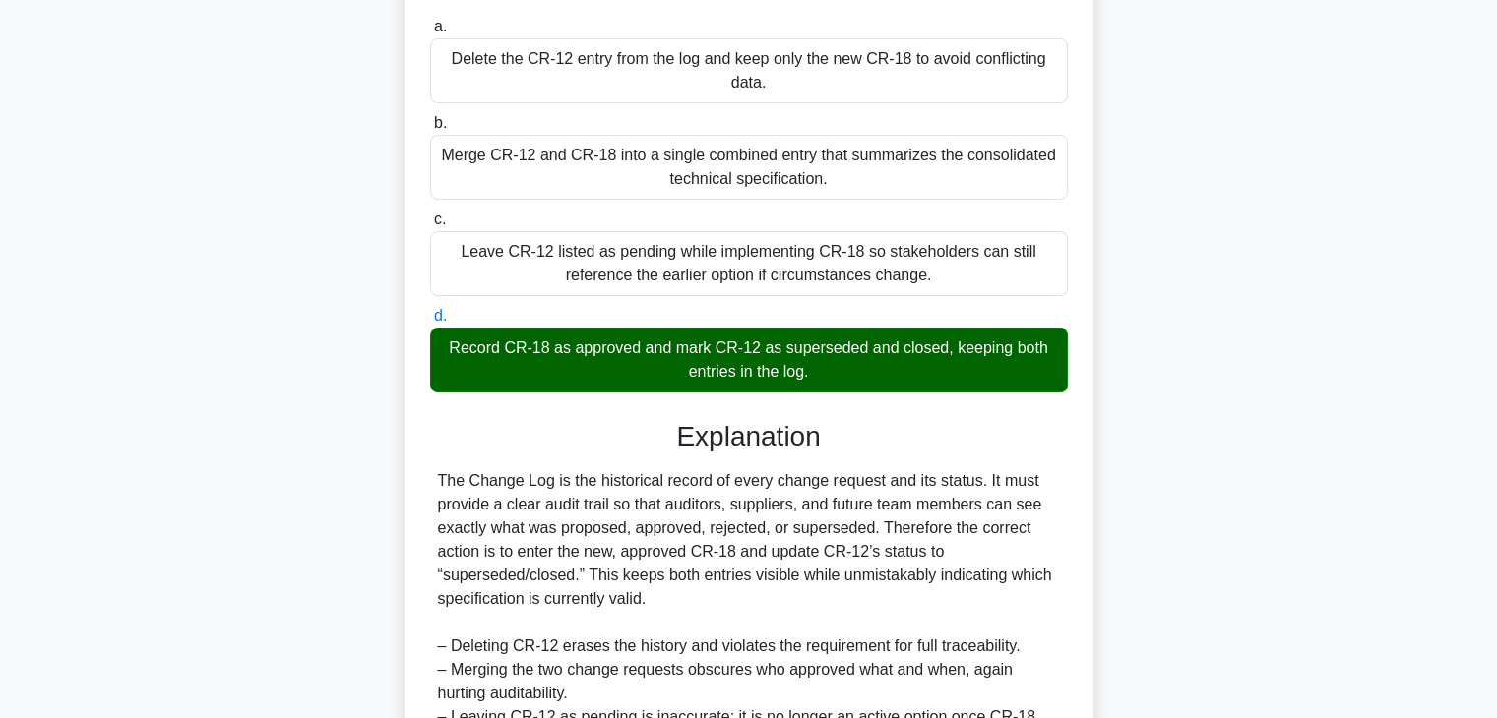
scroll to position [494, 0]
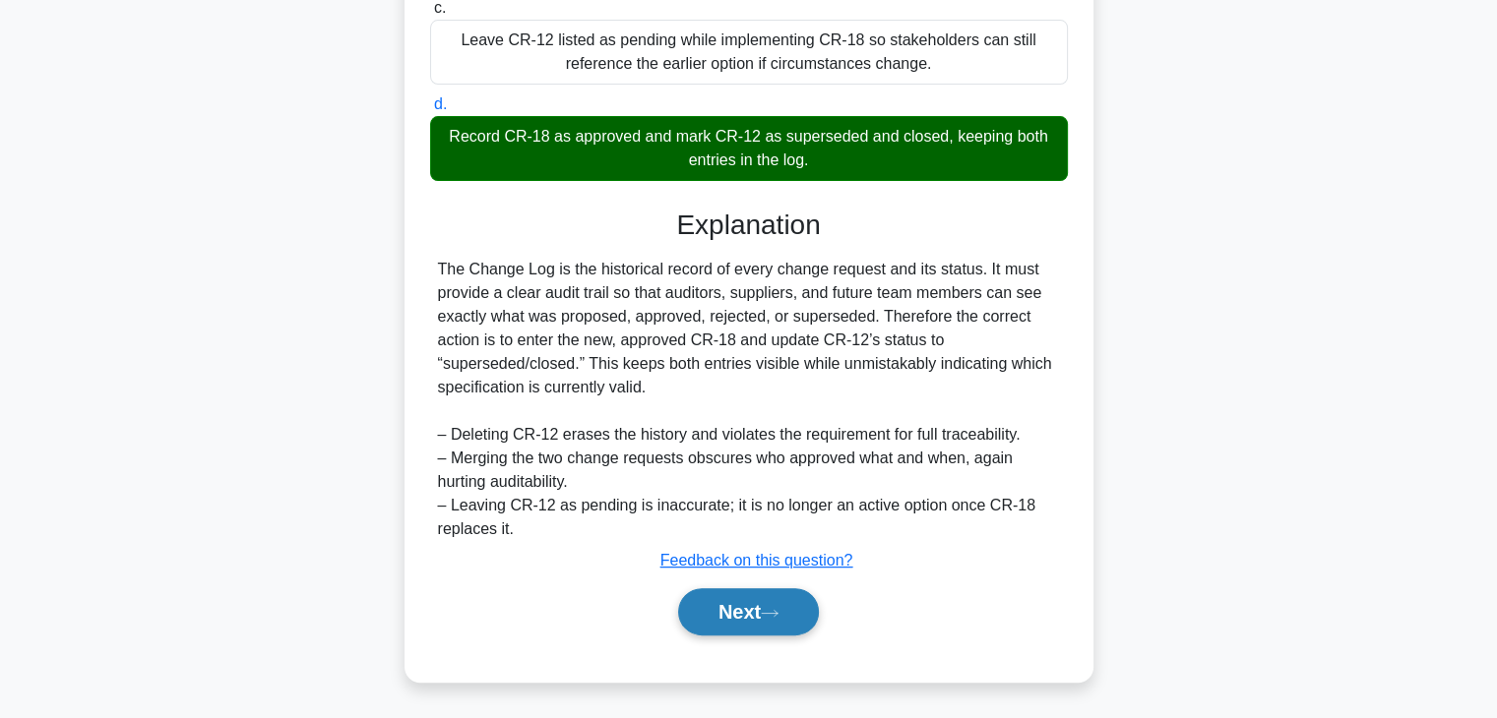
click at [734, 618] on button "Next" at bounding box center [748, 612] width 141 height 47
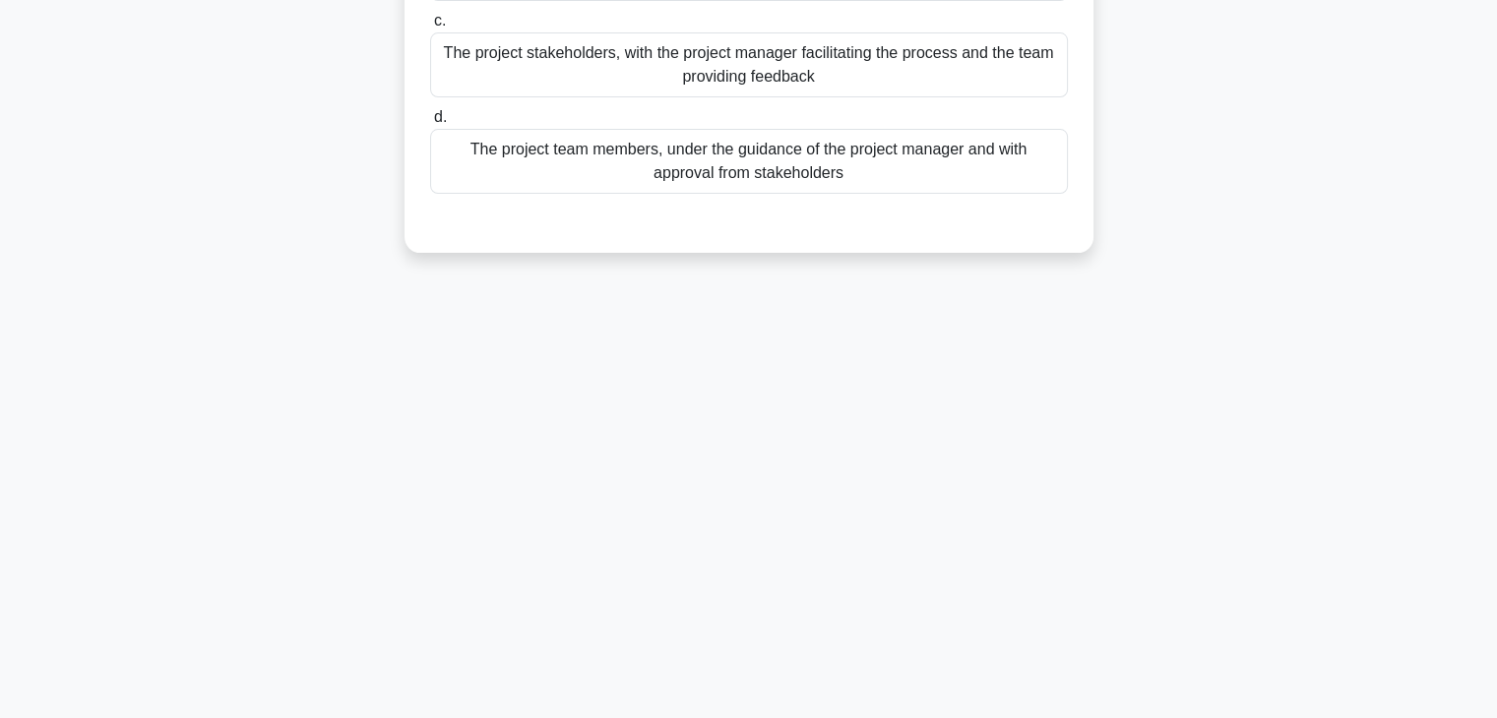
click at [1143, 442] on div "2:14 Stop PMP Advanced 9/10 According to the PMBOK Guide, who is primarily resp…" at bounding box center [748, 218] width 1299 height 984
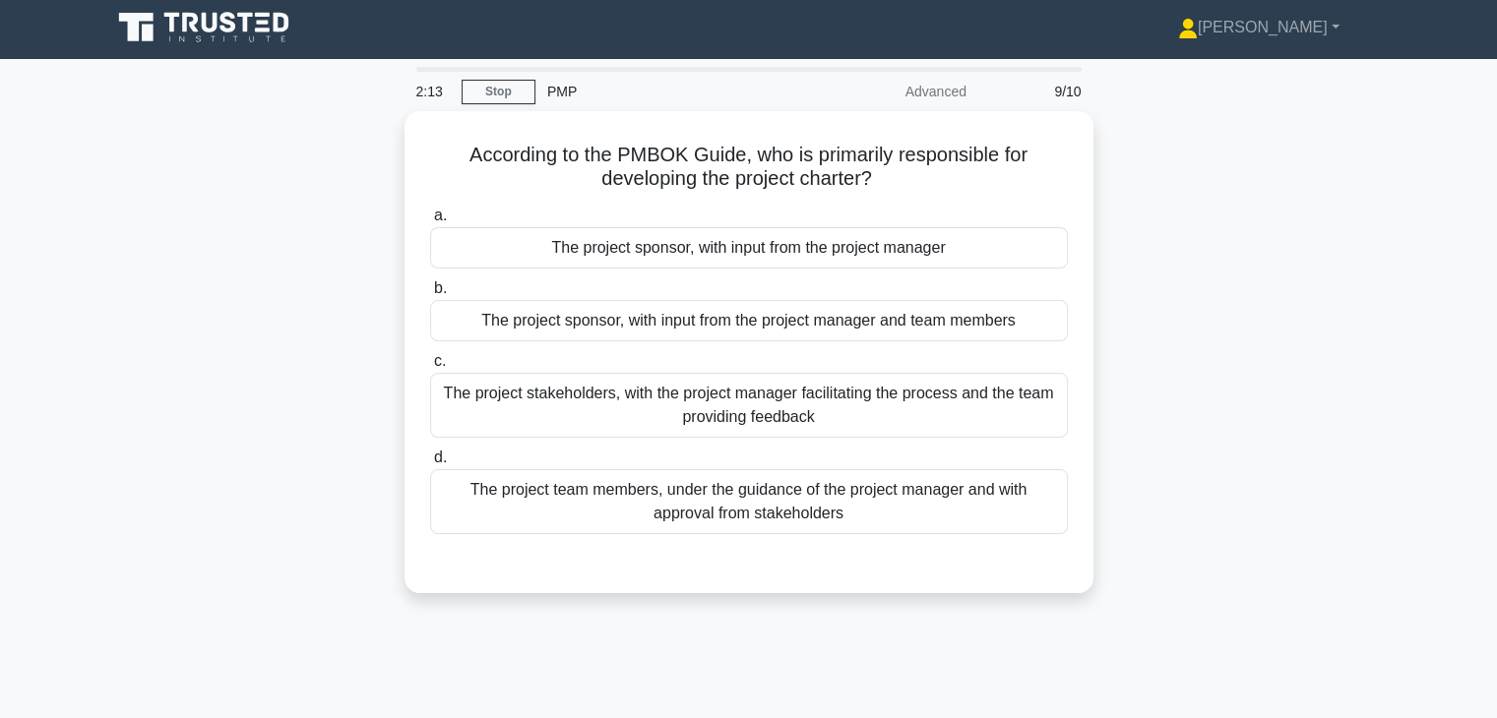
scroll to position [0, 0]
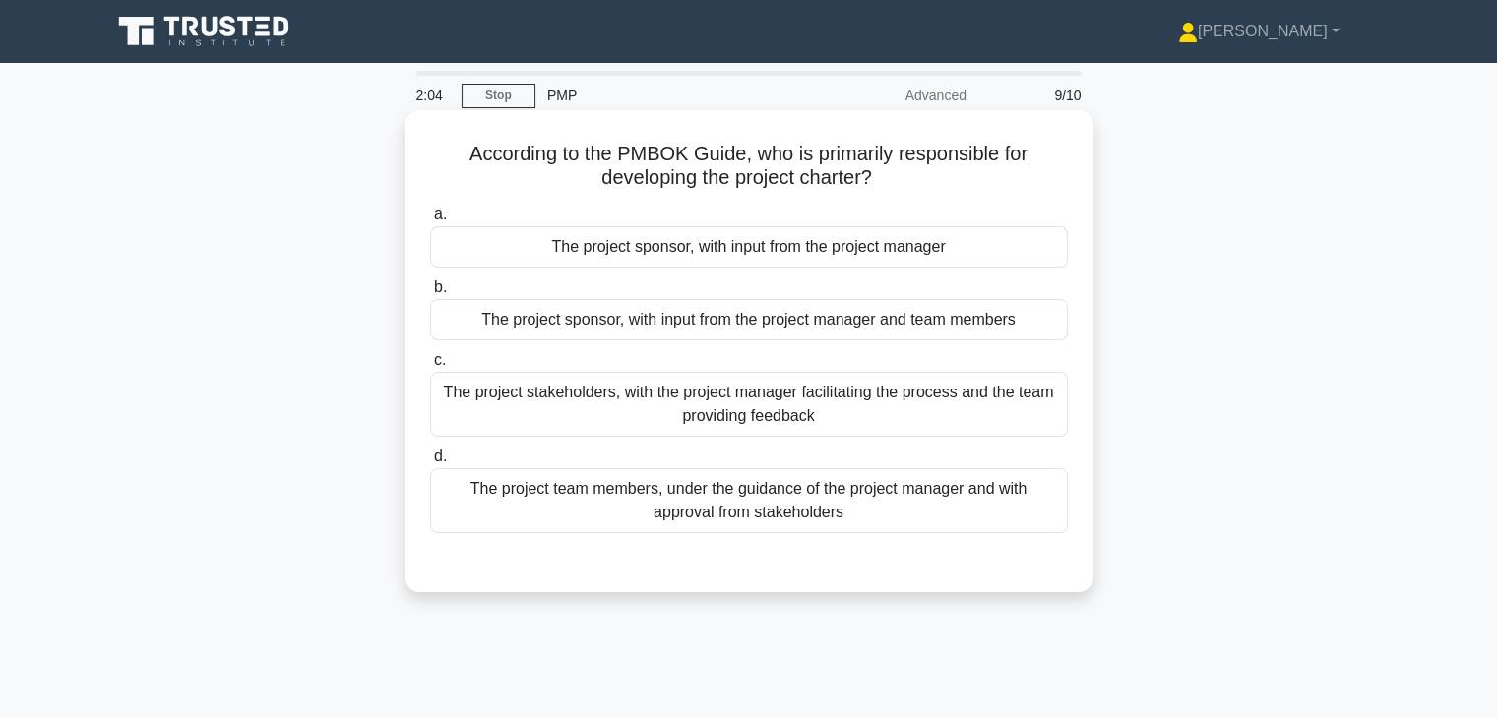
click at [804, 249] on div "The project sponsor, with input from the project manager" at bounding box center [749, 246] width 638 height 41
click at [430, 221] on input "a. The project sponsor, with input from the project manager" at bounding box center [430, 215] width 0 height 13
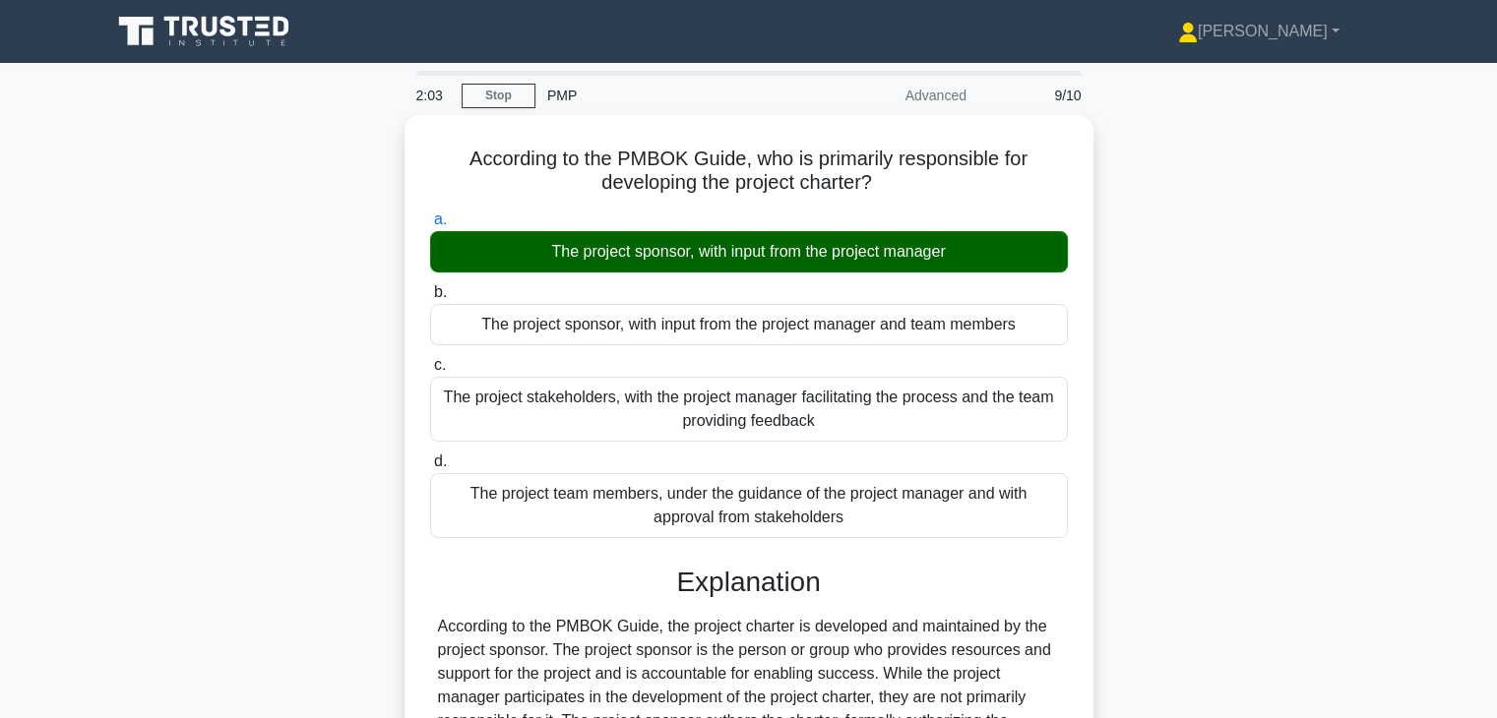
click at [1187, 426] on div "According to the PMBOK Guide, who is primarily responsible for developing the p…" at bounding box center [748, 530] width 1299 height 830
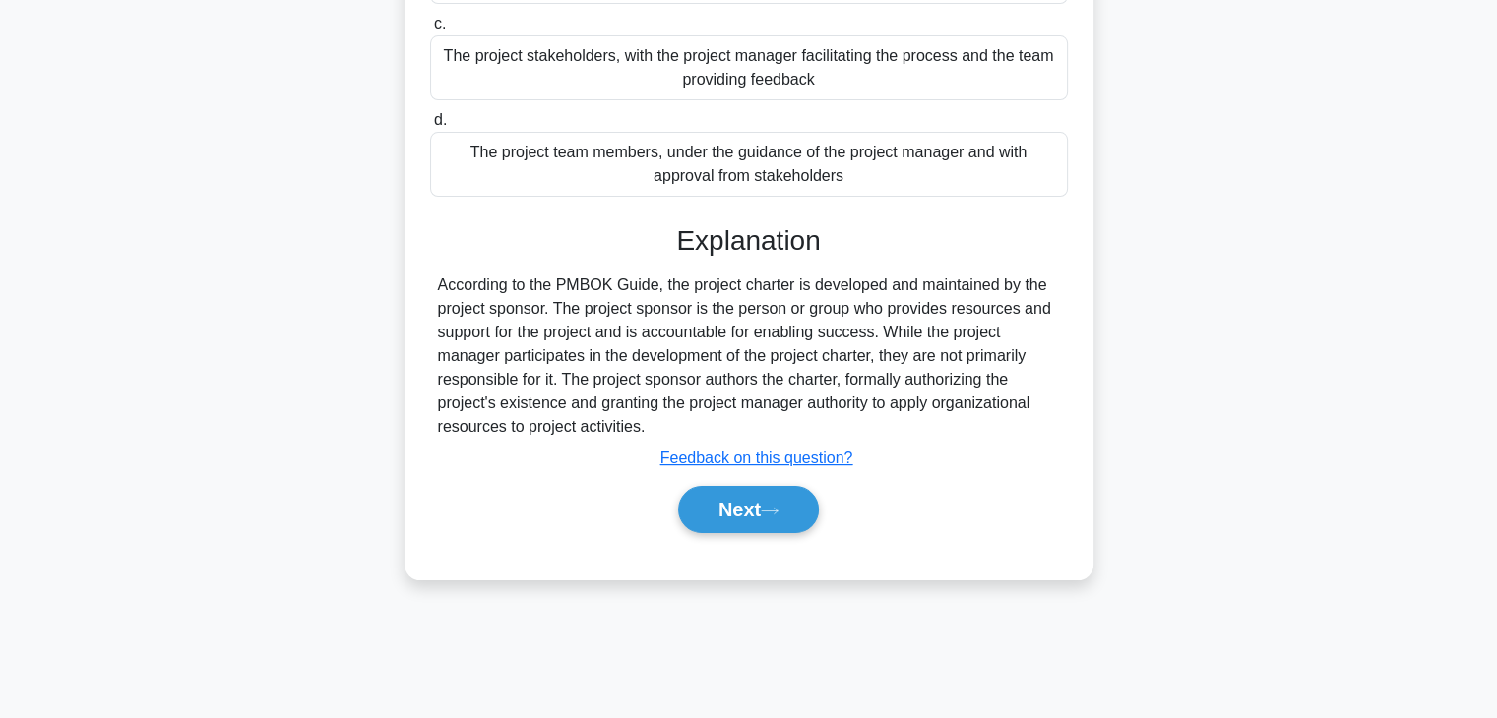
scroll to position [345, 0]
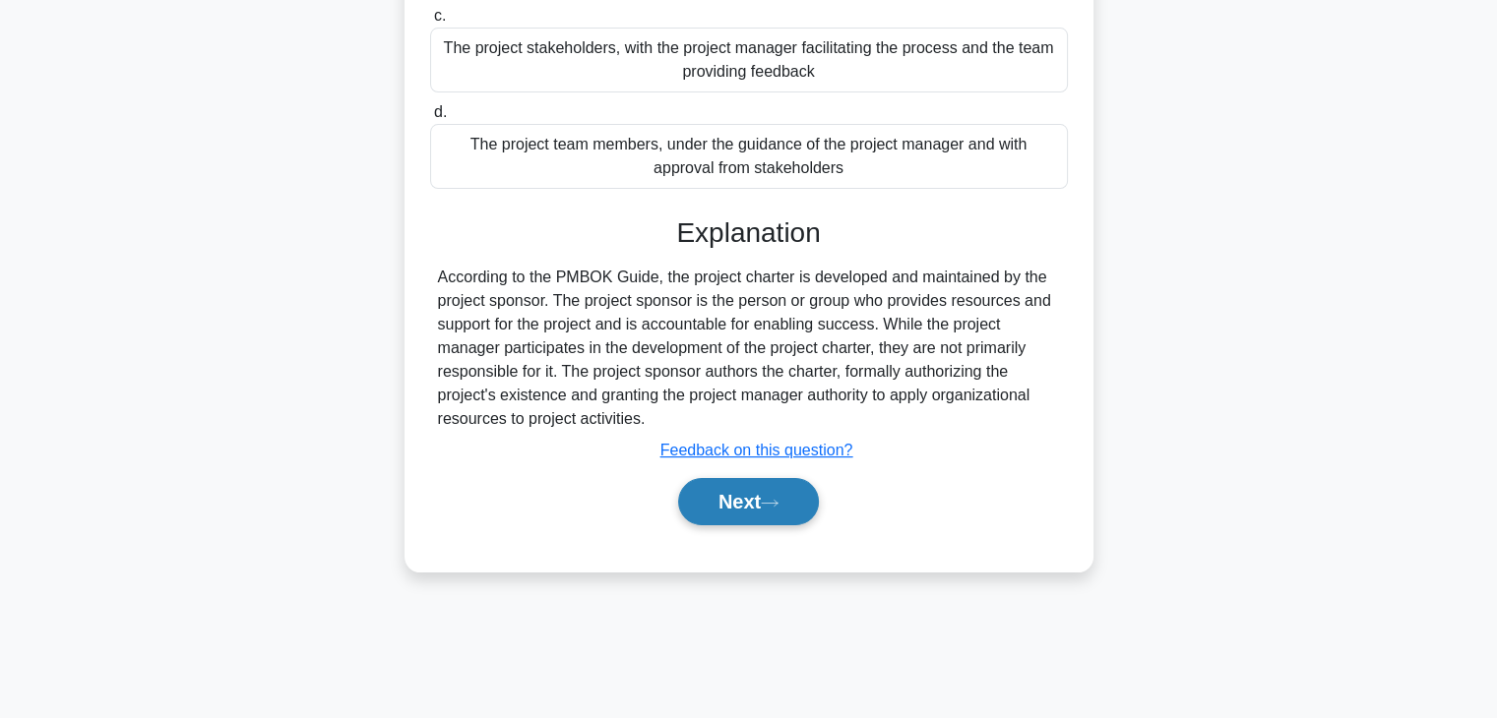
click at [726, 499] on button "Next" at bounding box center [748, 501] width 141 height 47
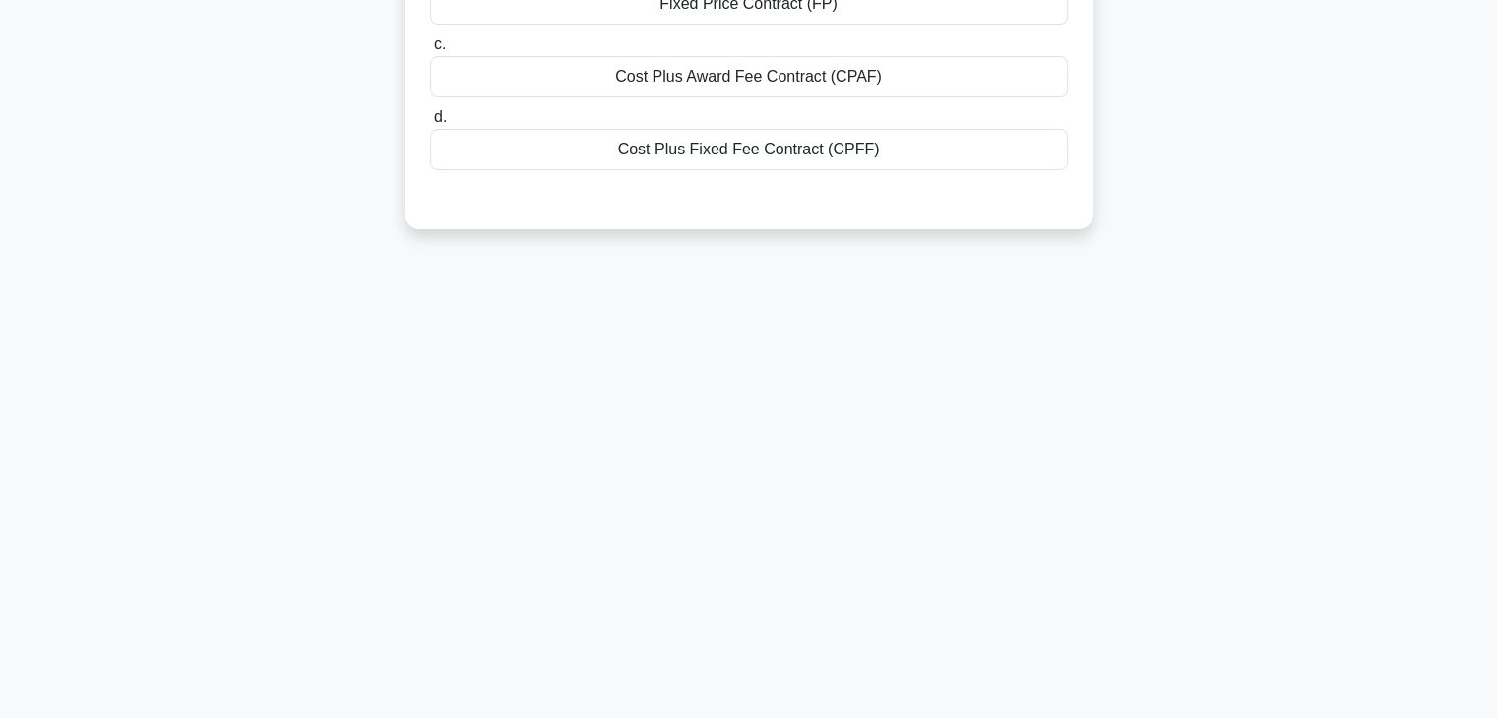
click at [933, 457] on div "1:59 Stop PMP Advanced 10/10 A fashion company hires a contractor to create a p…" at bounding box center [748, 218] width 1299 height 984
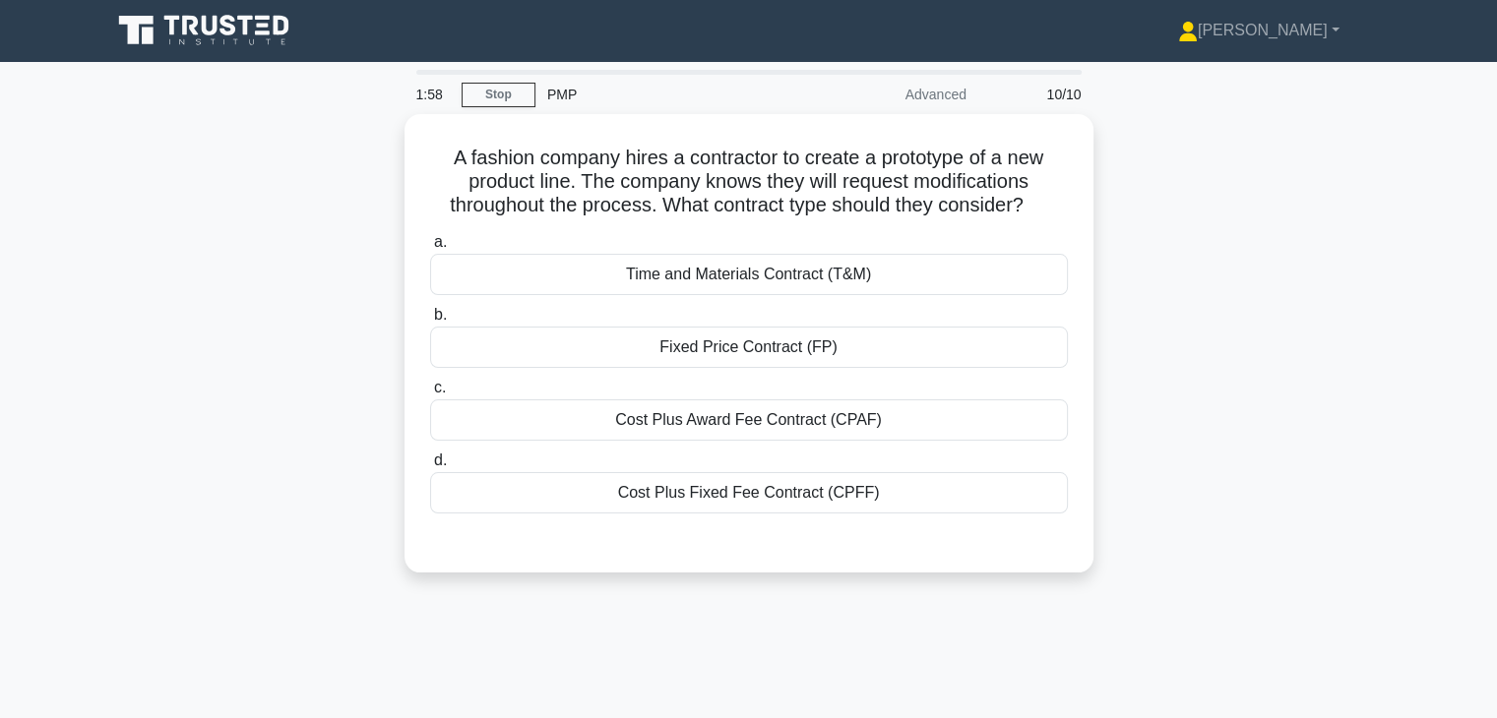
scroll to position [0, 0]
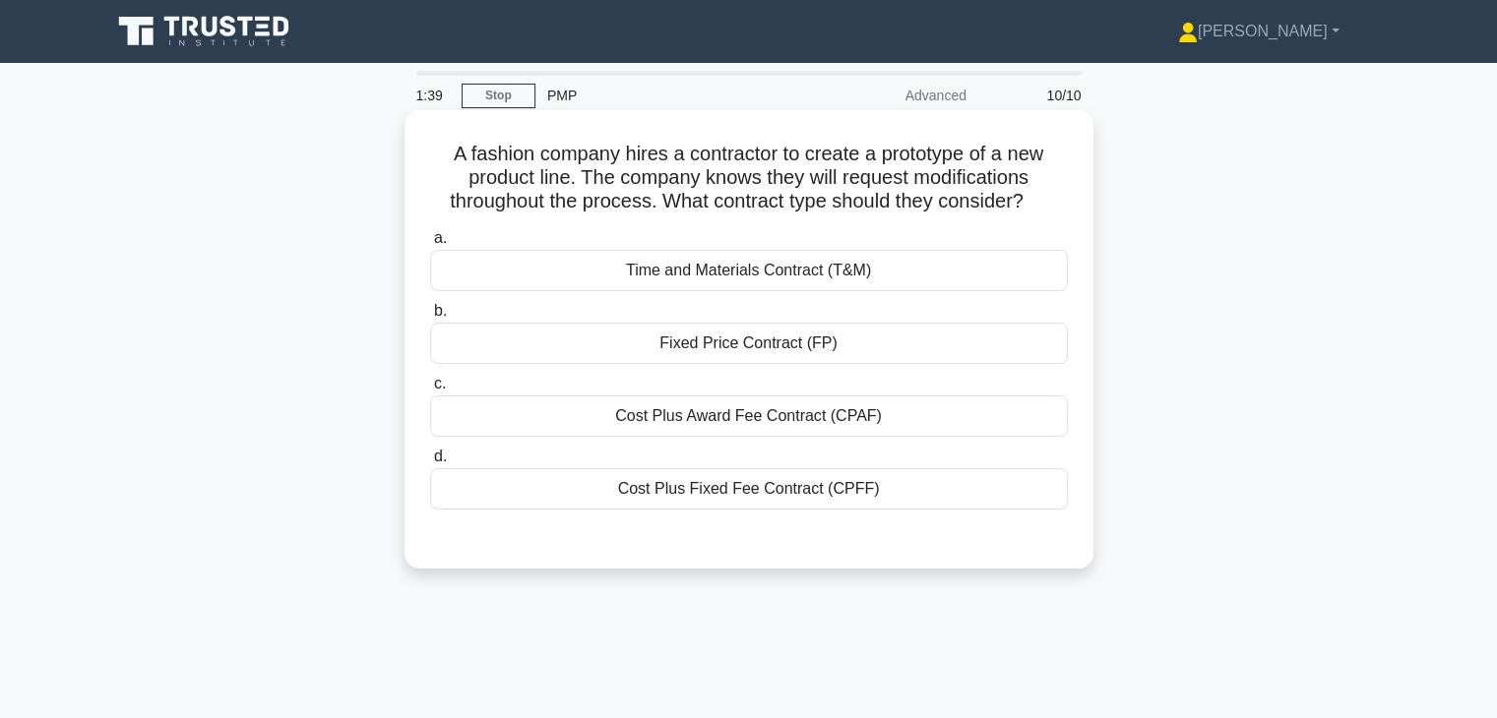
click at [750, 279] on div "Time and Materials Contract (T&M)" at bounding box center [749, 270] width 638 height 41
click at [430, 245] on input "a. Time and Materials Contract (T&M)" at bounding box center [430, 238] width 0 height 13
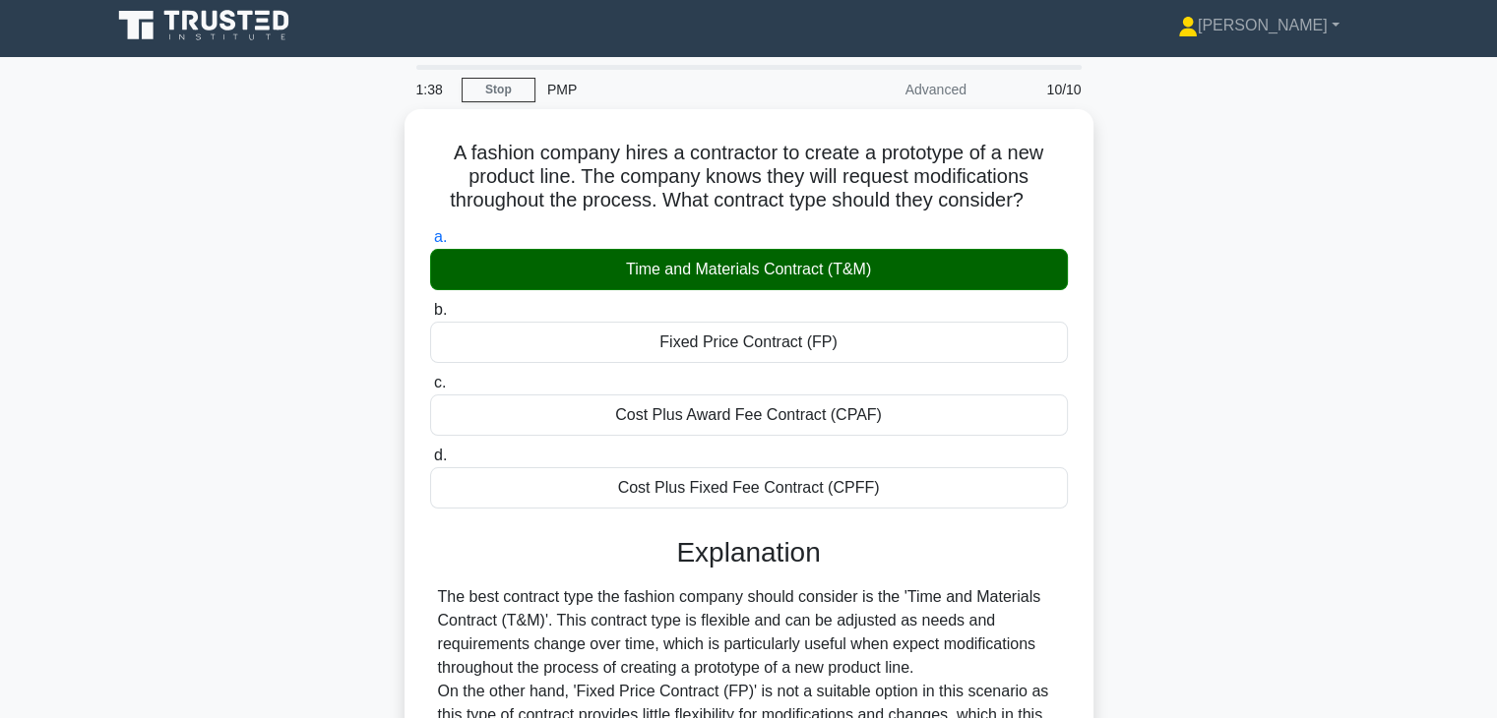
click at [1150, 458] on div "A fashion company hires a contractor to create a prototype of a new product lin…" at bounding box center [748, 547] width 1299 height 877
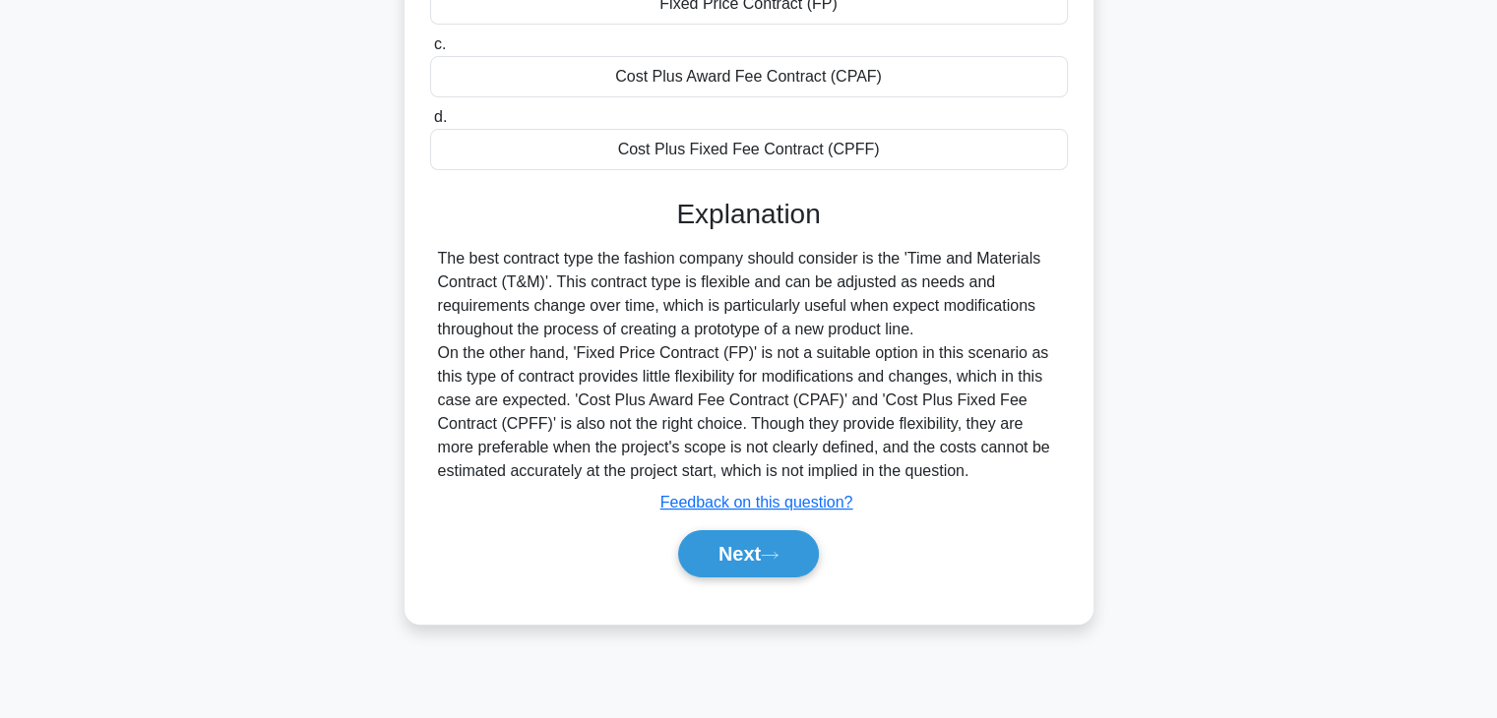
scroll to position [345, 0]
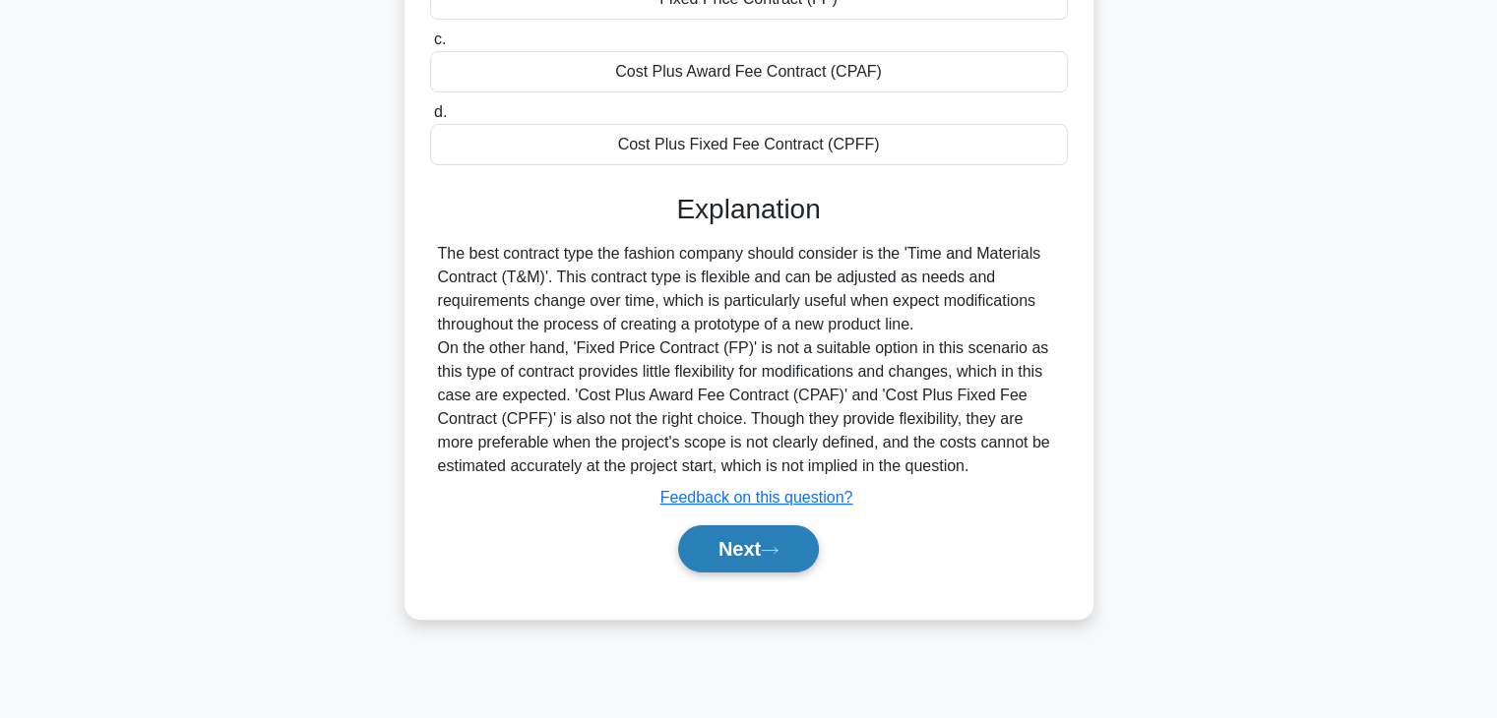
click at [714, 548] on button "Next" at bounding box center [748, 549] width 141 height 47
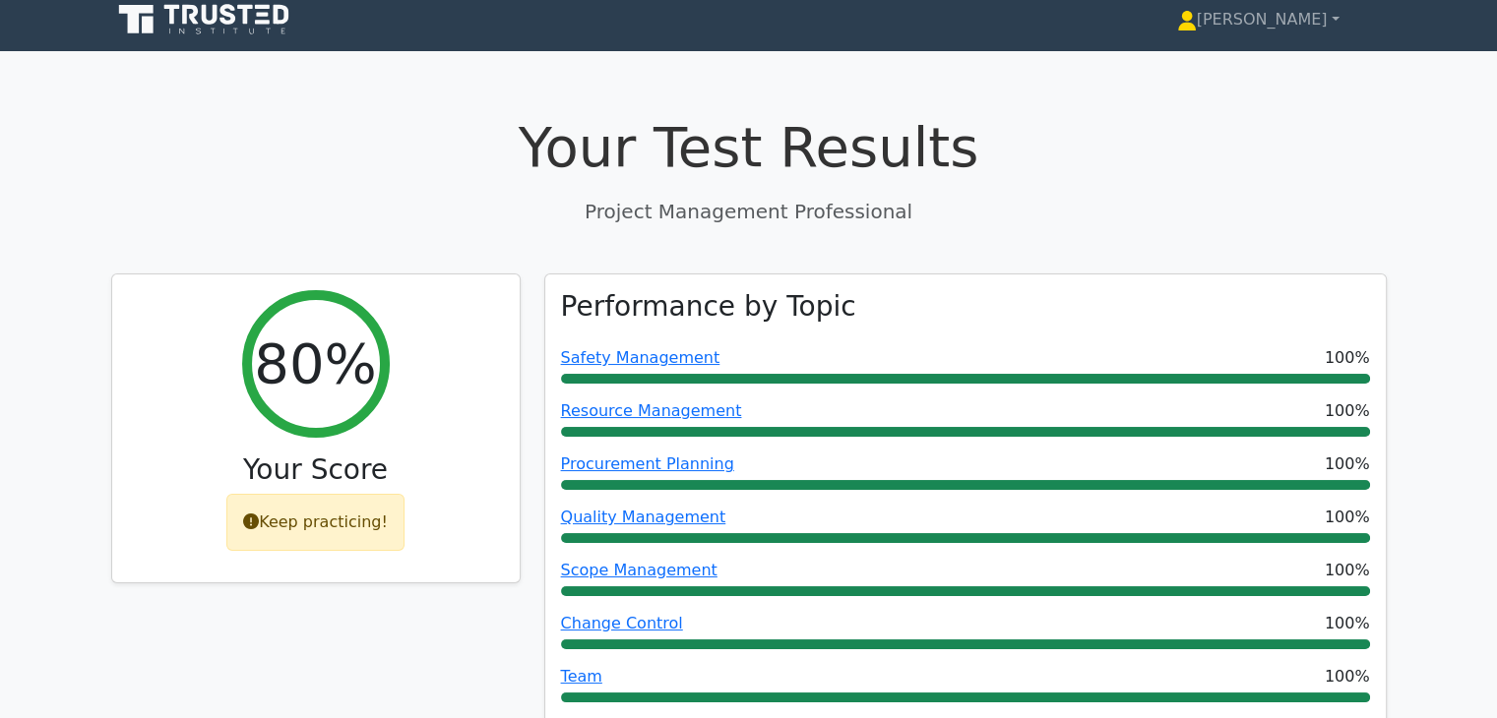
click at [1136, 199] on div "Your Test Results Project Management Professional" at bounding box center [749, 169] width 1276 height 111
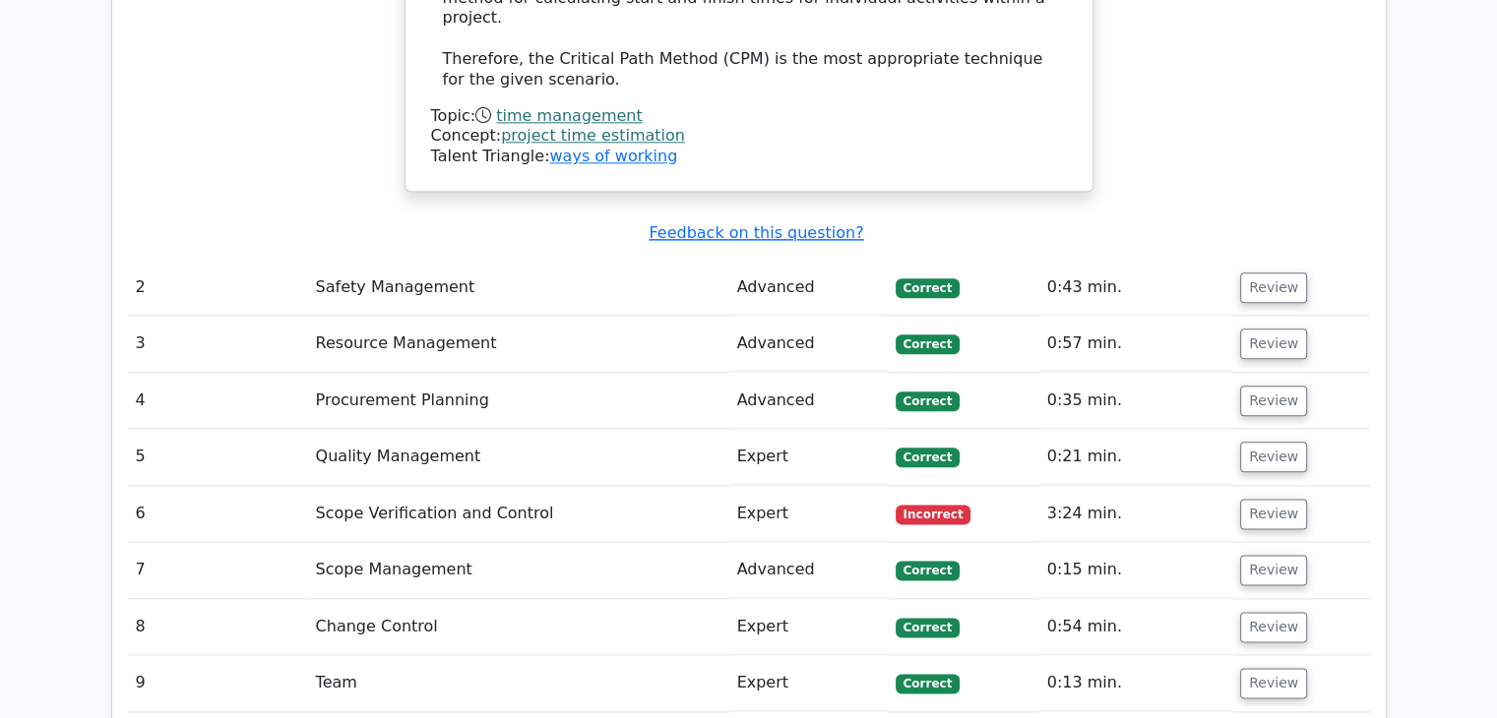
scroll to position [2401, 0]
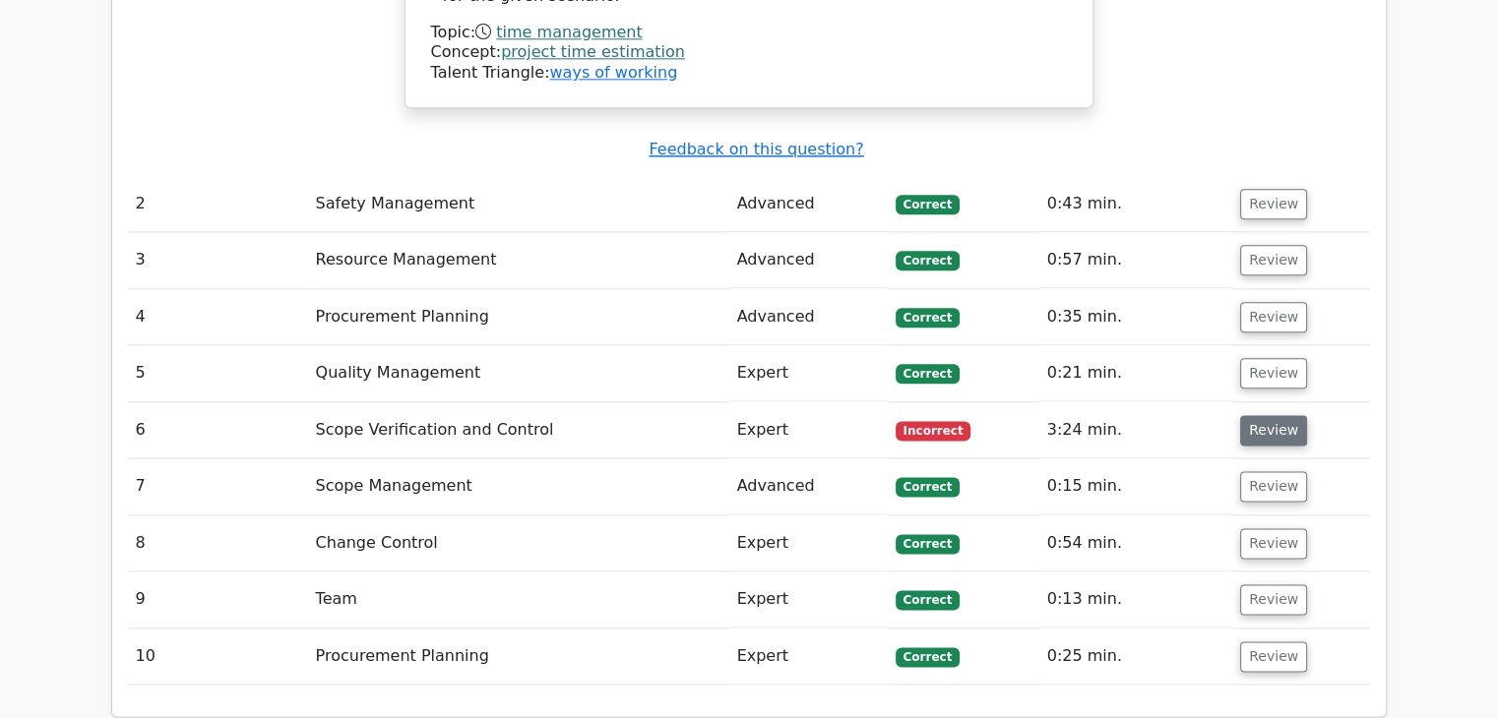
click at [1264, 415] on button "Review" at bounding box center [1273, 430] width 67 height 31
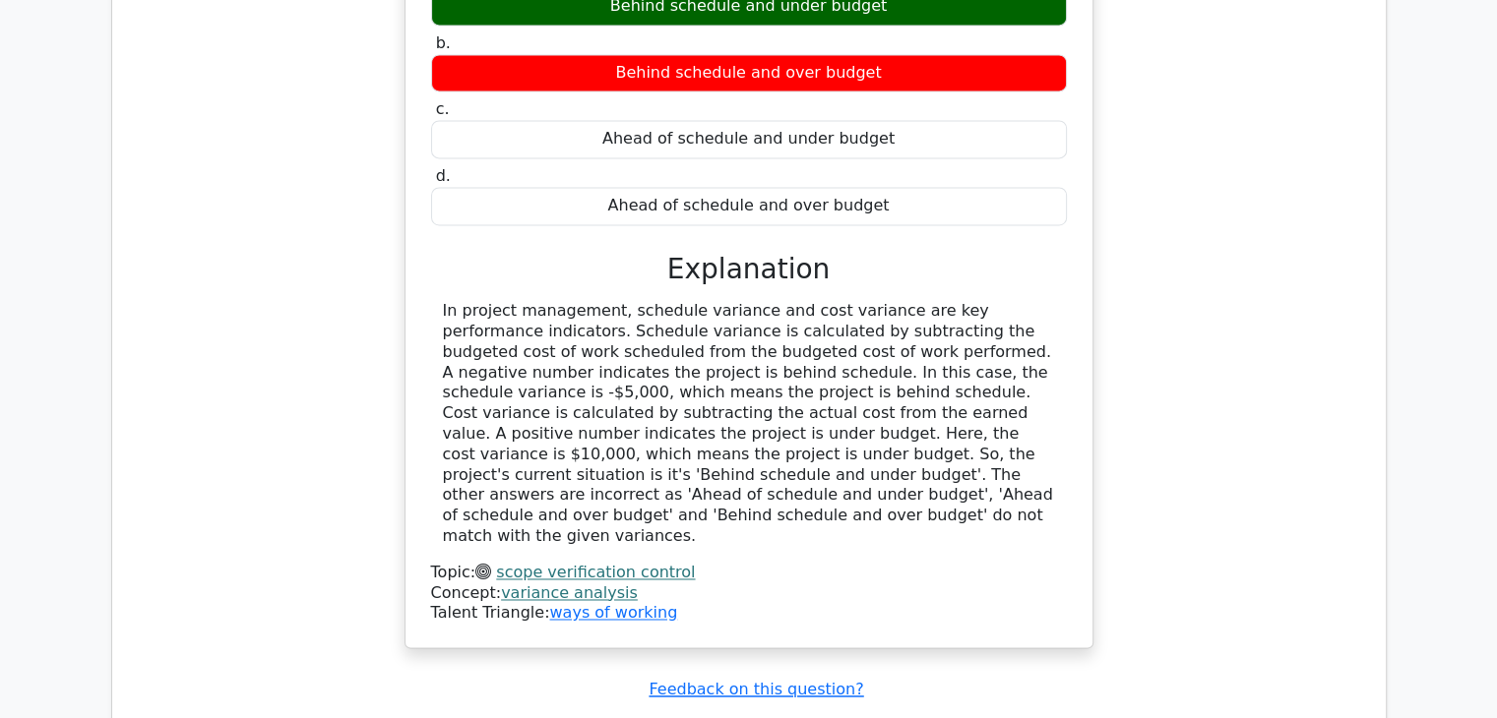
scroll to position [3031, 0]
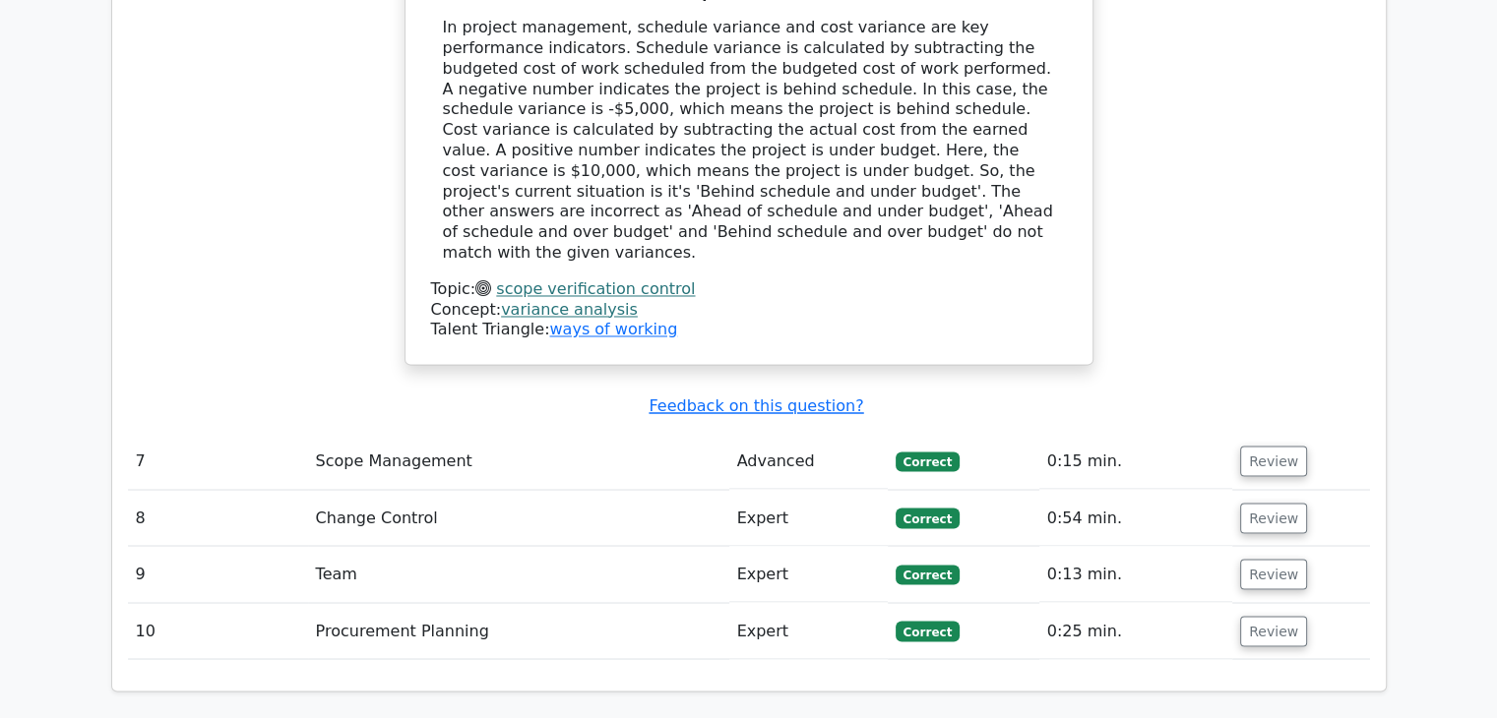
scroll to position [3240, 0]
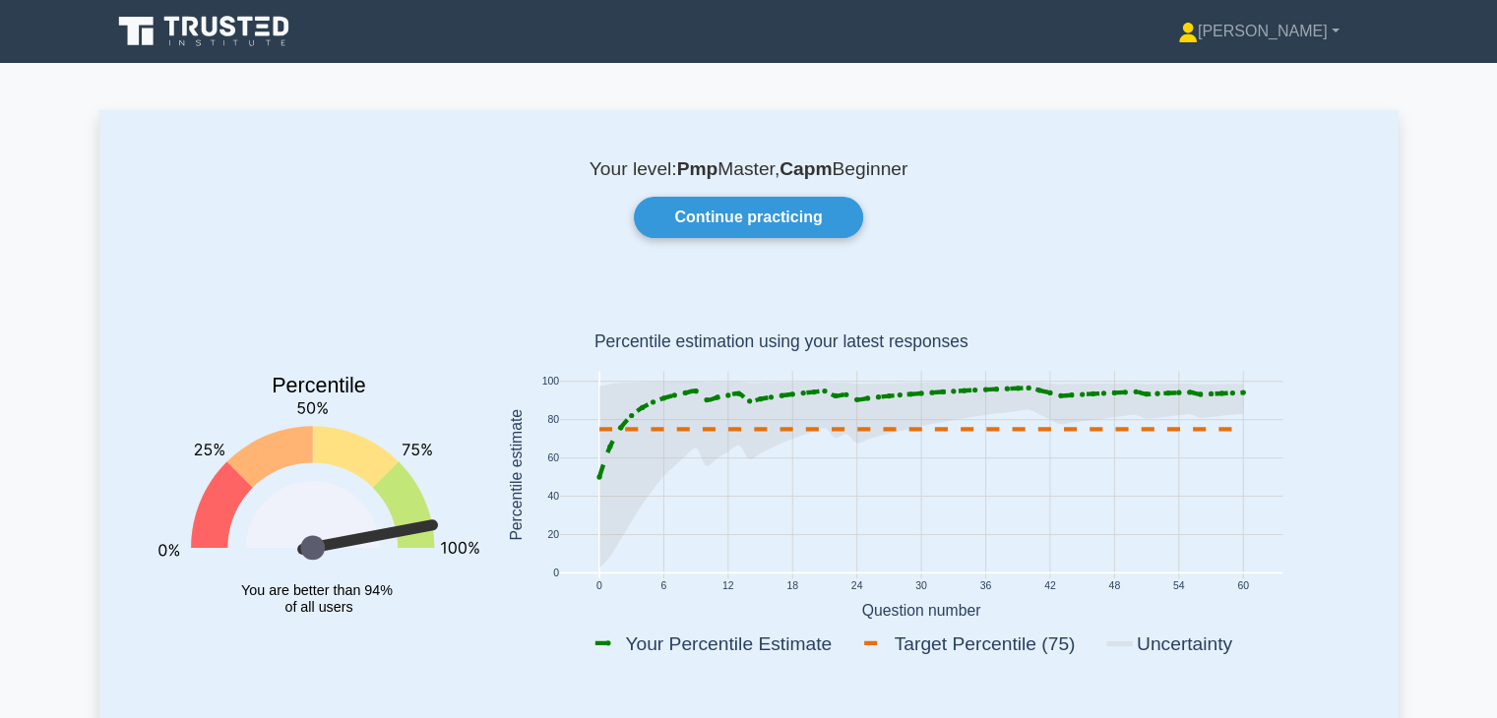
click at [219, 27] on icon at bounding box center [205, 31] width 189 height 37
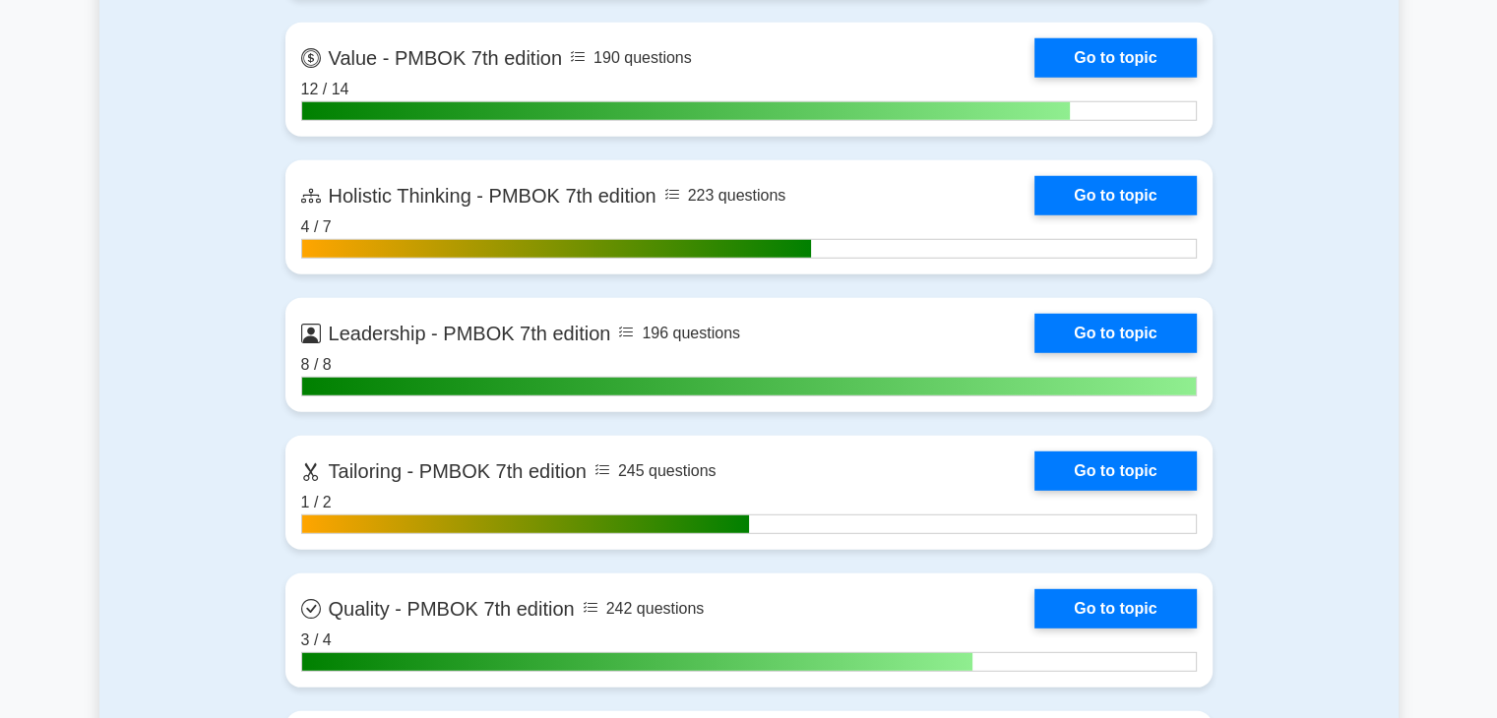
scroll to position [5017, 0]
